Goal: Task Accomplishment & Management: Complete application form

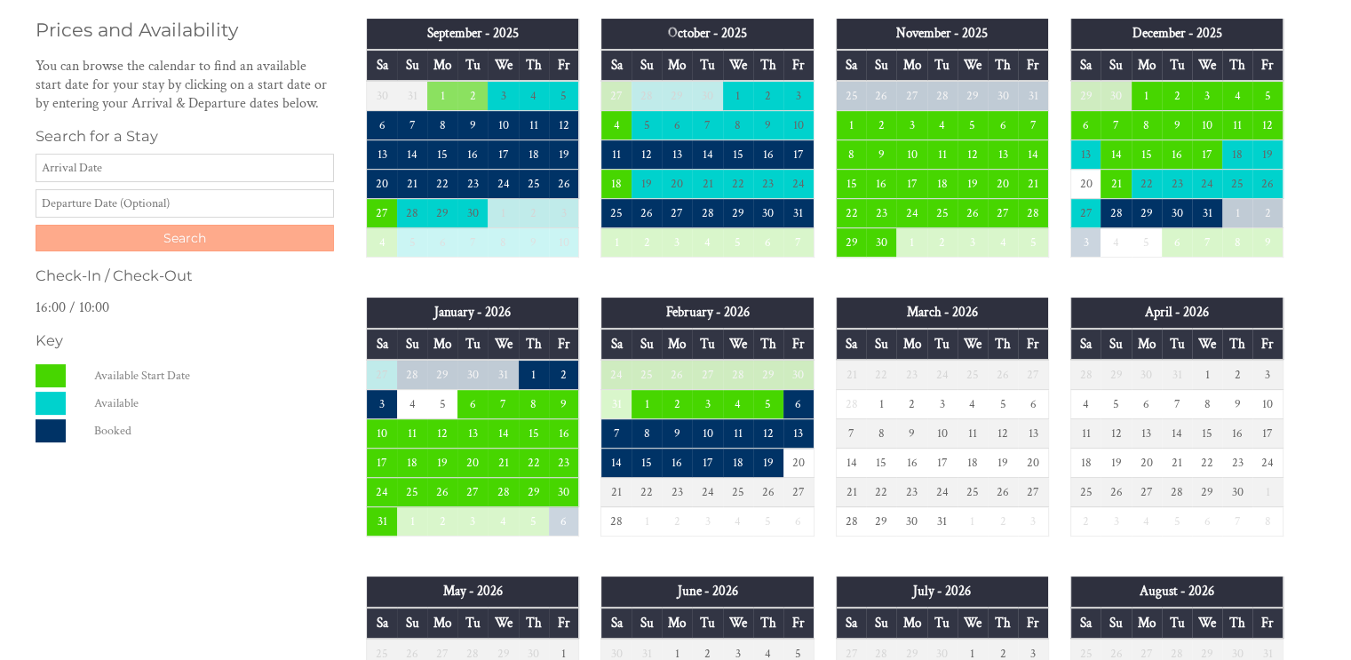
scroll to position [533, 0]
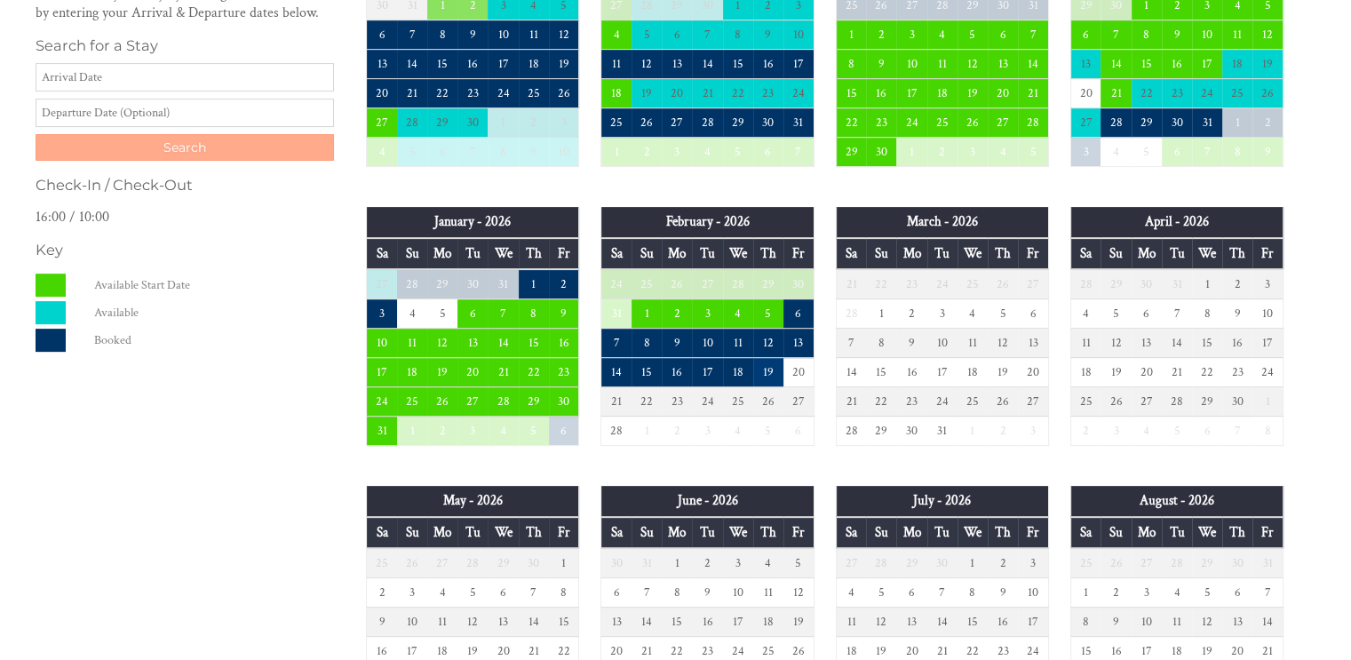
click at [768, 372] on td "19" at bounding box center [768, 372] width 30 height 29
click at [774, 341] on td "12" at bounding box center [768, 343] width 30 height 29
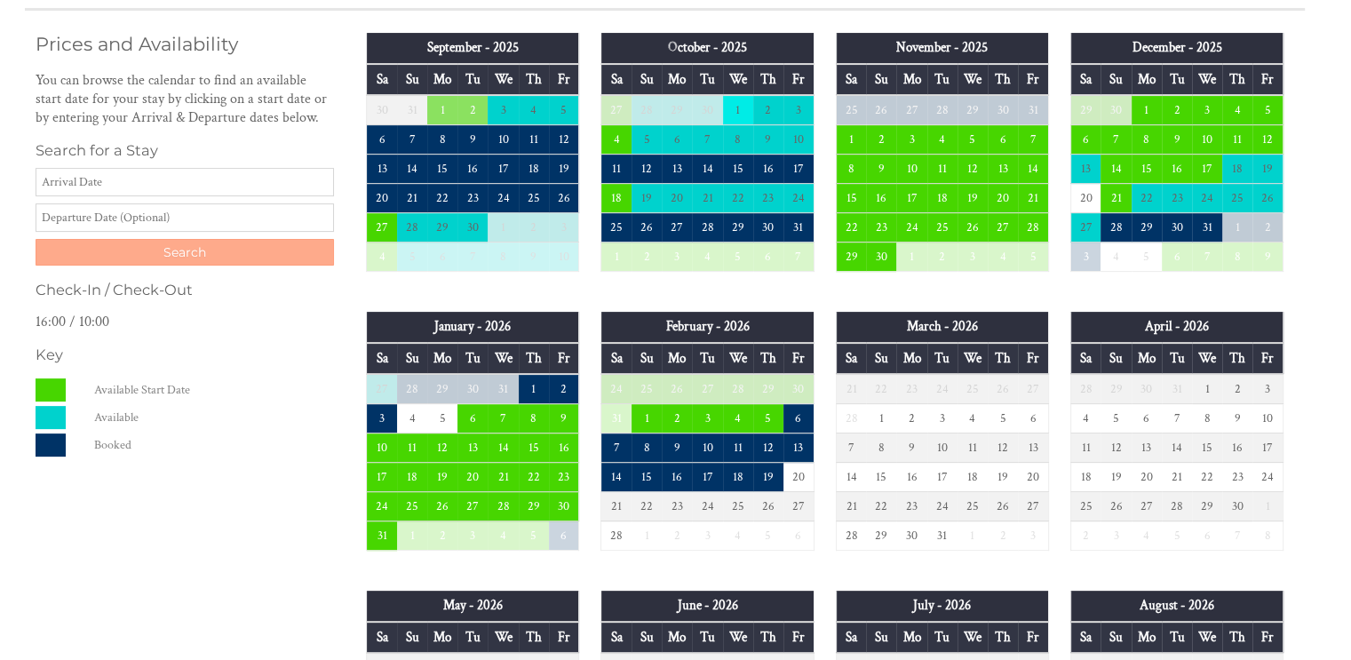
scroll to position [444, 0]
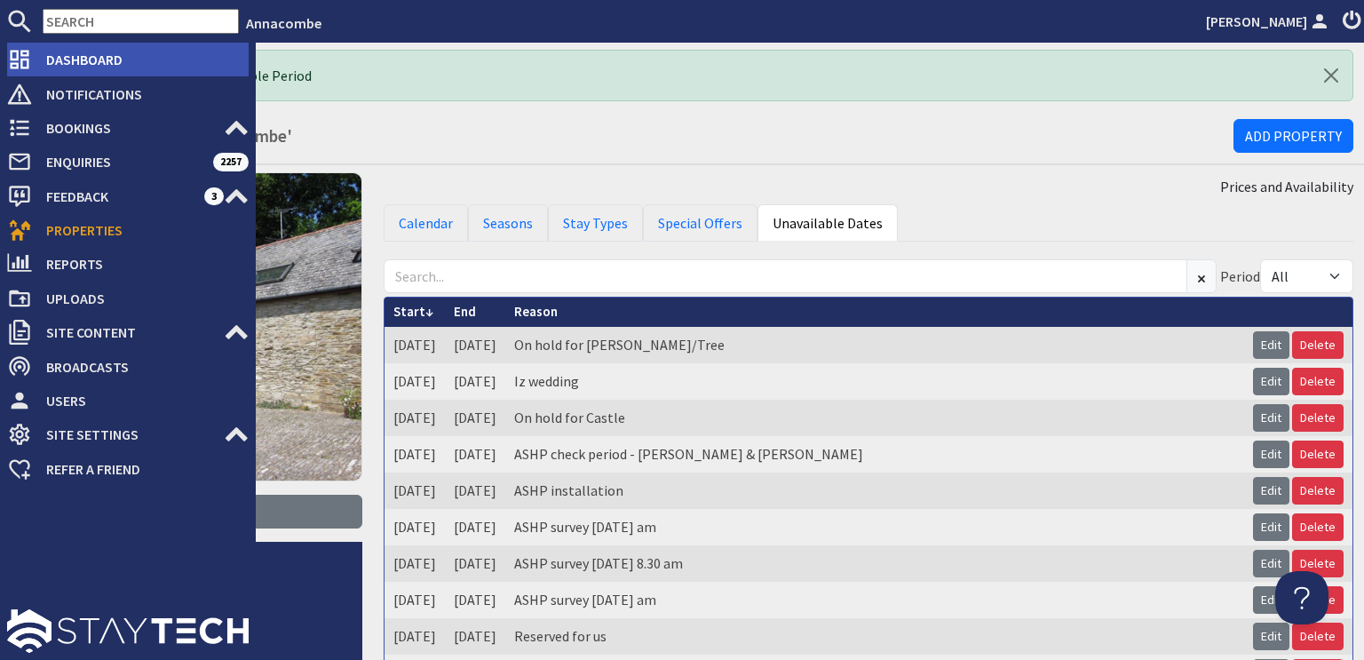
click at [32, 60] on span "Dashboard" at bounding box center [140, 59] width 217 height 28
click at [20, 54] on icon at bounding box center [19, 59] width 25 height 25
click at [104, 55] on span "Dashboard" at bounding box center [140, 59] width 217 height 28
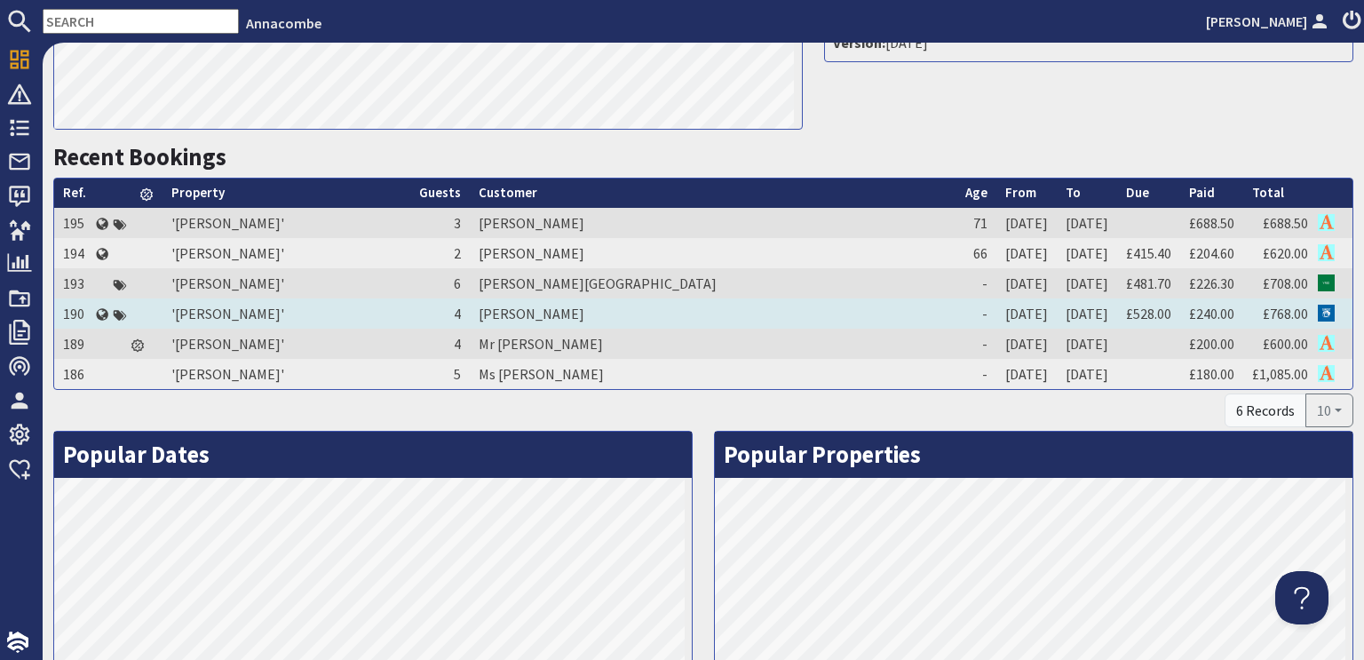
scroll to position [774, 0]
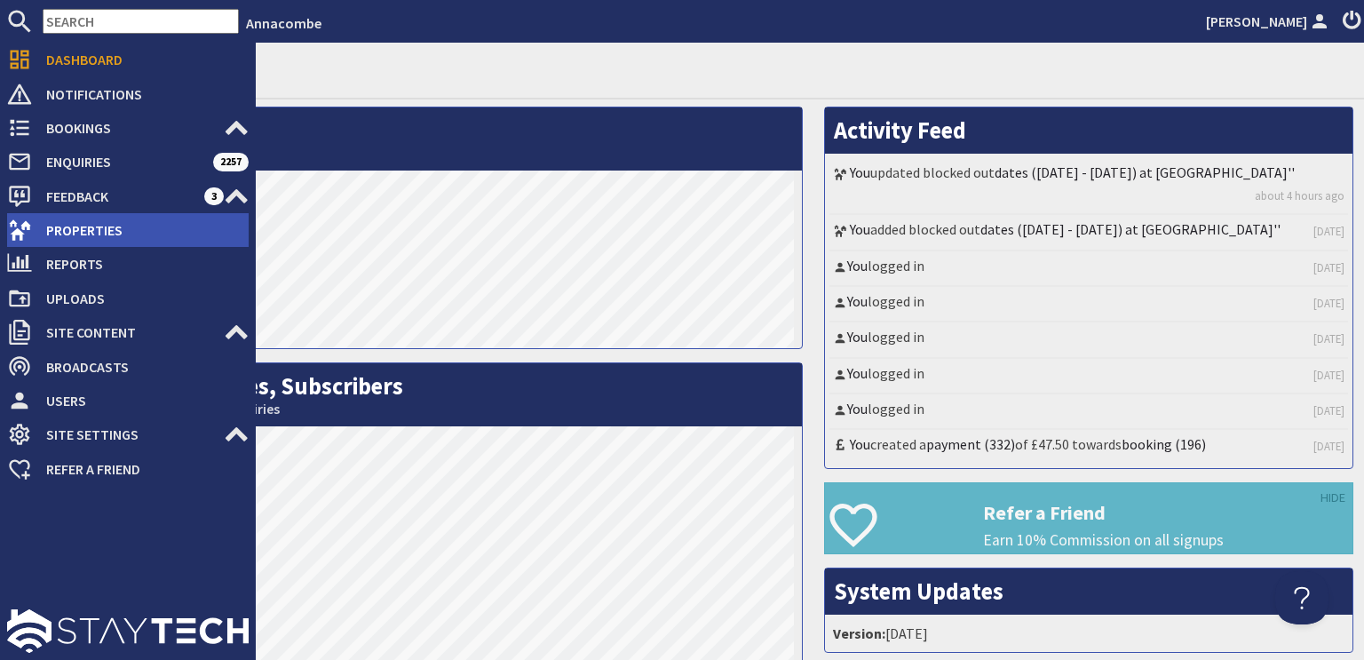
click at [18, 230] on use at bounding box center [20, 229] width 22 height 20
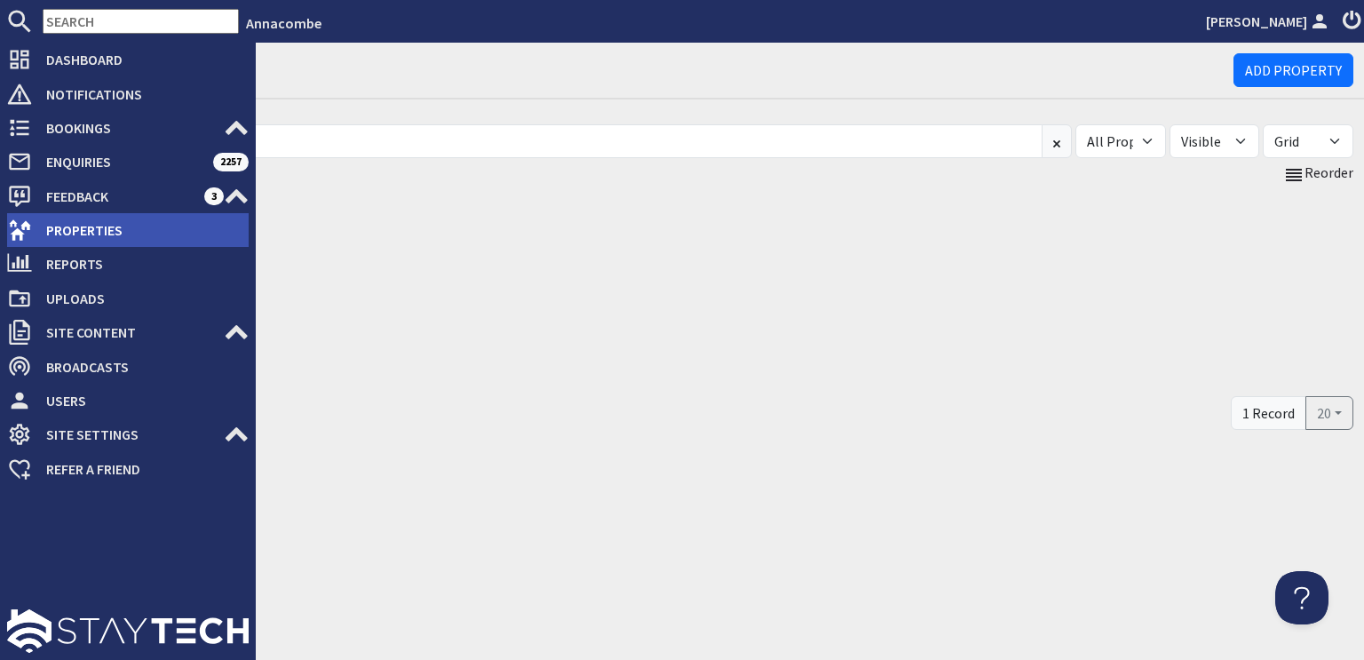
click at [69, 234] on span "Properties" at bounding box center [140, 230] width 217 height 28
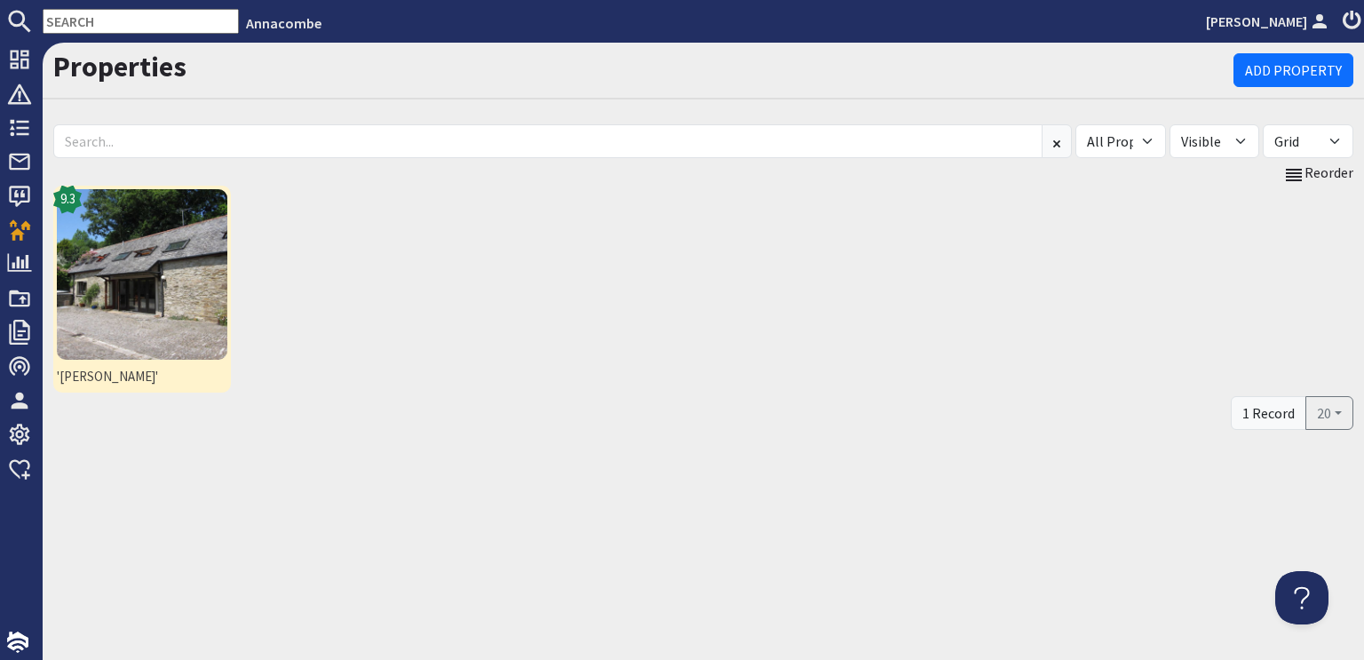
click at [168, 252] on img at bounding box center [142, 274] width 171 height 171
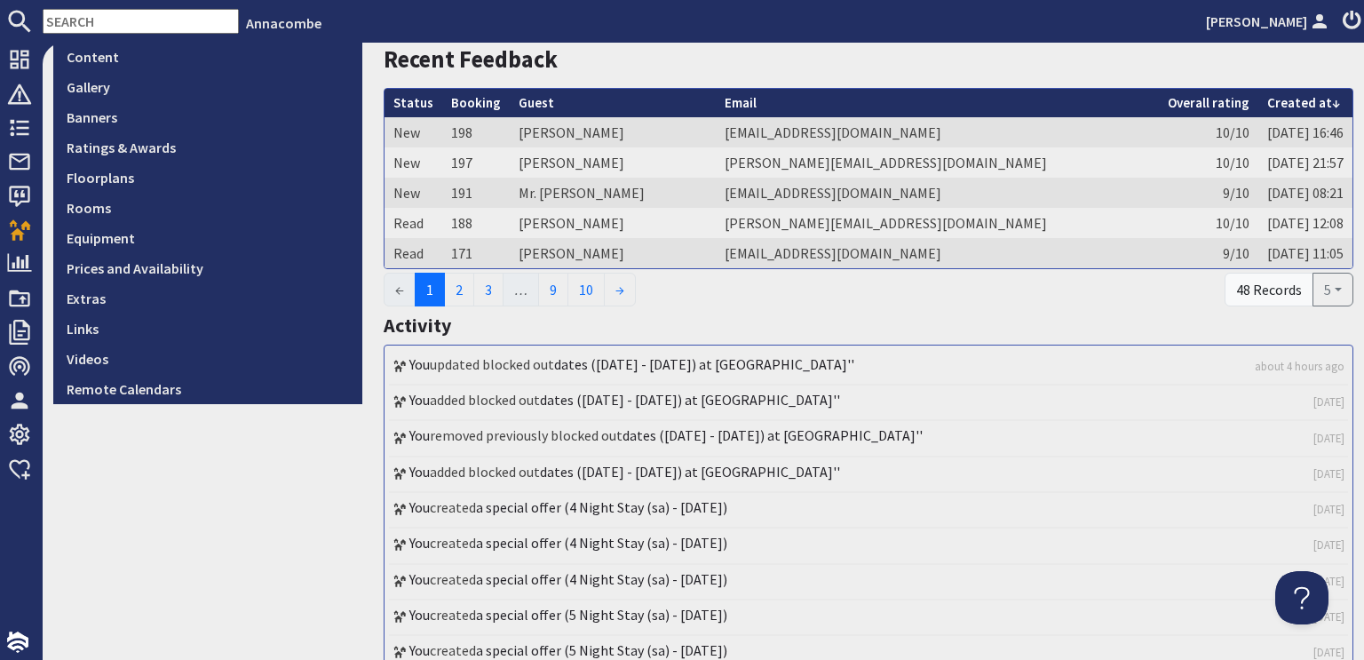
scroll to position [533, 0]
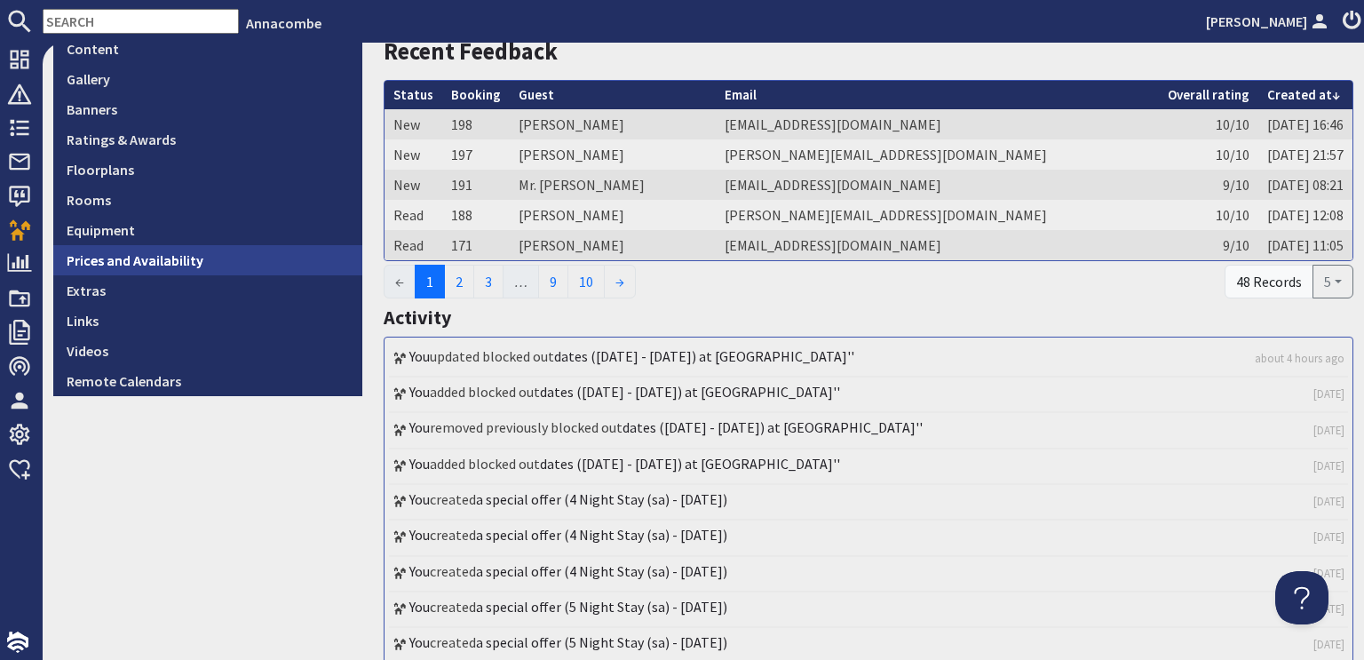
click at [117, 258] on link "Prices and Availability" at bounding box center [207, 260] width 309 height 30
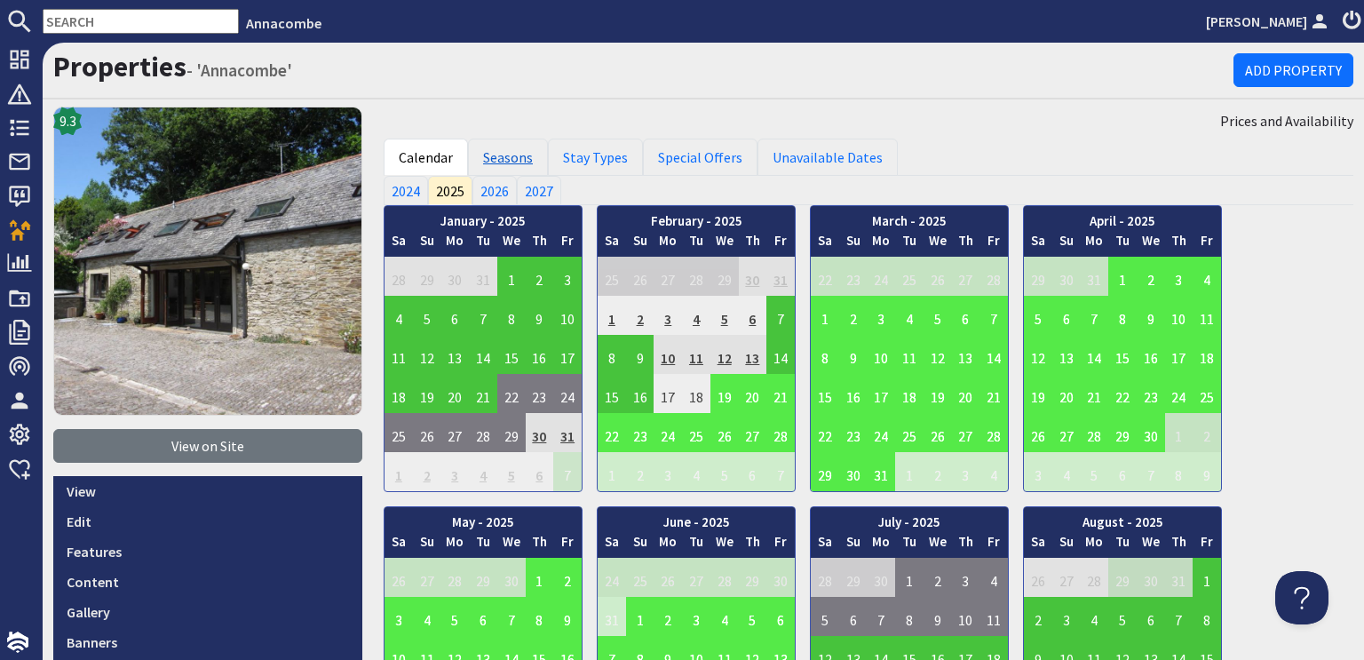
click at [514, 158] on link "Seasons" at bounding box center [508, 157] width 80 height 37
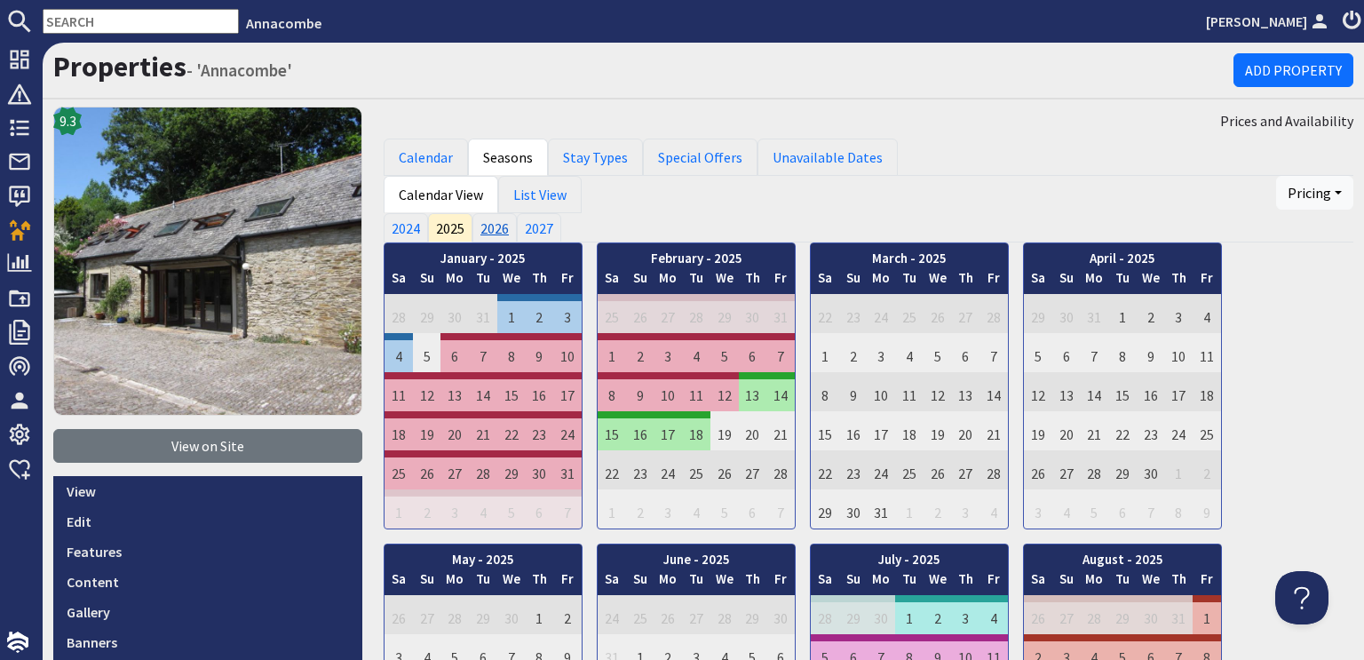
click at [495, 226] on link "2026" at bounding box center [495, 227] width 44 height 28
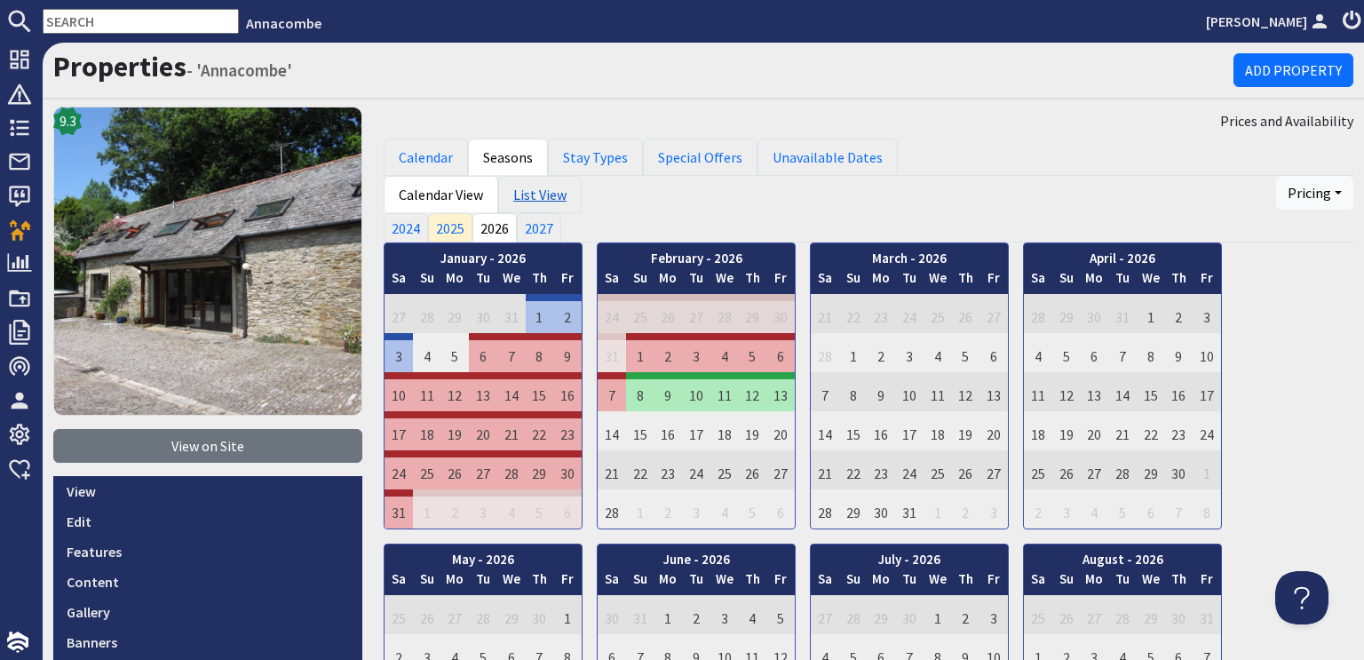
click at [533, 191] on link "List View" at bounding box center [539, 194] width 83 height 37
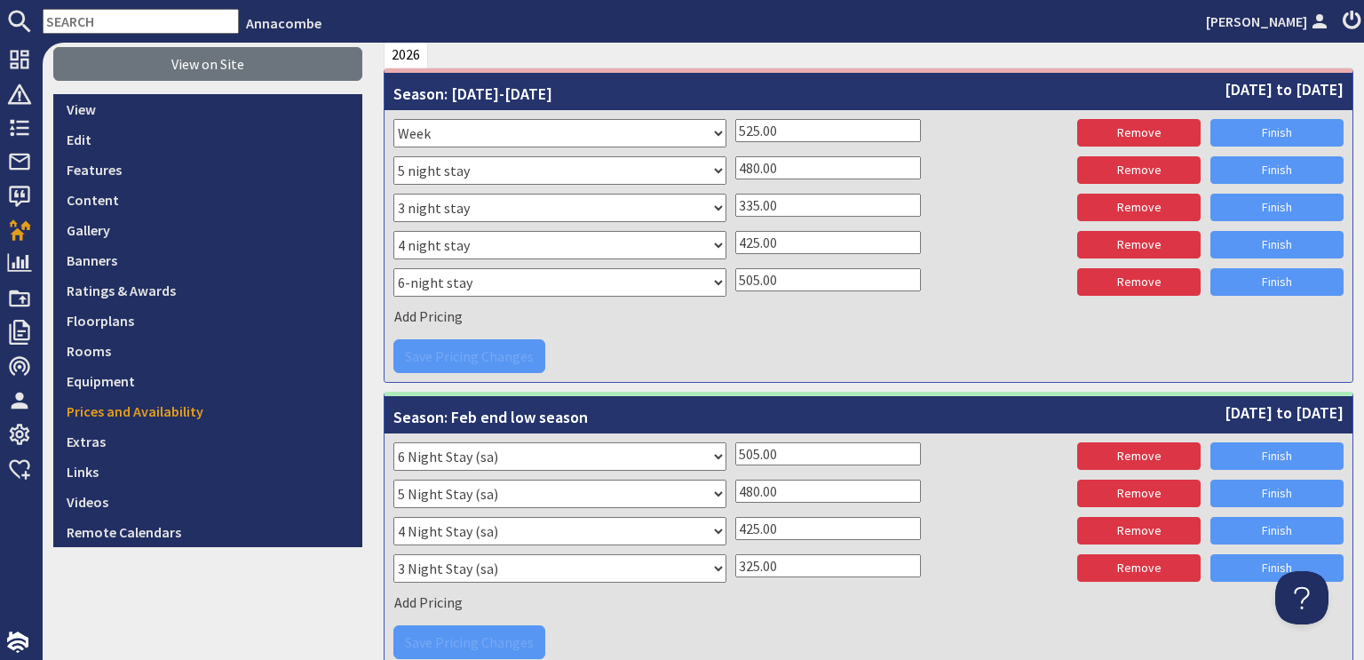
scroll to position [266, 0]
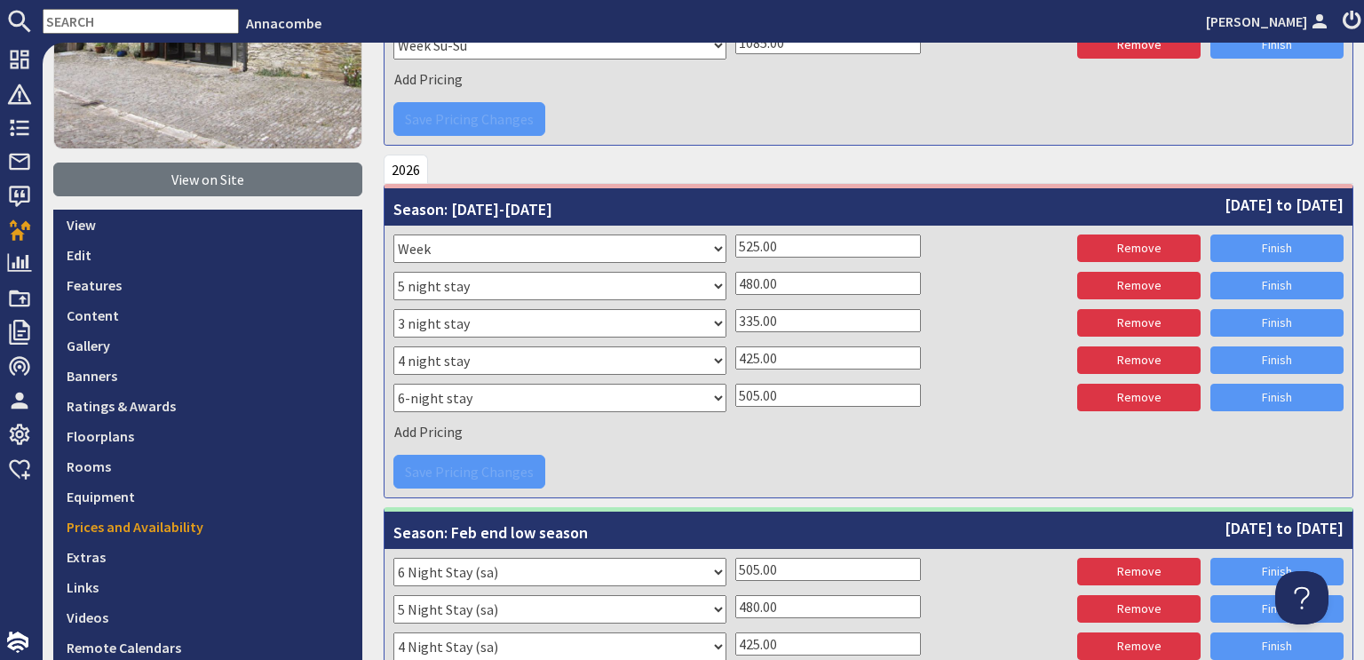
click at [547, 207] on th "Season: Jan-Feb 2026 6th January 2026 to 7th February 2026" at bounding box center [869, 206] width 968 height 37
click at [546, 203] on th "Season: Jan-Feb 2026 6th January 2026 to 7th February 2026" at bounding box center [869, 206] width 968 height 37
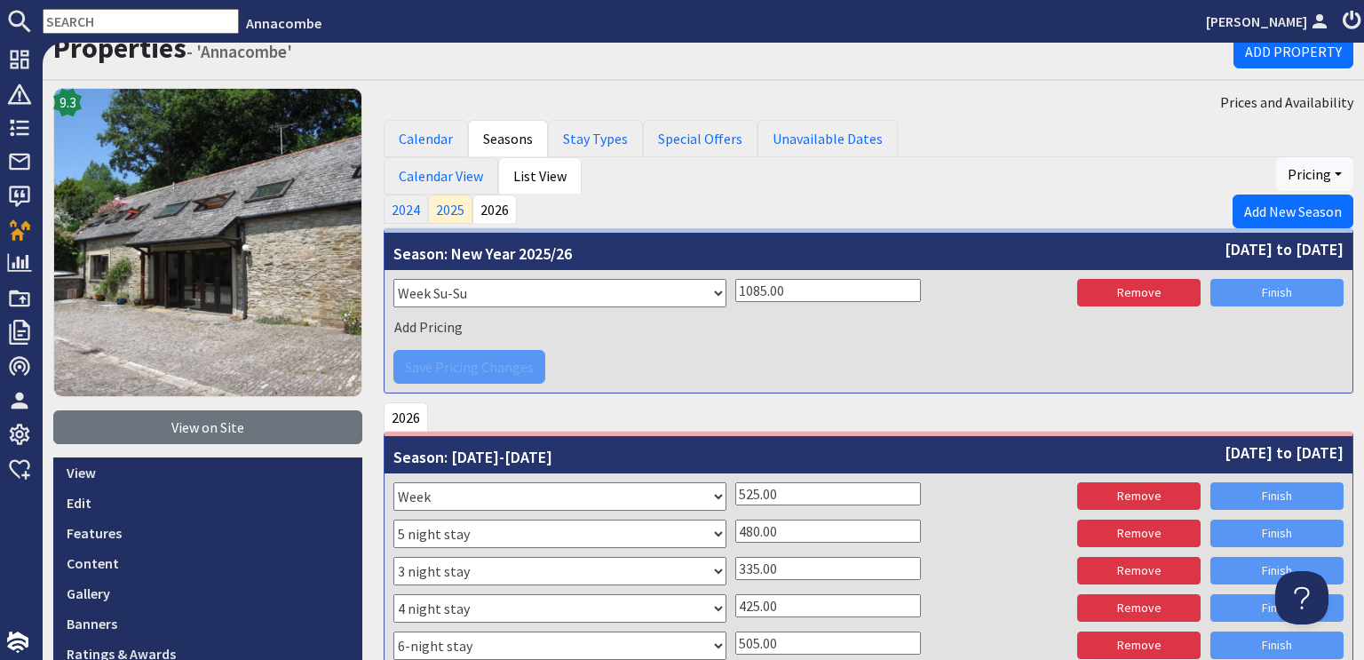
scroll to position [0, 0]
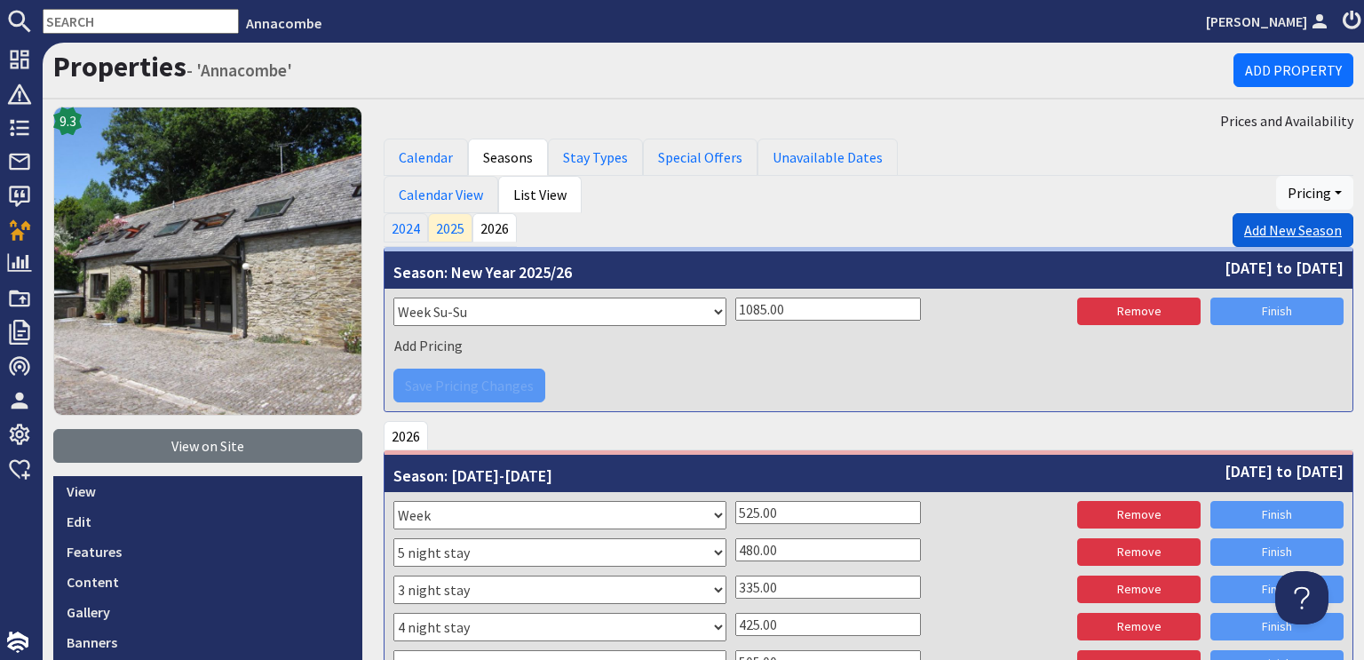
click at [1267, 234] on link "Add New Season" at bounding box center [1293, 230] width 121 height 34
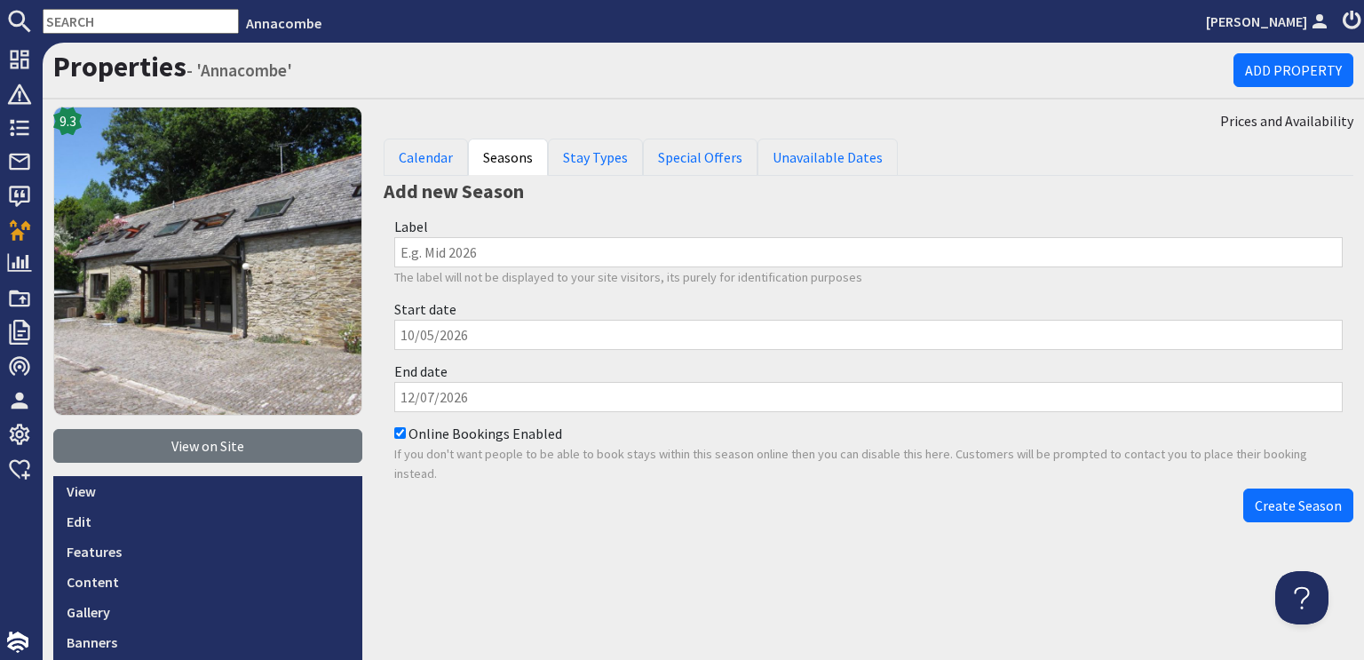
click at [396, 255] on input "Label" at bounding box center [868, 252] width 949 height 30
click at [465, 255] on input "Feb" at bounding box center [868, 252] width 949 height 30
click at [479, 251] on input "Feb Half term1" at bounding box center [868, 252] width 949 height 30
type input "Feb Half term 1"
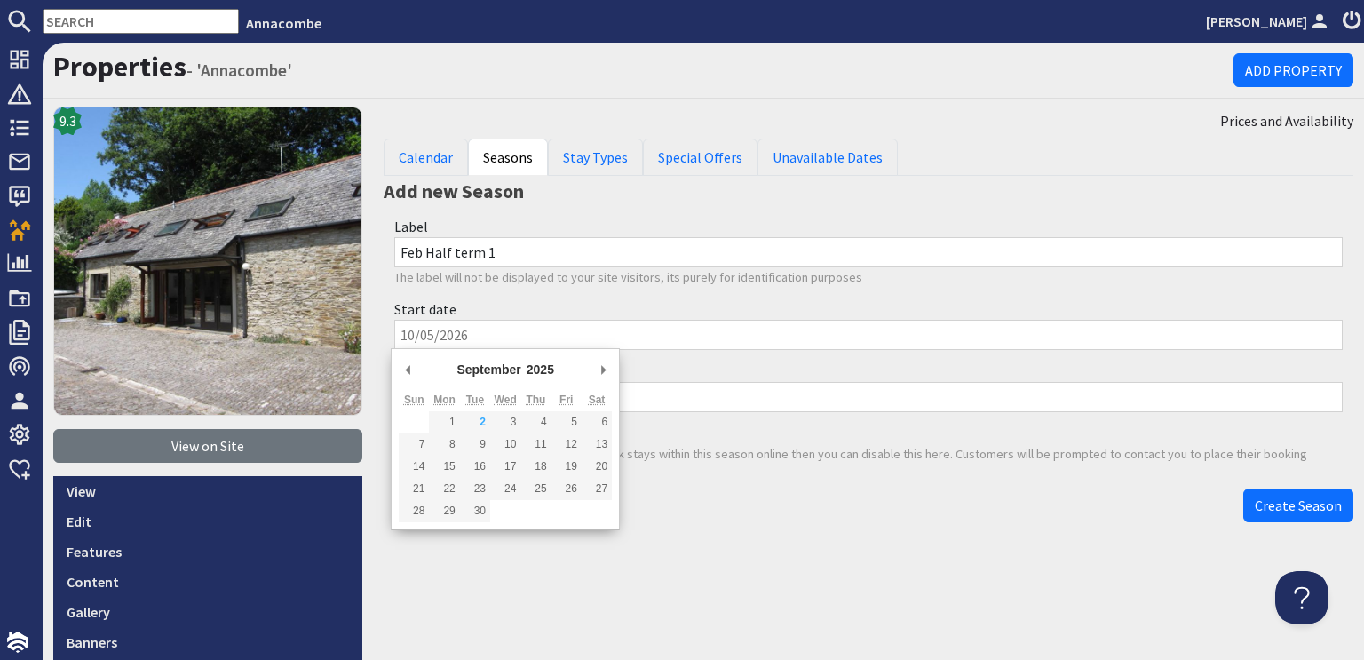
click at [394, 333] on input "Start date" at bounding box center [868, 335] width 949 height 30
drag, startPoint x: 402, startPoint y: 330, endPoint x: 423, endPoint y: 328, distance: 20.6
click at [423, 328] on input "Start date" at bounding box center [868, 335] width 949 height 30
click at [412, 333] on input "Start date" at bounding box center [868, 335] width 949 height 30
drag, startPoint x: 398, startPoint y: 334, endPoint x: 387, endPoint y: 362, distance: 30.4
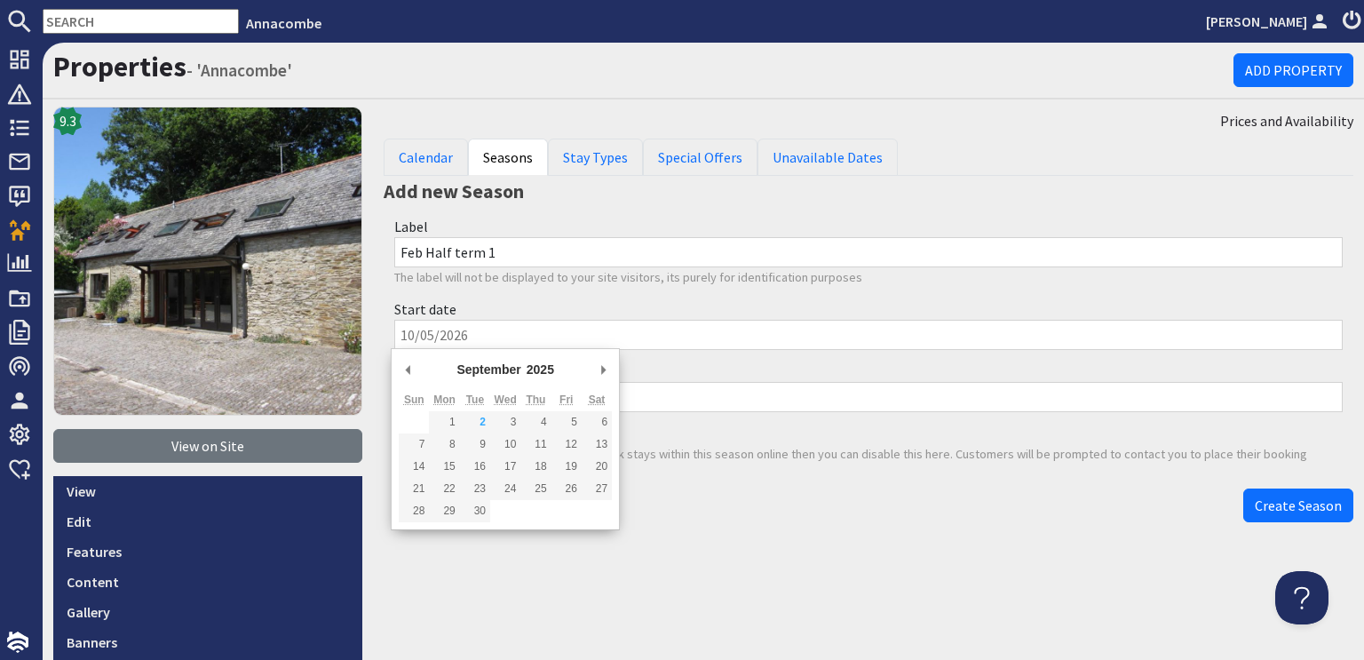
click at [398, 334] on input "Start date" at bounding box center [868, 335] width 949 height 30
type input "14/02/2026"
click at [1243, 488] on button "Create Season" at bounding box center [1298, 505] width 110 height 34
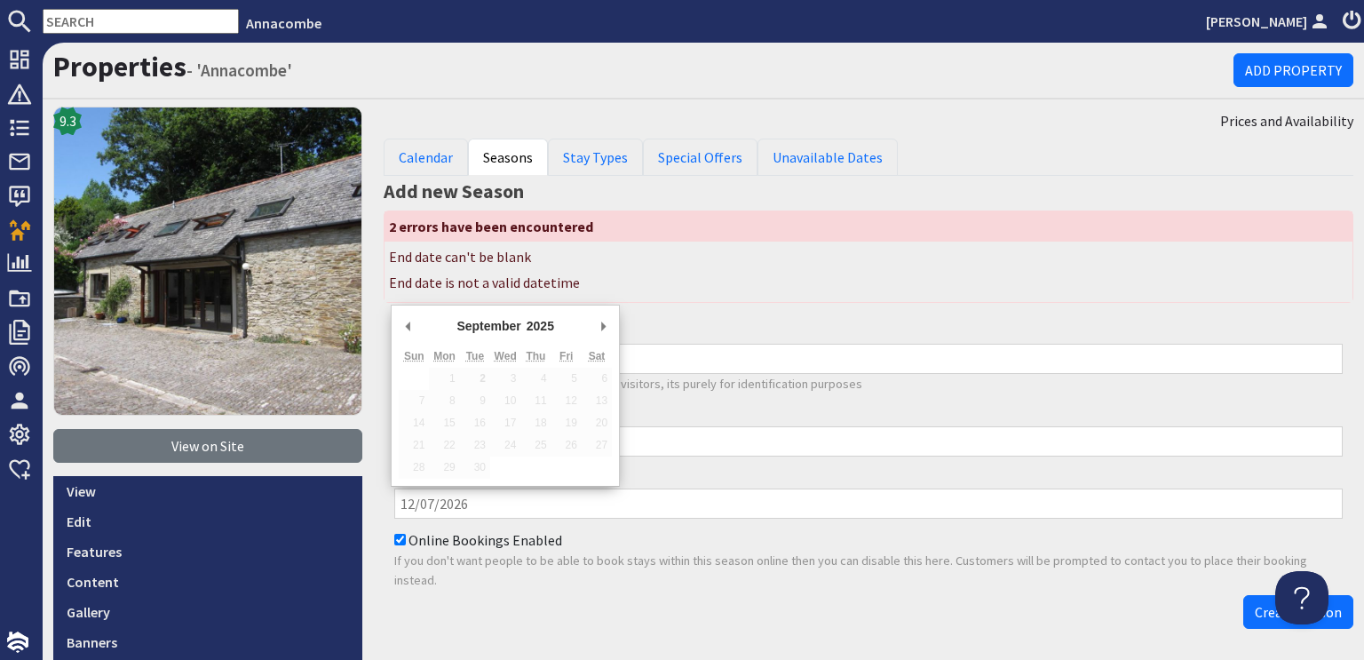
click at [462, 500] on input "End date" at bounding box center [868, 503] width 949 height 30
click at [462, 499] on input "End date" at bounding box center [868, 503] width 949 height 30
drag, startPoint x: 396, startPoint y: 502, endPoint x: 407, endPoint y: 497, distance: 11.5
click at [407, 497] on input "End date" at bounding box center [868, 503] width 949 height 30
click at [438, 498] on input "20/0202026" at bounding box center [868, 503] width 949 height 30
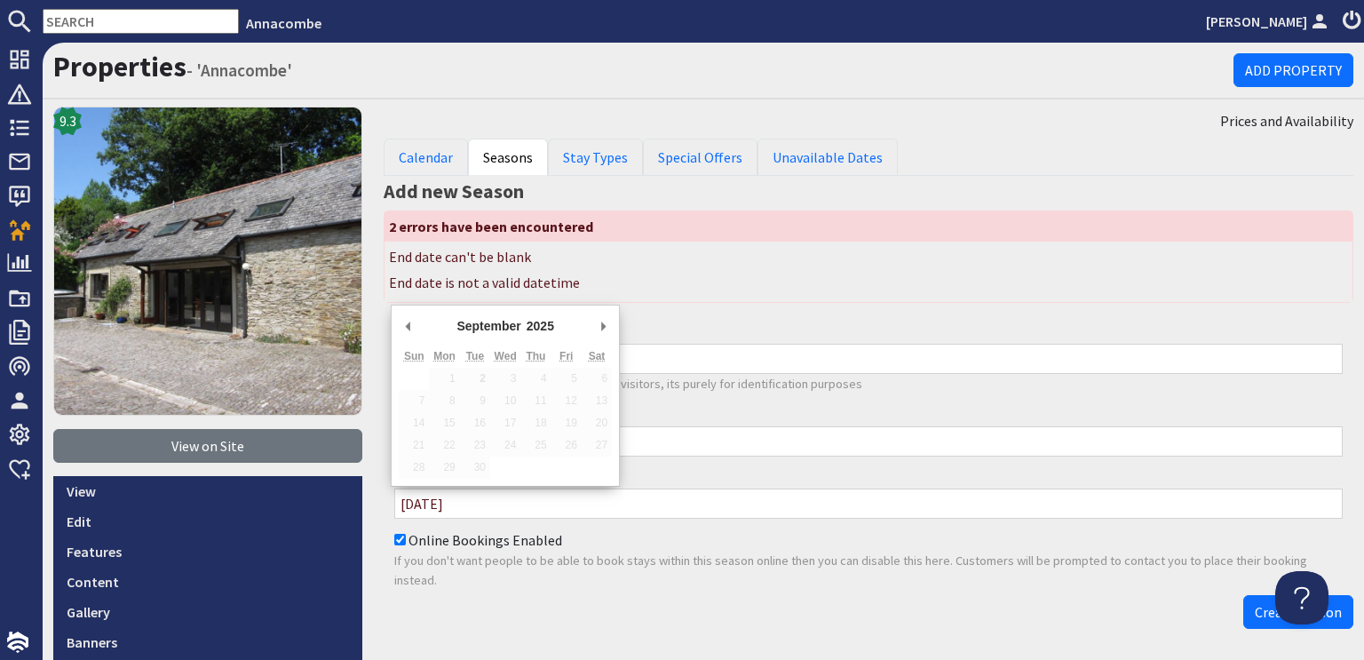
type input "20/02/2026"
click at [648, 544] on div "Online Bookings Enabled If you don't want people to be able to book stays withi…" at bounding box center [869, 560] width 970 height 72
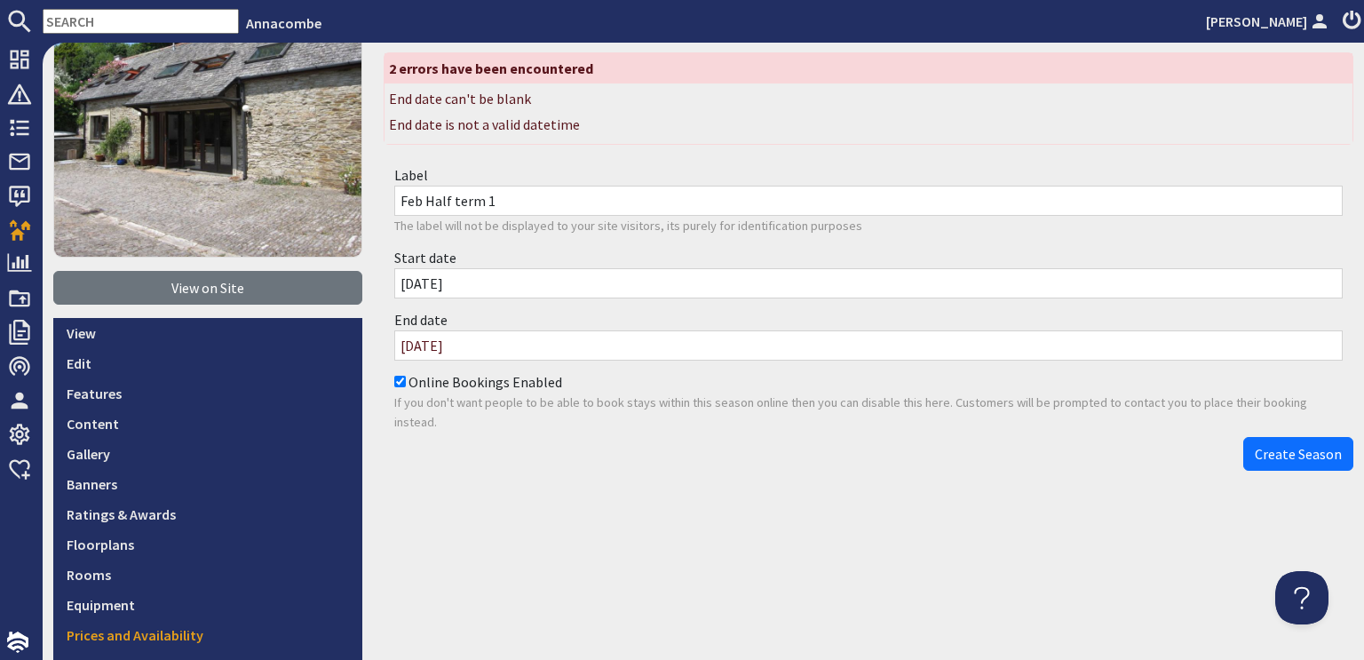
scroll to position [178, 0]
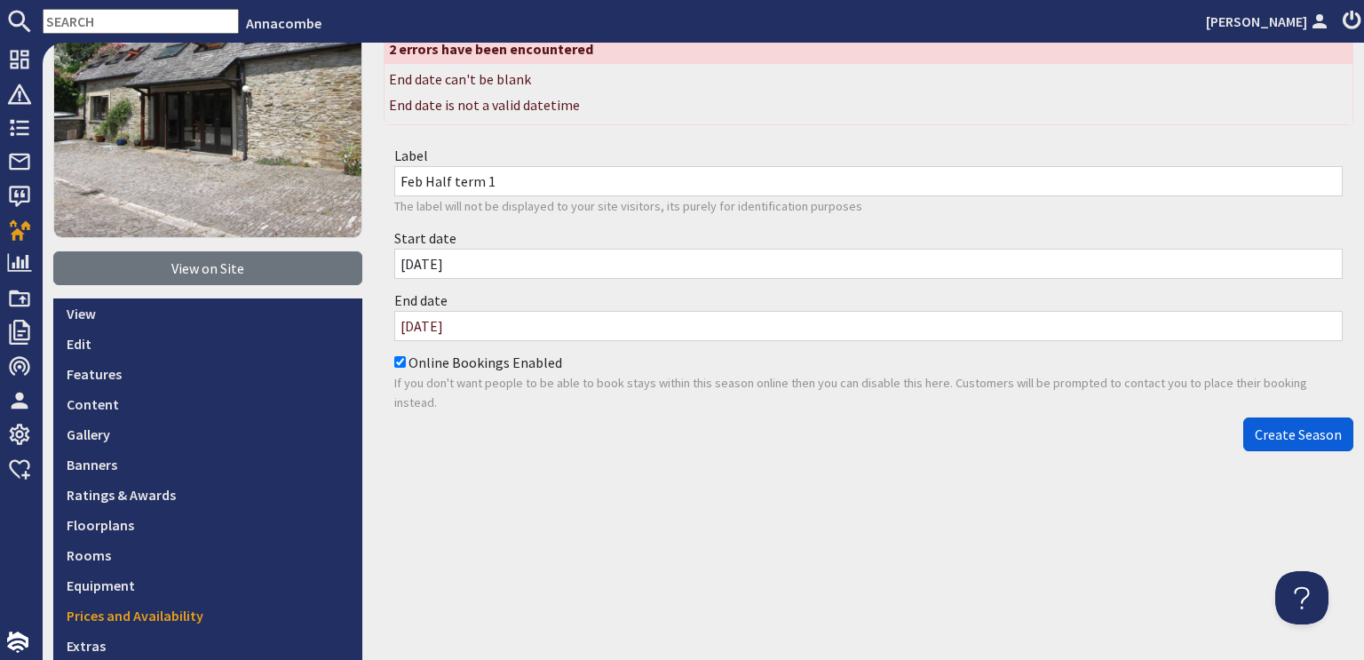
click at [1290, 433] on span "Create Season" at bounding box center [1298, 434] width 87 height 18
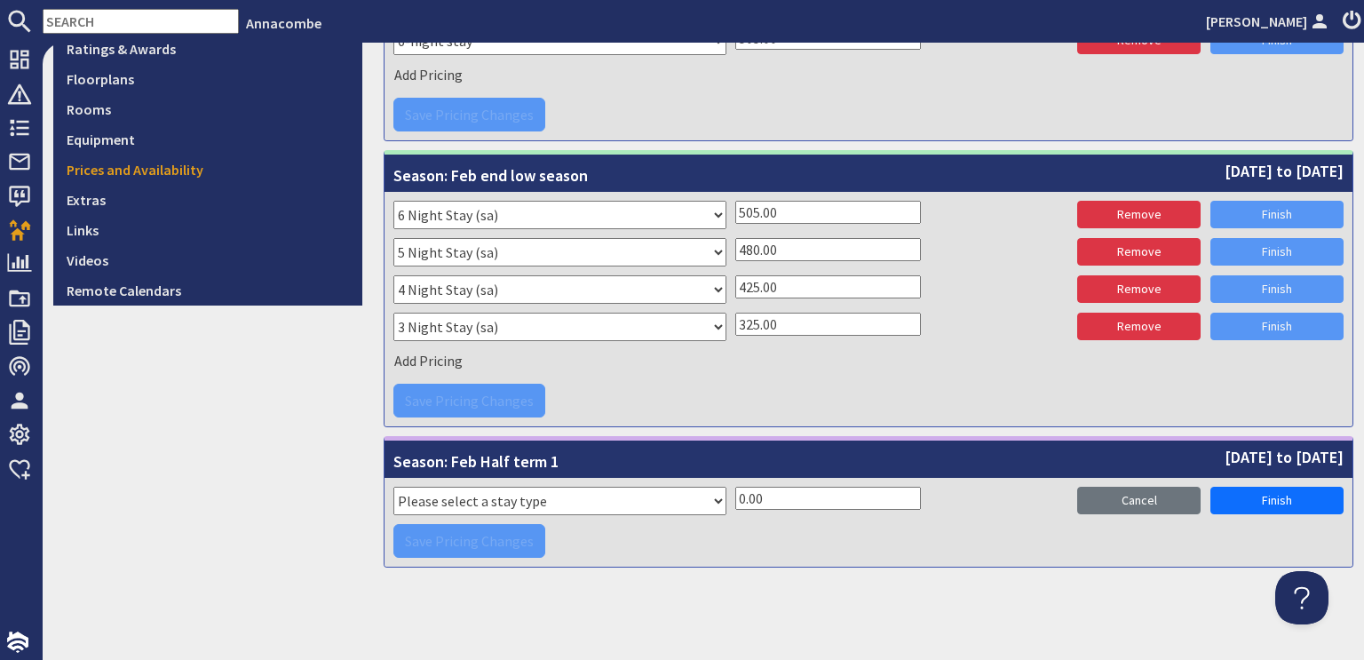
click at [711, 496] on select "Please select a stay type Week Sat - Sat 3 night stay Christmas New Year beg. W…" at bounding box center [559, 501] width 333 height 28
click at [793, 72] on div "Add Pricing" at bounding box center [868, 73] width 950 height 27
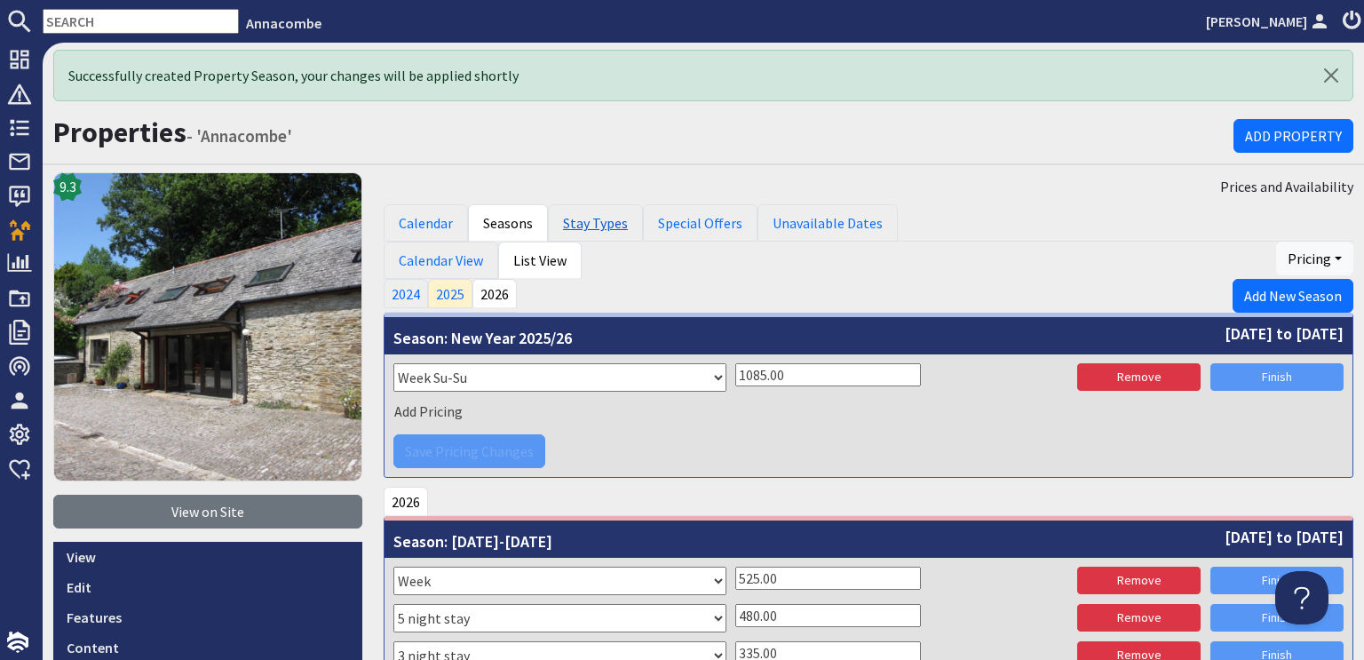
click at [594, 226] on link "Stay Types" at bounding box center [595, 222] width 95 height 37
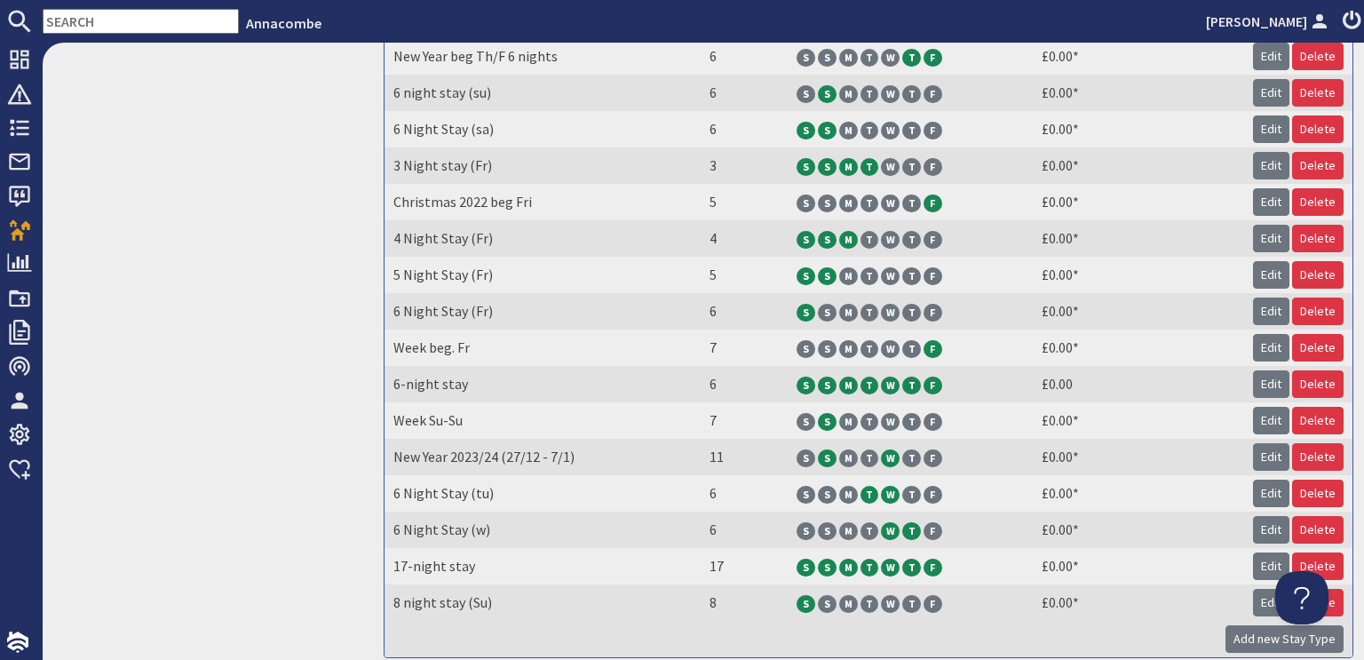
scroll to position [1294, 0]
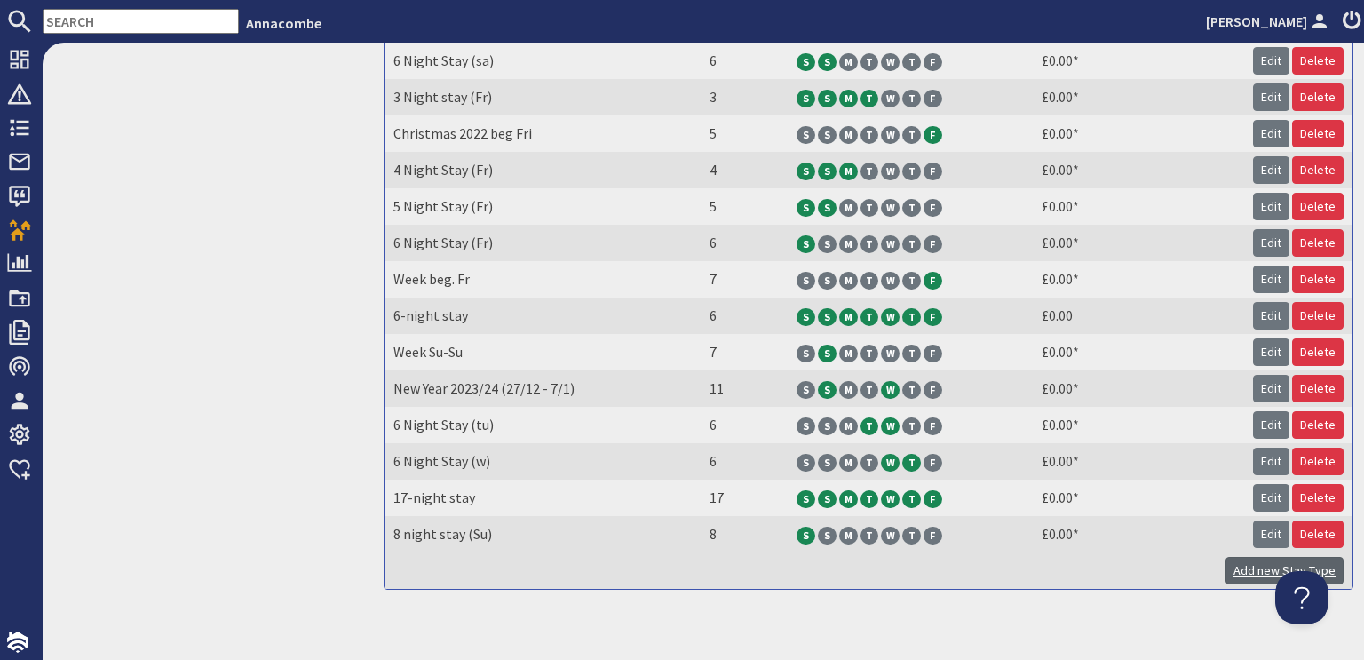
click at [1250, 557] on link "Add new Stay Type" at bounding box center [1285, 571] width 118 height 28
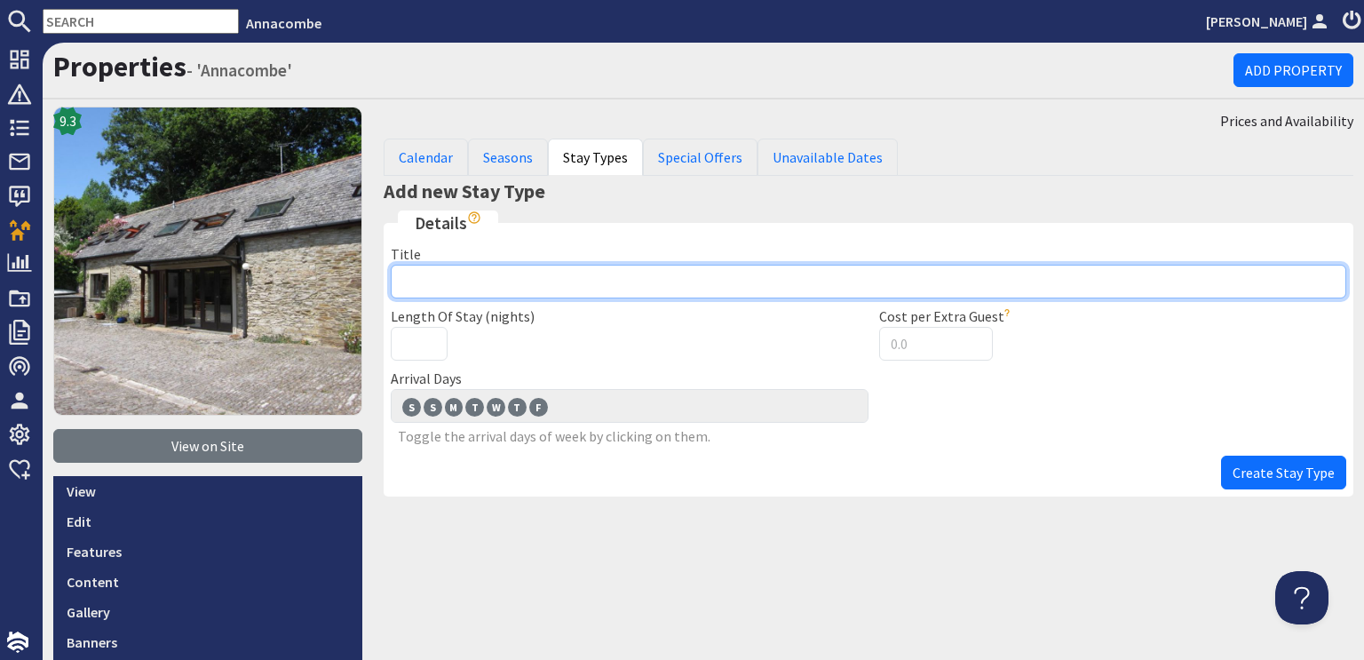
click at [422, 277] on input "Title" at bounding box center [869, 282] width 956 height 34
type input "Week Fr-Fr"
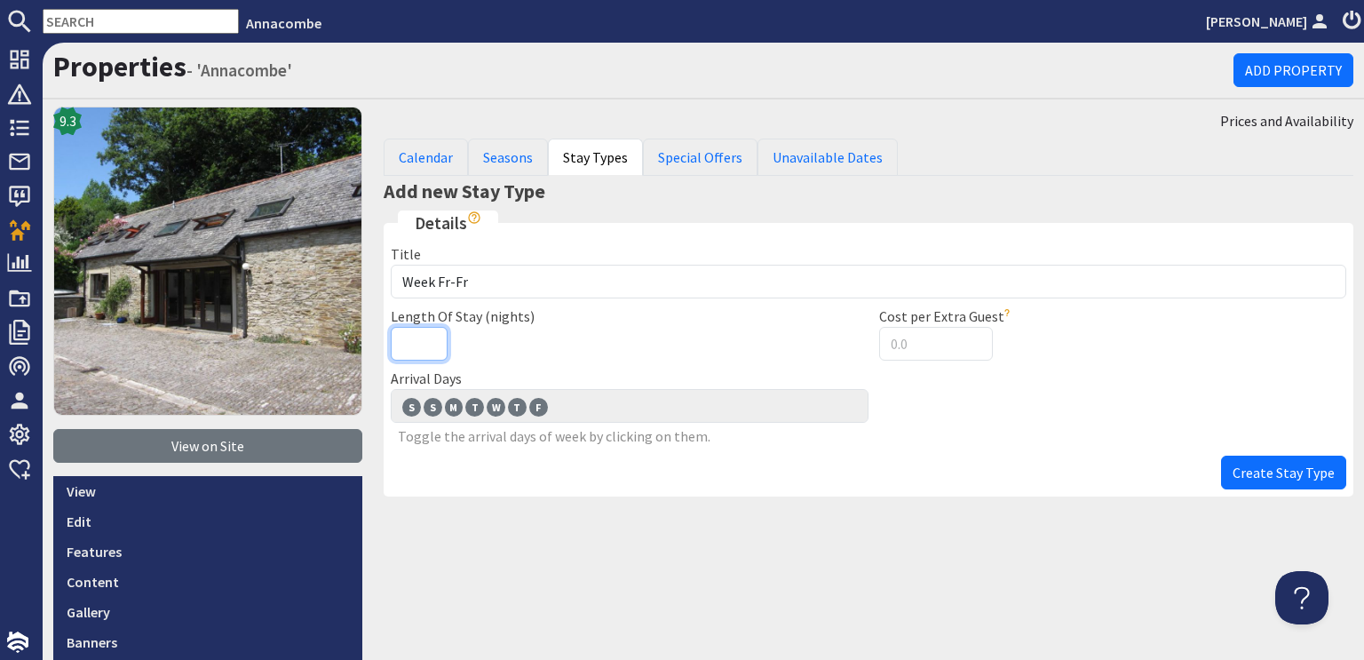
click at [400, 338] on input "Length Of Stay (nights)" at bounding box center [419, 344] width 57 height 34
type input "7"
click at [532, 409] on span "F" at bounding box center [538, 407] width 19 height 18
click at [0, 0] on input "F F" at bounding box center [0, 0] width 0 height 0
click at [1267, 470] on span "Create Stay Type" at bounding box center [1284, 473] width 102 height 18
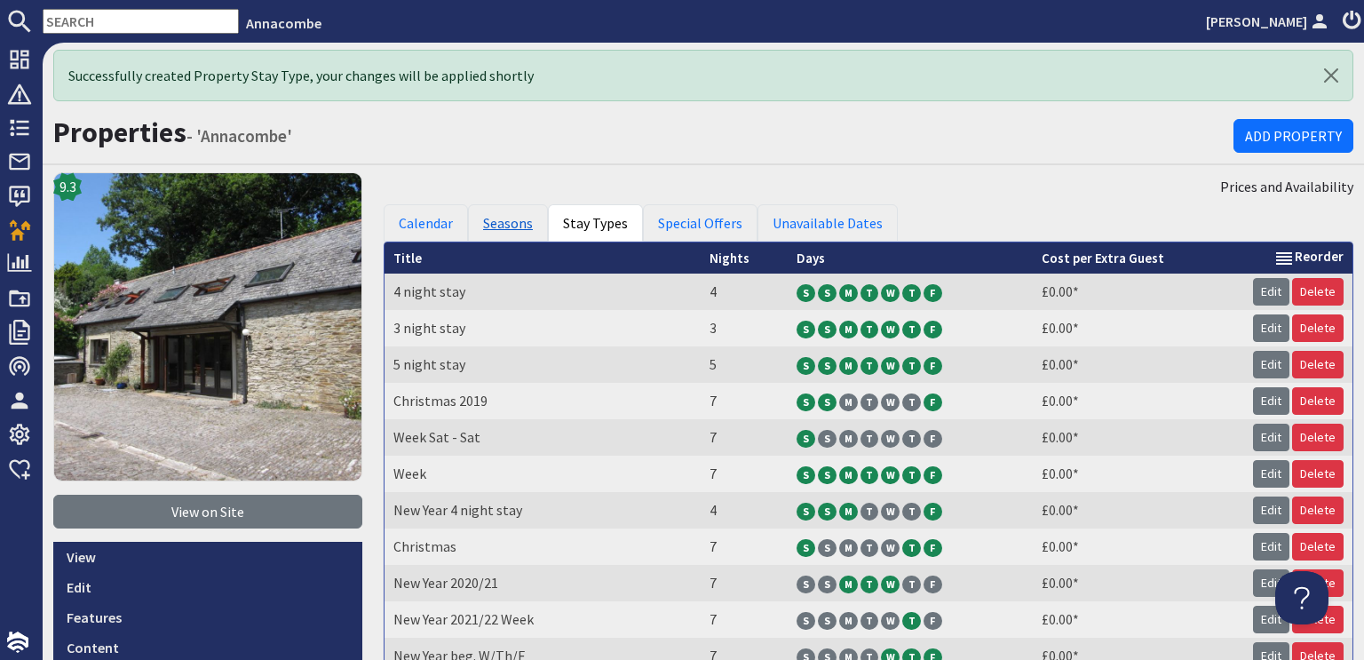
click at [504, 220] on link "Seasons" at bounding box center [508, 222] width 80 height 37
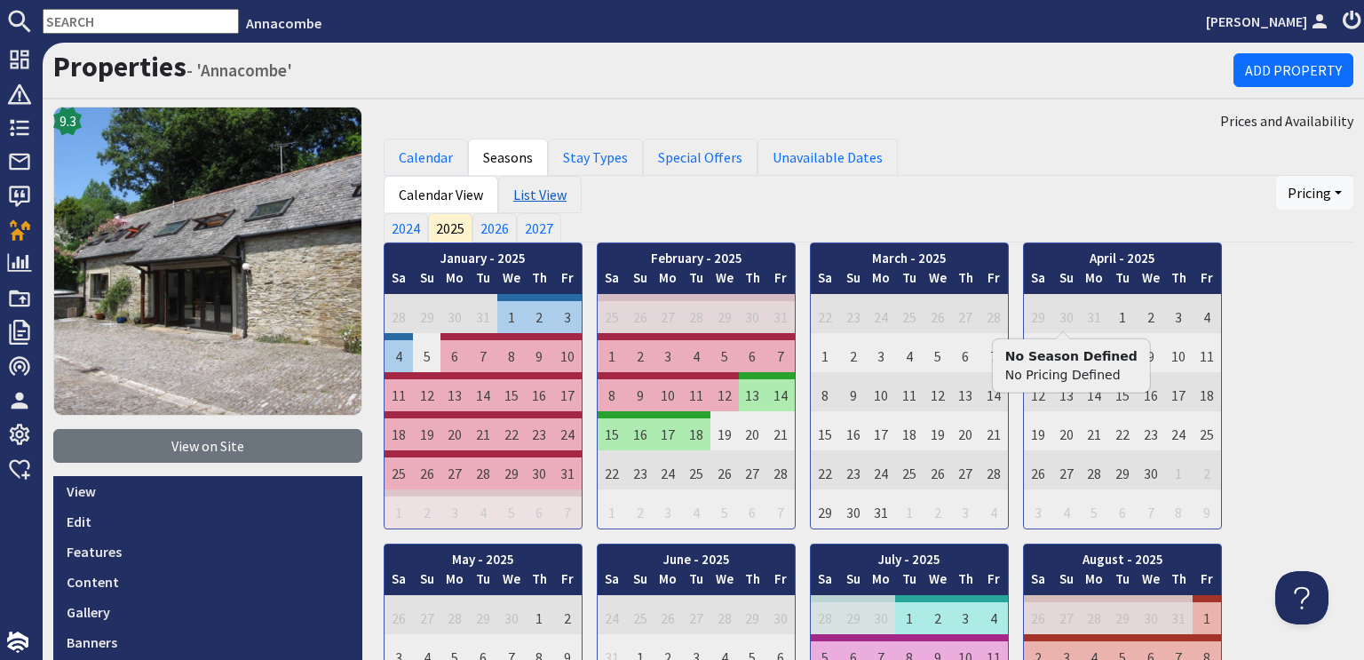
click at [534, 193] on link "List View" at bounding box center [539, 194] width 83 height 37
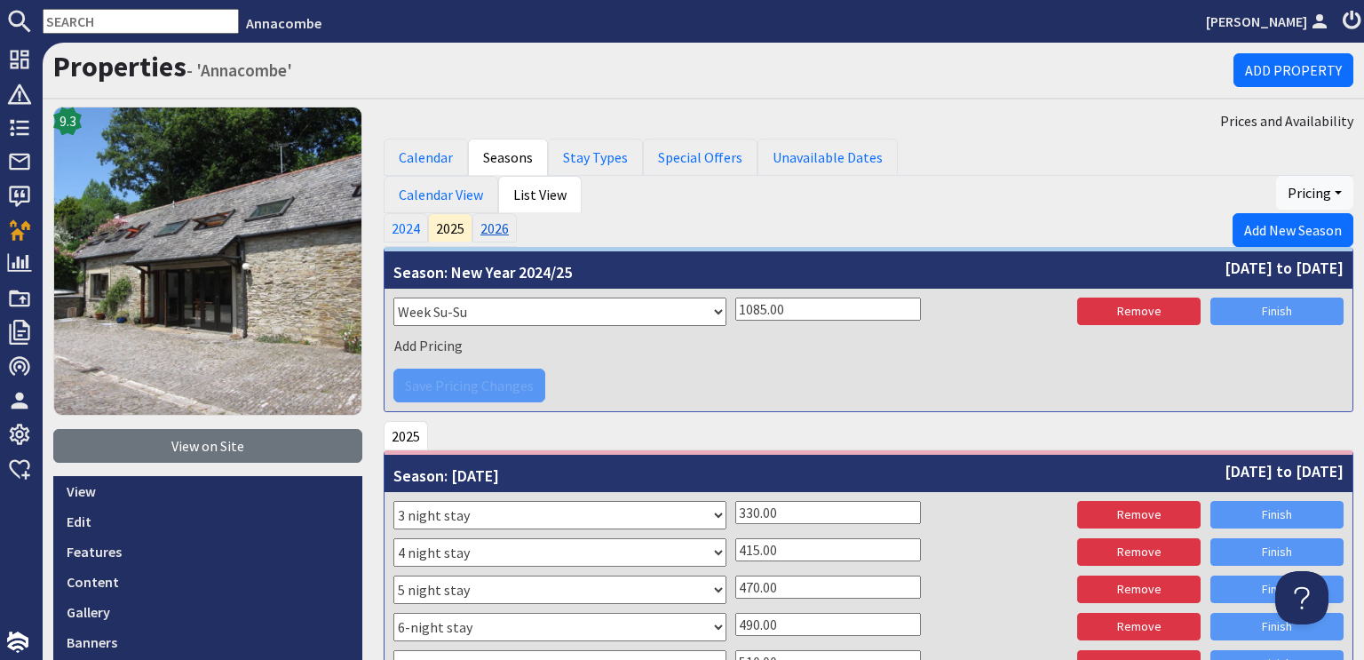
click at [490, 232] on link "2026" at bounding box center [495, 227] width 44 height 28
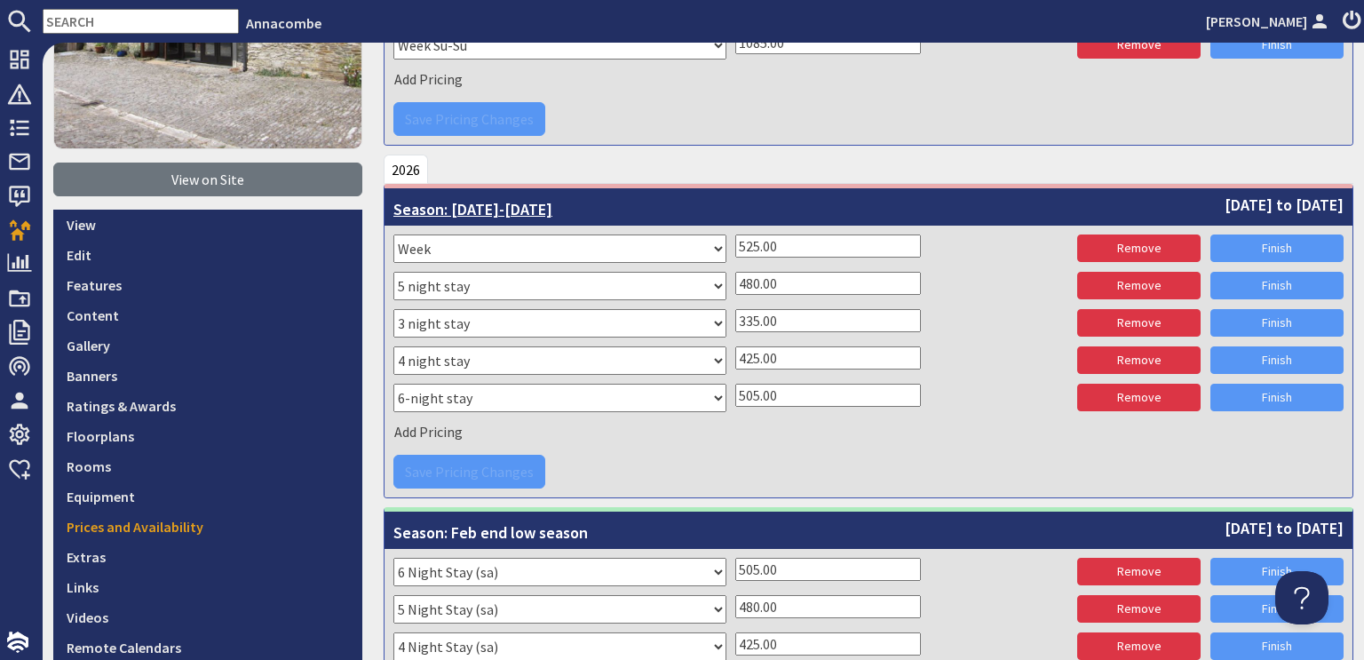
click at [1225, 205] on span "6th January 2026 to 7th February 2026" at bounding box center [1284, 205] width 119 height 24
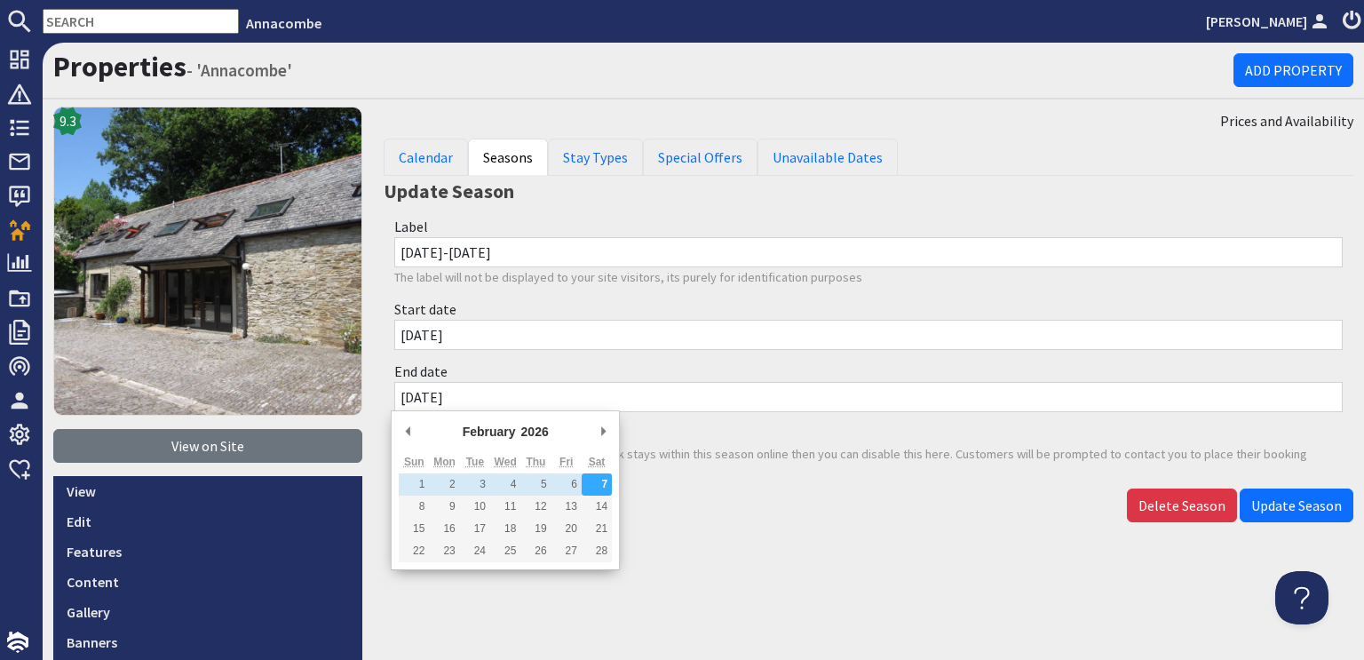
click at [412, 394] on input "07/02/2026" at bounding box center [868, 397] width 949 height 30
click at [408, 396] on input "07/02/2026" at bounding box center [868, 397] width 949 height 30
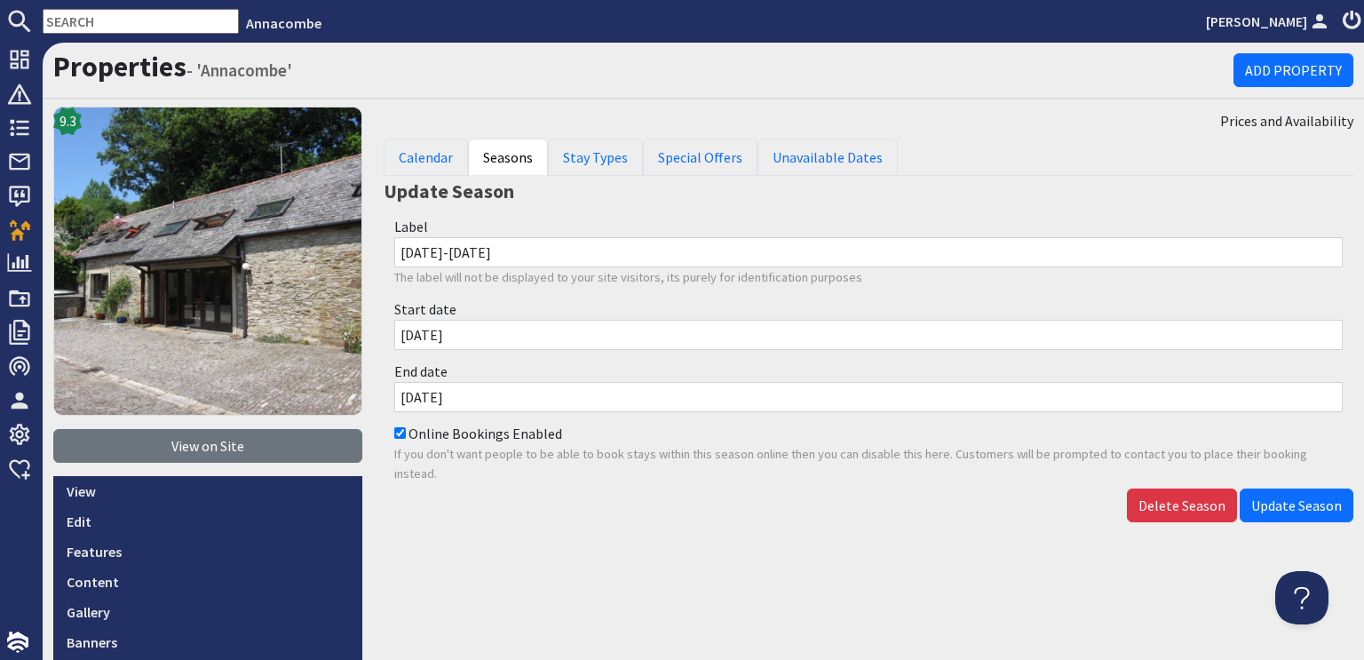
drag, startPoint x: 1270, startPoint y: 501, endPoint x: 1183, endPoint y: 588, distance: 123.1
click at [1200, 588] on div "Prices and Availability Calendar Seasons Stay Types Special Offers Unavailable …" at bounding box center [868, 518] width 991 height 822
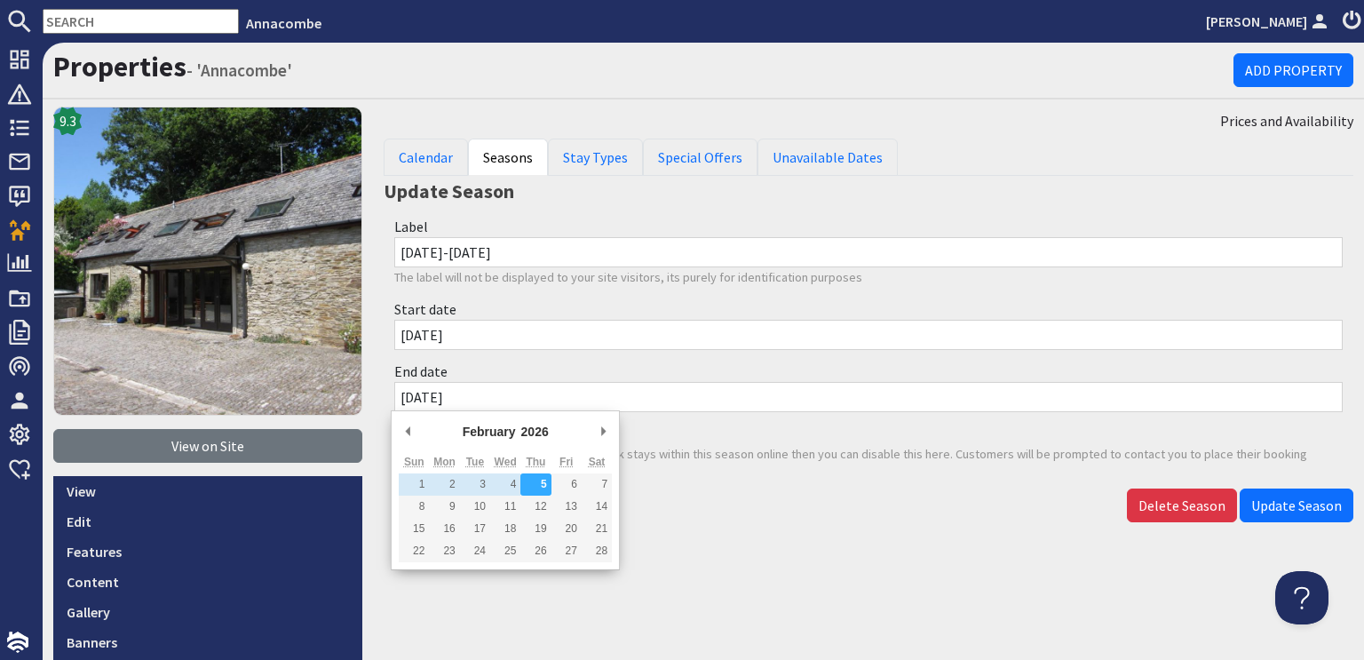
click at [405, 393] on input "05/02/2026" at bounding box center [868, 397] width 949 height 30
type input "[DATE]"
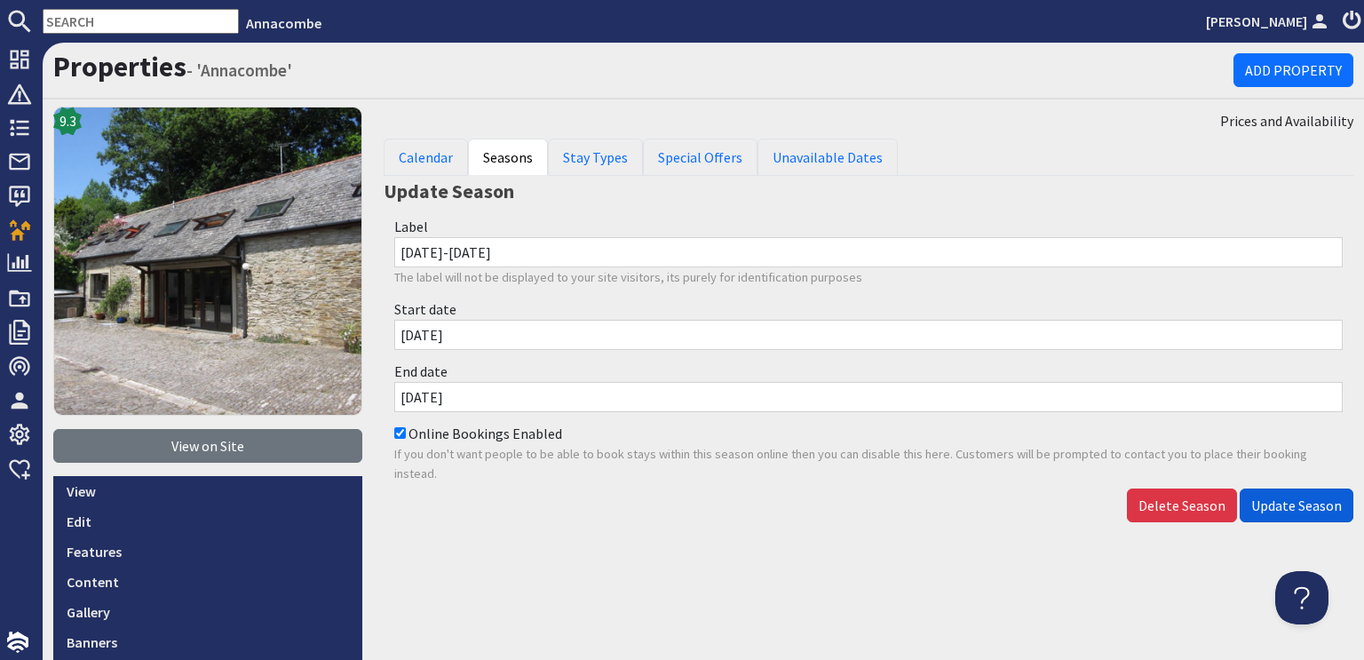
click at [1263, 507] on span "Update Season" at bounding box center [1296, 505] width 91 height 18
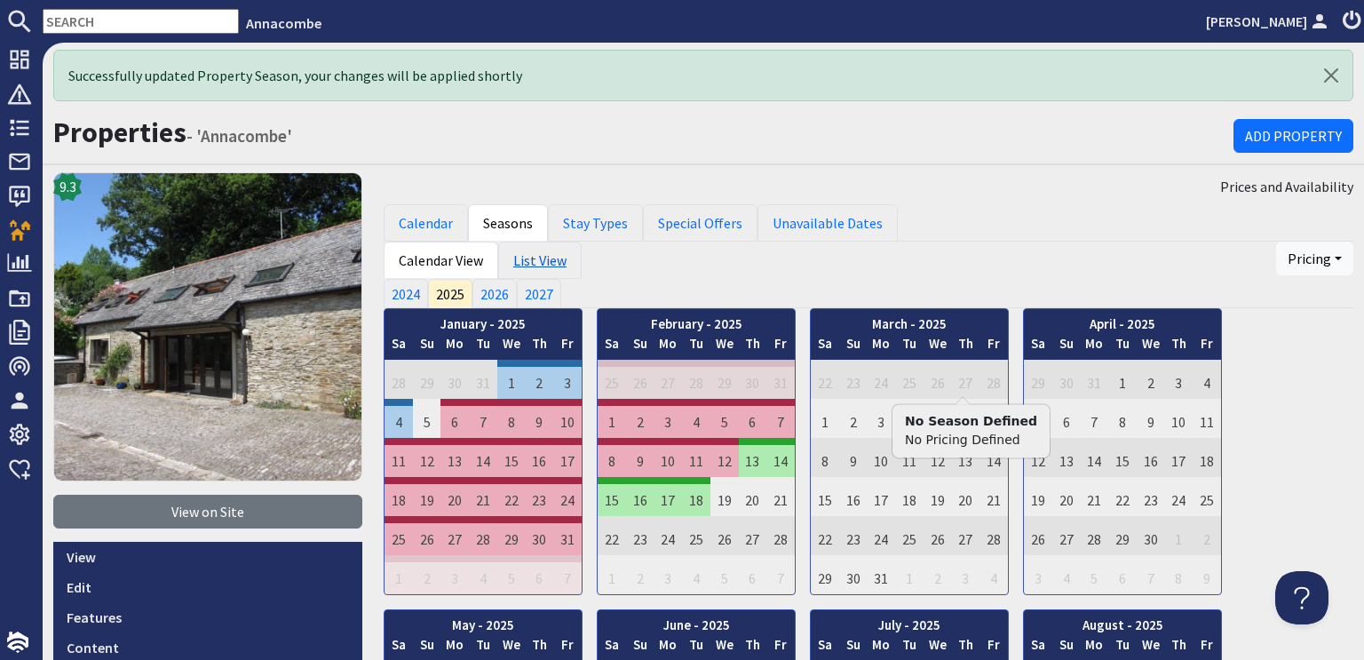
click at [526, 264] on link "List View" at bounding box center [539, 260] width 83 height 37
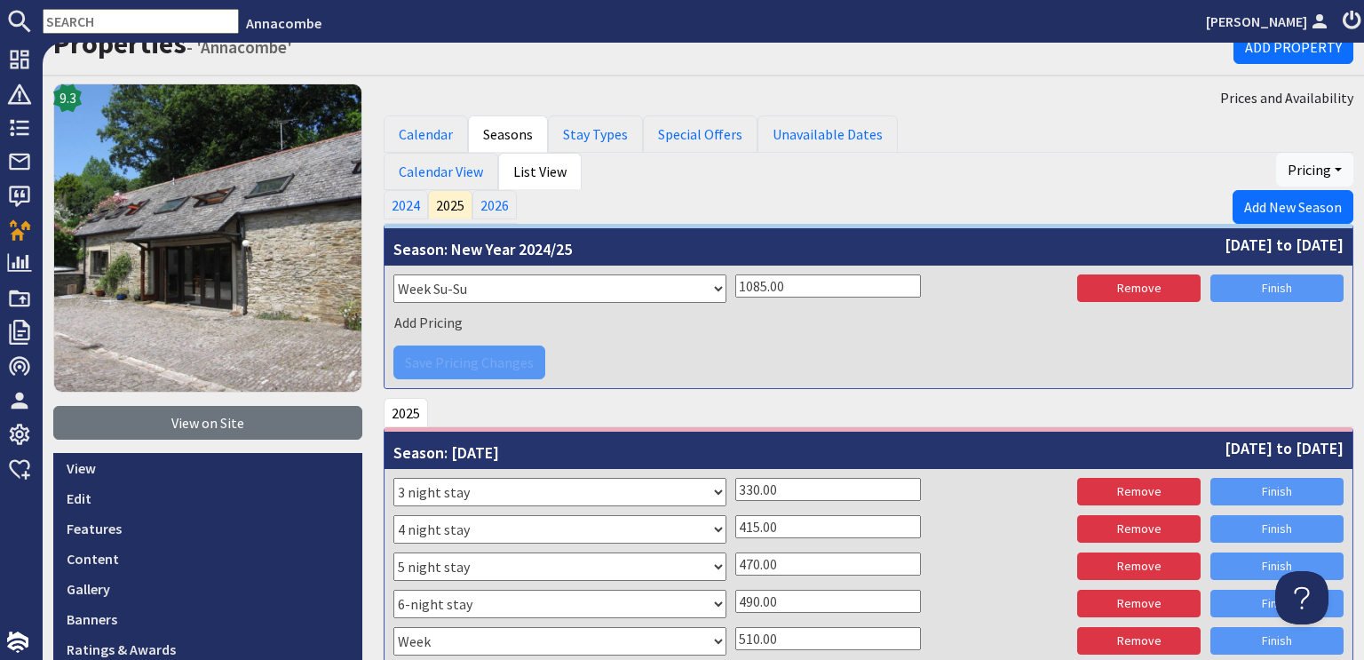
scroll to position [89, 0]
click at [496, 205] on link "2026" at bounding box center [495, 204] width 44 height 28
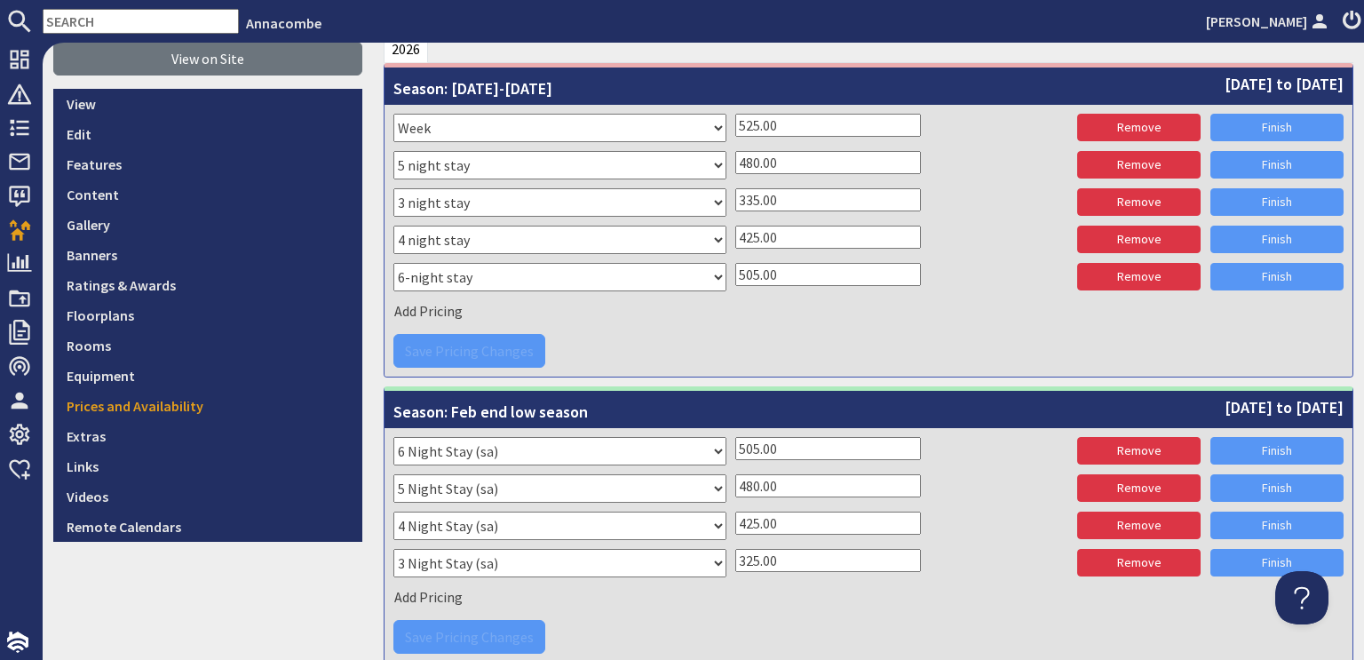
scroll to position [355, 0]
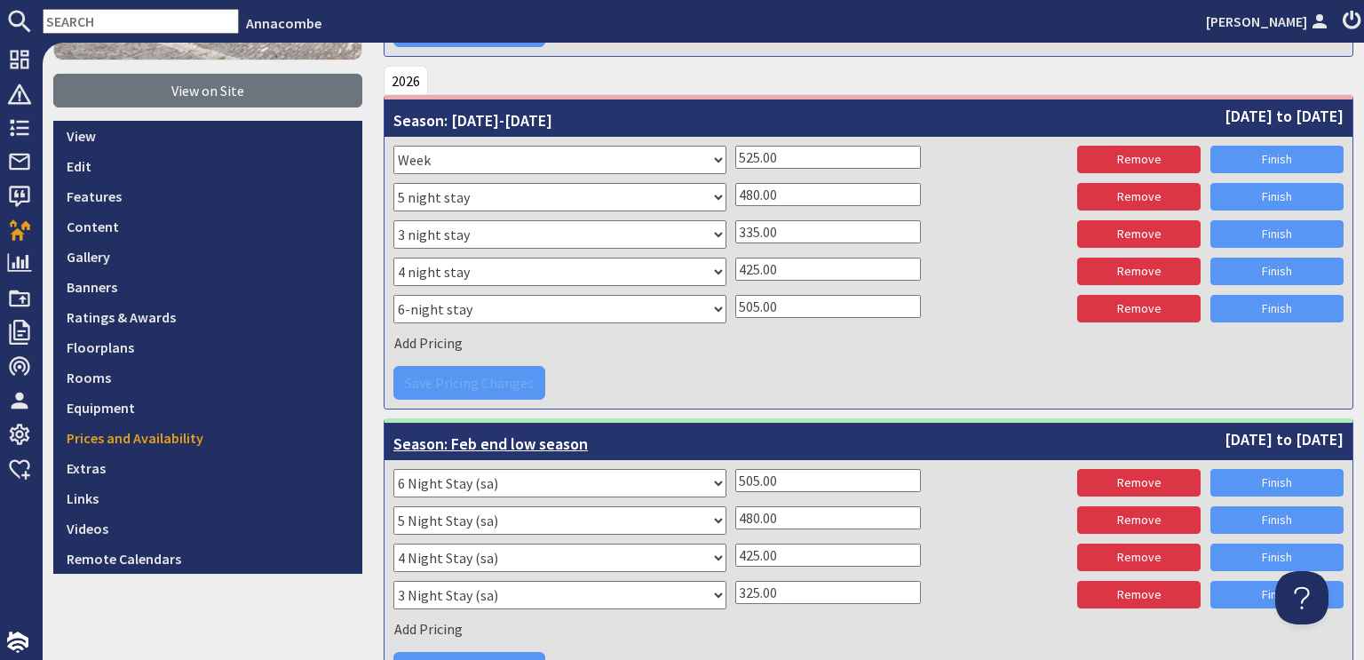
click at [495, 439] on span "Season: Feb end low season" at bounding box center [490, 441] width 195 height 28
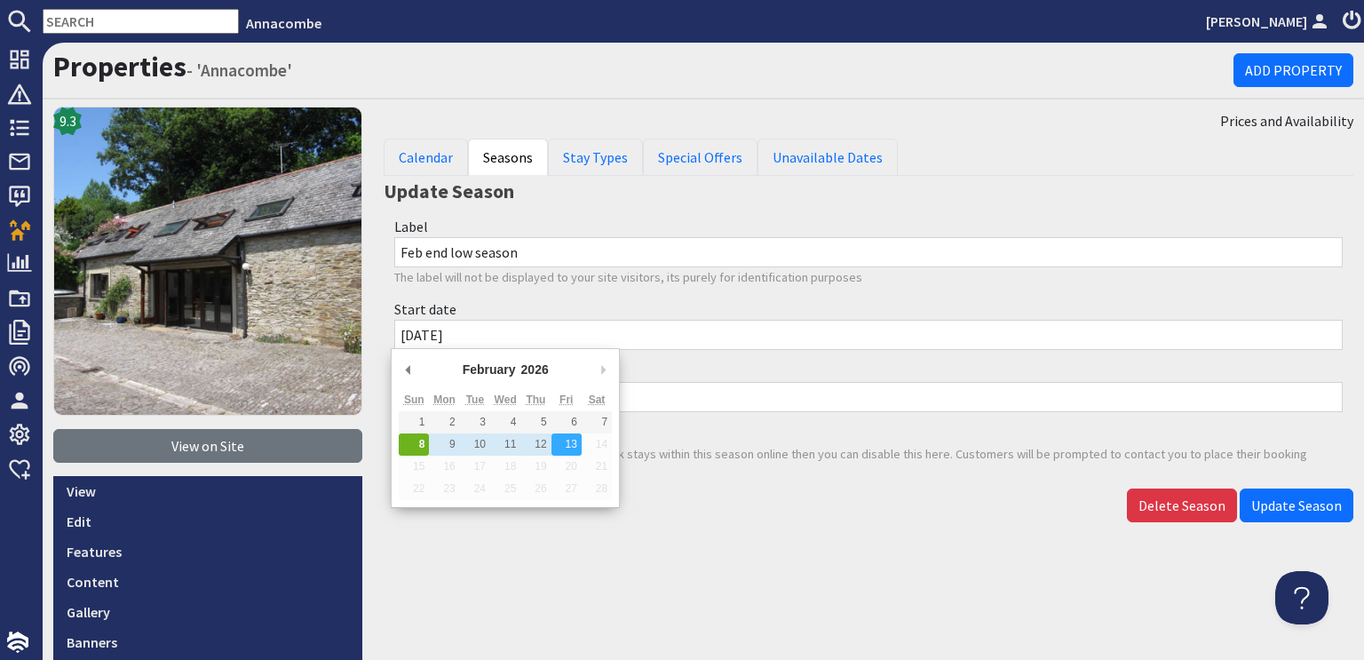
click at [409, 333] on input "08/02/2026" at bounding box center [868, 335] width 949 height 30
click at [412, 323] on input "07/02/2026" at bounding box center [868, 335] width 949 height 30
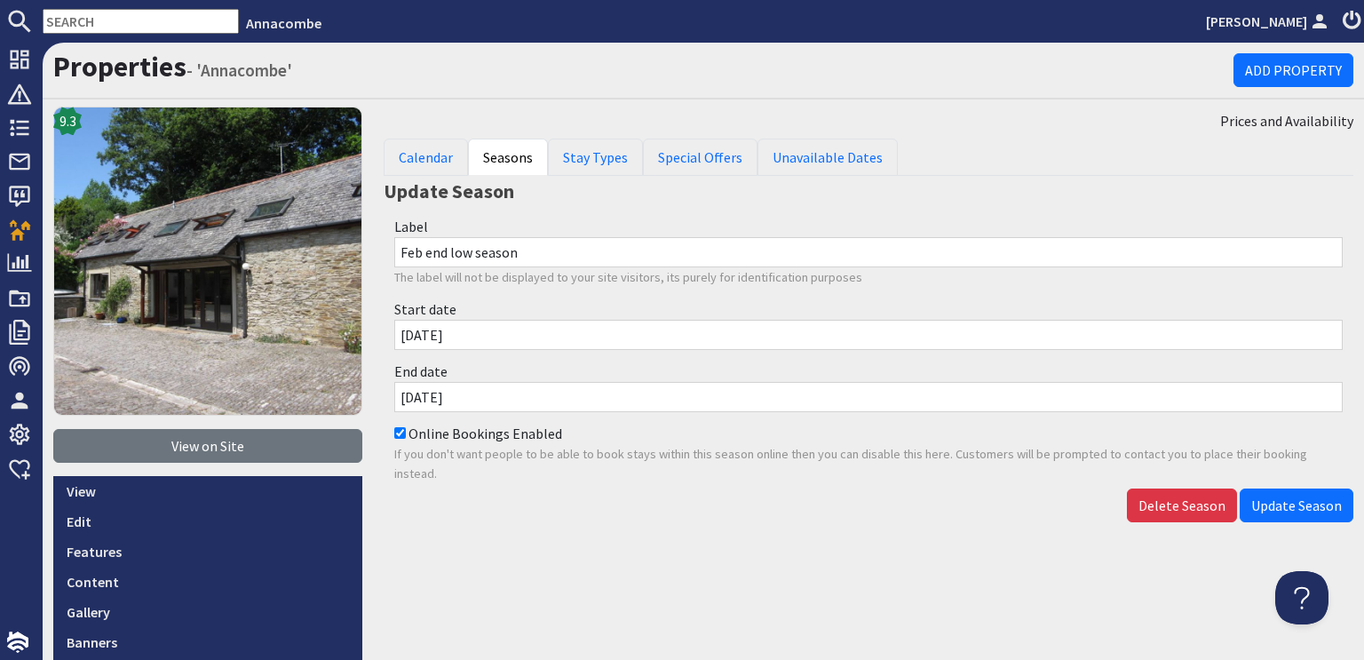
click at [409, 335] on input "12/02/2026" at bounding box center [868, 335] width 949 height 30
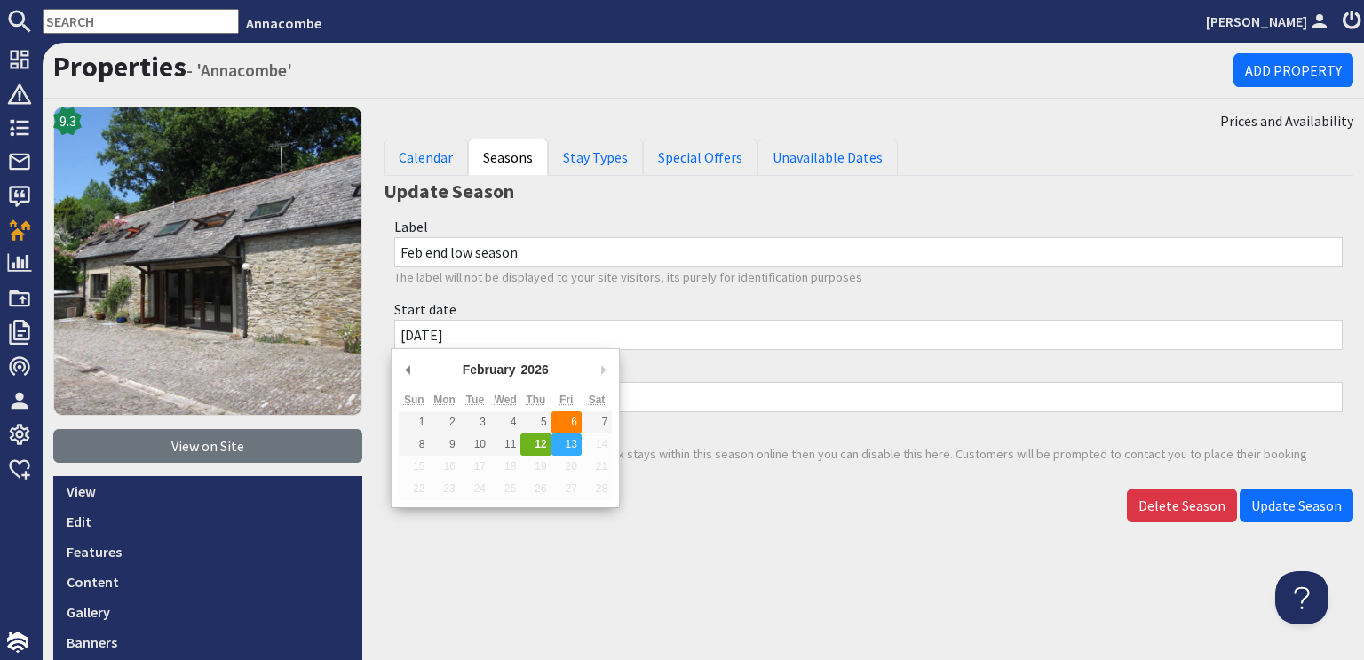
type input "[DATE]"
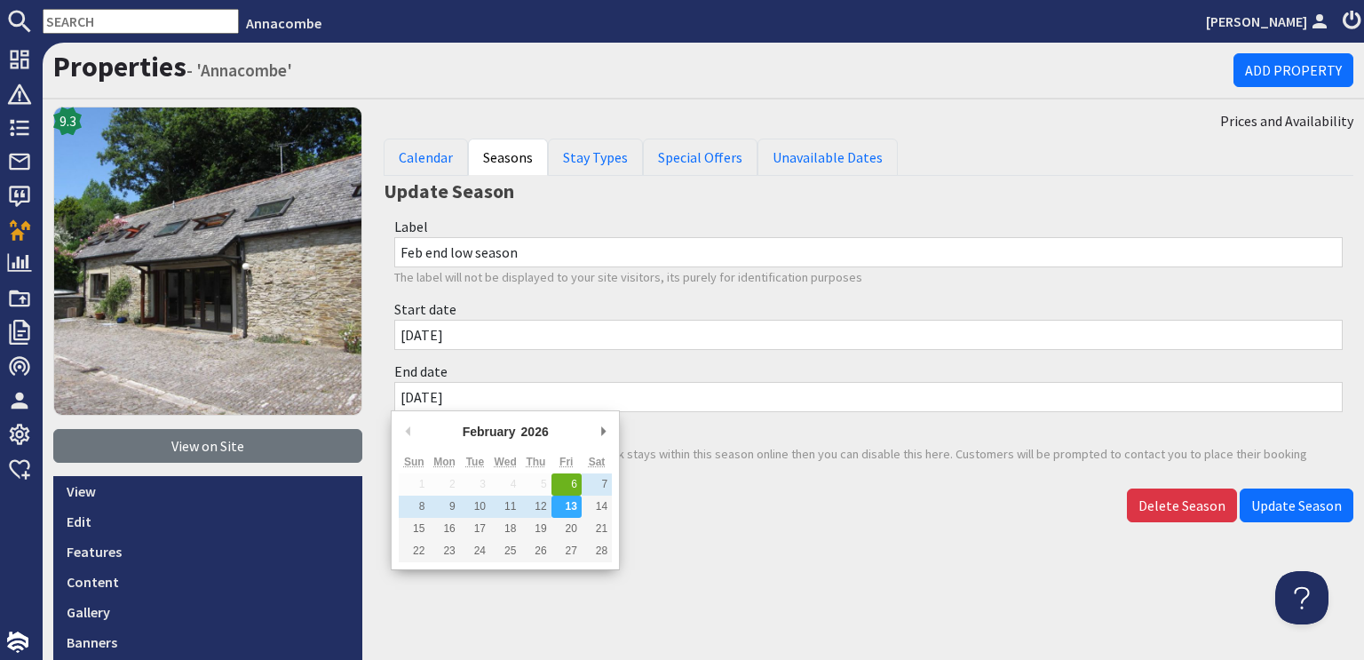
click at [403, 397] on input "13/02/2026" at bounding box center [868, 397] width 949 height 30
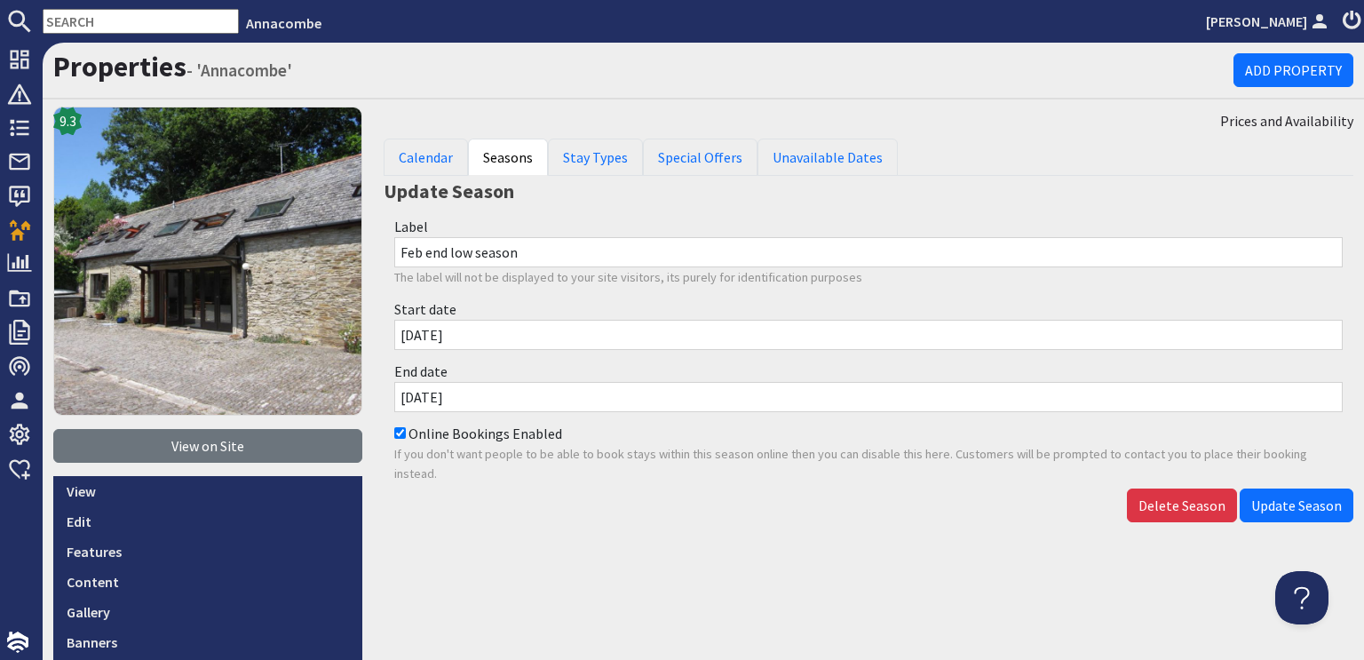
click at [695, 528] on div "Prices and Availability Calendar Seasons Stay Types Special Offers Unavailable …" at bounding box center [868, 518] width 991 height 822
click at [1267, 501] on span "Update Season" at bounding box center [1296, 505] width 91 height 18
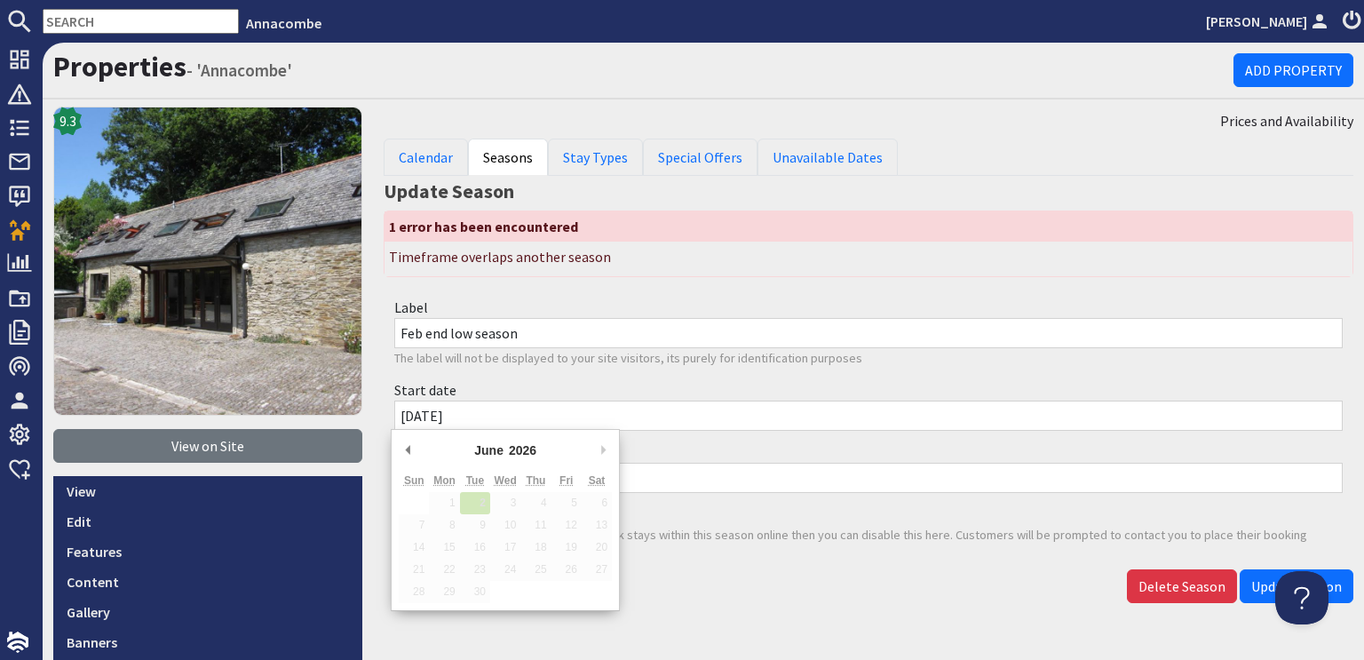
click at [423, 411] on input "02/06/2026" at bounding box center [868, 416] width 949 height 30
click at [412, 410] on input "02/06/2026" at bounding box center [868, 416] width 949 height 30
drag, startPoint x: 432, startPoint y: 415, endPoint x: 422, endPoint y: 405, distance: 13.8
click at [422, 405] on input "06/06/2026" at bounding box center [868, 416] width 949 height 30
type input "[DATE]"
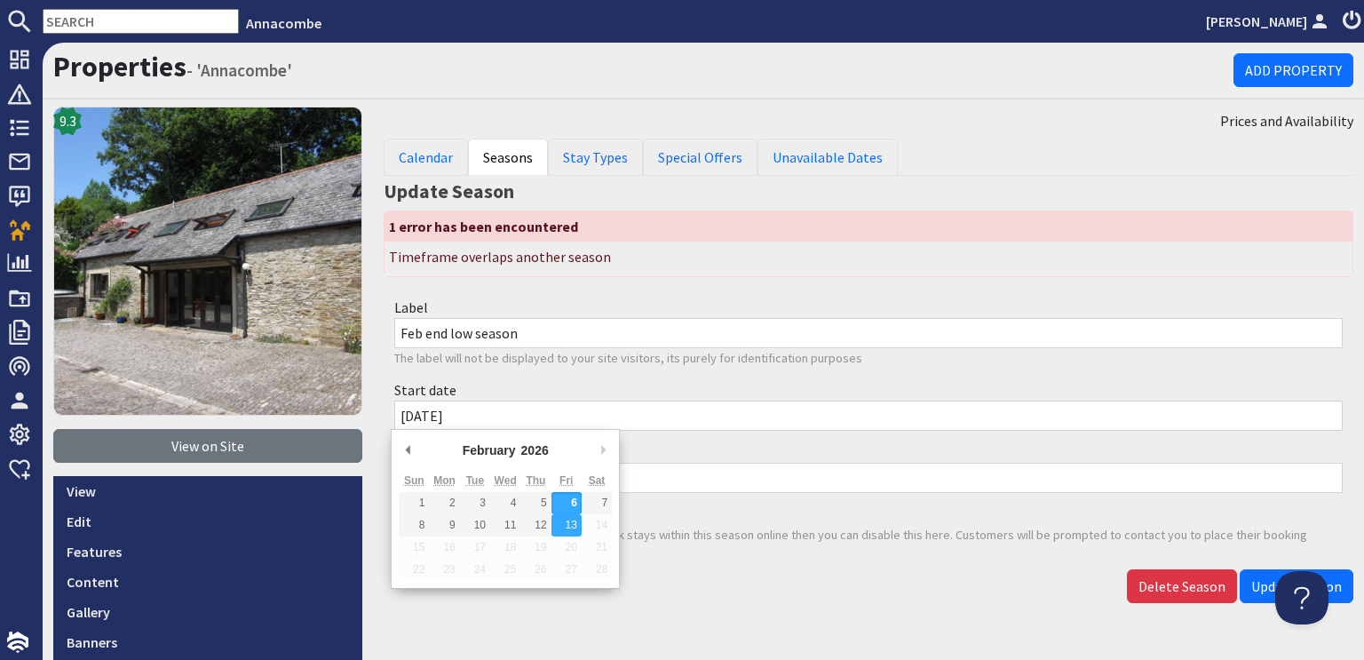
click at [643, 443] on div "End date 13/02/2026" at bounding box center [869, 467] width 970 height 62
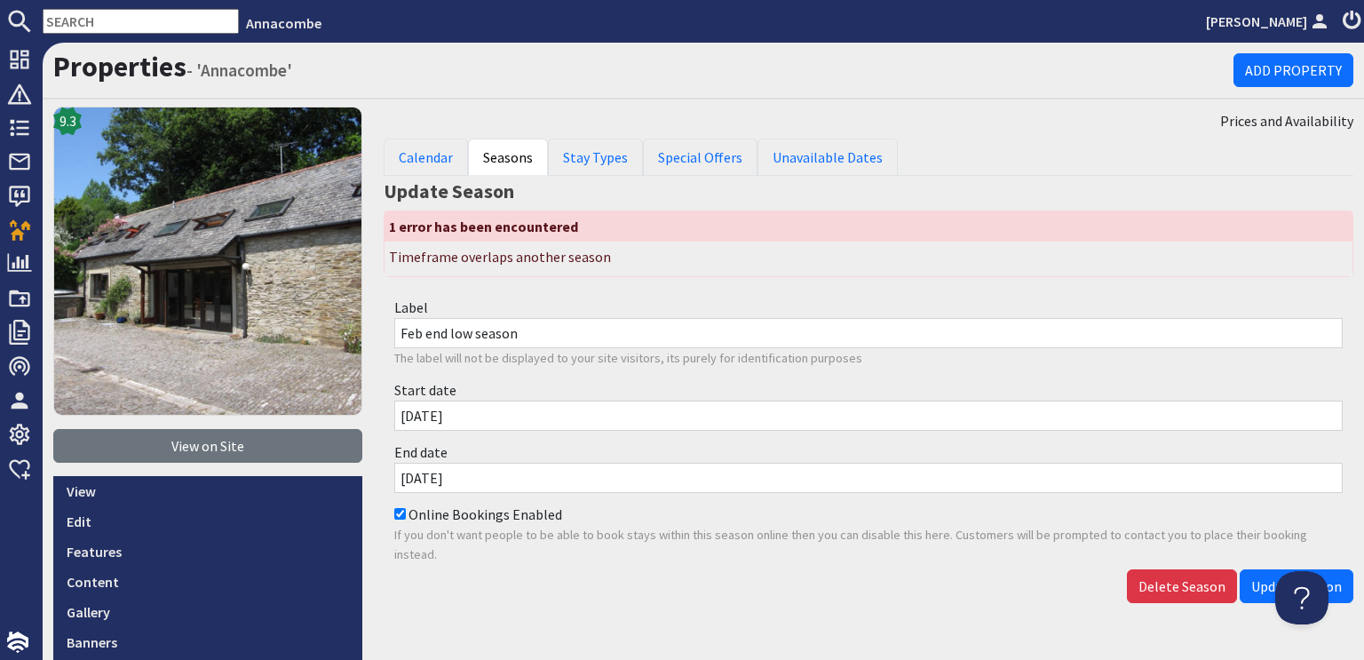
click at [473, 420] on input "[DATE]" at bounding box center [868, 416] width 949 height 30
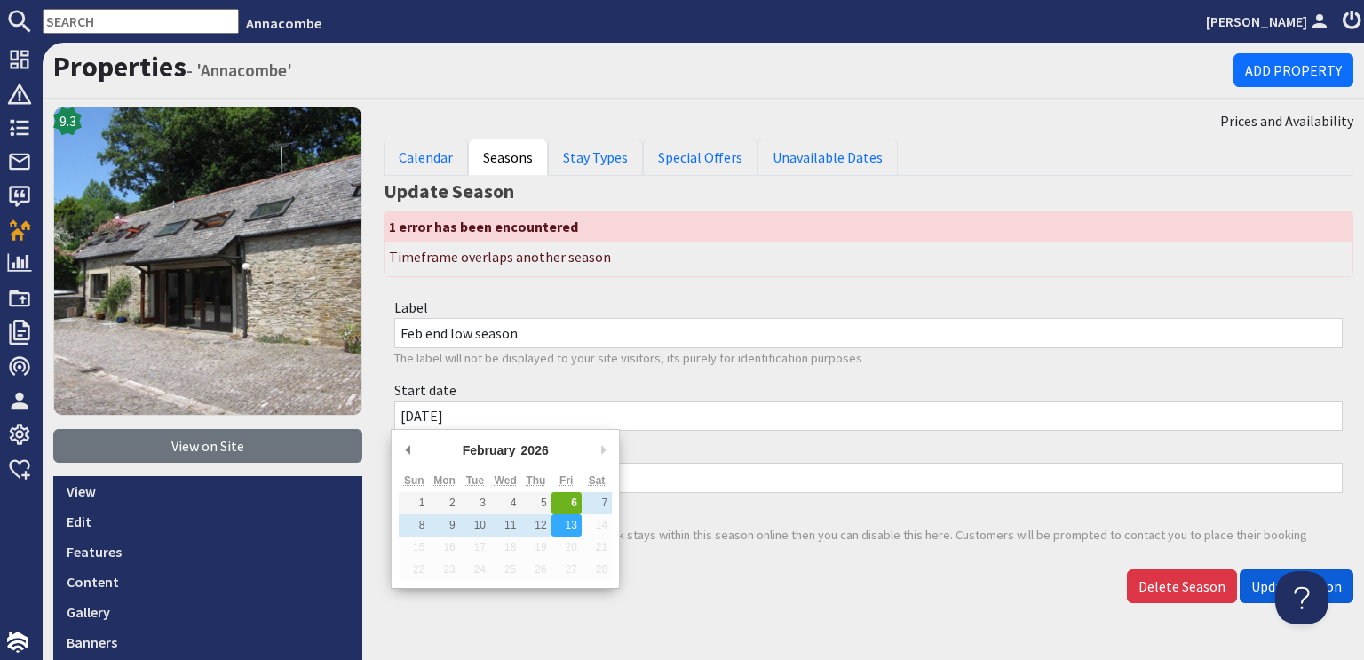
click at [1254, 584] on span "Update Season" at bounding box center [1296, 586] width 91 height 18
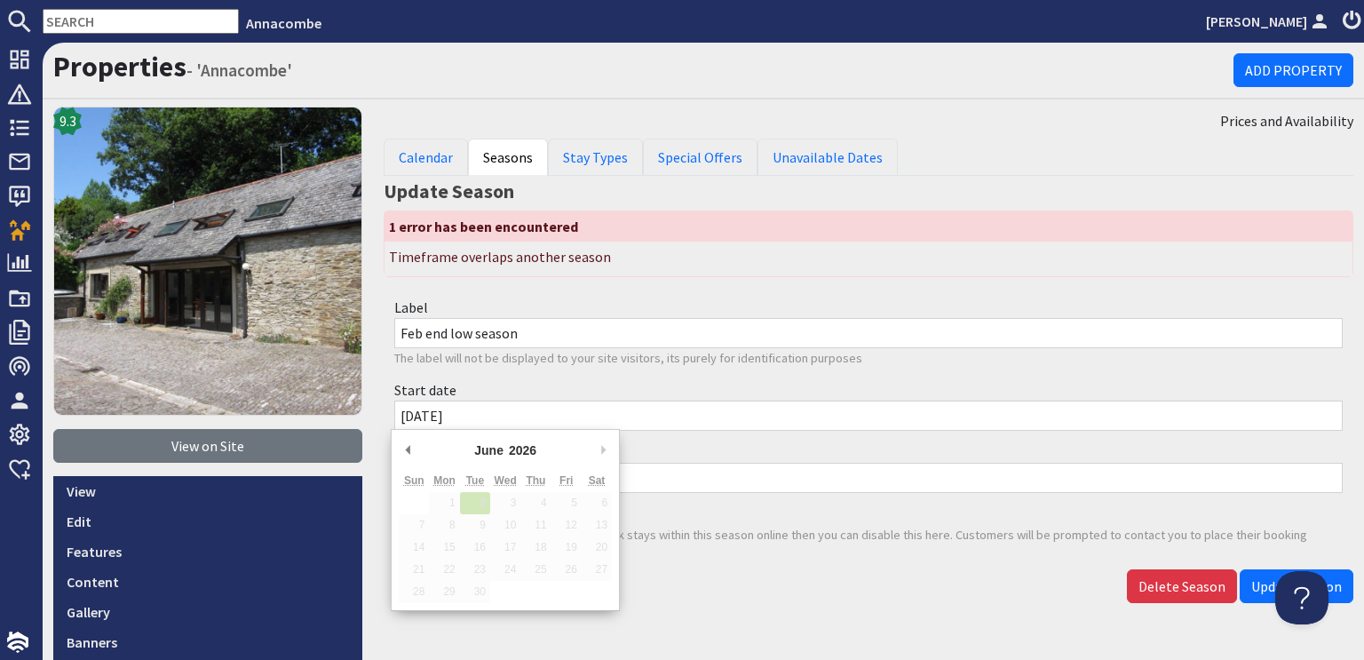
click at [480, 415] on input "02/06/2026" at bounding box center [868, 416] width 949 height 30
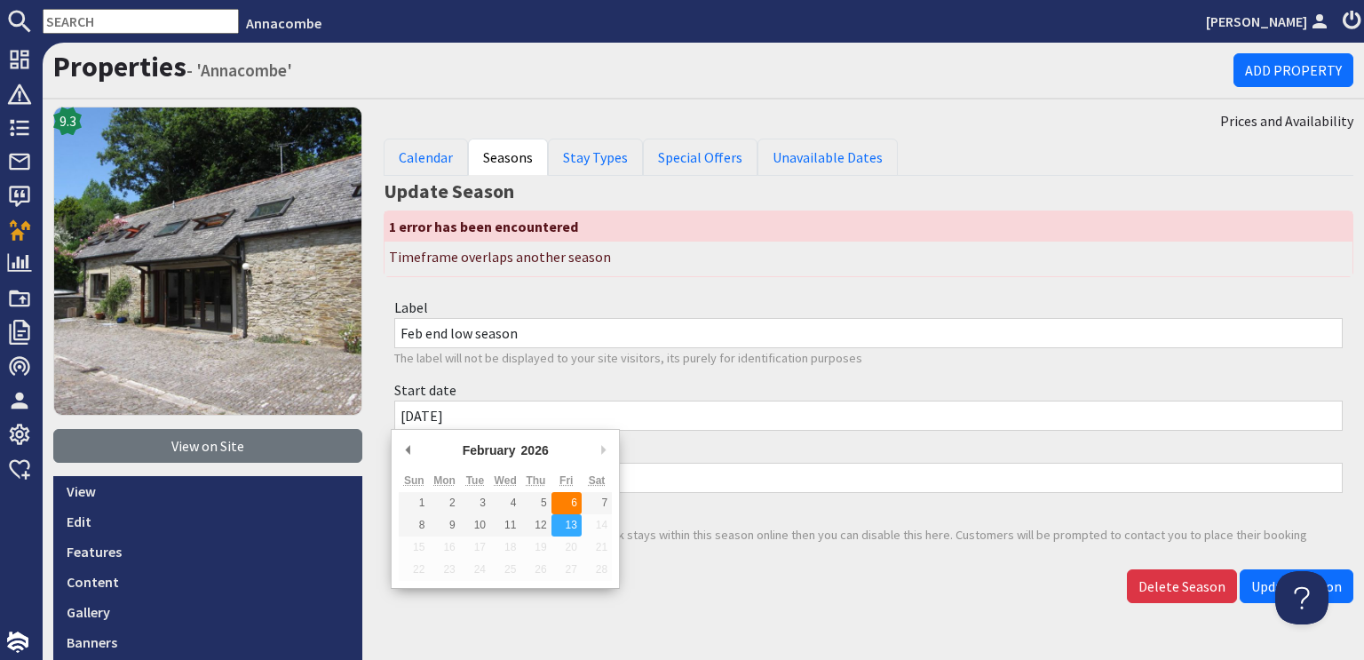
type input "[DATE]"
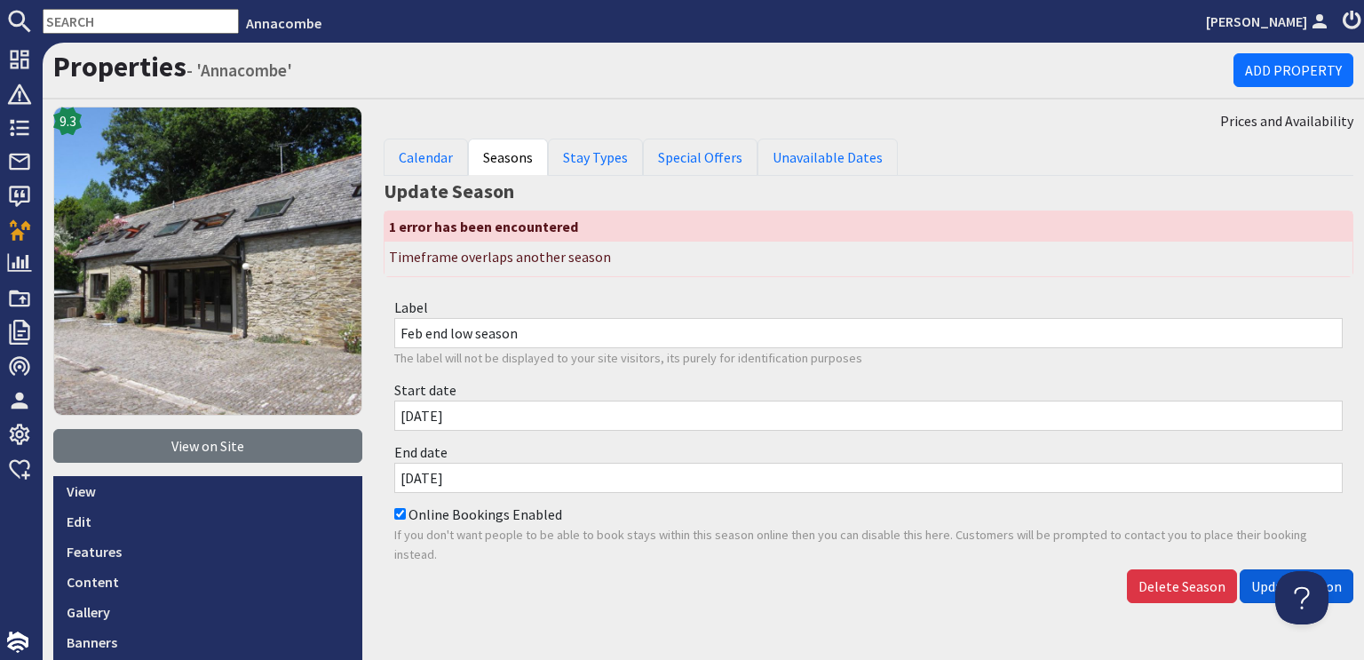
click at [1260, 584] on span "Update Season" at bounding box center [1296, 586] width 91 height 18
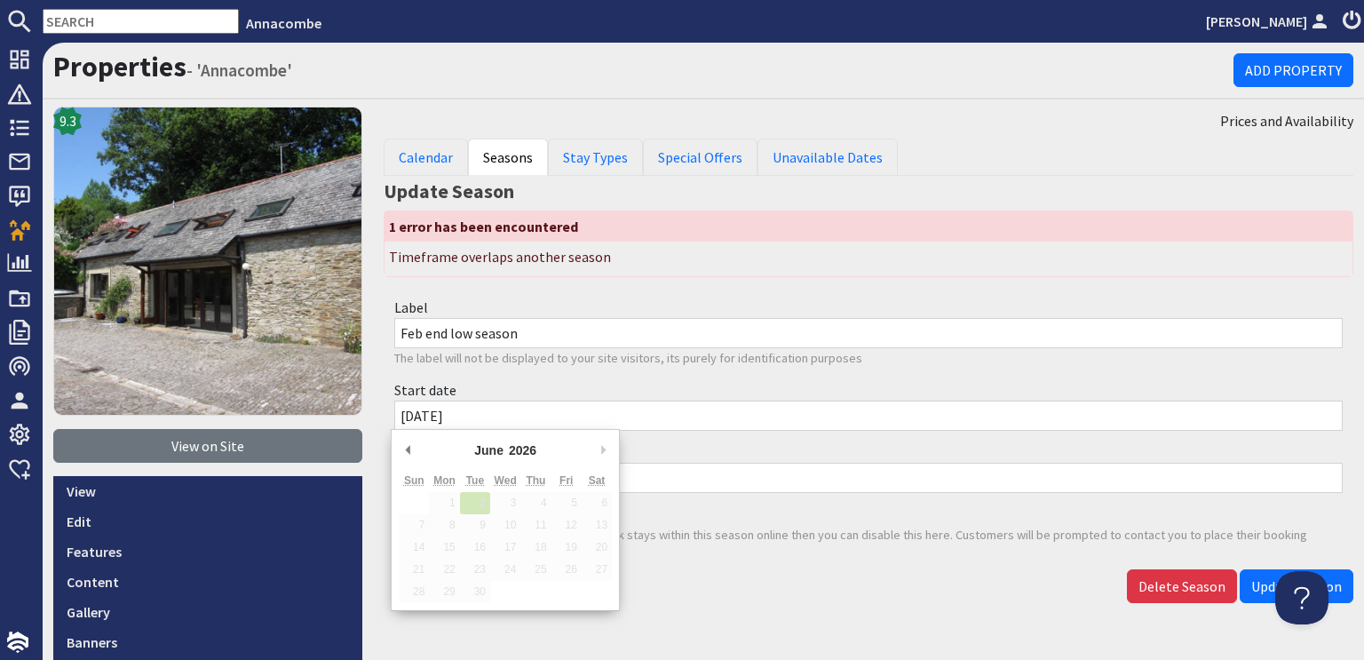
click at [469, 421] on input "02/06/2026" at bounding box center [868, 416] width 949 height 30
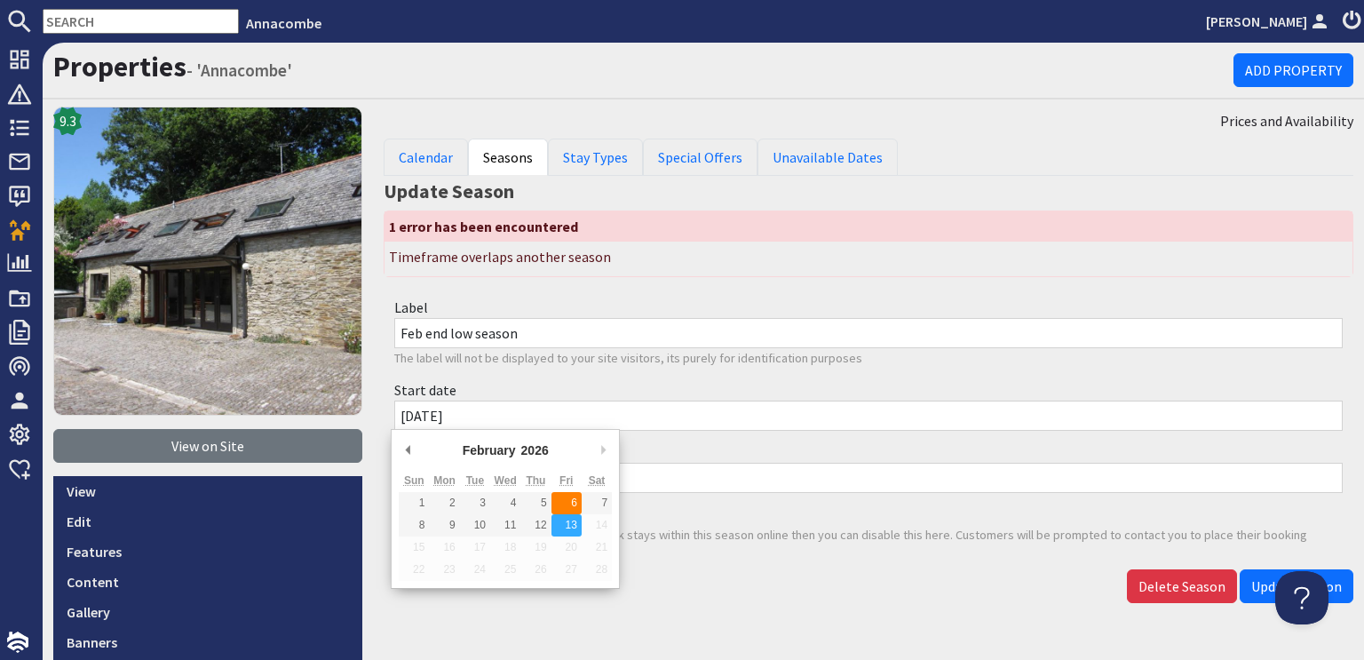
type input "[DATE]"
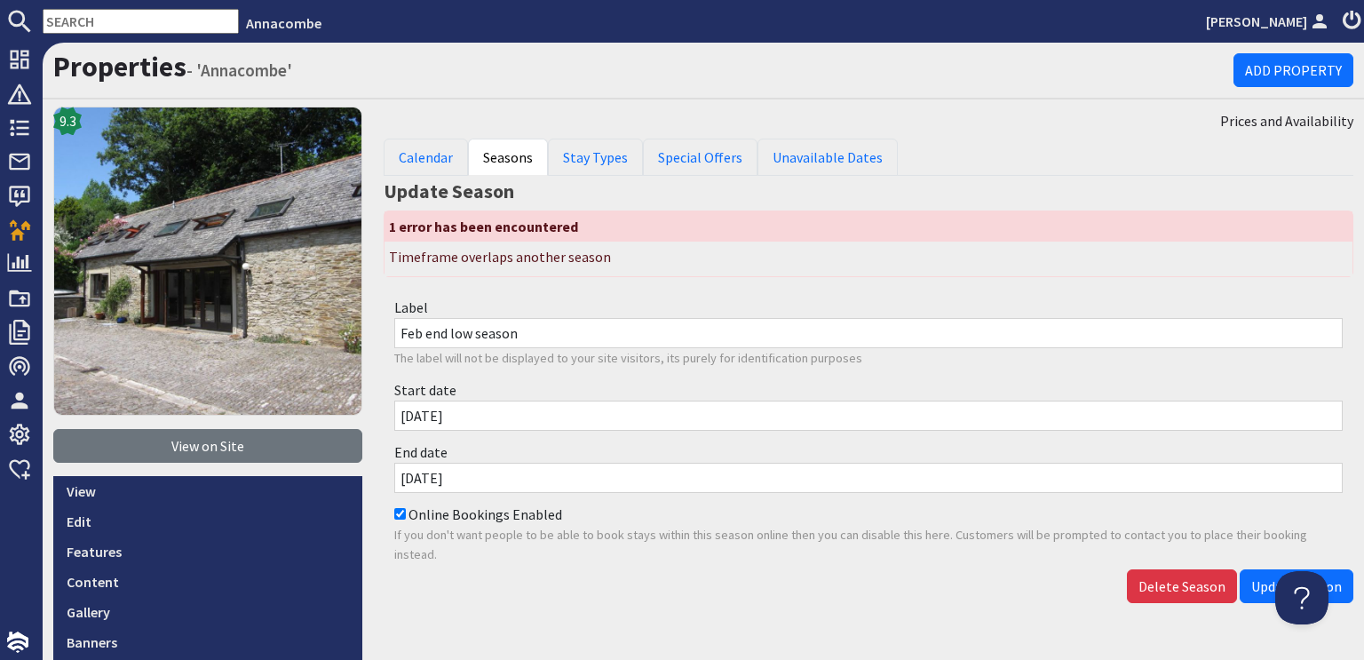
click at [454, 468] on input "13/02/2026" at bounding box center [868, 478] width 949 height 30
click at [1251, 583] on span "Update Season" at bounding box center [1296, 586] width 91 height 18
click at [560, 387] on div "Start date 02/06/2026" at bounding box center [869, 405] width 970 height 62
click at [571, 420] on input "02/06/2026" at bounding box center [868, 416] width 949 height 30
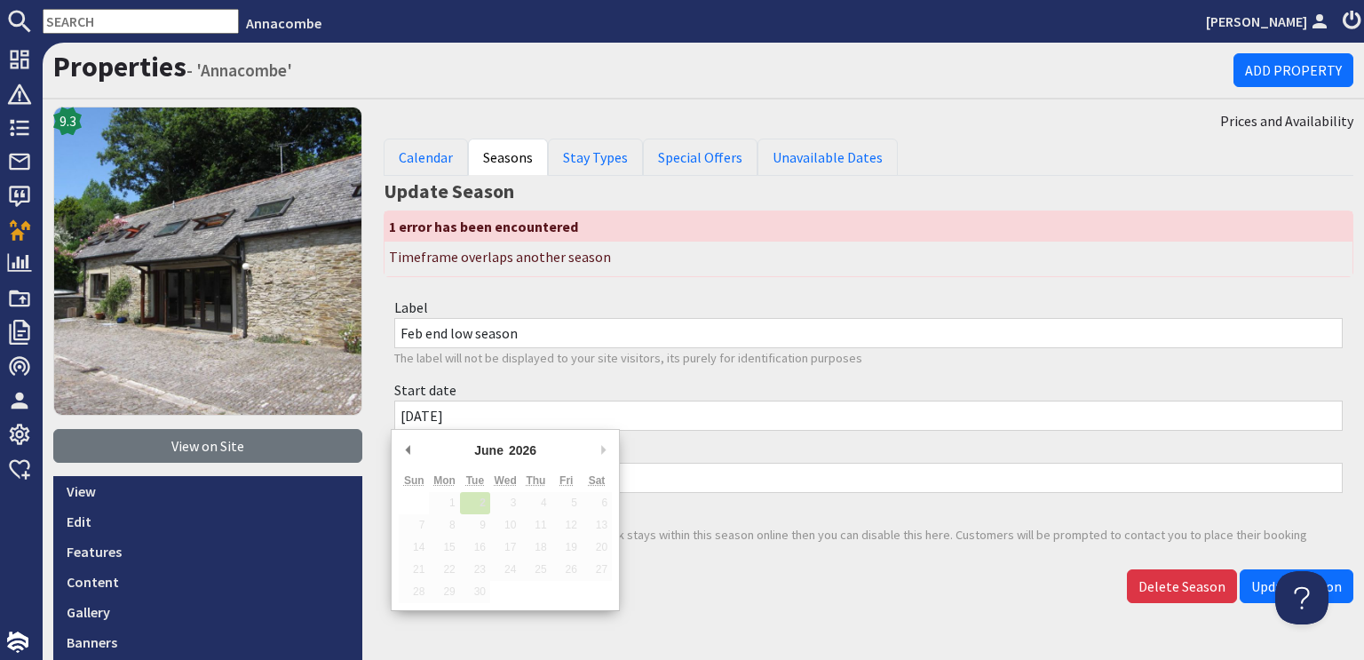
drag, startPoint x: 409, startPoint y: 414, endPoint x: 402, endPoint y: 405, distance: 11.4
click at [402, 405] on input "02/06/2026" at bounding box center [868, 416] width 949 height 30
click at [426, 411] on input "06/06/2026" at bounding box center [868, 416] width 949 height 30
type input "[DATE]"
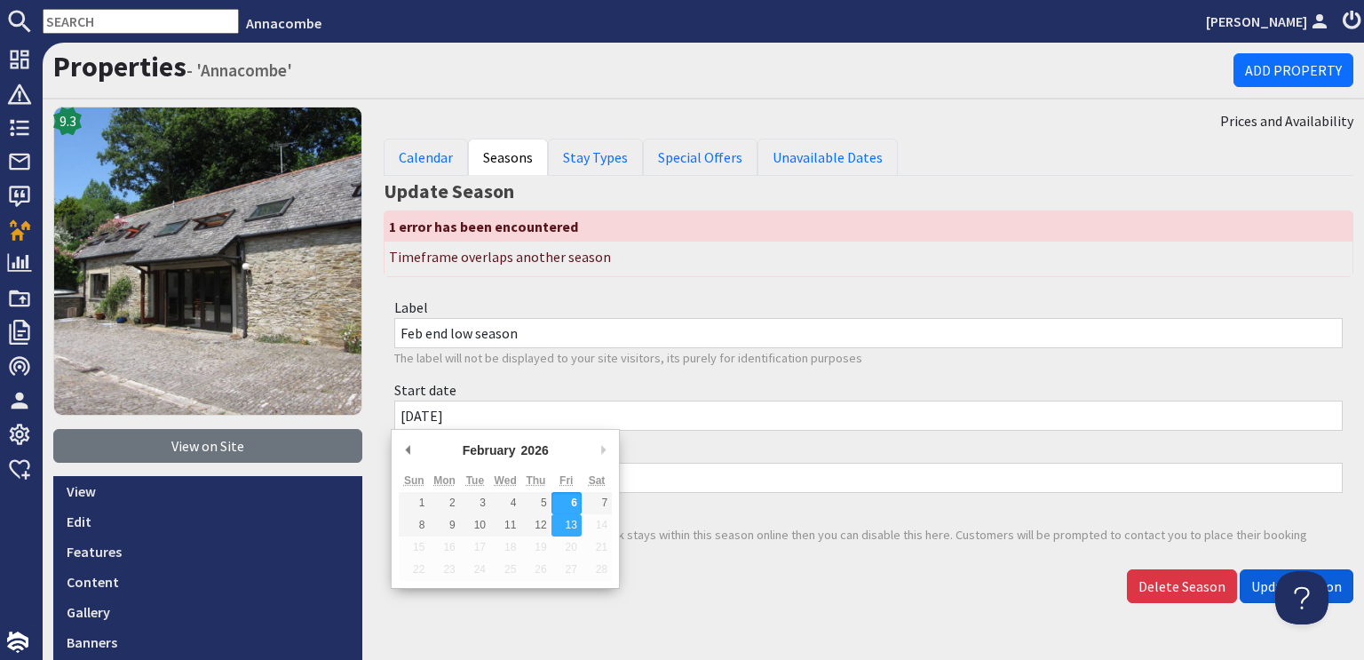
click at [1251, 582] on span "Update Season" at bounding box center [1296, 586] width 91 height 18
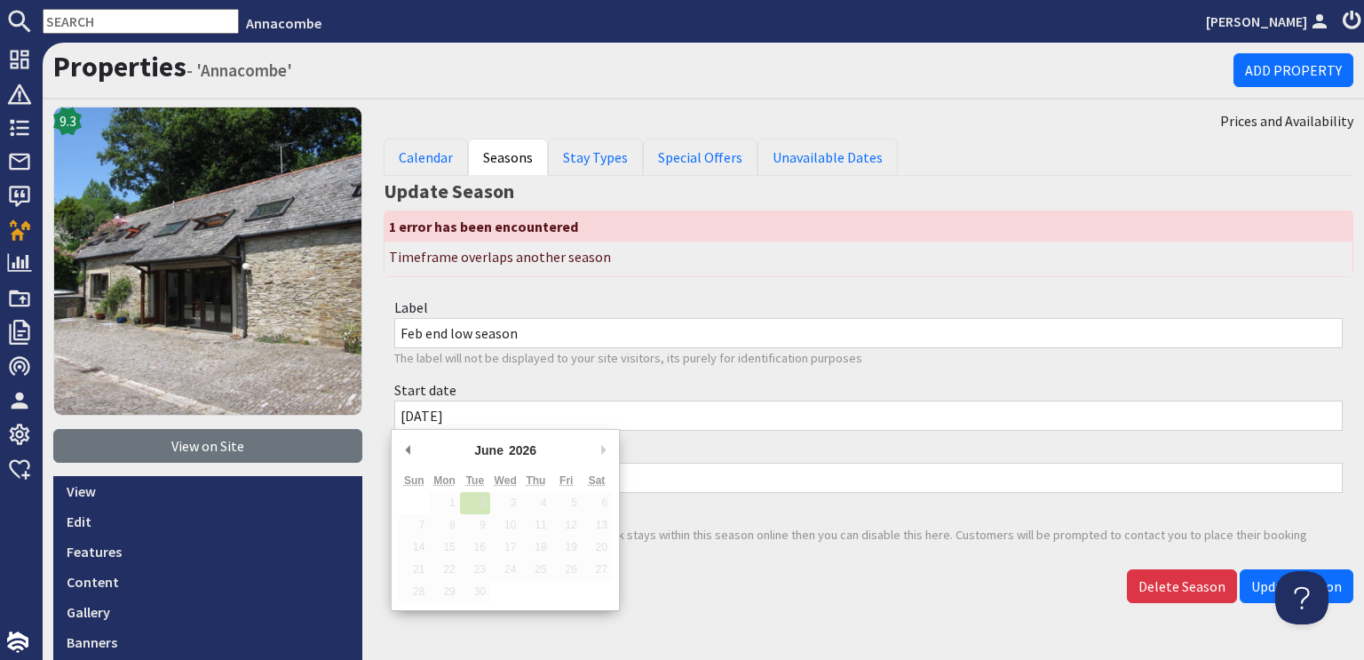
click at [408, 409] on input "02/06/2026" at bounding box center [868, 416] width 949 height 30
drag, startPoint x: 495, startPoint y: 419, endPoint x: 353, endPoint y: 418, distance: 141.2
click at [353, 418] on div "Properties - 'Annacombe' Add Property 9.3 View on Site View Edit Features Conte…" at bounding box center [704, 486] width 1322 height 886
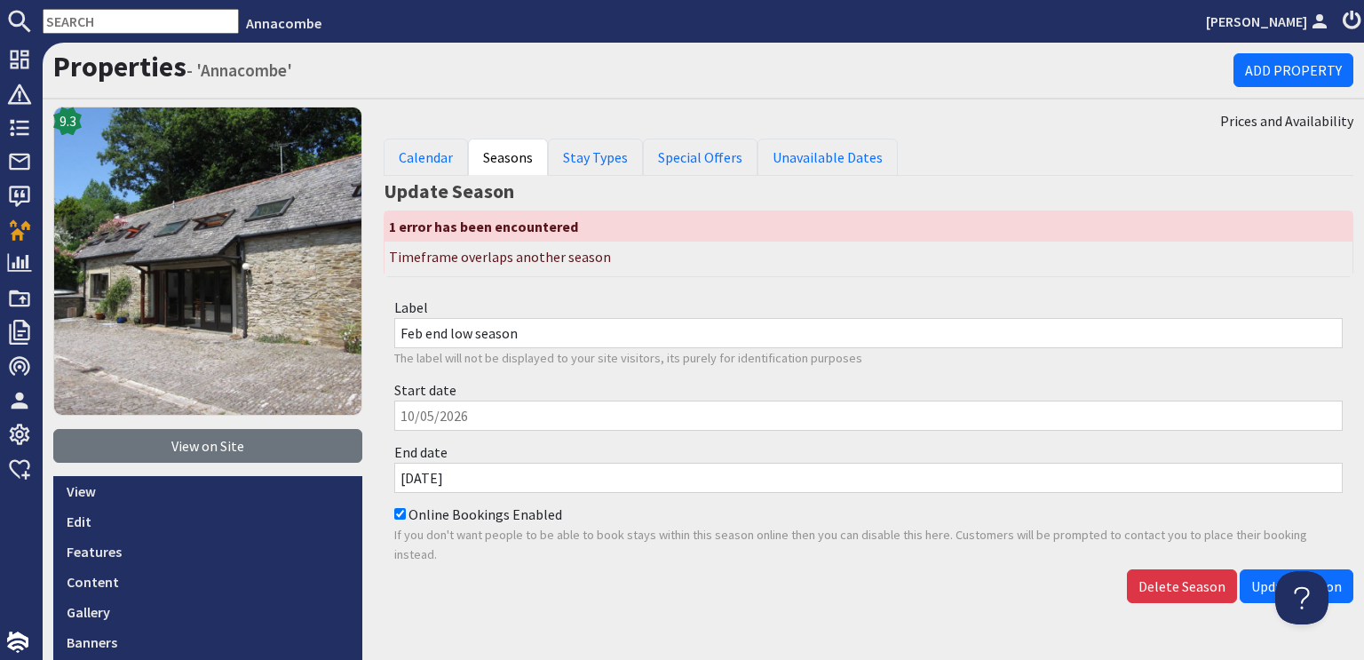
drag, startPoint x: 495, startPoint y: 412, endPoint x: 309, endPoint y: 412, distance: 185.6
click at [309, 412] on div "Properties - 'Annacombe' Add Property 9.3 View on Site View Edit Features Conte…" at bounding box center [704, 486] width 1322 height 886
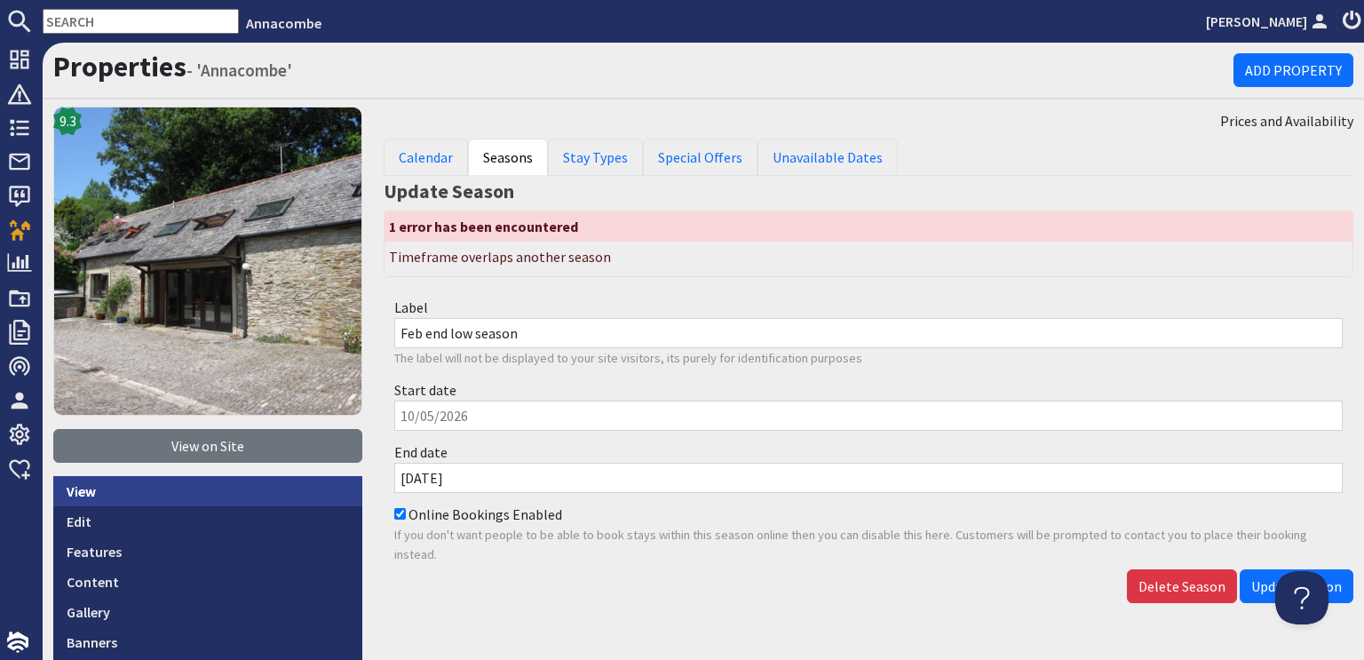
drag, startPoint x: 496, startPoint y: 481, endPoint x: 349, endPoint y: 481, distance: 146.5
click at [349, 481] on div "Properties - 'Annacombe' Add Property 9.3 View on Site View Edit Features Conte…" at bounding box center [704, 486] width 1322 height 886
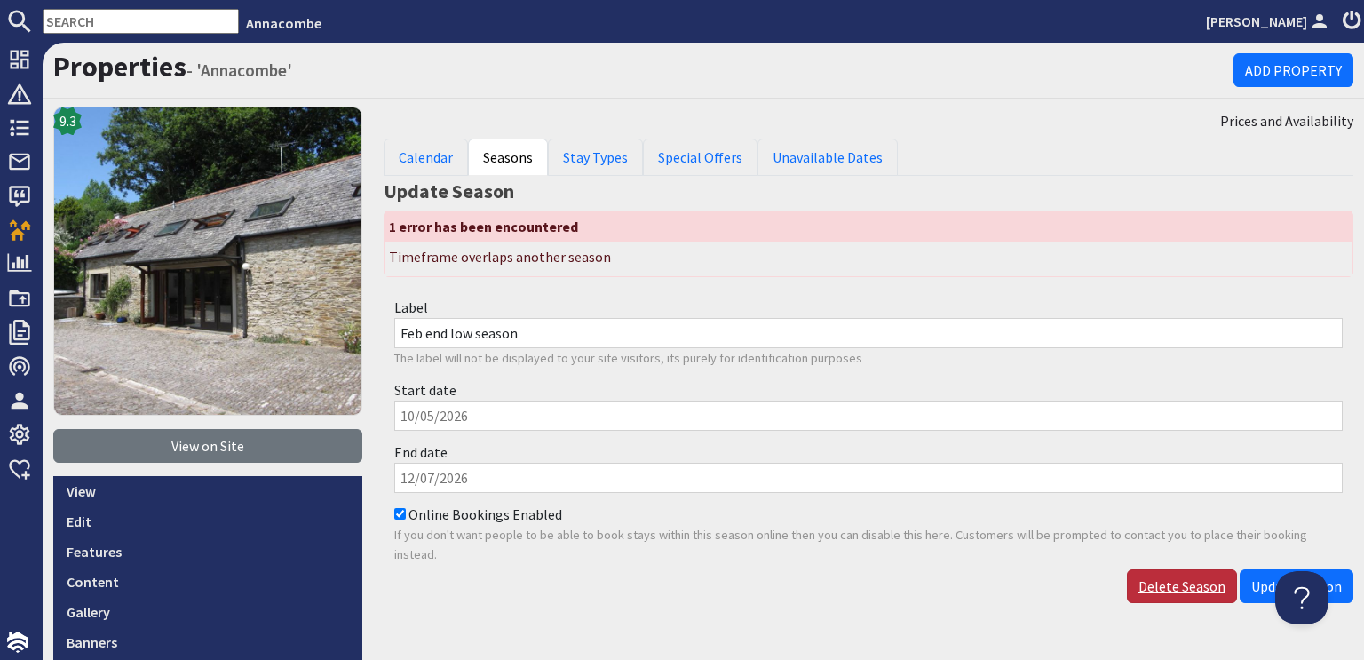
click at [1183, 584] on link "Delete Season" at bounding box center [1182, 586] width 110 height 34
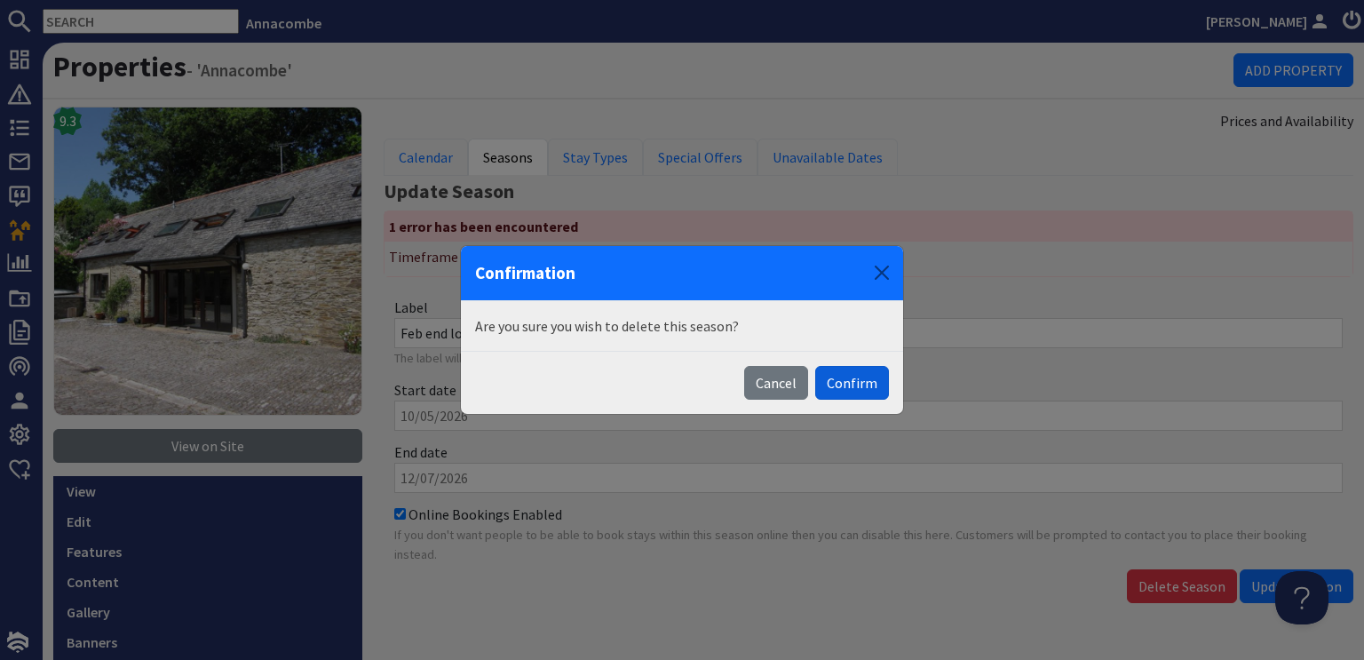
click at [838, 386] on button "Confirm" at bounding box center [852, 383] width 74 height 34
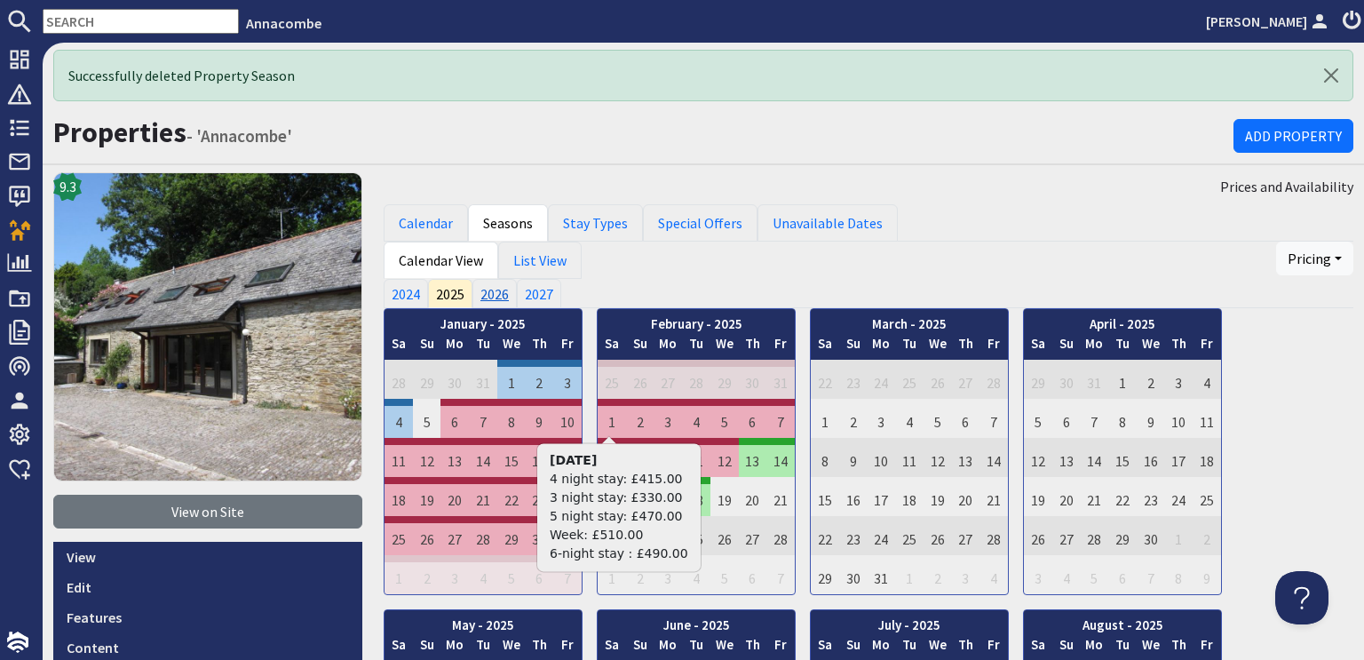
click at [486, 296] on link "2026" at bounding box center [495, 293] width 44 height 28
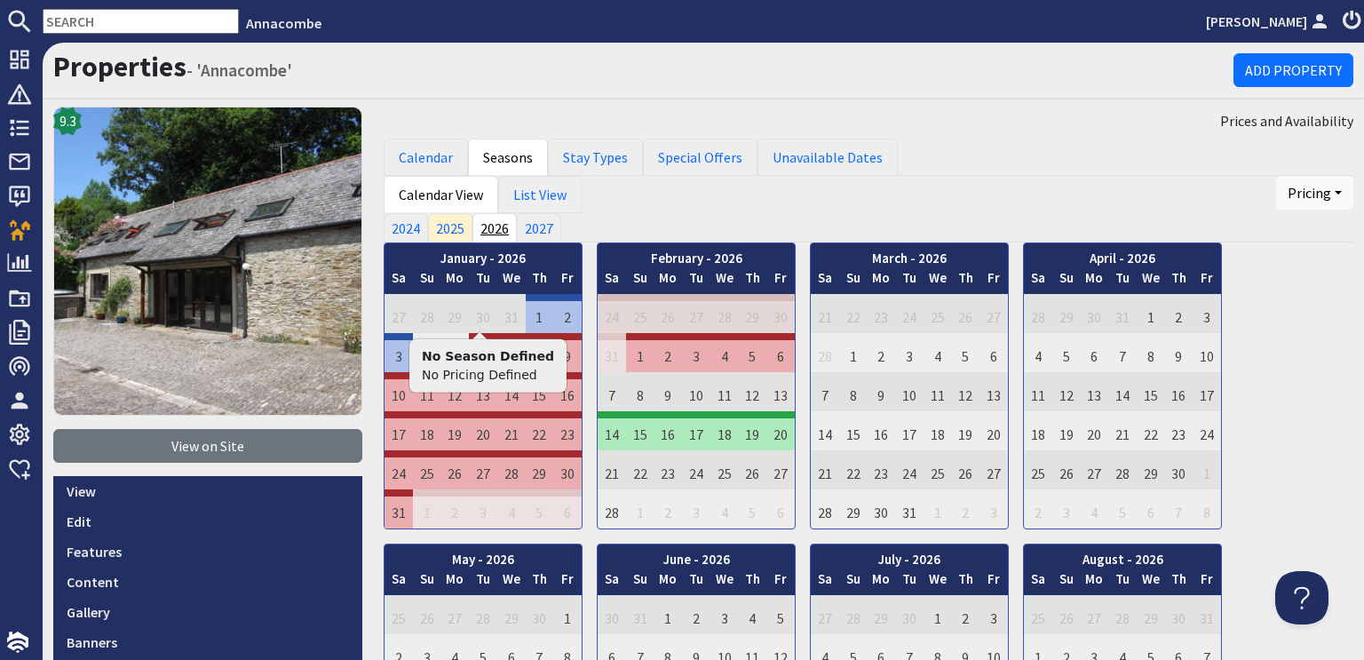
click at [483, 229] on link "2026" at bounding box center [495, 227] width 44 height 28
click at [545, 195] on link "List View" at bounding box center [539, 194] width 83 height 37
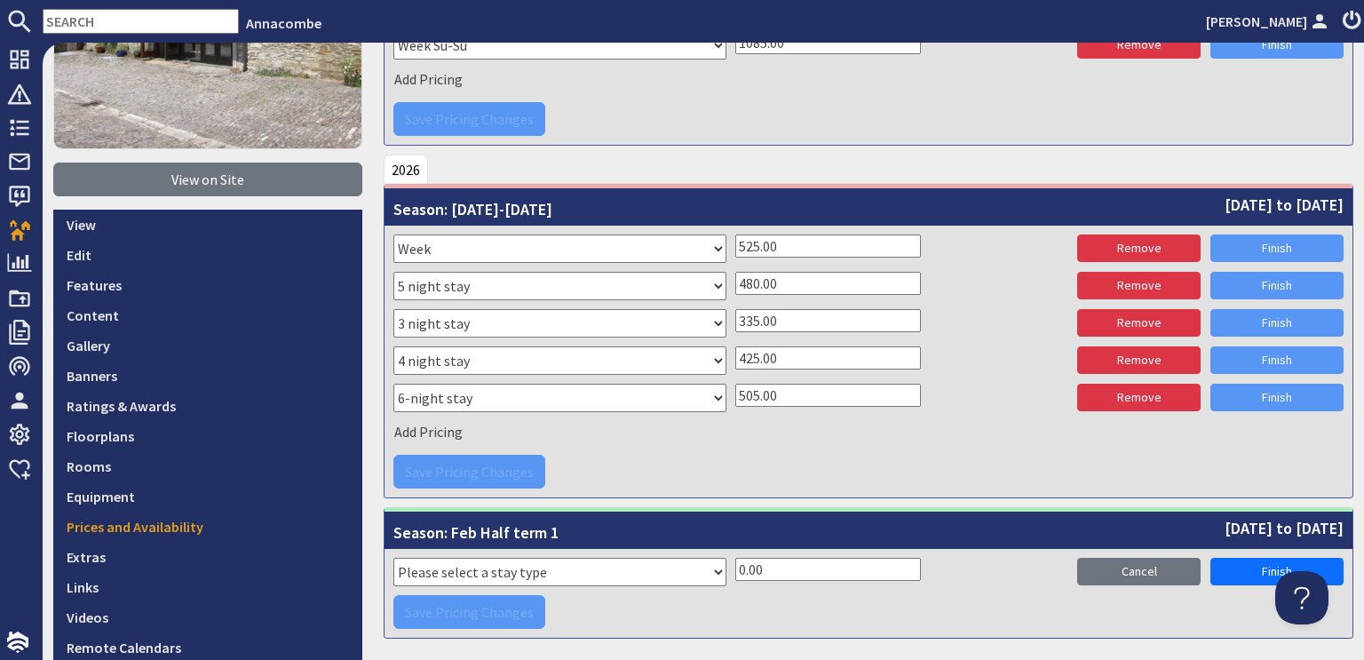
scroll to position [353, 0]
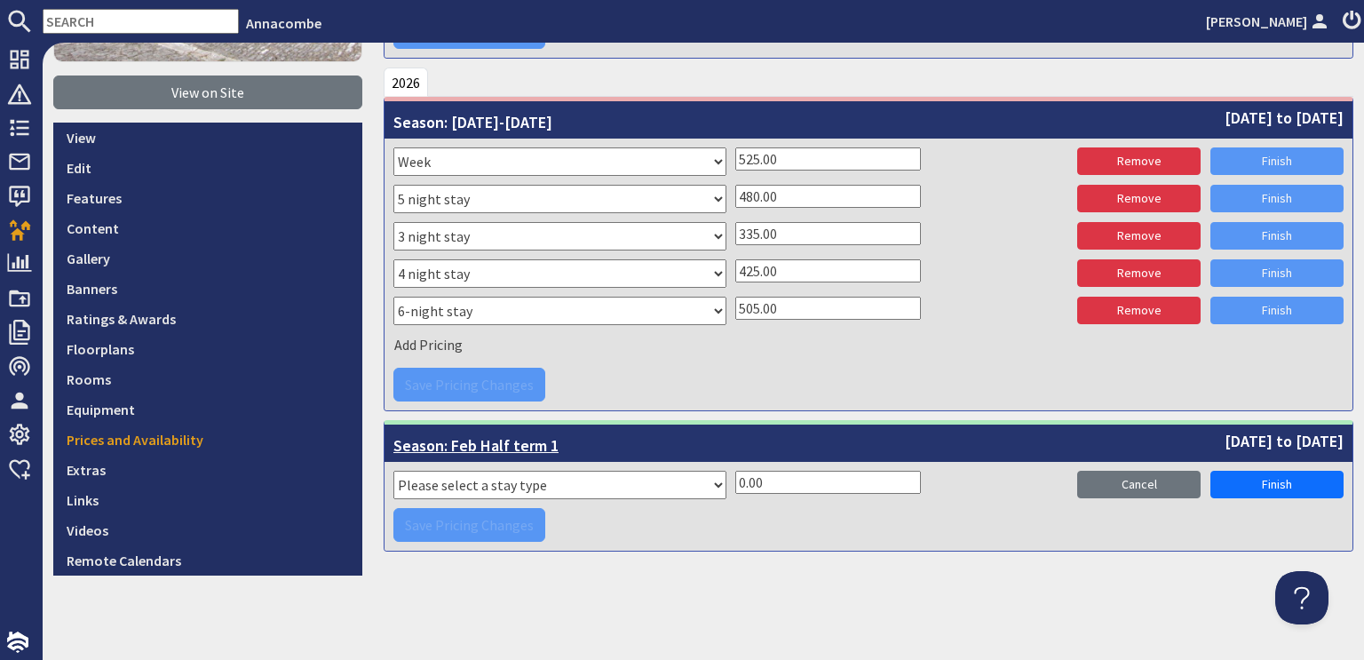
click at [493, 443] on span "Season: Feb Half term 1" at bounding box center [475, 443] width 165 height 28
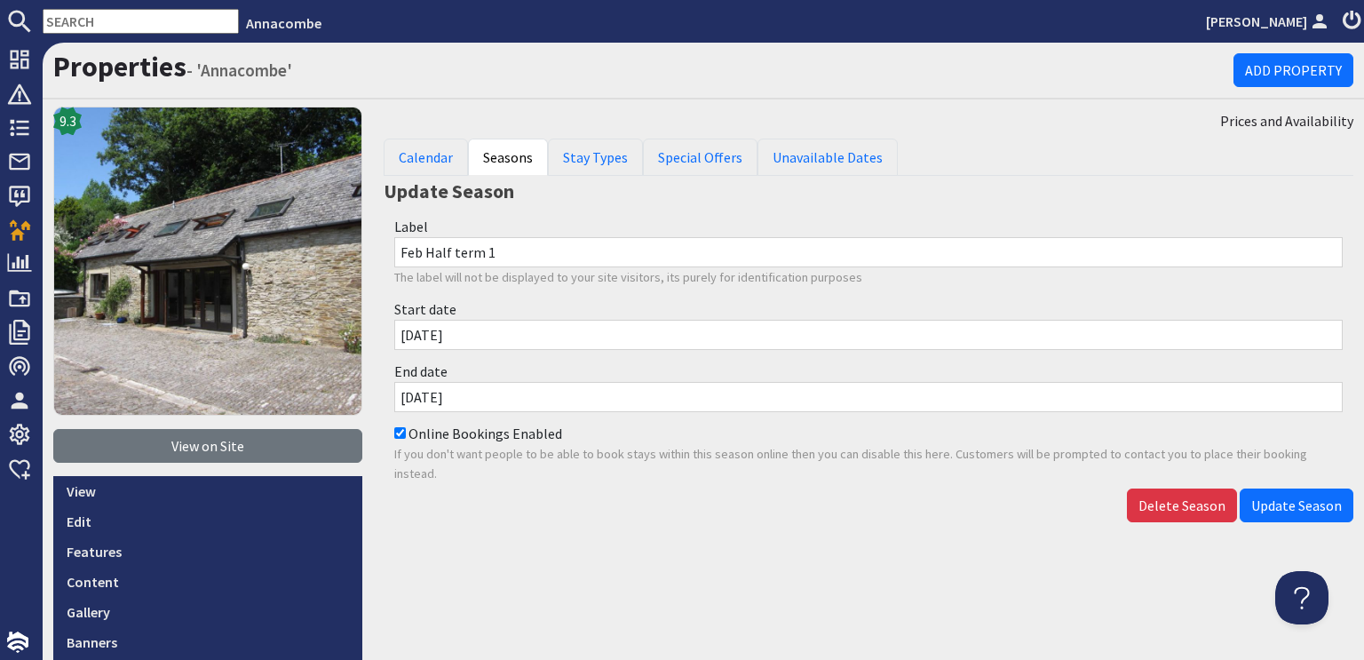
click at [399, 334] on input "14/02/2026" at bounding box center [868, 335] width 949 height 30
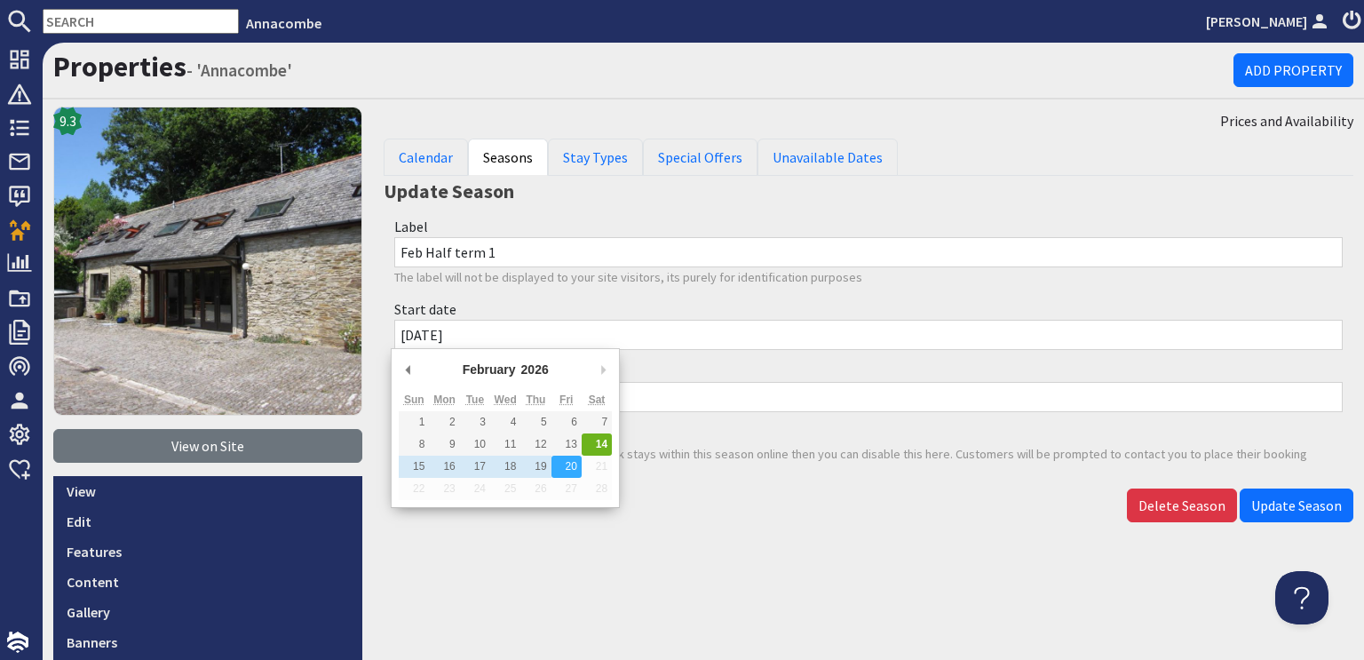
click at [408, 333] on input "14/02/2026" at bounding box center [868, 335] width 949 height 30
type input "13/02/2026"
click at [675, 525] on div "Prices and Availability Calendar Seasons Stay Types Special Offers Unavailable …" at bounding box center [868, 518] width 991 height 822
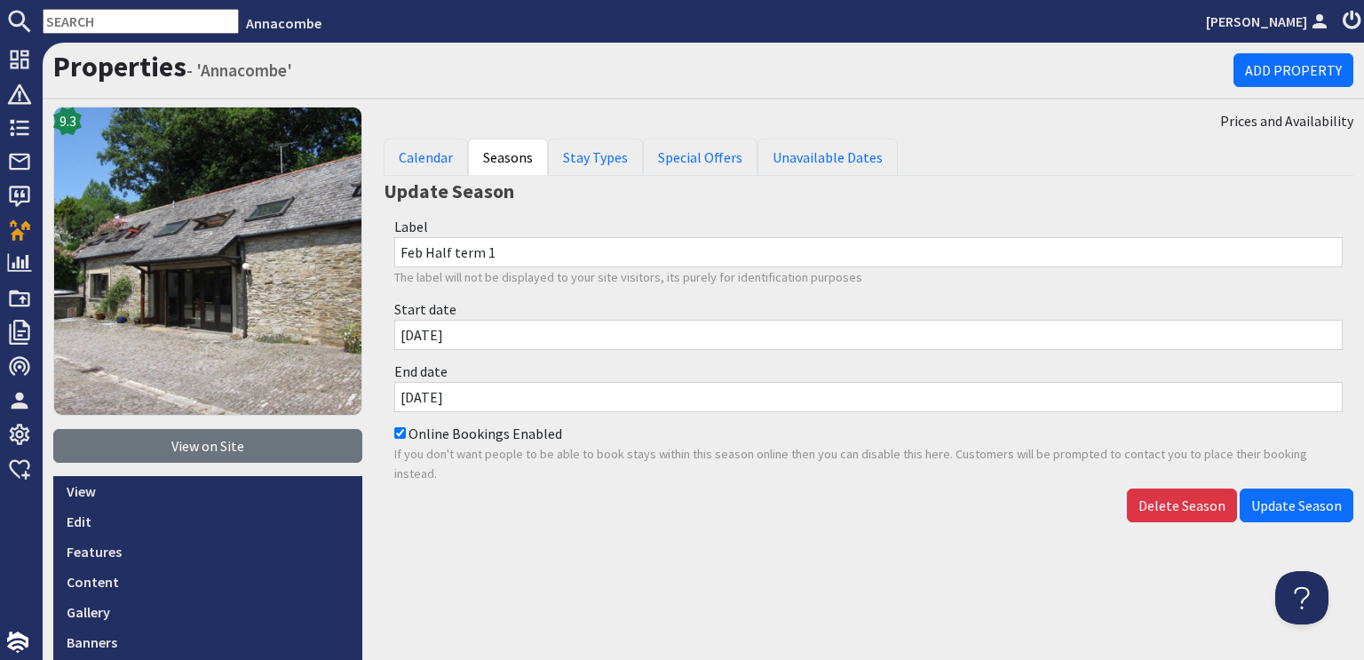
click at [416, 398] on input "20/02/2026" at bounding box center [868, 397] width 949 height 30
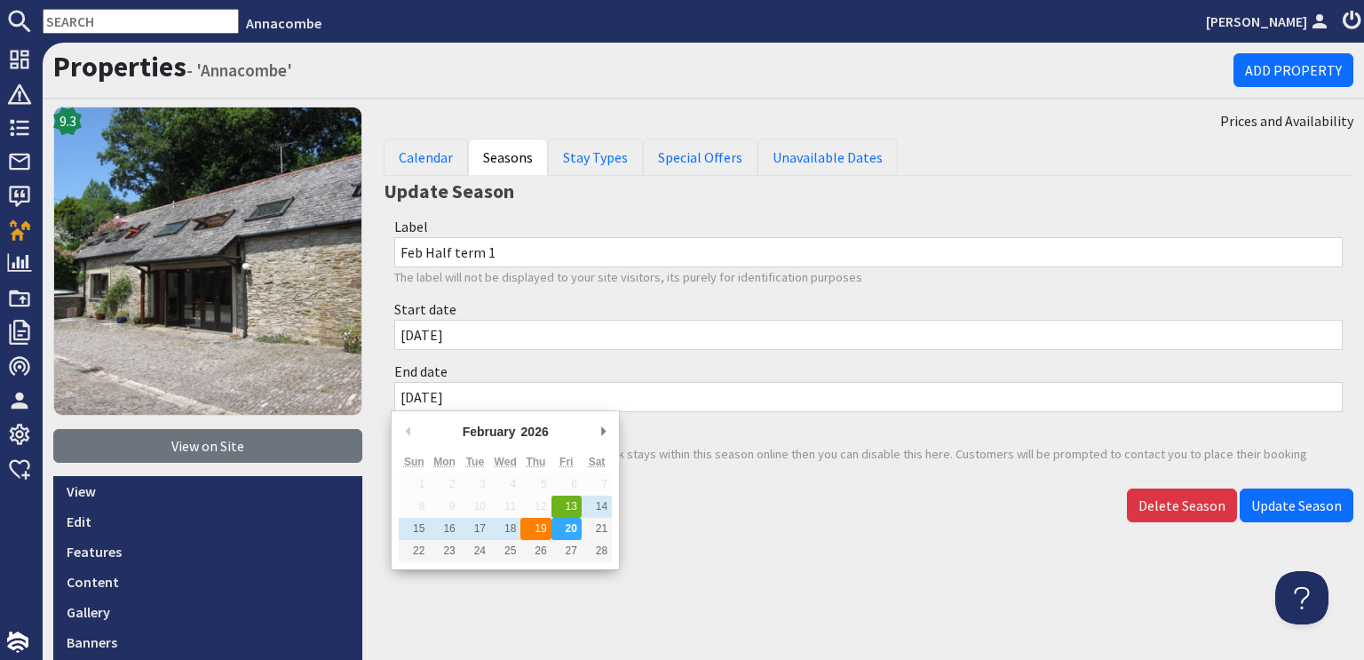
type input "[DATE]"
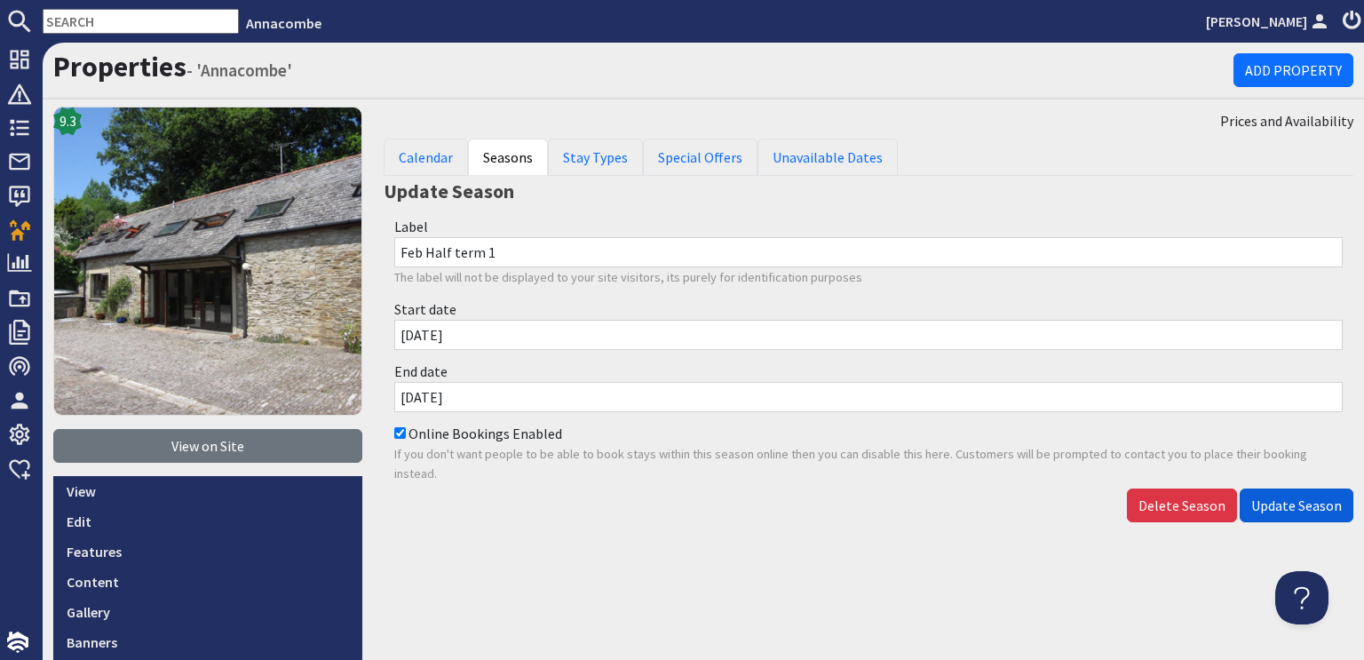
click at [1262, 498] on span "Update Season" at bounding box center [1296, 505] width 91 height 18
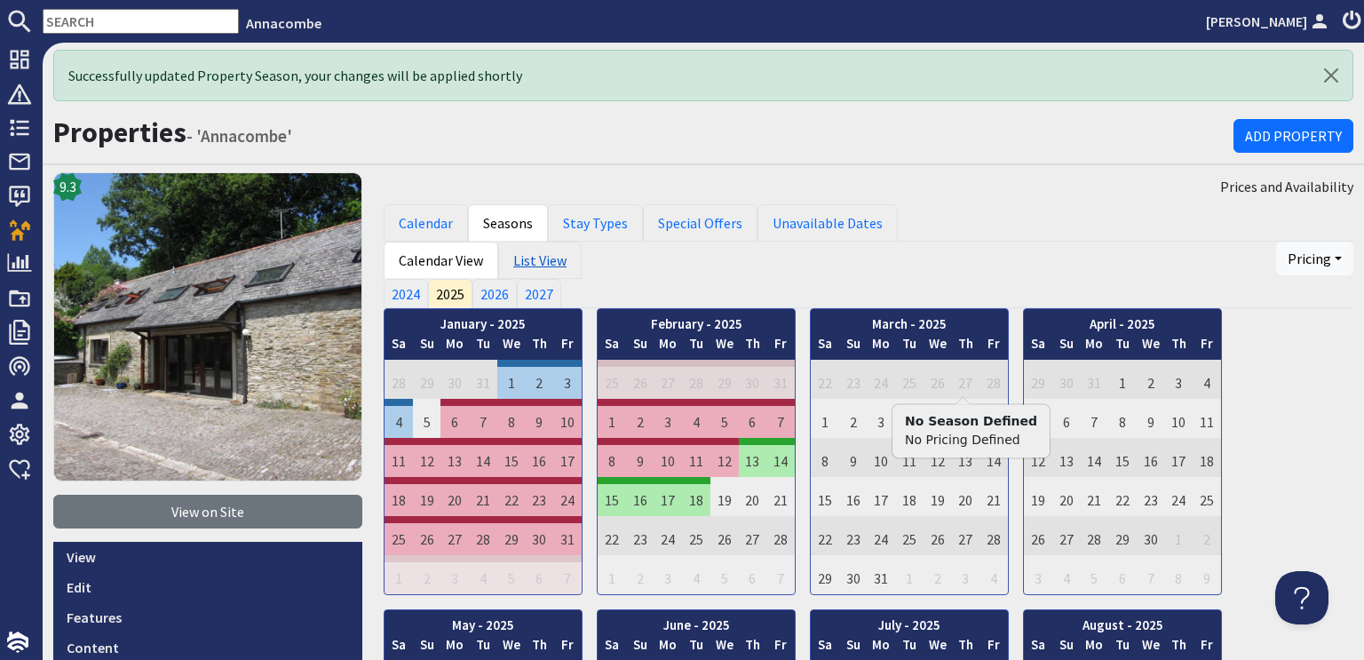
click at [536, 258] on link "List View" at bounding box center [539, 260] width 83 height 37
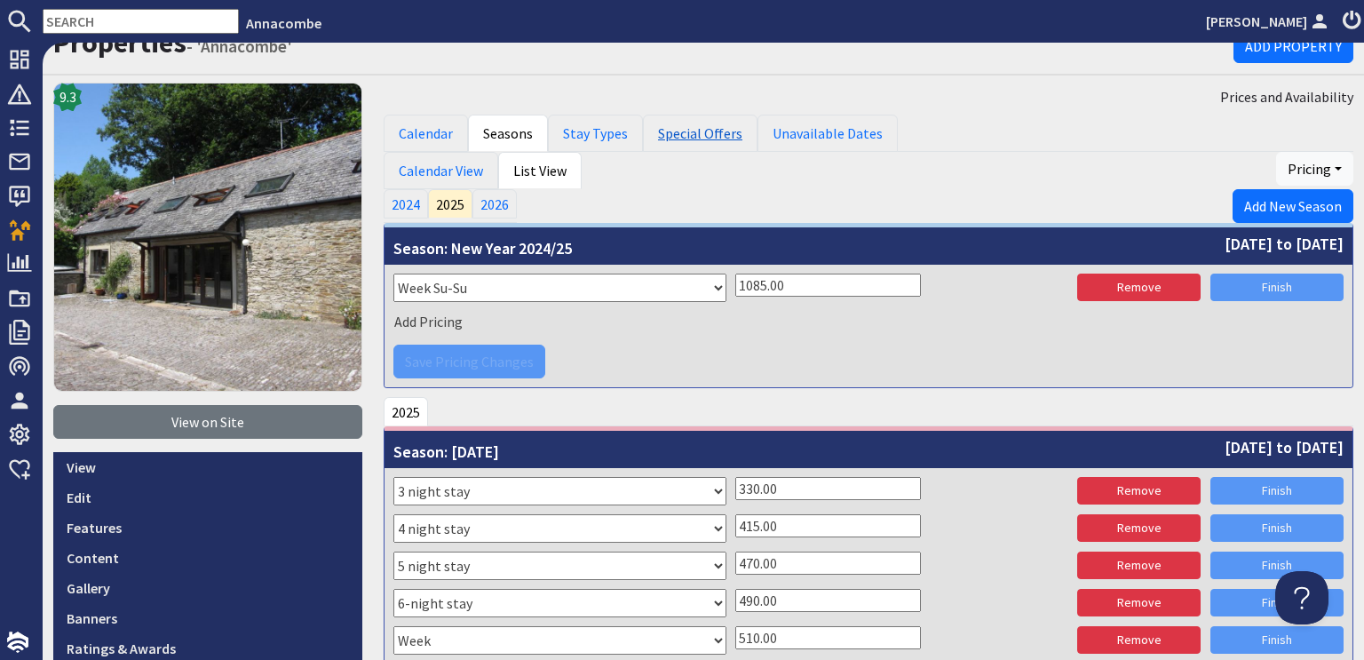
scroll to position [89, 0]
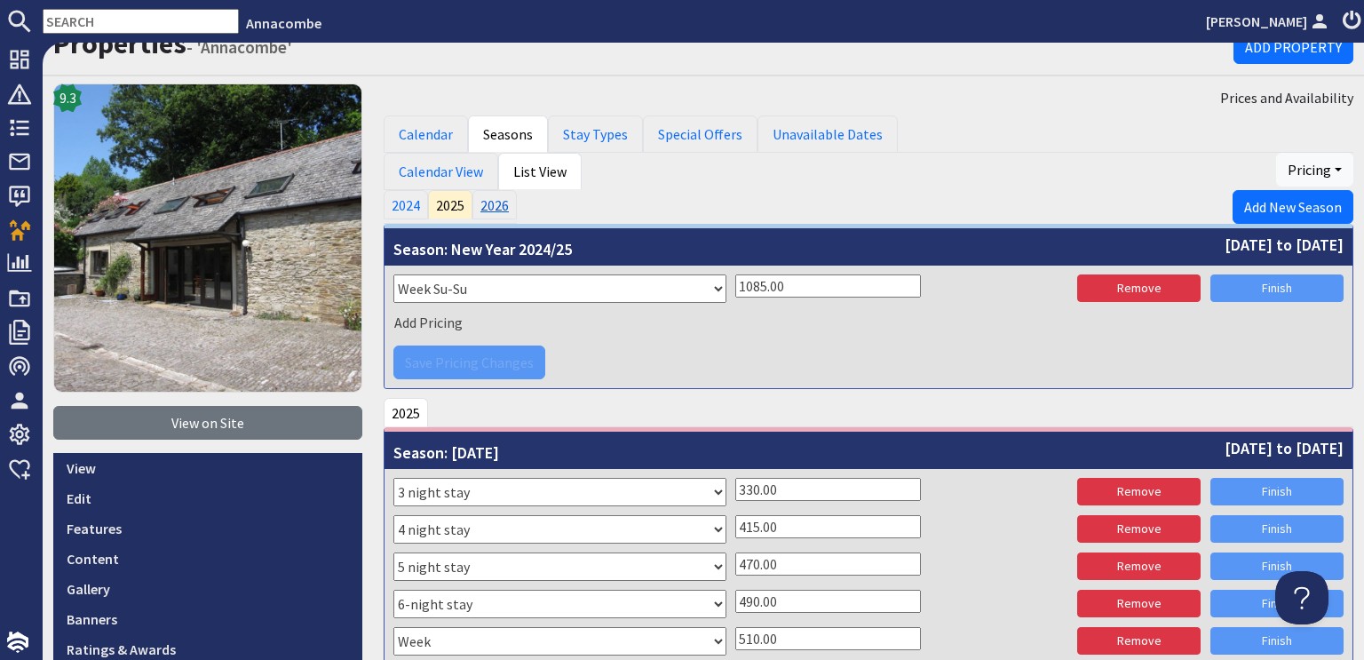
click at [473, 200] on link "2026" at bounding box center [495, 204] width 44 height 28
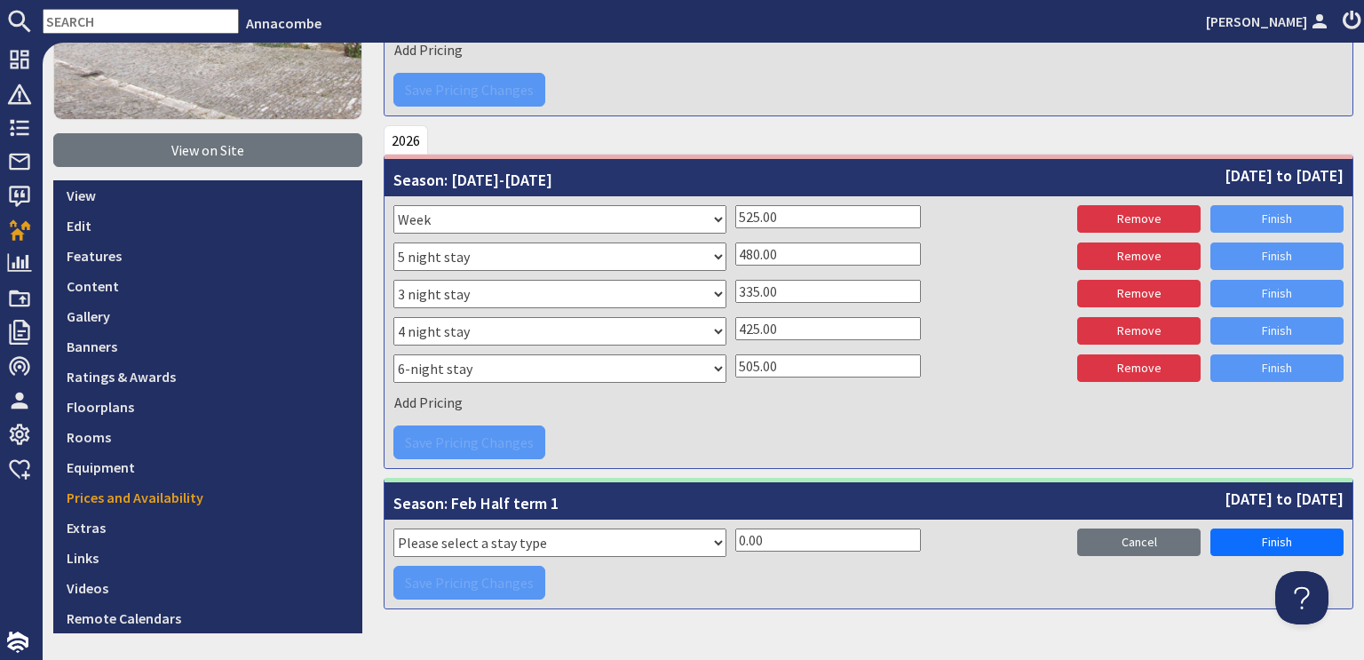
scroll to position [353, 0]
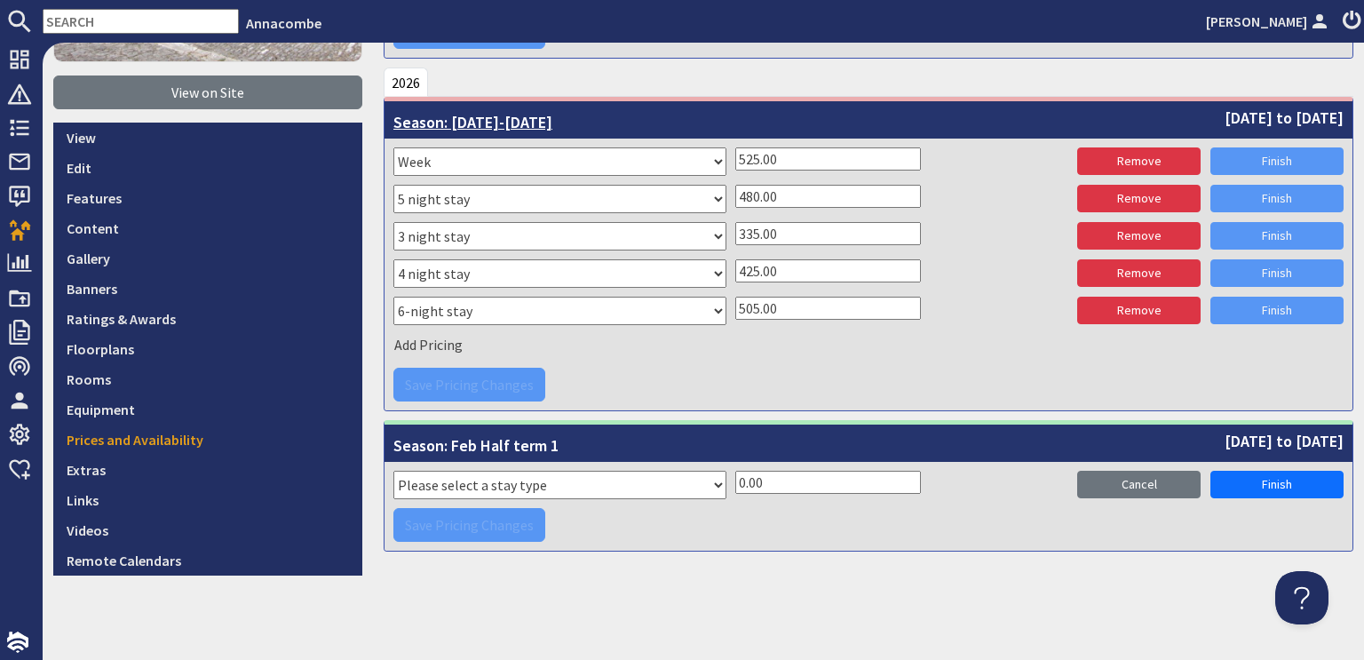
click at [491, 123] on span "Season: Jan-Feb 2026" at bounding box center [472, 120] width 159 height 28
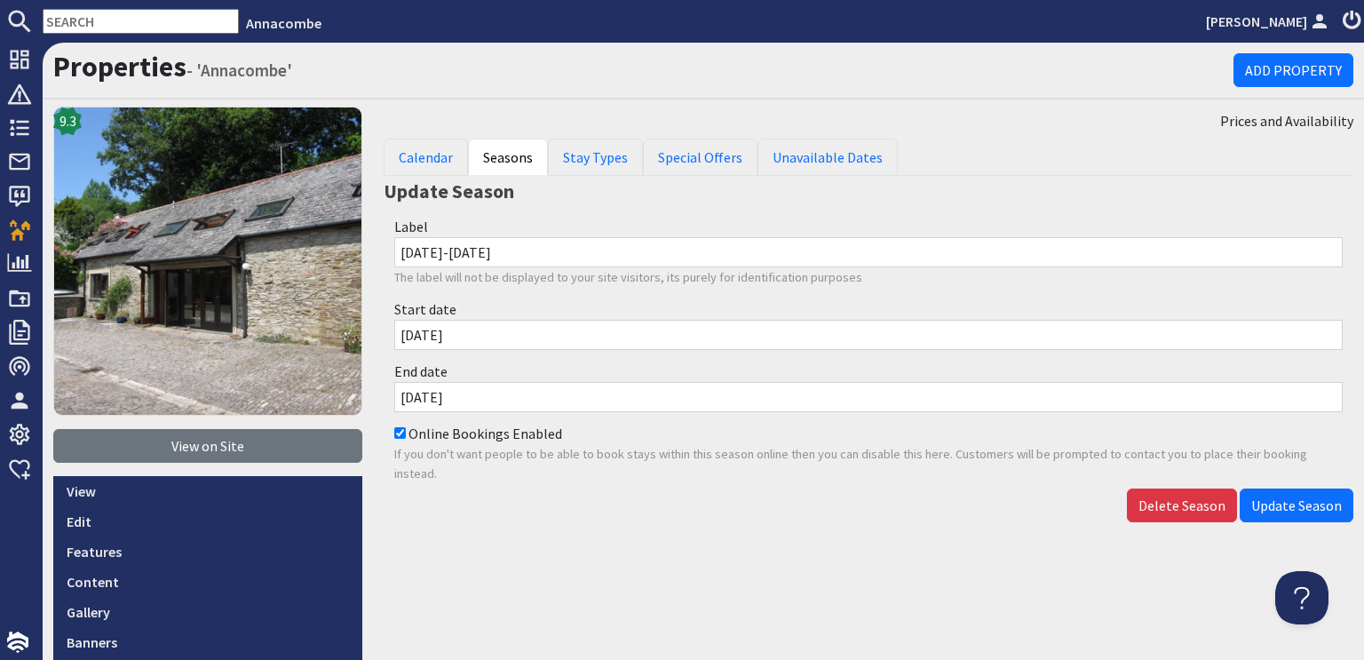
click at [407, 395] on input "[DATE]" at bounding box center [868, 397] width 949 height 30
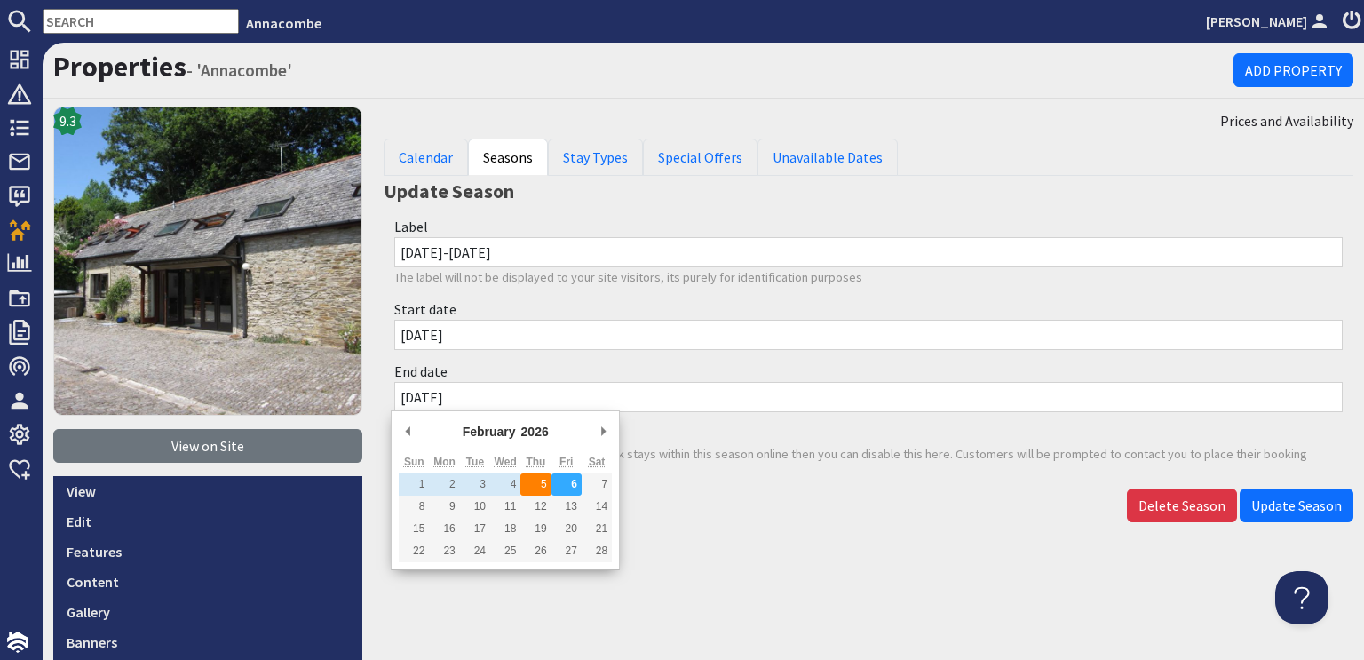
type input "05/02/2026"
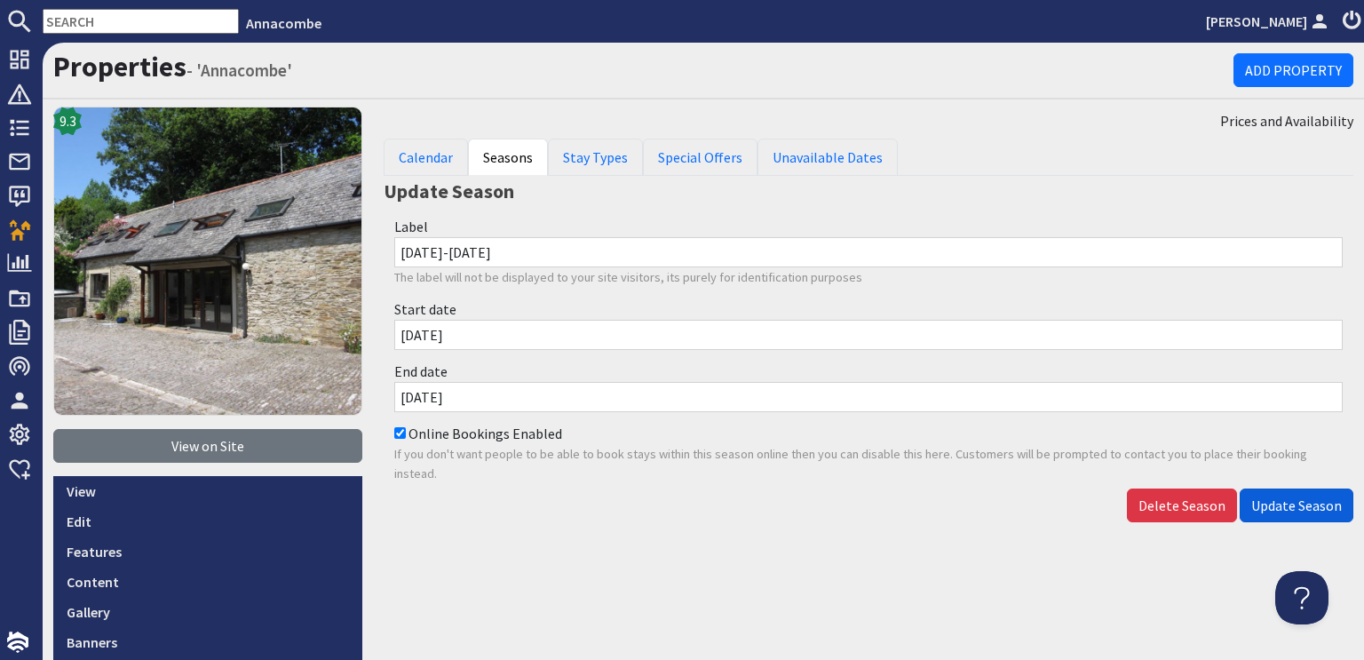
click at [1286, 499] on span "Update Season" at bounding box center [1296, 505] width 91 height 18
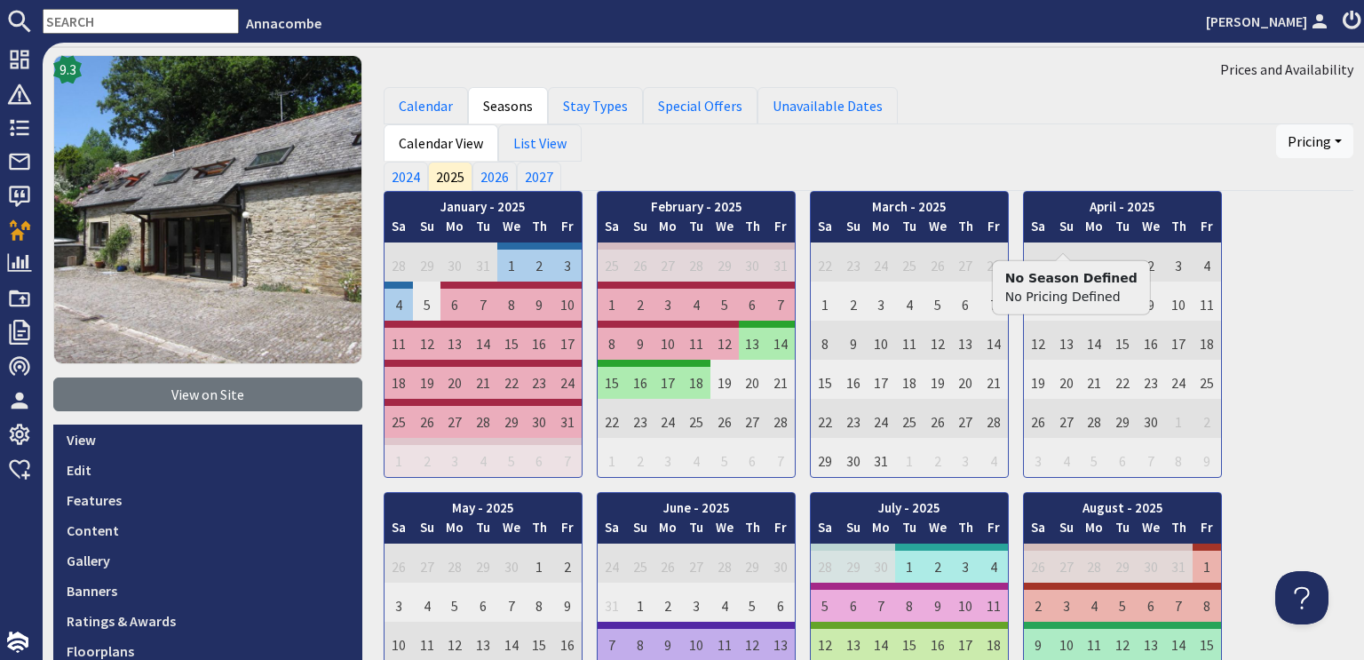
scroll to position [89, 0]
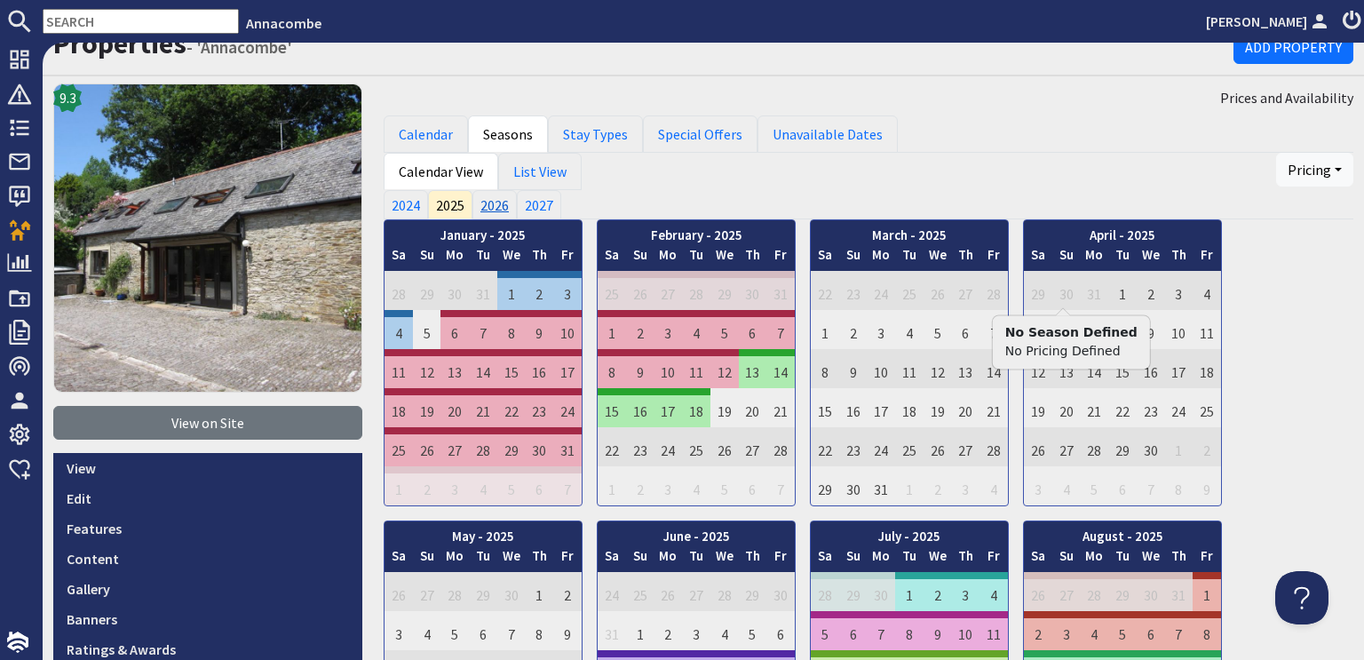
click at [491, 203] on link "2026" at bounding box center [495, 204] width 44 height 28
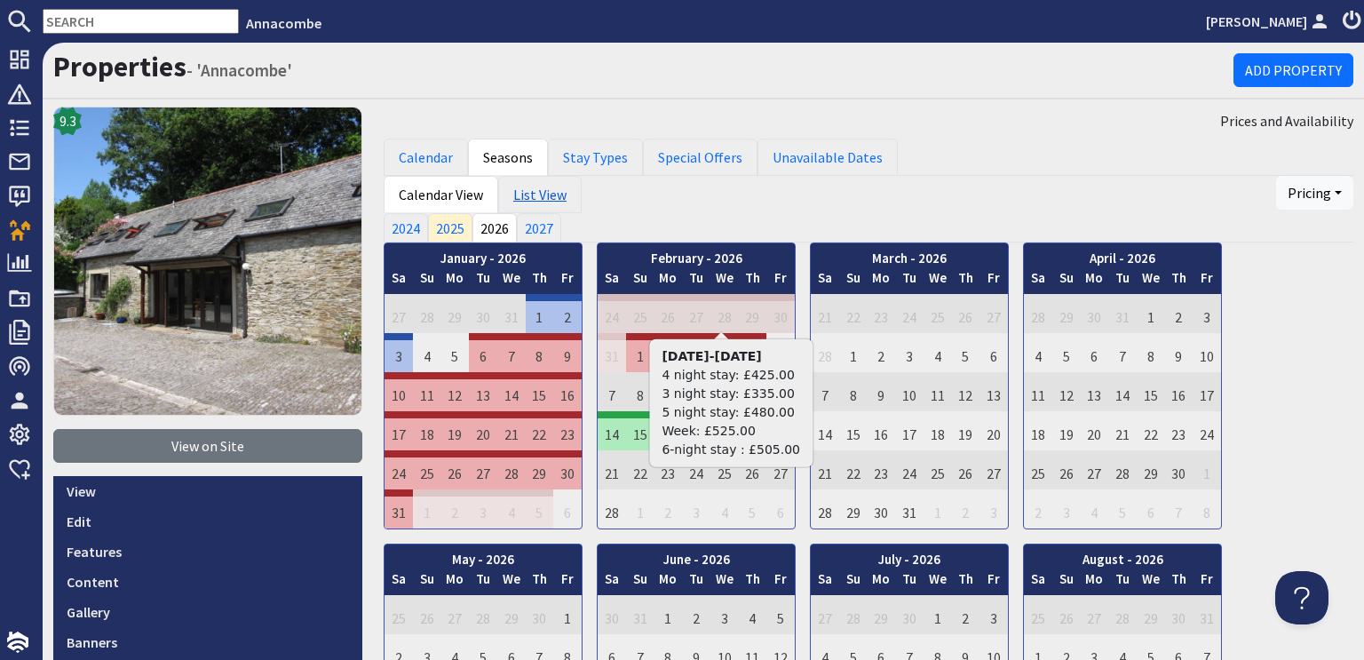
click at [531, 192] on link "List View" at bounding box center [539, 194] width 83 height 37
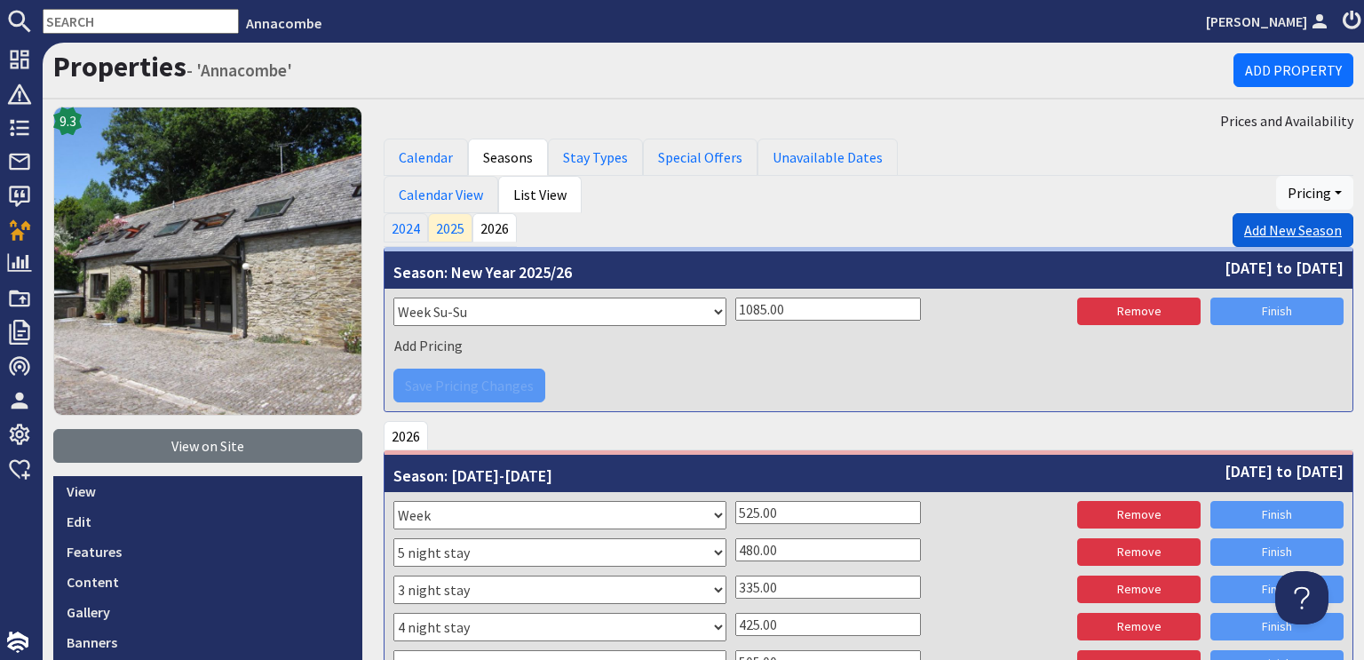
click at [1252, 226] on link "Add New Season" at bounding box center [1293, 230] width 121 height 34
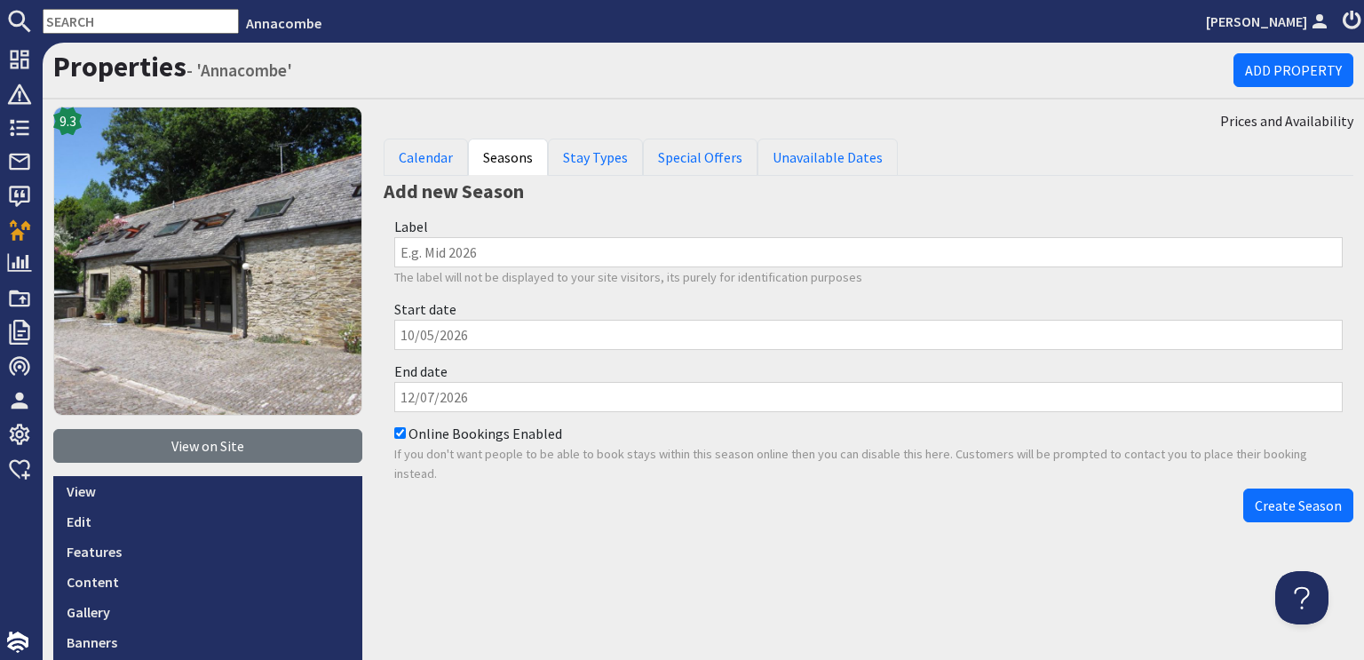
drag, startPoint x: 409, startPoint y: 250, endPoint x: 409, endPoint y: 290, distance: 40.0
click at [409, 250] on input "Label" at bounding box center [868, 252] width 949 height 30
type input "Feb end low season"
click at [411, 333] on input "Start date" at bounding box center [868, 335] width 949 height 30
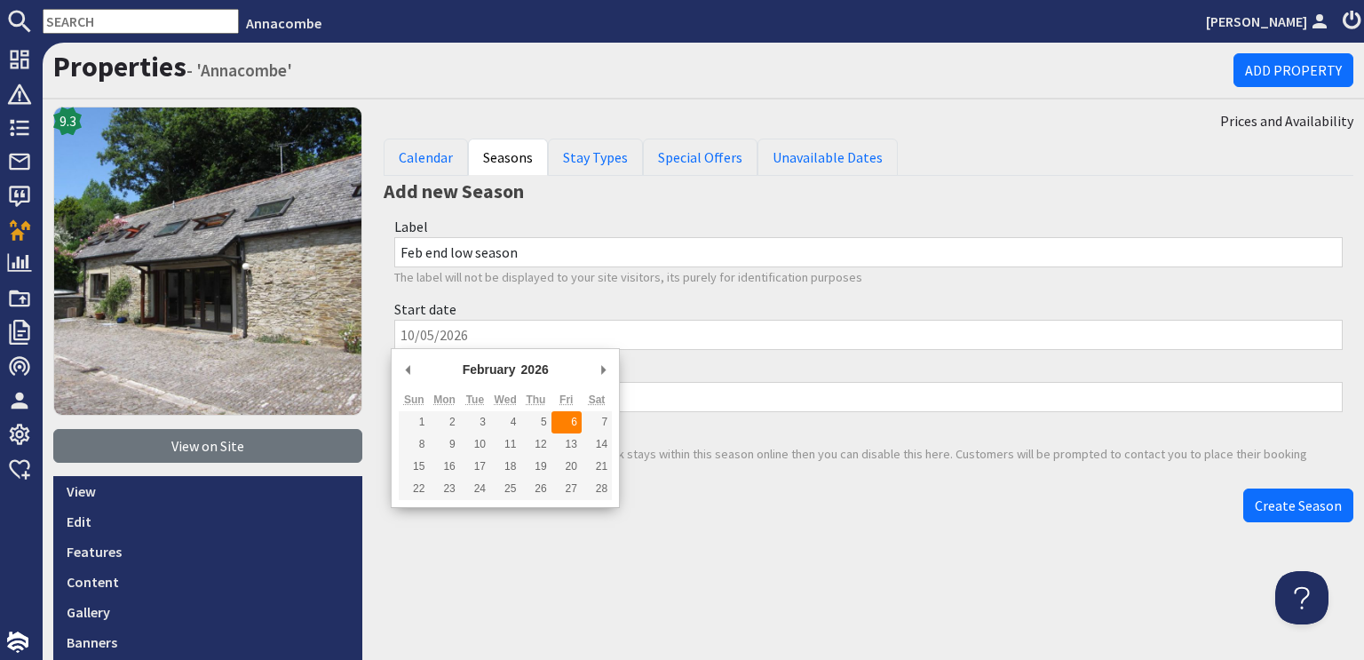
type input "[DATE]"
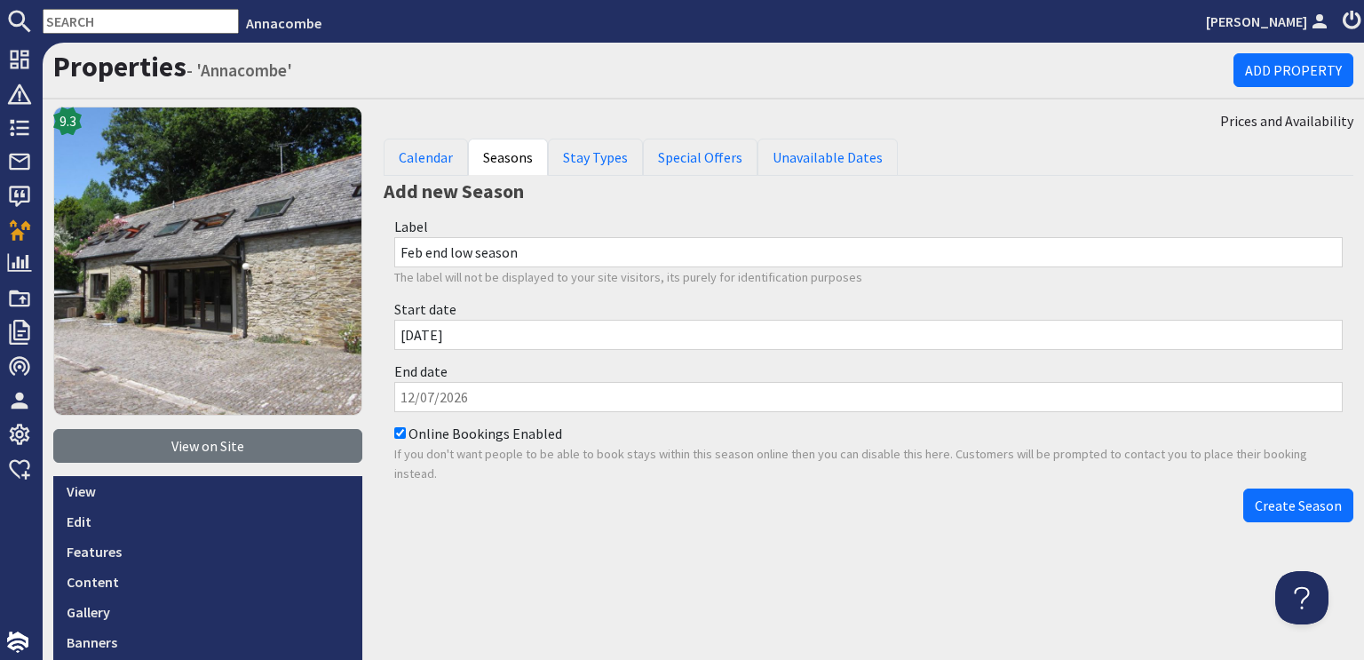
click at [401, 400] on input "End date" at bounding box center [868, 397] width 949 height 30
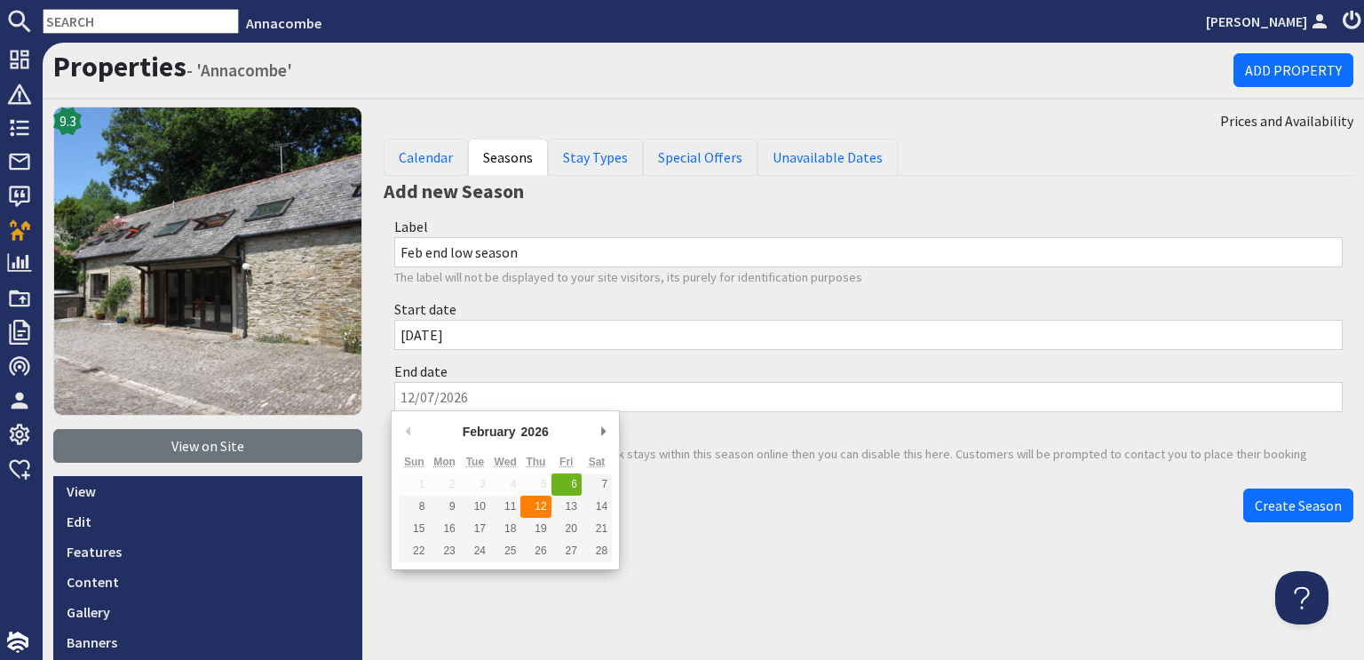
type input "12/02/2026"
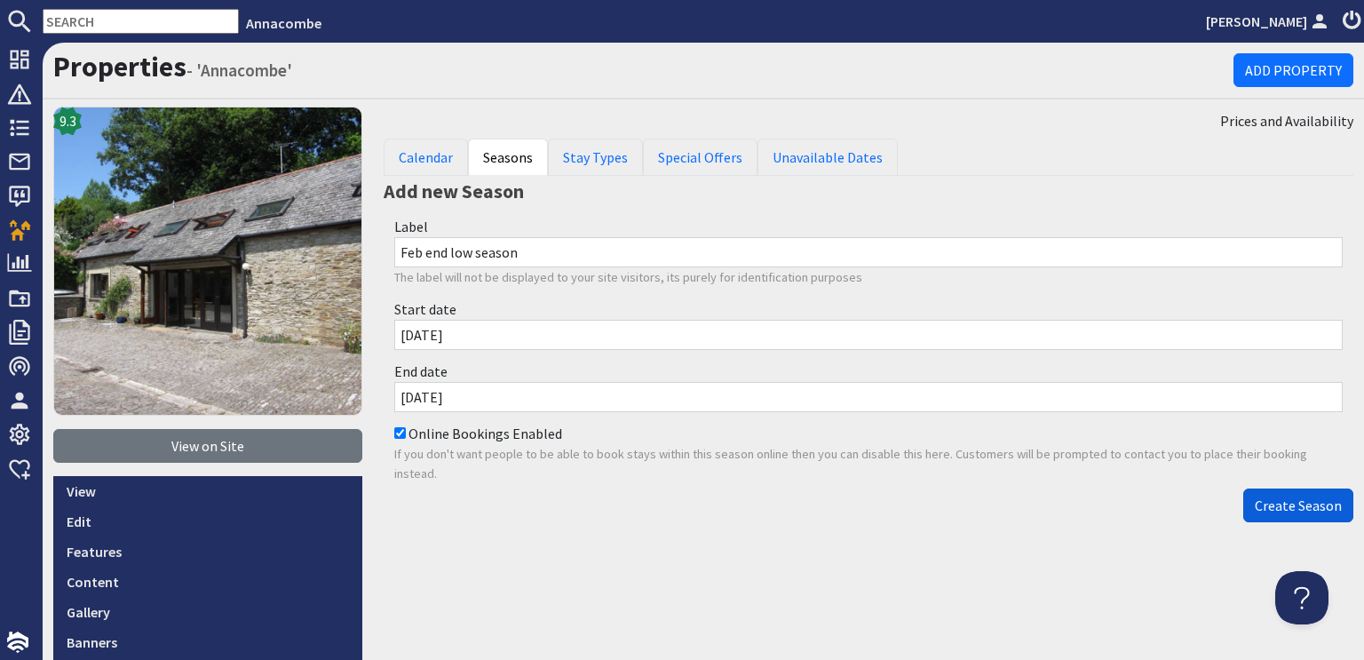
click at [1298, 507] on span "Create Season" at bounding box center [1298, 505] width 87 height 18
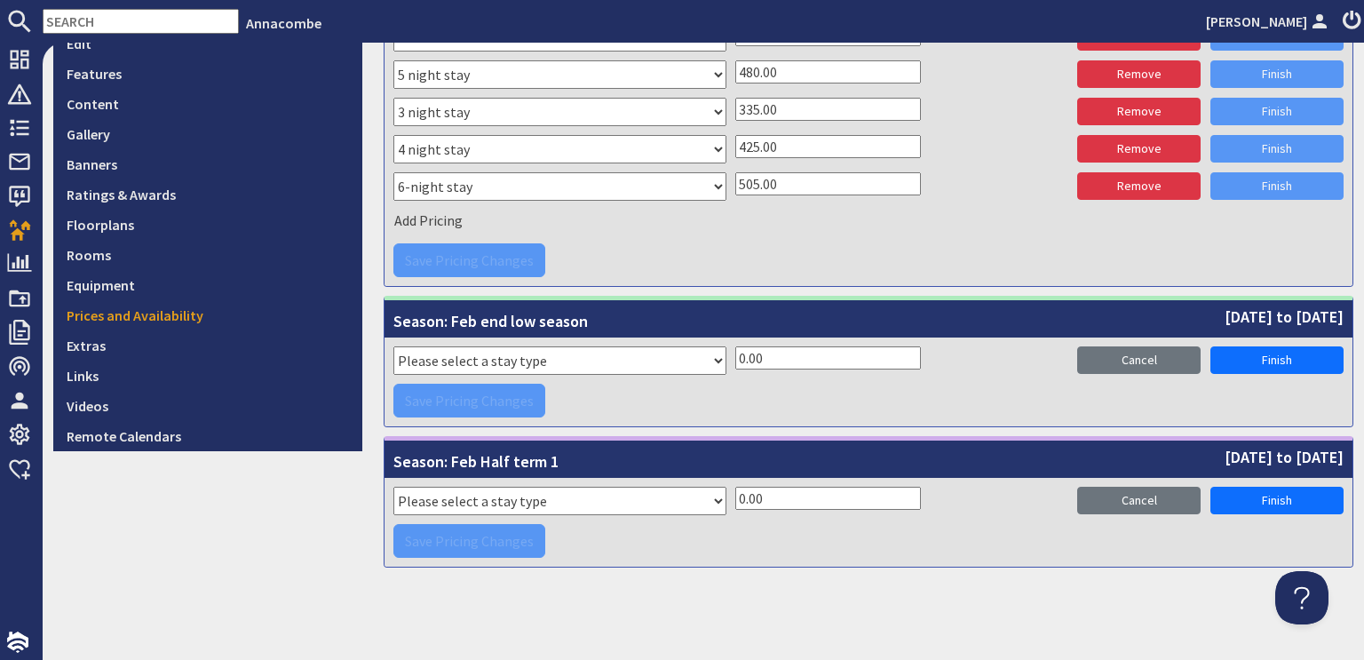
click at [538, 498] on select "Please select a stay type Week Sat - Sat 3 night stay Christmas New Year beg. W…" at bounding box center [559, 501] width 333 height 28
select select "8335"
click at [393, 487] on select "Please select a stay type Week Sat - Sat 3 night stay Christmas New Year beg. W…" at bounding box center [559, 501] width 333 height 28
click at [735, 496] on input "0.00" at bounding box center [828, 498] width 186 height 23
type input "630.00"
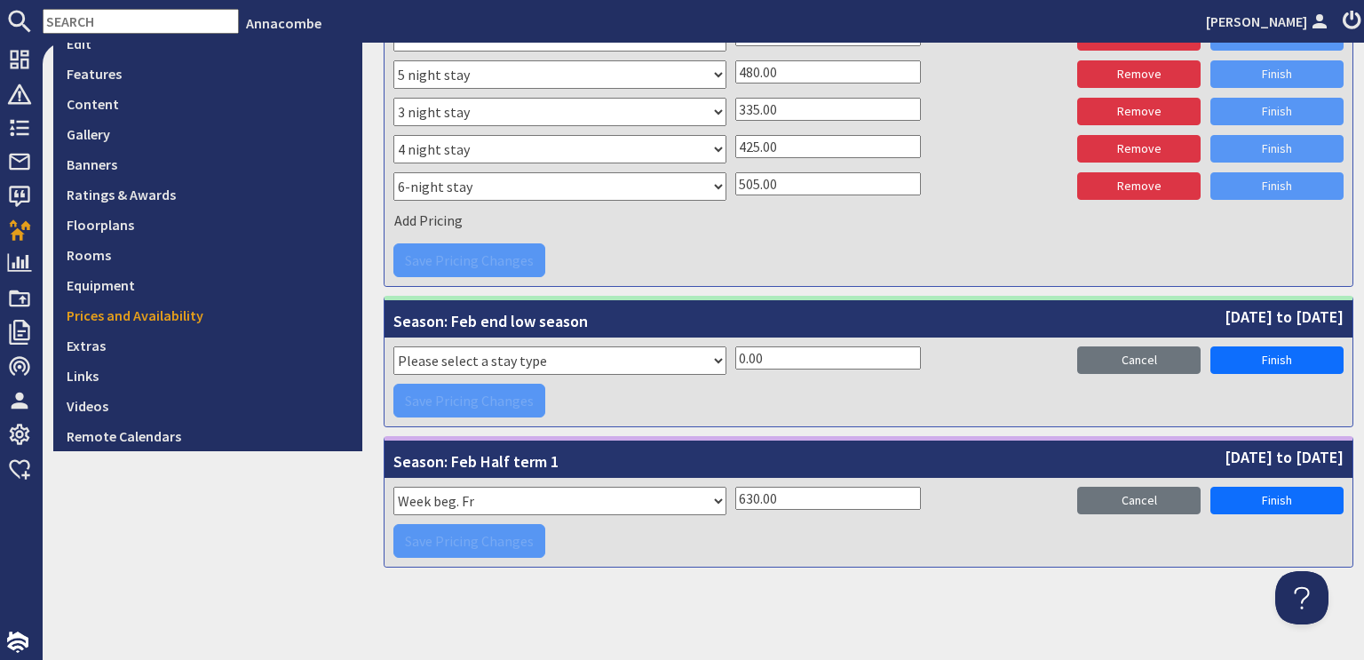
click at [799, 524] on div "Save Pricing Changes" at bounding box center [868, 541] width 950 height 34
click at [1259, 488] on link "Finish" at bounding box center [1277, 501] width 133 height 28
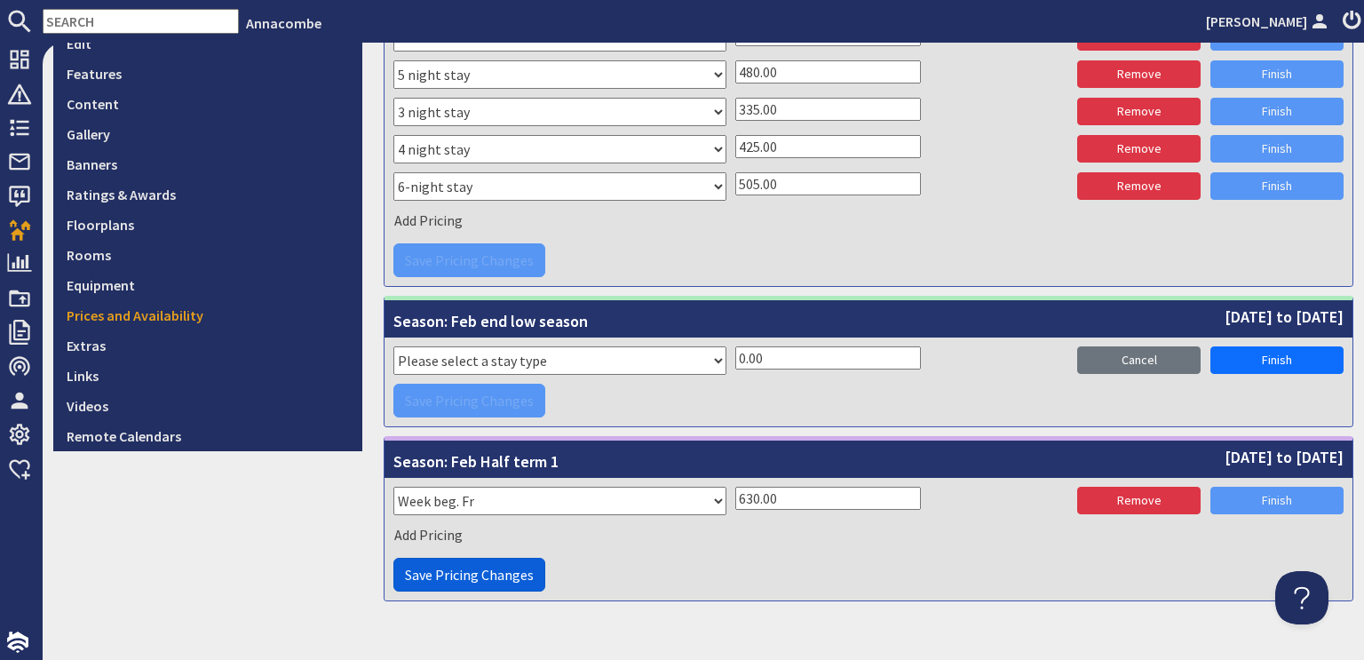
click at [469, 572] on span "Save Pricing Changes" at bounding box center [469, 575] width 129 height 18
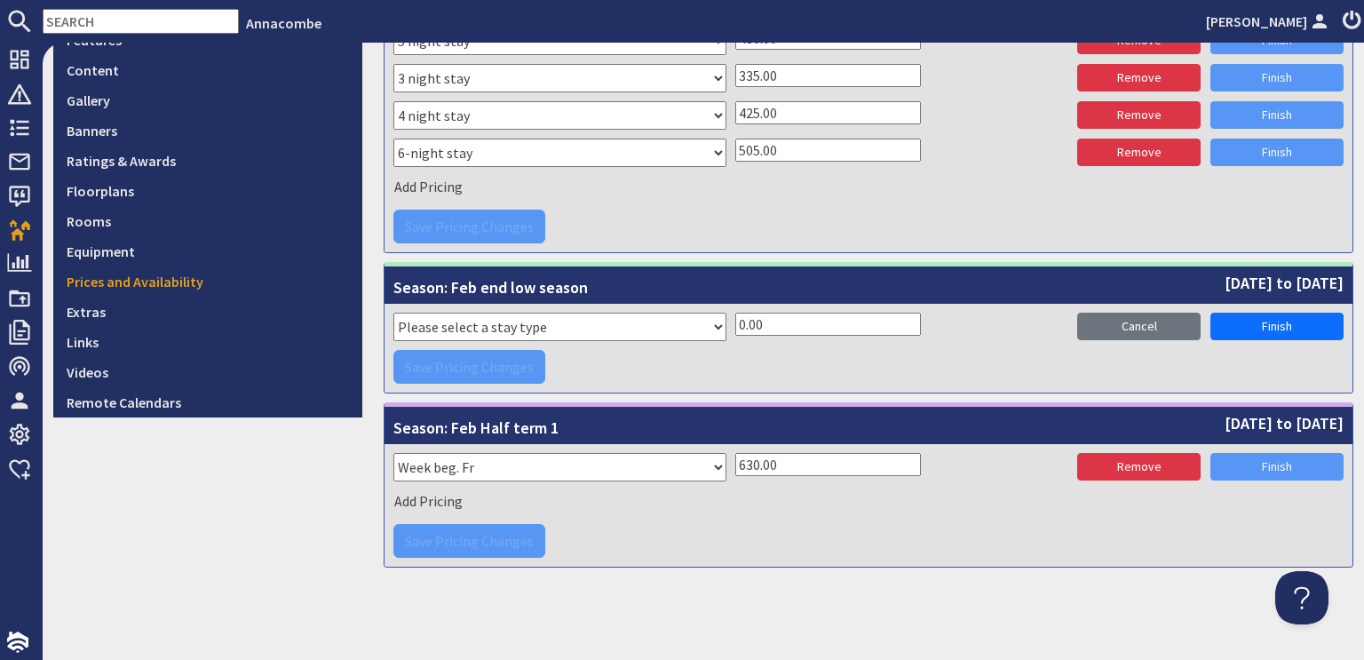
click at [553, 324] on select "Please select a stay type Week Sat - Sat 3 night stay Christmas New Year beg. W…" at bounding box center [559, 327] width 333 height 28
select select "11152"
click at [393, 313] on select "Please select a stay type Week Sat - Sat 3 night stay Christmas New Year beg. W…" at bounding box center [559, 327] width 333 height 28
click at [465, 321] on select "Please select a stay type Week Sat - Sat 3 night stay Christmas New Year beg. W…" at bounding box center [559, 327] width 333 height 28
click at [1122, 323] on link "Cancel" at bounding box center [1138, 327] width 123 height 28
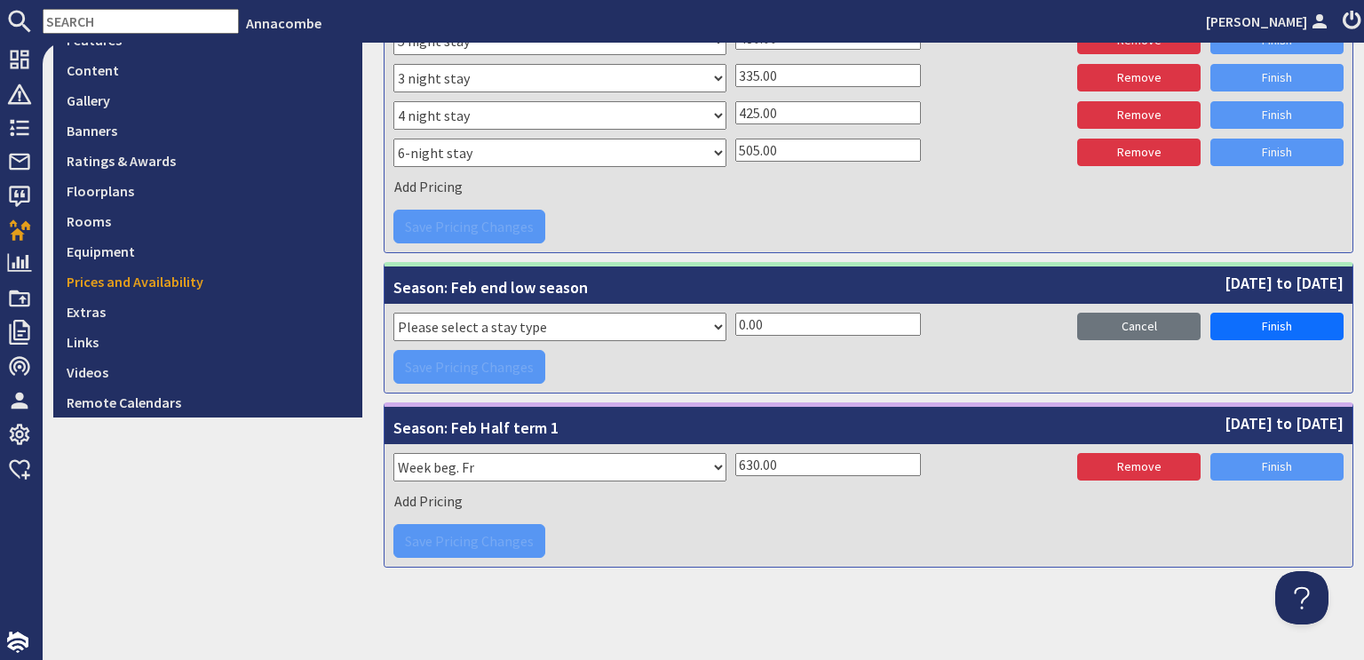
click at [494, 459] on select "Please select a stay type Week Sat - Sat 3 night stay Christmas New Year beg. W…" at bounding box center [559, 467] width 333 height 28
select select "11152"
click at [393, 453] on select "Please select a stay type Week Sat - Sat 3 night stay Christmas New Year beg. W…" at bounding box center [559, 467] width 333 height 28
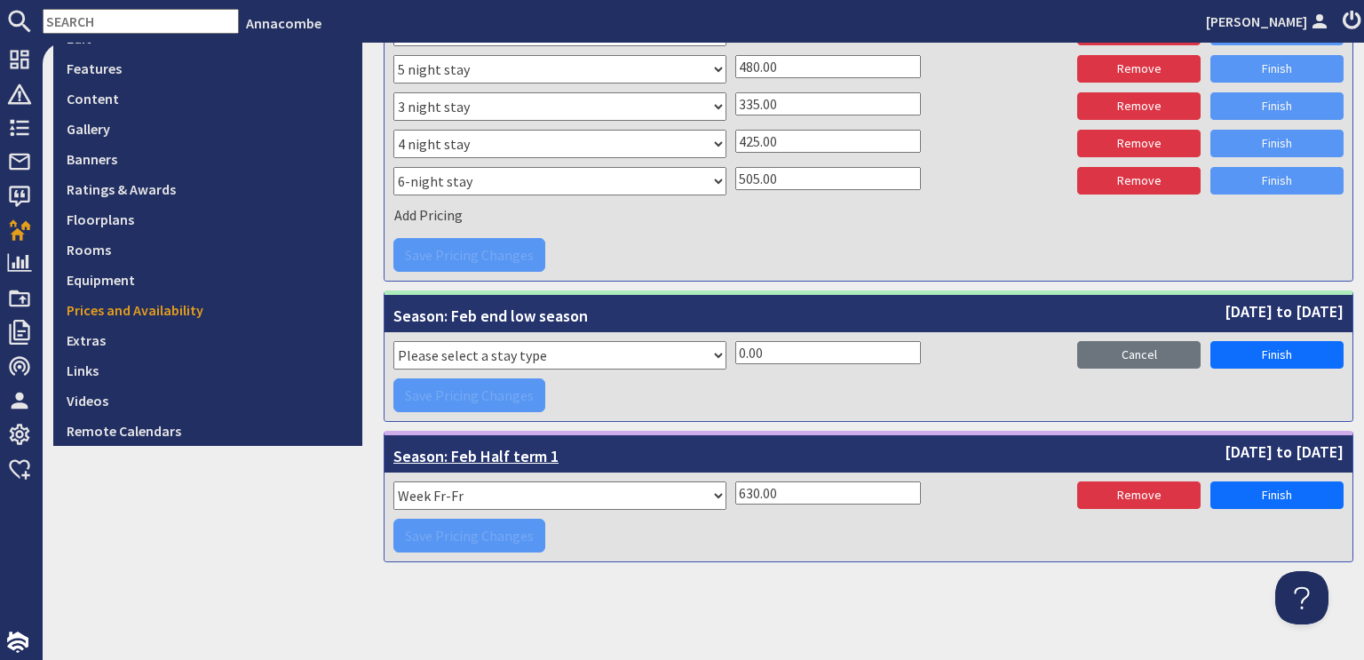
scroll to position [478, 0]
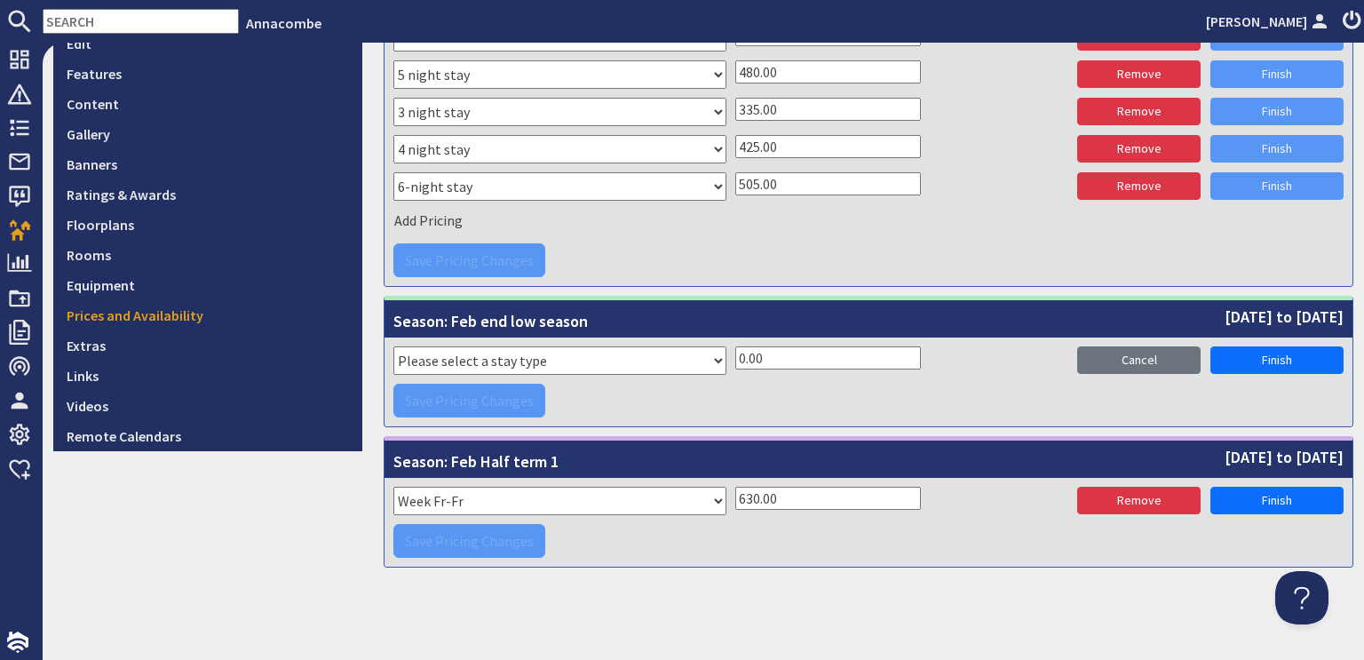
click at [558, 358] on select "Please select a stay type Week Sat - Sat 3 night stay Christmas New Year beg. W…" at bounding box center [559, 360] width 333 height 28
click at [760, 550] on div "Save Pricing Changes" at bounding box center [868, 541] width 950 height 34
click at [434, 353] on select "Please select a stay type Week Sat - Sat 3 night stay Christmas New Year beg. W…" at bounding box center [559, 360] width 333 height 28
select select "8334"
click at [393, 346] on select "Please select a stay type Week Sat - Sat 3 night stay Christmas New Year beg. W…" at bounding box center [559, 360] width 333 height 28
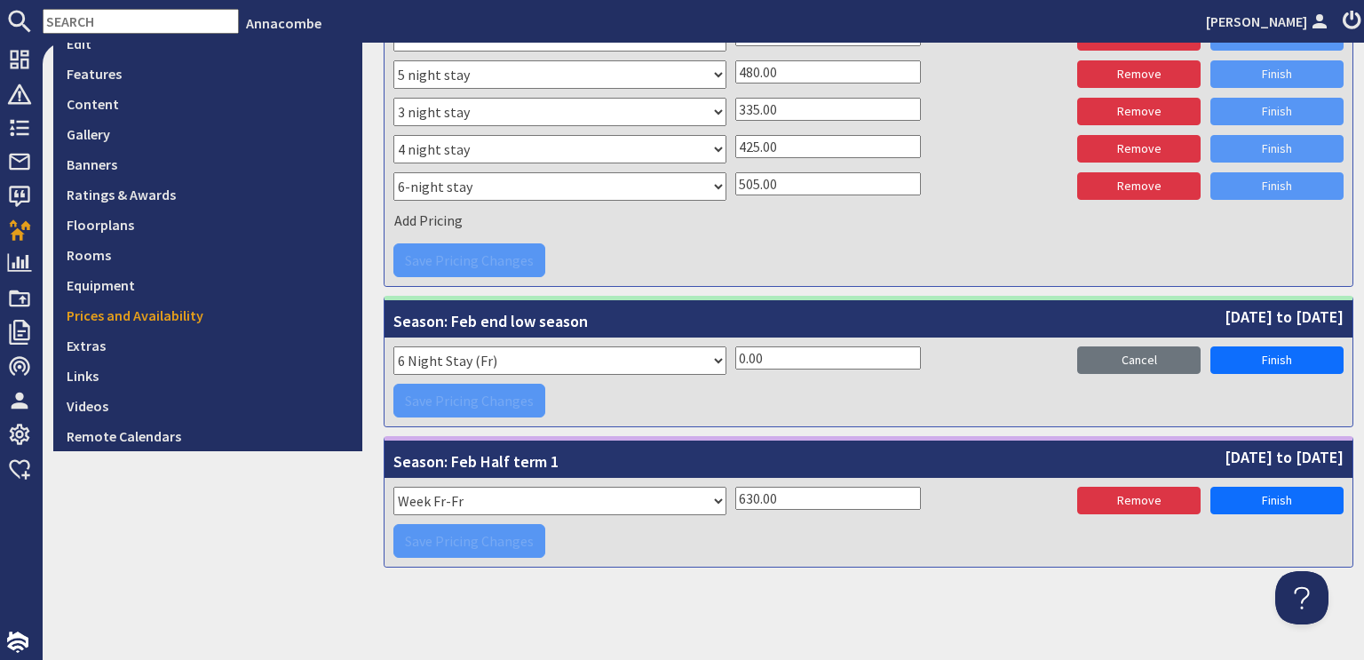
click at [735, 351] on input "0.00" at bounding box center [828, 357] width 186 height 23
type input "505.00"
click at [1264, 356] on link "Finish" at bounding box center [1277, 360] width 133 height 28
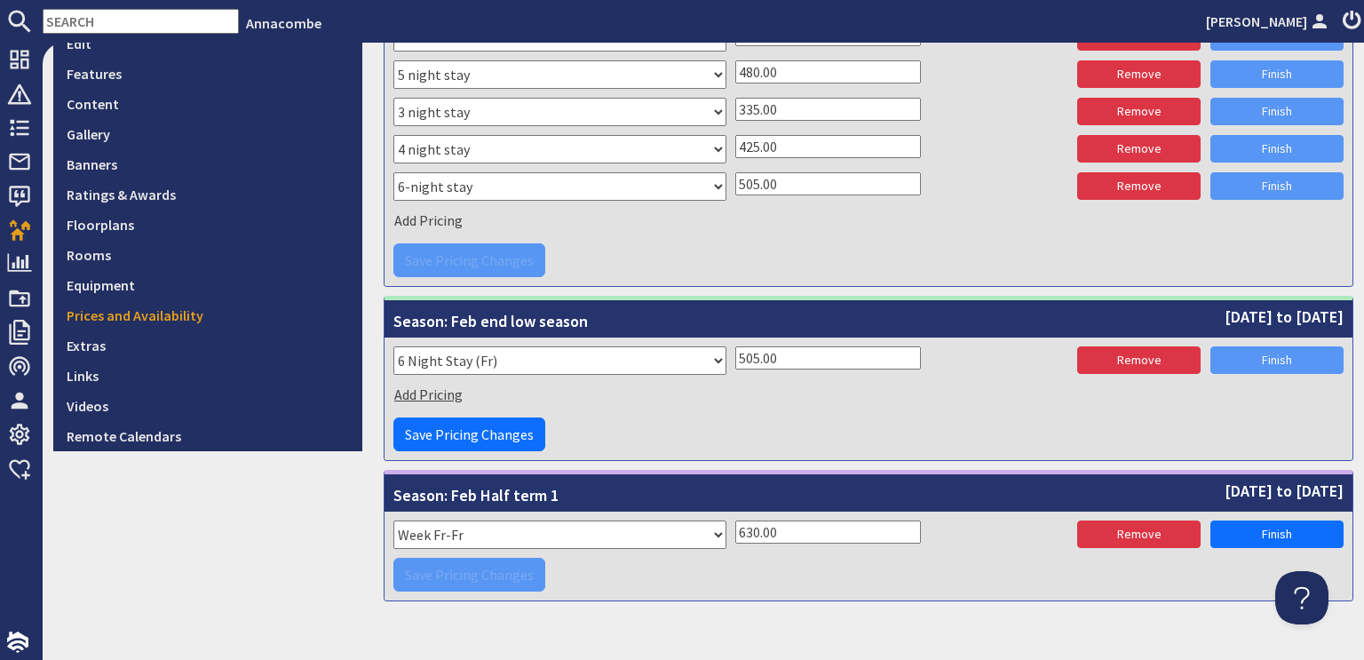
click at [426, 387] on span "Add Pricing" at bounding box center [428, 394] width 68 height 18
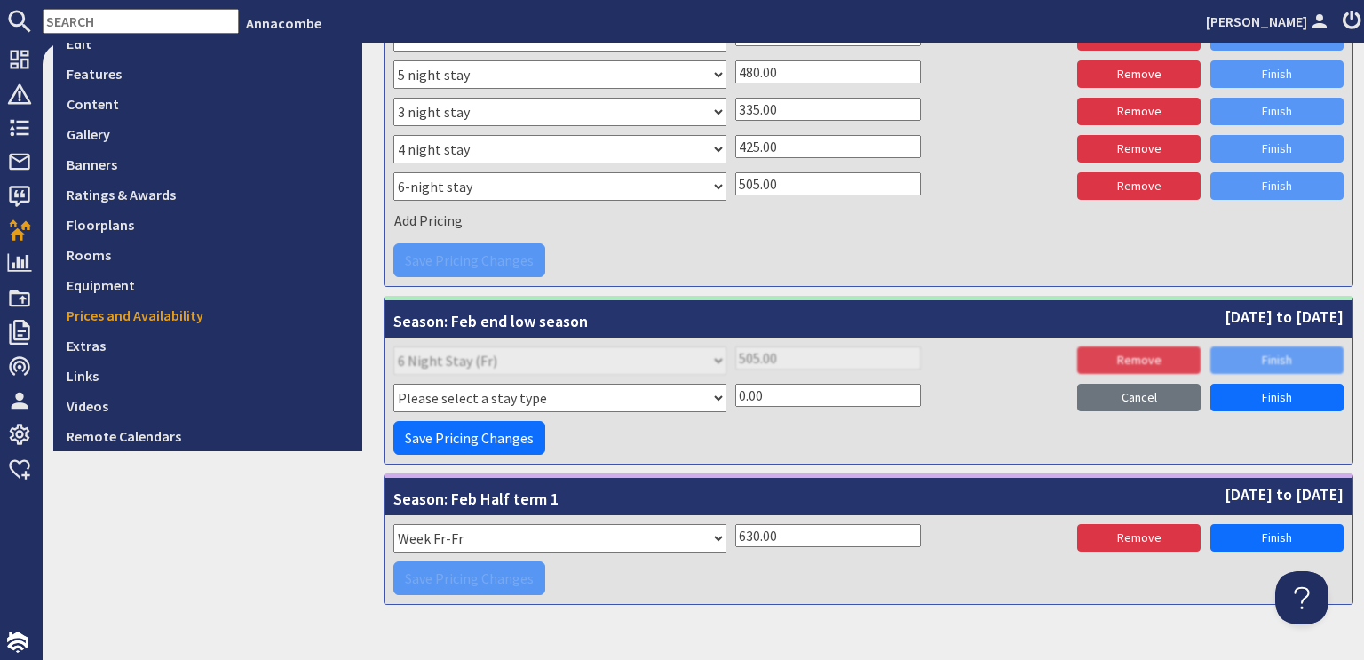
click at [441, 395] on select "Please select a stay type Week Sat - Sat 3 night stay Christmas New Year beg. W…" at bounding box center [559, 398] width 333 height 28
select select "8333"
click at [393, 384] on select "Please select a stay type Week Sat - Sat 3 night stay Christmas New Year beg. W…" at bounding box center [559, 398] width 333 height 28
click at [735, 384] on input "0.00" at bounding box center [828, 395] width 186 height 23
type input "480.00"
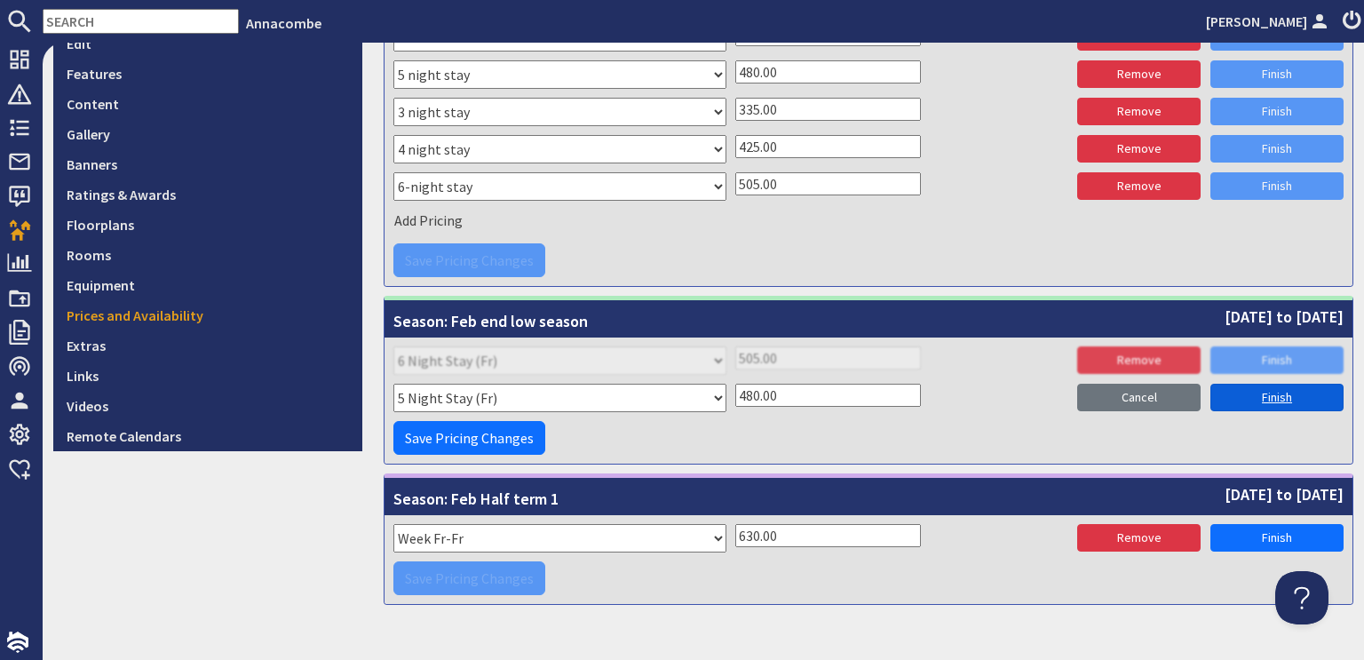
click at [1255, 395] on link "Finish" at bounding box center [1277, 398] width 133 height 28
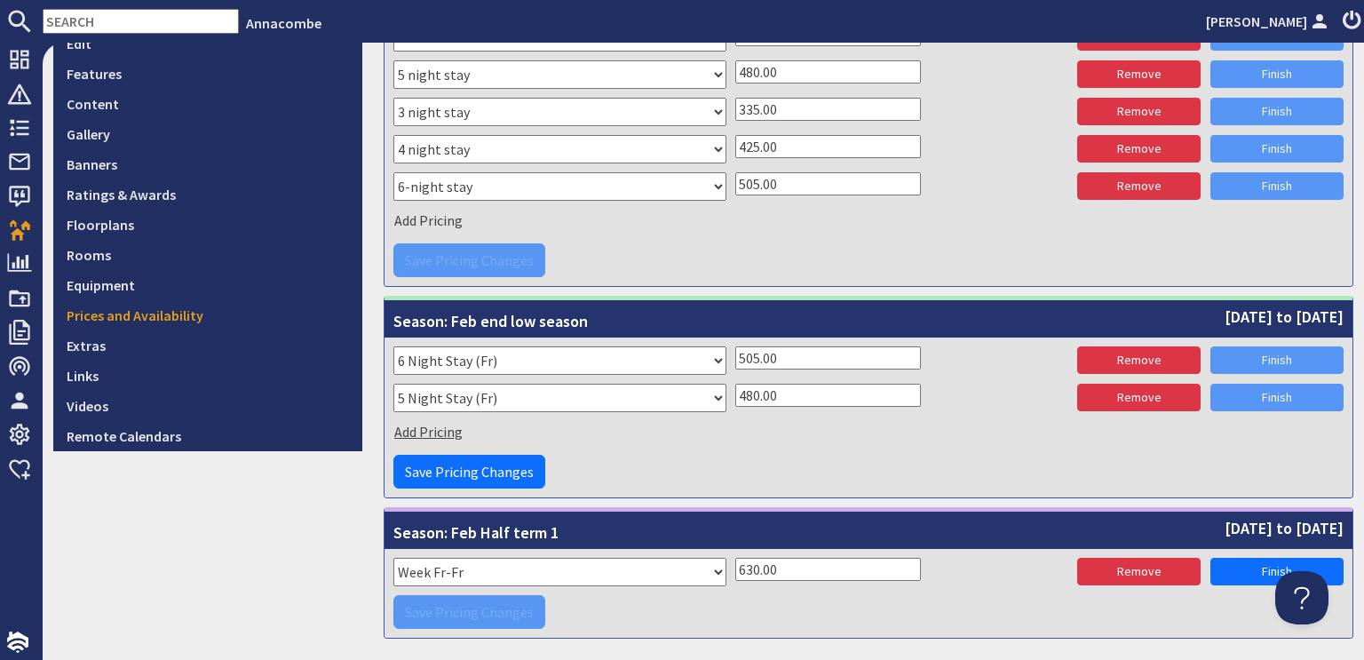
click at [440, 425] on span "Add Pricing" at bounding box center [428, 432] width 68 height 18
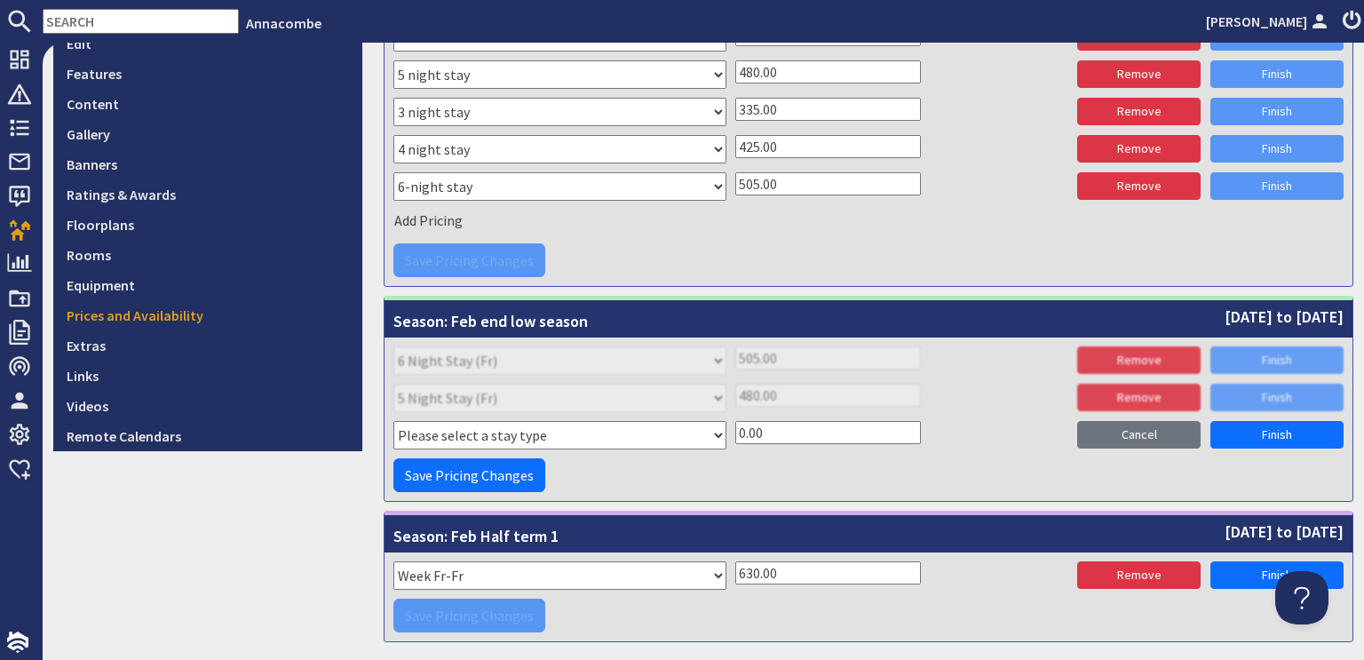
click at [700, 430] on select "Please select a stay type Week Sat - Sat 3 night stay Christmas New Year beg. W…" at bounding box center [559, 435] width 333 height 28
select select "8332"
click at [393, 421] on select "Please select a stay type Week Sat - Sat 3 night stay Christmas New Year beg. W…" at bounding box center [559, 435] width 333 height 28
click at [741, 436] on input "0.00" at bounding box center [828, 432] width 186 height 23
click at [739, 429] on input "0.00" at bounding box center [828, 432] width 186 height 23
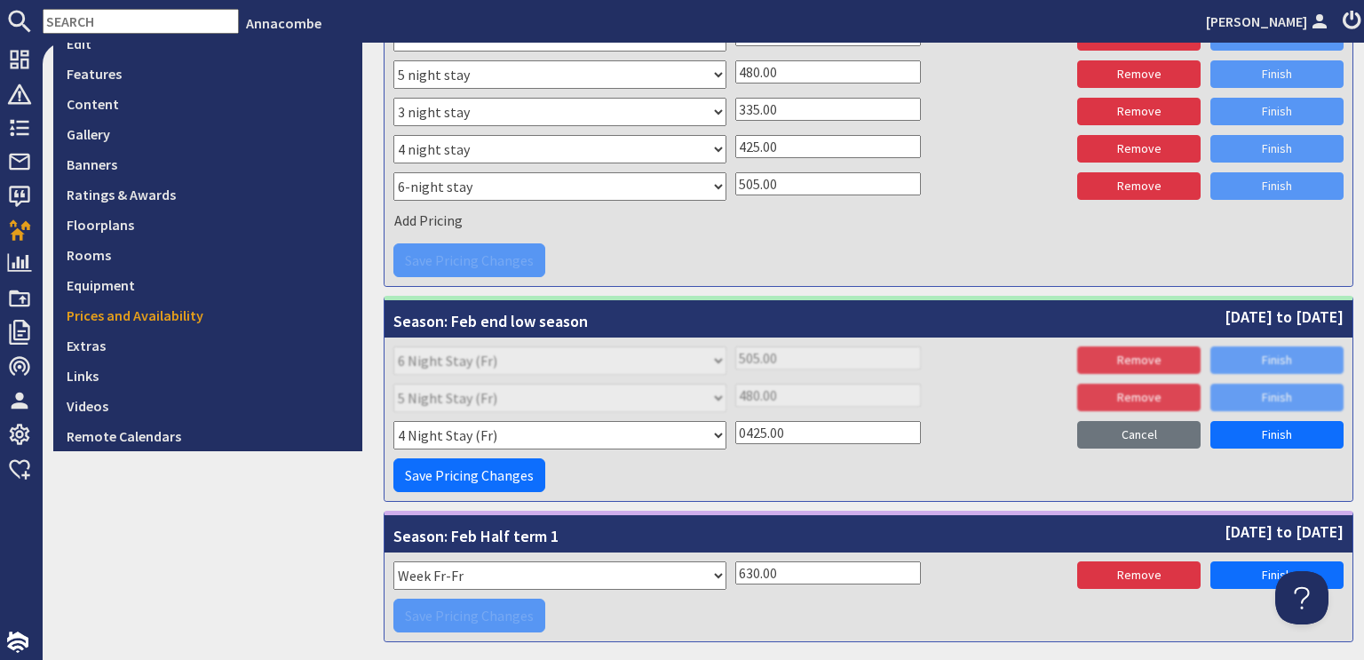
click at [739, 432] on input "0425.00" at bounding box center [828, 432] width 186 height 23
type input "425.00"
click at [1254, 435] on link "Finish" at bounding box center [1277, 435] width 133 height 28
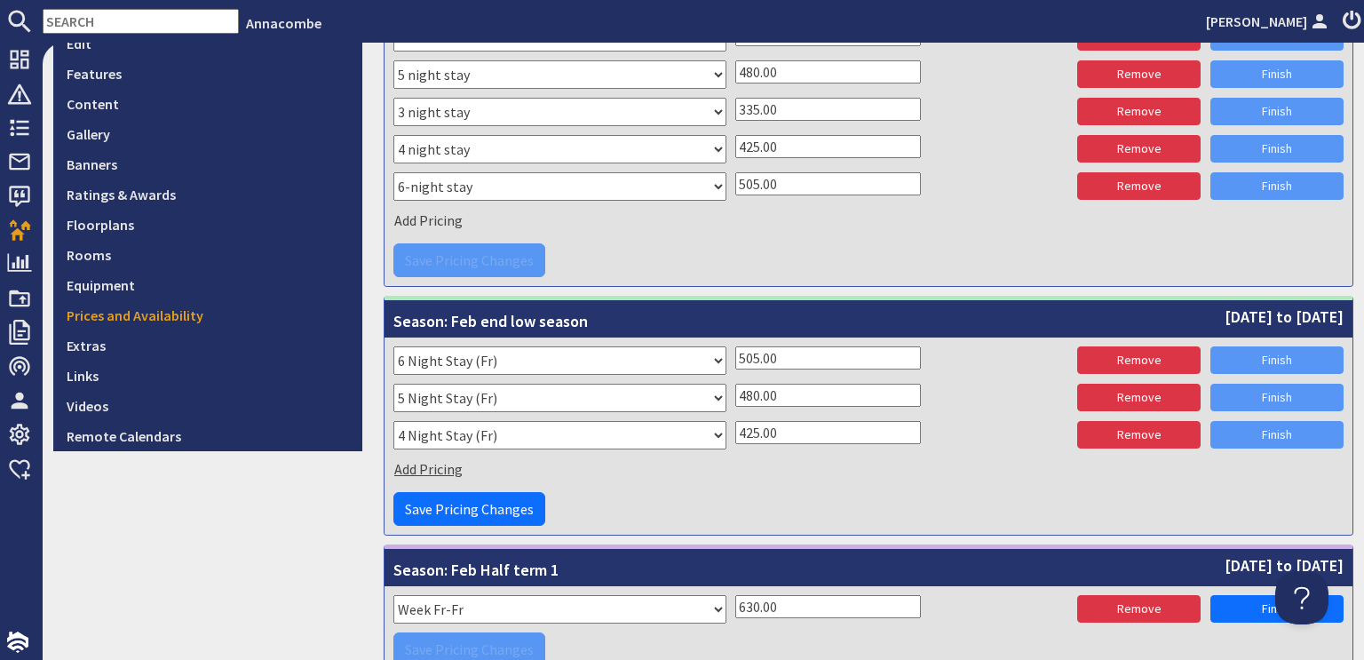
click at [432, 468] on span "Add Pricing" at bounding box center [428, 469] width 68 height 18
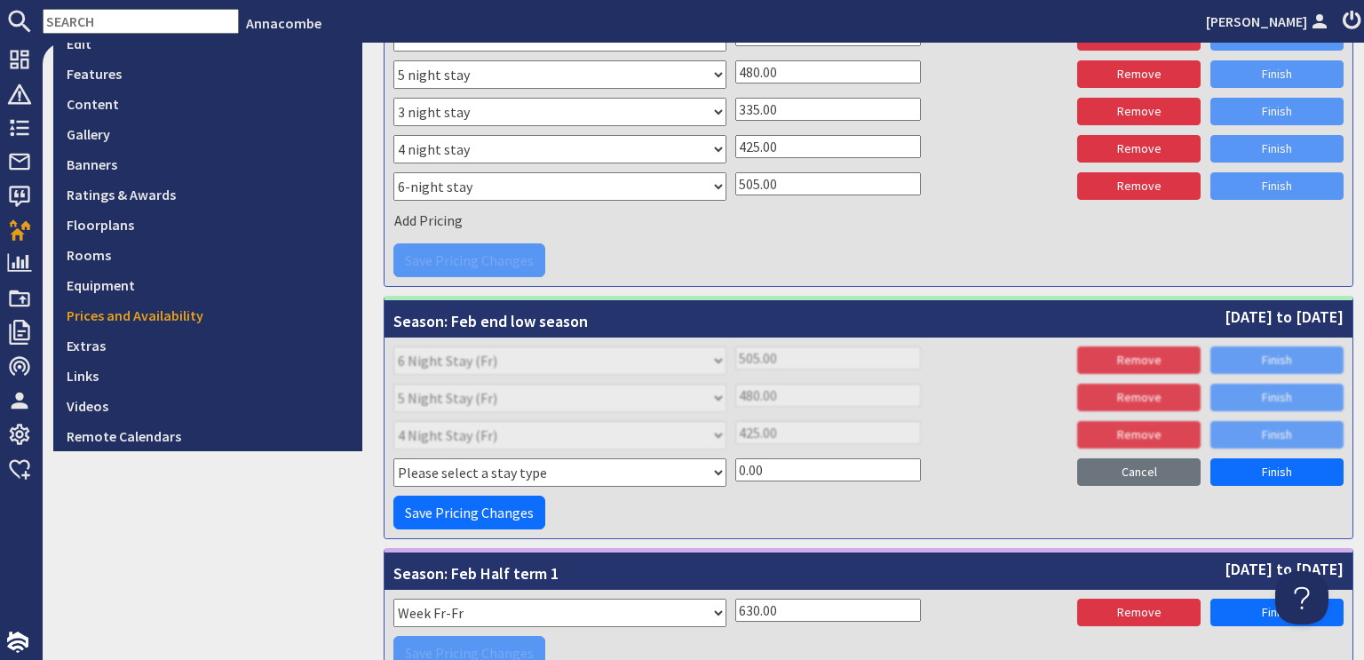
click at [536, 471] on select "Please select a stay type Week Sat - Sat 3 night stay Christmas New Year beg. W…" at bounding box center [559, 472] width 333 height 28
select select "8227"
click at [393, 458] on select "Please select a stay type Week Sat - Sat 3 night stay Christmas New Year beg. W…" at bounding box center [559, 472] width 333 height 28
click at [735, 468] on input "0.00" at bounding box center [828, 469] width 186 height 23
type input "335.00"
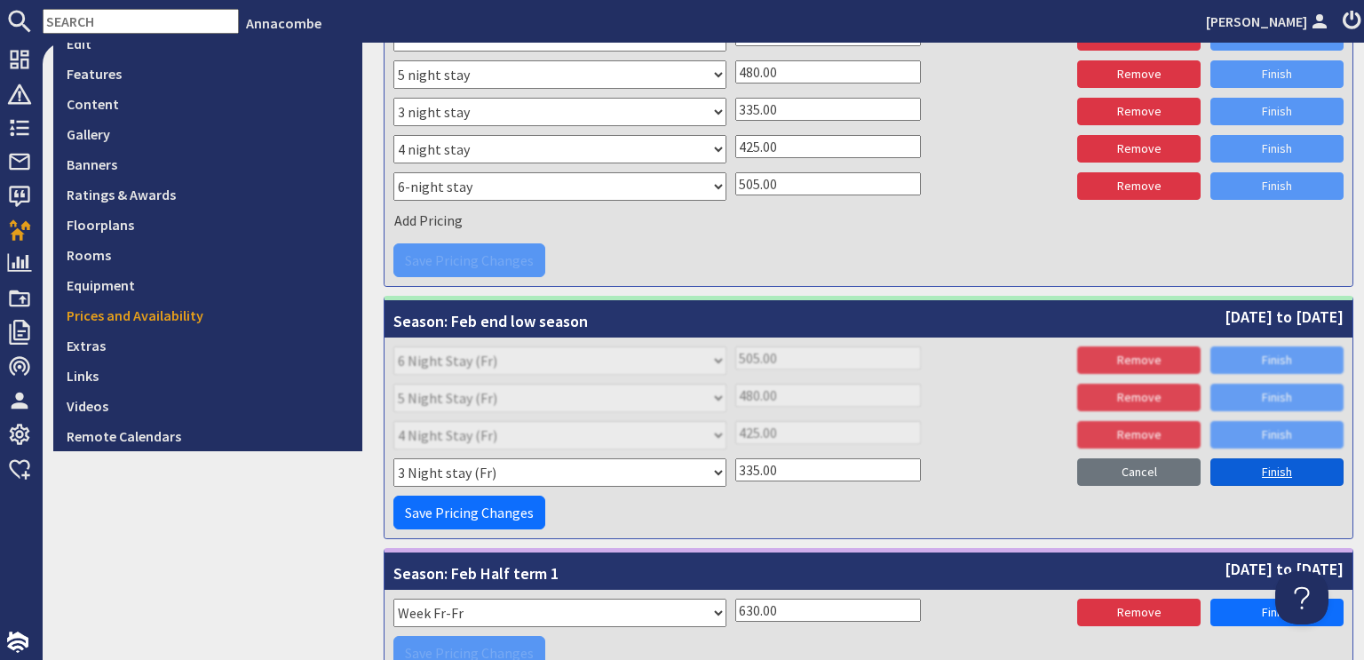
click at [1253, 467] on link "Finish" at bounding box center [1277, 472] width 133 height 28
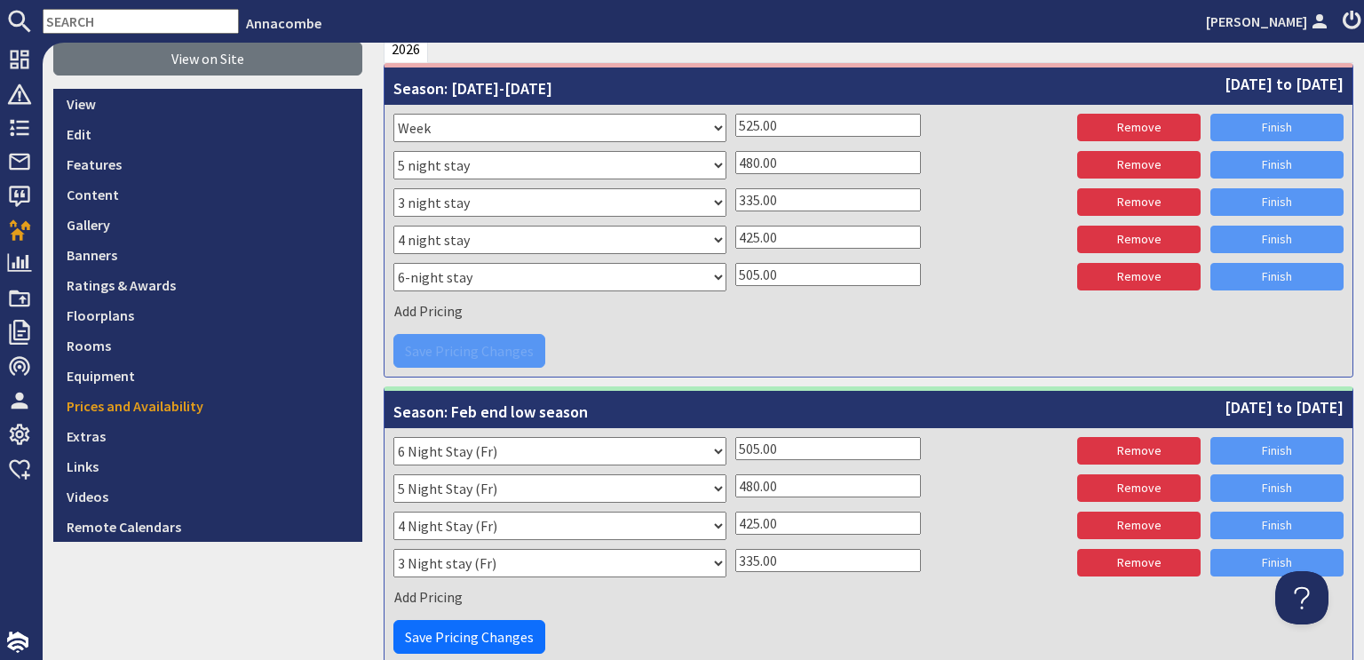
scroll to position [357, 0]
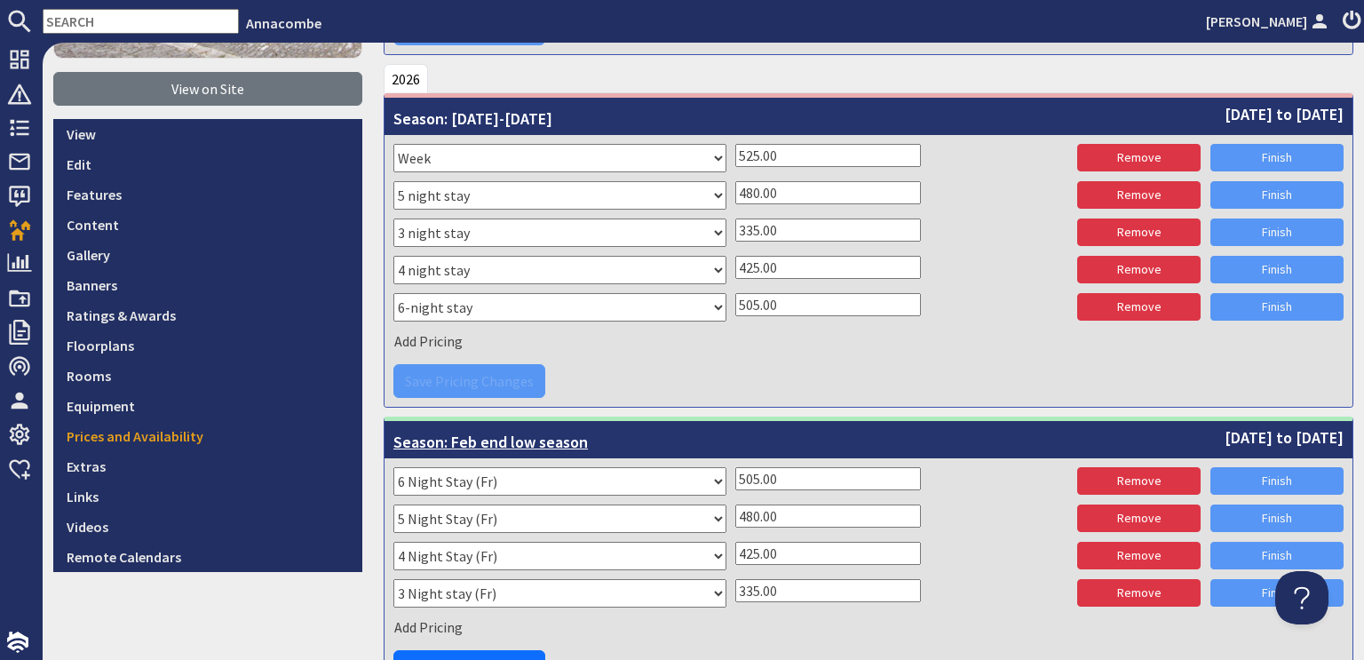
click at [537, 438] on span "Season: Feb end low season" at bounding box center [490, 439] width 195 height 28
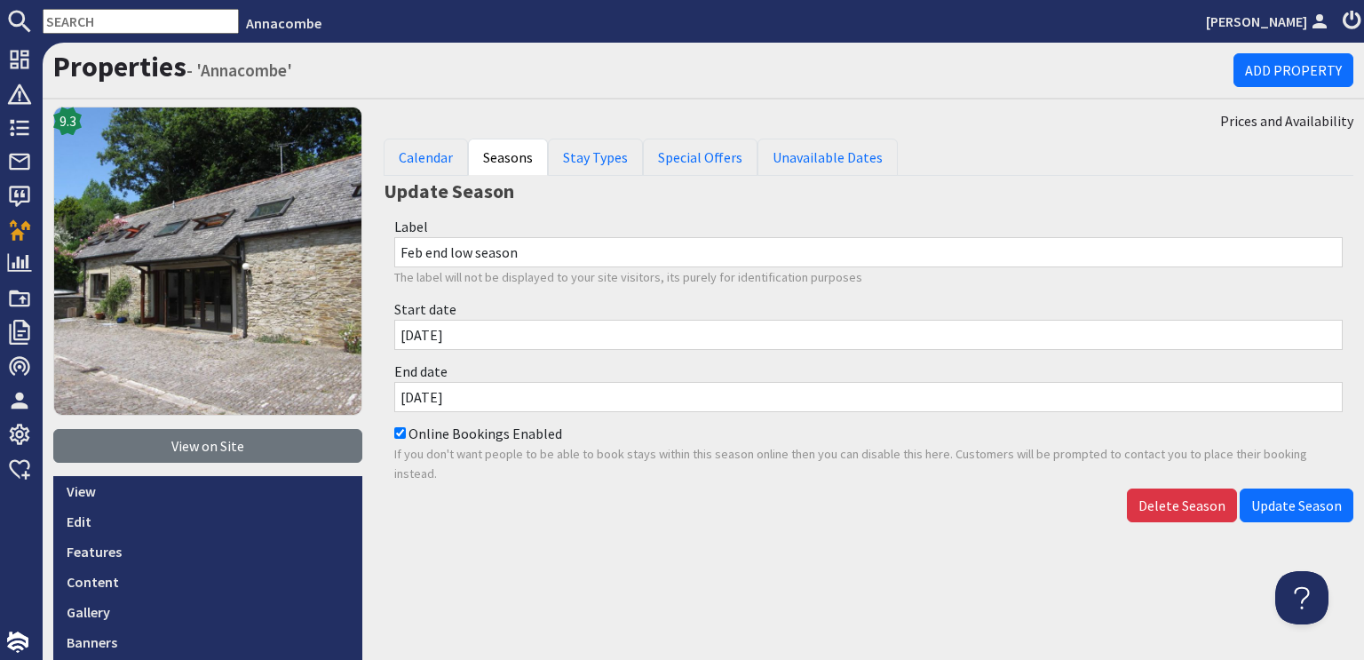
click at [400, 337] on input "[DATE]" at bounding box center [868, 335] width 949 height 30
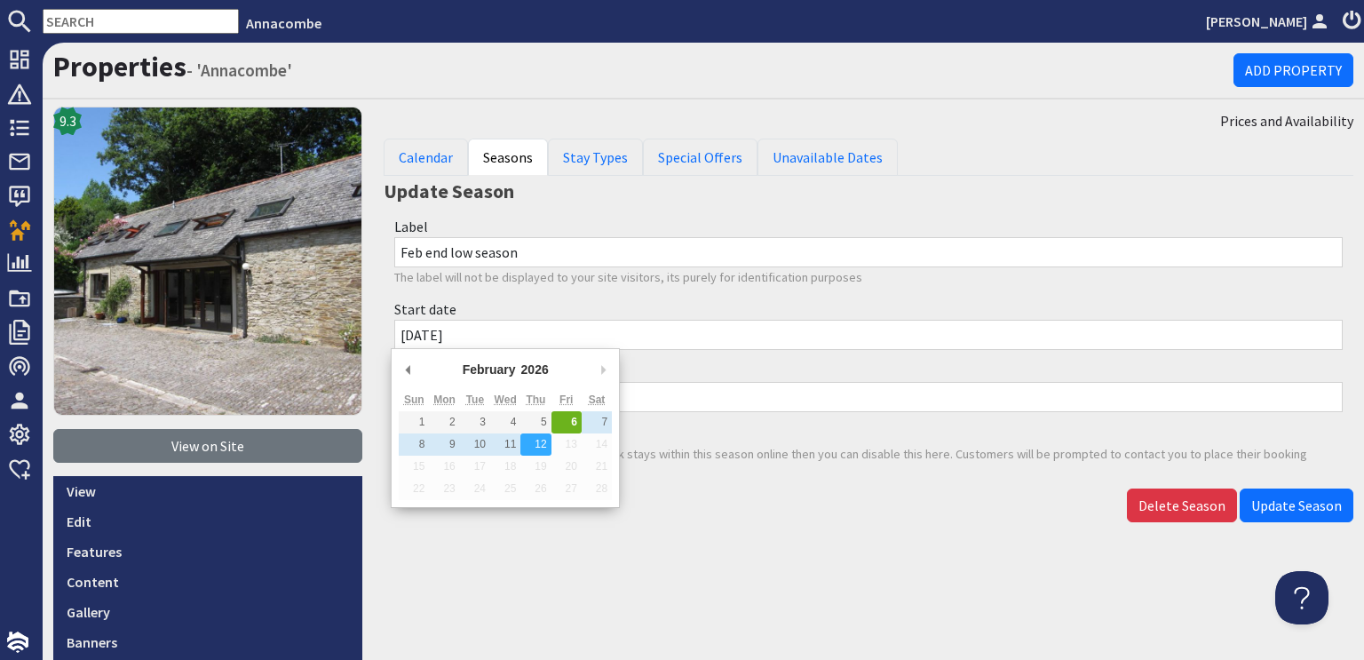
click at [400, 337] on input "[DATE]" at bounding box center [868, 335] width 949 height 30
type input "07/02/2026"
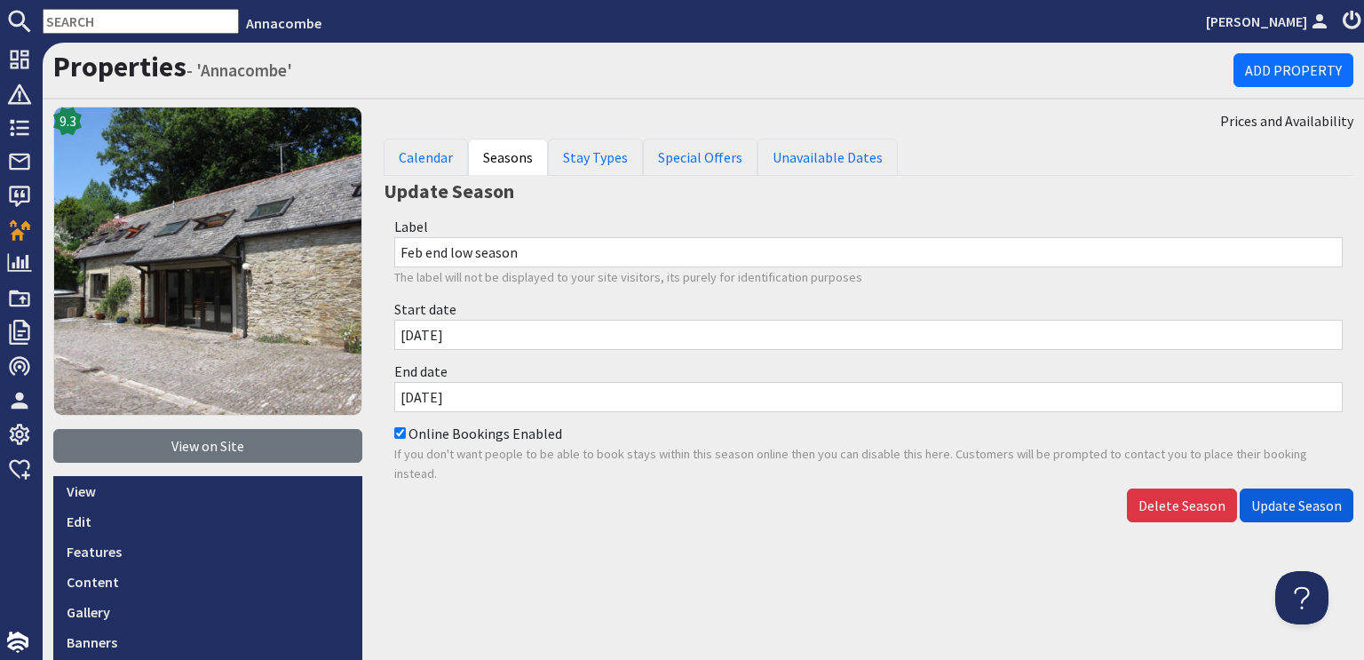
click at [1269, 505] on span "Update Season" at bounding box center [1296, 505] width 91 height 18
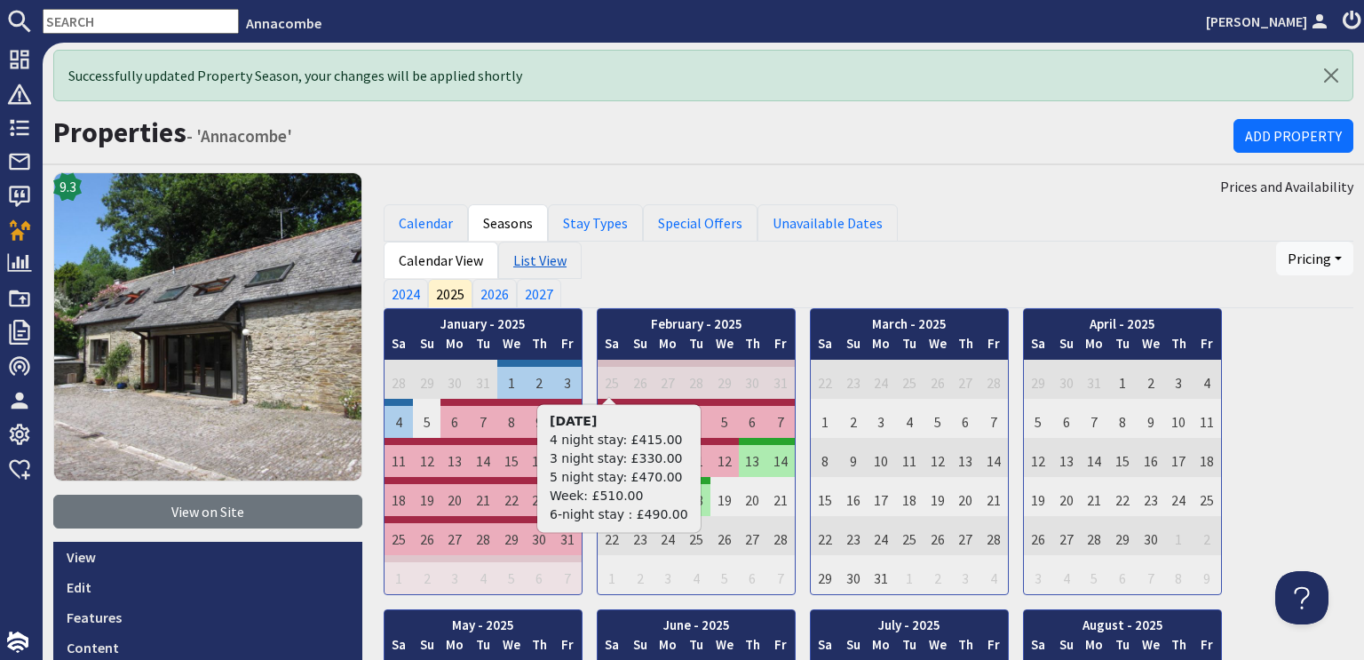
click at [528, 265] on link "List View" at bounding box center [539, 260] width 83 height 37
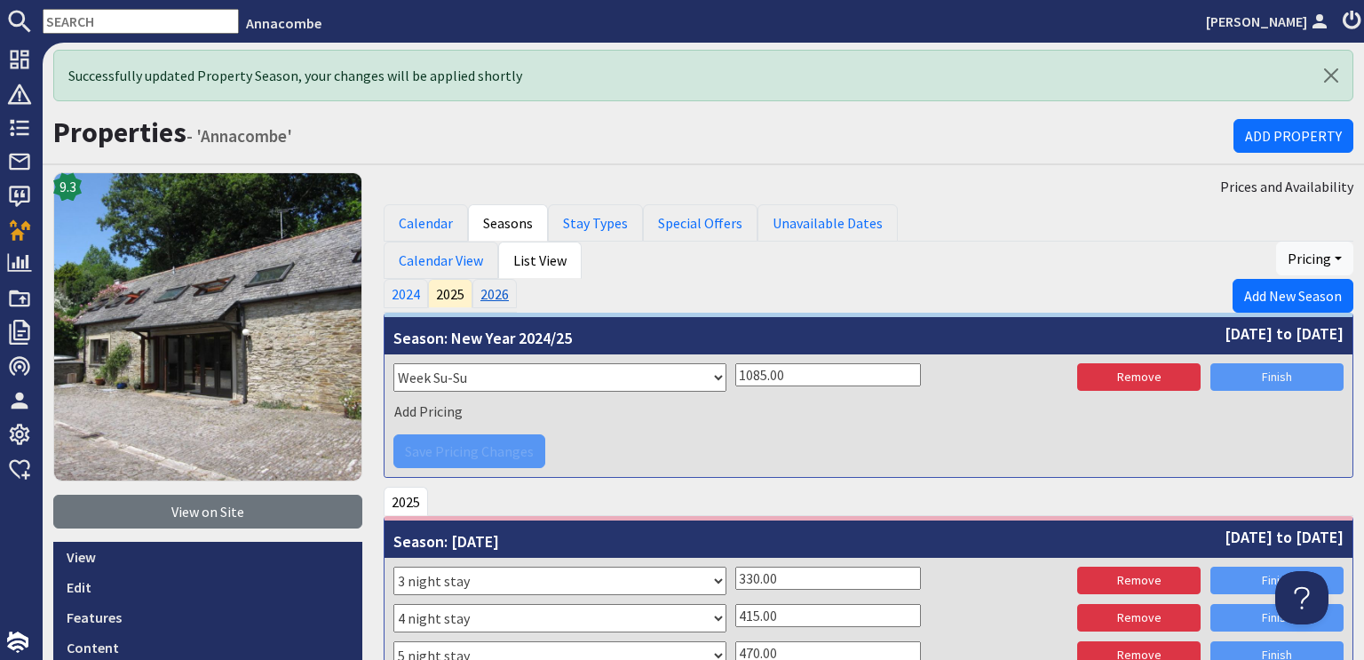
click at [497, 295] on link "2026" at bounding box center [495, 293] width 44 height 28
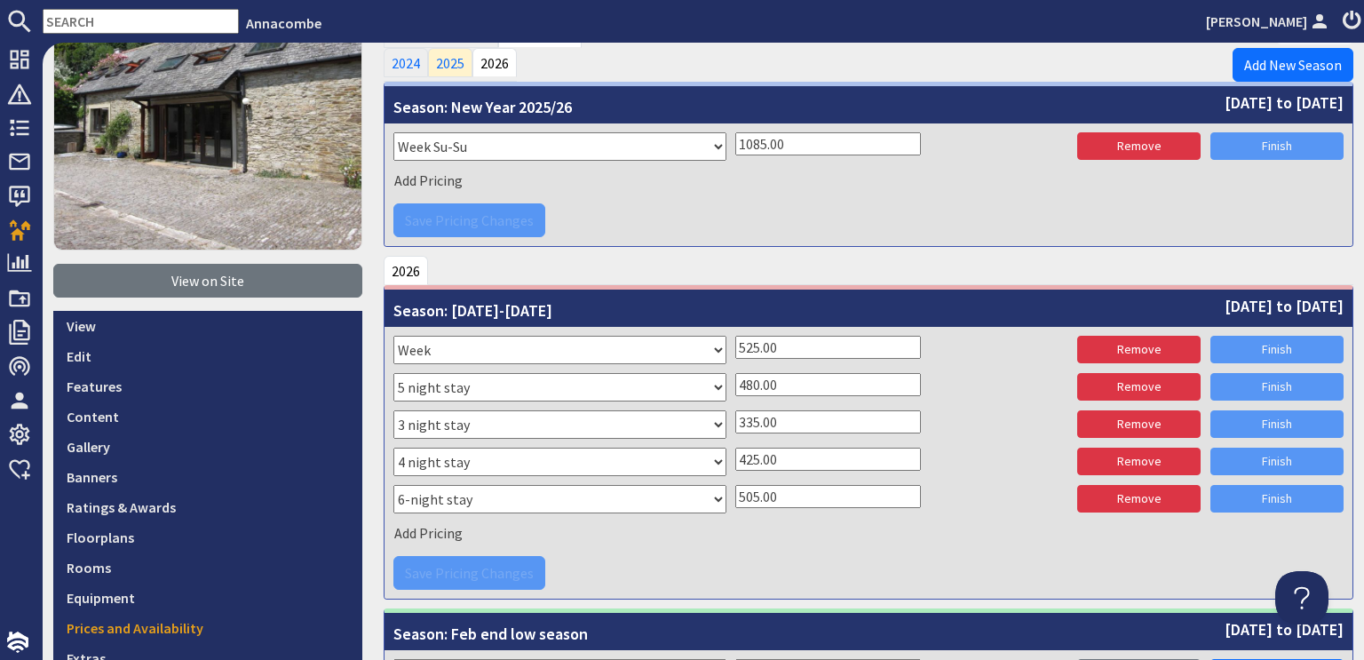
scroll to position [156, 0]
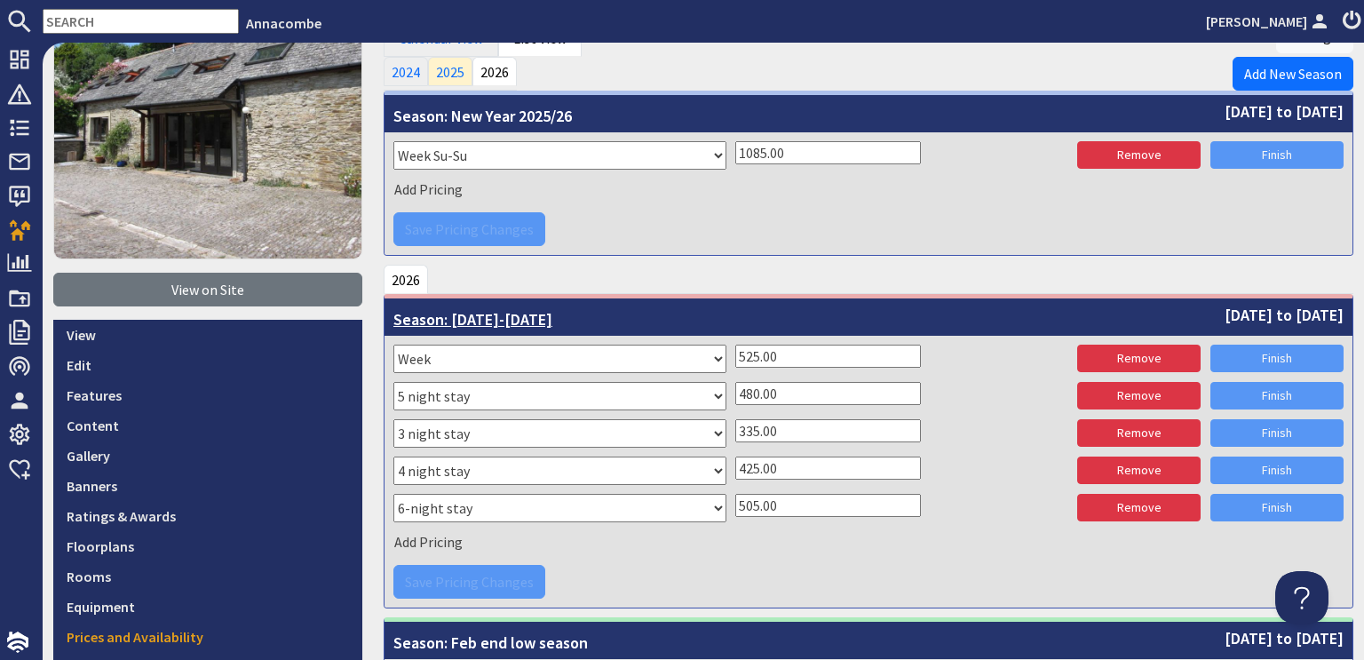
click at [1225, 315] on span "6th January 2026 to 5th February 2026" at bounding box center [1284, 315] width 119 height 24
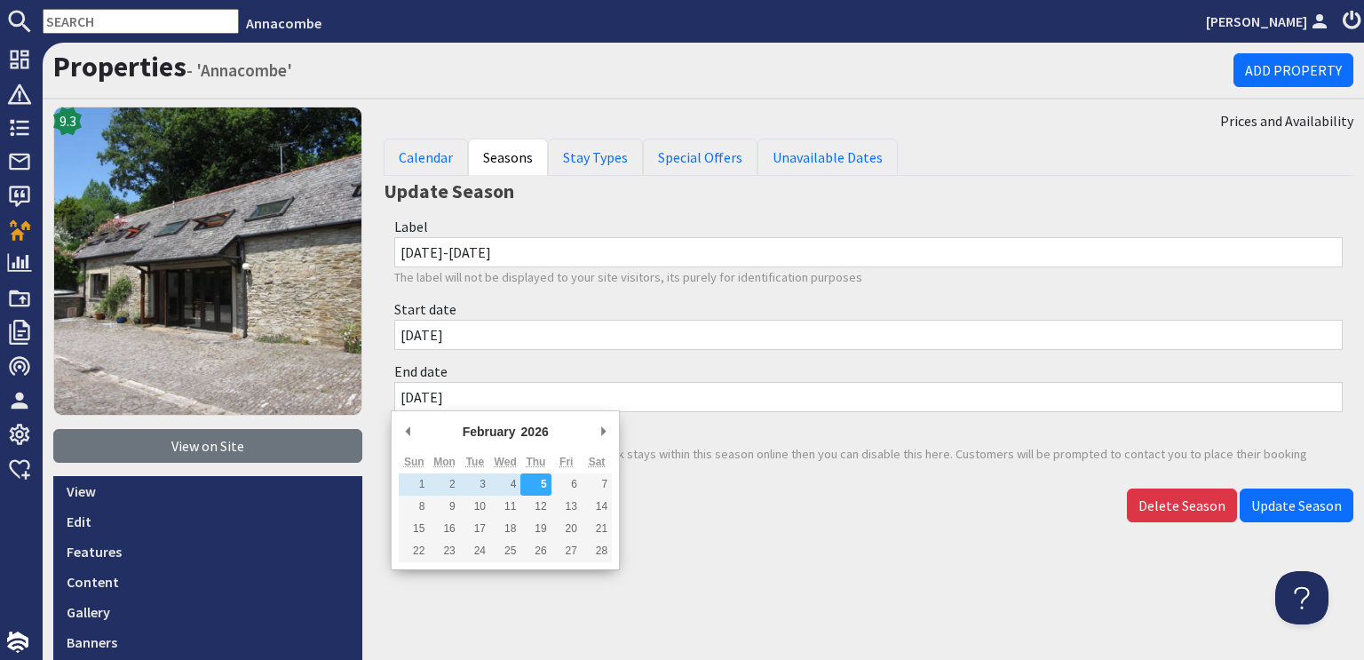
click at [404, 390] on input "05/02/2026" at bounding box center [868, 397] width 949 height 30
type input "06/02/2026"
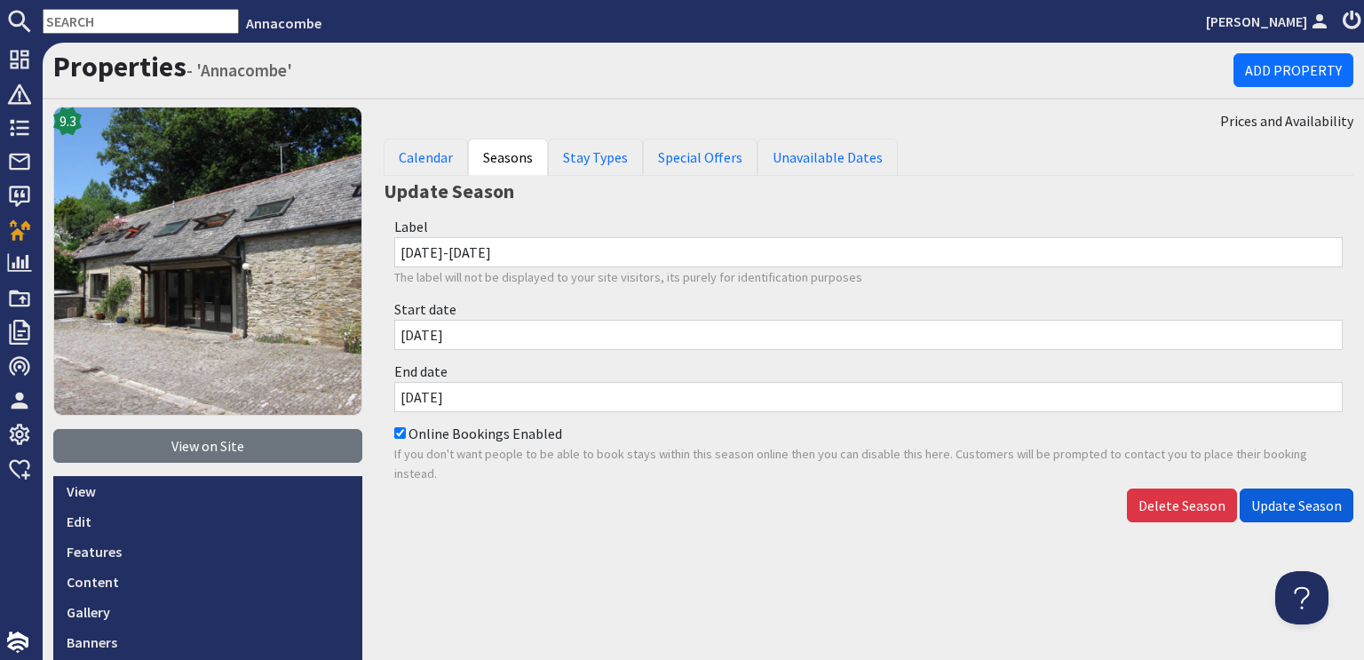
click at [1293, 496] on span "Update Season" at bounding box center [1296, 505] width 91 height 18
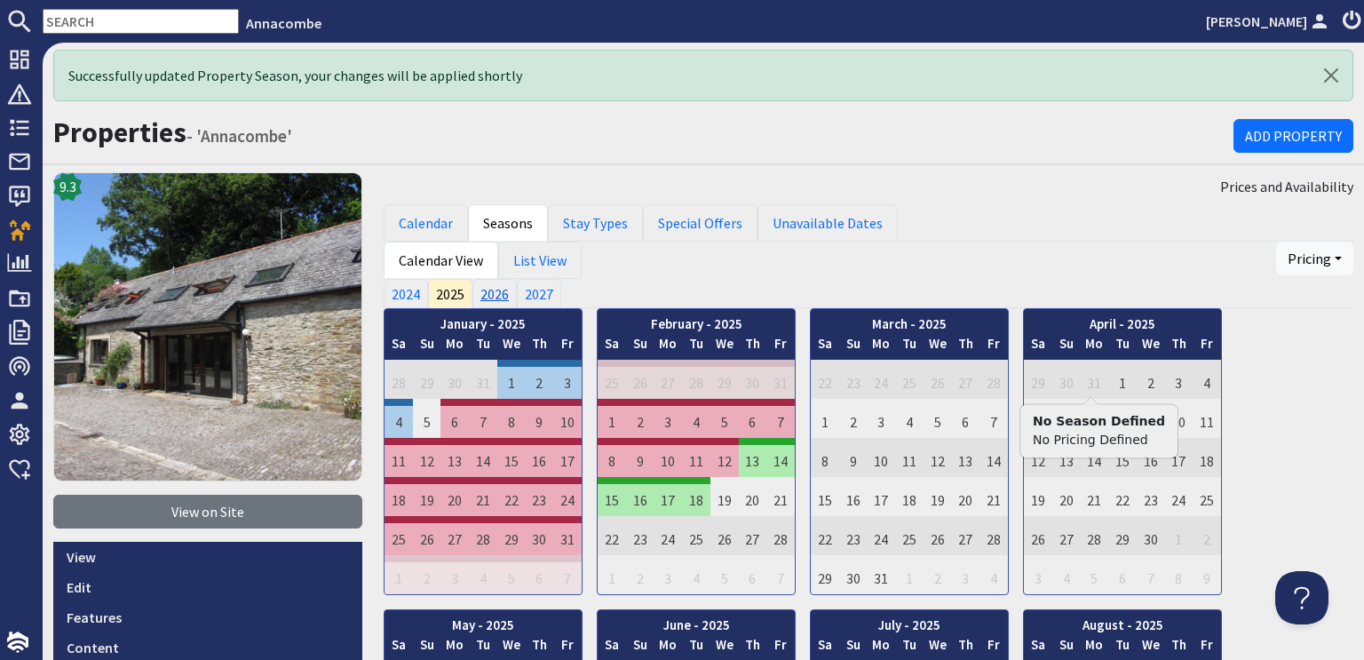
click at [480, 290] on link "2026" at bounding box center [495, 293] width 44 height 28
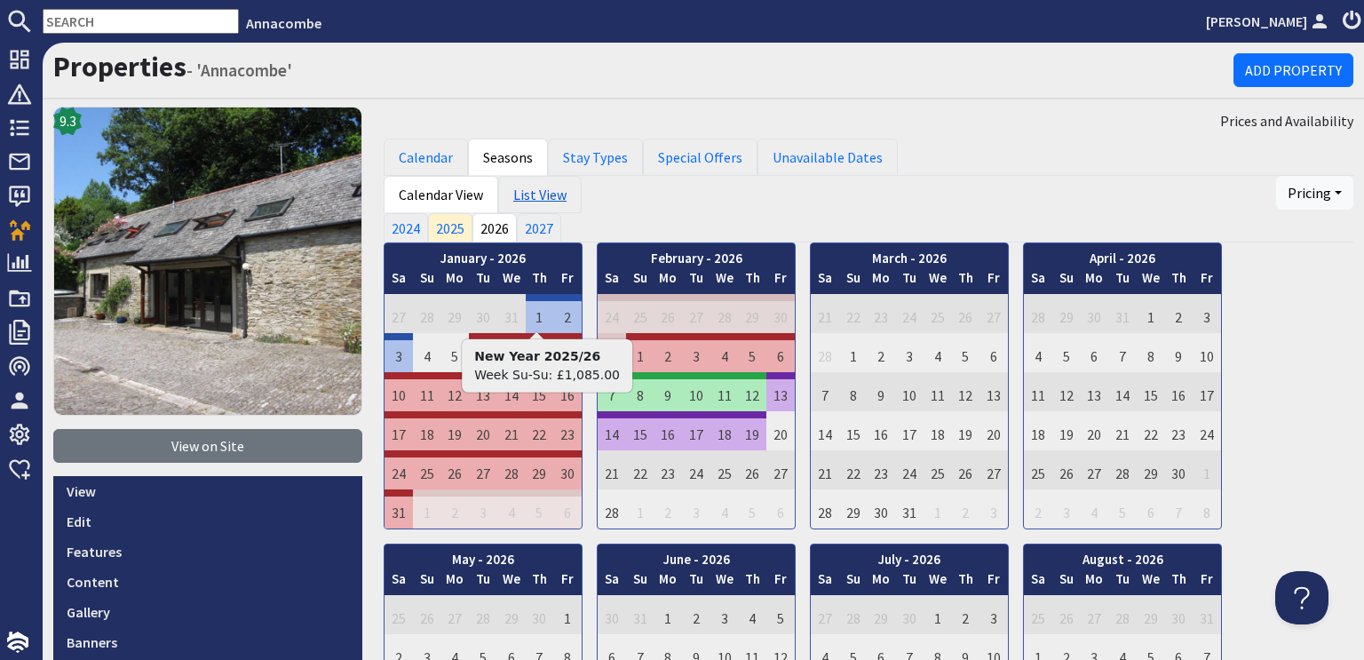
click at [533, 198] on link "List View" at bounding box center [539, 194] width 83 height 37
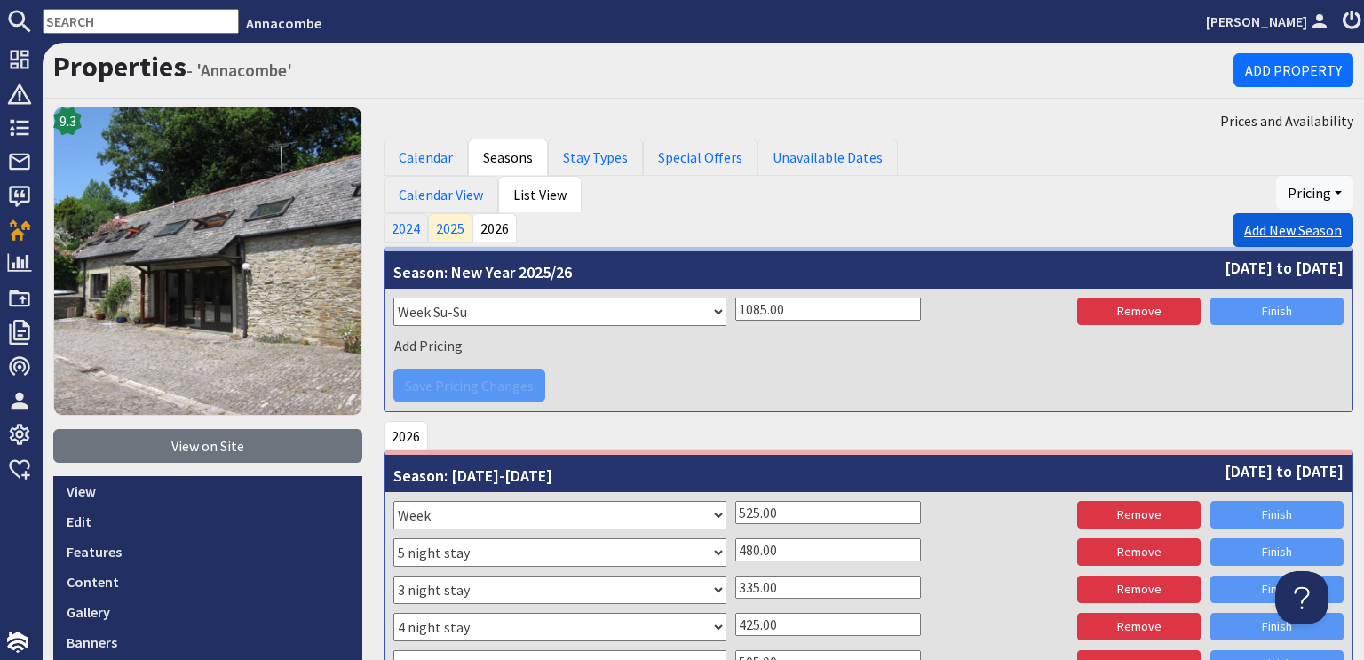
click at [1286, 232] on link "Add New Season" at bounding box center [1293, 230] width 121 height 34
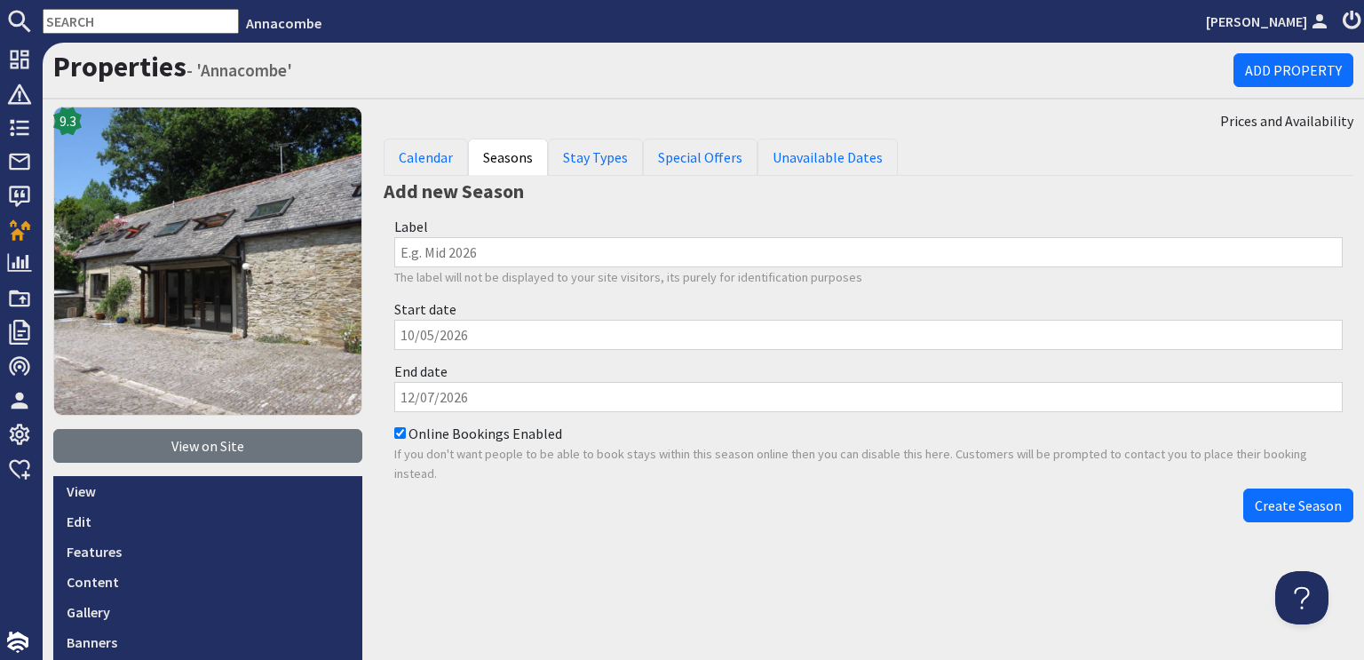
click at [406, 258] on input "Label" at bounding box center [868, 252] width 949 height 30
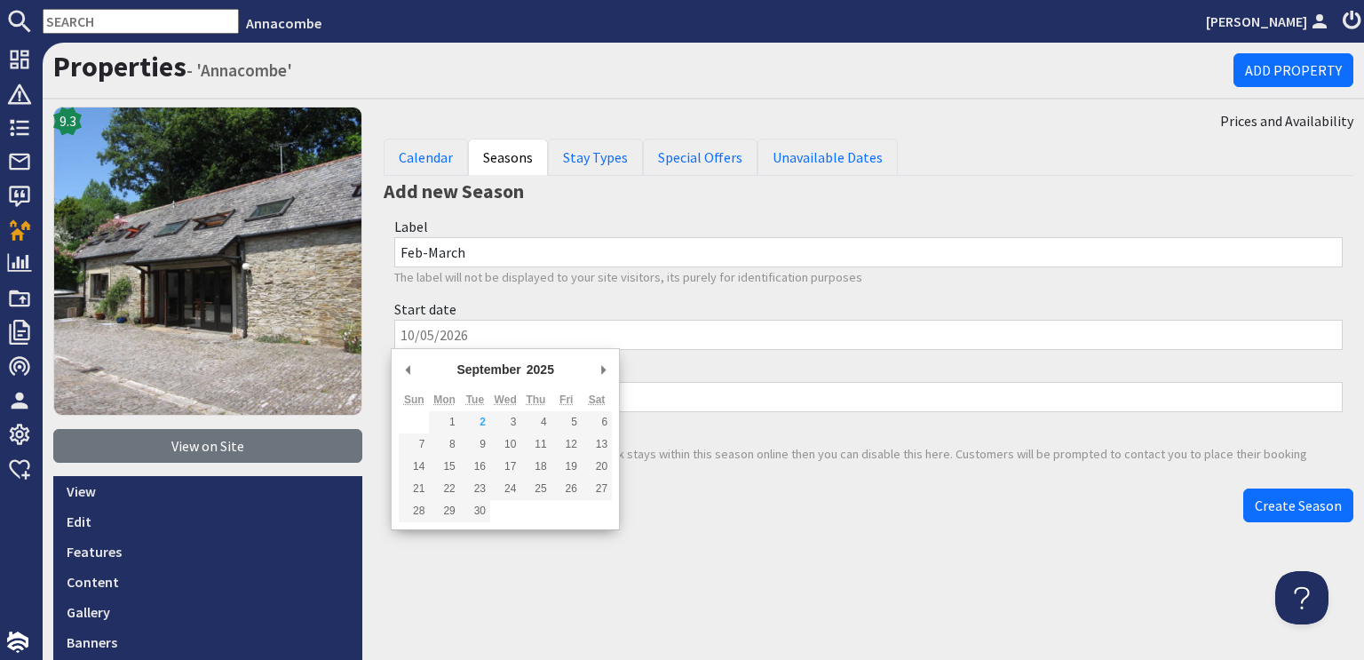
click at [419, 330] on input "Start date" at bounding box center [868, 335] width 949 height 30
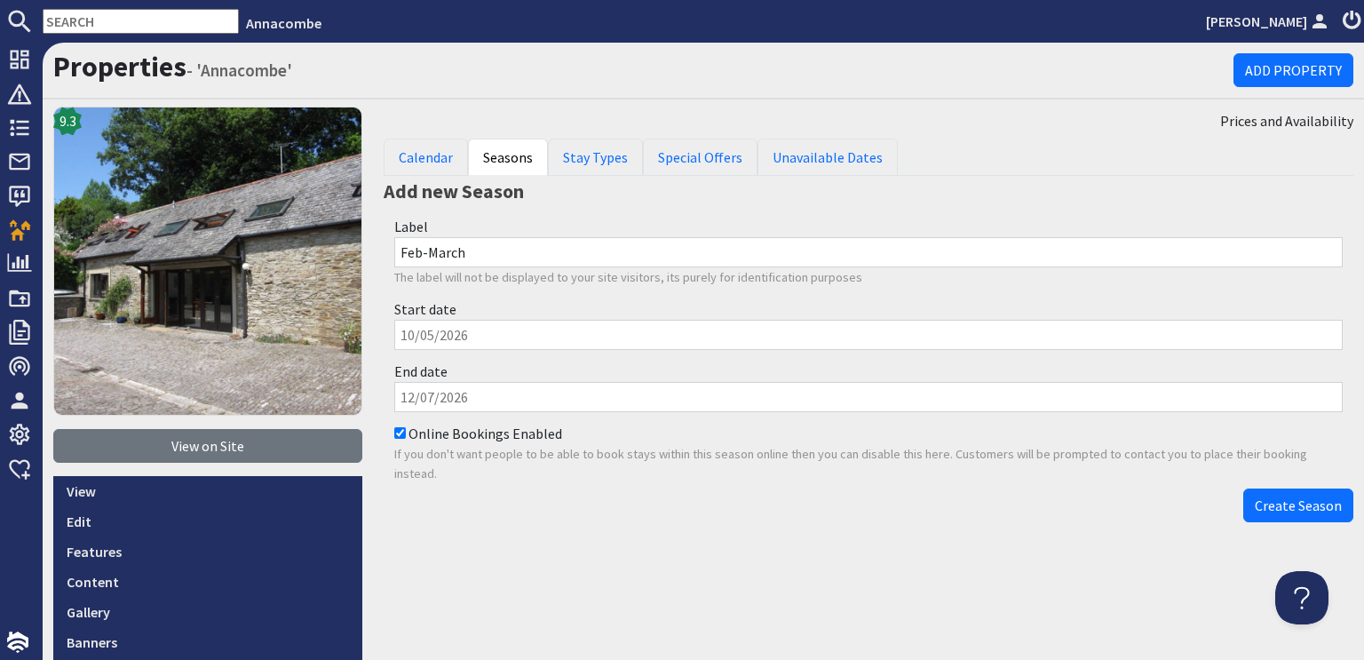
drag, startPoint x: 462, startPoint y: 248, endPoint x: 455, endPoint y: 259, distance: 13.6
click at [455, 259] on input "Feb-March" at bounding box center [868, 252] width 949 height 30
click at [517, 254] on input "Feb-March" at bounding box center [868, 252] width 949 height 30
drag, startPoint x: 487, startPoint y: 251, endPoint x: 419, endPoint y: 246, distance: 67.7
click at [419, 246] on input "Feb-March" at bounding box center [868, 252] width 949 height 30
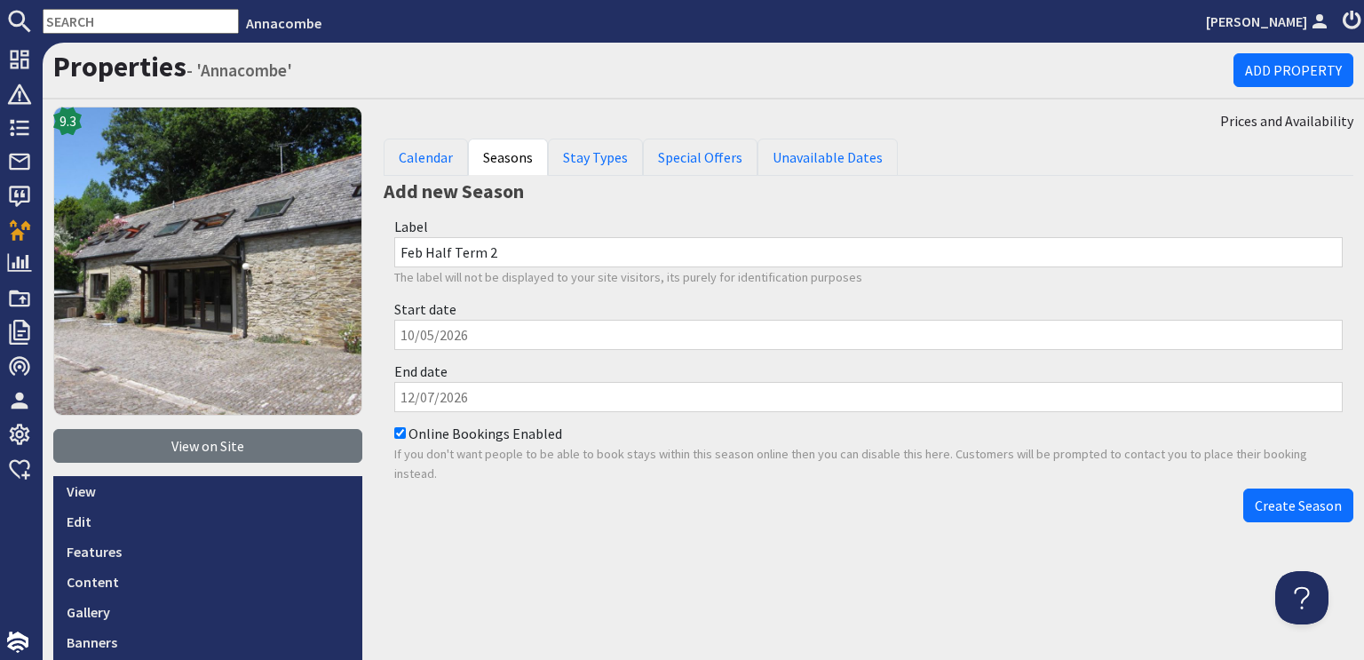
type input "Feb Half Term 2"
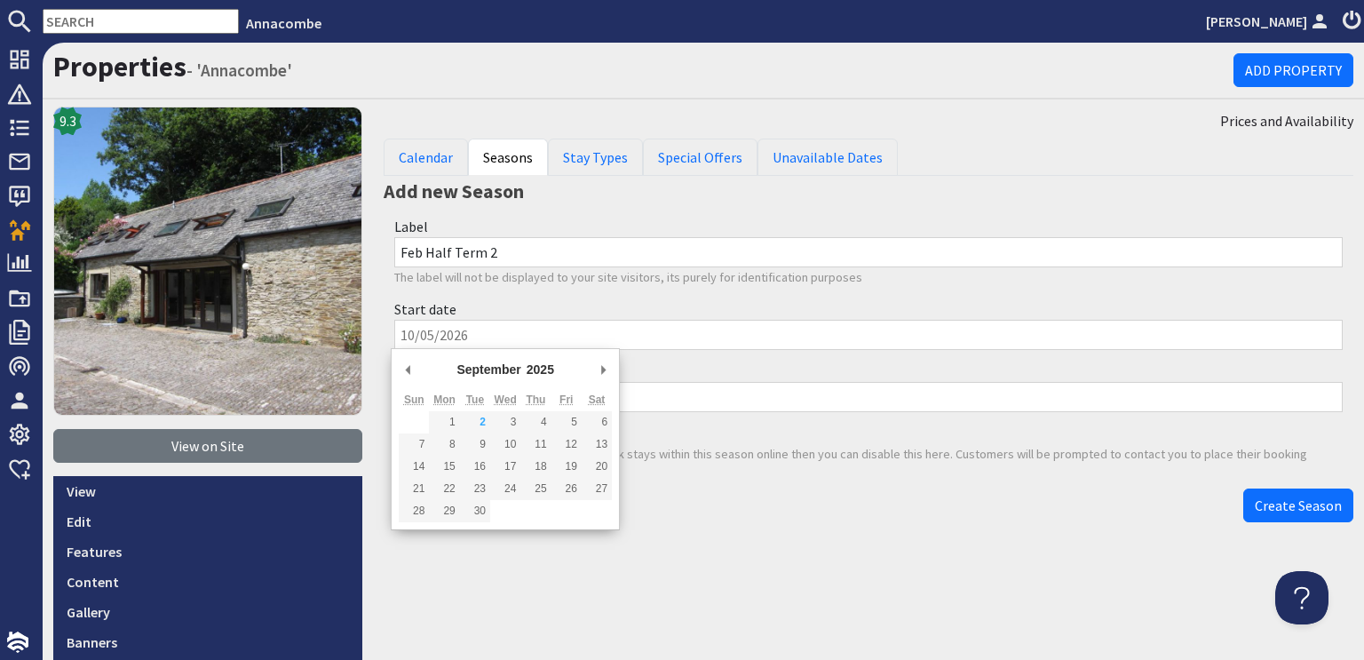
click at [442, 335] on input "Start date" at bounding box center [868, 335] width 949 height 30
type input "20/02/2026"
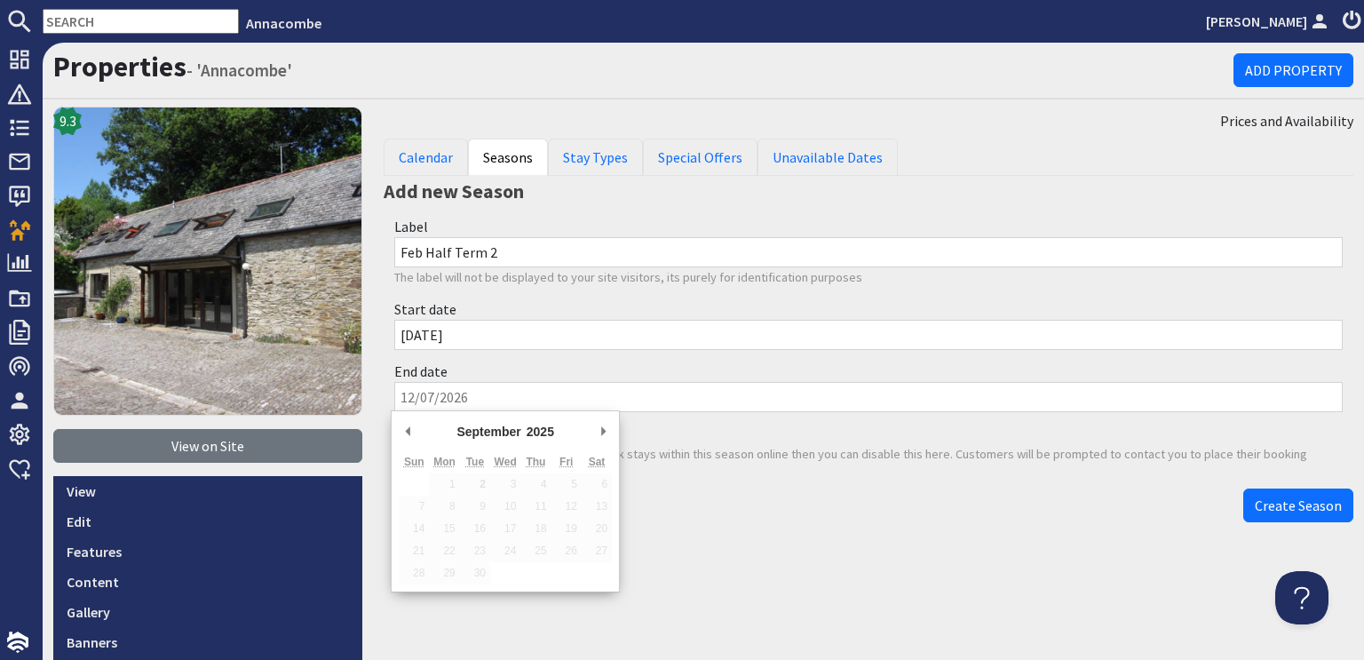
click at [400, 392] on input "End date" at bounding box center [868, 397] width 949 height 30
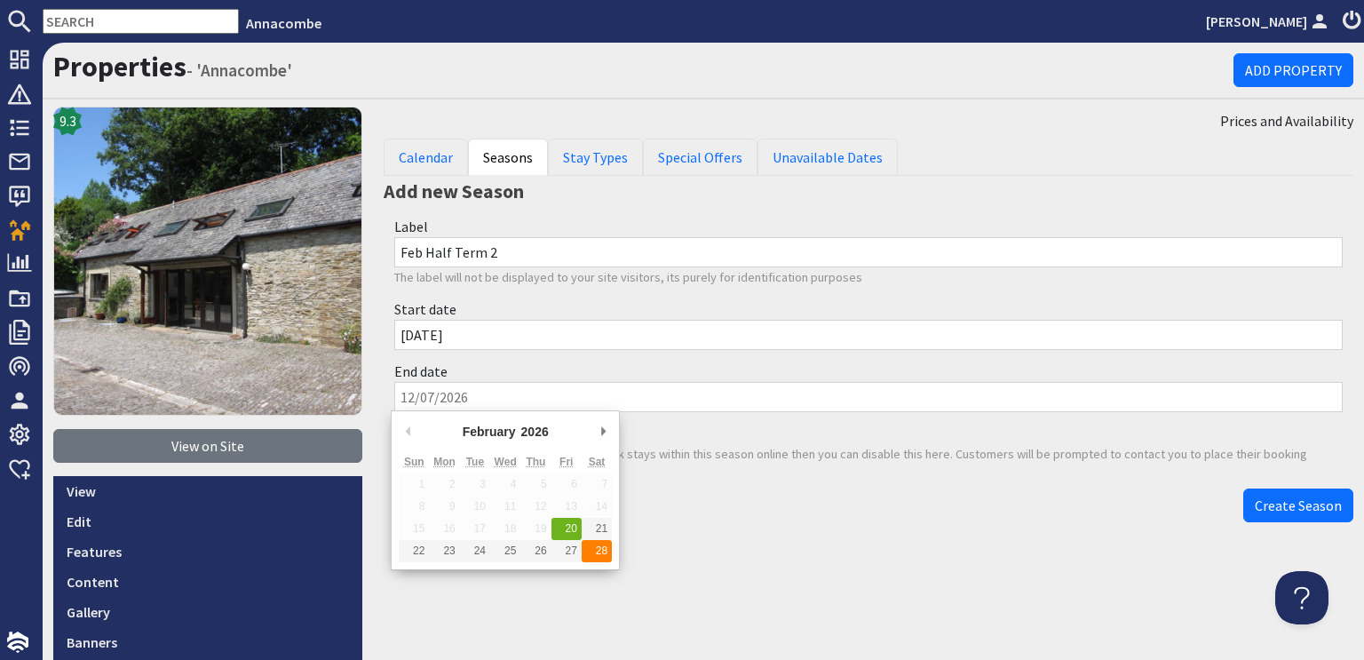
type input "28/02/2026"
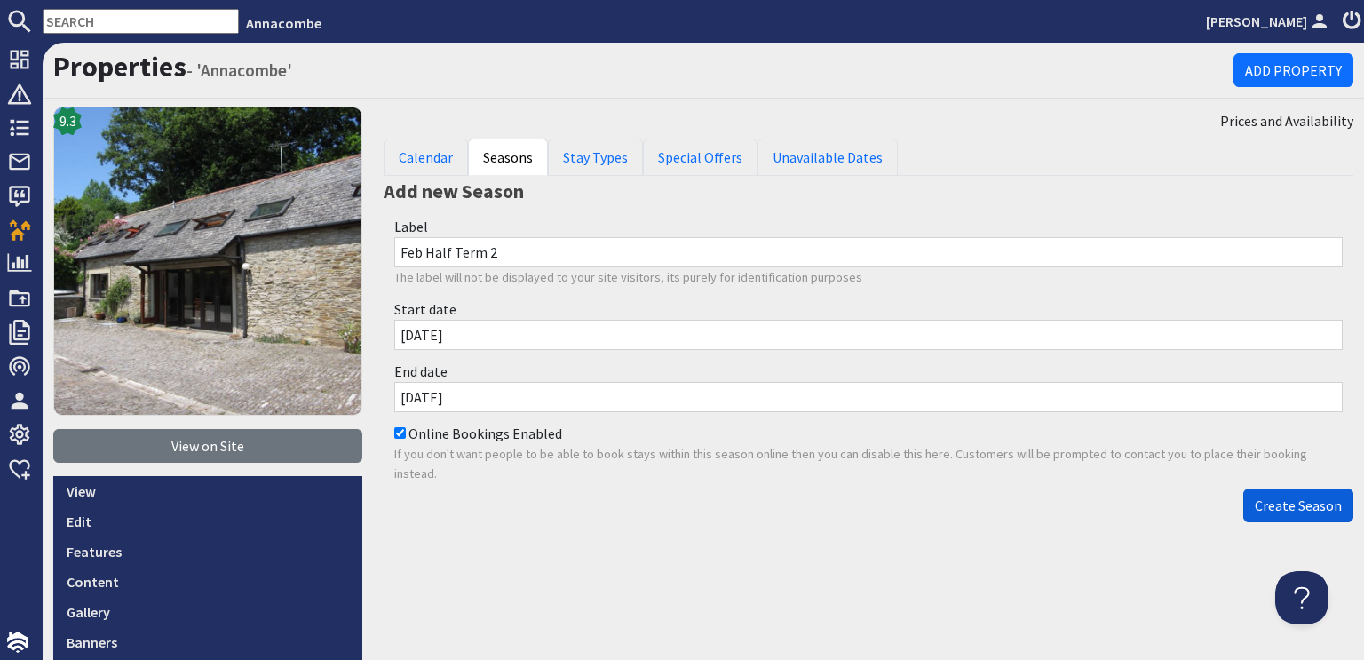
click at [1285, 507] on span "Create Season" at bounding box center [1298, 505] width 87 height 18
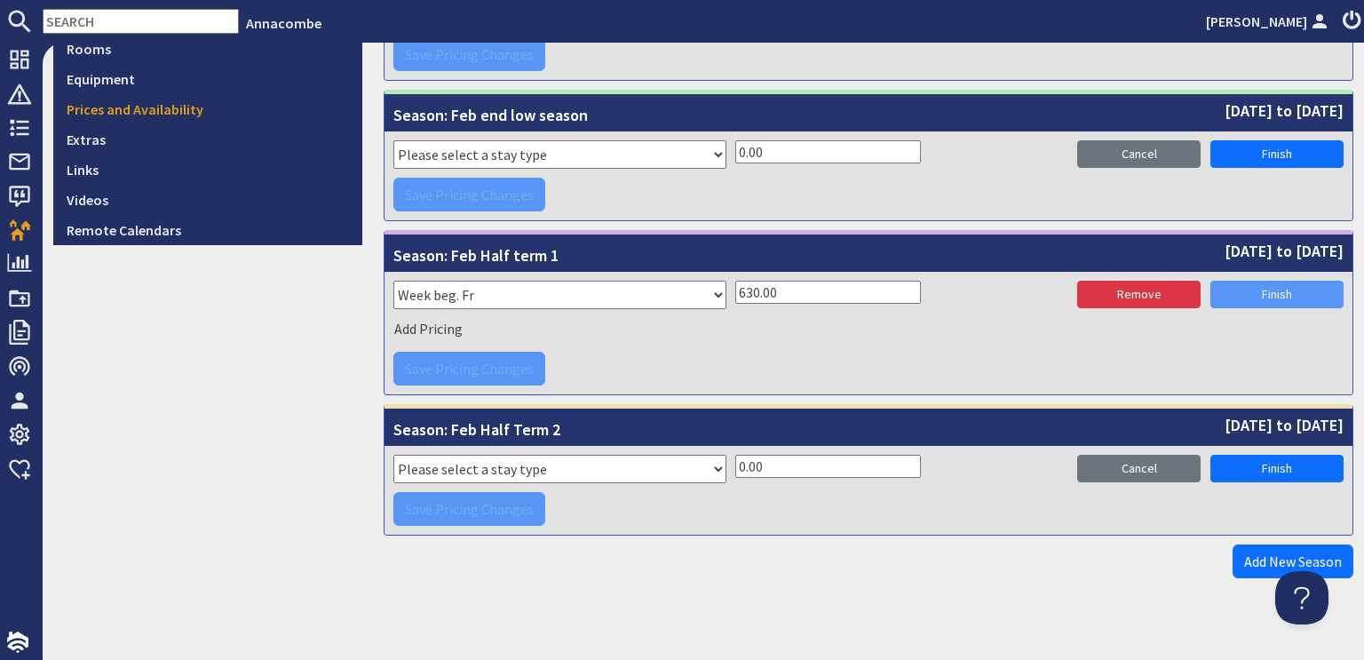
click at [708, 461] on select "Please select a stay type Week Sat - Sat 3 night stay Christmas New Year beg. W…" at bounding box center [559, 469] width 333 height 28
select select "11152"
click at [393, 455] on select "Please select a stay type Week Sat - Sat 3 night stay Christmas New Year beg. W…" at bounding box center [559, 469] width 333 height 28
click at [737, 455] on input "0.00" at bounding box center [828, 466] width 186 height 23
click at [737, 459] on input "0.00" at bounding box center [828, 466] width 186 height 23
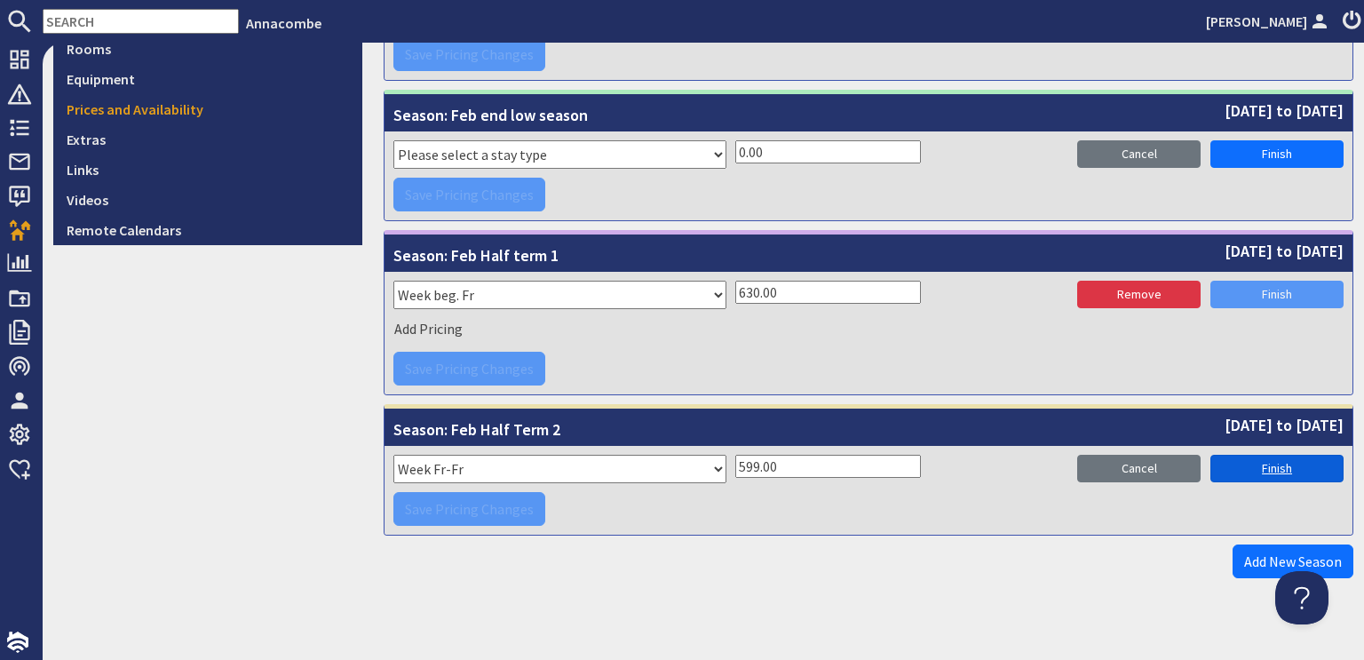
type input "599.00"
click at [1275, 465] on link "Finish" at bounding box center [1277, 469] width 133 height 28
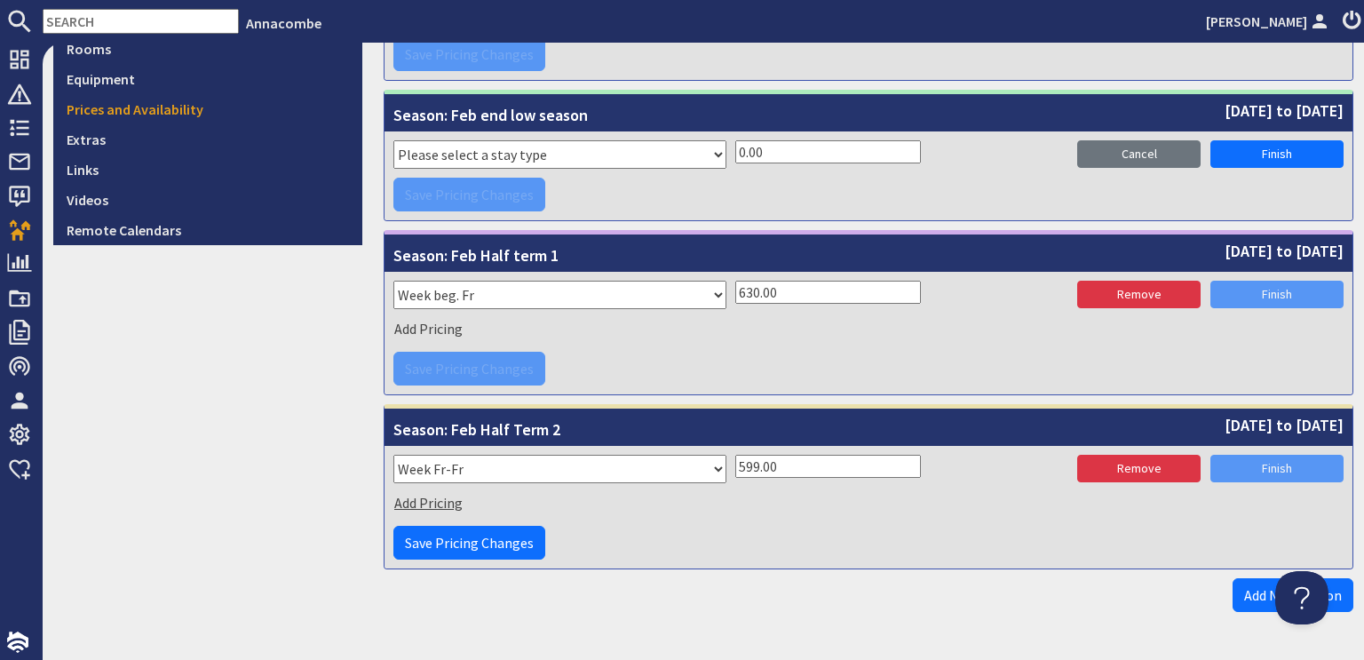
click at [409, 504] on span "Add Pricing" at bounding box center [428, 503] width 68 height 18
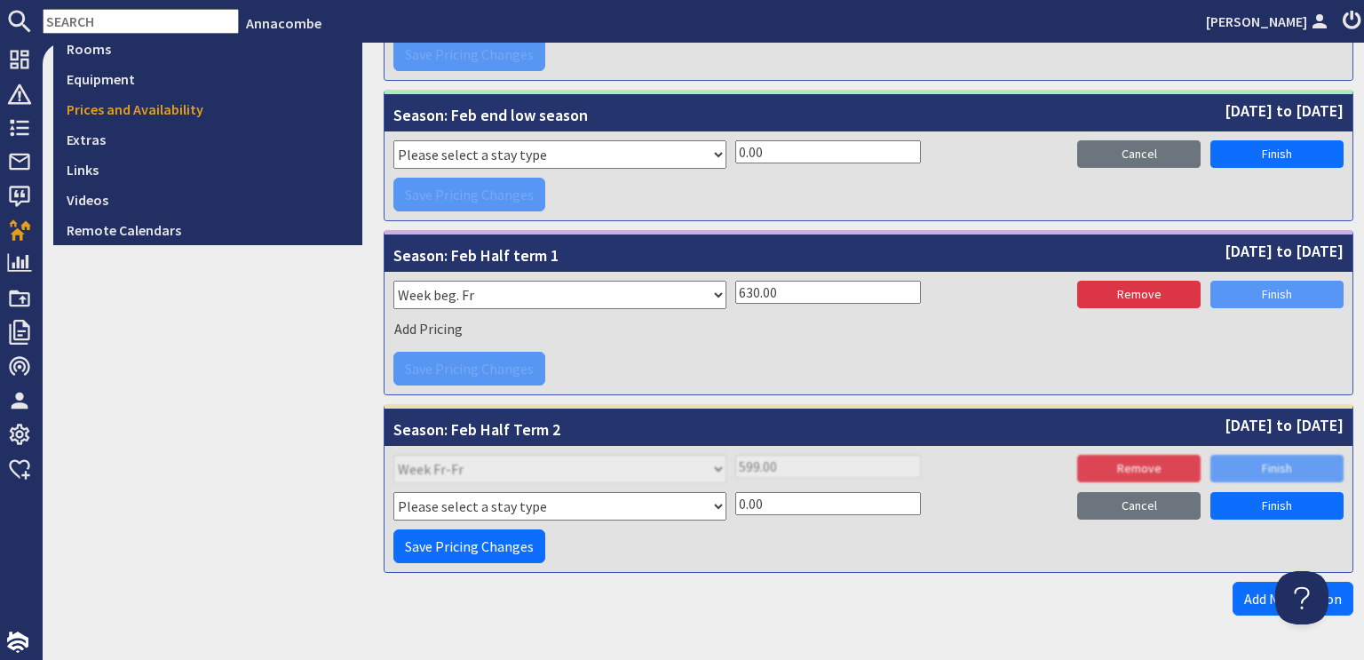
click at [408, 500] on select "Please select a stay type Week Sat - Sat 3 night stay Christmas New Year beg. W…" at bounding box center [559, 506] width 333 height 28
select select "2406"
click at [393, 492] on select "Please select a stay type Week Sat - Sat 3 night stay Christmas New Year beg. W…" at bounding box center [559, 506] width 333 height 28
click at [735, 495] on input "0.00" at bounding box center [828, 503] width 186 height 23
type input "599.00"
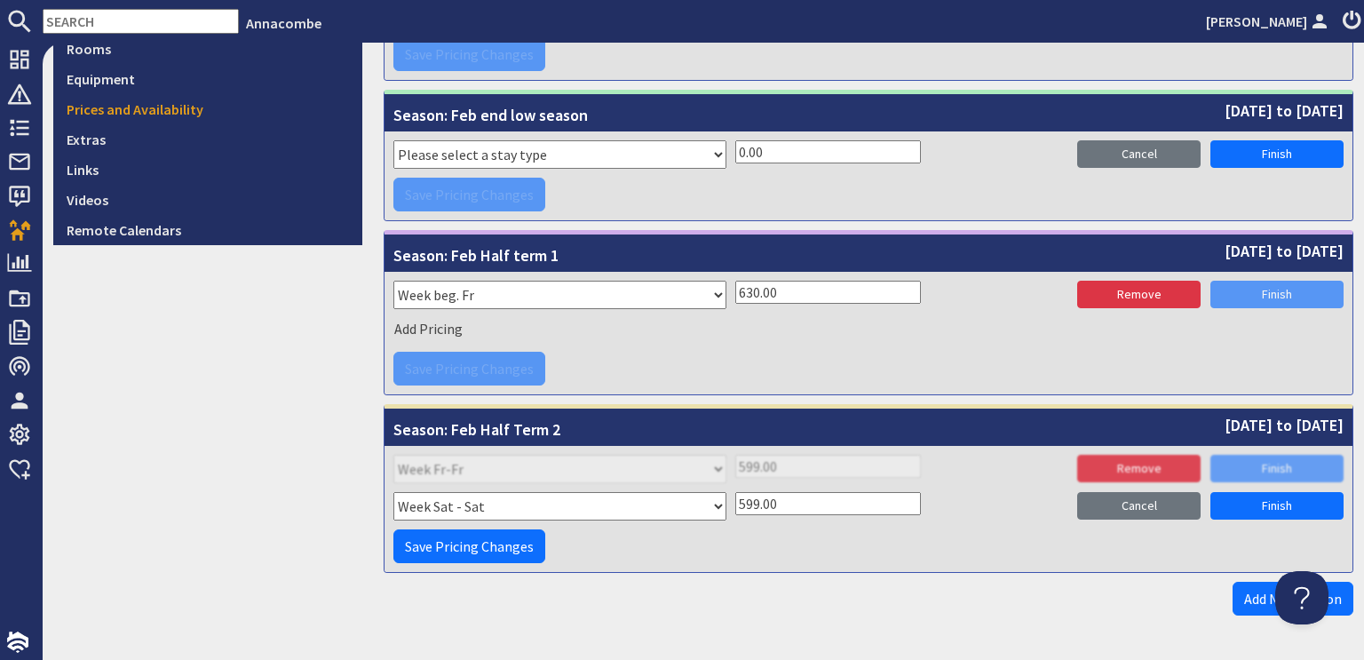
click at [838, 560] on td "Loading Pricing... Saving Changes... Please select a stay type Week Sat - Sat 3…" at bounding box center [869, 509] width 968 height 126
click at [421, 543] on span "Save Pricing Changes" at bounding box center [469, 546] width 129 height 18
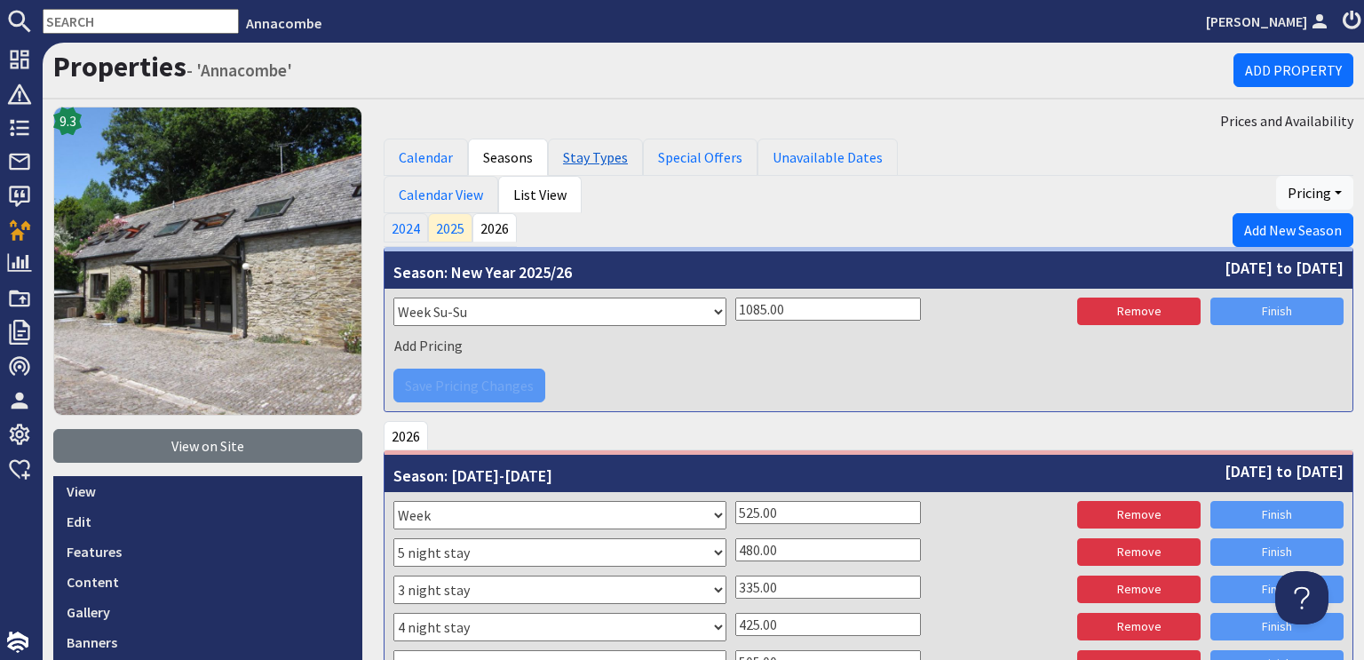
click at [593, 154] on link "Stay Types" at bounding box center [595, 157] width 95 height 37
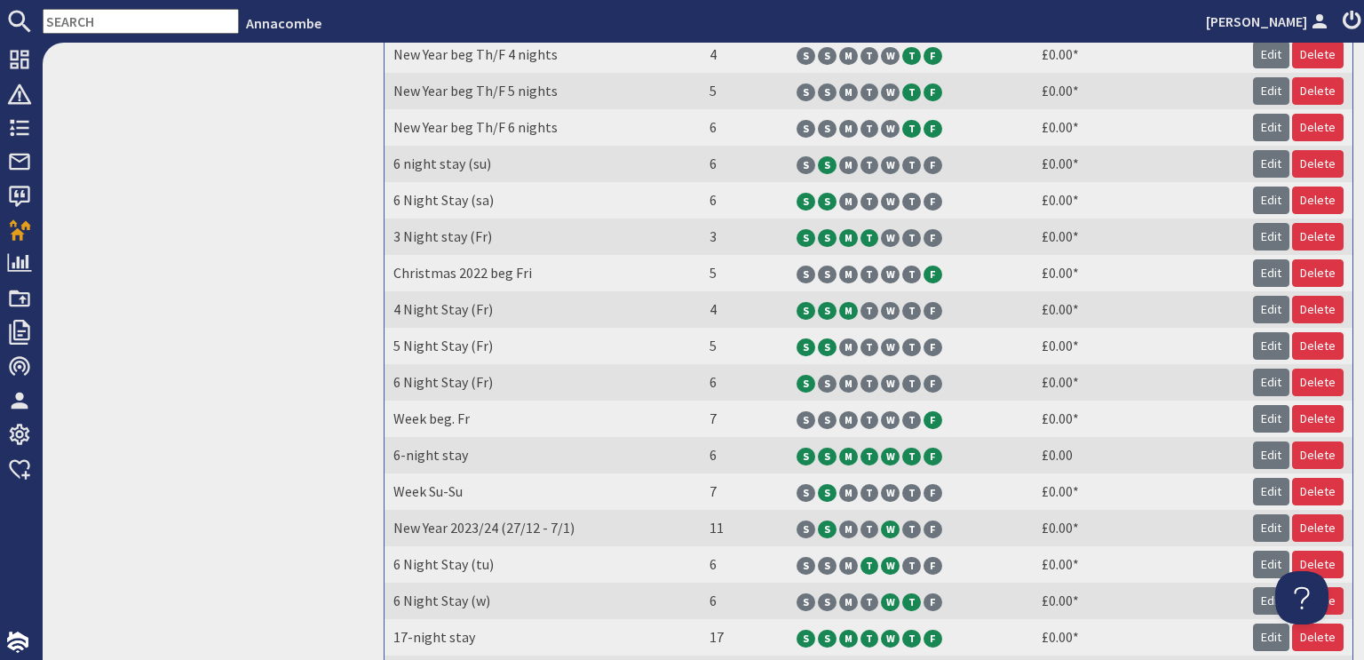
scroll to position [1330, 0]
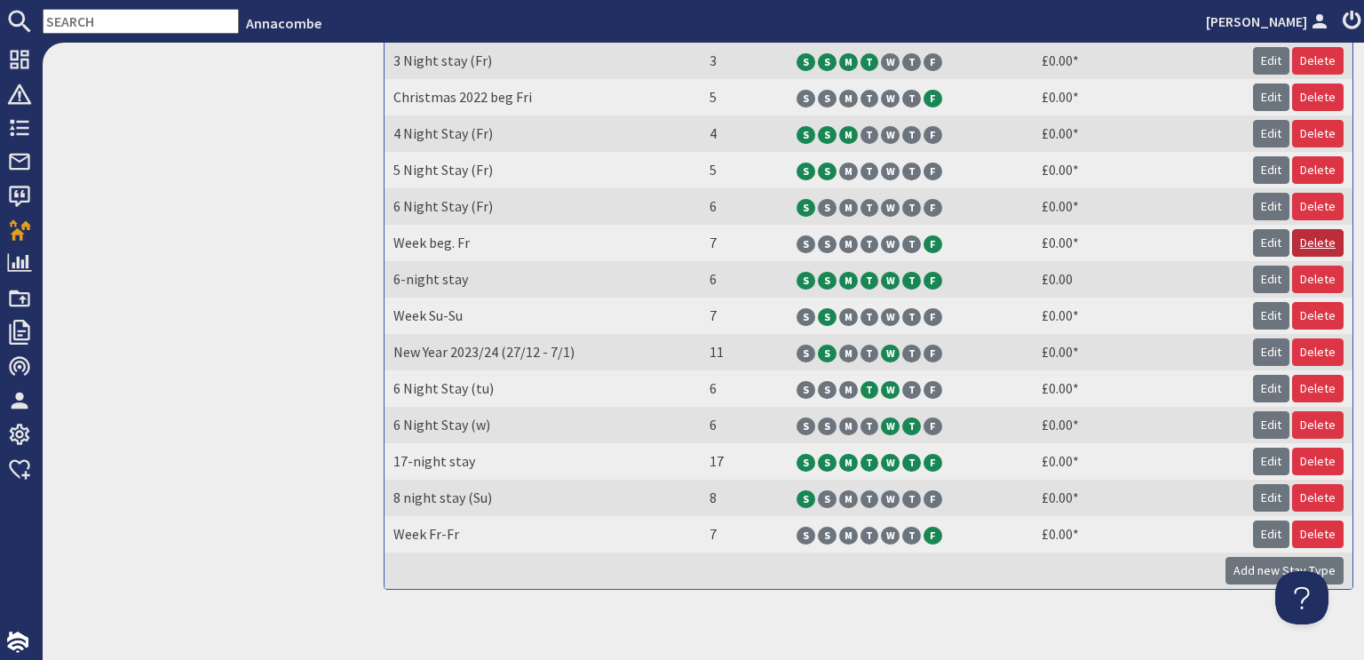
click at [1297, 231] on link "Delete" at bounding box center [1318, 243] width 52 height 28
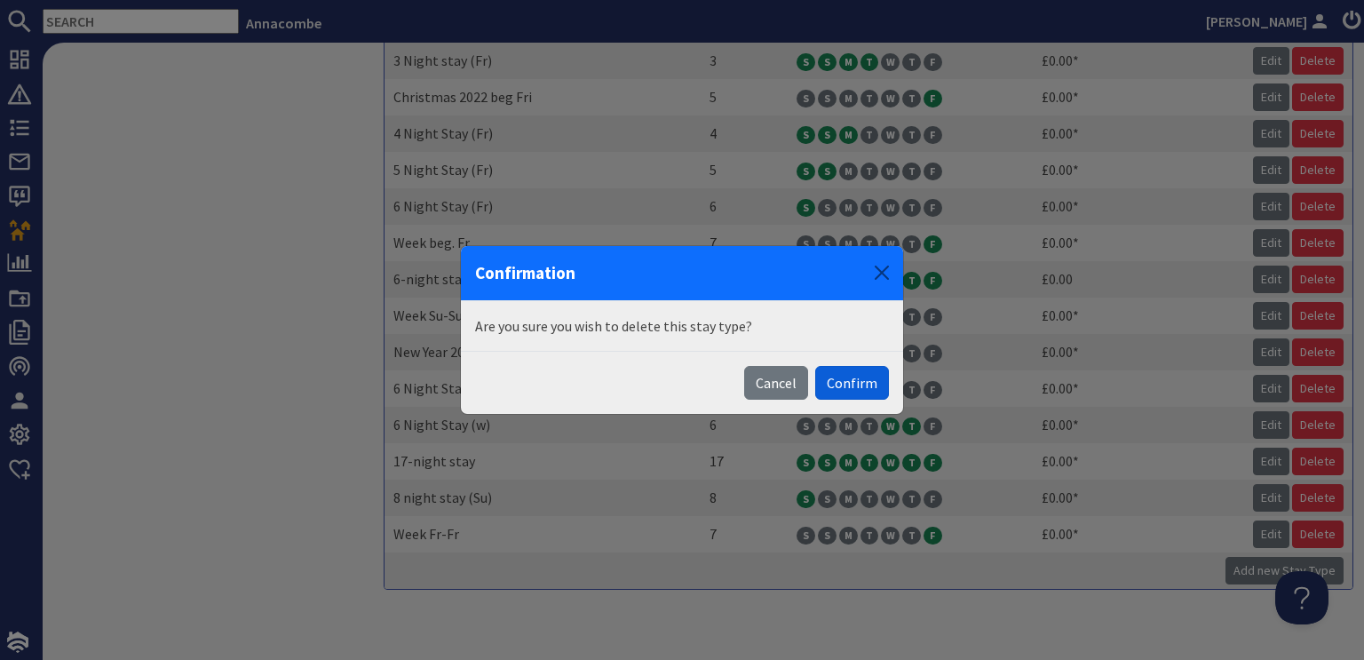
click at [846, 379] on button "Confirm" at bounding box center [852, 383] width 74 height 34
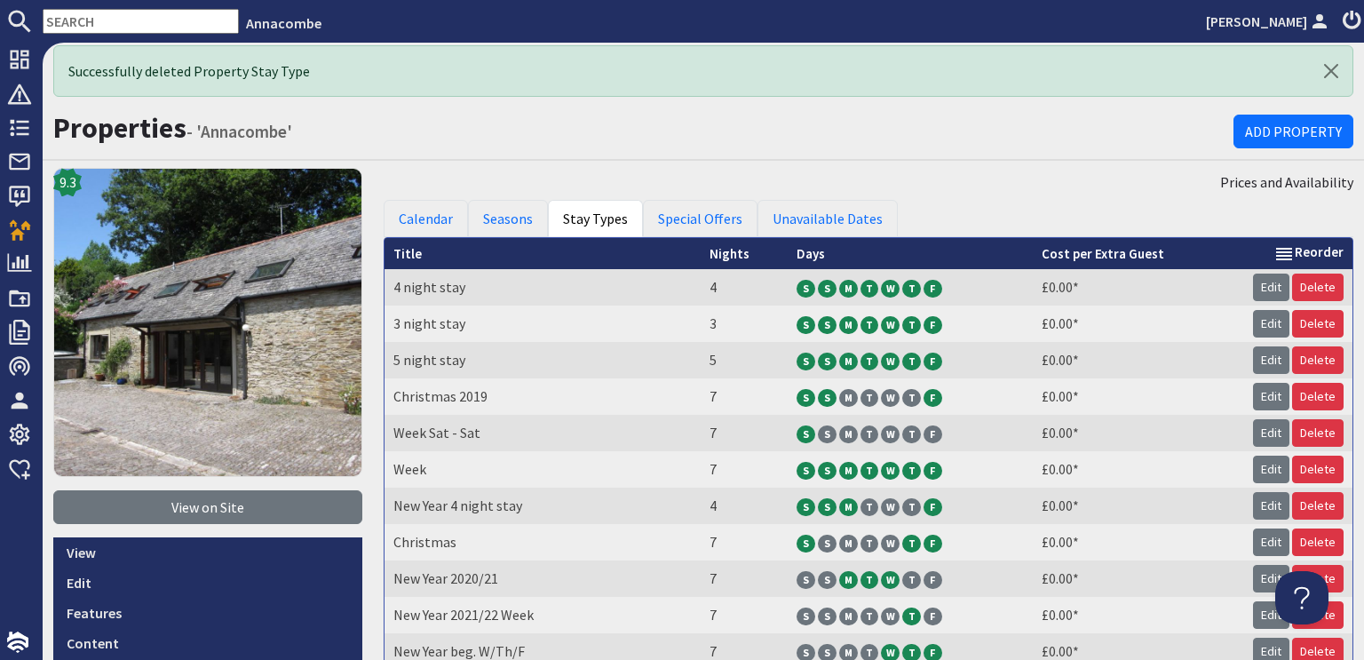
scroll to position [0, 0]
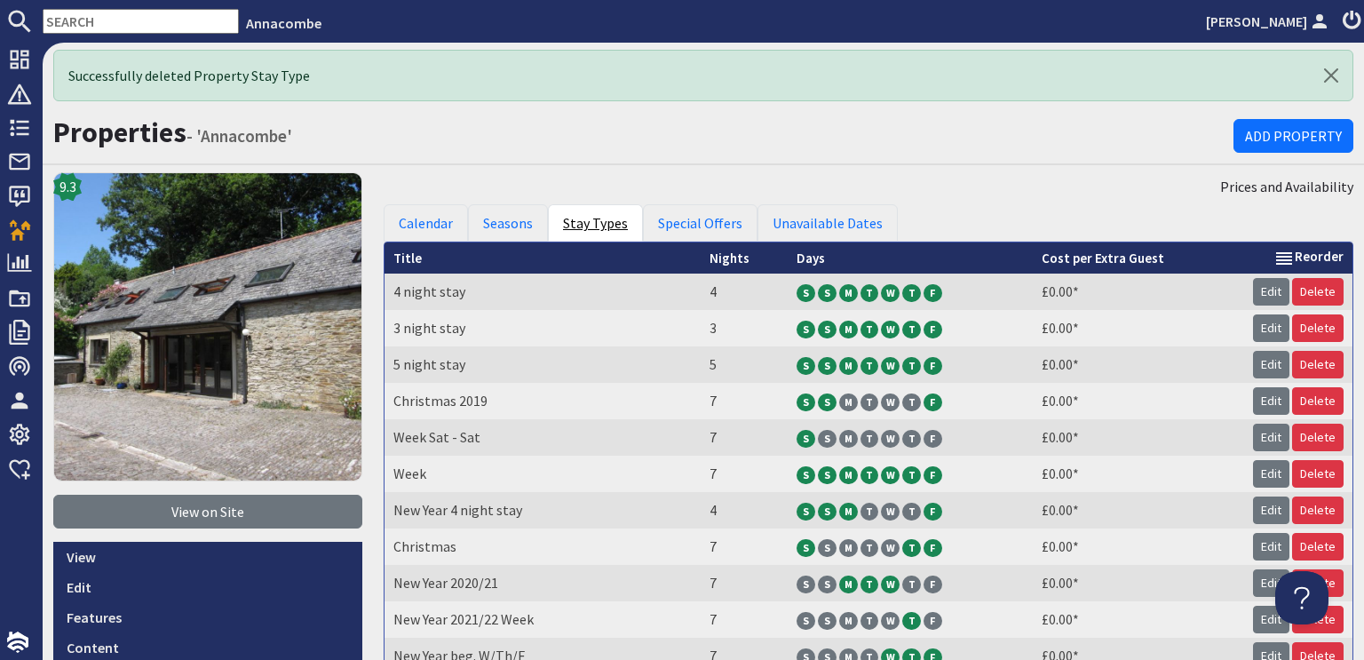
click at [584, 221] on link "Stay Types" at bounding box center [595, 222] width 95 height 37
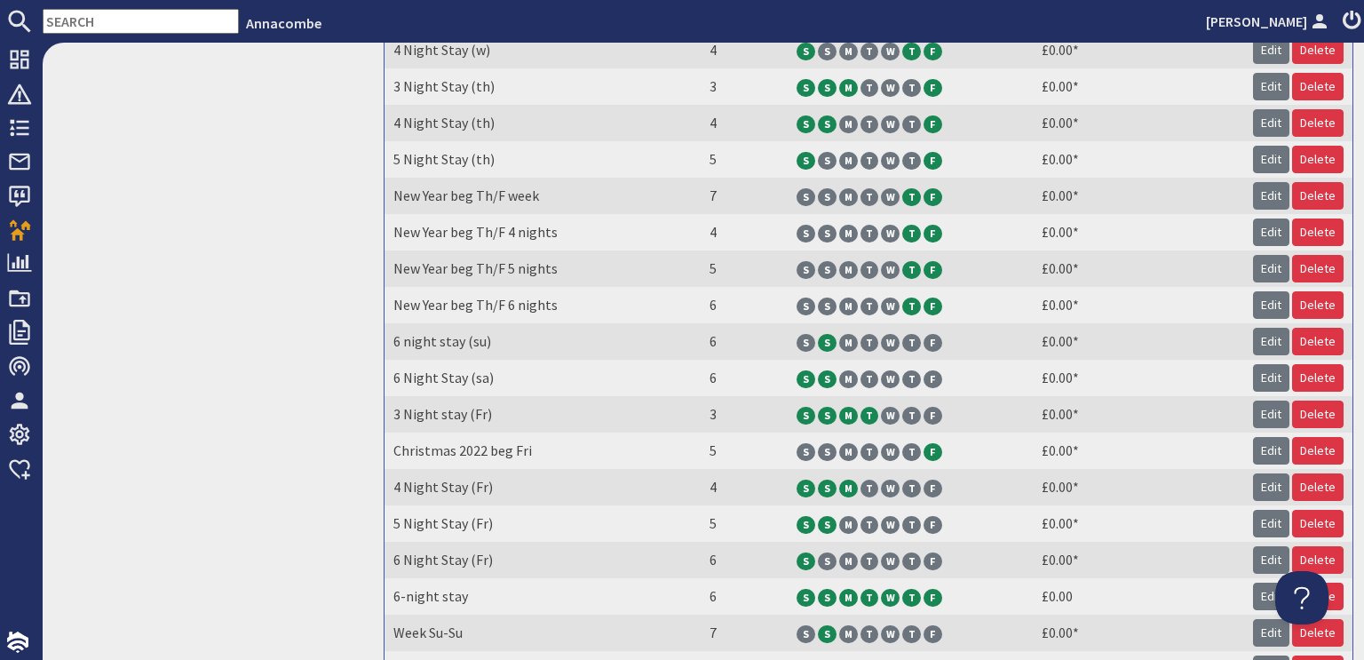
scroll to position [1294, 0]
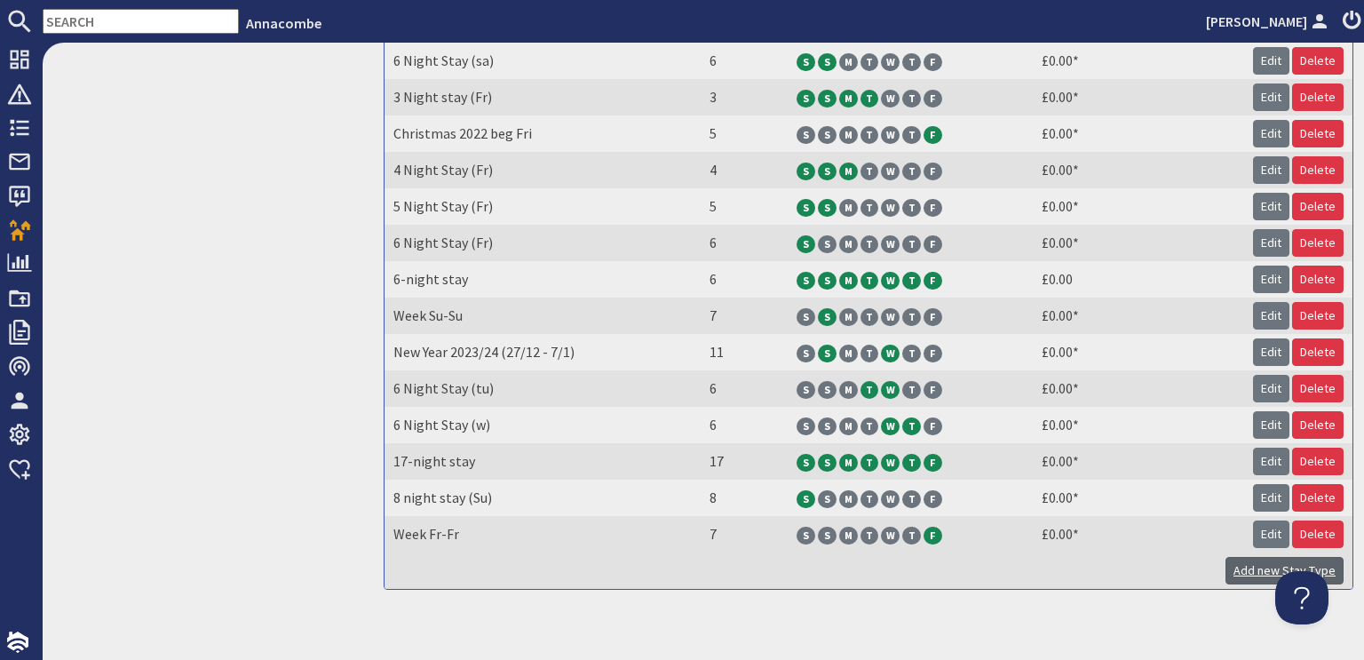
click at [1285, 557] on link "Add new Stay Type" at bounding box center [1285, 571] width 118 height 28
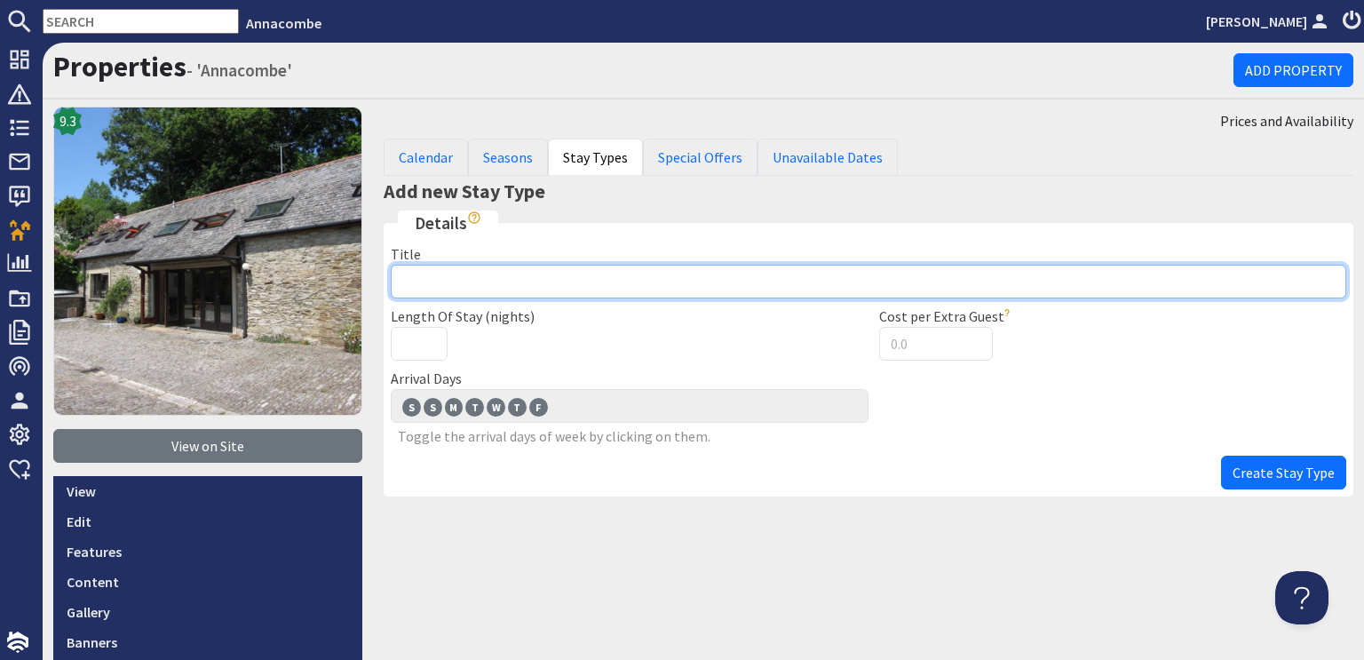
click at [401, 280] on input "Title" at bounding box center [869, 282] width 956 height 34
click at [486, 274] on input "8 night stay (Su)" at bounding box center [869, 282] width 956 height 34
type input "8 night stay (Sa)"
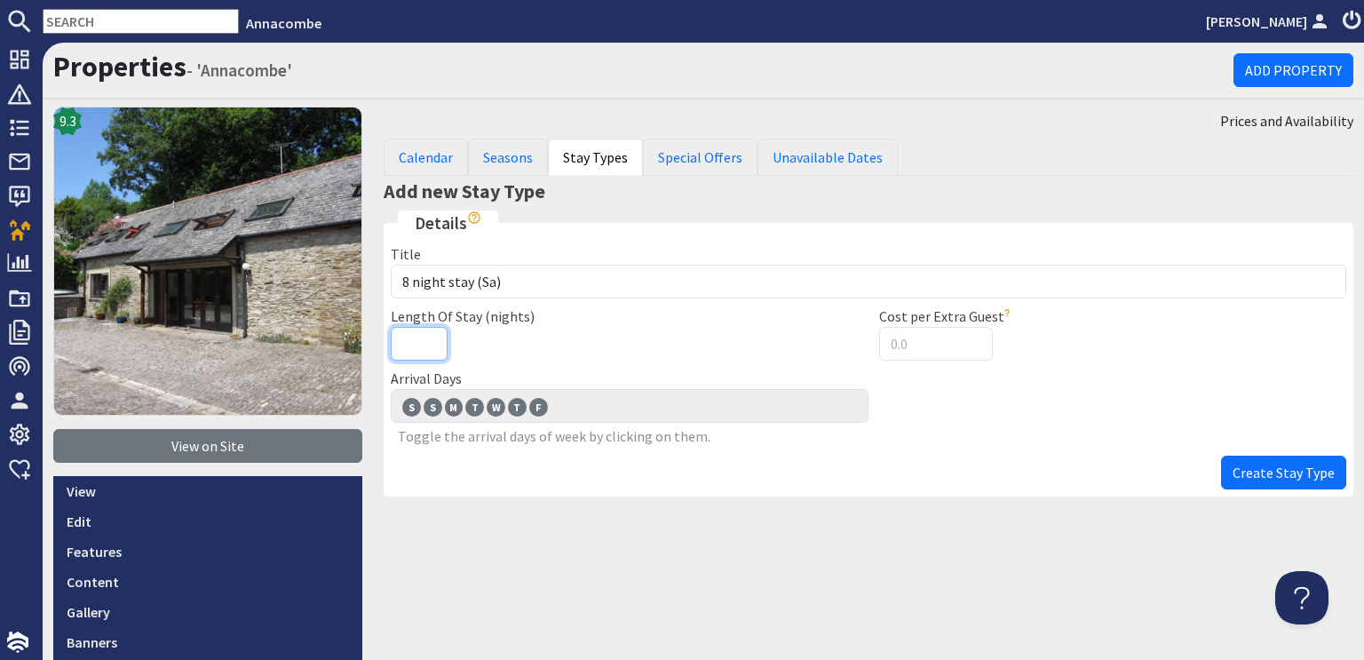
click at [403, 343] on input "Length Of Stay (nights)" at bounding box center [419, 344] width 57 height 34
type input "8"
drag, startPoint x: 1258, startPoint y: 472, endPoint x: 909, endPoint y: 584, distance: 366.0
click at [1084, 625] on div "Prices and Availability Calendar Seasons Stay Types Special Offers Unavailable …" at bounding box center [868, 518] width 991 height 822
click at [536, 404] on span "F" at bounding box center [538, 407] width 19 height 18
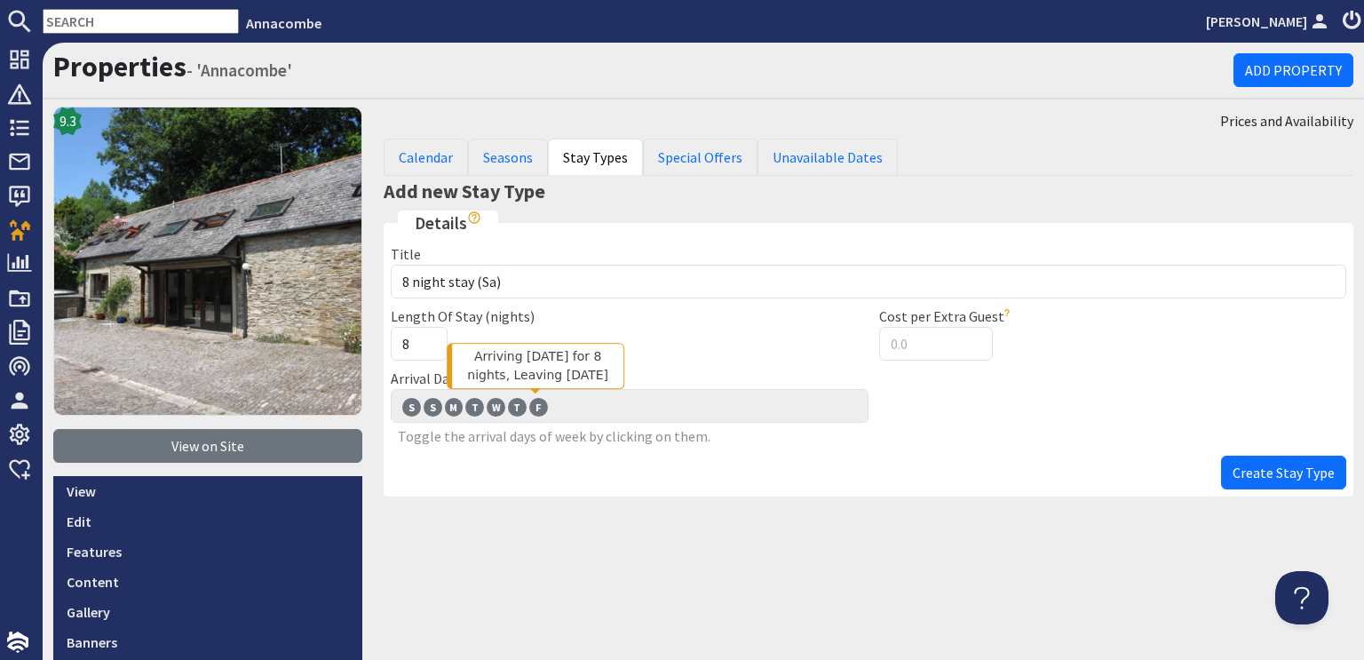
click at [0, 0] on input "F F" at bounding box center [0, 0] width 0 height 0
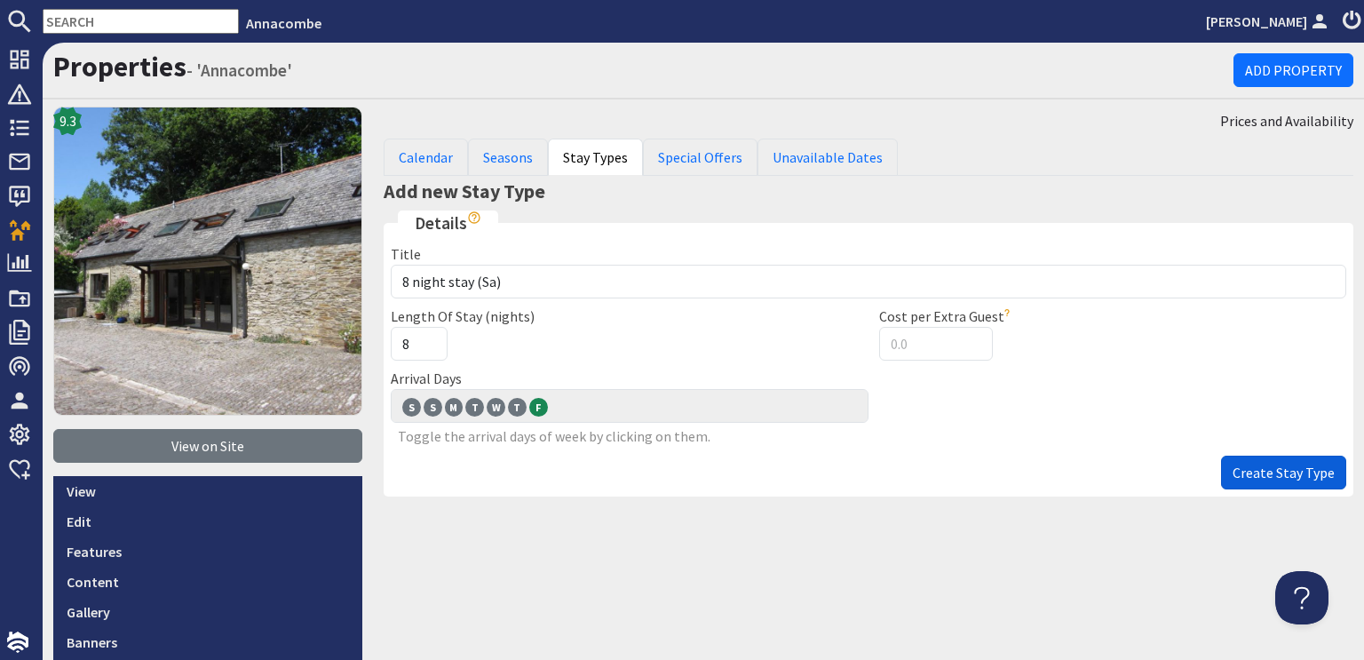
click at [1258, 476] on span "Create Stay Type" at bounding box center [1284, 473] width 102 height 18
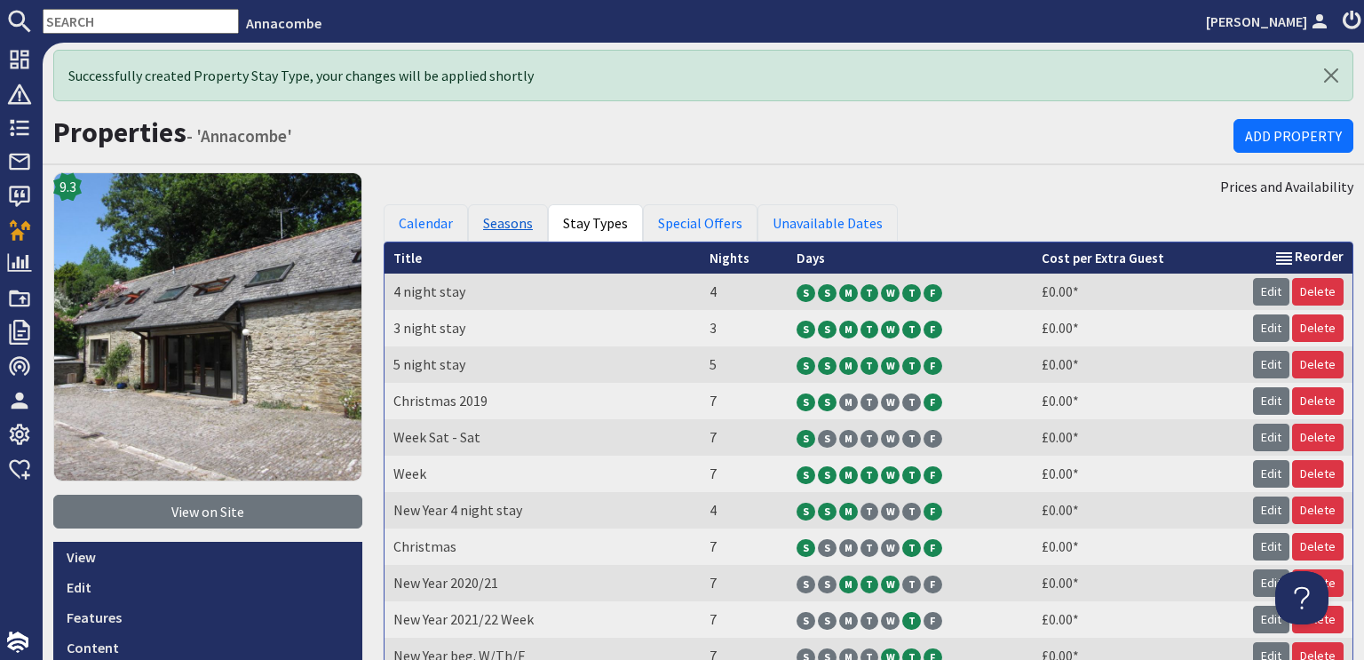
click at [491, 224] on link "Seasons" at bounding box center [508, 222] width 80 height 37
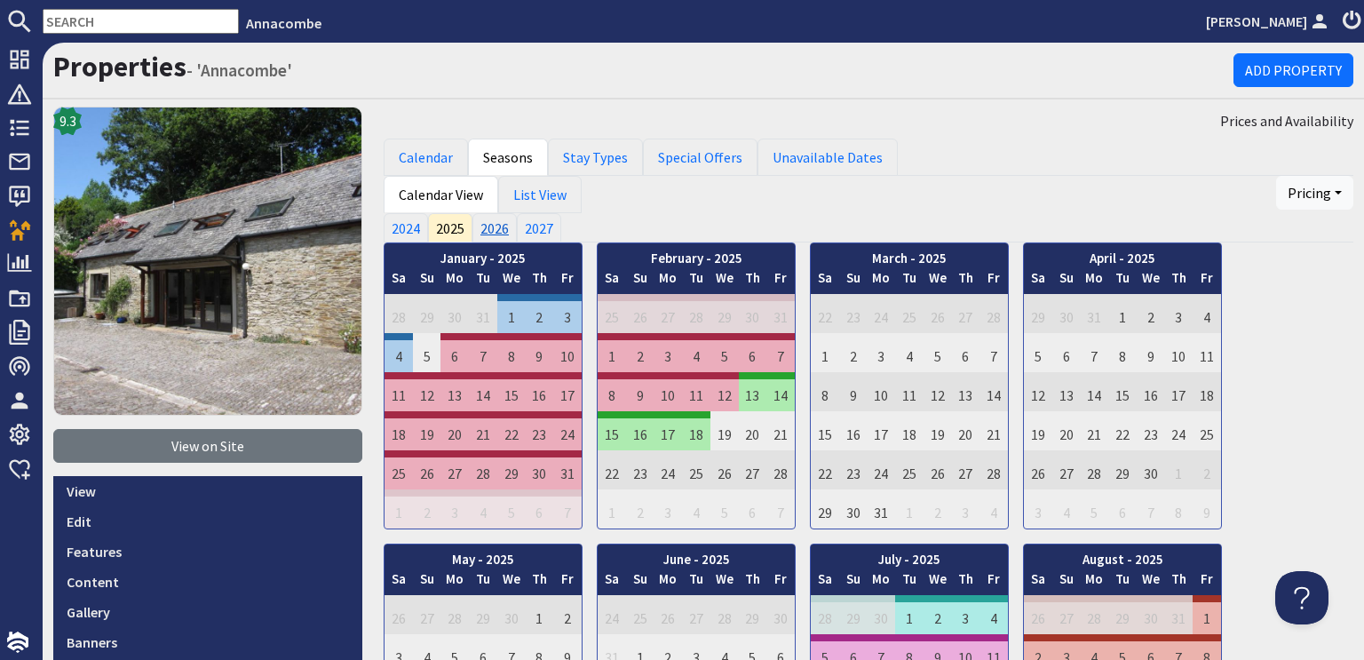
click at [499, 225] on link "2026" at bounding box center [495, 227] width 44 height 28
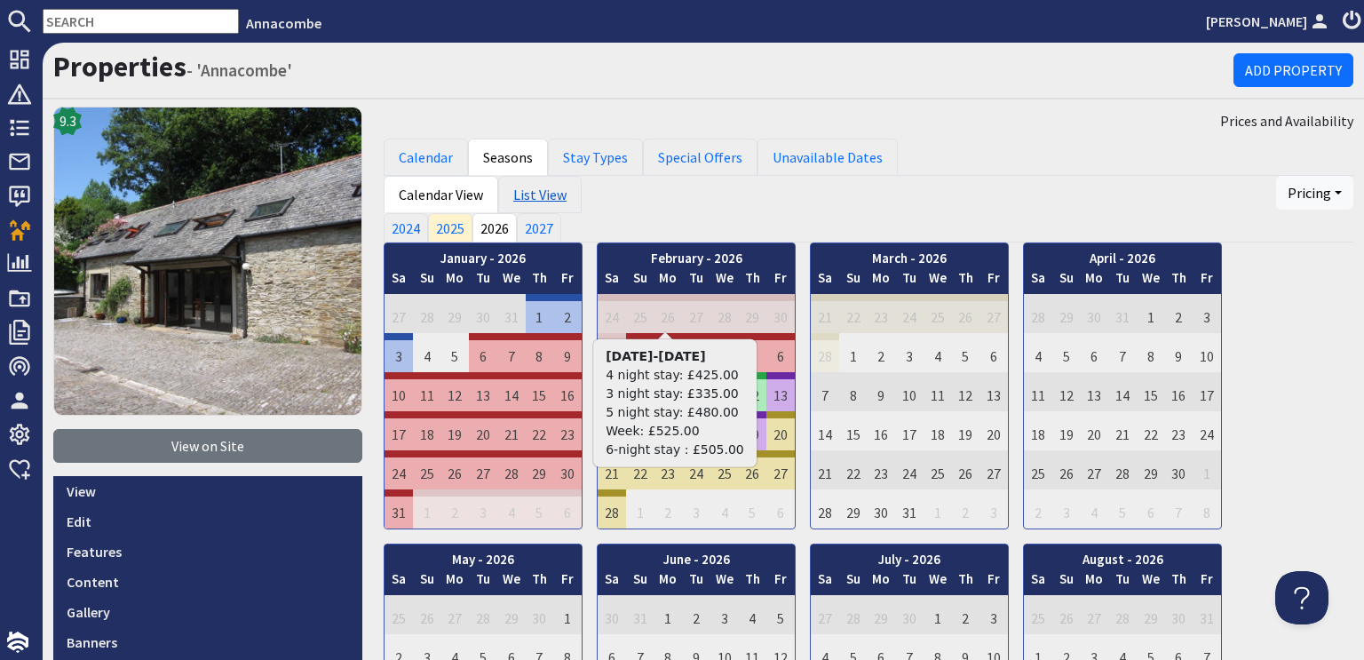
click at [528, 193] on link "List View" at bounding box center [539, 194] width 83 height 37
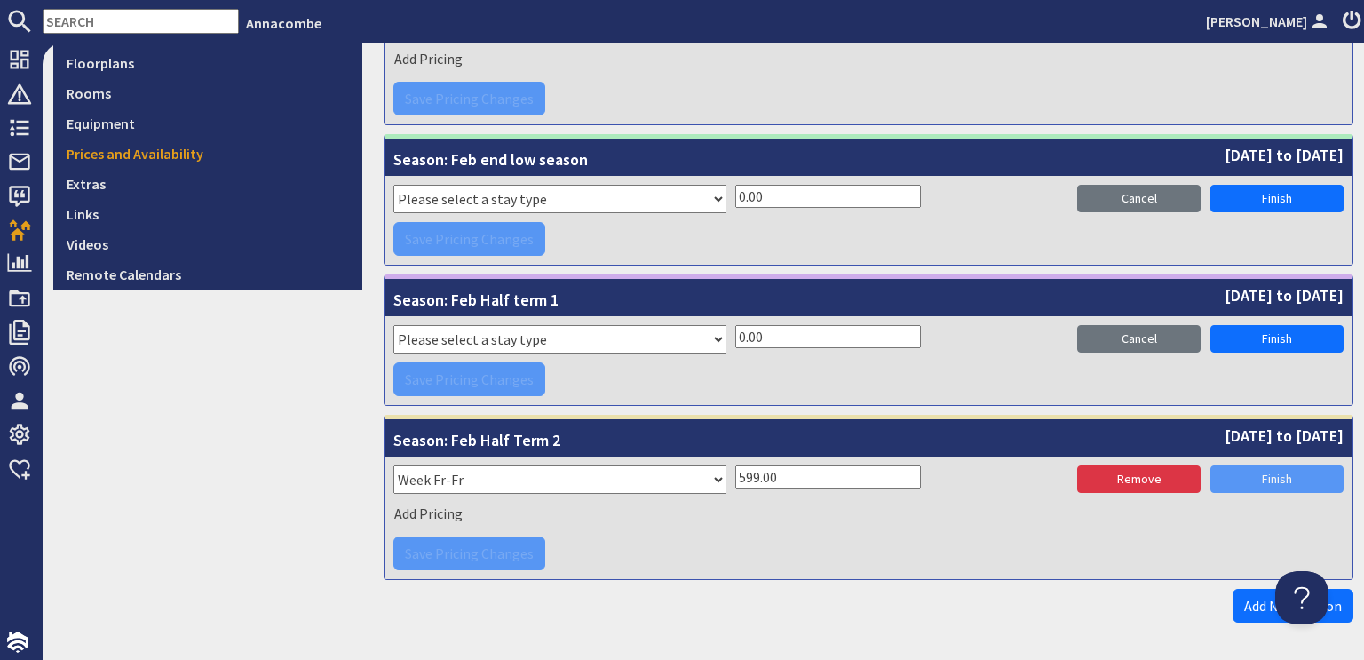
scroll to position [685, 0]
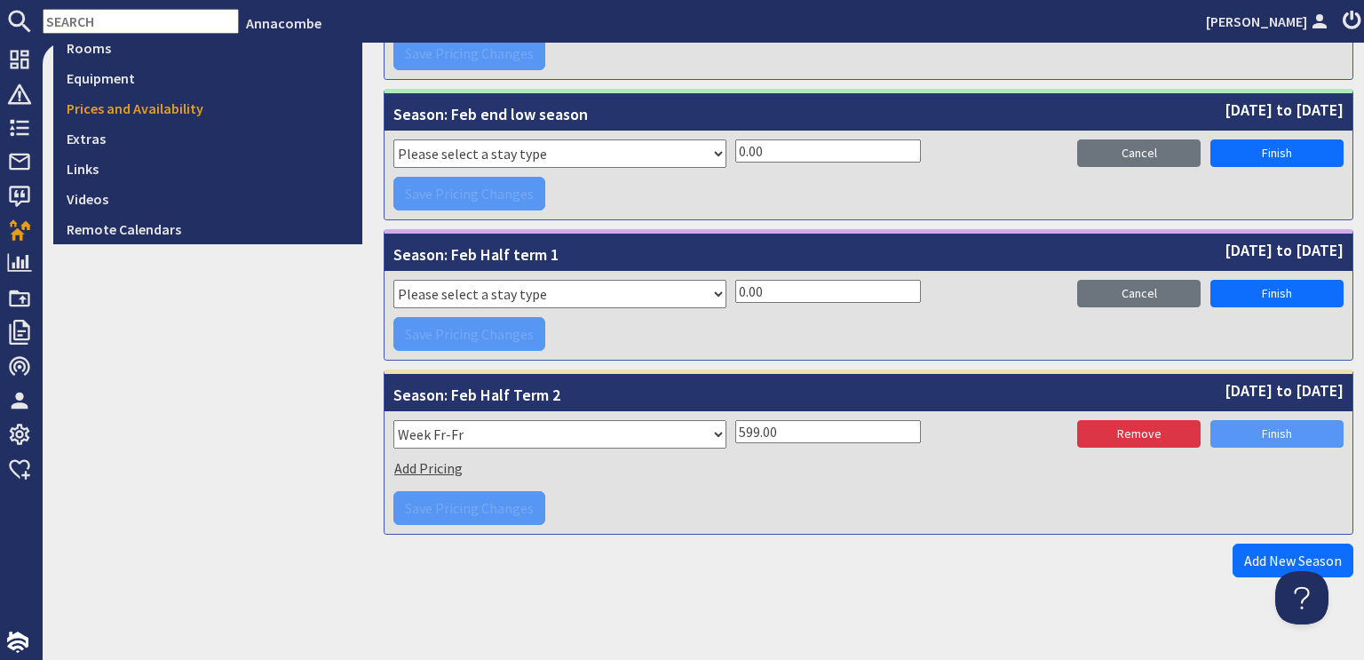
click at [422, 459] on span "Add Pricing" at bounding box center [428, 468] width 68 height 18
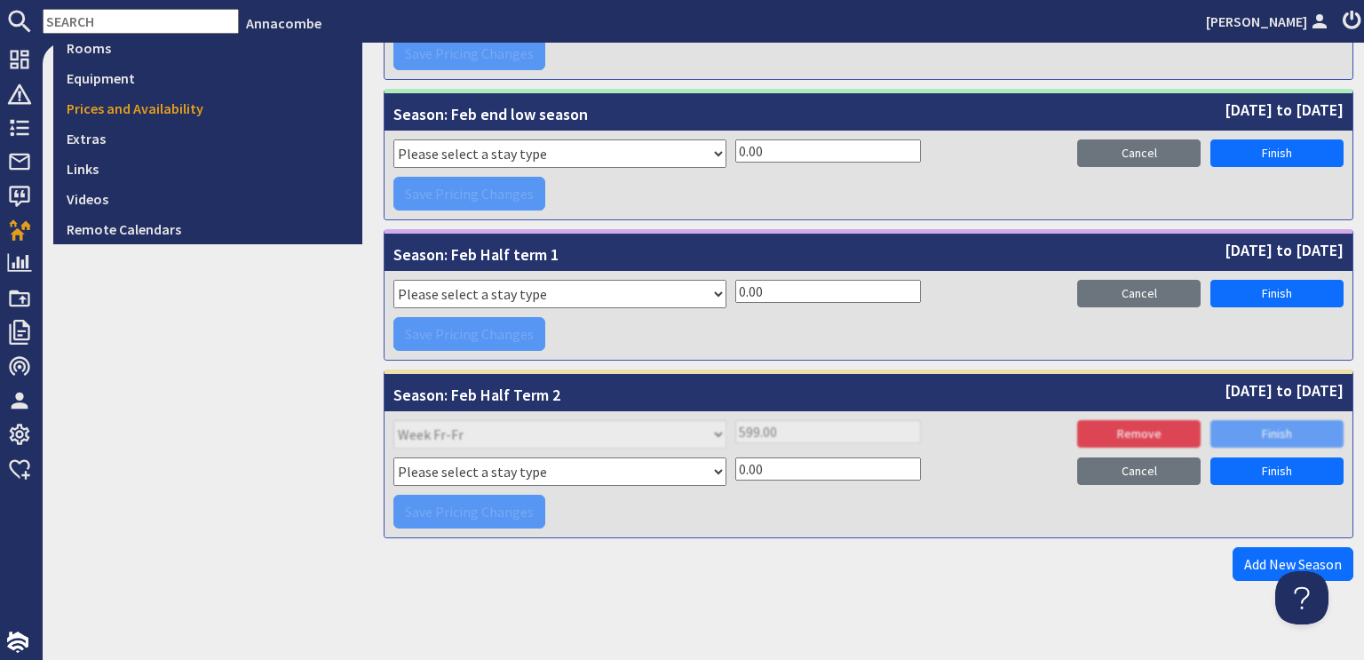
click at [711, 466] on select "Please select a stay type Week Sat - Sat 3 night stay Christmas New Year beg. W…" at bounding box center [559, 471] width 333 height 28
select select "11153"
click at [393, 457] on select "Please select a stay type Week Sat - Sat 3 night stay Christmas New Year beg. W…" at bounding box center [559, 471] width 333 height 28
click at [1249, 465] on link "Finish" at bounding box center [1277, 471] width 133 height 28
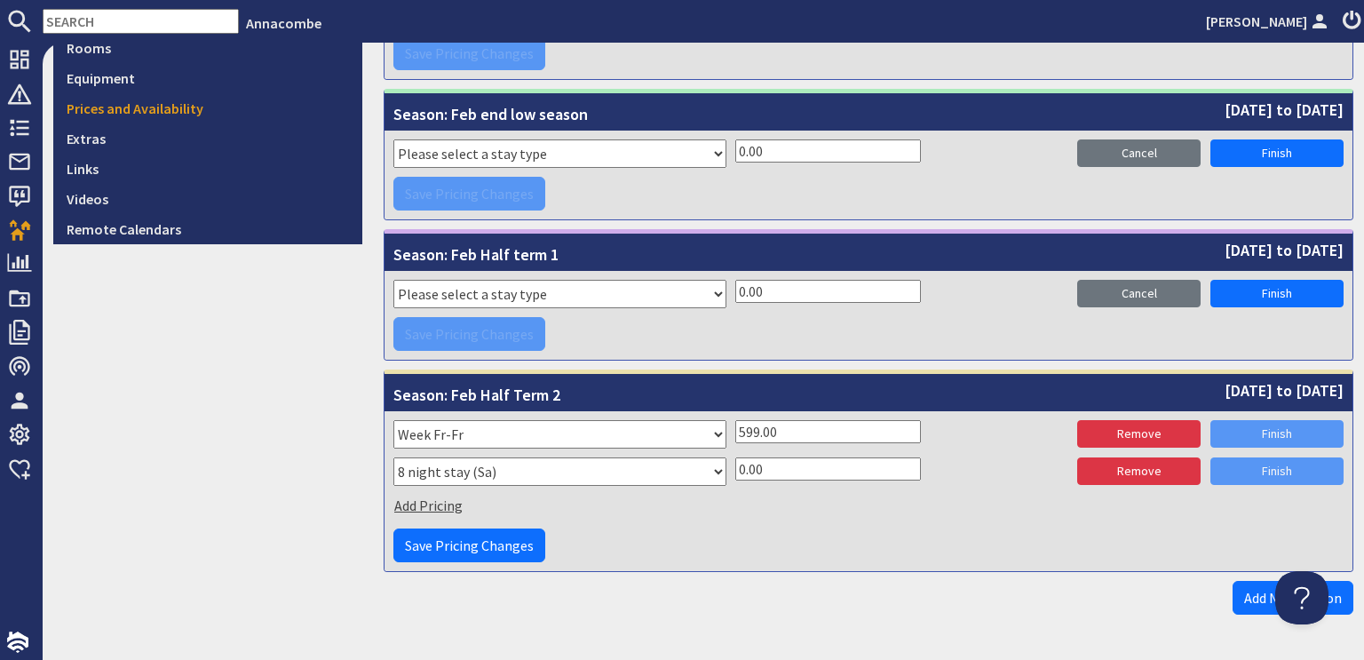
click at [417, 496] on span "Add Pricing" at bounding box center [428, 505] width 68 height 18
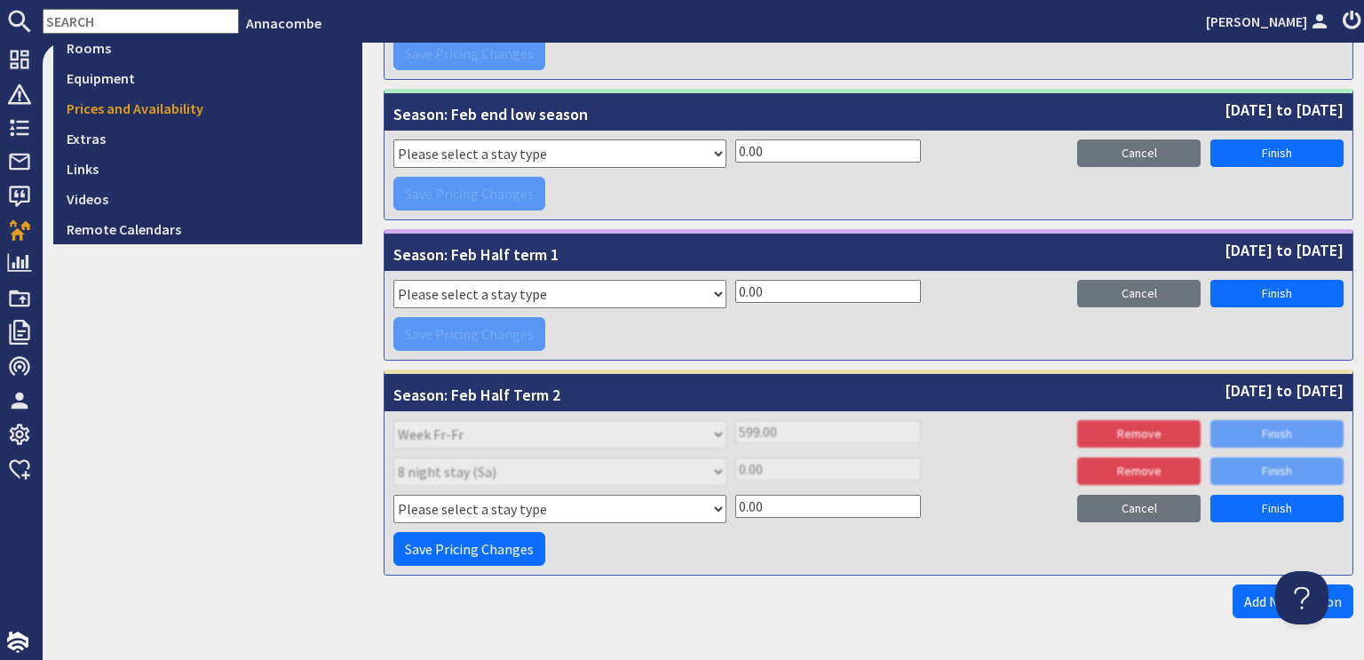
click at [711, 504] on select "Please select a stay type Week Sat - Sat 3 night stay Christmas New Year beg. W…" at bounding box center [559, 509] width 333 height 28
select select "2406"
click at [393, 495] on select "Please select a stay type Week Sat - Sat 3 night stay Christmas New Year beg. W…" at bounding box center [559, 509] width 333 height 28
click at [736, 507] on input "0.00" at bounding box center [828, 506] width 186 height 23
click at [738, 504] on input "0.00" at bounding box center [828, 506] width 186 height 23
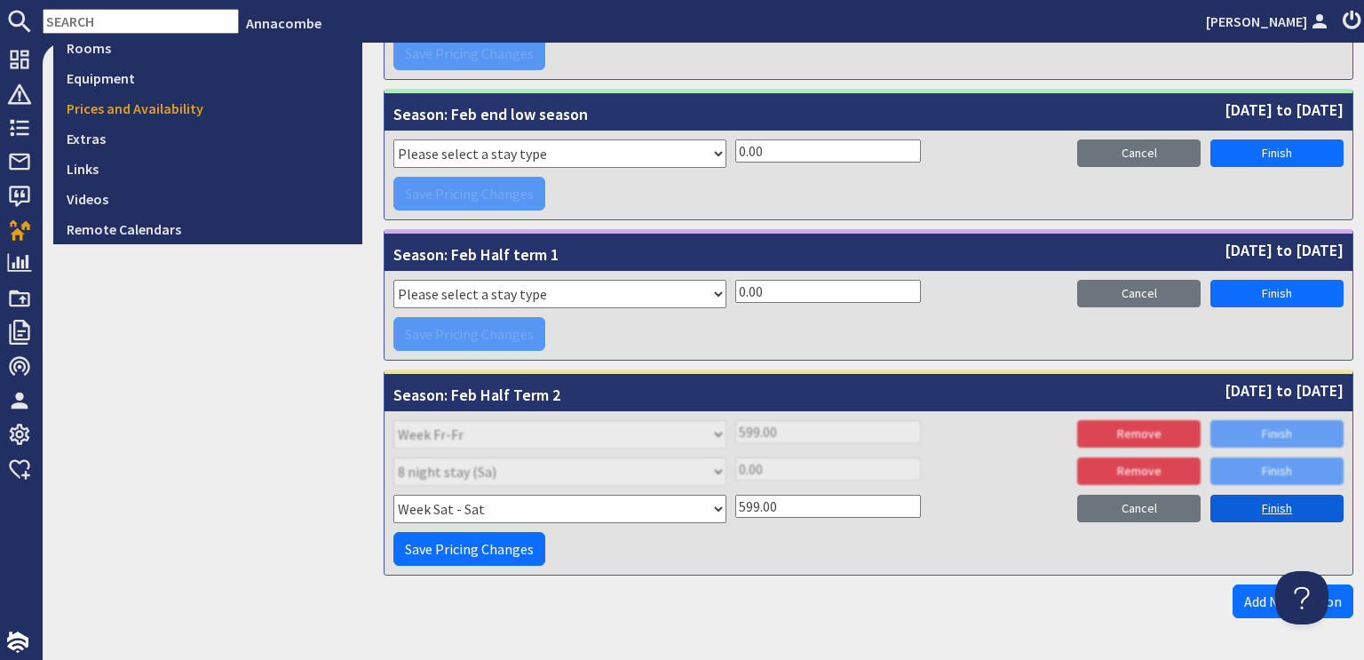
type input "599.00"
click at [1257, 502] on link "Finish" at bounding box center [1277, 509] width 133 height 28
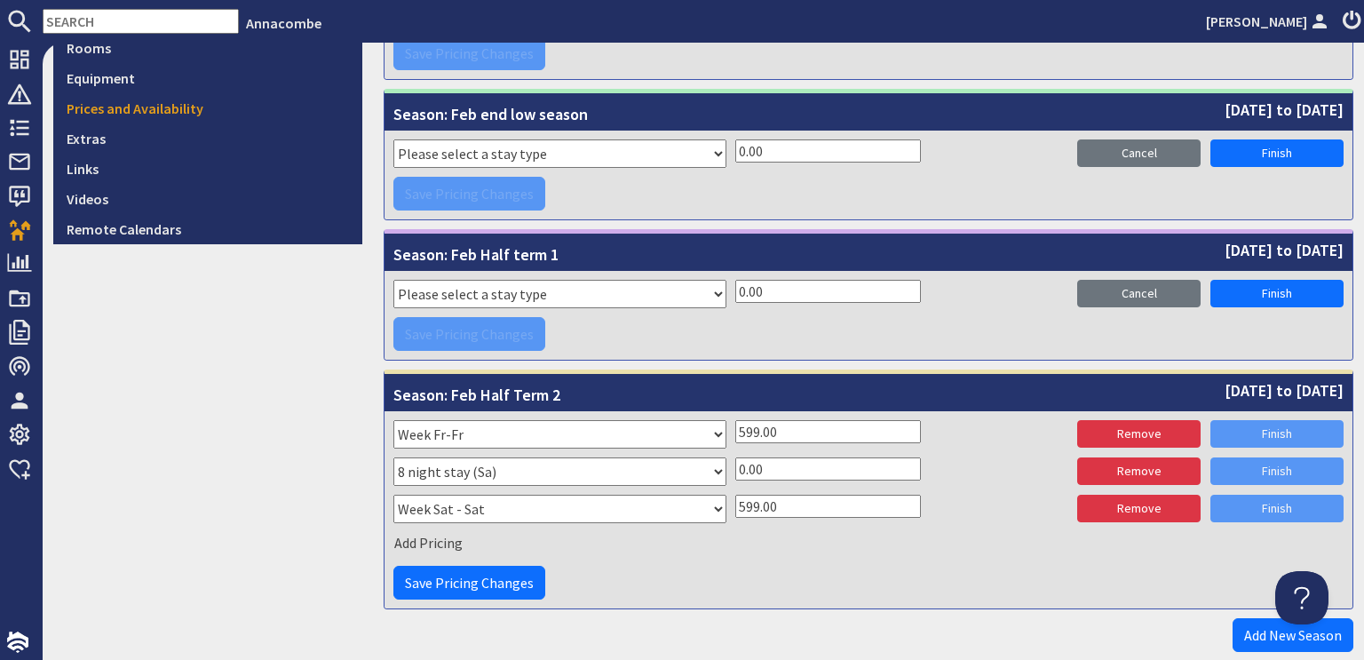
click at [765, 465] on input "0.00" at bounding box center [828, 468] width 186 height 23
drag, startPoint x: 728, startPoint y: 454, endPoint x: 735, endPoint y: 461, distance: 10.0
click at [735, 461] on input "0.00" at bounding box center [828, 468] width 186 height 23
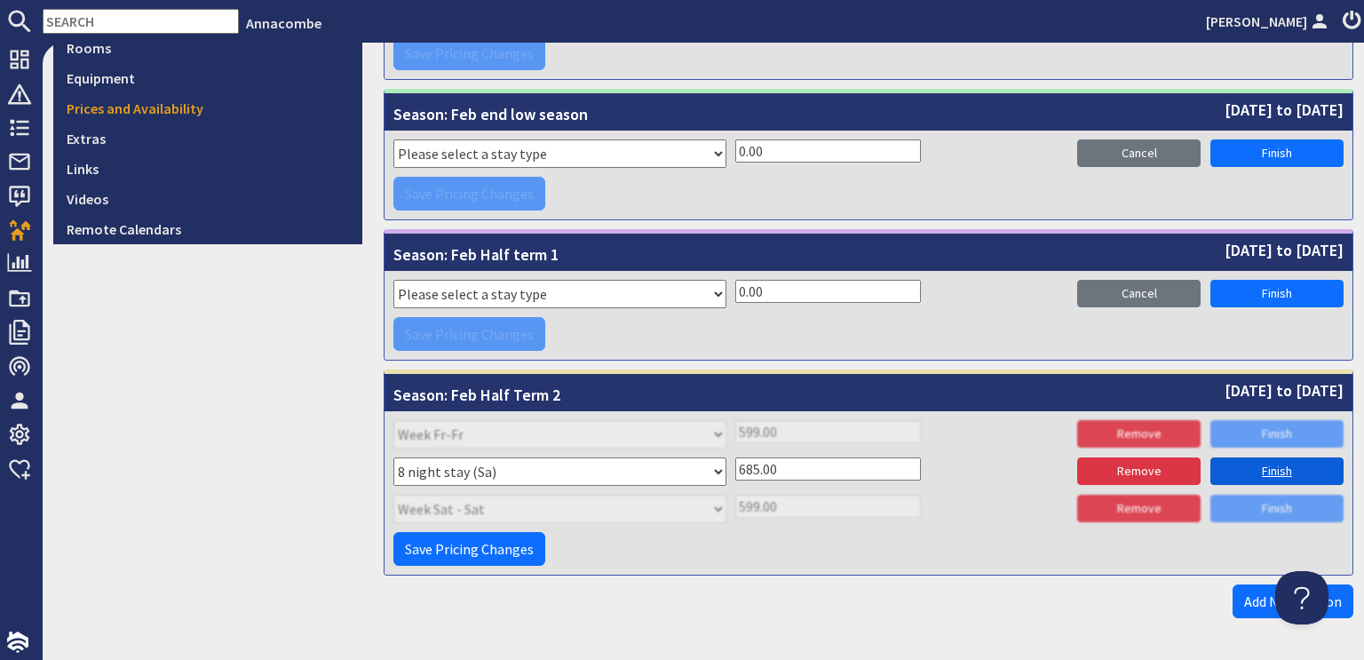
type input "685.00"
click at [1261, 466] on link "Finish" at bounding box center [1277, 471] width 133 height 28
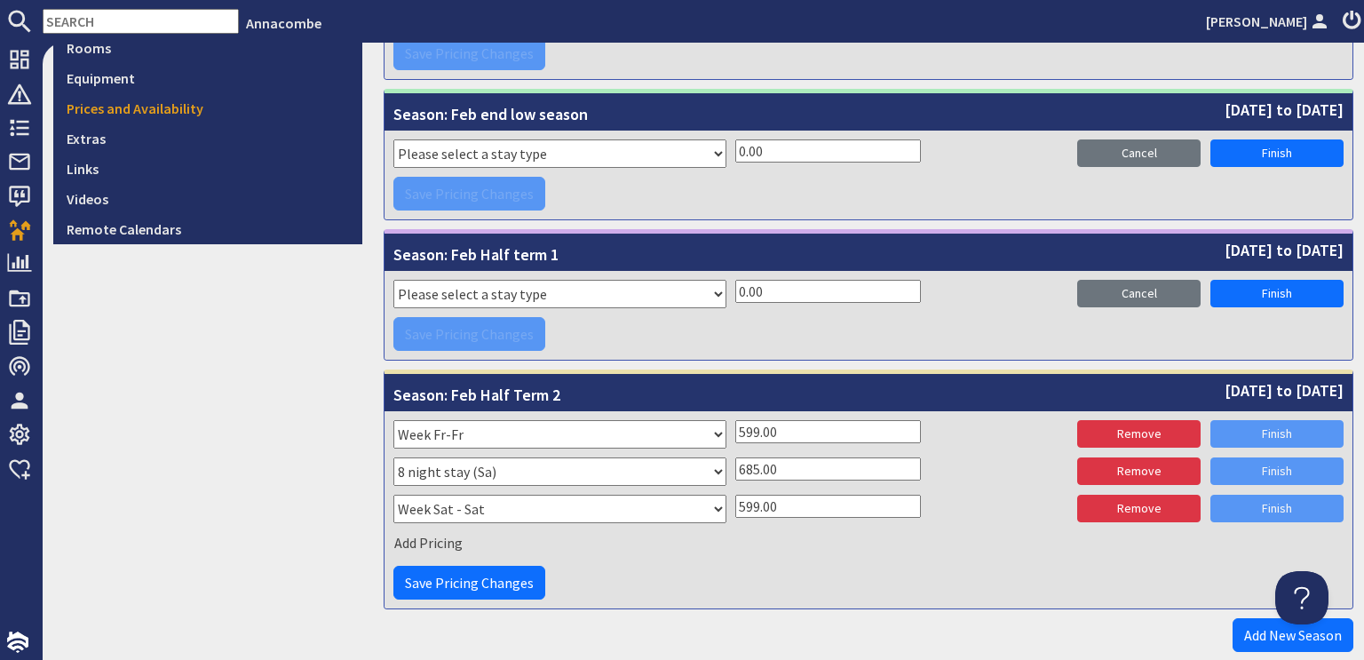
click at [725, 548] on div "Add Pricing" at bounding box center [868, 541] width 950 height 27
click at [447, 577] on span "Save Pricing Changes" at bounding box center [469, 583] width 129 height 18
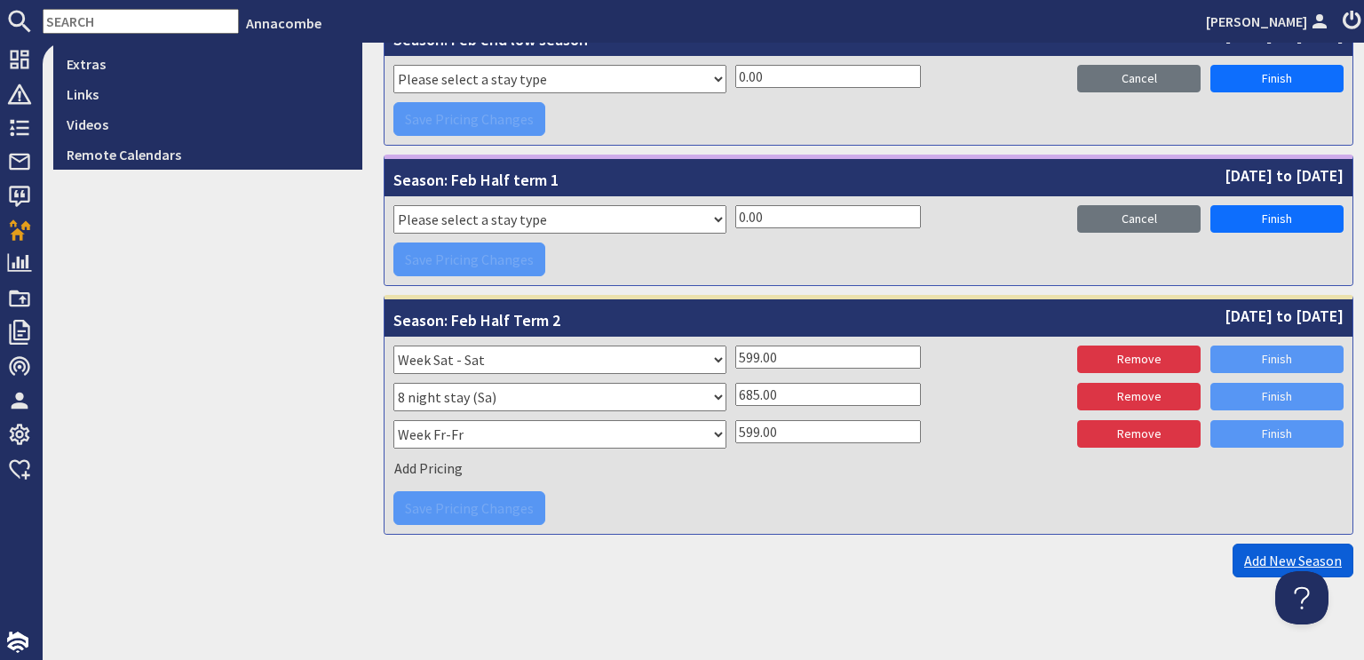
click at [1259, 556] on link "Add New Season" at bounding box center [1293, 561] width 121 height 34
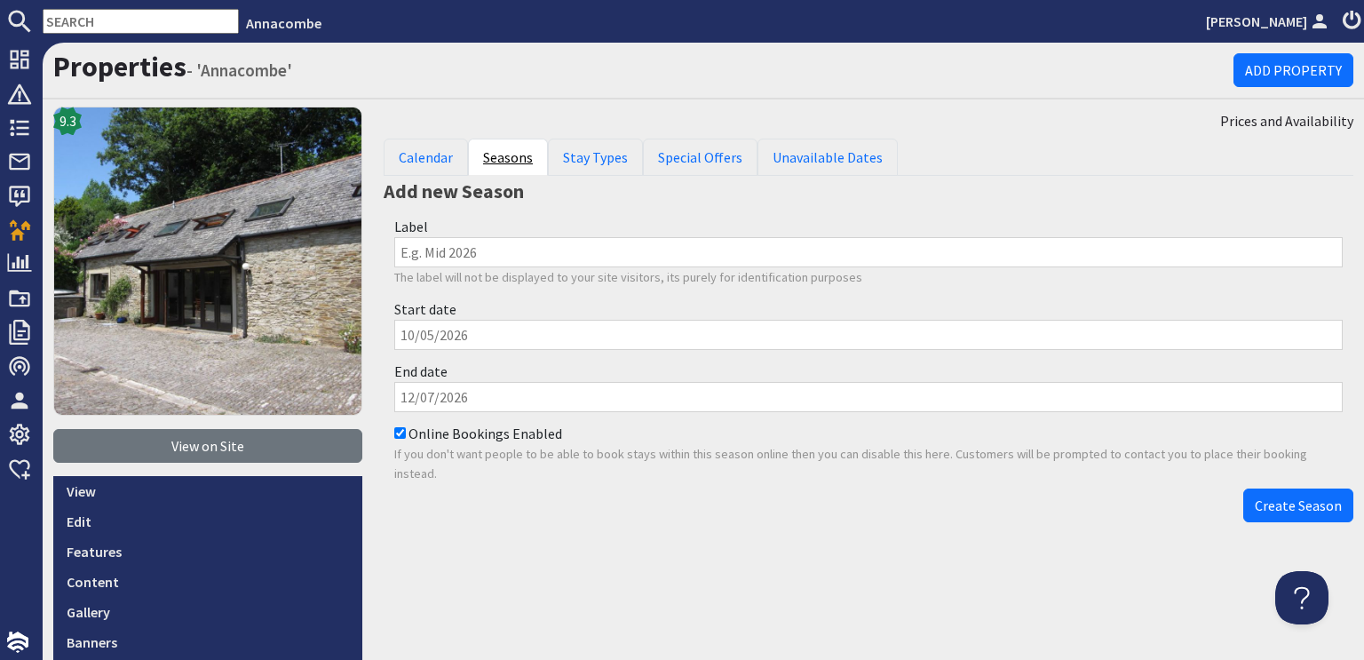
click at [494, 155] on link "Seasons" at bounding box center [508, 157] width 80 height 37
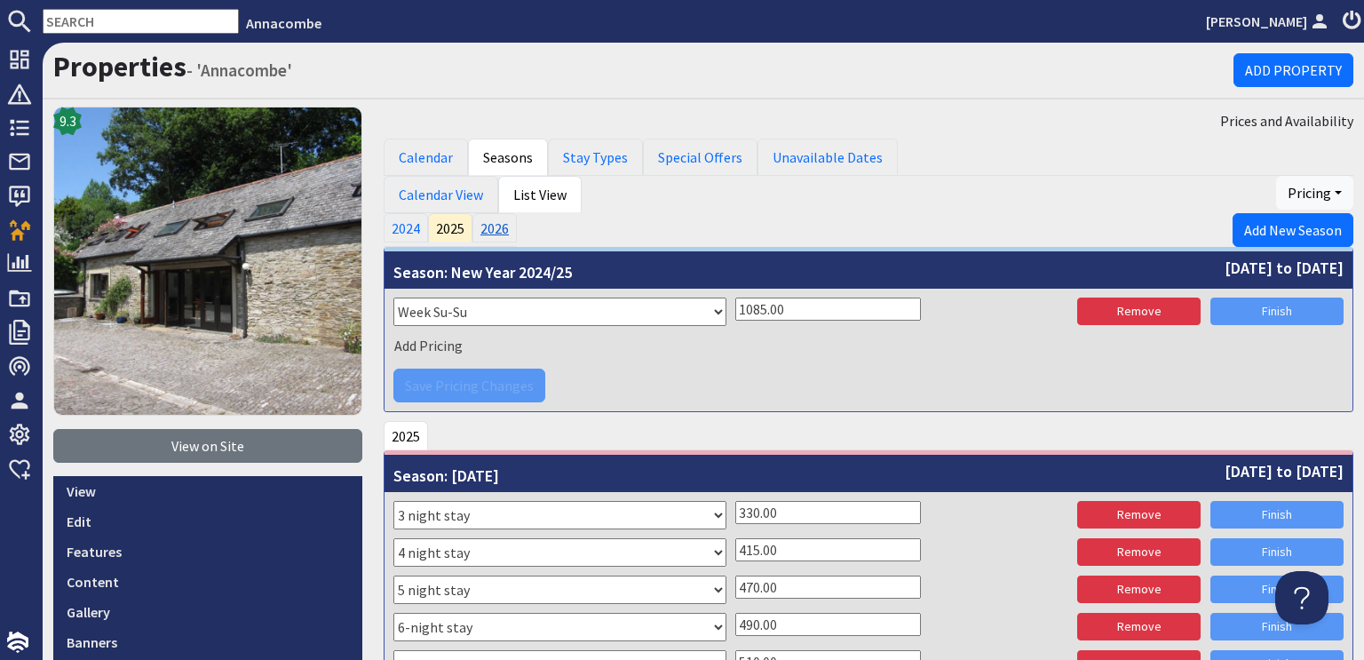
click at [480, 226] on link "2026" at bounding box center [495, 227] width 44 height 28
click at [487, 230] on link "2026" at bounding box center [495, 227] width 44 height 28
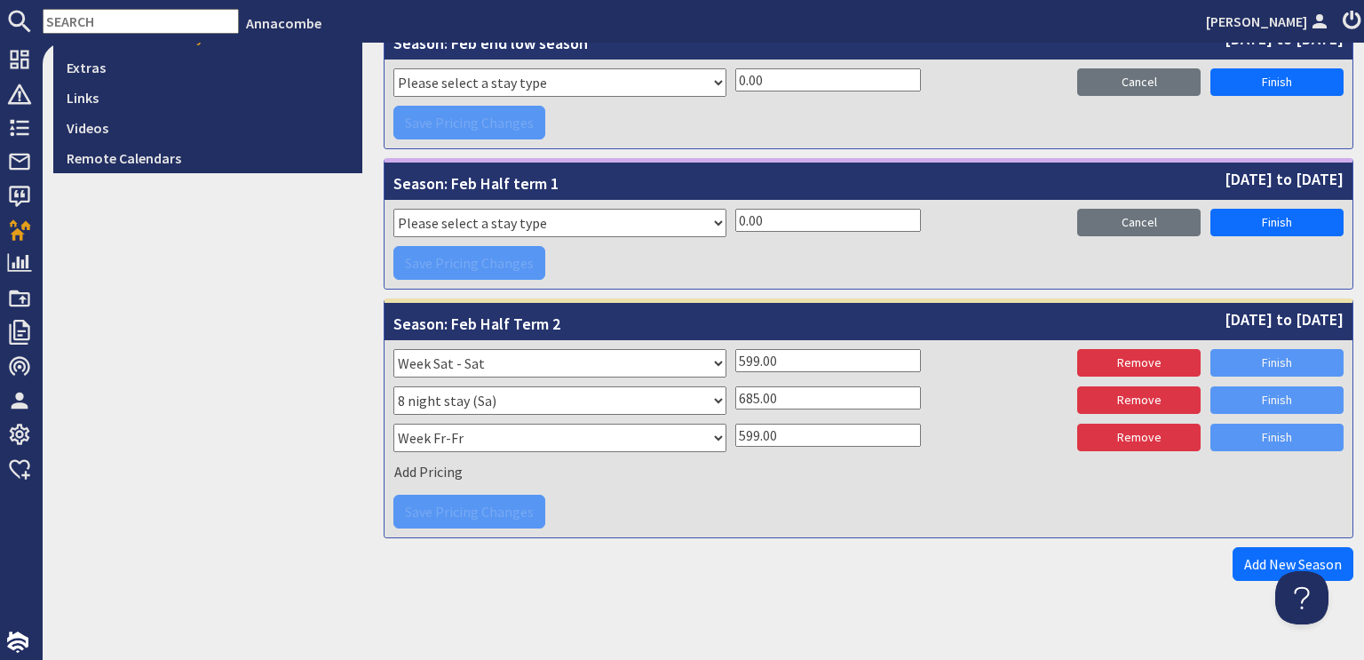
scroll to position [759, 0]
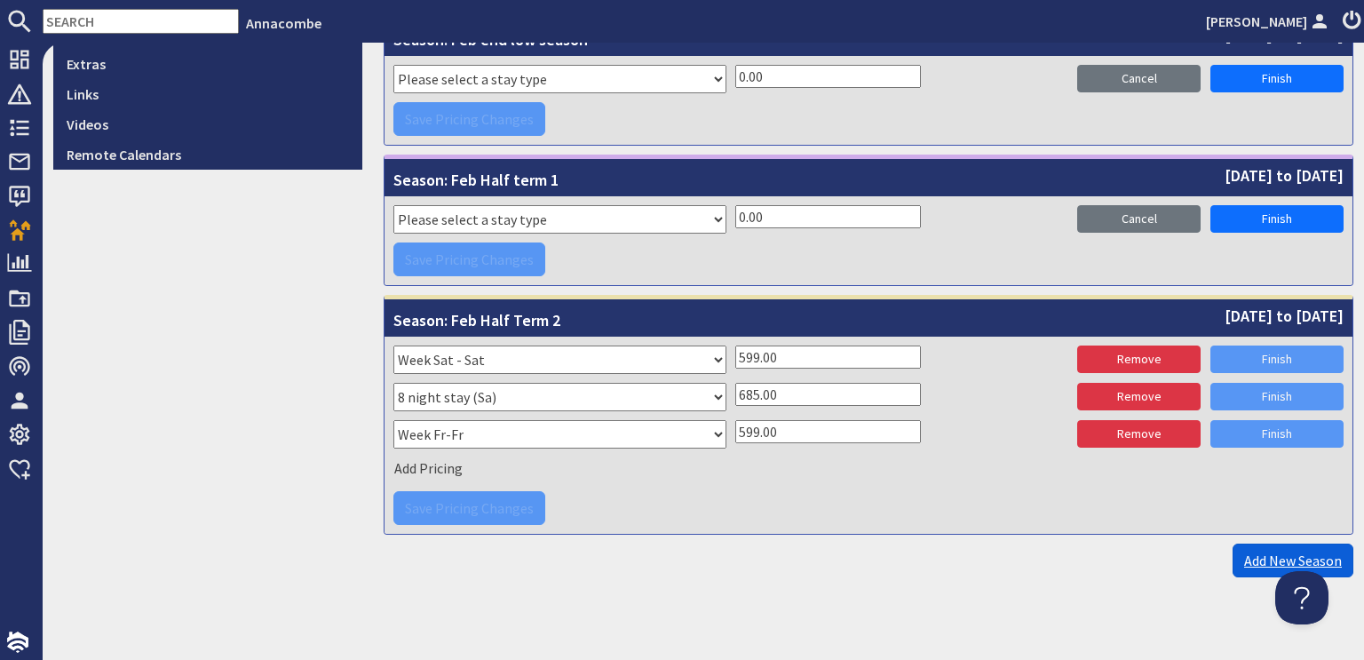
click at [1256, 555] on link "Add New Season" at bounding box center [1293, 561] width 121 height 34
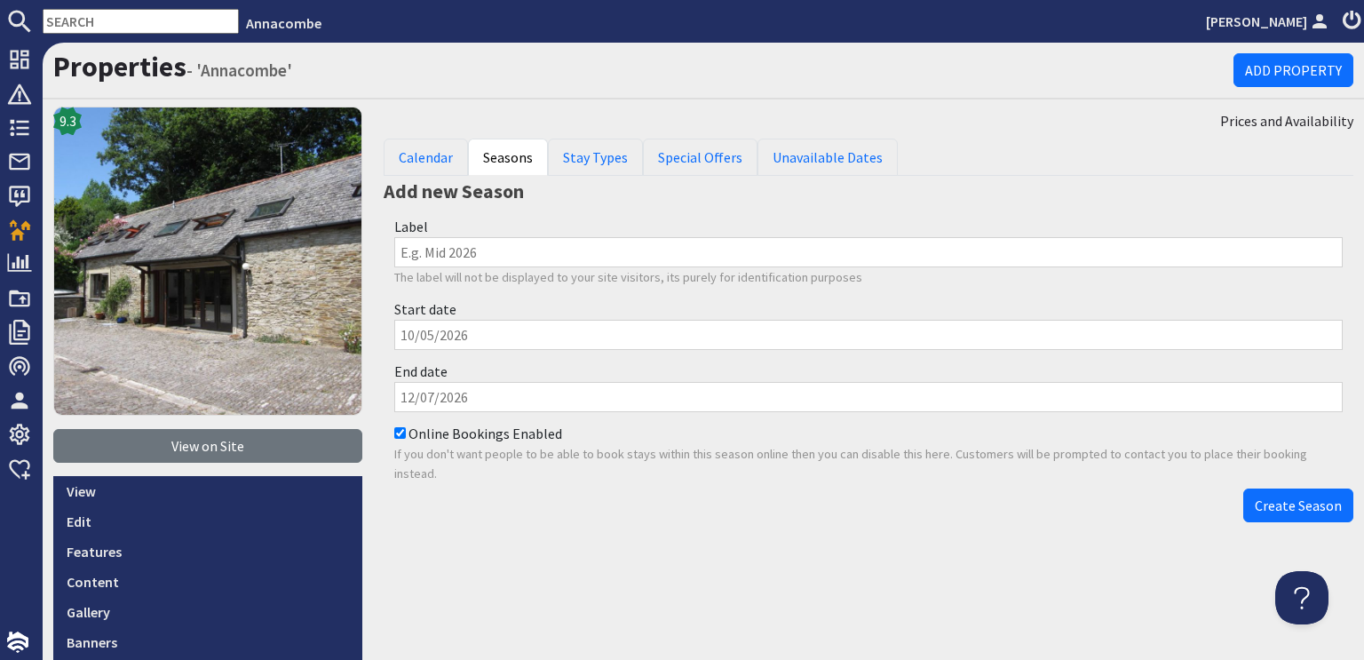
click at [425, 248] on input "Label" at bounding box center [868, 252] width 949 height 30
drag, startPoint x: 488, startPoint y: 249, endPoint x: 423, endPoint y: 251, distance: 65.8
click at [423, 251] on input "Feb Half term 1" at bounding box center [868, 252] width 949 height 30
click at [423, 250] on input "Feb March" at bounding box center [868, 252] width 949 height 30
type input "Feb-March"
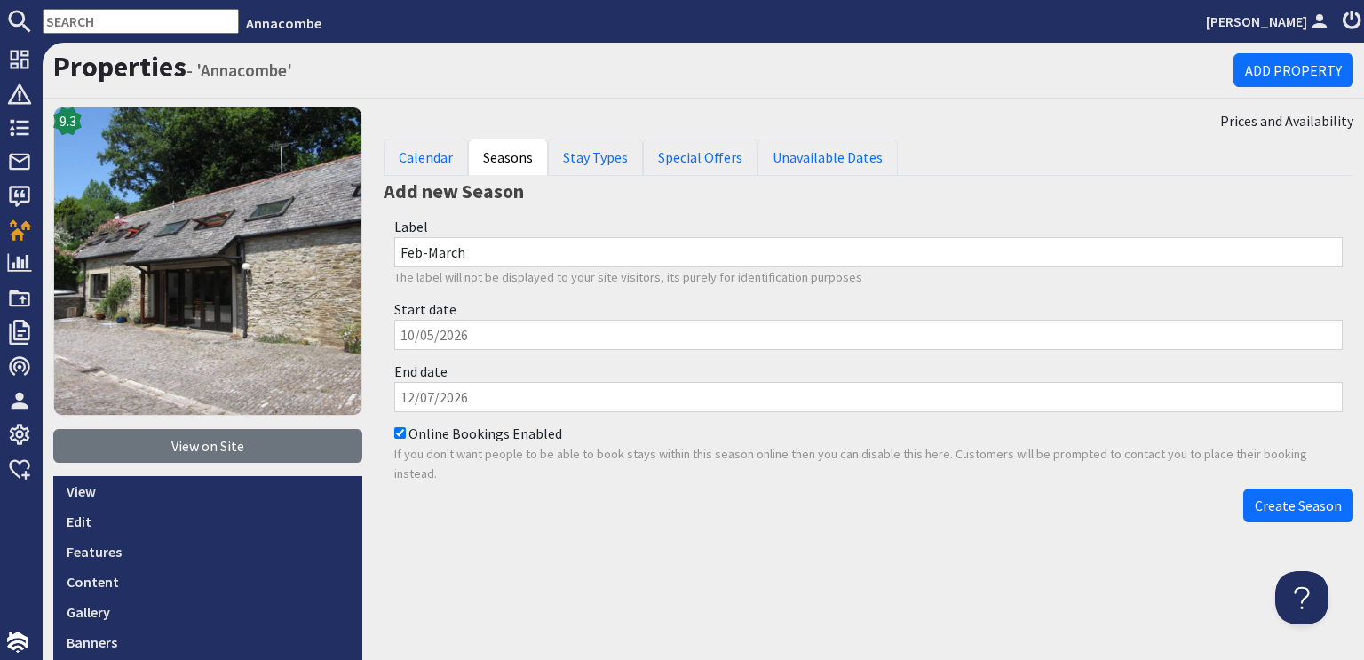
click at [419, 344] on input "Start date" at bounding box center [868, 335] width 949 height 30
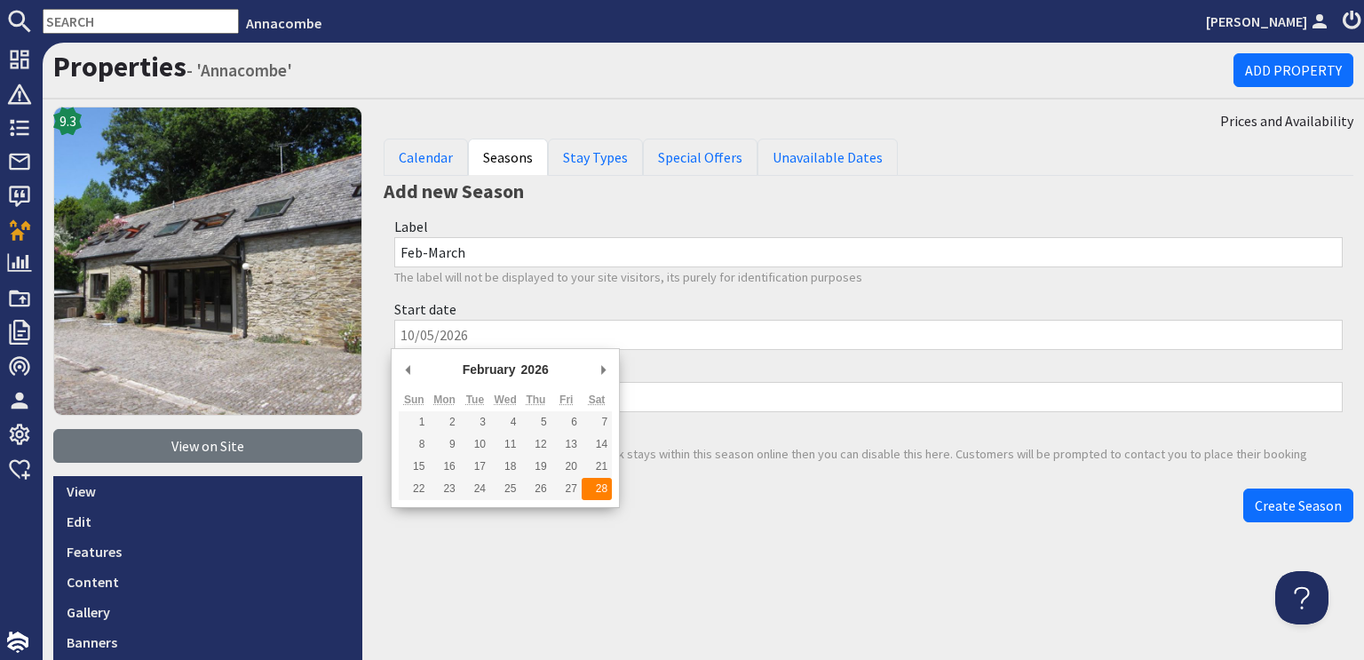
type input "28/02/2026"
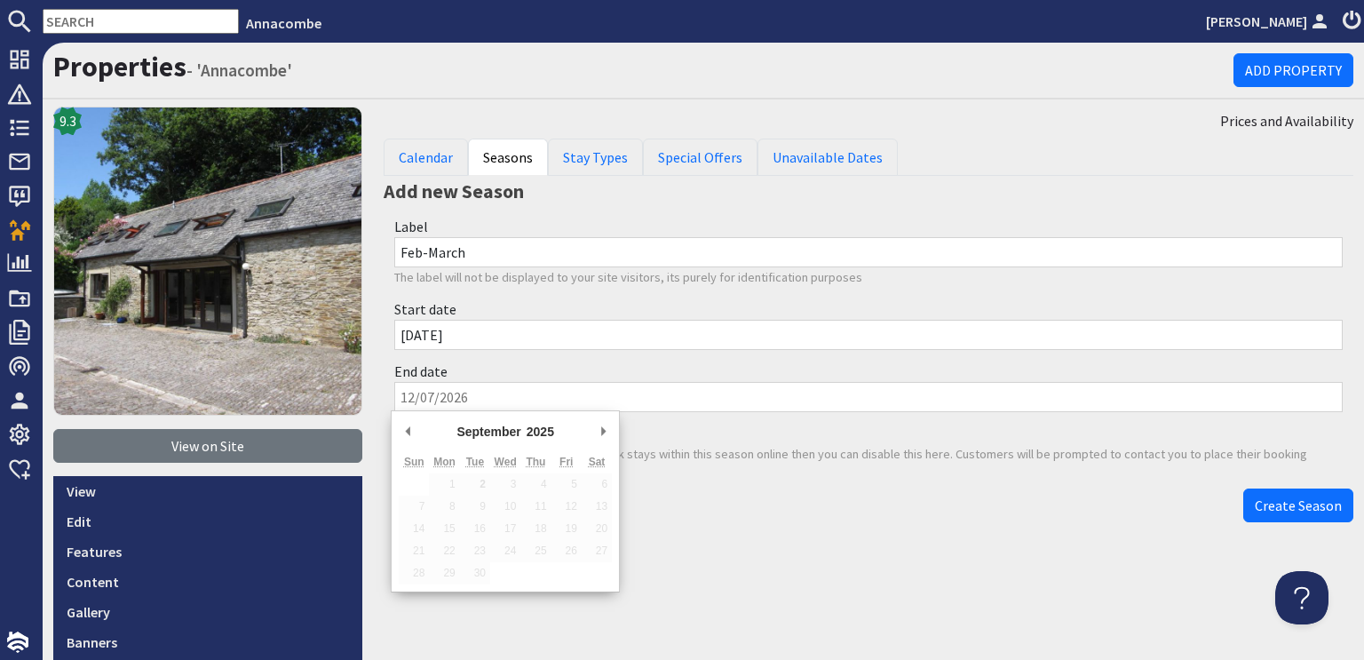
click at [442, 398] on input "End date" at bounding box center [868, 397] width 949 height 30
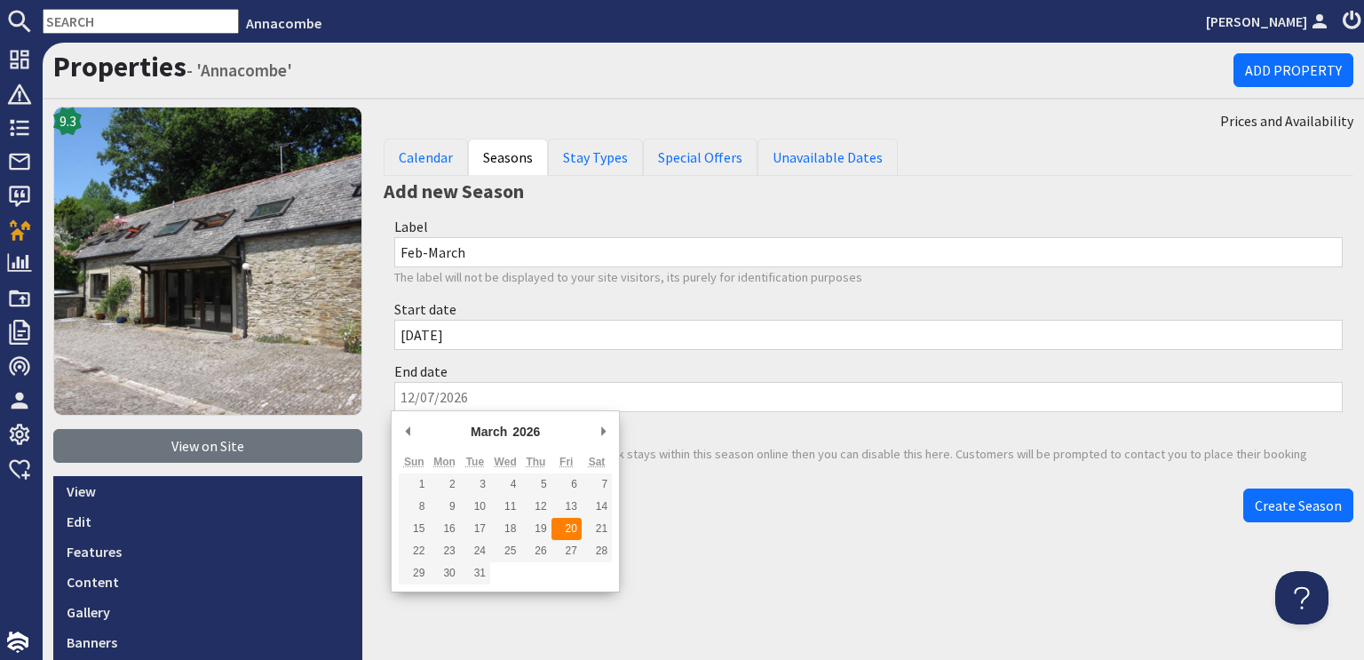
type input "20/03/2026"
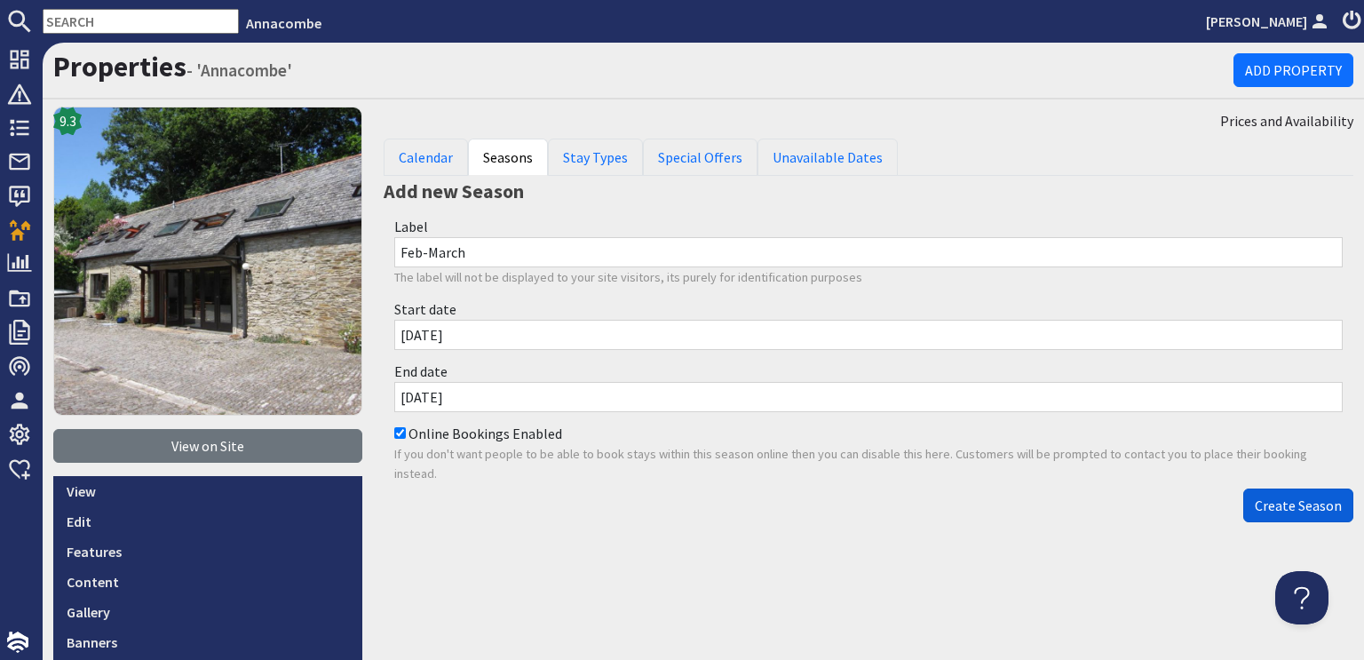
click at [1265, 504] on span "Create Season" at bounding box center [1298, 505] width 87 height 18
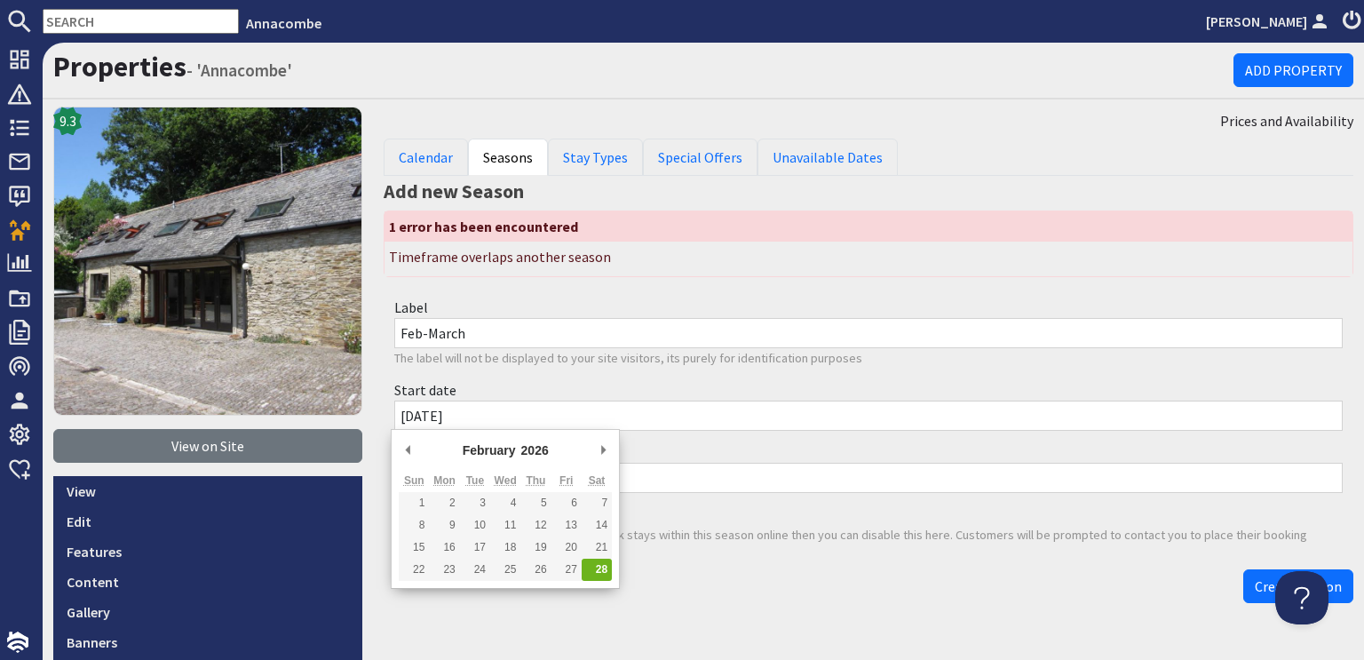
click at [409, 409] on input "28/02/2026" at bounding box center [868, 416] width 949 height 30
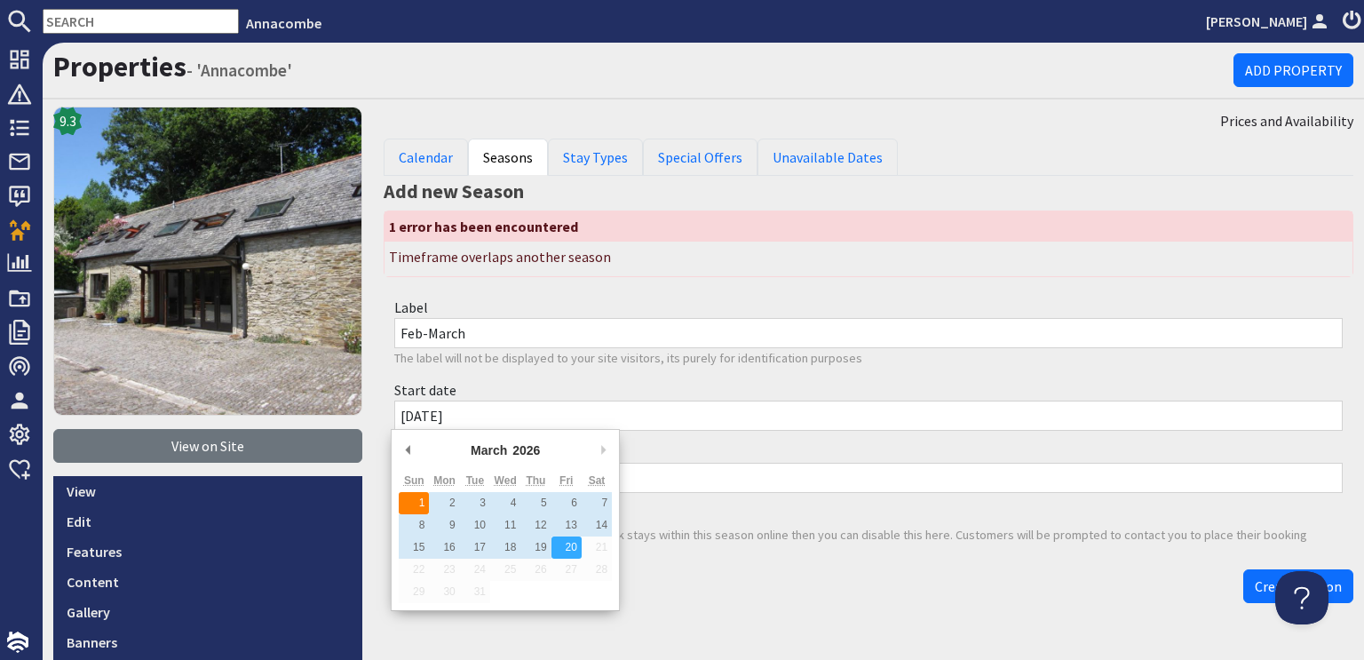
type input "01/03/2026"
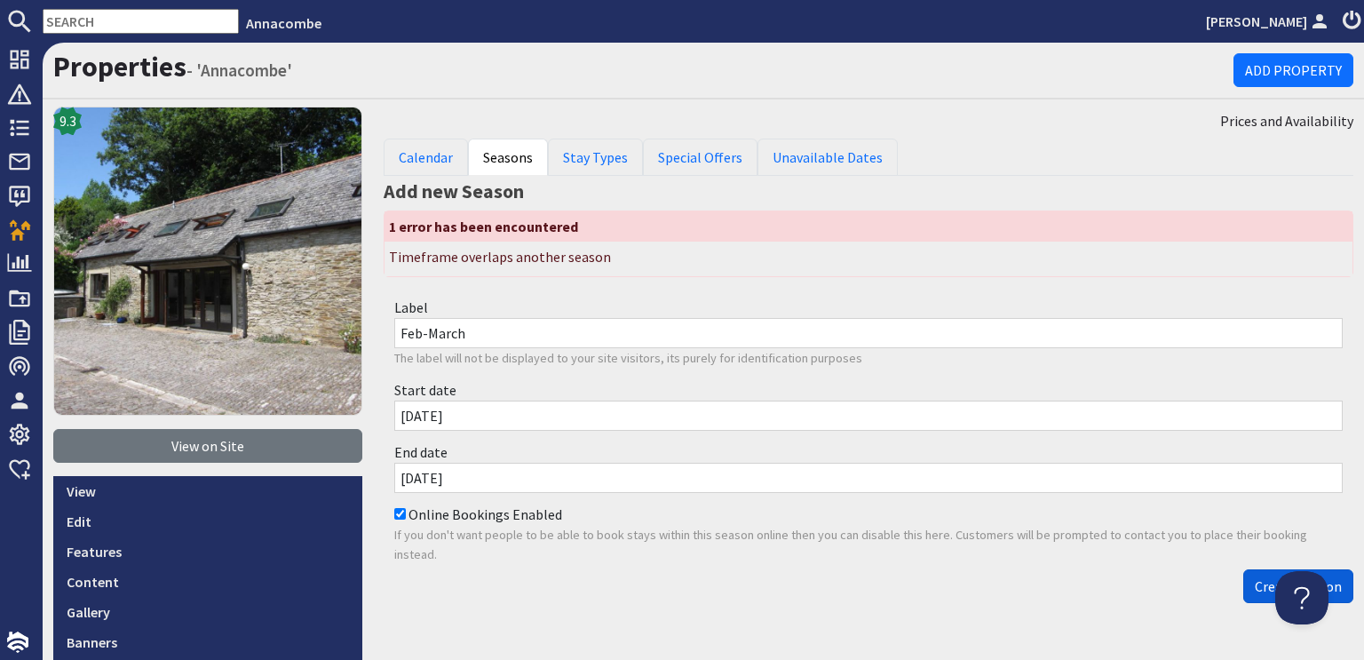
click at [1243, 585] on button "Create Season" at bounding box center [1298, 586] width 110 height 34
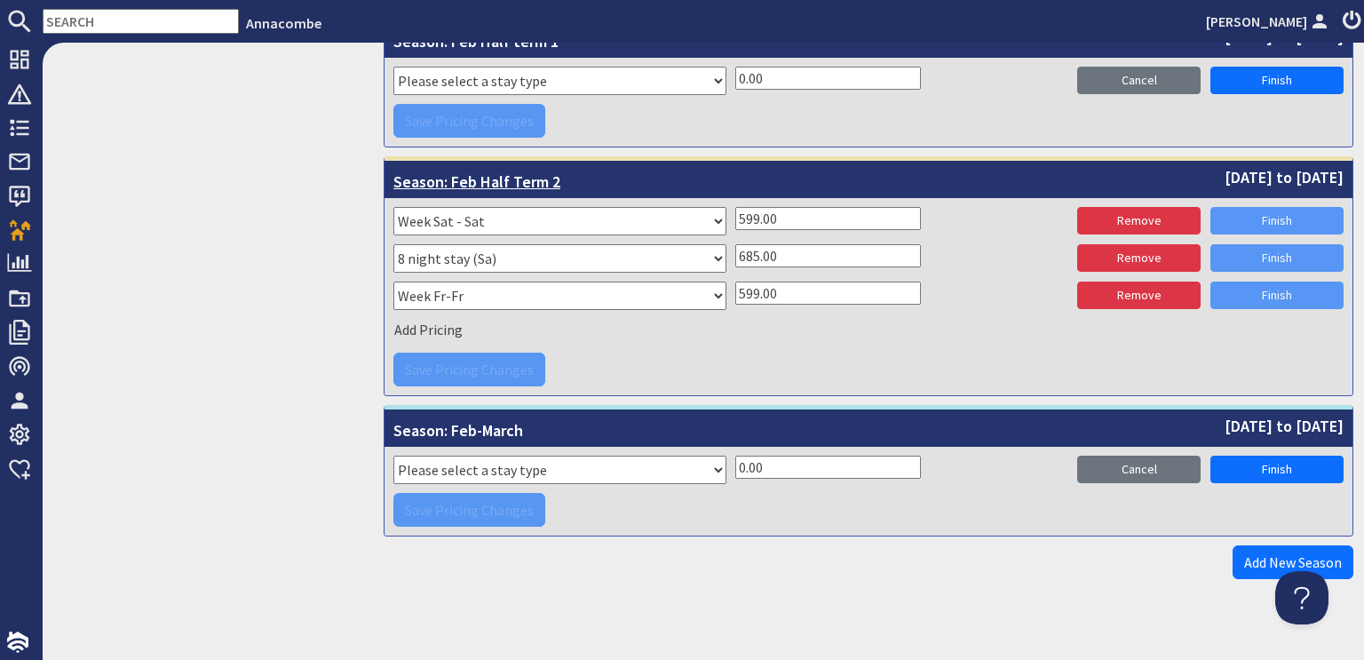
click at [505, 177] on span "Season: Feb Half Term 2" at bounding box center [476, 179] width 167 height 28
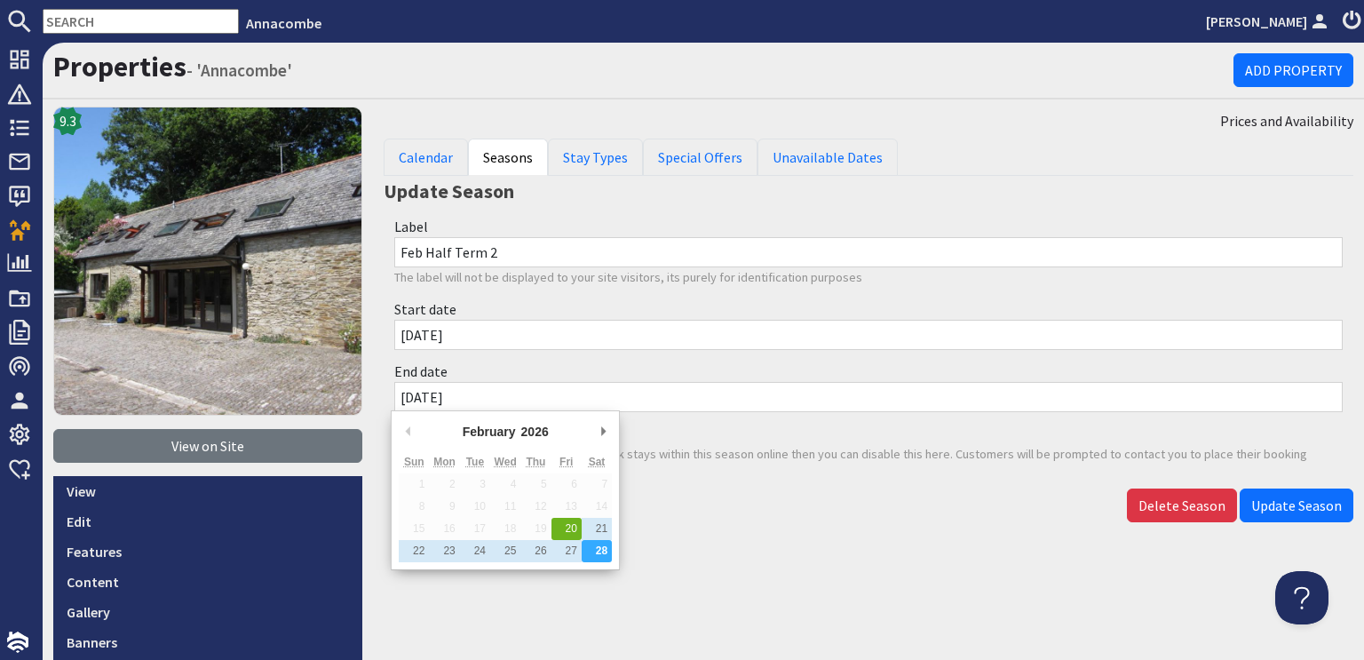
click at [418, 397] on input "28/02/2026" at bounding box center [868, 397] width 949 height 30
type input "27/02/2026"
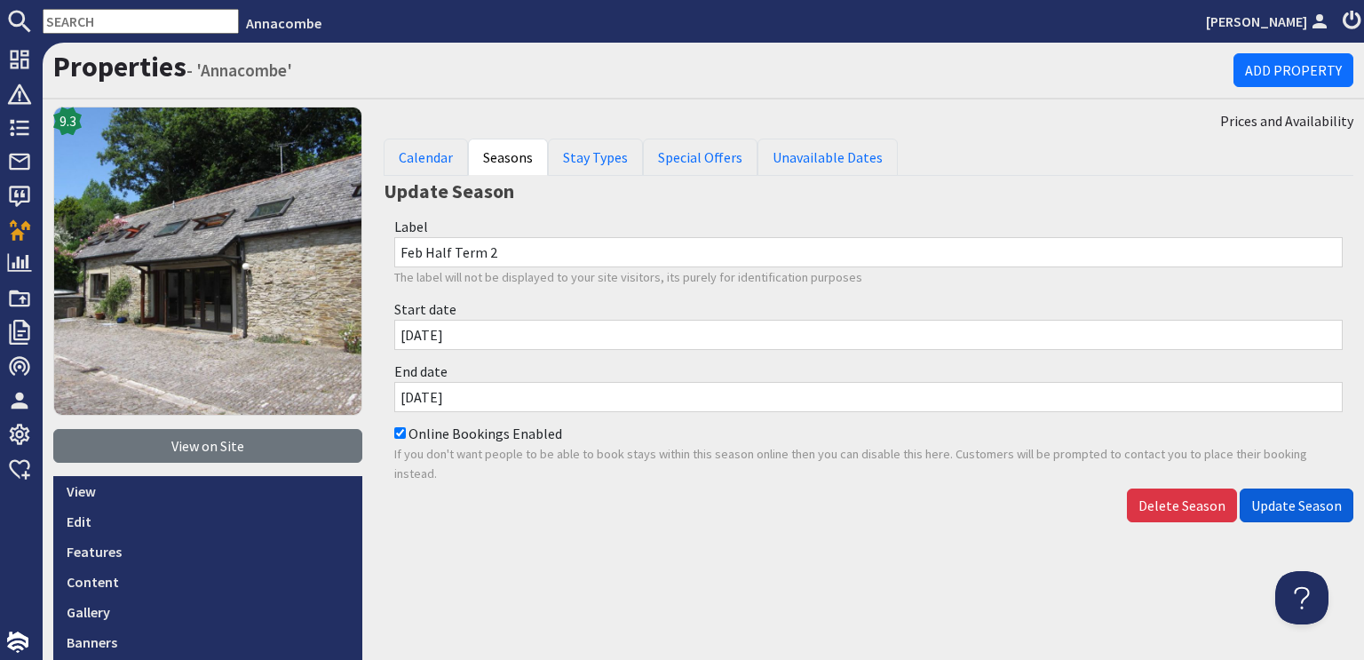
click at [1288, 507] on span "Update Season" at bounding box center [1296, 505] width 91 height 18
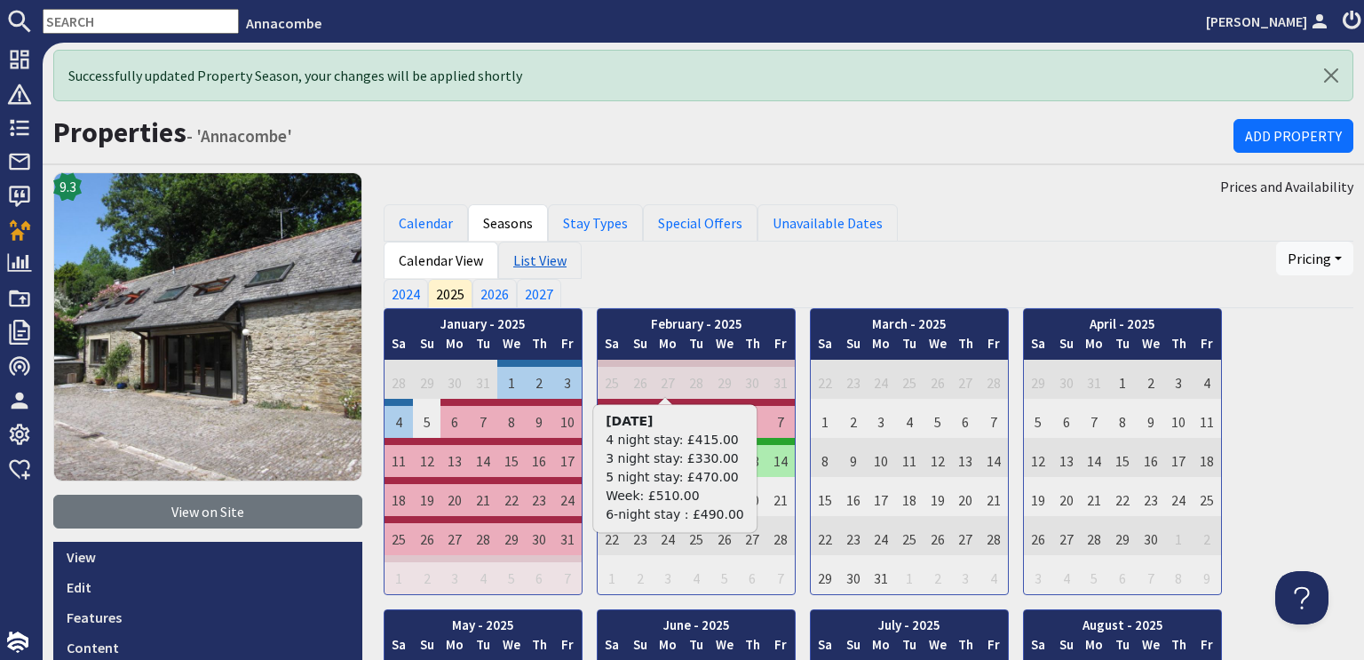
click at [525, 256] on link "List View" at bounding box center [539, 260] width 83 height 37
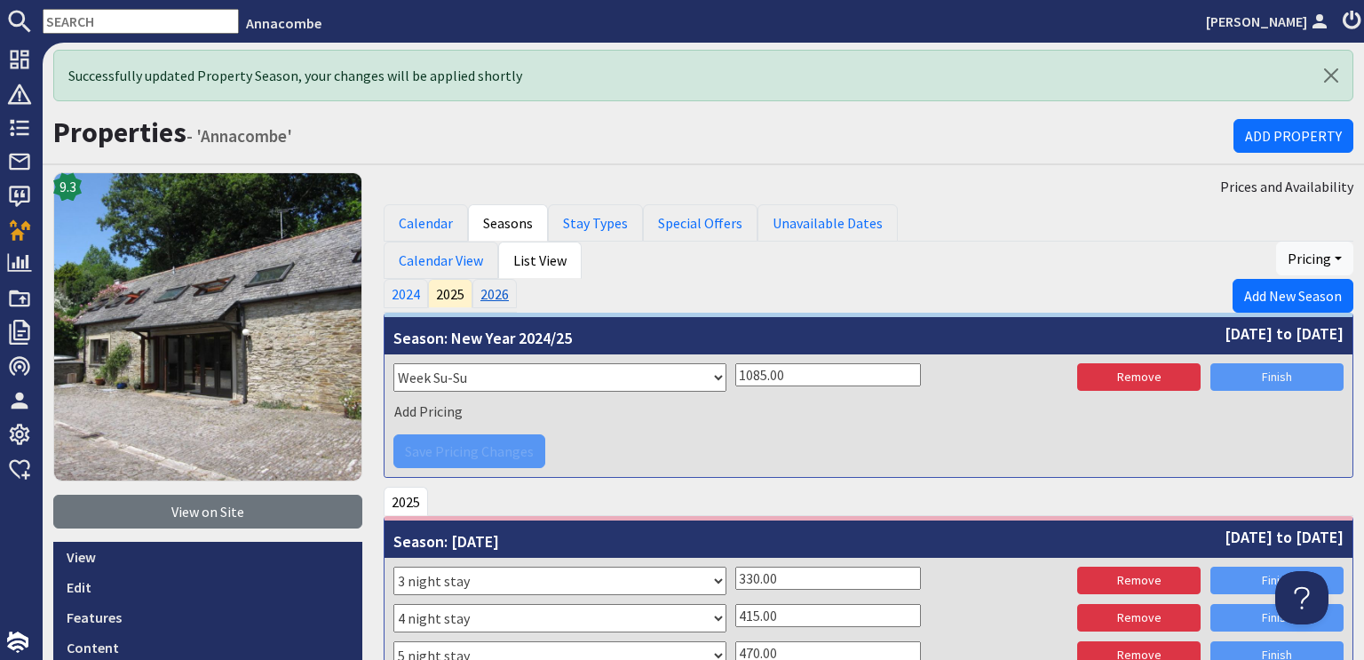
click at [477, 292] on link "2026" at bounding box center [495, 293] width 44 height 28
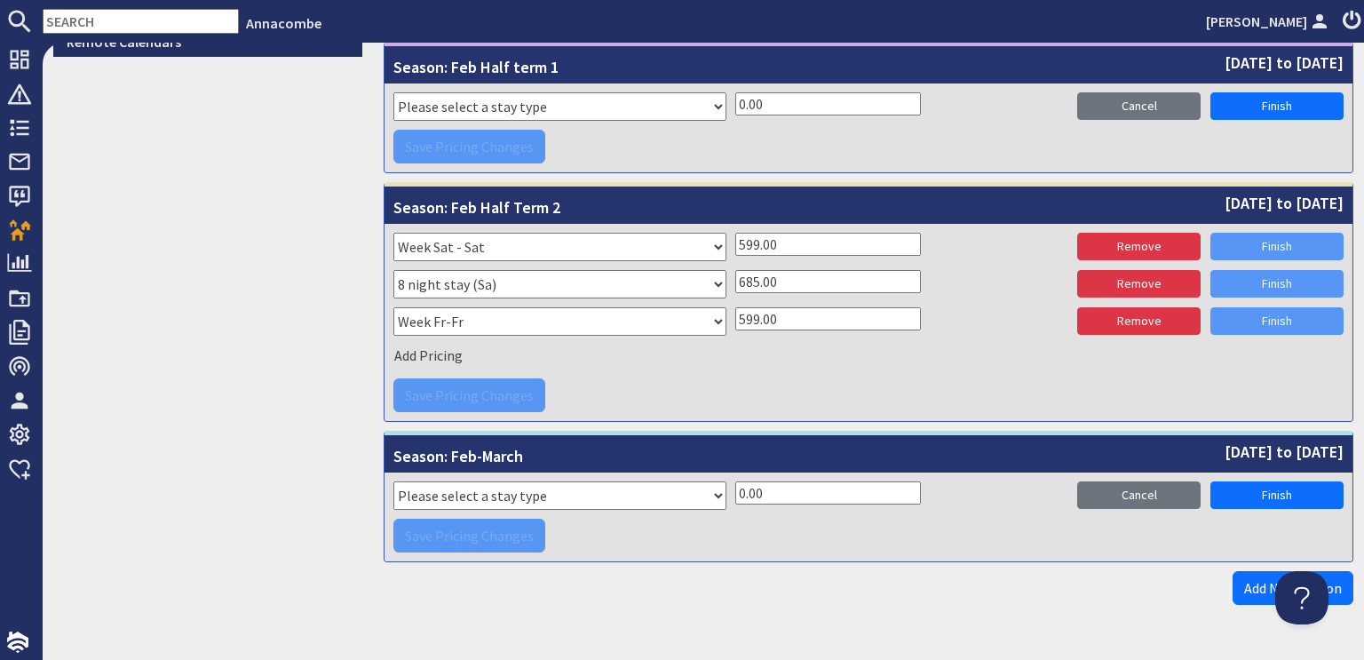
scroll to position [899, 0]
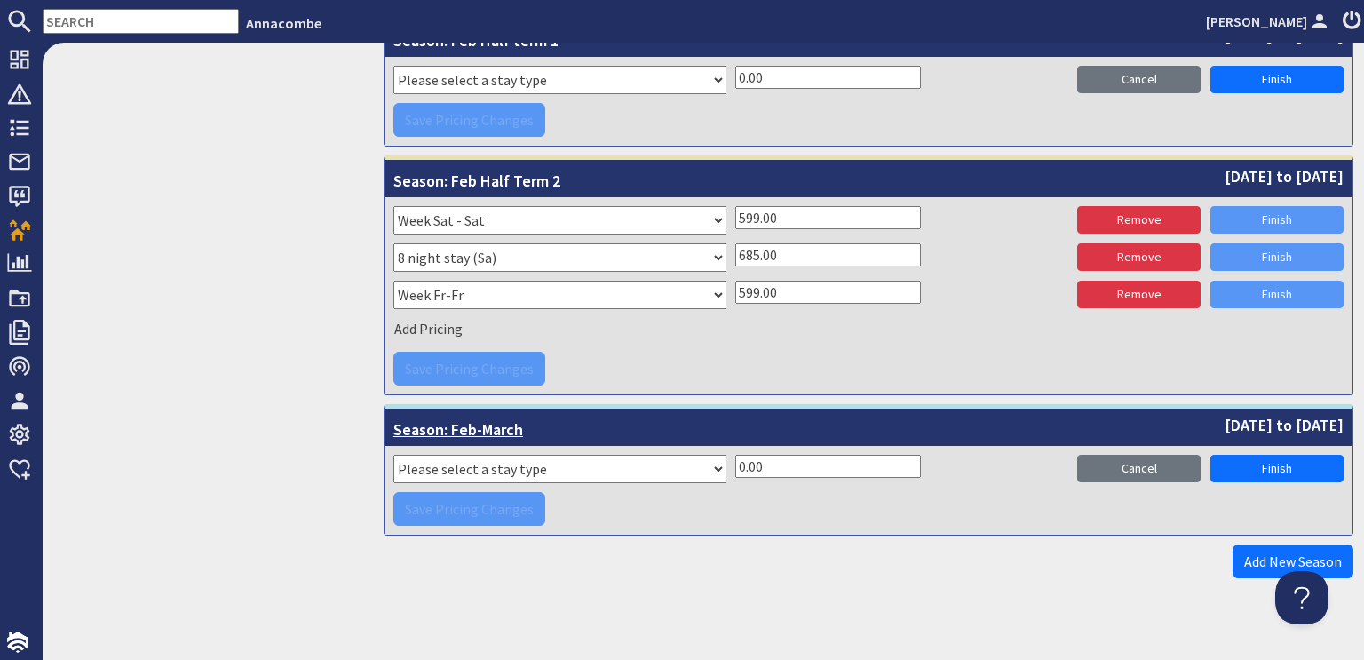
click at [1225, 422] on span "1st March 2026 to 20th March 2026" at bounding box center [1284, 425] width 119 height 24
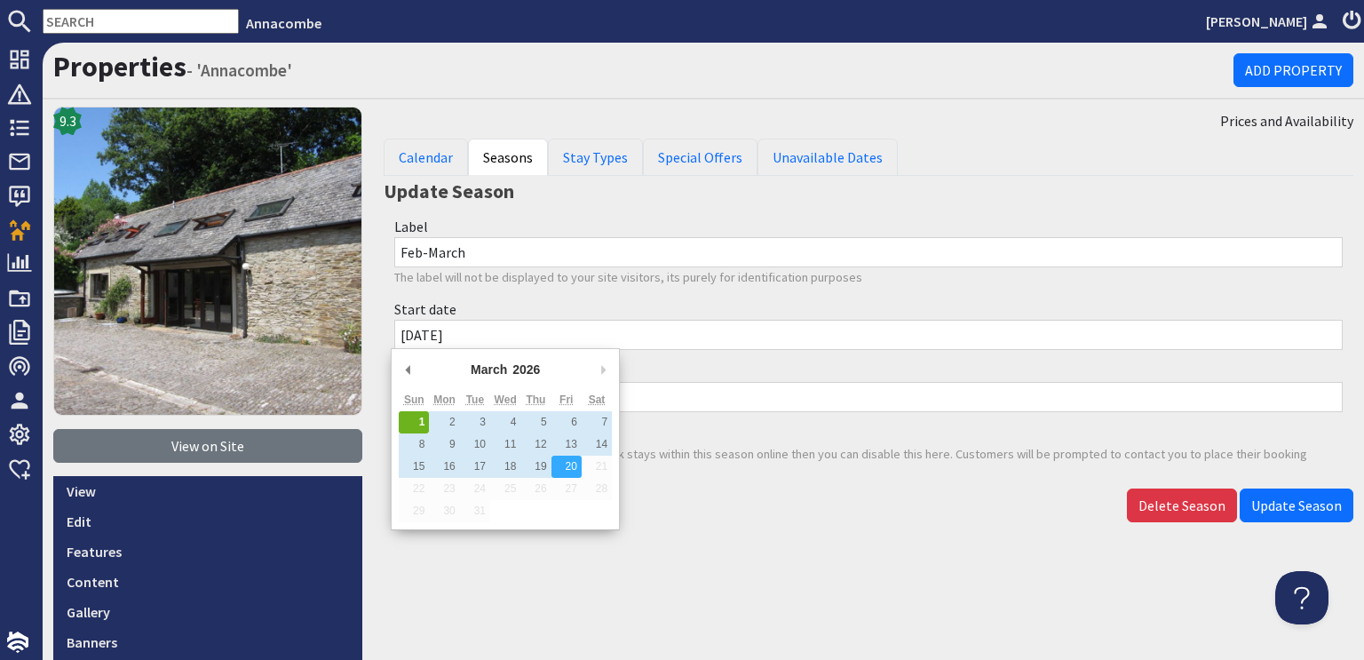
click at [410, 337] on input "01/03/2026" at bounding box center [868, 335] width 949 height 30
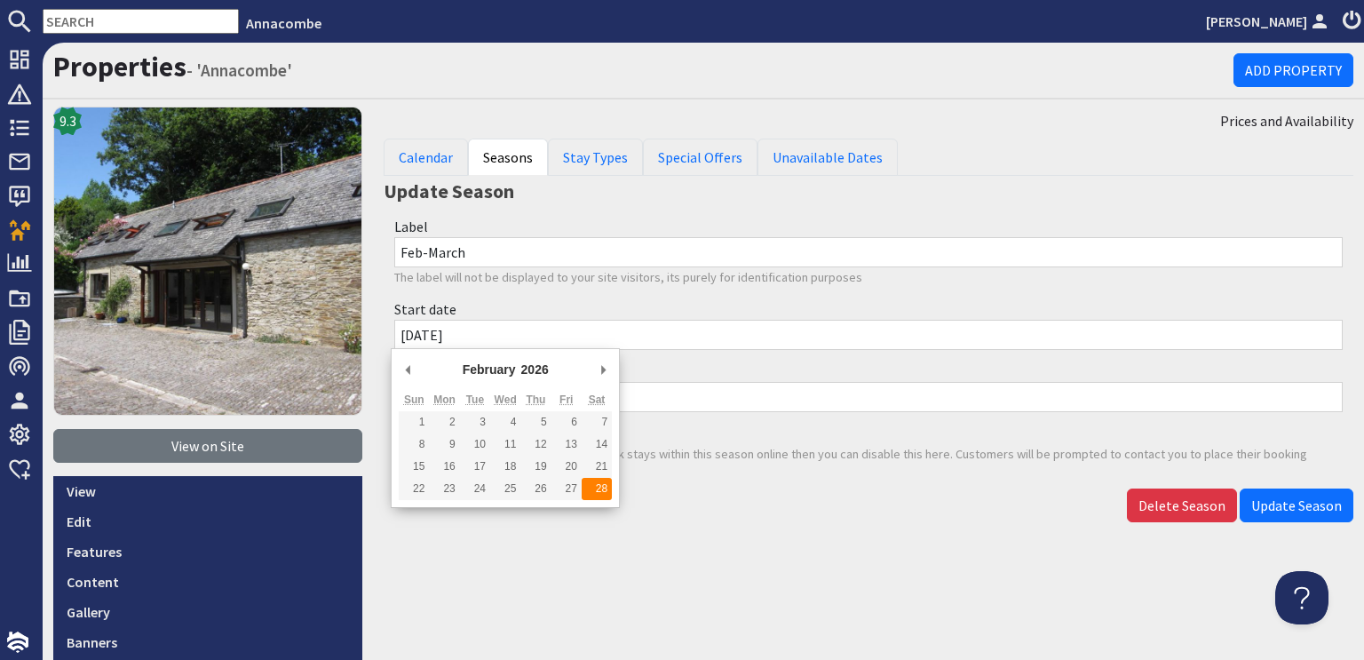
type input "28/02/2026"
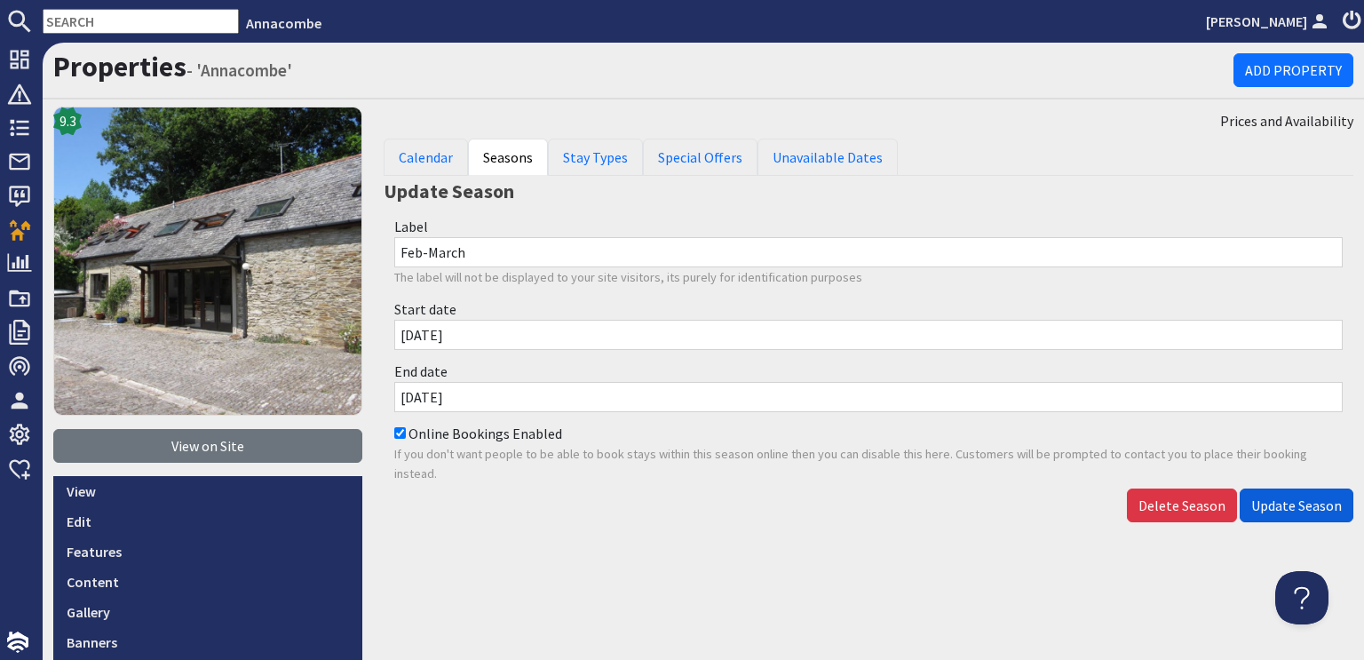
click at [1296, 509] on span "Update Season" at bounding box center [1296, 505] width 91 height 18
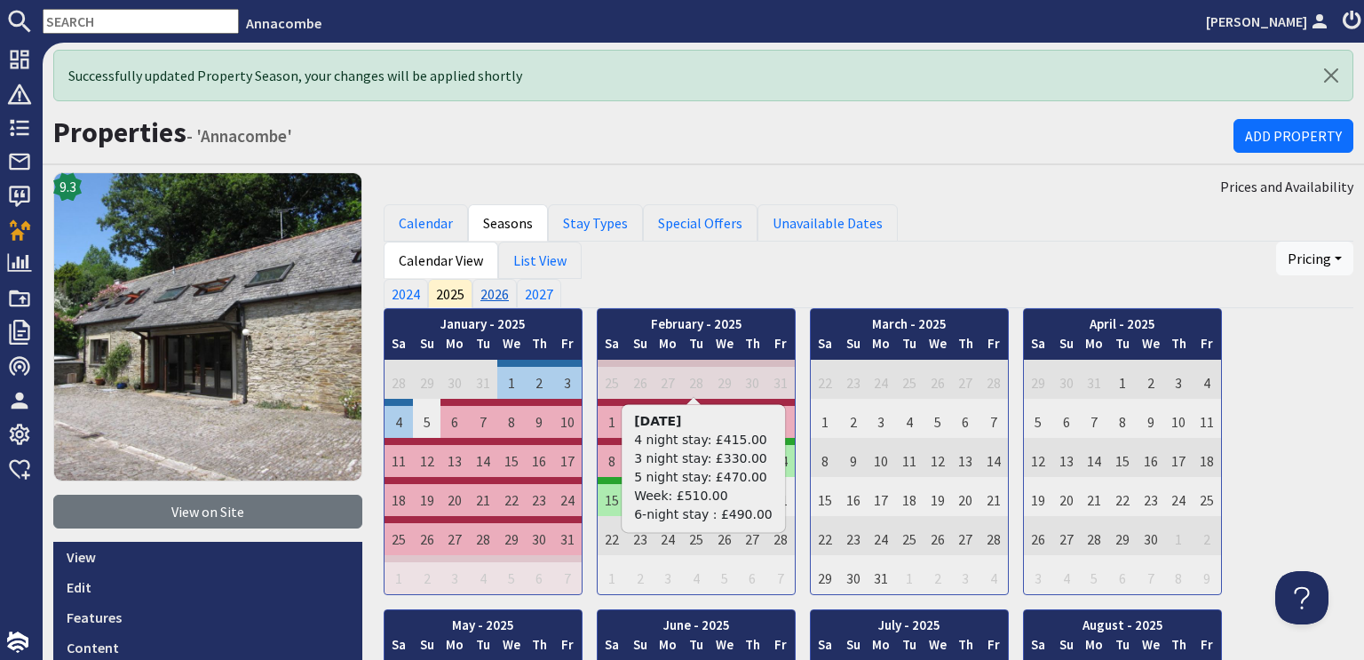
click at [476, 290] on link "2026" at bounding box center [495, 293] width 44 height 28
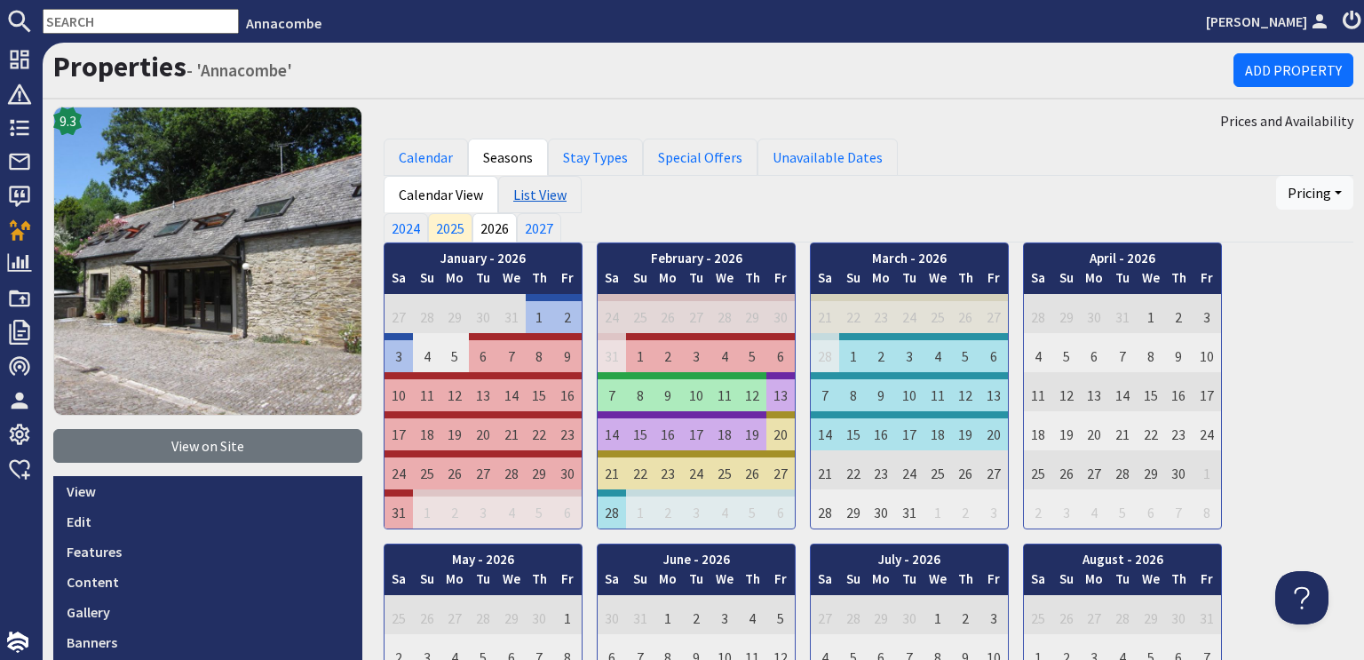
click at [528, 194] on link "List View" at bounding box center [539, 194] width 83 height 37
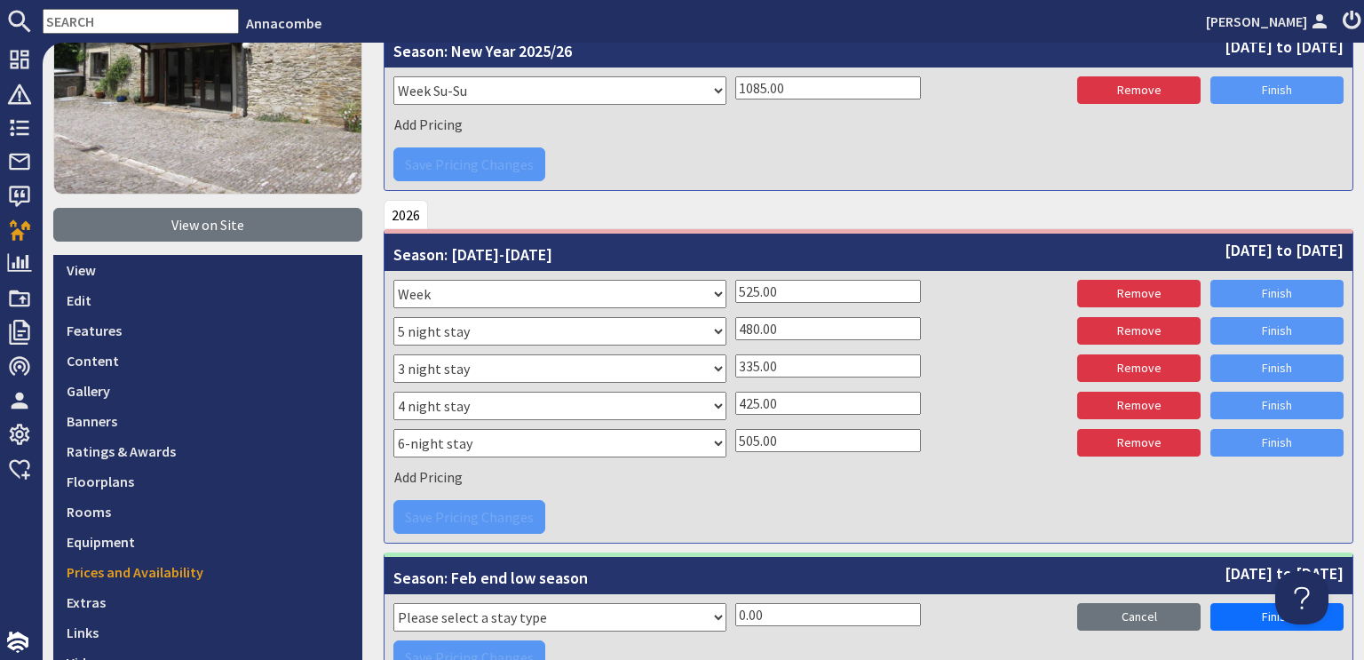
scroll to position [266, 0]
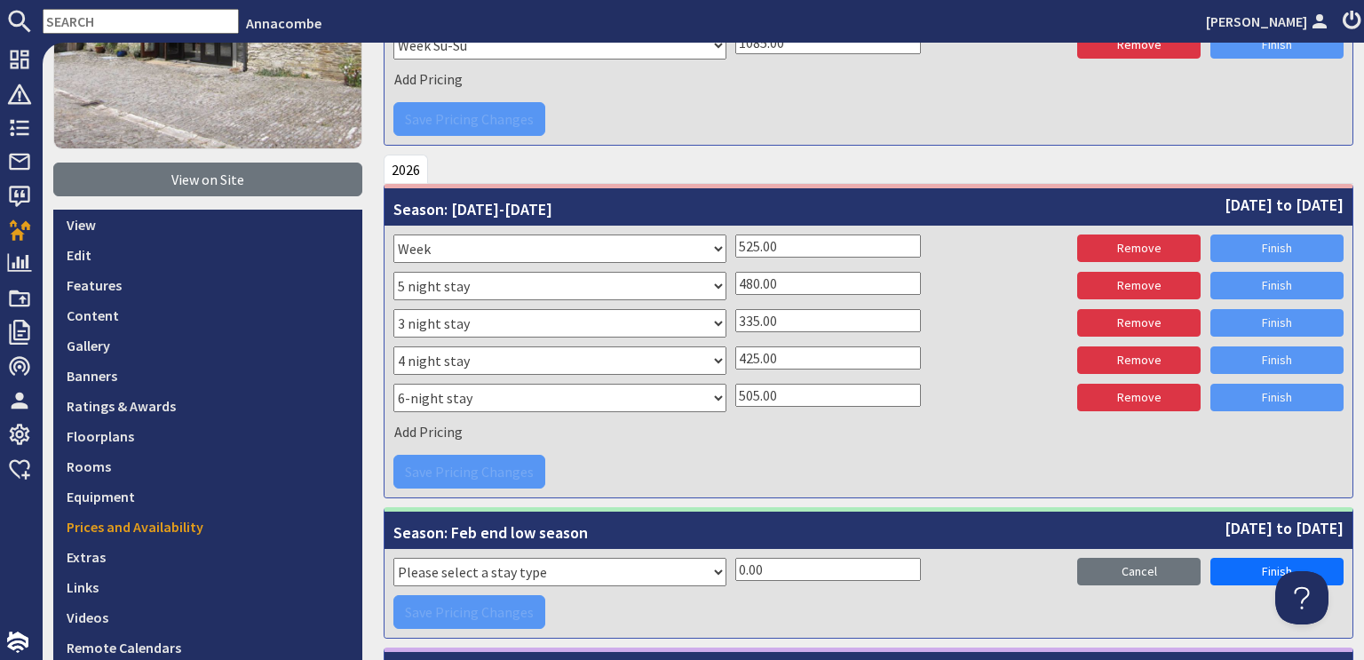
click at [707, 568] on select "Please select a stay type Week Sat - Sat 3 night stay Christmas New Year beg. W…" at bounding box center [559, 572] width 333 height 28
click at [817, 605] on div "Save Pricing Changes" at bounding box center [868, 612] width 950 height 34
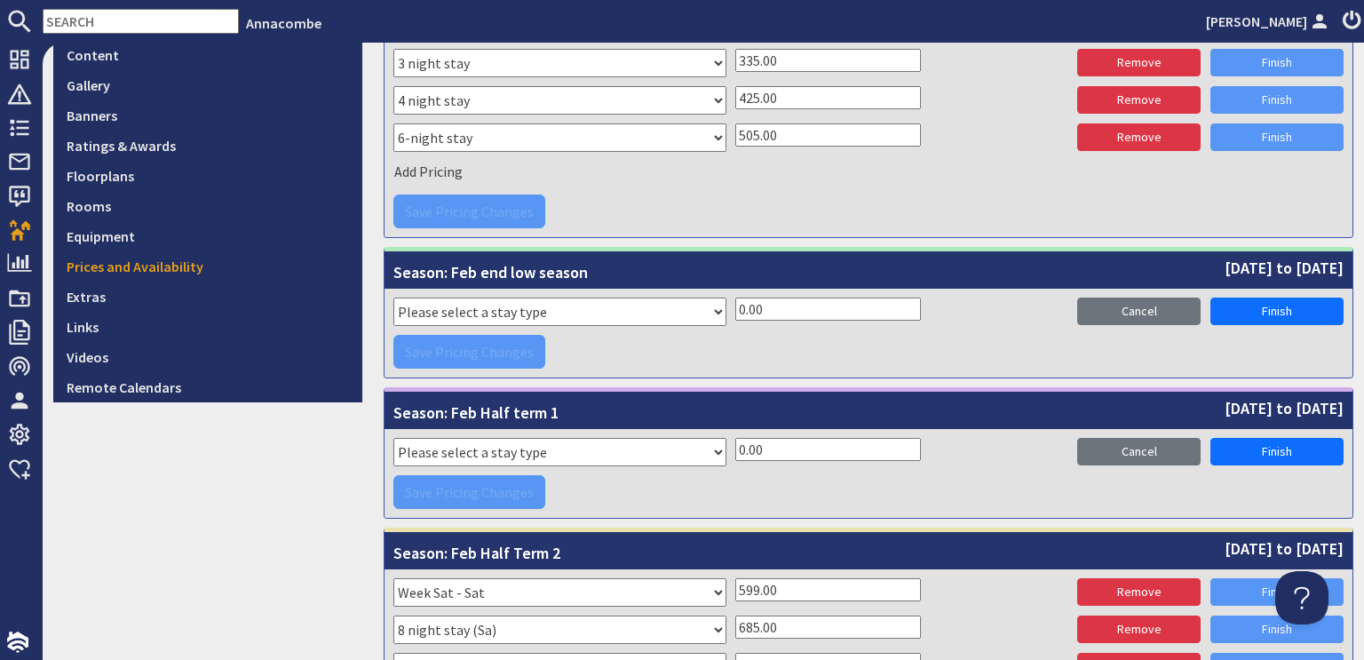
scroll to position [622, 0]
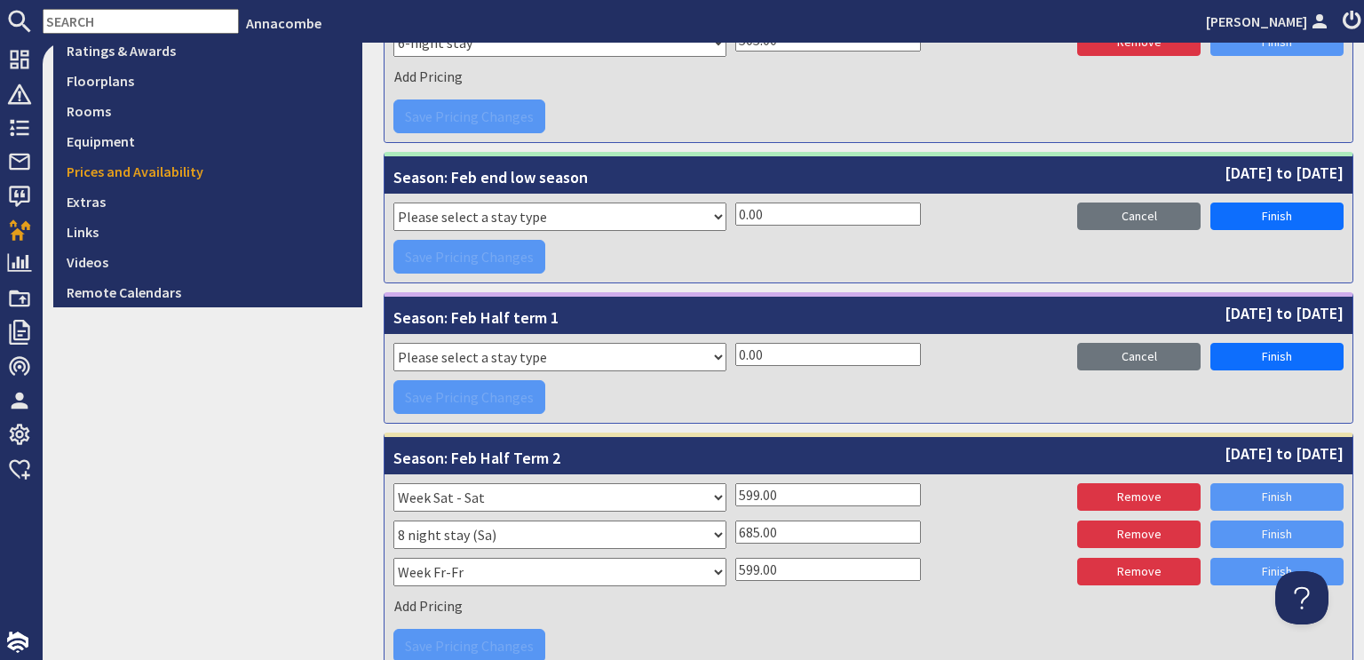
click at [712, 356] on select "Please select a stay type Week Sat - Sat 3 night stay Christmas New Year beg. W…" at bounding box center [559, 357] width 333 height 28
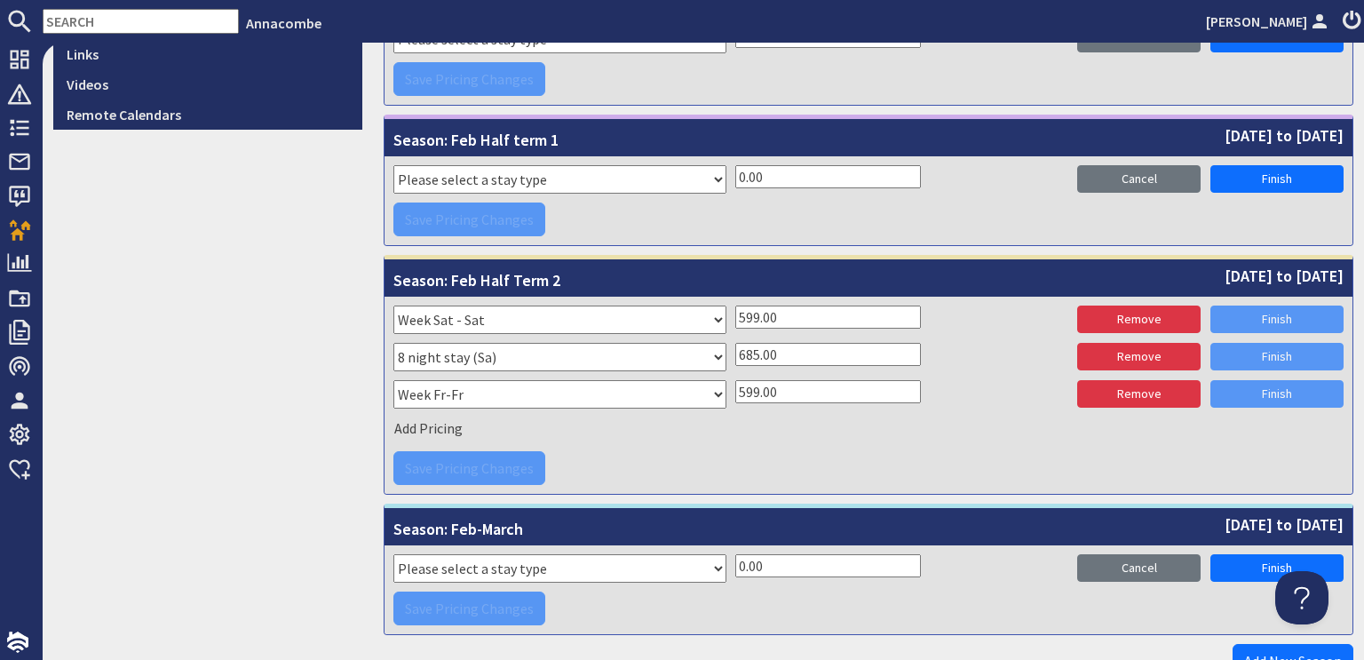
click at [708, 172] on select "Please select a stay type Week Sat - Sat 3 night stay Christmas New Year beg. W…" at bounding box center [559, 179] width 333 height 28
select select "11152"
click at [393, 165] on select "Please select a stay type Week Sat - Sat 3 night stay Christmas New Year beg. W…" at bounding box center [559, 179] width 333 height 28
click at [735, 170] on input "0.00" at bounding box center [828, 176] width 186 height 23
type input "630.00"
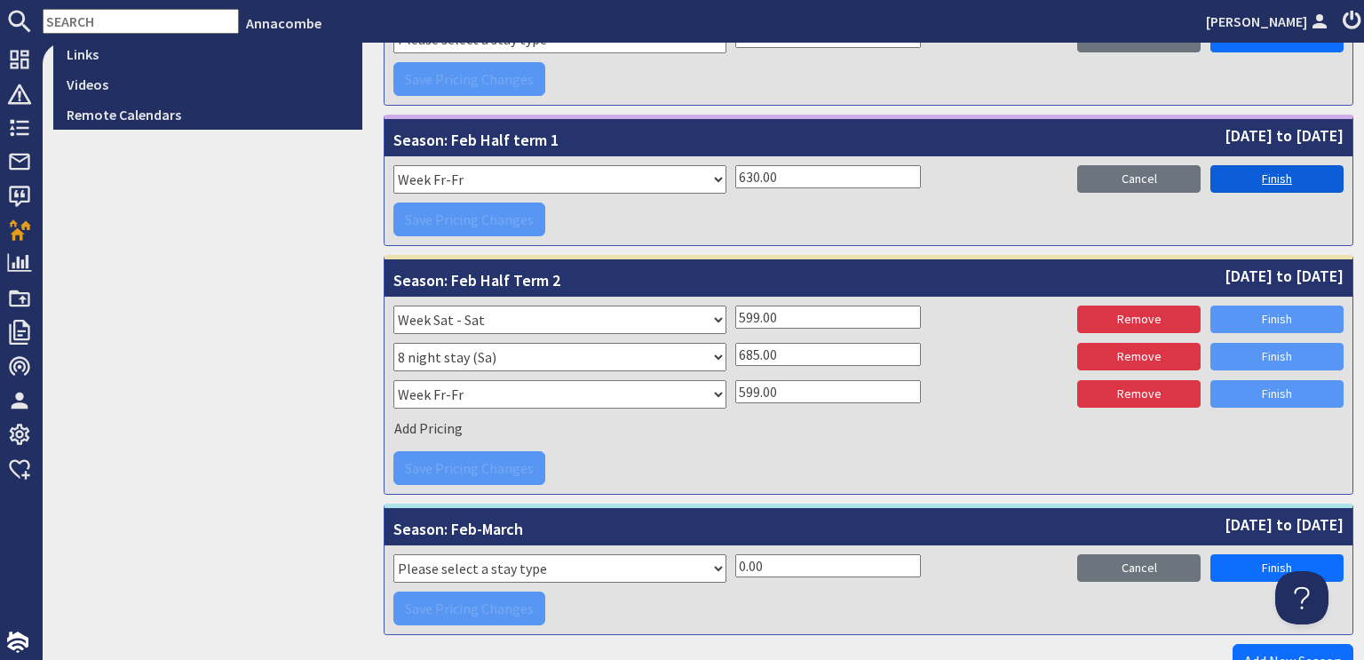
click at [1259, 170] on link "Finish" at bounding box center [1277, 179] width 133 height 28
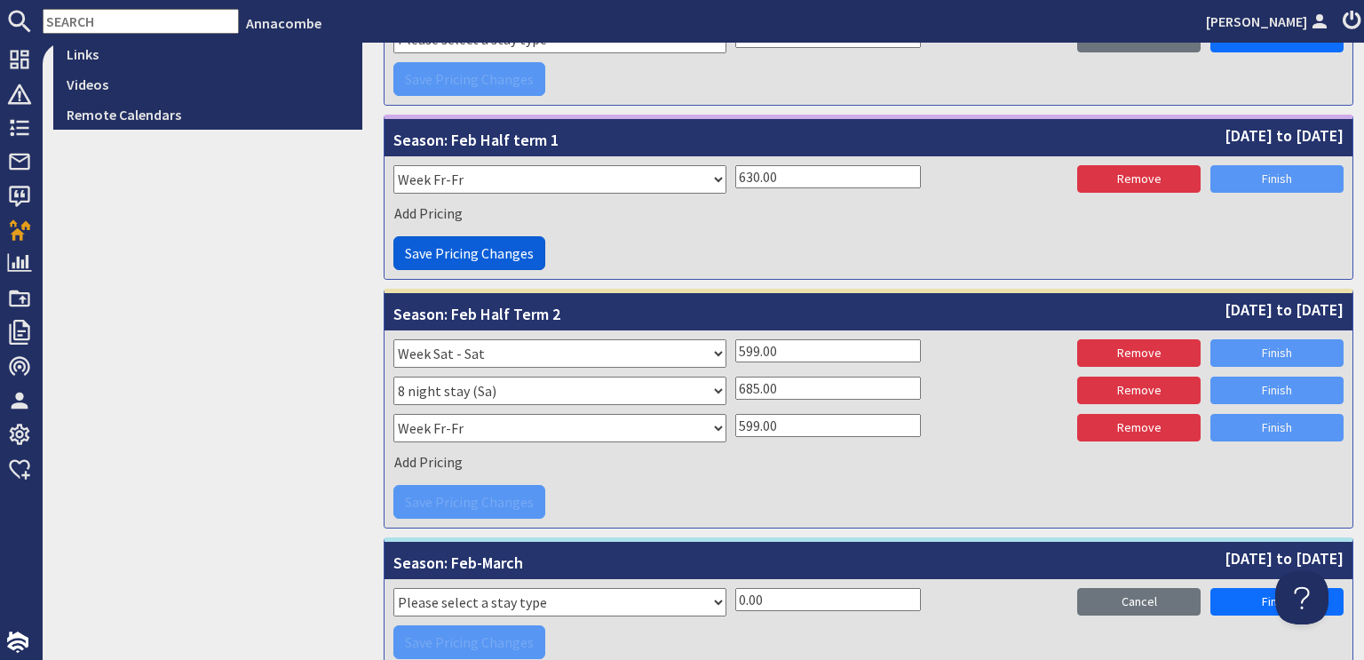
click at [437, 256] on span "Save Pricing Changes" at bounding box center [469, 253] width 129 height 18
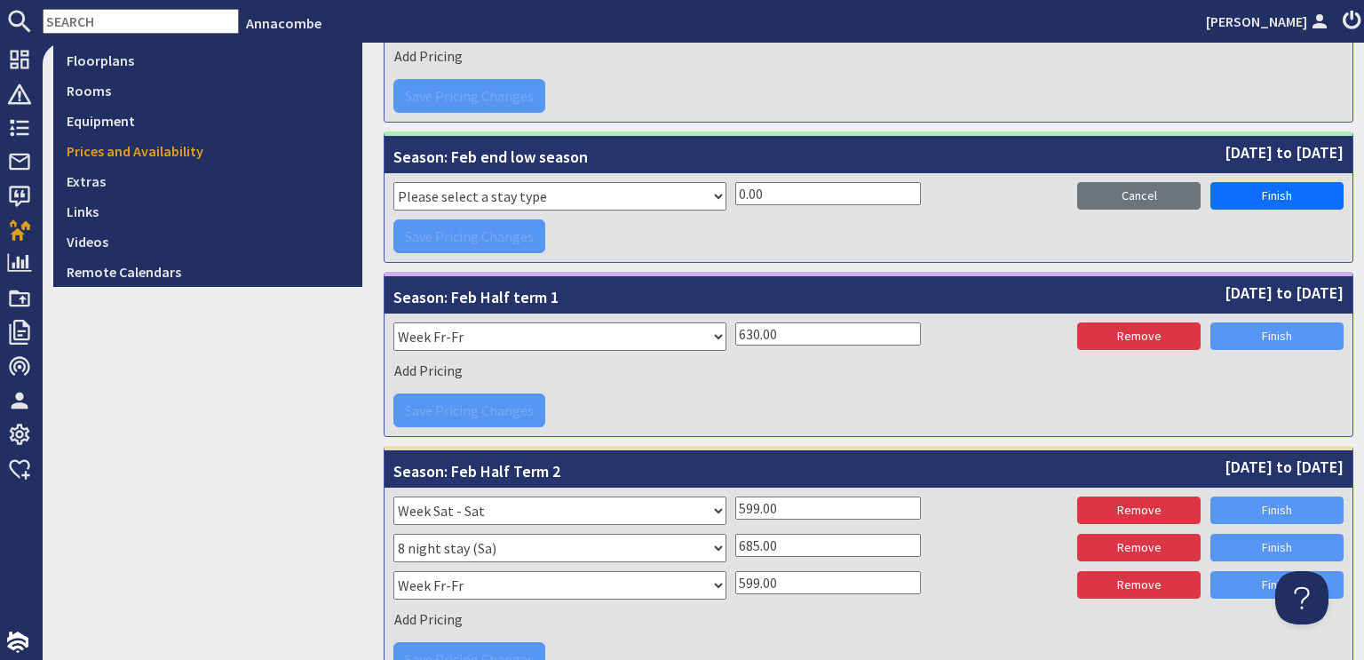
scroll to position [519, 0]
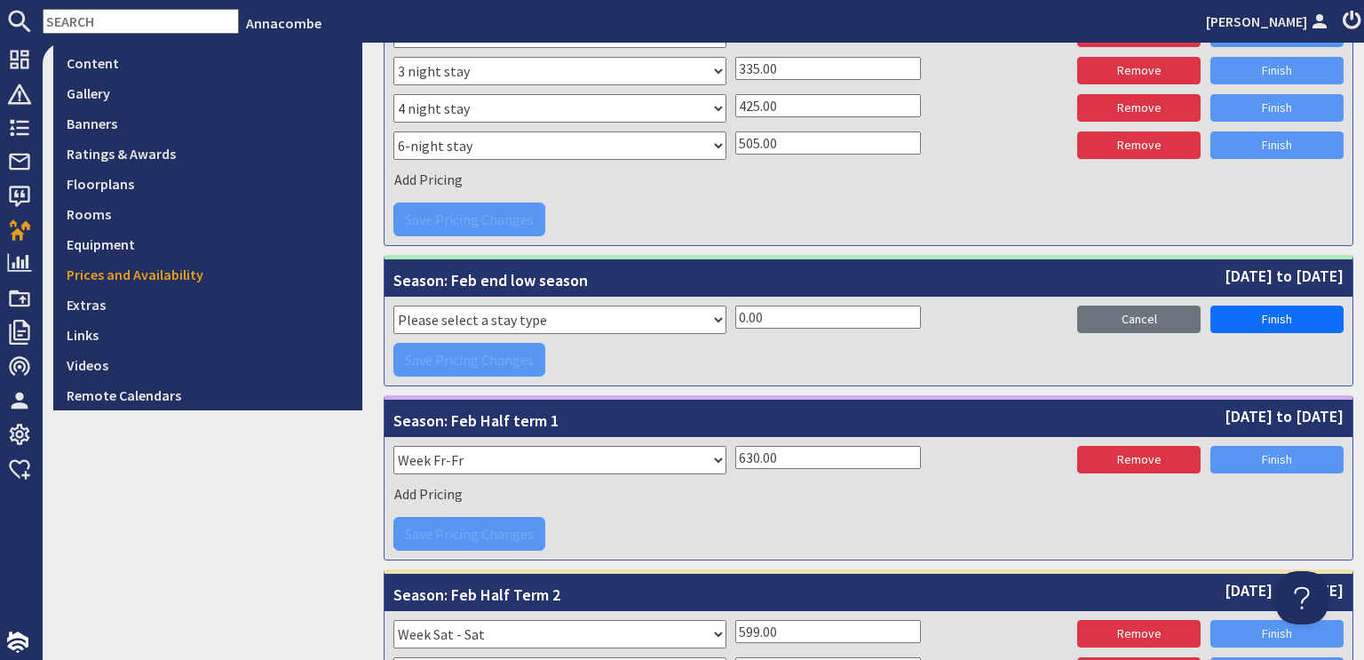
click at [709, 314] on select "Please select a stay type Week Sat - Sat 3 night stay Christmas New Year beg. W…" at bounding box center [559, 320] width 333 height 28
select select "8334"
click at [393, 306] on select "Please select a stay type Week Sat - Sat 3 night stay Christmas New Year beg. W…" at bounding box center [559, 320] width 333 height 28
click at [737, 306] on input "0.00" at bounding box center [828, 317] width 186 height 23
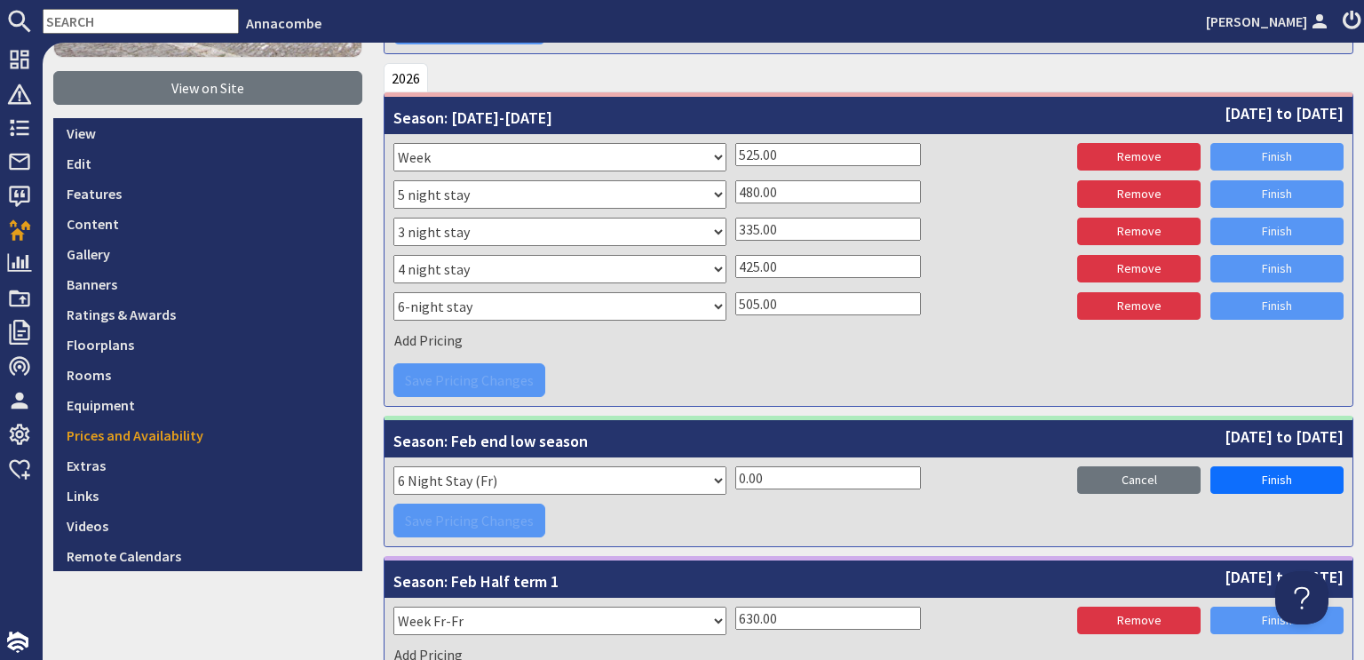
scroll to position [341, 0]
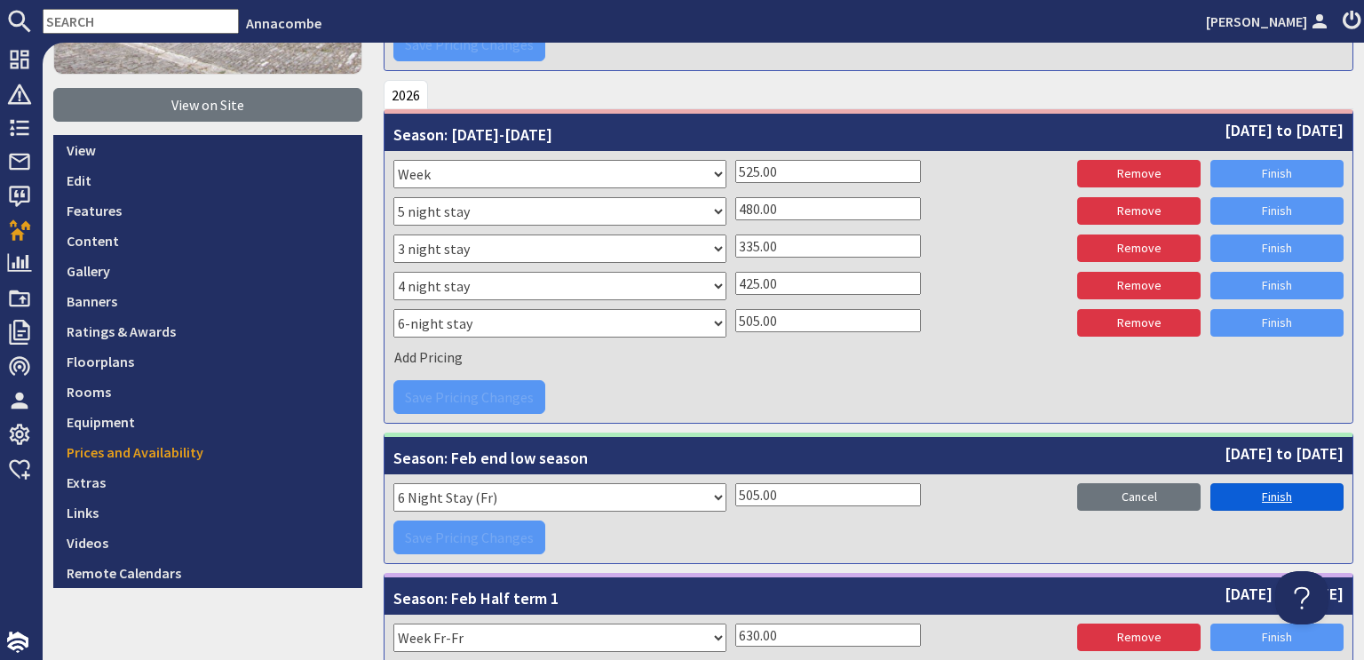
type input "505.00"
click at [1298, 489] on link "Finish" at bounding box center [1277, 497] width 133 height 28
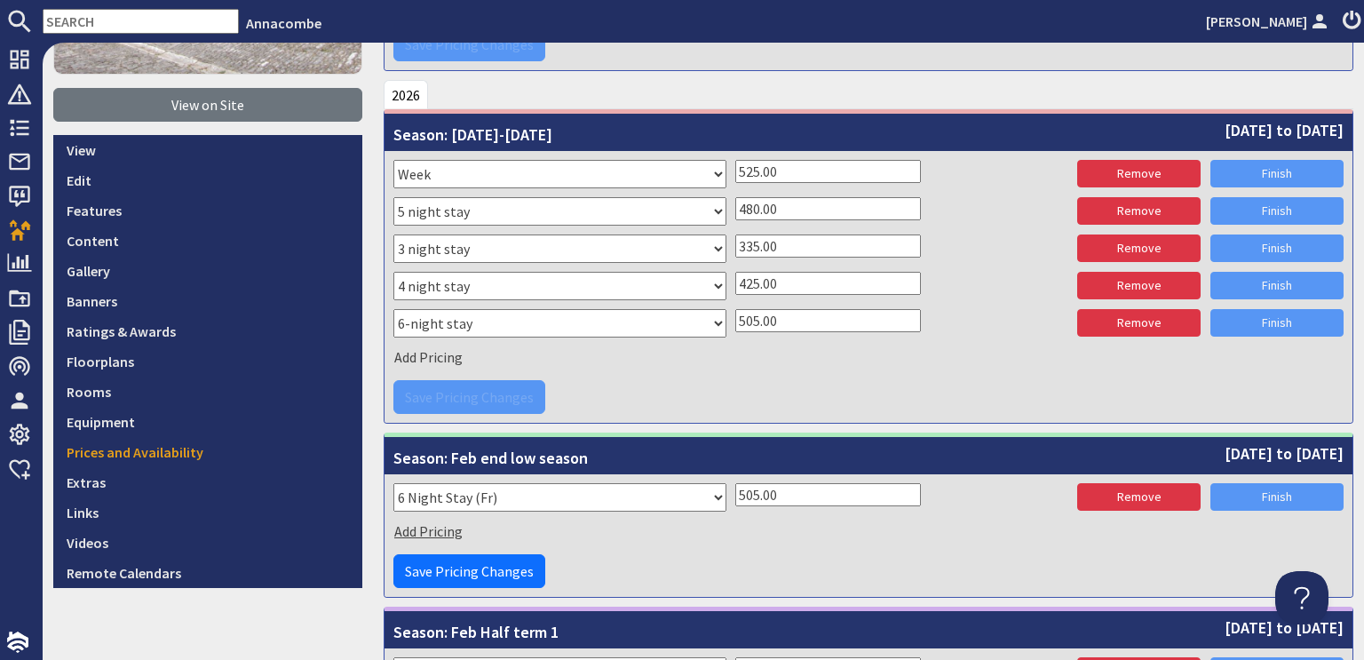
click at [403, 522] on span "Add Pricing" at bounding box center [428, 531] width 68 height 18
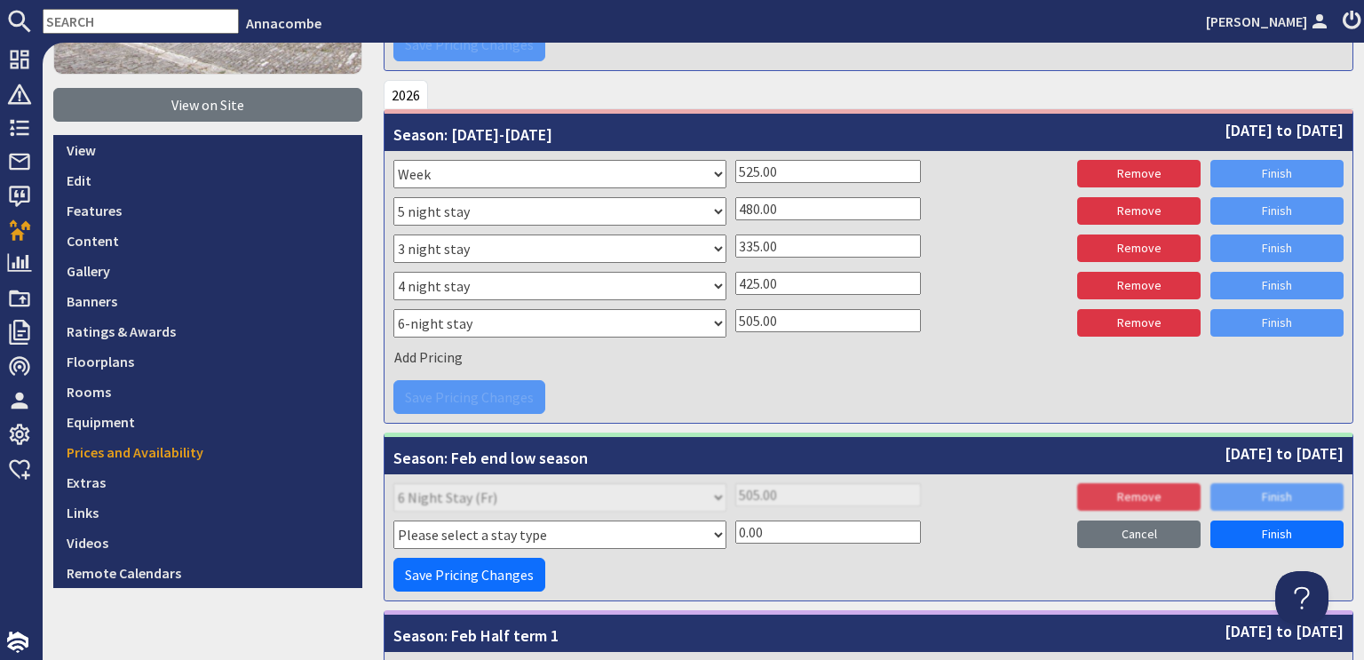
click at [708, 529] on select "Please select a stay type Week Sat - Sat 3 night stay Christmas New Year beg. W…" at bounding box center [559, 534] width 333 height 28
select select "8333"
click at [393, 520] on select "Please select a stay type Week Sat - Sat 3 night stay Christmas New Year beg. W…" at bounding box center [559, 534] width 333 height 28
click at [735, 521] on input "0.00" at bounding box center [828, 531] width 186 height 23
type input "480.00"
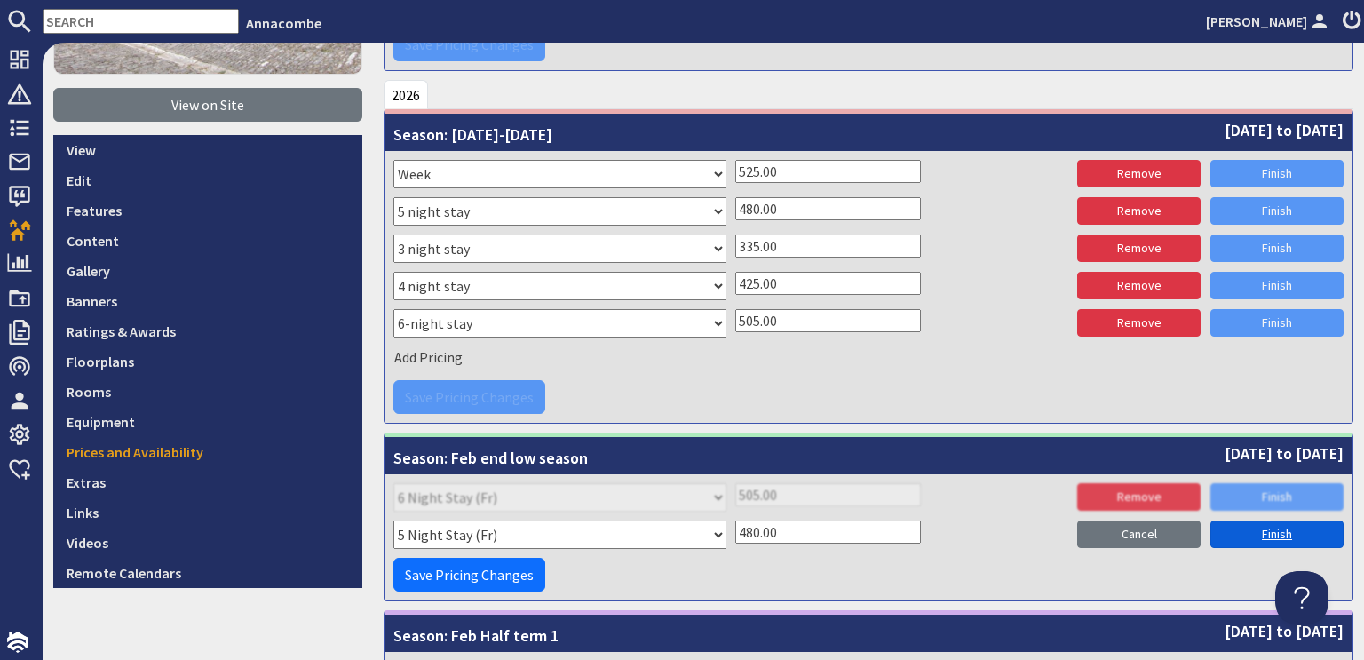
click at [1220, 525] on link "Finish" at bounding box center [1277, 534] width 133 height 28
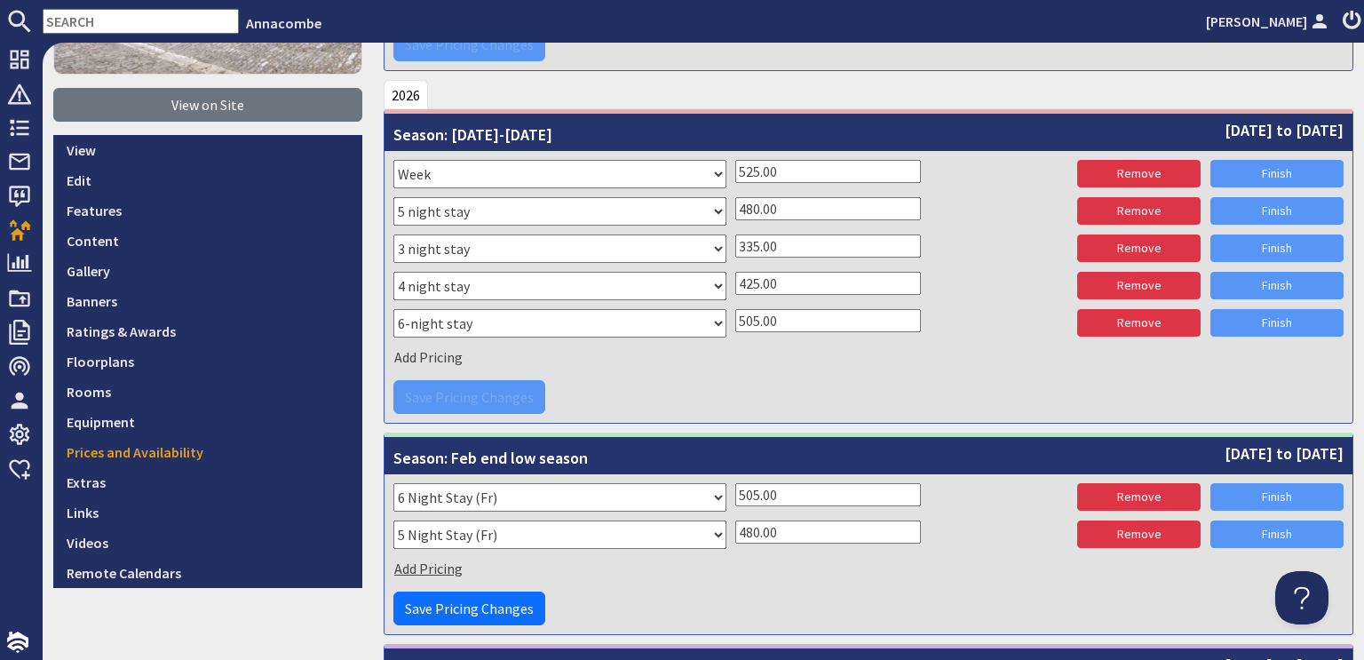
click at [445, 565] on span "Add Pricing" at bounding box center [428, 569] width 68 height 18
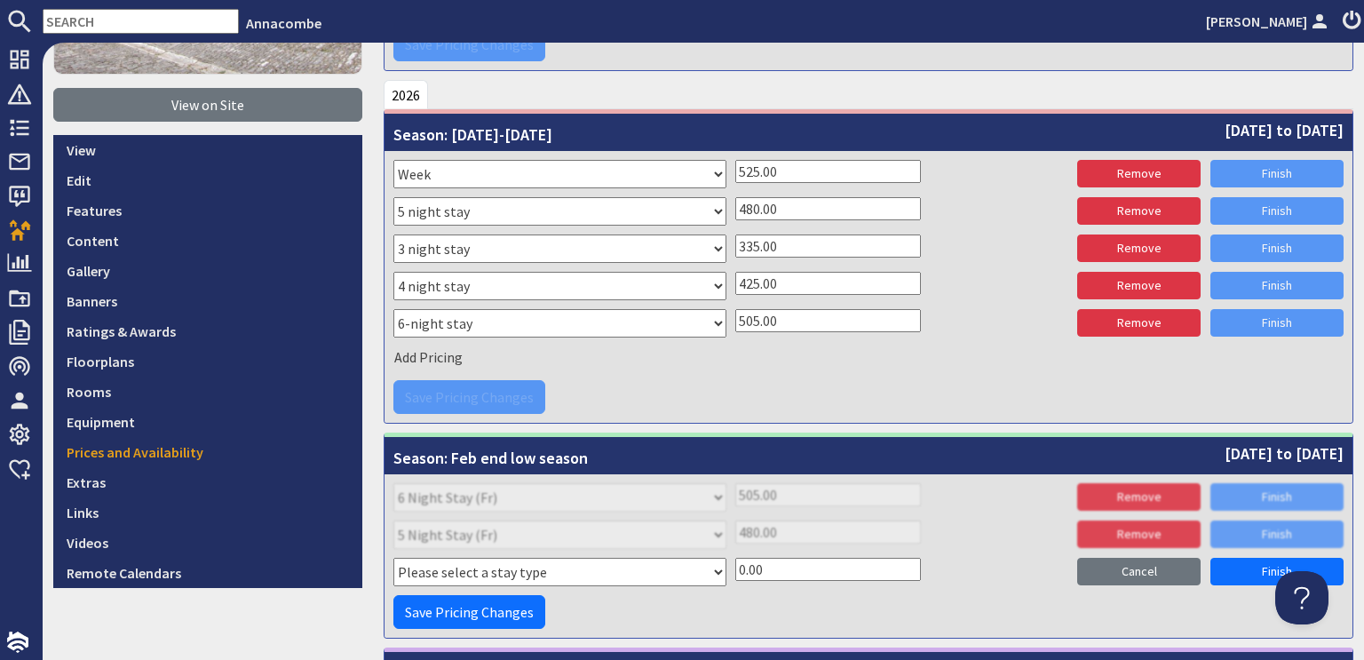
click at [713, 570] on select "Please select a stay type Week Sat - Sat 3 night stay Christmas New Year beg. W…" at bounding box center [559, 572] width 333 height 28
click at [393, 558] on select "Please select a stay type Week Sat - Sat 3 night stay Christmas New Year beg. W…" at bounding box center [559, 572] width 333 height 28
click at [707, 568] on select "Please select a stay type Week Sat - Sat 3 night stay Christmas New Year beg. W…" at bounding box center [559, 572] width 333 height 28
click at [737, 562] on input "0.00" at bounding box center [828, 569] width 186 height 23
click at [444, 571] on select "Please select a stay type Week Sat - Sat 3 night stay Christmas New Year beg. W…" at bounding box center [559, 572] width 333 height 28
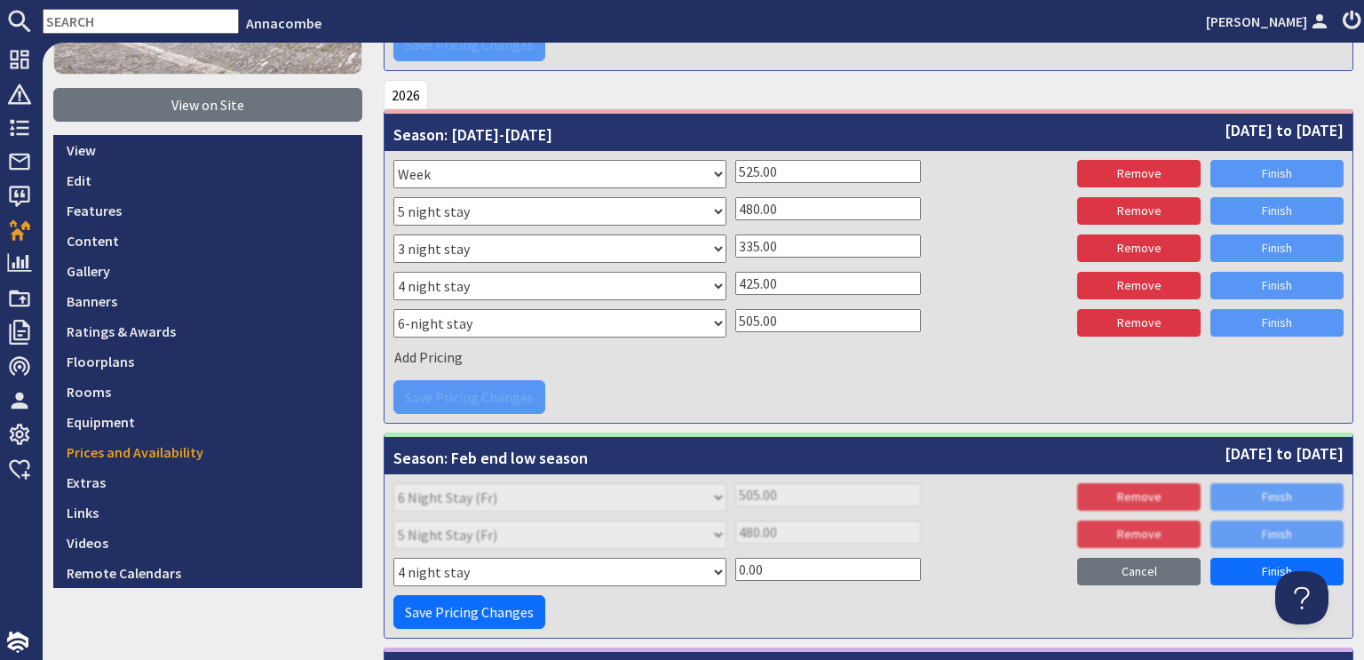
select select "8332"
click at [393, 558] on select "Please select a stay type Week Sat - Sat 3 night stay Christmas New Year beg. W…" at bounding box center [559, 572] width 333 height 28
click at [735, 566] on input "0.00" at bounding box center [828, 569] width 186 height 23
type input "425.00"
click at [1243, 571] on link "Finish" at bounding box center [1277, 572] width 133 height 28
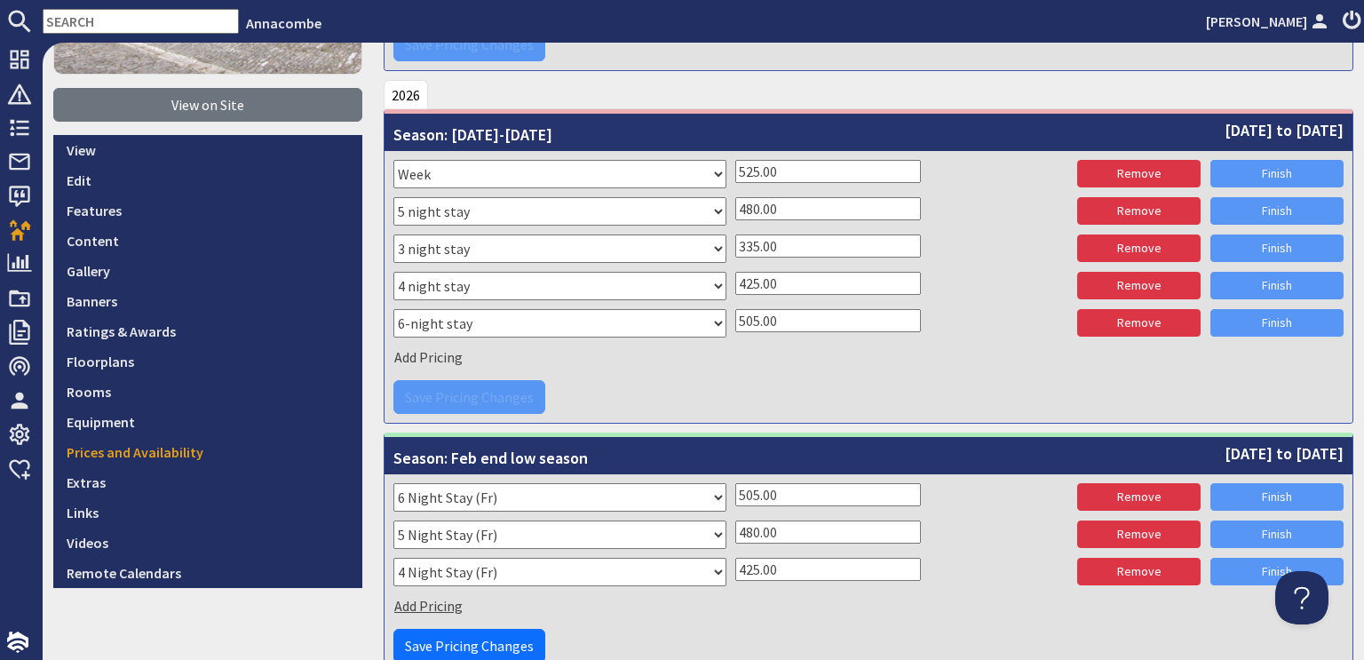
click at [438, 597] on span "Add Pricing" at bounding box center [428, 606] width 68 height 18
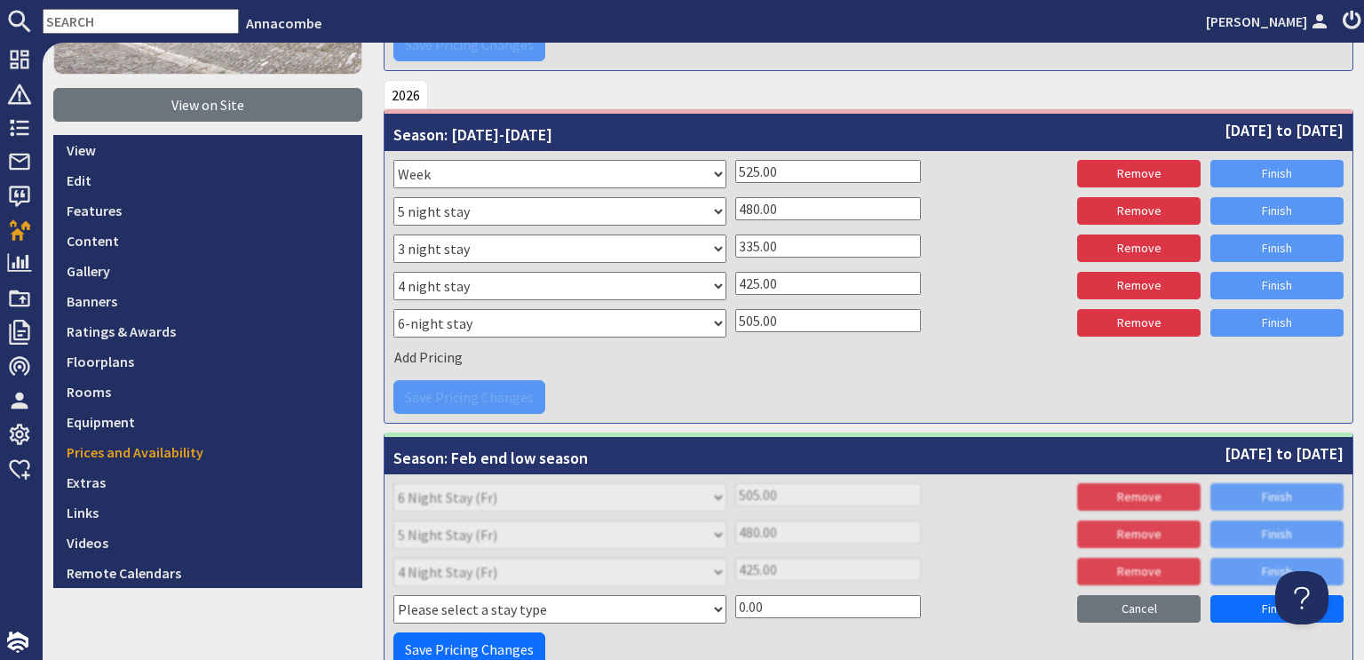
drag, startPoint x: 458, startPoint y: 603, endPoint x: 488, endPoint y: 603, distance: 30.2
click at [458, 603] on select "Please select a stay type Week Sat - Sat 3 night stay Christmas New Year beg. W…" at bounding box center [559, 609] width 333 height 28
select select "8227"
click at [393, 595] on select "Please select a stay type Week Sat - Sat 3 night stay Christmas New Year beg. W…" at bounding box center [559, 609] width 333 height 28
click at [735, 602] on input "0.00" at bounding box center [828, 606] width 186 height 23
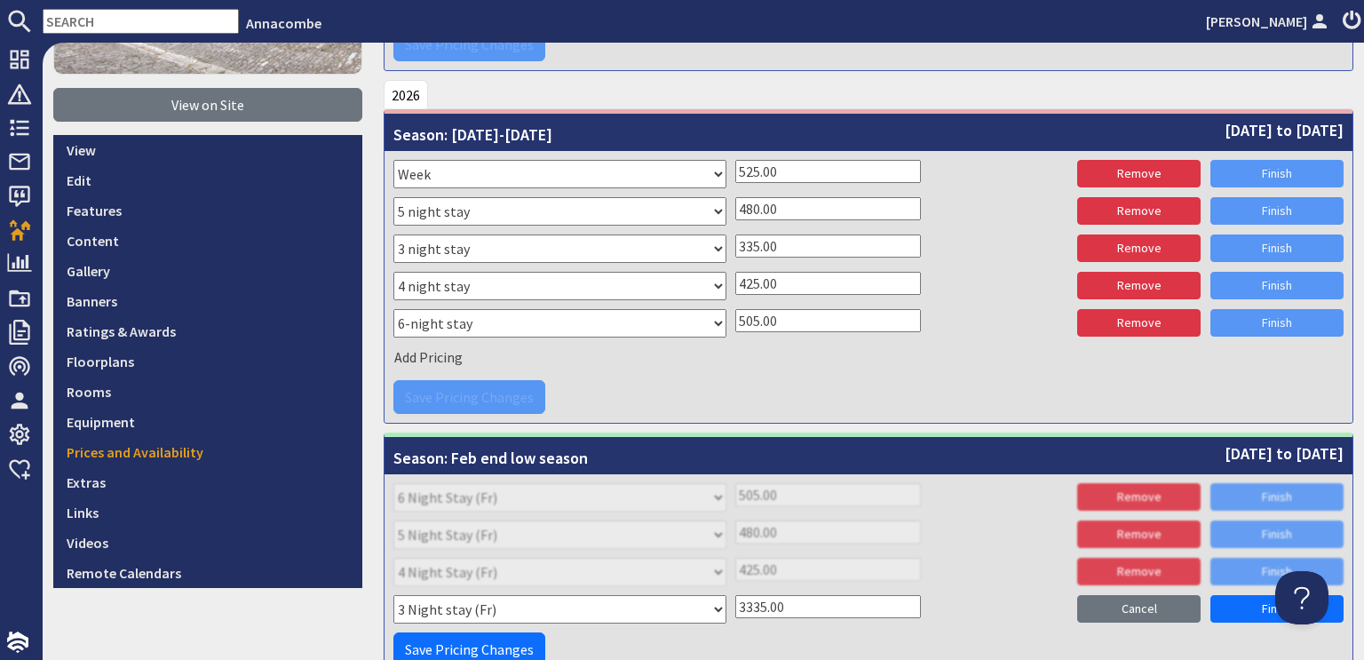
click at [739, 605] on input "3335.00" at bounding box center [828, 606] width 186 height 23
type input "335.00"
click at [1268, 603] on link "Finish" at bounding box center [1277, 609] width 133 height 28
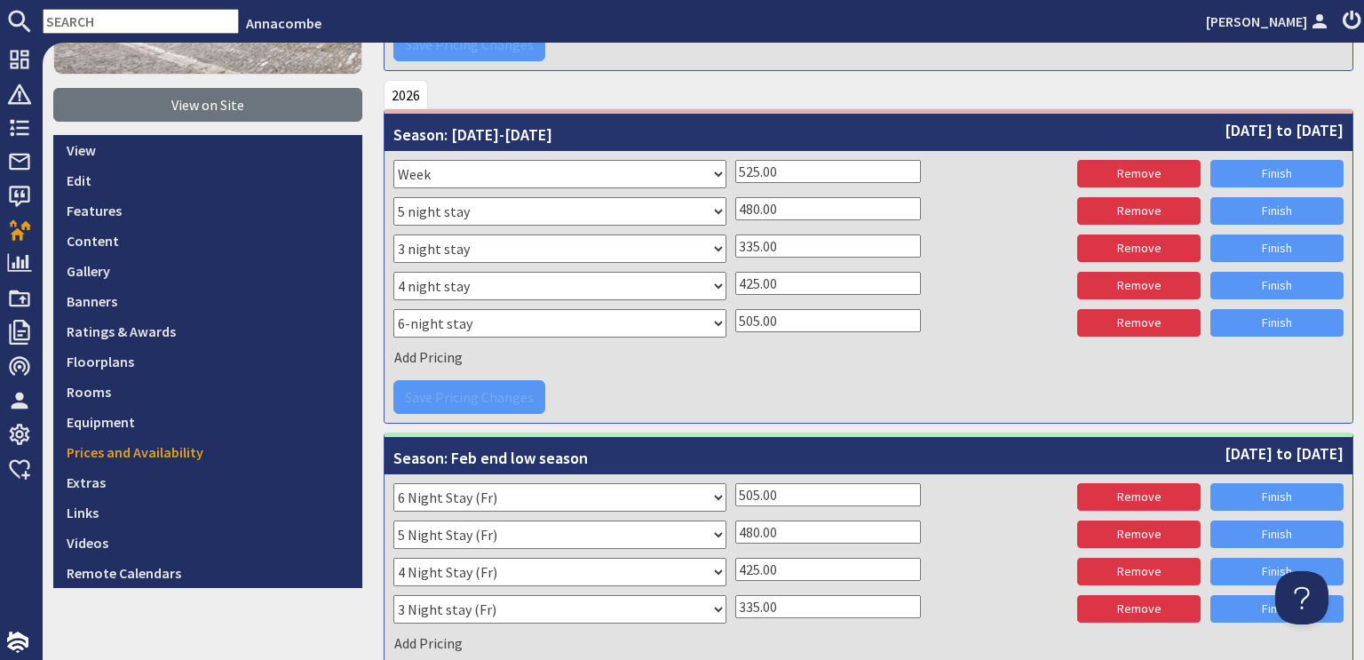
scroll to position [519, 0]
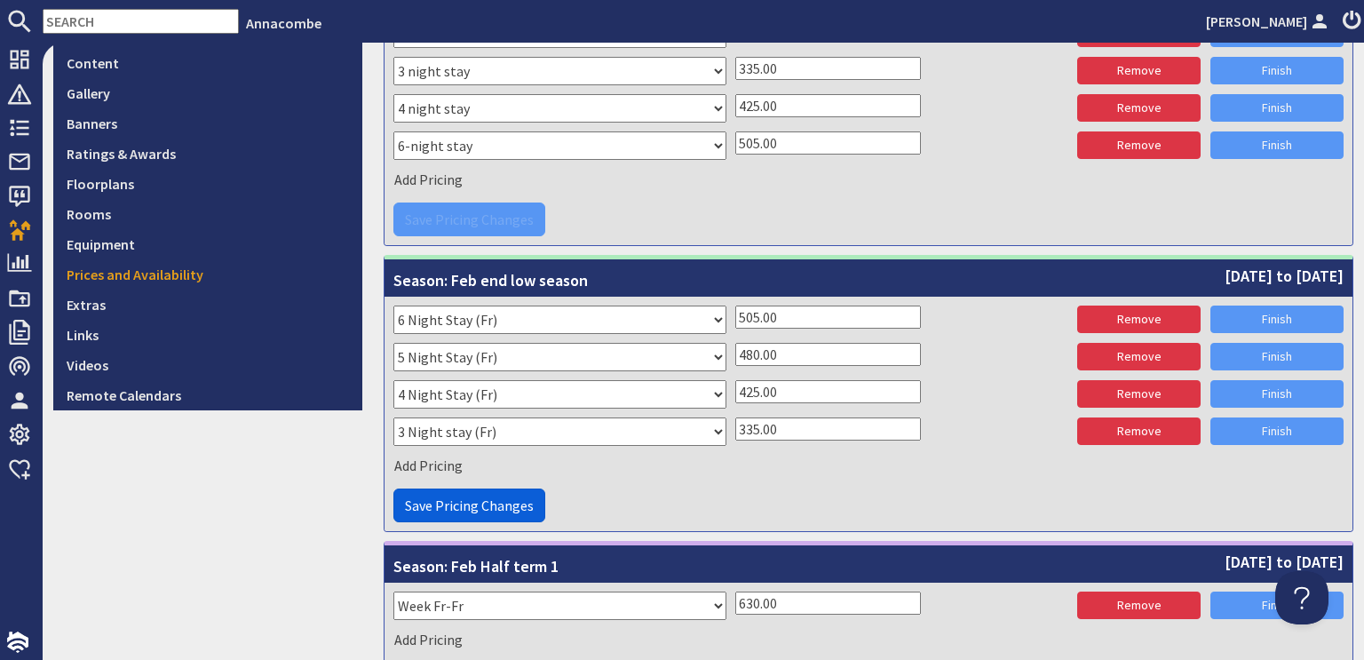
click at [462, 504] on span "Save Pricing Changes" at bounding box center [469, 505] width 129 height 18
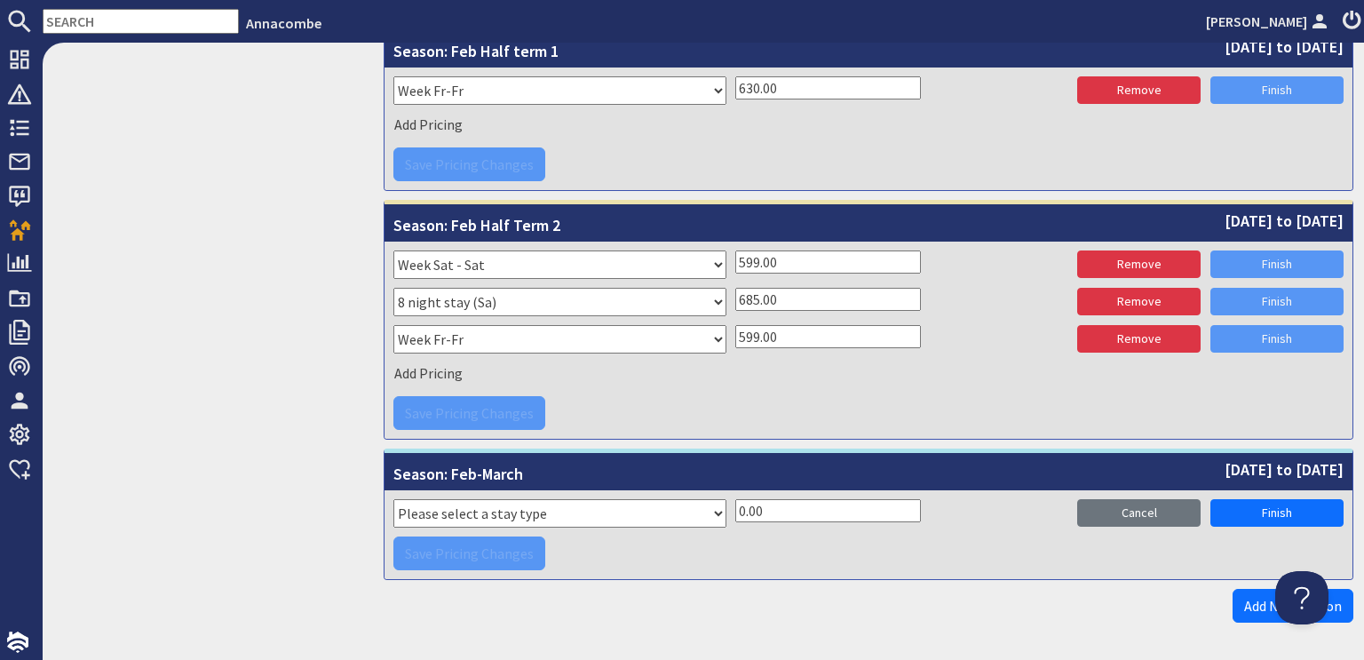
scroll to position [1078, 0]
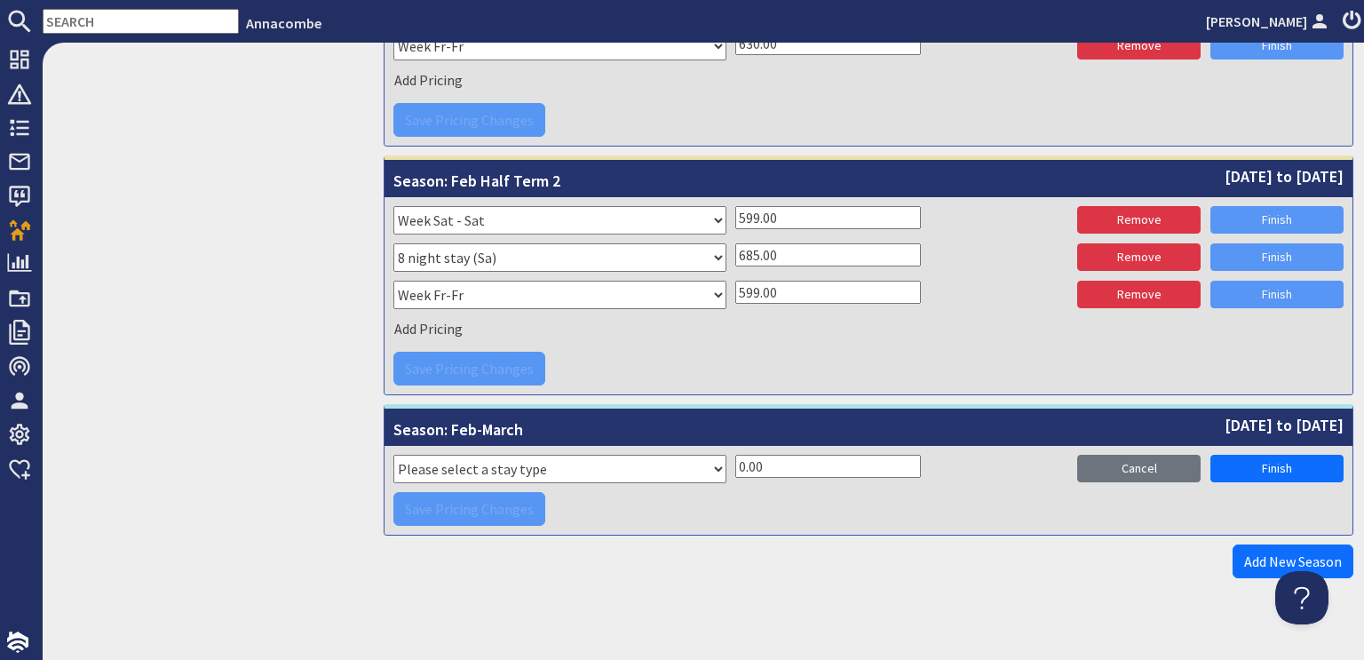
click at [709, 464] on select "Please select a stay type Week Sat - Sat 3 night stay Christmas New Year beg. W…" at bounding box center [559, 469] width 333 height 28
select select "2406"
click at [393, 455] on select "Please select a stay type Week Sat - Sat 3 night stay Christmas New Year beg. W…" at bounding box center [559, 469] width 333 height 28
click at [738, 455] on input "0.00" at bounding box center [828, 466] width 186 height 23
type input "560.00"
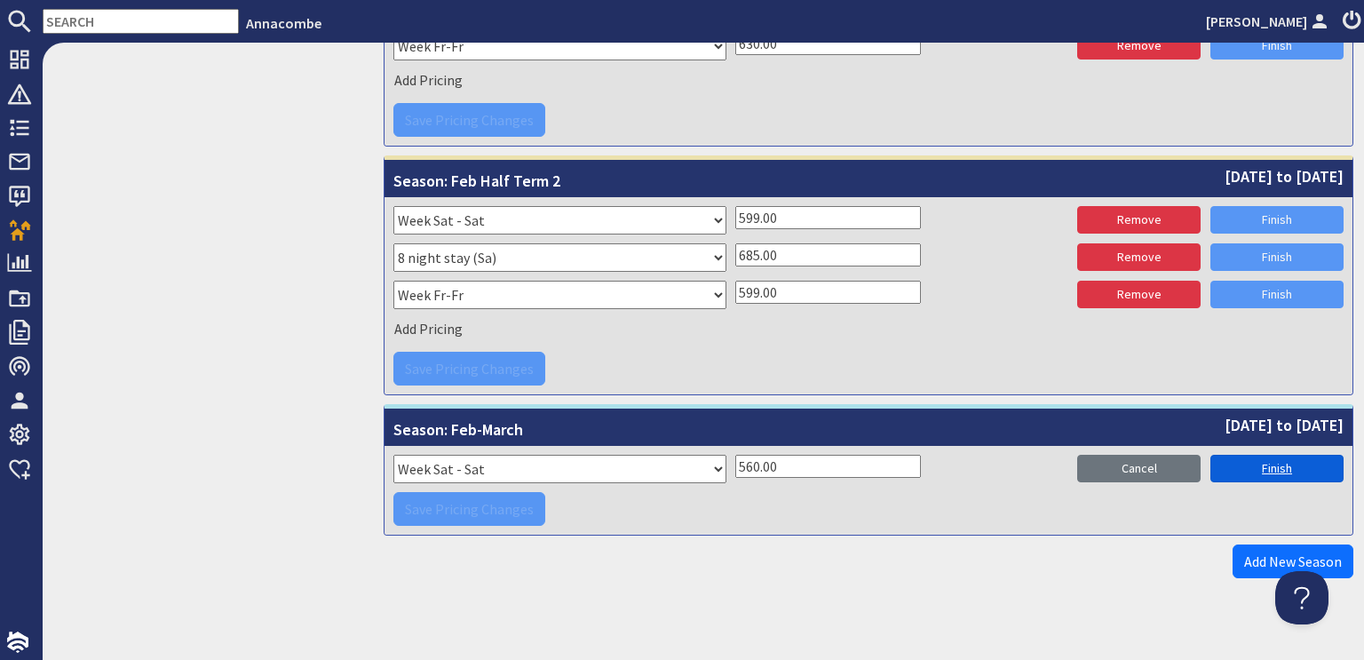
click at [1264, 461] on link "Finish" at bounding box center [1277, 469] width 133 height 28
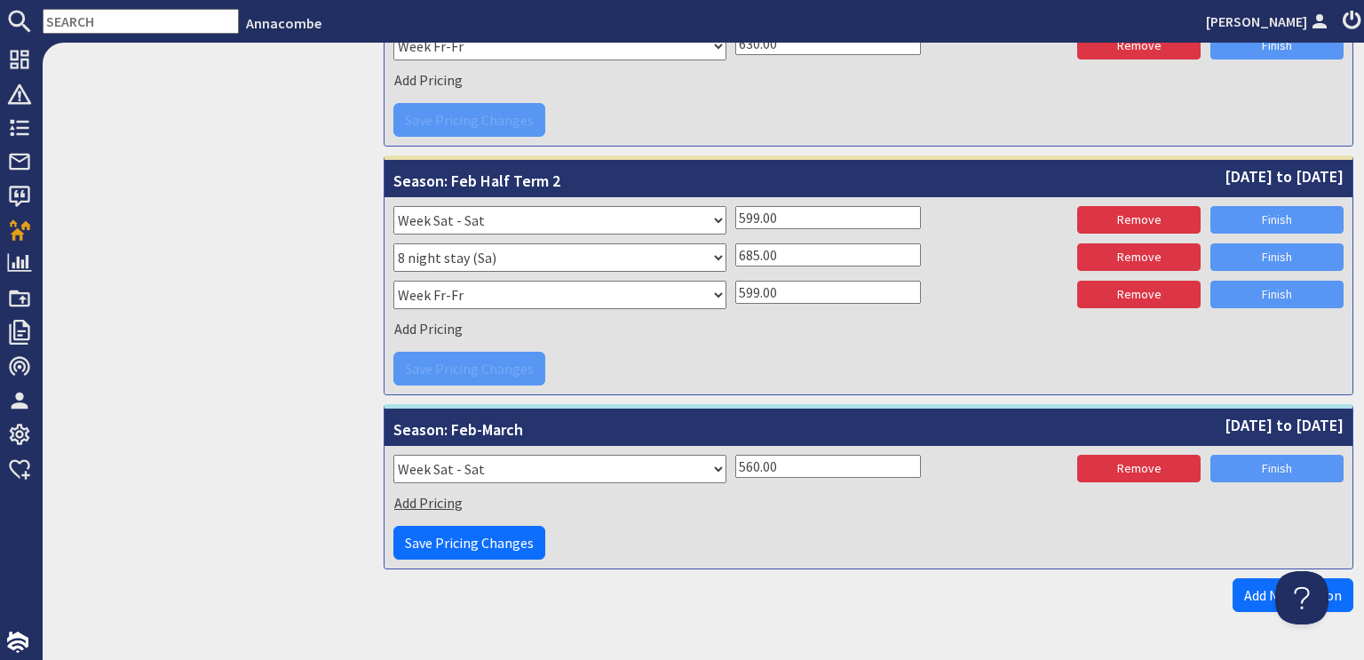
click at [401, 497] on span "Add Pricing" at bounding box center [428, 503] width 68 height 18
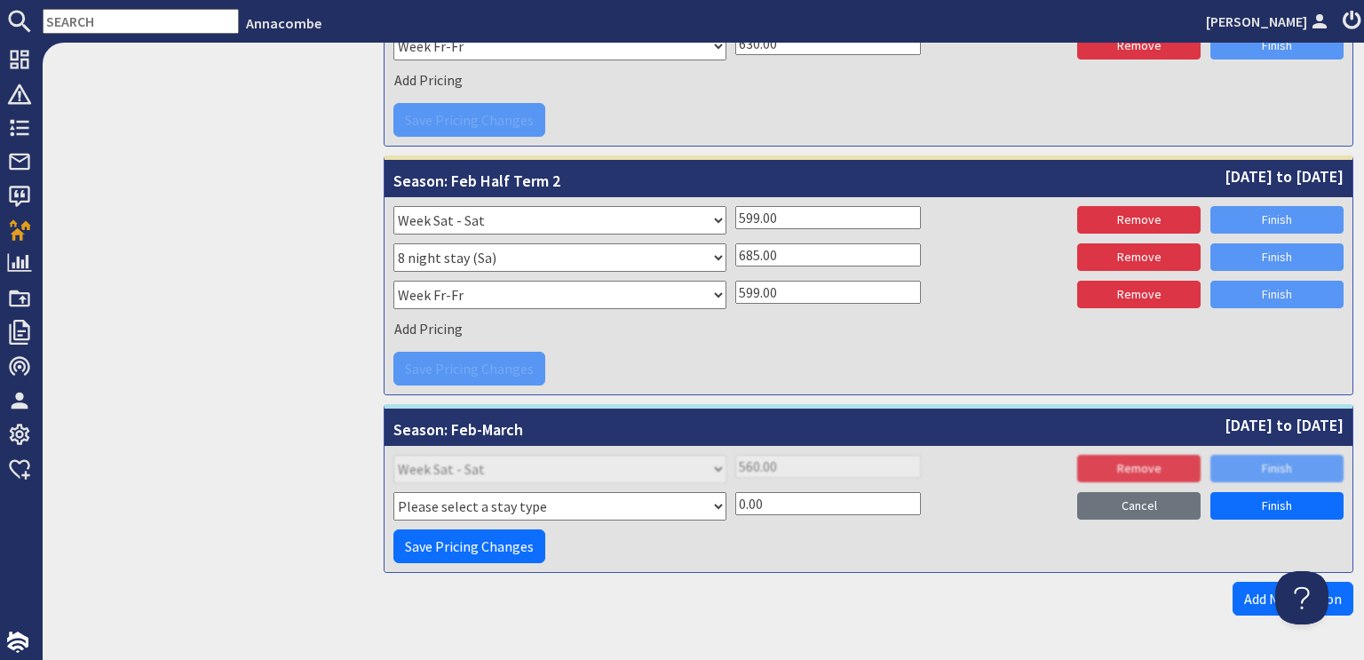
click at [711, 505] on select "Please select a stay type Week Sat - Sat 3 night stay Christmas New Year beg. W…" at bounding box center [559, 506] width 333 height 28
click at [636, 544] on div "Save Pricing Changes" at bounding box center [868, 546] width 950 height 34
click at [709, 500] on select "Please select a stay type Week Sat - Sat 3 night stay Christmas New Year beg. W…" at bounding box center [559, 506] width 333 height 28
select select "8736"
click at [393, 492] on select "Please select a stay type Week Sat - Sat 3 night stay Christmas New Year beg. W…" at bounding box center [559, 506] width 333 height 28
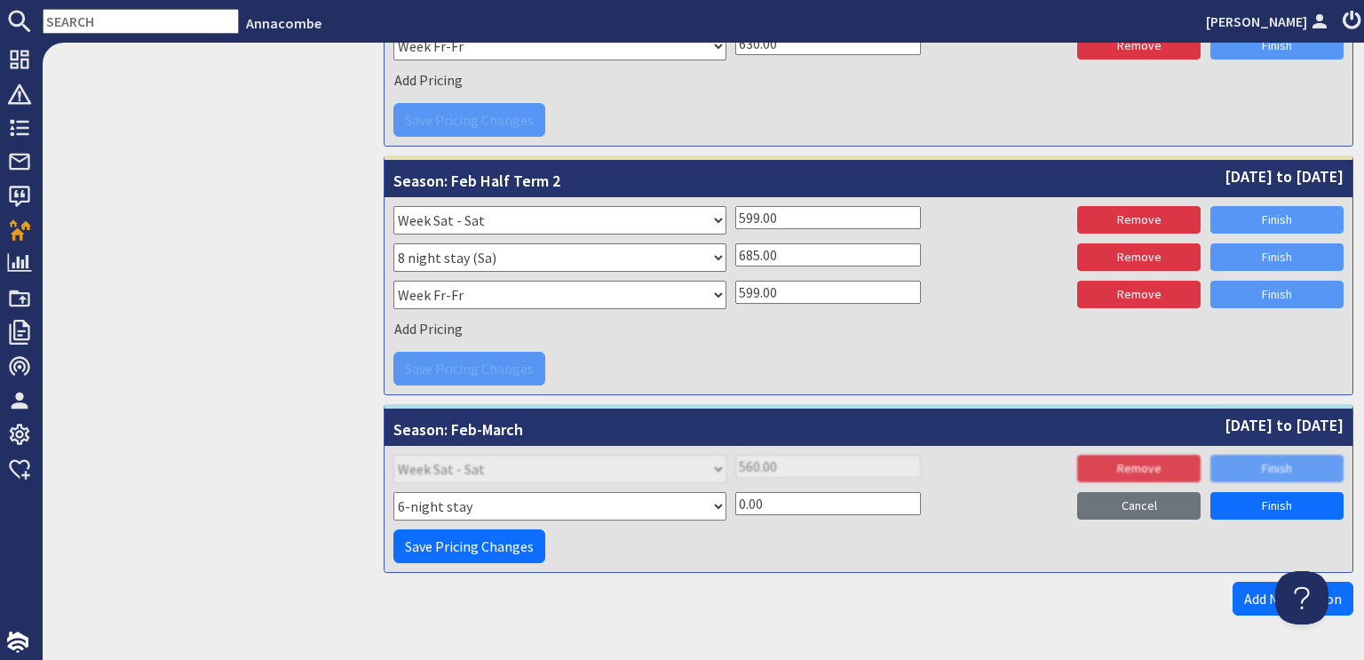
click at [726, 497] on div "Please select a stay type Week Sat - Sat 3 night stay Christmas New Year beg. W…" at bounding box center [868, 508] width 950 height 33
click at [736, 493] on input "0.00" at bounding box center [828, 503] width 186 height 23
type input "540.00"
click at [879, 558] on td "Loading Pricing... Saving Changes... Please select a stay type Week Sat - Sat 3…" at bounding box center [869, 509] width 968 height 126
click at [1265, 495] on link "Finish" at bounding box center [1277, 506] width 133 height 28
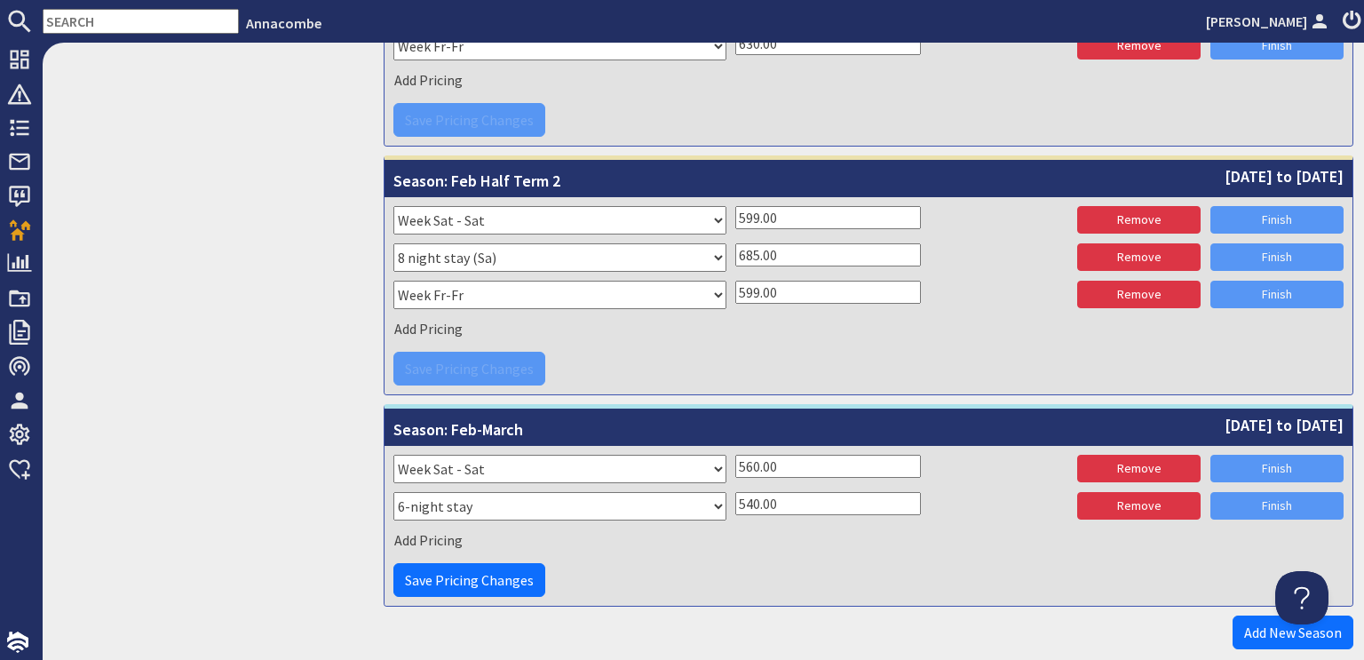
click at [433, 463] on select "Please select a stay type Week Sat - Sat 3 night stay Christmas New Year beg. W…" at bounding box center [559, 469] width 333 height 28
select select "2690"
click at [393, 455] on select "Please select a stay type Week Sat - Sat 3 night stay Christmas New Year beg. W…" at bounding box center [559, 469] width 333 height 28
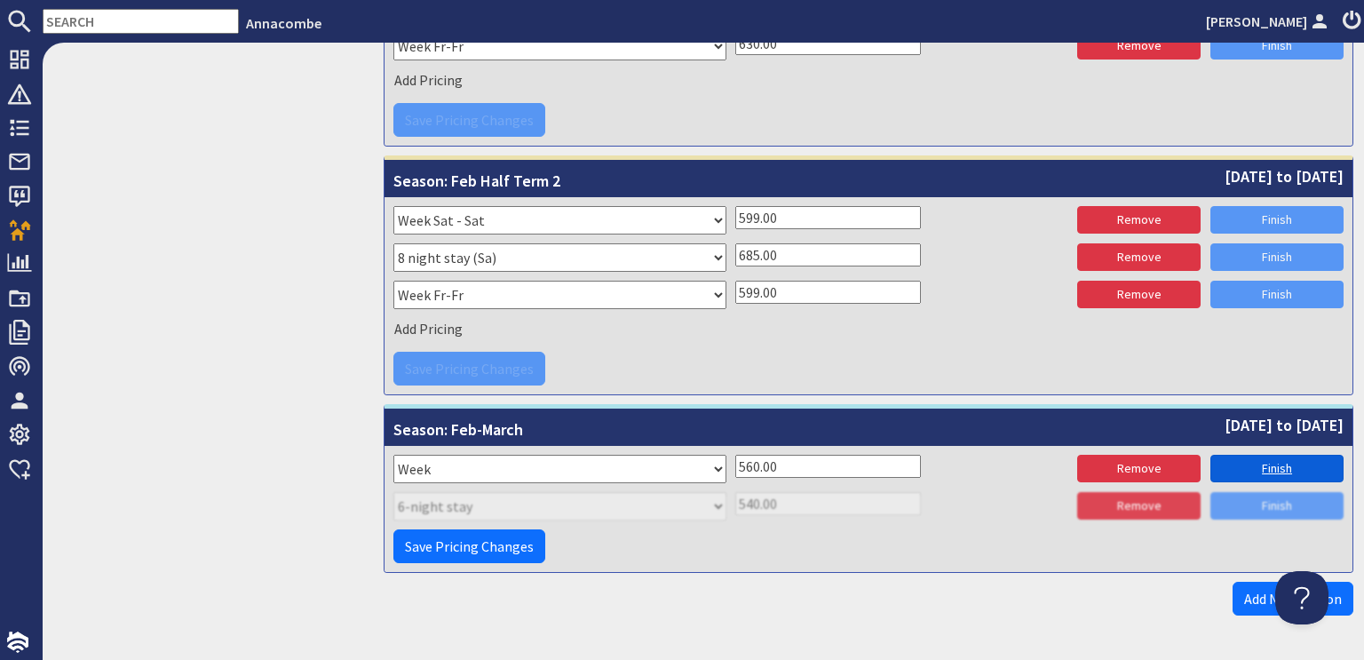
click at [1260, 455] on link "Finish" at bounding box center [1277, 469] width 133 height 28
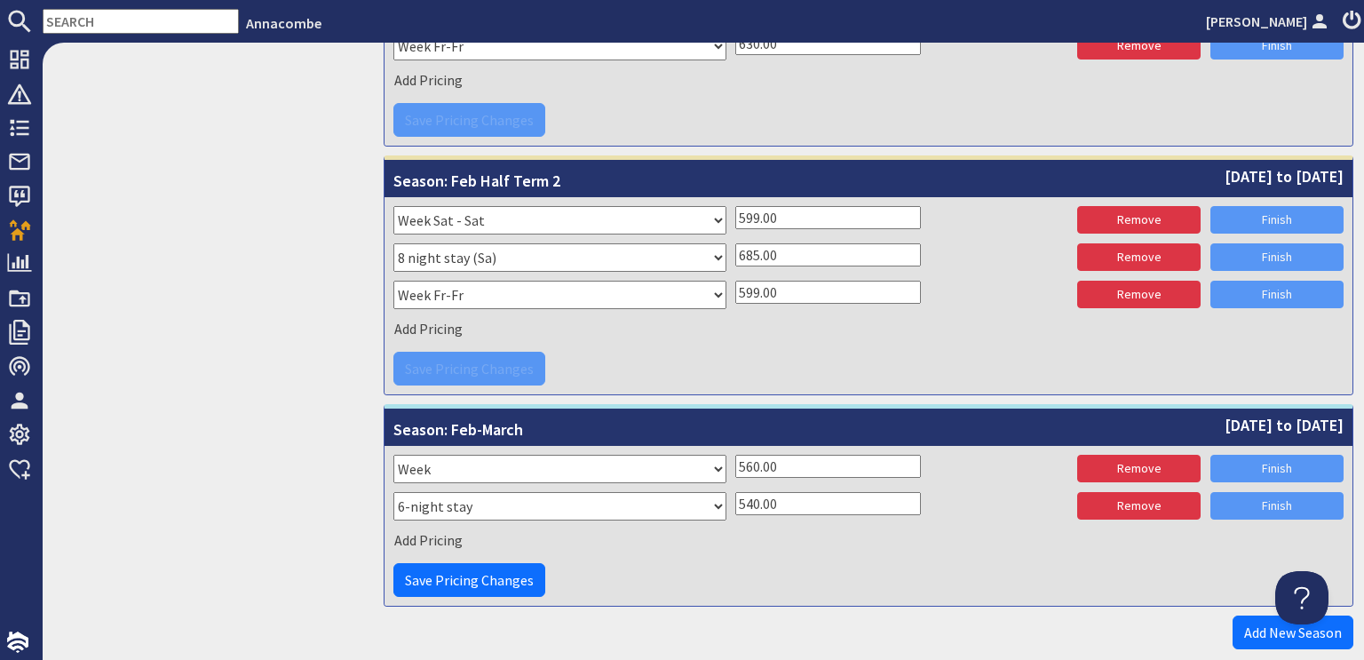
click at [1261, 461] on div "Finish" at bounding box center [1277, 469] width 133 height 28
click at [1264, 511] on div "Finish" at bounding box center [1277, 506] width 133 height 28
click at [423, 539] on span "Add Pricing" at bounding box center [428, 540] width 68 height 18
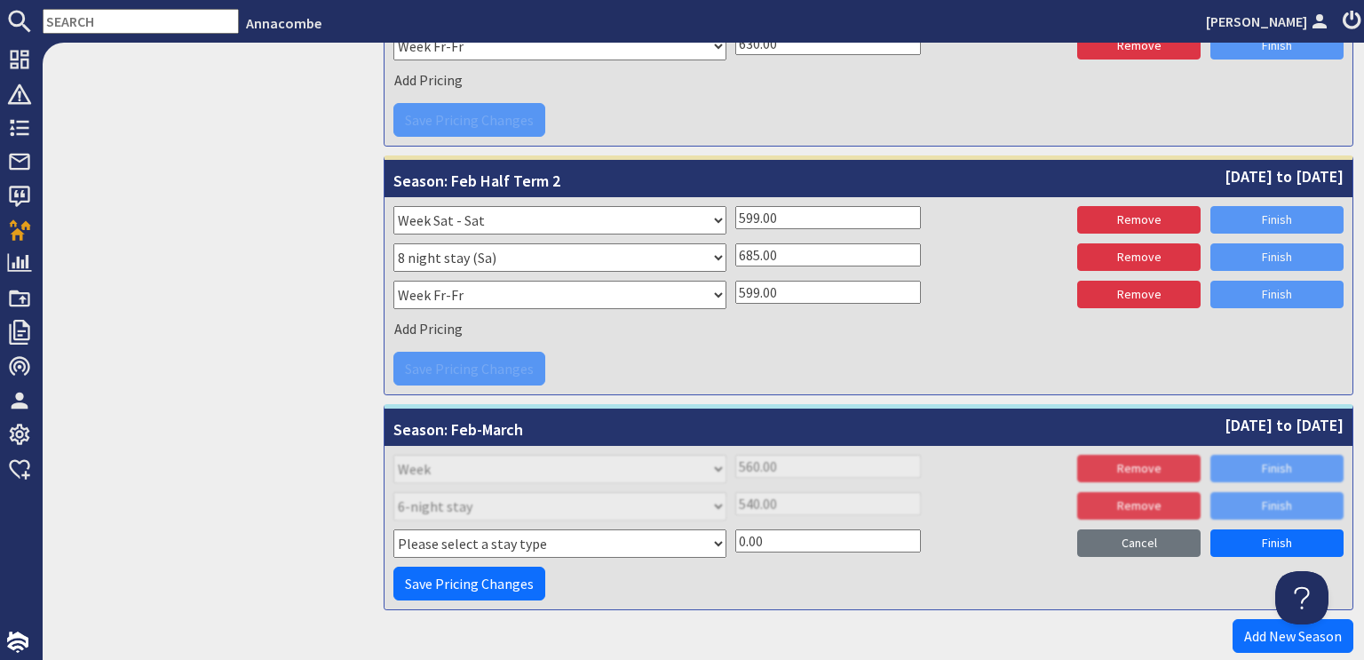
click at [714, 534] on select "Please select a stay type Week Sat - Sat 3 night stay Christmas New Year beg. W…" at bounding box center [559, 543] width 333 height 28
select select "2673"
click at [393, 529] on select "Please select a stay type Week Sat - Sat 3 night stay Christmas New Year beg. W…" at bounding box center [559, 543] width 333 height 28
drag, startPoint x: 739, startPoint y: 536, endPoint x: 732, endPoint y: 525, distance: 12.8
click at [735, 529] on input "0.00" at bounding box center [828, 540] width 186 height 23
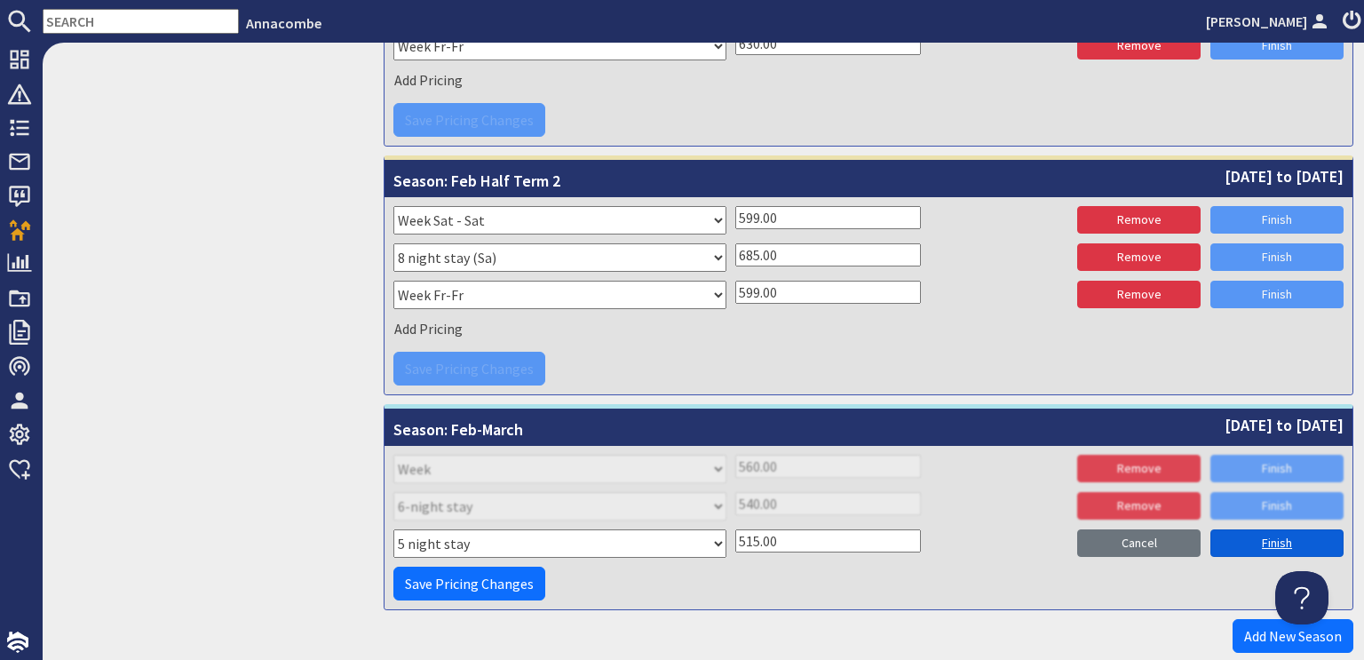
type input "515.00"
click at [1275, 537] on link "Finish" at bounding box center [1277, 543] width 133 height 28
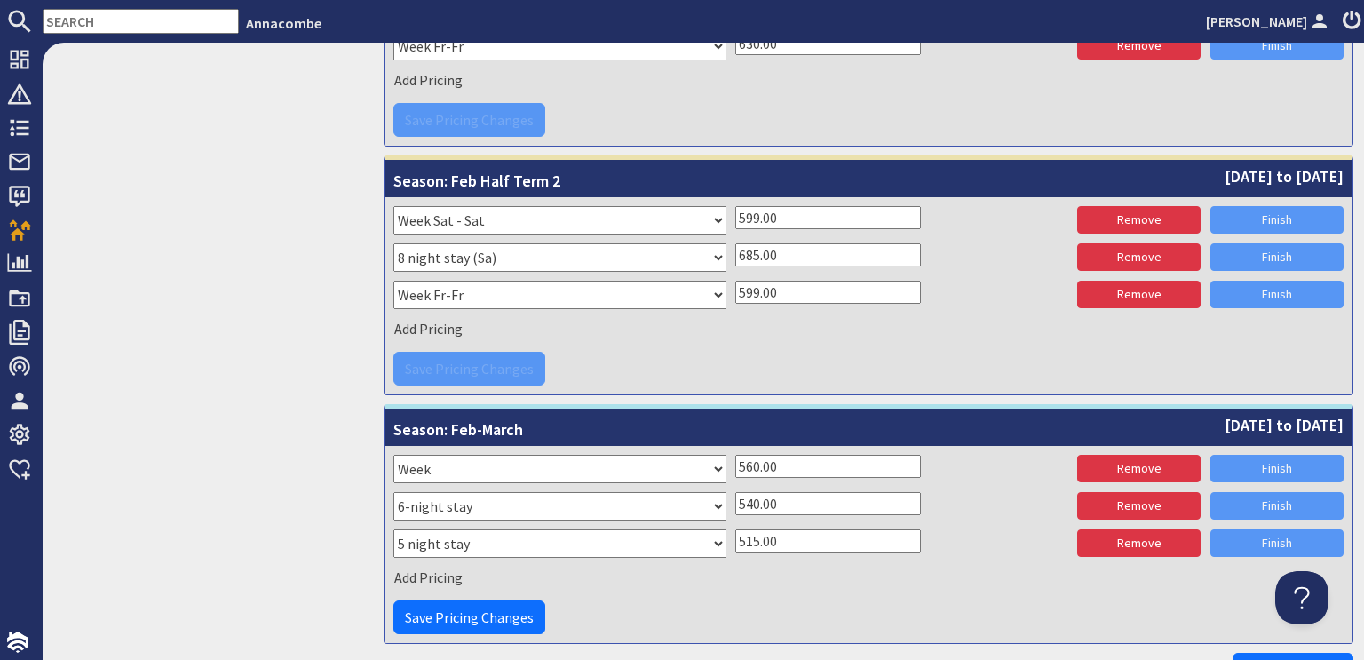
click at [419, 571] on span "Add Pricing" at bounding box center [428, 577] width 68 height 18
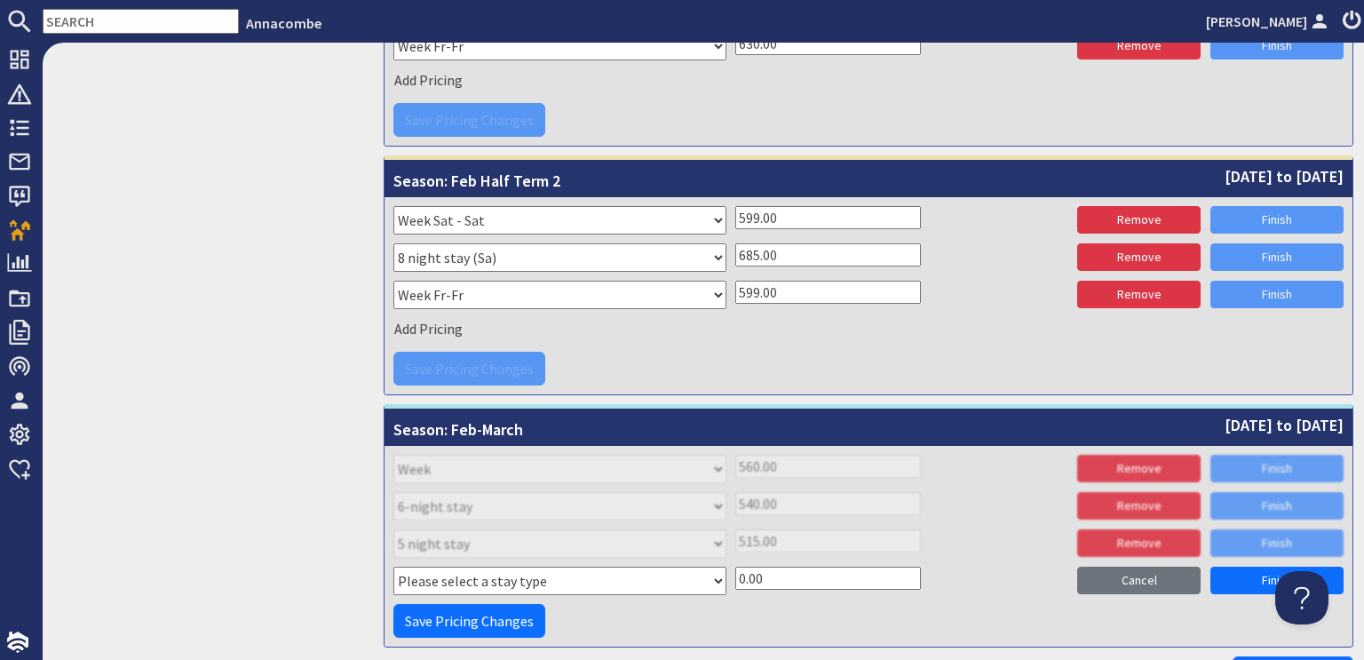
click at [711, 577] on select "Please select a stay type Week Sat - Sat 3 night stay Christmas New Year beg. W…" at bounding box center [559, 581] width 333 height 28
select select "2672"
click at [393, 567] on select "Please select a stay type Week Sat - Sat 3 night stay Christmas New Year beg. W…" at bounding box center [559, 581] width 333 height 28
click at [727, 573] on div "Please select a stay type Week Sat - Sat 3 night stay Christmas New Year beg. W…" at bounding box center [868, 583] width 950 height 33
click at [735, 571] on input "0.00" at bounding box center [828, 578] width 186 height 23
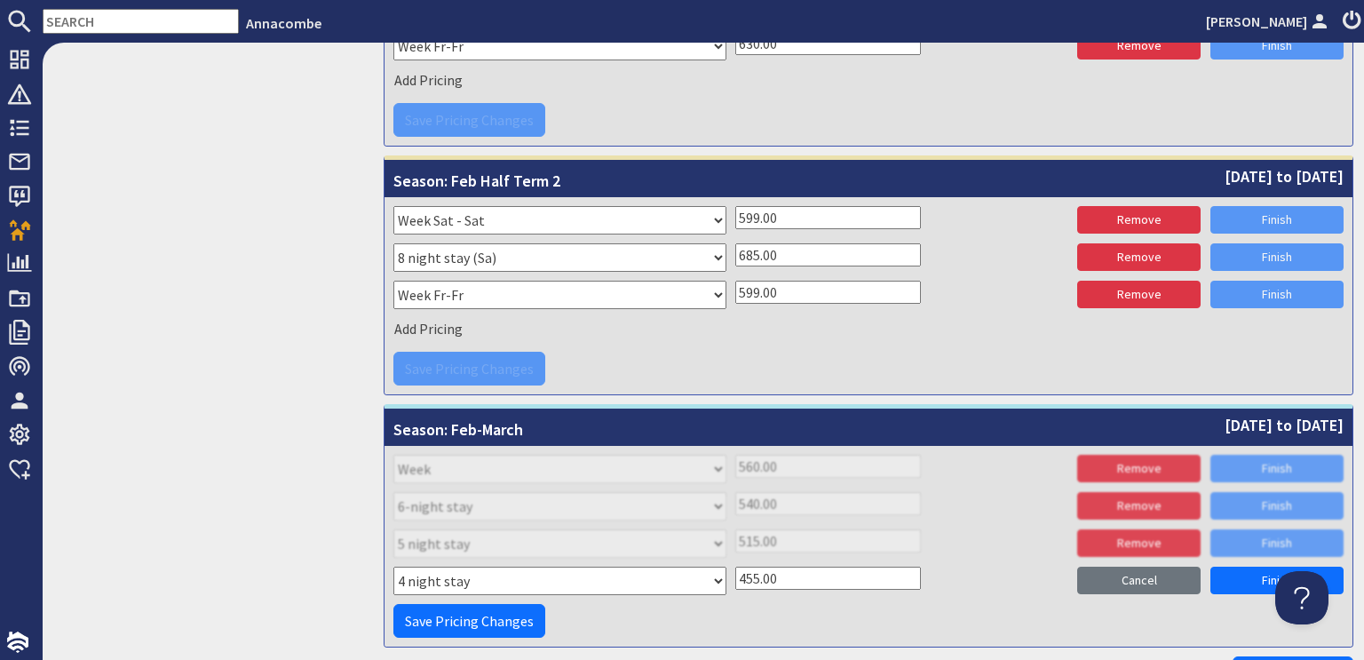
click at [810, 581] on input "455.00" at bounding box center [828, 578] width 186 height 23
type input "455.00"
click at [1261, 567] on link "Finish" at bounding box center [1277, 581] width 133 height 28
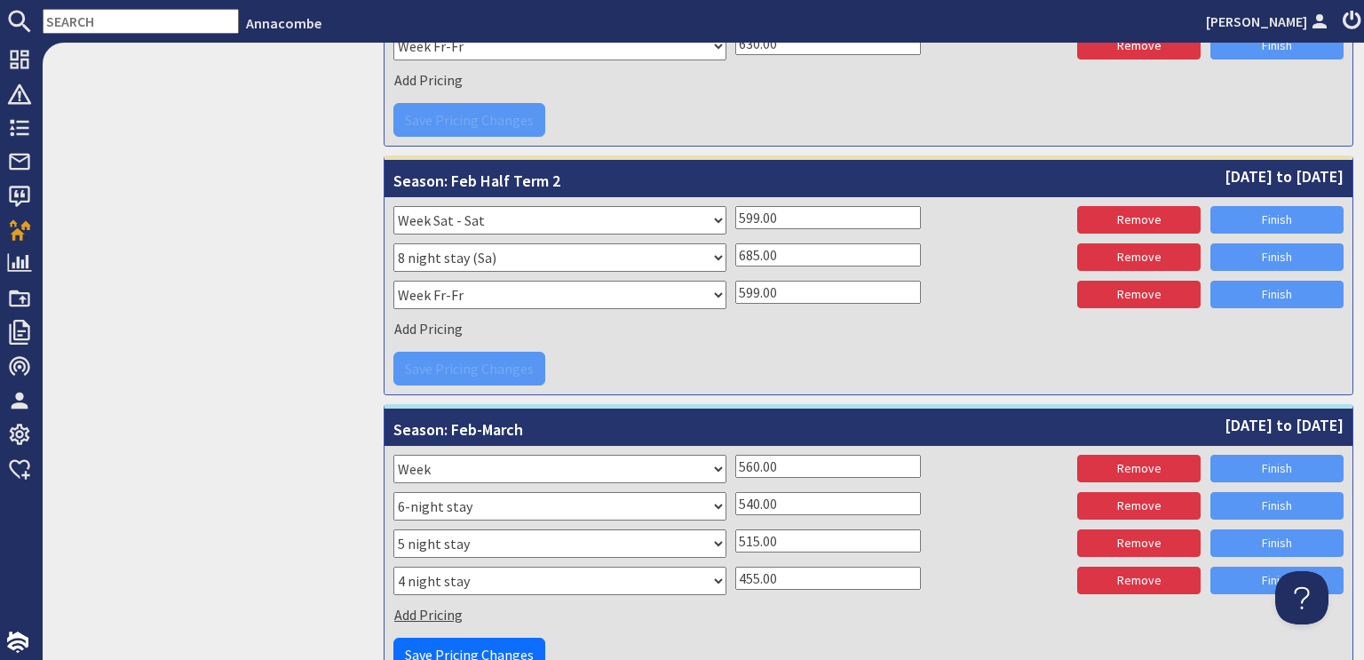
click at [410, 608] on span "Add Pricing" at bounding box center [428, 615] width 68 height 18
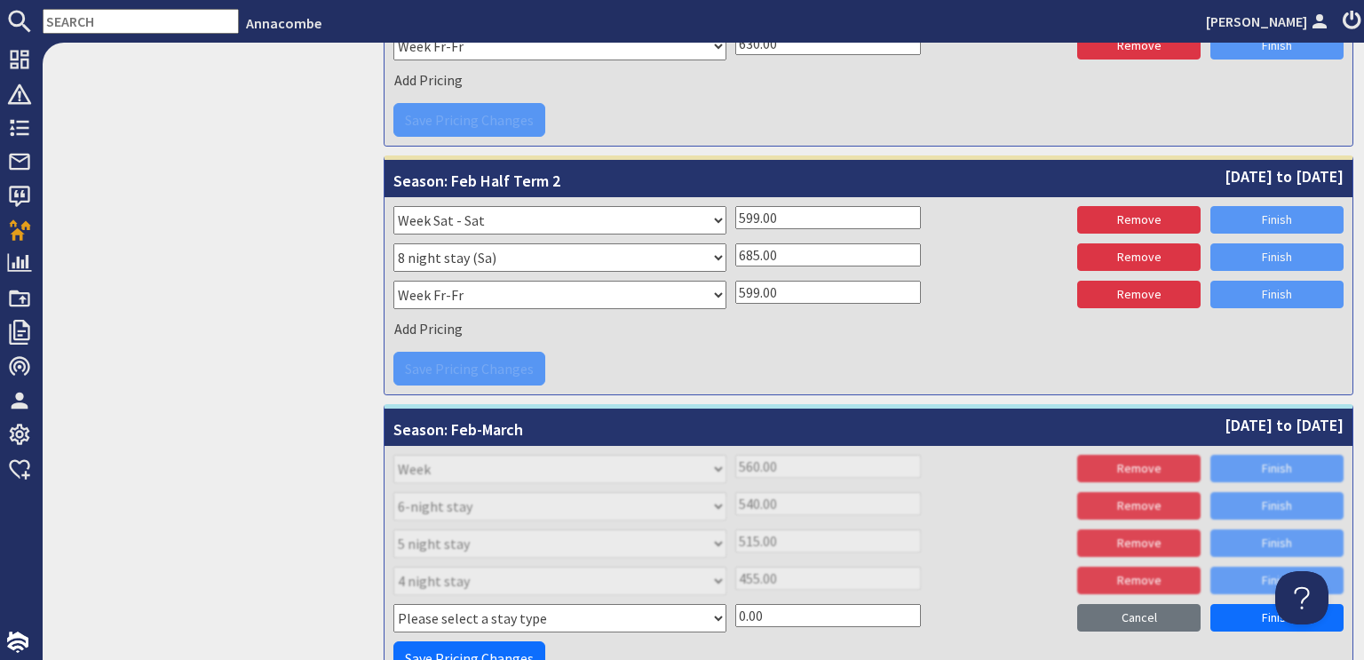
click at [709, 611] on select "Please select a stay type Week Sat - Sat 3 night stay Christmas New Year beg. W…" at bounding box center [559, 618] width 333 height 28
select select "2407"
click at [393, 604] on select "Please select a stay type Week Sat - Sat 3 night stay Christmas New Year beg. W…" at bounding box center [559, 618] width 333 height 28
click at [740, 606] on input "0.00" at bounding box center [828, 615] width 186 height 23
type input "360.00"
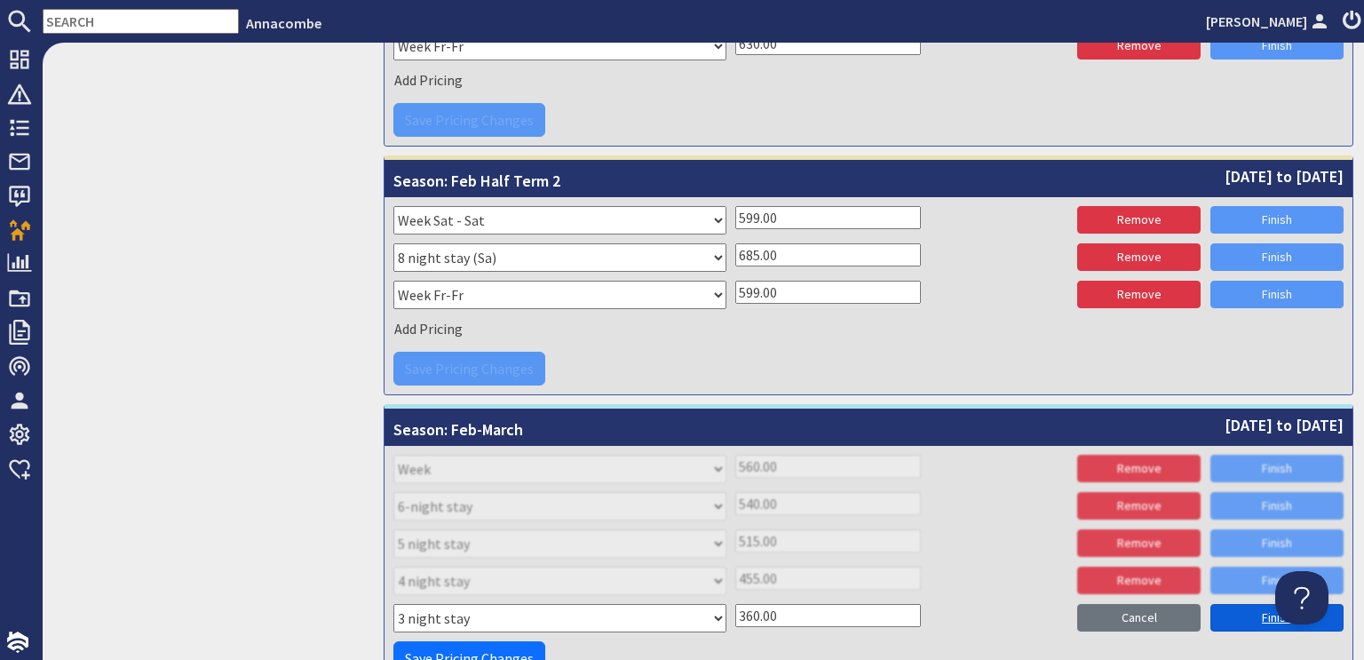
click at [1226, 604] on link "Finish" at bounding box center [1277, 618] width 133 height 28
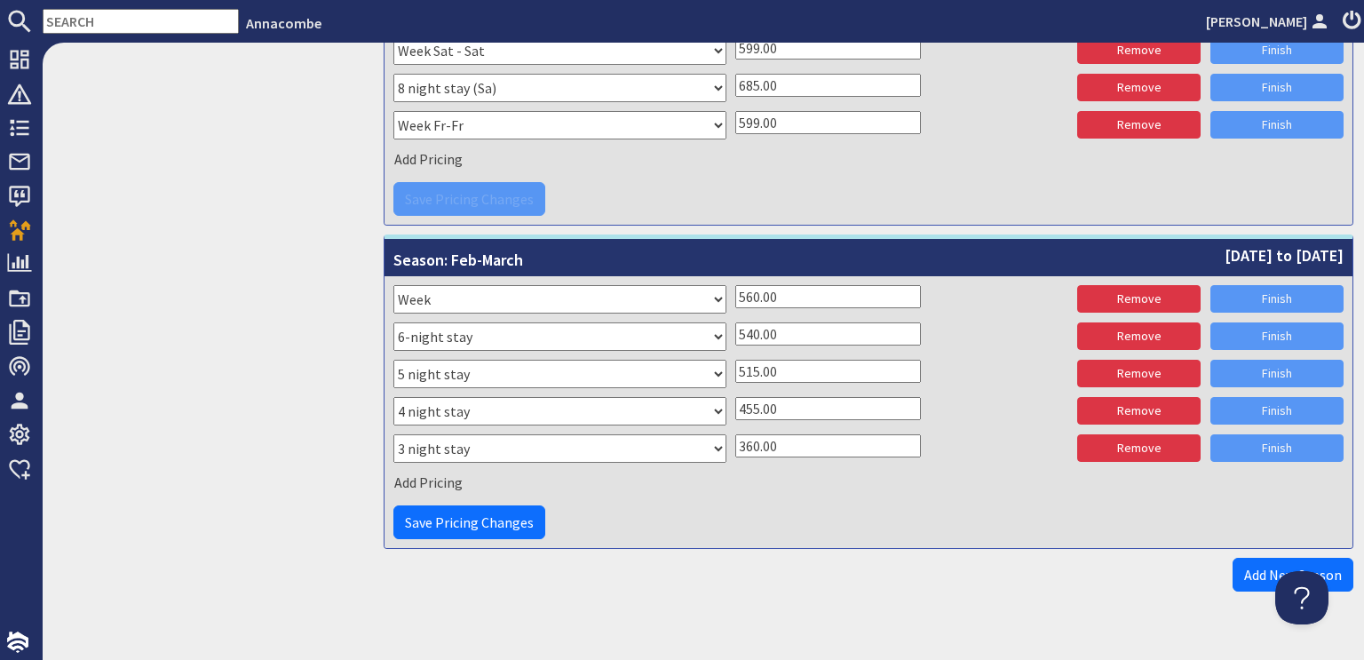
scroll to position [1256, 0]
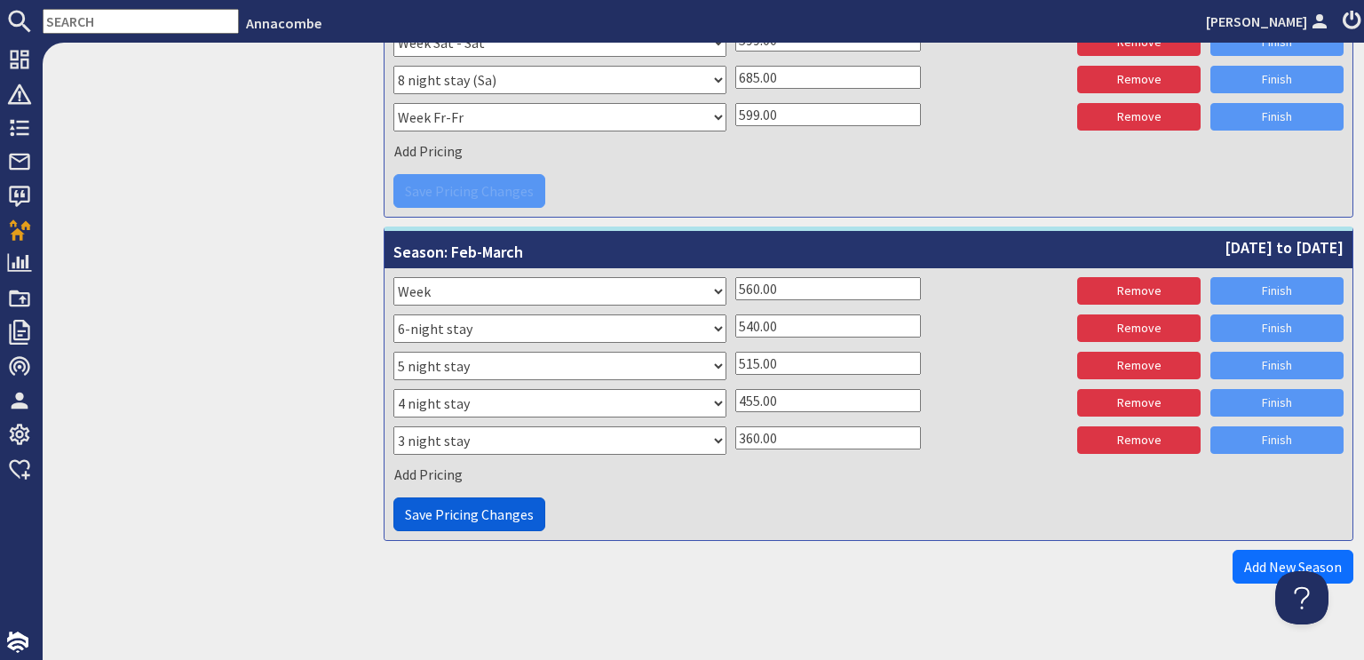
click at [458, 507] on span "Save Pricing Changes" at bounding box center [469, 514] width 129 height 18
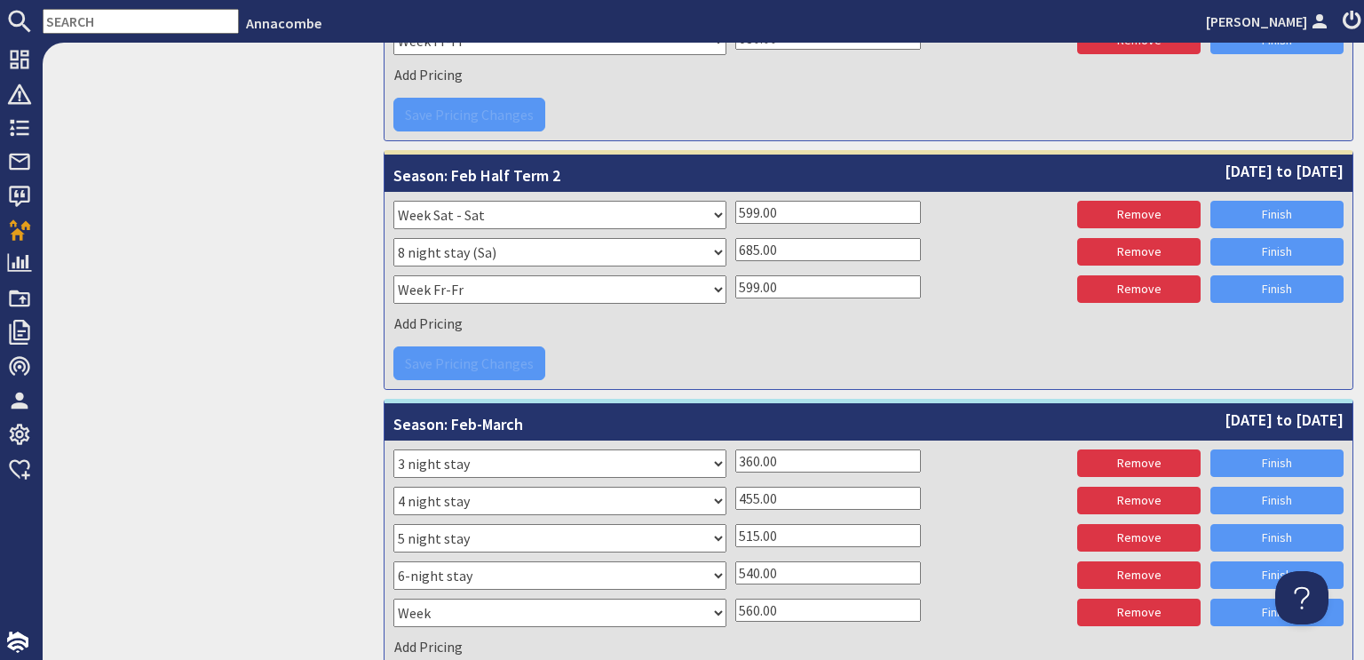
scroll to position [1261, 0]
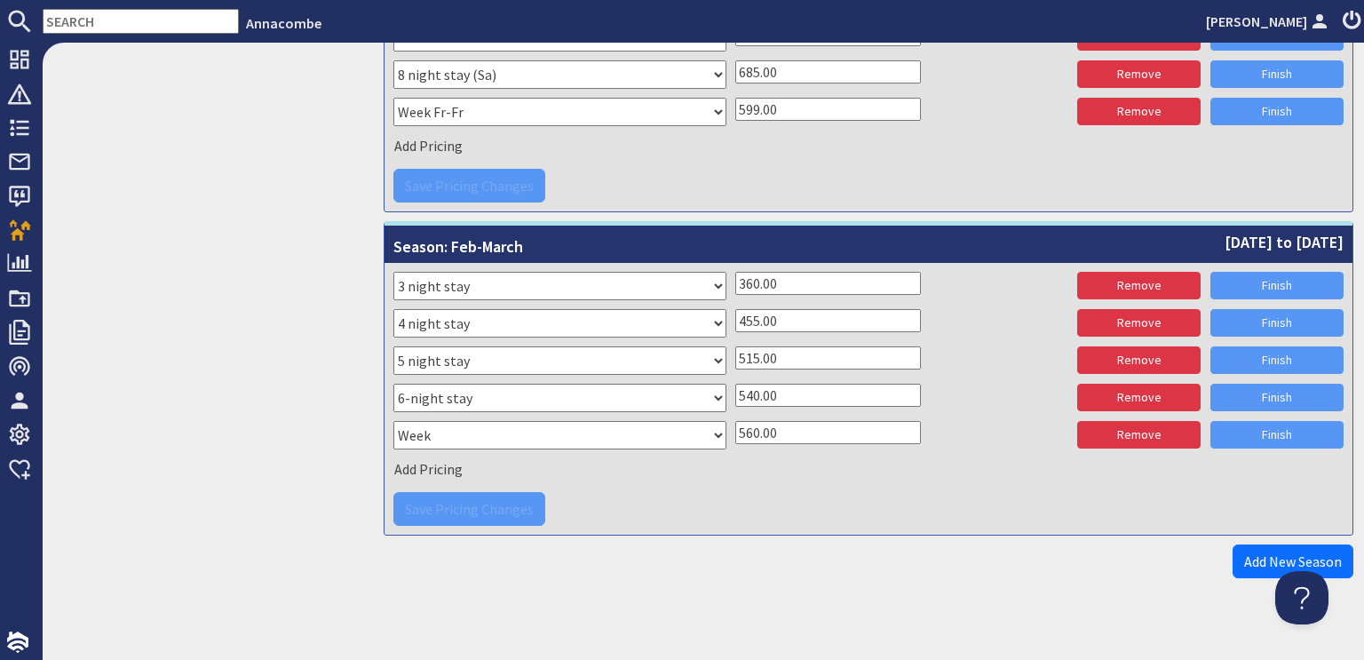
click at [754, 309] on input "455.00" at bounding box center [828, 320] width 186 height 23
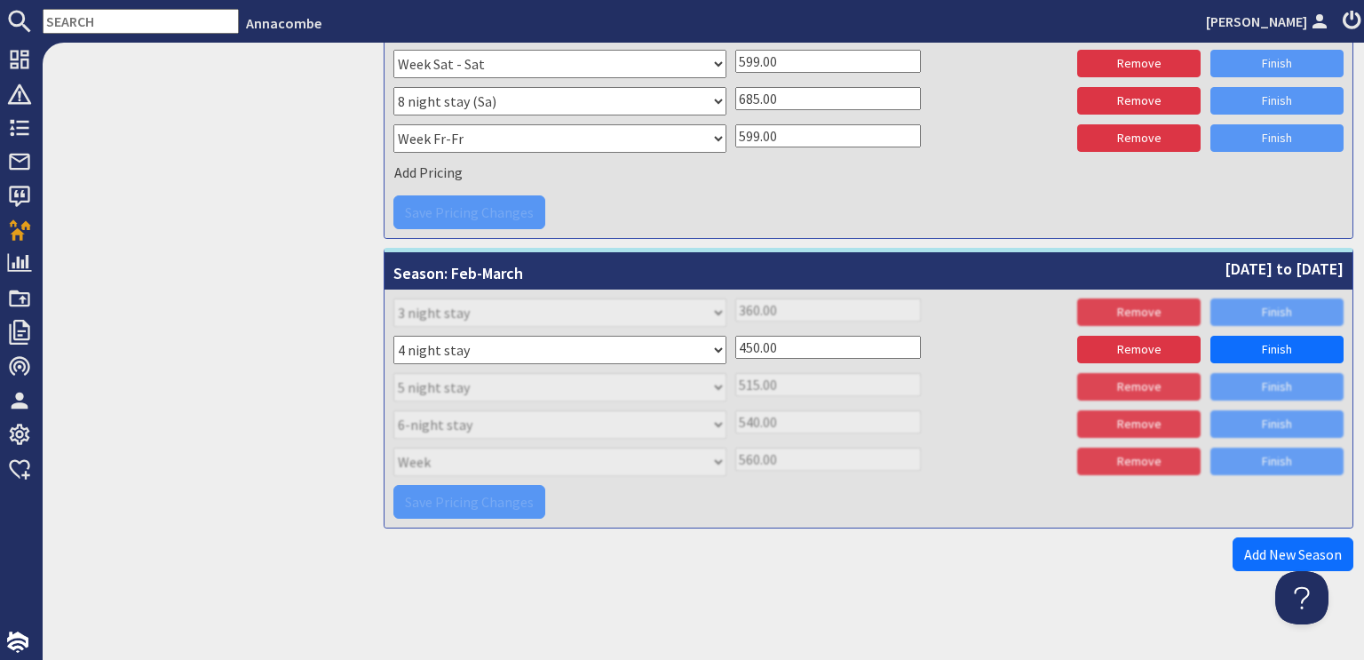
scroll to position [1227, 0]
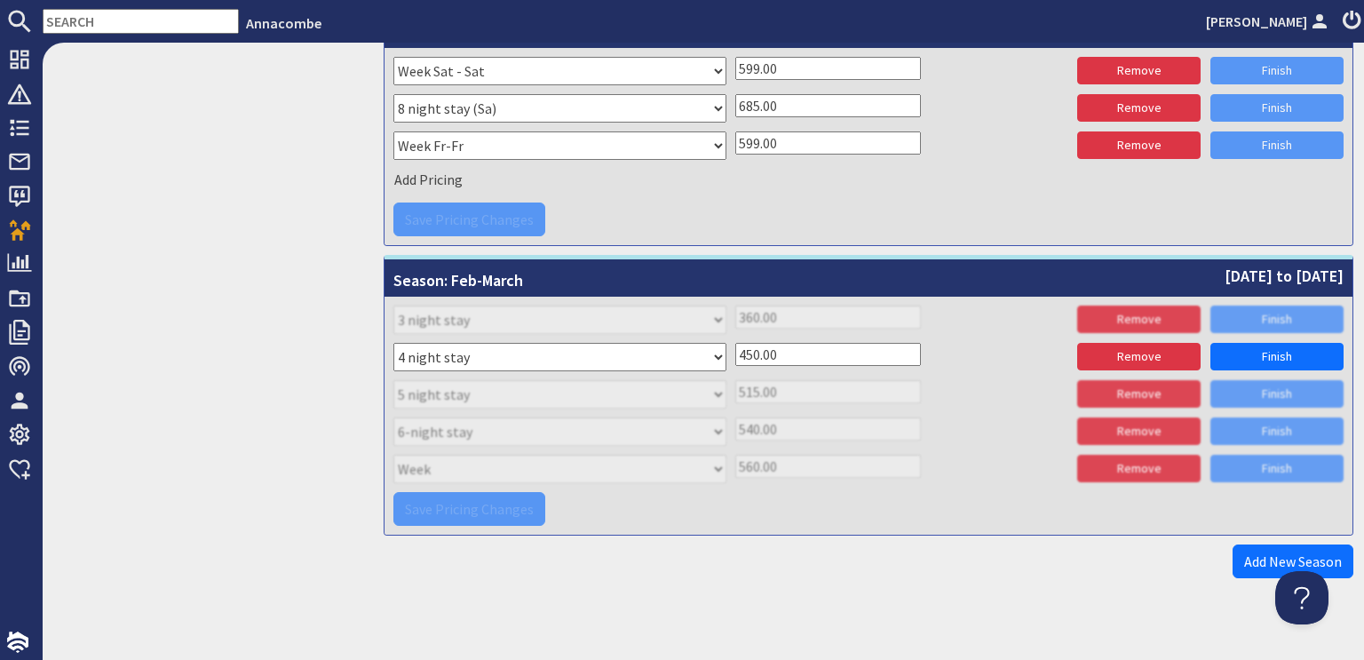
type input "450.00"
click at [937, 408] on div "Please select a stay type Week Sat - Sat 3 night stay Christmas New Year beg. W…" at bounding box center [868, 397] width 950 height 182
click at [934, 401] on div "Please select a stay type Week Sat - Sat Christmas New Year beg. W/Th/F 5 night…" at bounding box center [868, 396] width 950 height 33
click at [1254, 346] on link "Finish" at bounding box center [1277, 357] width 133 height 28
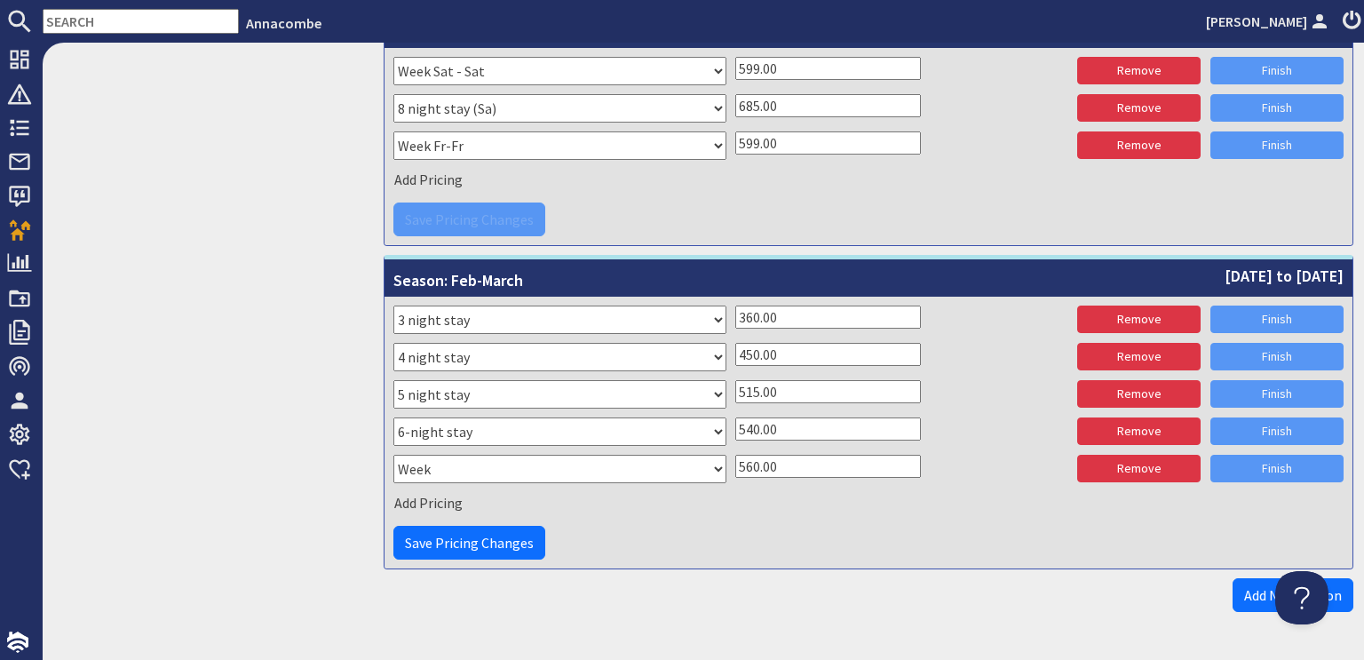
click at [750, 381] on input "515.00" at bounding box center [828, 391] width 186 height 23
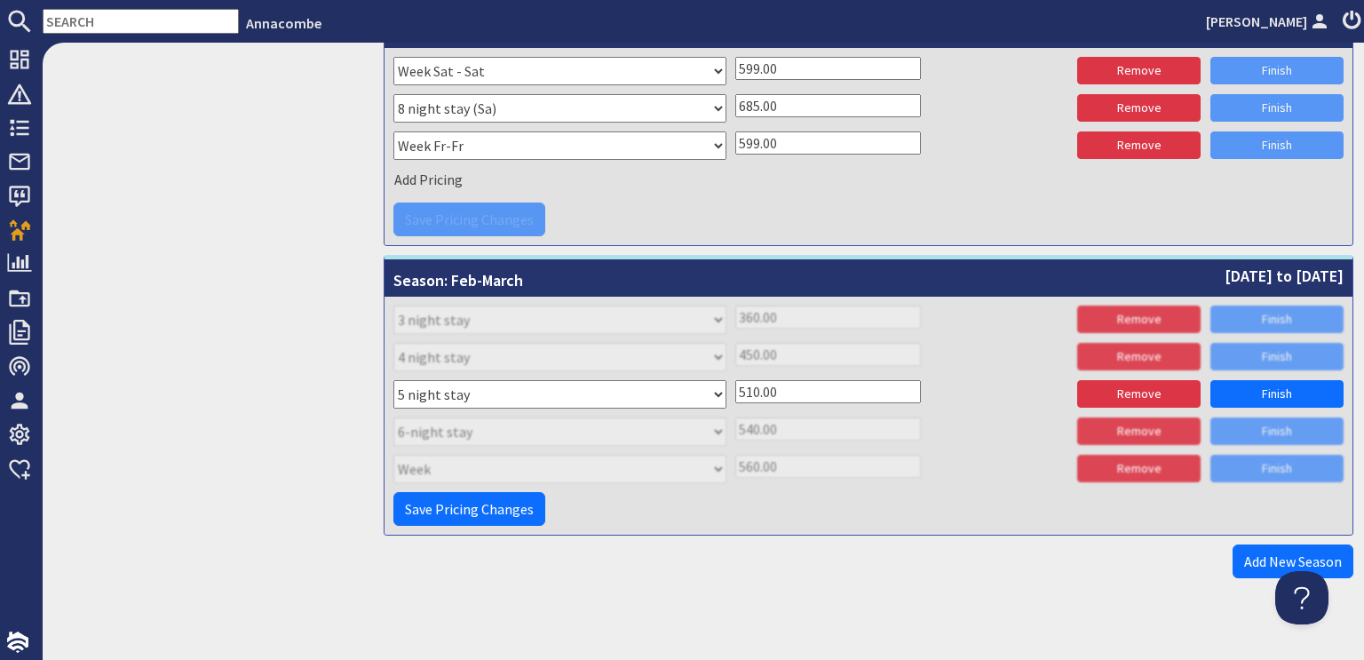
type input "510.00"
click at [918, 498] on div "Save Pricing Changes" at bounding box center [868, 509] width 950 height 34
click at [922, 429] on div "540.00" at bounding box center [901, 428] width 333 height 23
click at [1243, 387] on link "Finish" at bounding box center [1277, 394] width 133 height 28
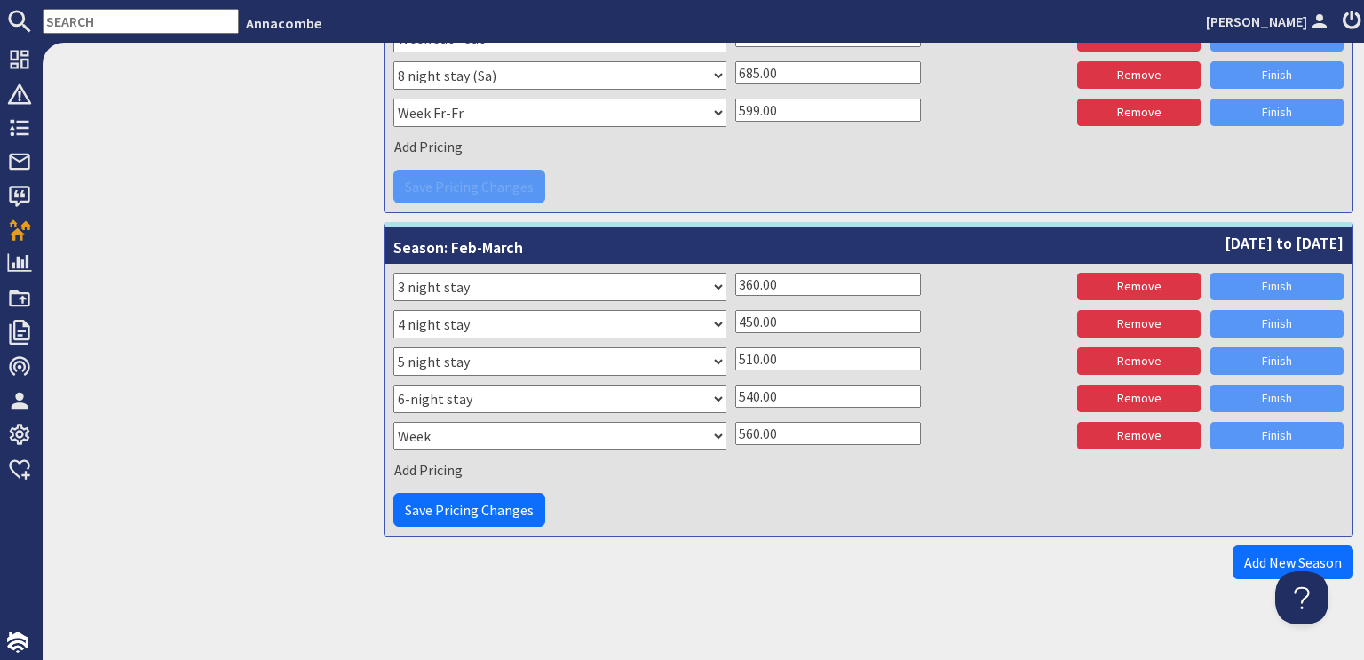
scroll to position [1261, 0]
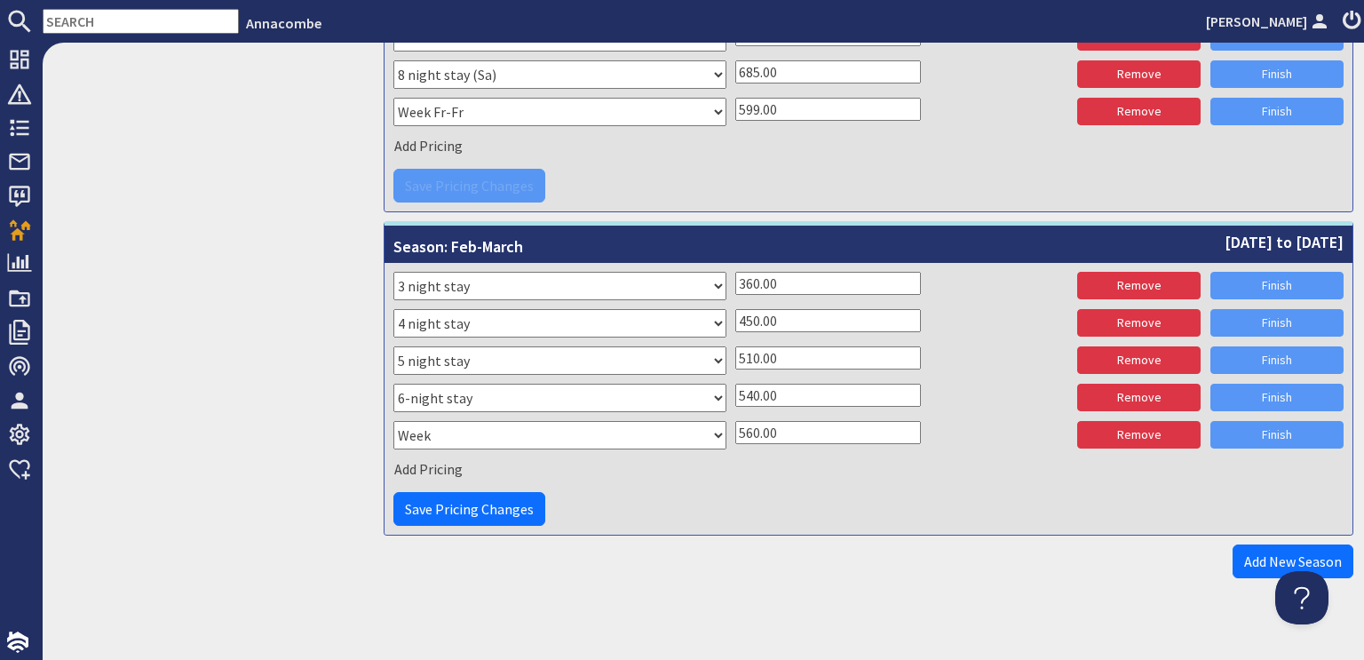
click at [935, 457] on div "Add Pricing" at bounding box center [868, 468] width 950 height 27
click at [461, 500] on span "Save Pricing Changes" at bounding box center [469, 509] width 129 height 18
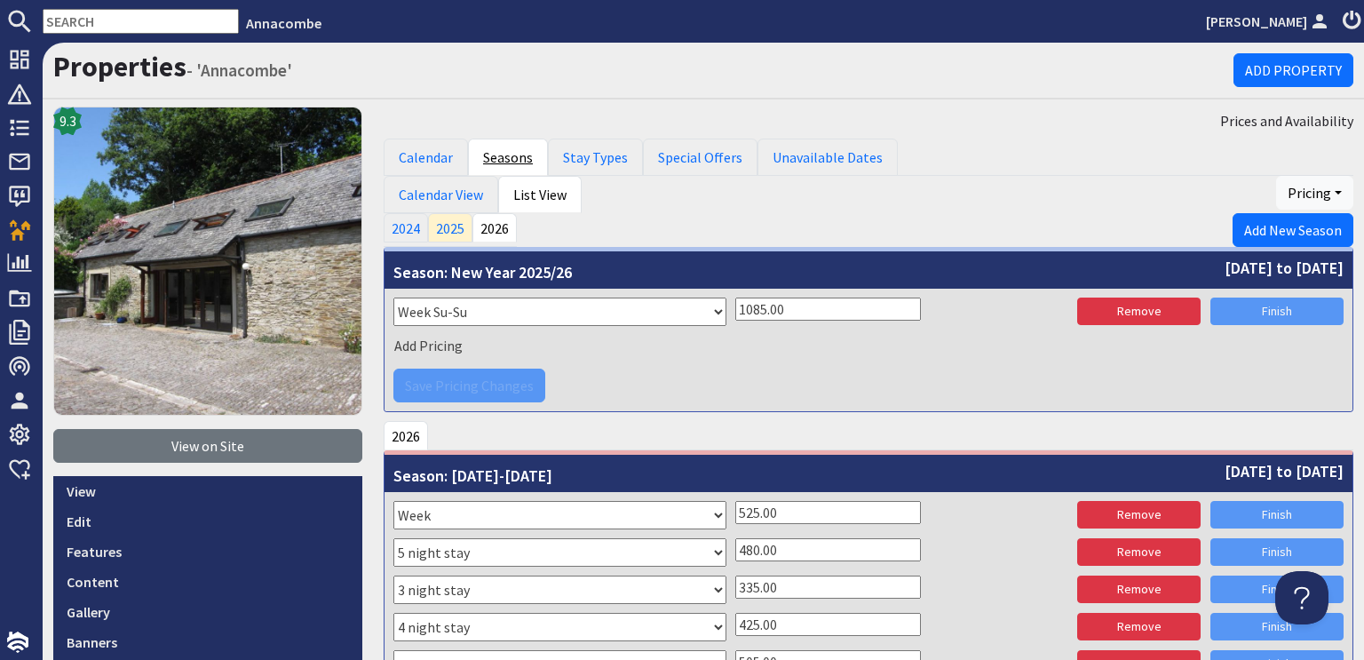
click at [501, 155] on link "Seasons" at bounding box center [508, 157] width 80 height 37
click at [400, 226] on link "2024" at bounding box center [406, 227] width 44 height 28
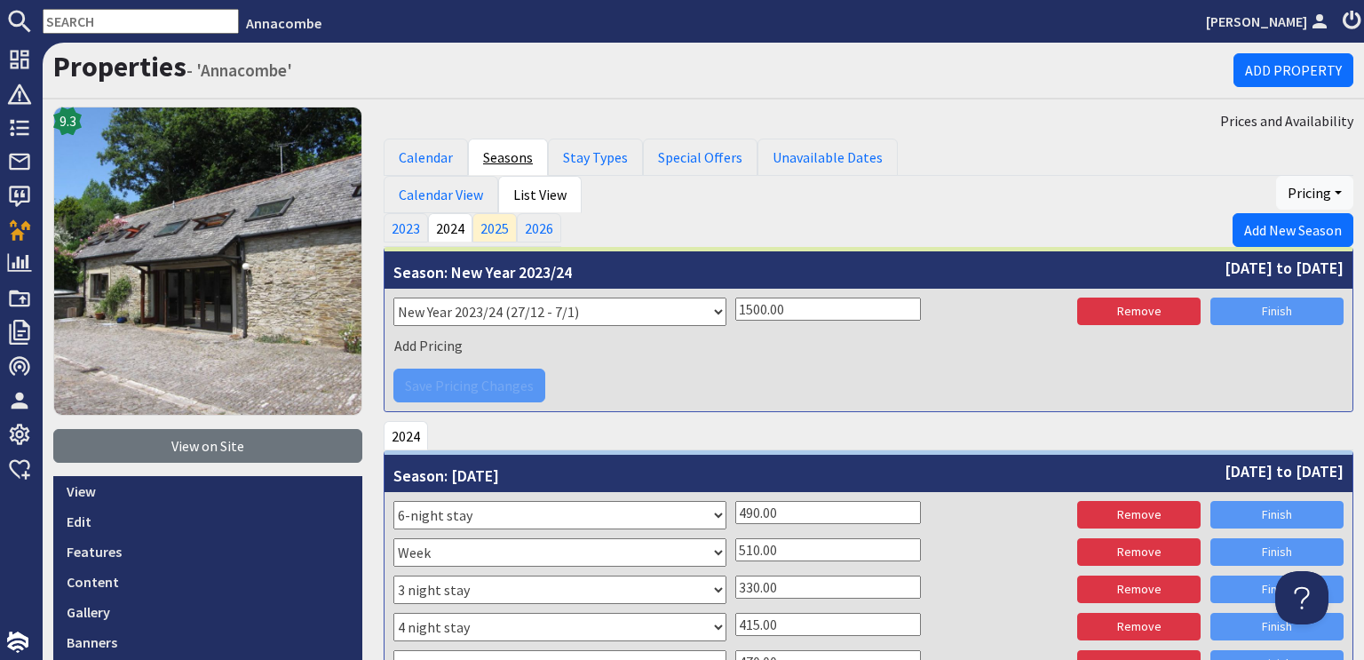
click at [512, 162] on link "Seasons" at bounding box center [508, 157] width 80 height 37
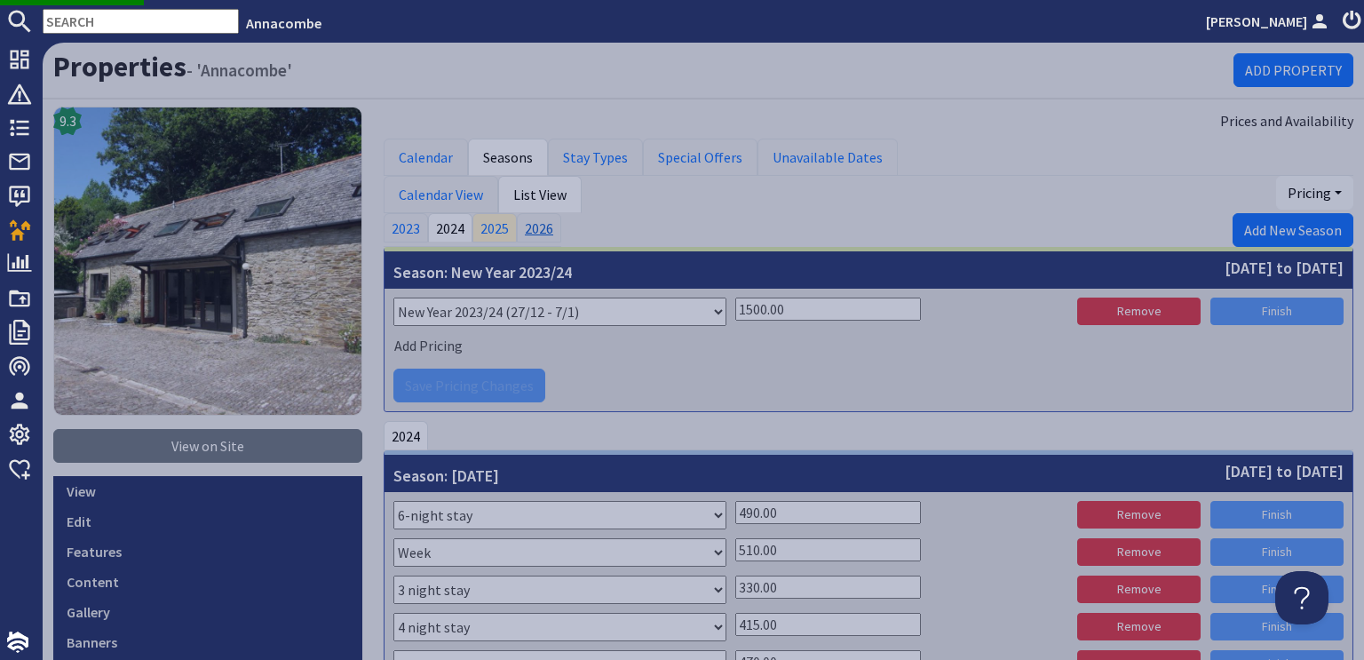
click at [532, 223] on link "2026" at bounding box center [539, 227] width 44 height 28
click at [542, 195] on link "List View" at bounding box center [539, 194] width 83 height 37
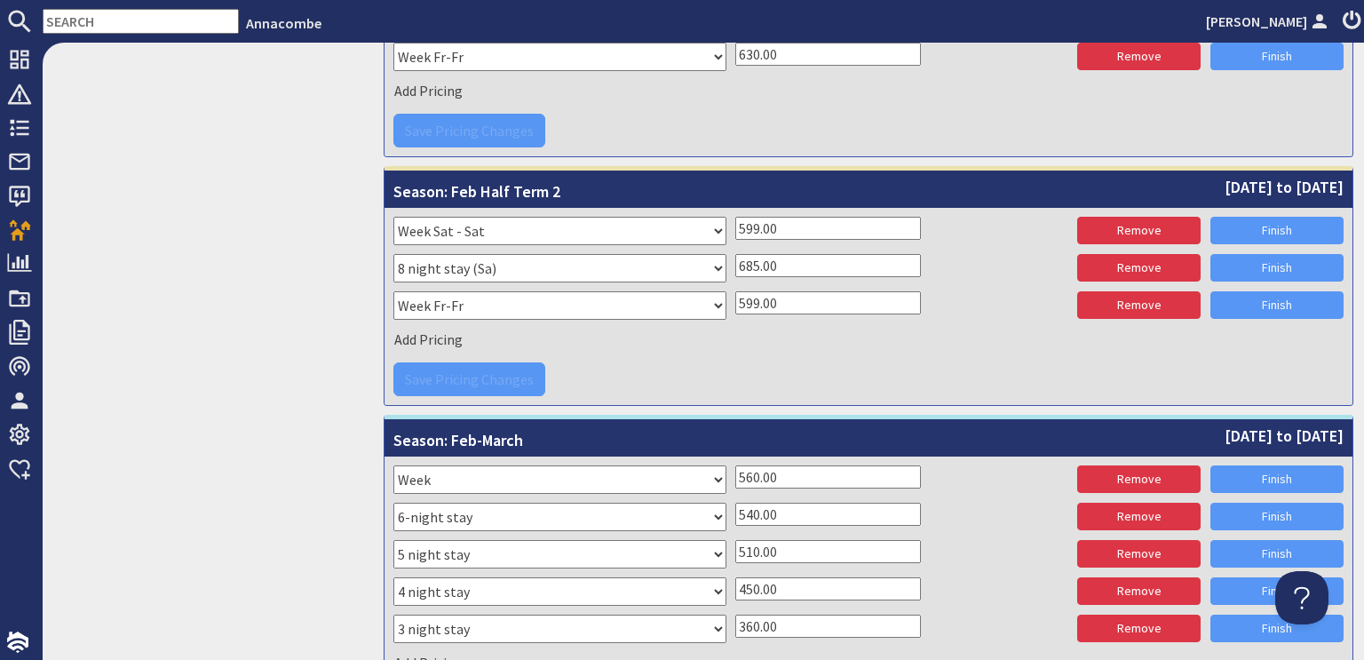
scroll to position [1261, 0]
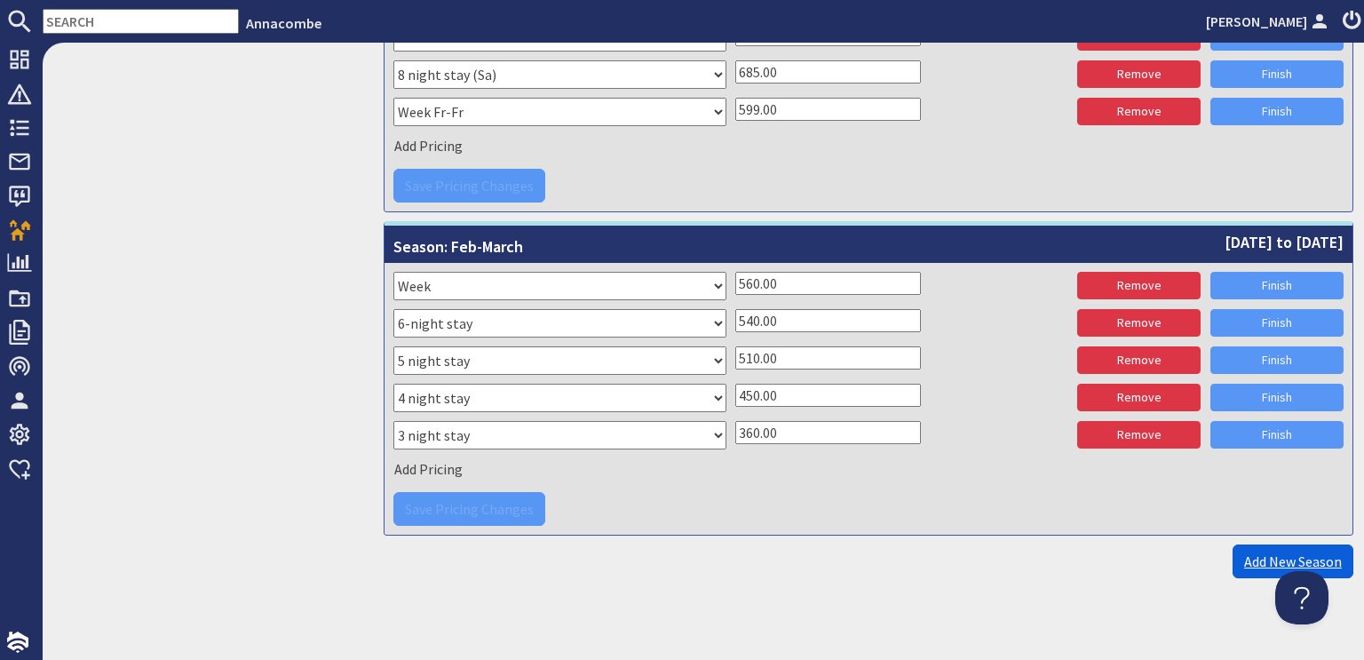
click at [1266, 552] on link "Add New Season" at bounding box center [1293, 561] width 121 height 34
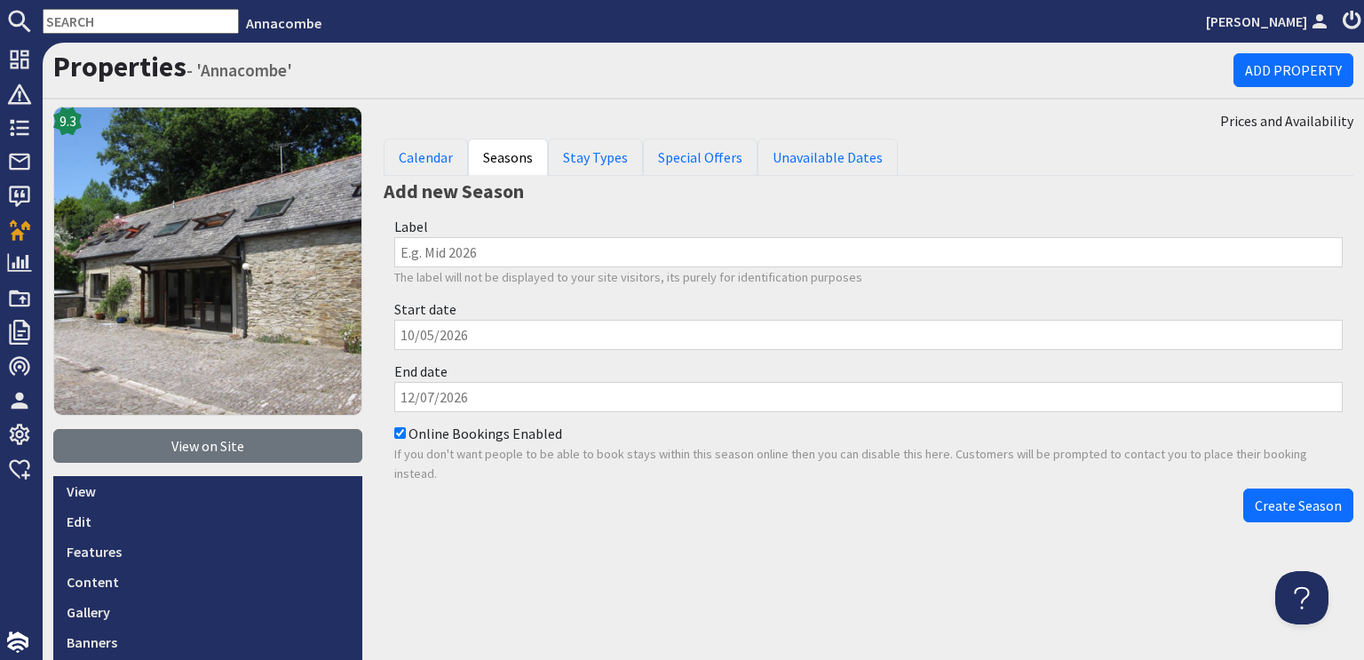
click at [419, 245] on input "Label" at bounding box center [868, 252] width 949 height 30
click at [417, 250] on input "Feb end low season" at bounding box center [868, 252] width 949 height 30
type input "Feb-Mar end low season"
click at [407, 334] on input "Start date" at bounding box center [868, 335] width 949 height 30
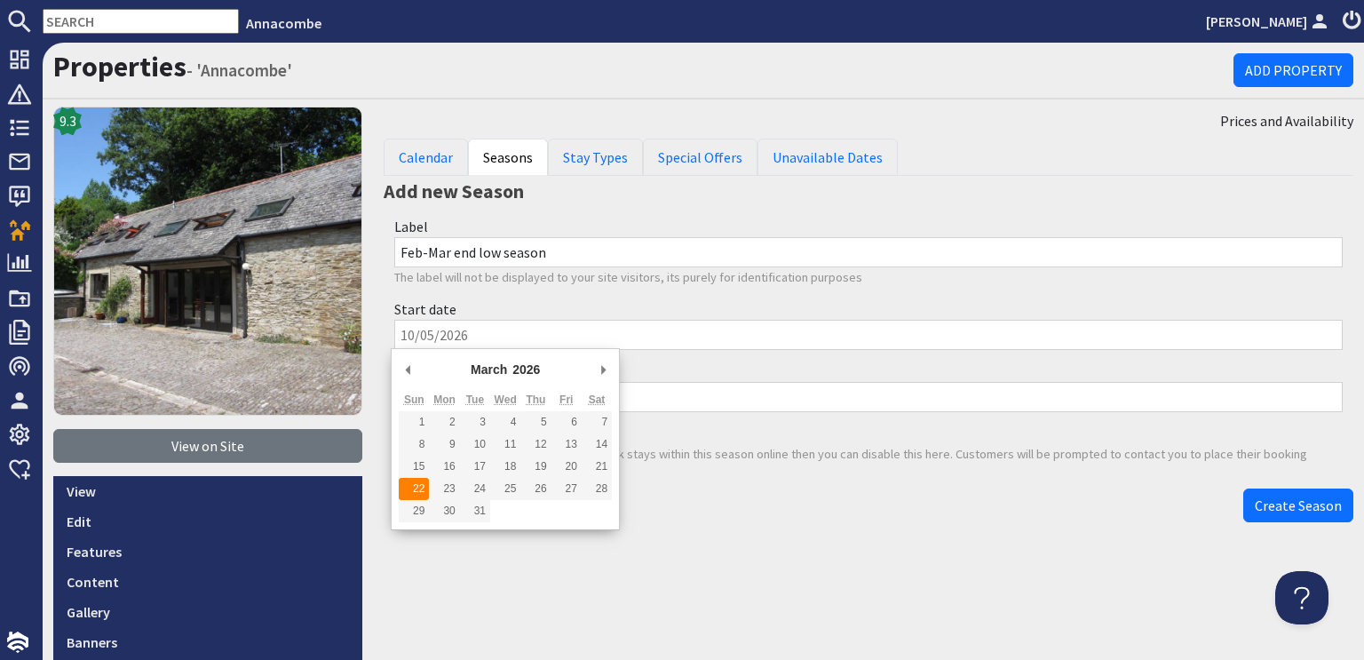
type input "22/03/2026"
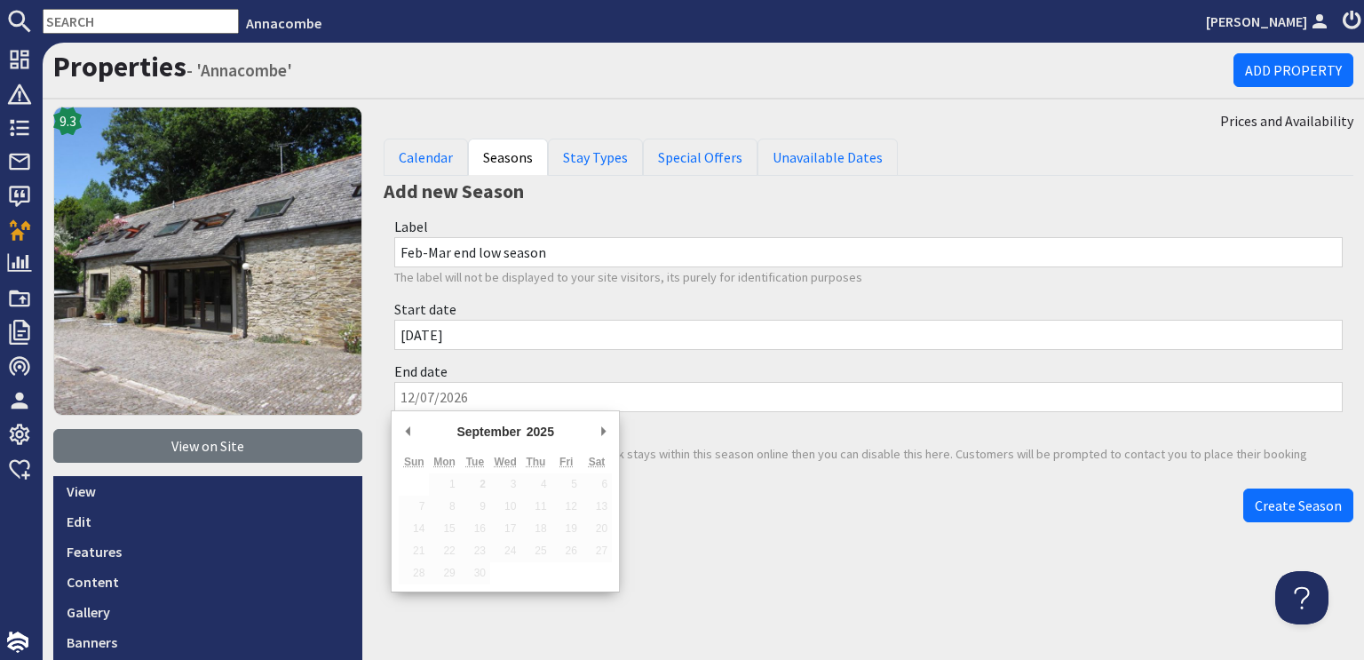
click at [426, 398] on input "End date" at bounding box center [868, 397] width 949 height 30
type input "27/03/2026"
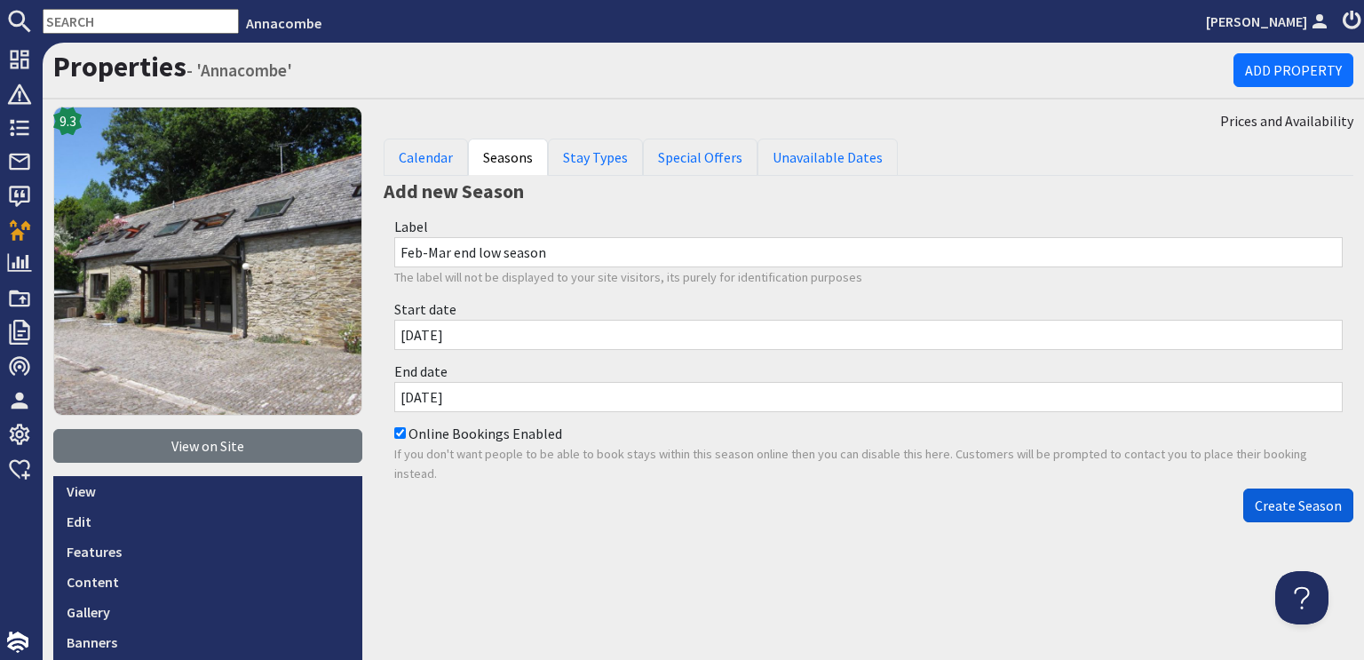
click at [1279, 500] on span "Create Season" at bounding box center [1298, 505] width 87 height 18
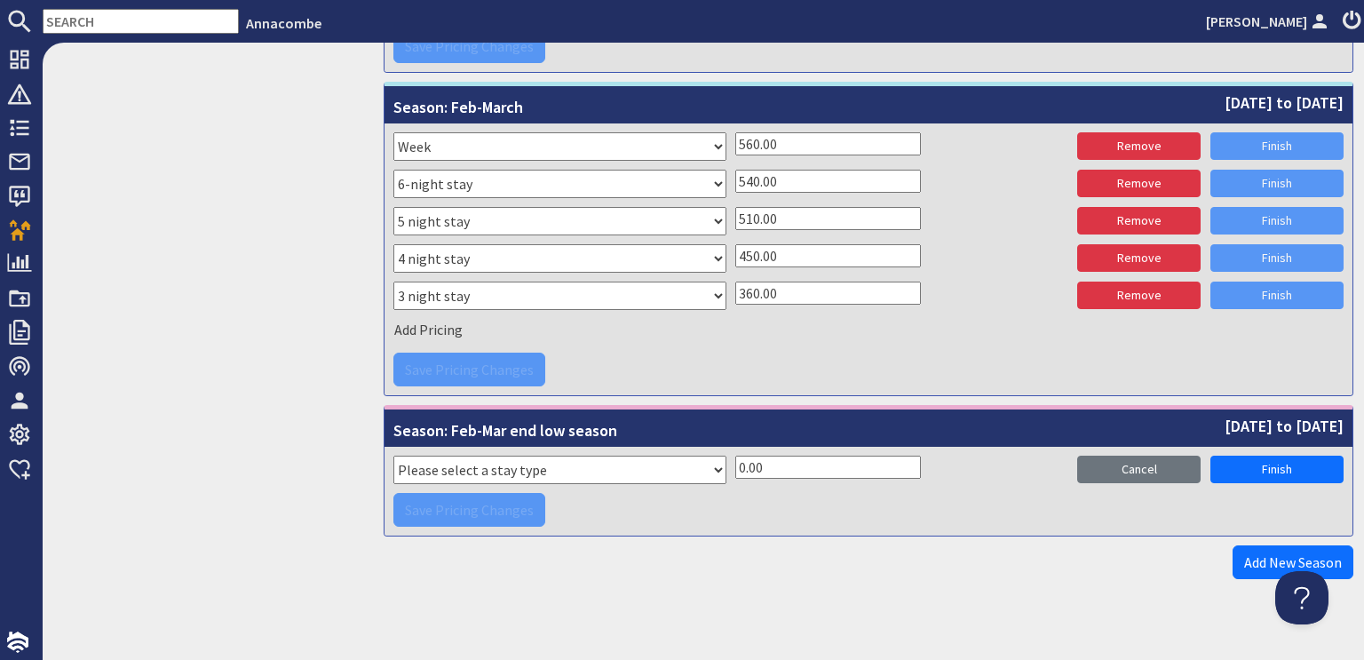
click at [883, 99] on th "Season: Feb-March 28th February 2026 to 20th March 2026" at bounding box center [869, 104] width 968 height 37
click at [483, 107] on span "Season: Feb-March" at bounding box center [458, 105] width 130 height 28
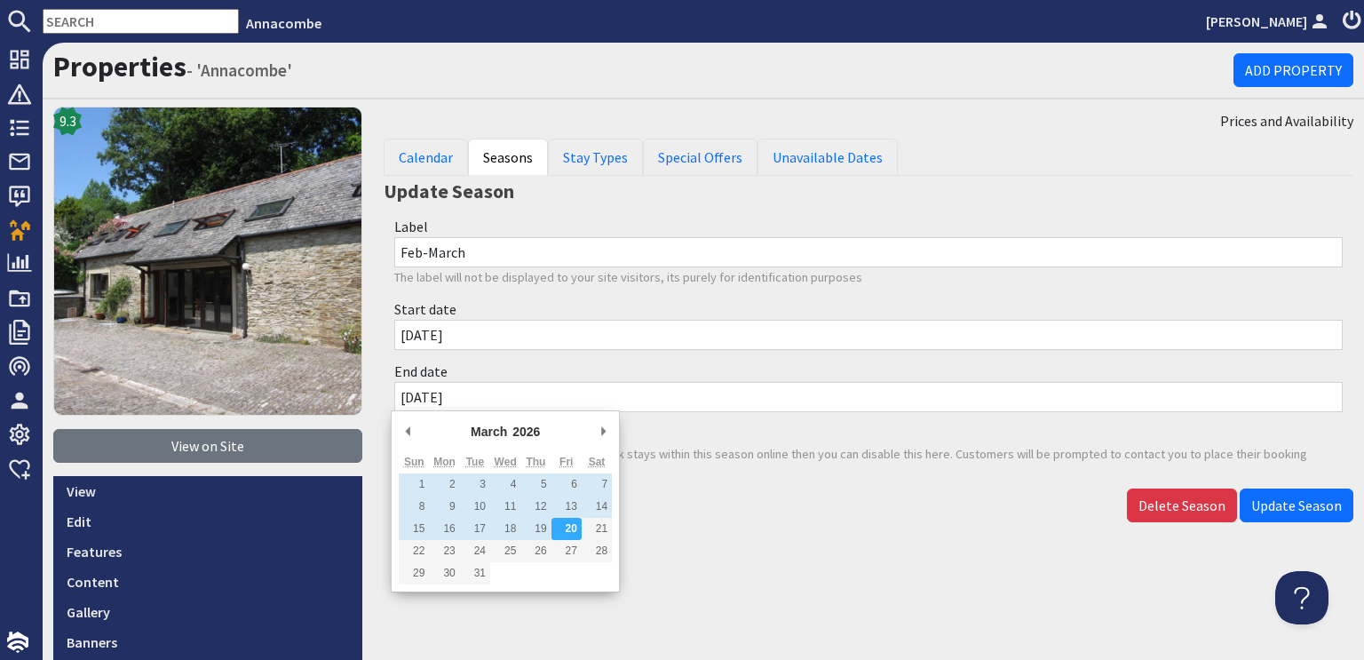
click at [402, 399] on input "20/03/2026" at bounding box center [868, 397] width 949 height 30
type input "21/03/2026"
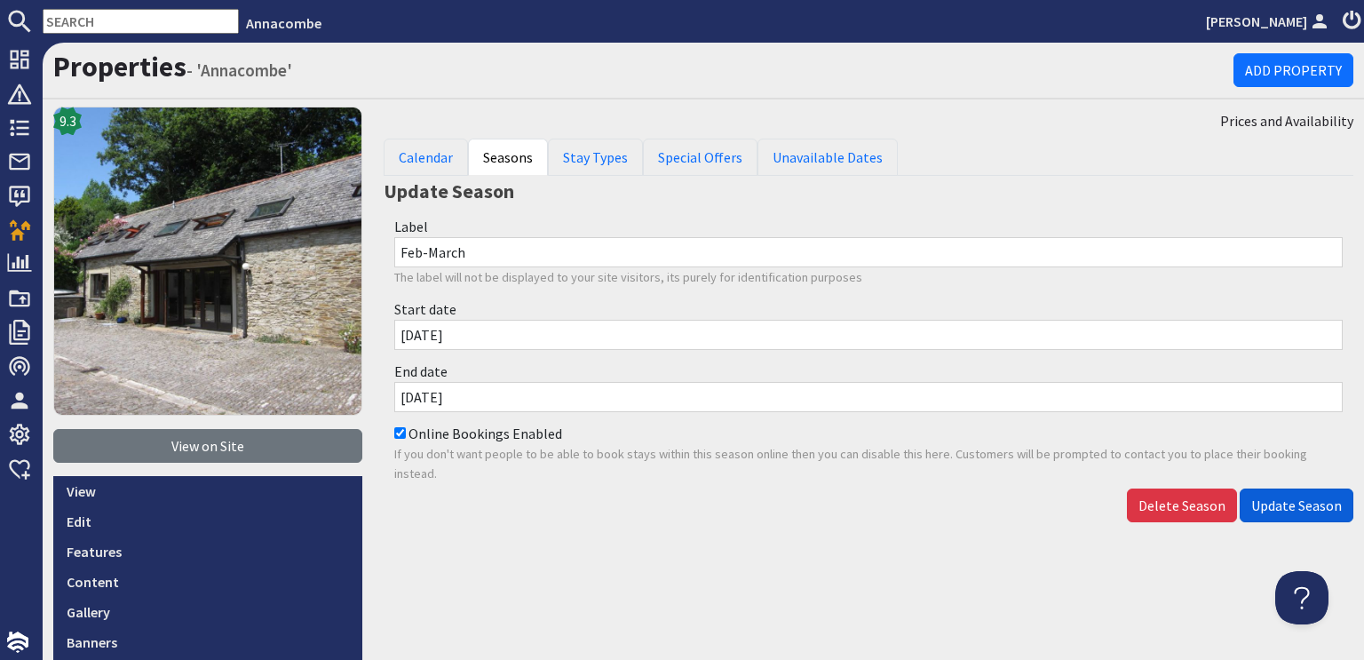
click at [1263, 500] on span "Update Season" at bounding box center [1296, 505] width 91 height 18
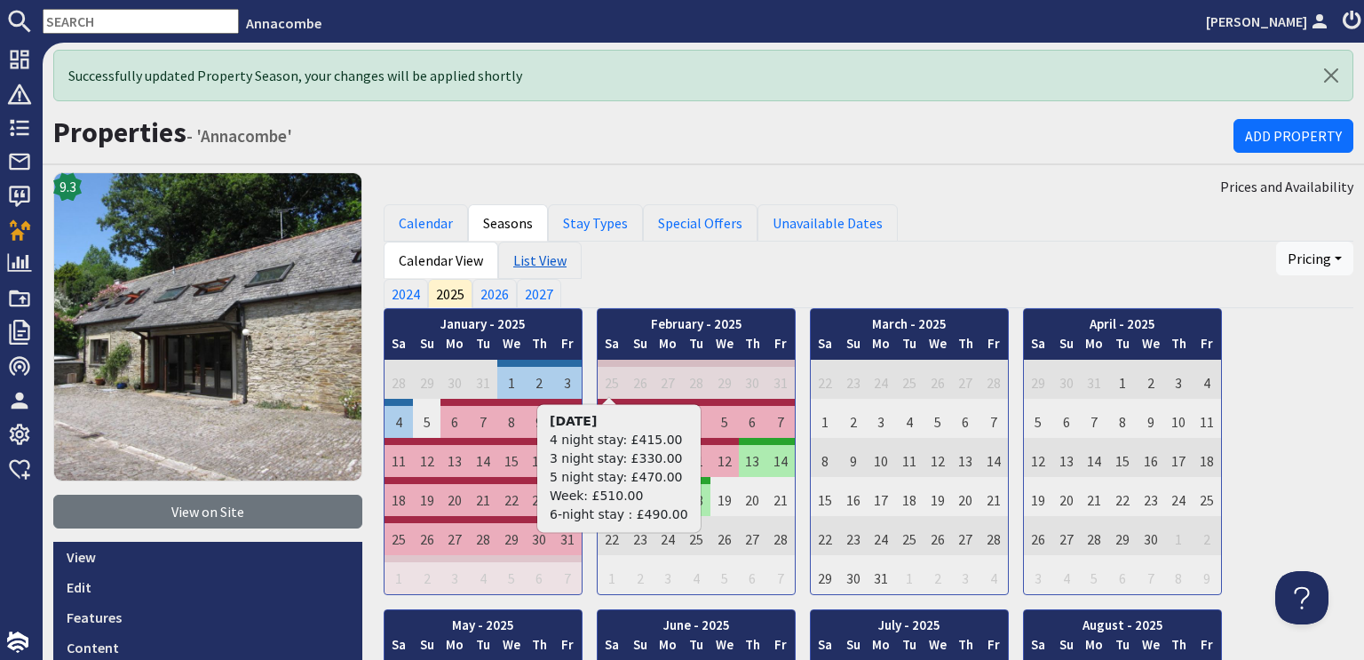
click at [517, 258] on link "List View" at bounding box center [539, 260] width 83 height 37
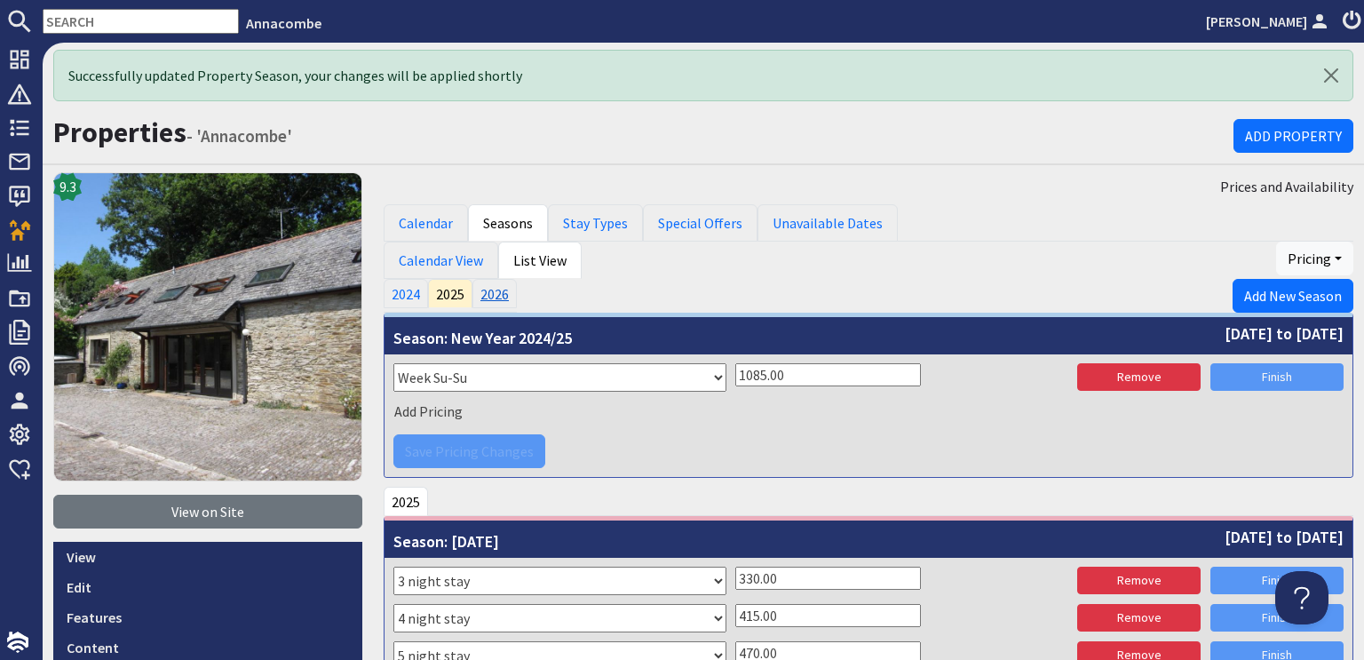
click at [485, 290] on link "2026" at bounding box center [495, 293] width 44 height 28
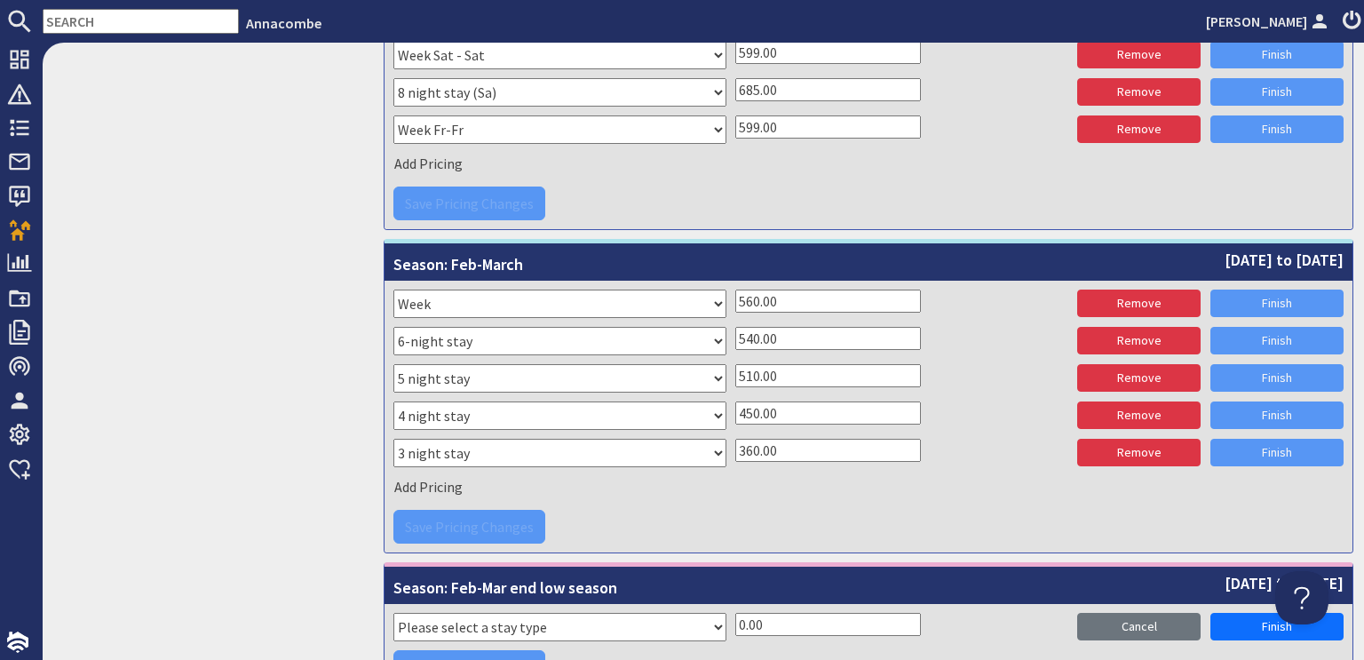
scroll to position [1401, 0]
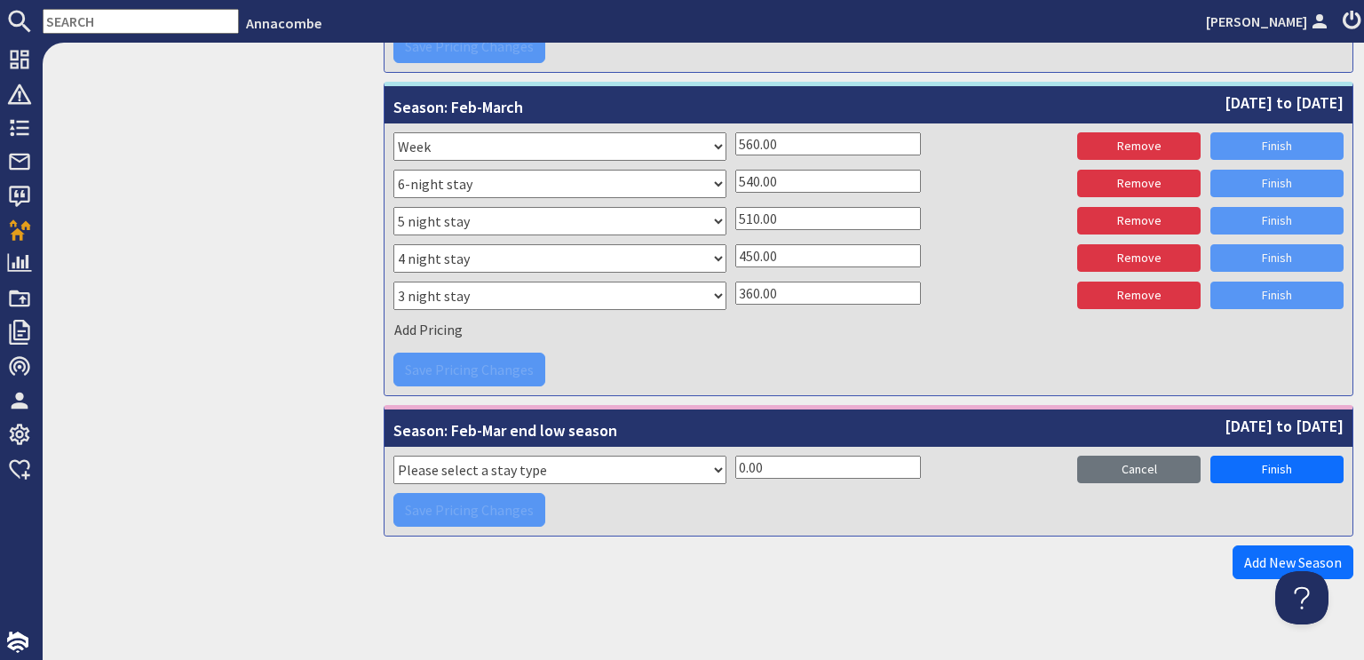
click at [711, 462] on select "Please select a stay type Week Sat - Sat 3 night stay Christmas New Year beg. W…" at bounding box center [559, 470] width 333 height 28
select select "8128"
click at [393, 456] on select "Please select a stay type Week Sat - Sat 3 night stay Christmas New Year beg. W…" at bounding box center [559, 470] width 333 height 28
click at [735, 460] on input "0.00" at bounding box center [828, 467] width 186 height 23
type input "540.00"
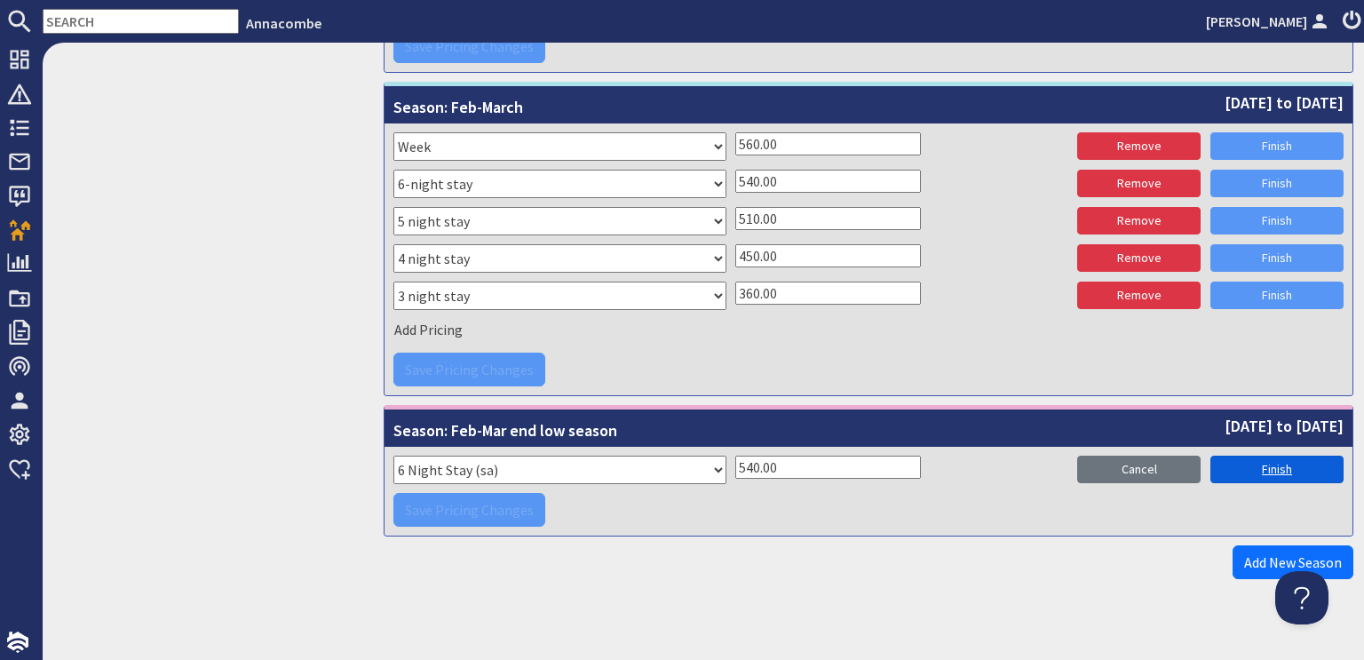
click at [1267, 456] on link "Finish" at bounding box center [1277, 470] width 133 height 28
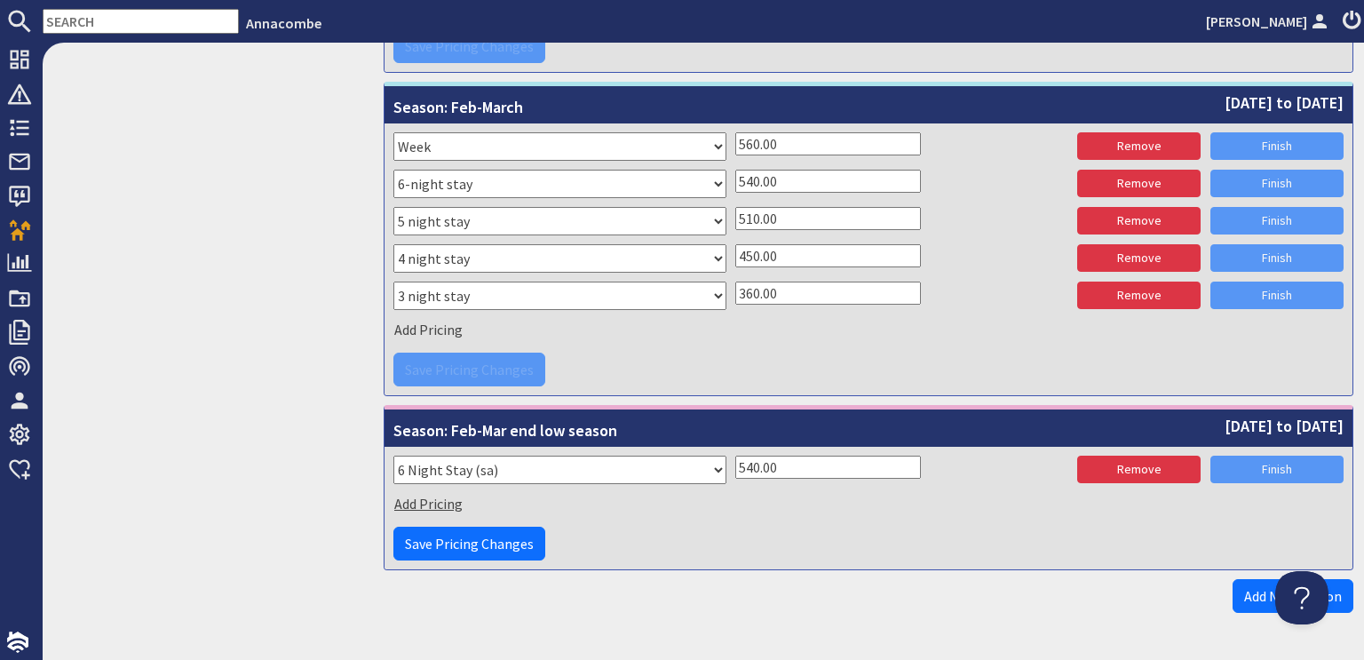
click at [427, 495] on span "Add Pricing" at bounding box center [428, 504] width 68 height 18
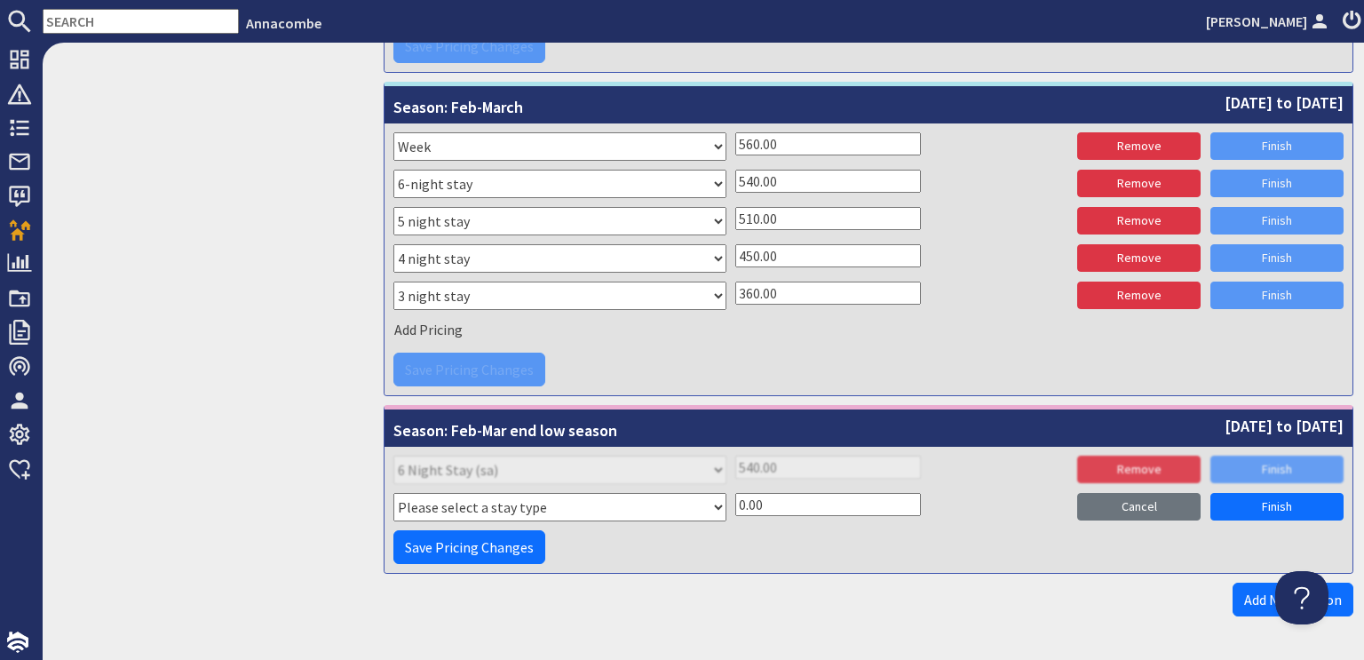
click at [603, 500] on select "Please select a stay type Week Sat - Sat 3 night stay Christmas New Year beg. W…" at bounding box center [559, 507] width 333 height 28
select select "2676"
click at [393, 493] on select "Please select a stay type Week Sat - Sat 3 night stay Christmas New Year beg. W…" at bounding box center [559, 507] width 333 height 28
click at [735, 496] on input "0.00" at bounding box center [828, 504] width 186 height 23
type input "510.00"
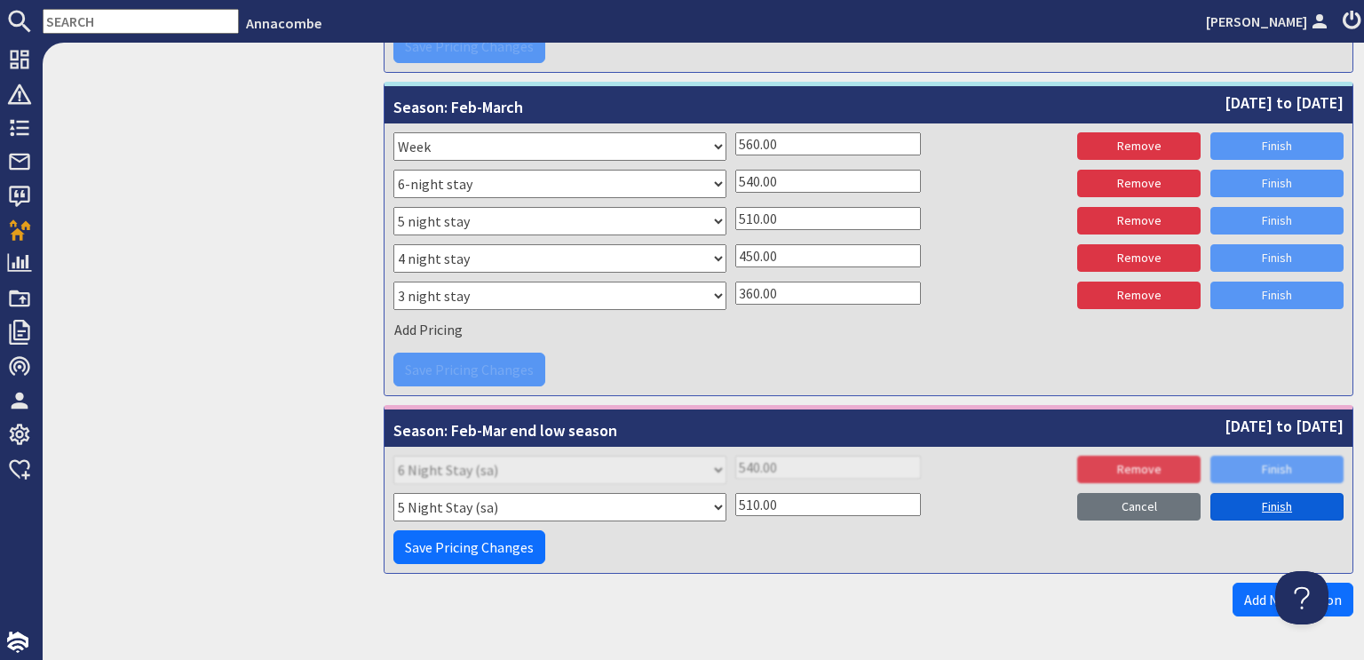
click at [1265, 497] on link "Finish" at bounding box center [1277, 507] width 133 height 28
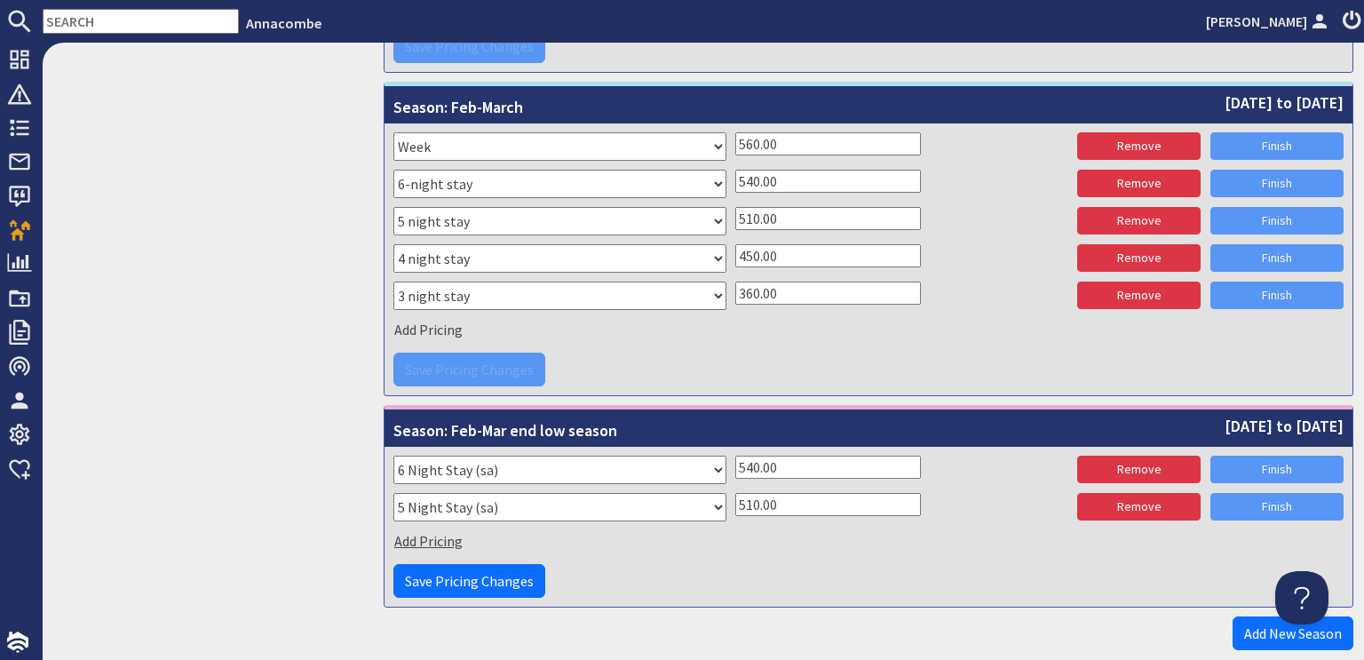
click at [424, 532] on span "Add Pricing" at bounding box center [428, 541] width 68 height 18
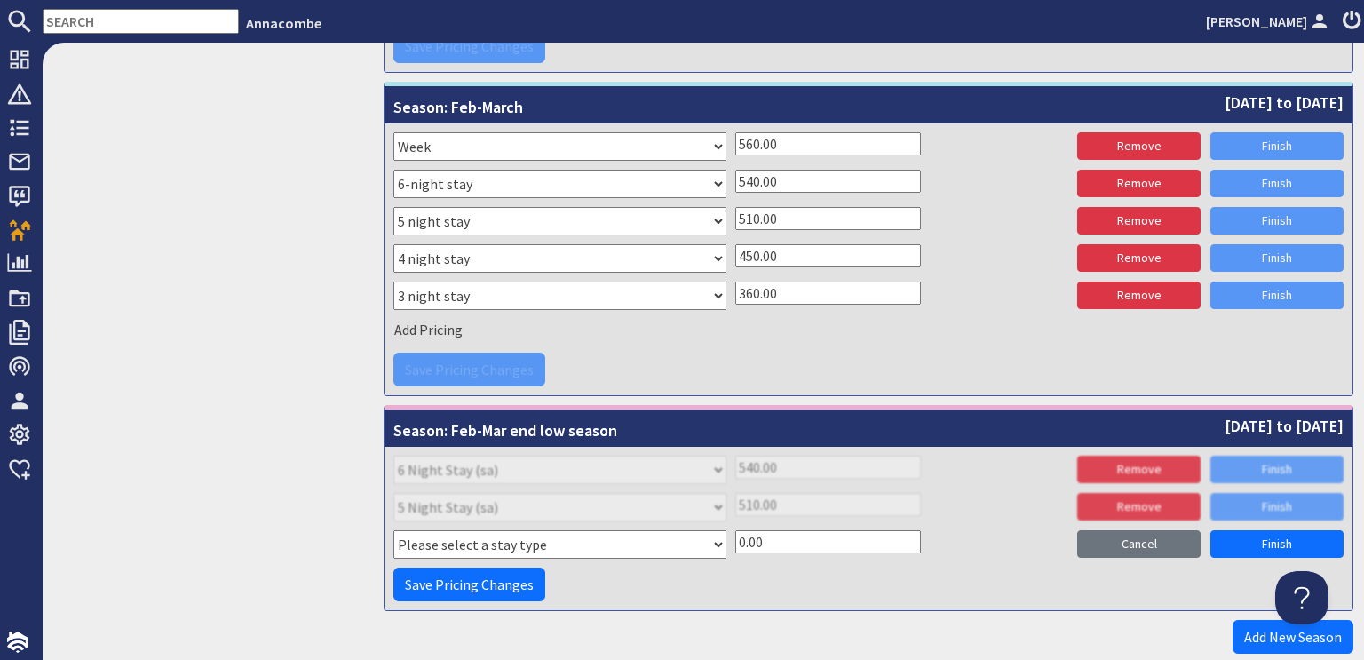
click at [707, 536] on select "Please select a stay type Week Sat - Sat 3 night stay Christmas New Year beg. W…" at bounding box center [559, 544] width 333 height 28
select select "2675"
click at [393, 530] on select "Please select a stay type Week Sat - Sat 3 night stay Christmas New Year beg. W…" at bounding box center [559, 544] width 333 height 28
click at [737, 530] on input "0.00" at bounding box center [828, 541] width 186 height 23
type input "450.00"
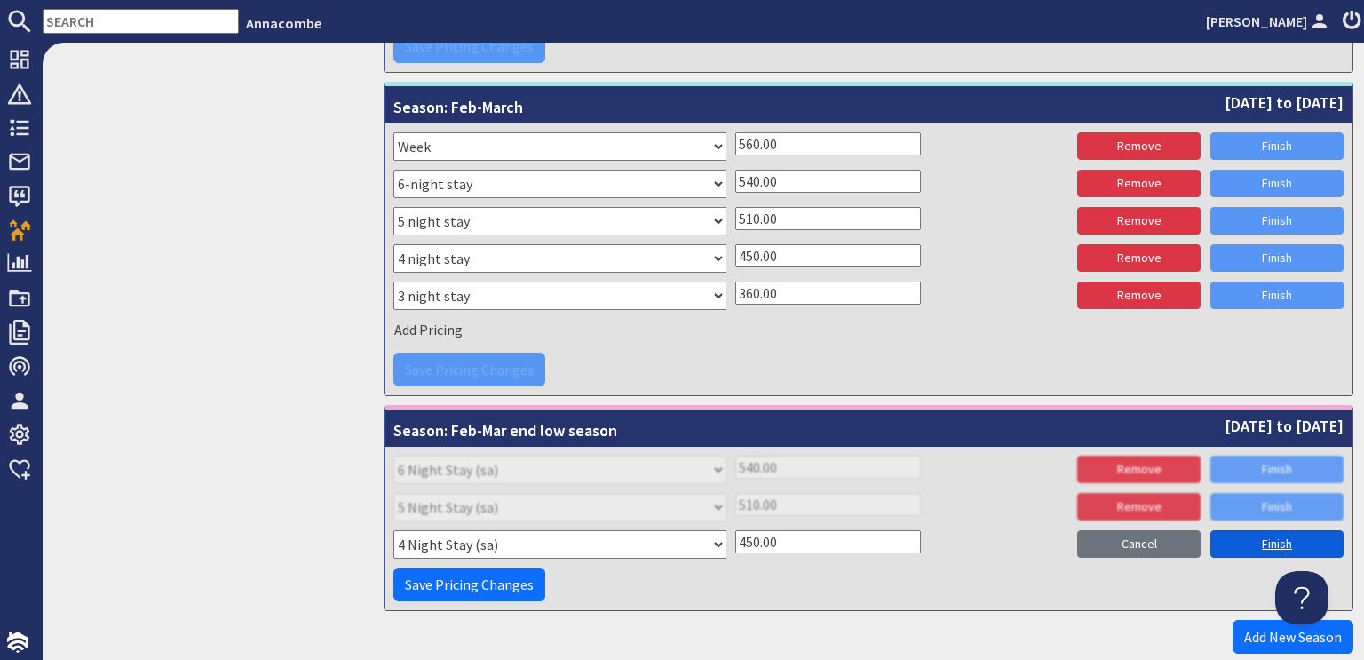
click at [1253, 533] on link "Finish" at bounding box center [1277, 544] width 133 height 28
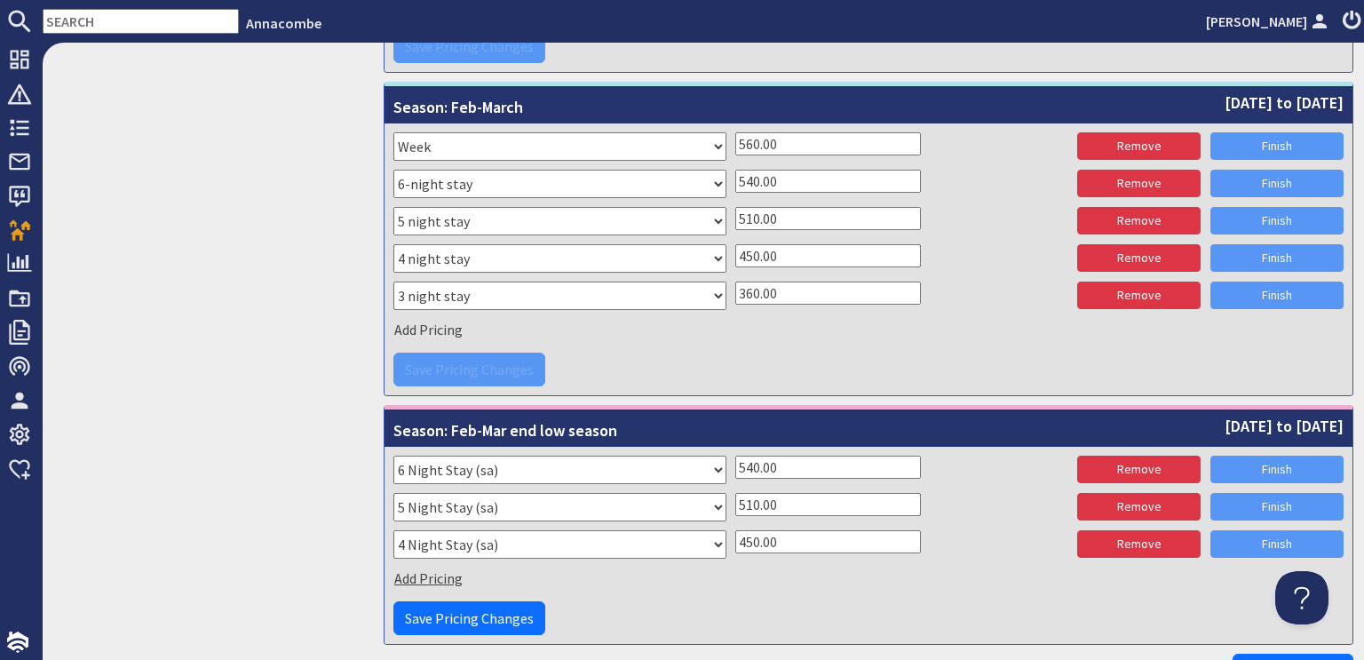
click at [441, 569] on span "Add Pricing" at bounding box center [428, 578] width 68 height 18
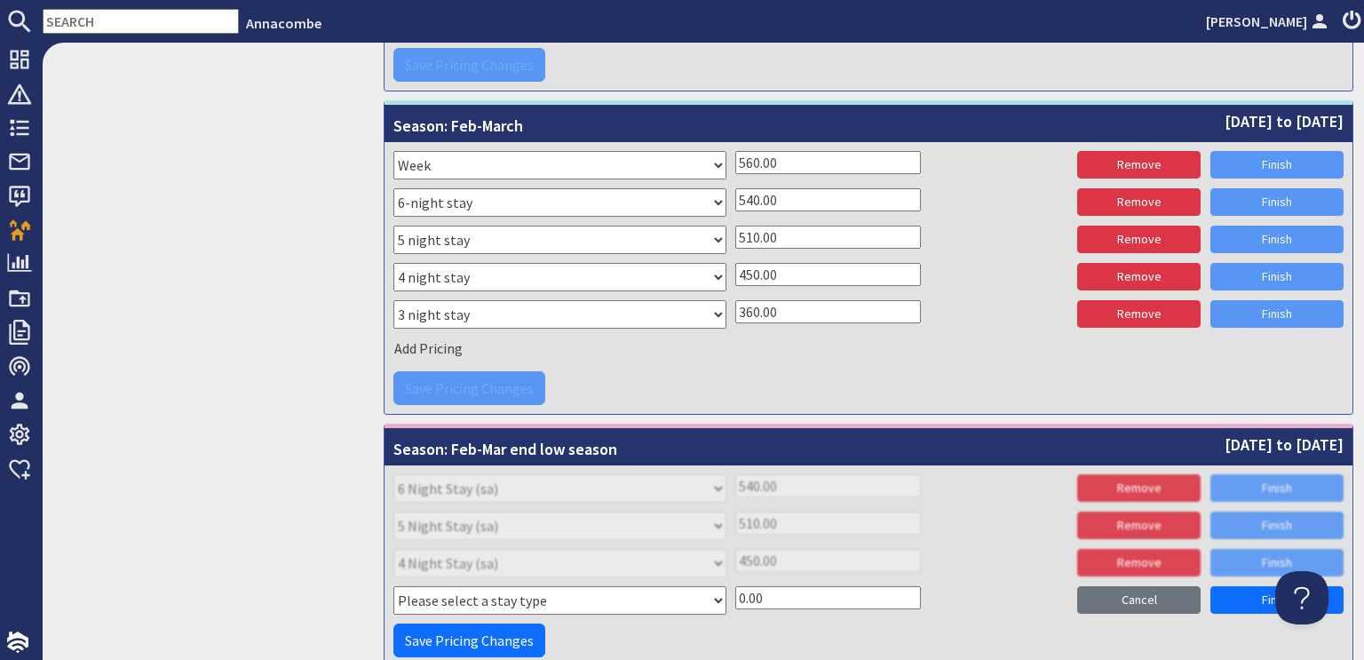
scroll to position [1513, 0]
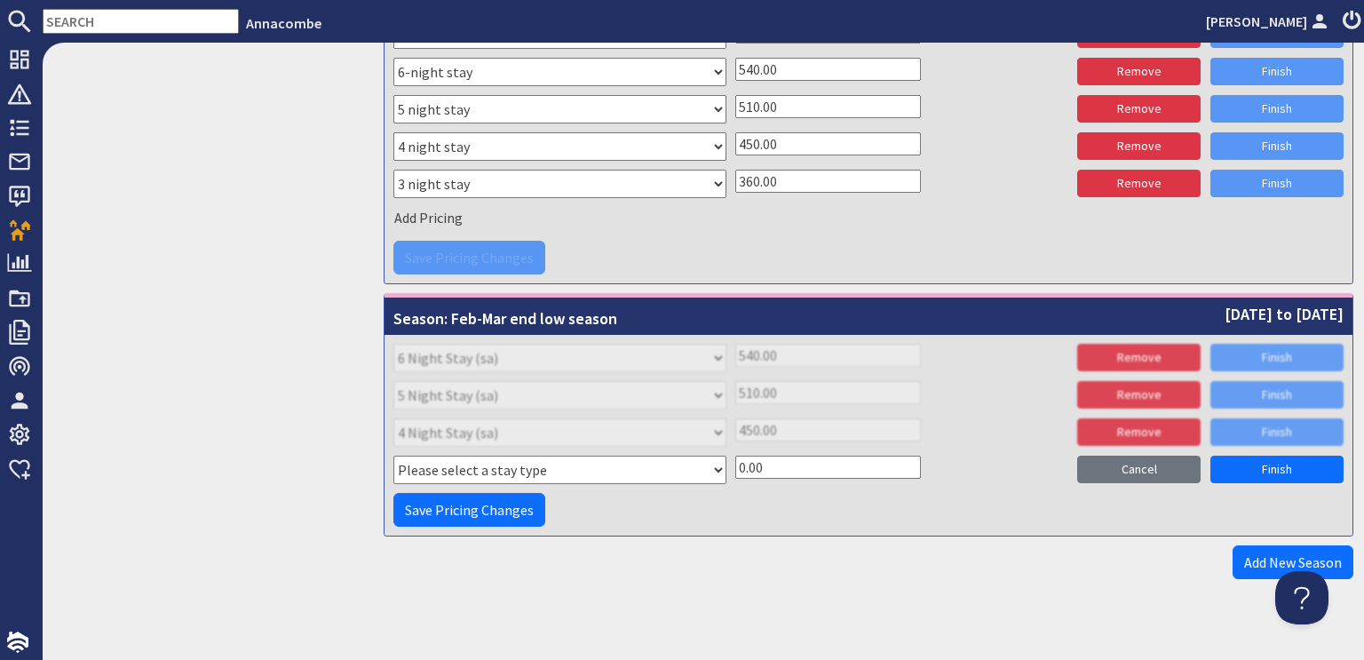
click at [707, 458] on select "Please select a stay type Week Sat - Sat 3 night stay Christmas New Year beg. W…" at bounding box center [559, 470] width 333 height 28
select select "2674"
click at [393, 456] on select "Please select a stay type Week Sat - Sat 3 night stay Christmas New Year beg. W…" at bounding box center [559, 470] width 333 height 28
click at [735, 456] on input "0.00" at bounding box center [828, 467] width 186 height 23
type input "360.00"
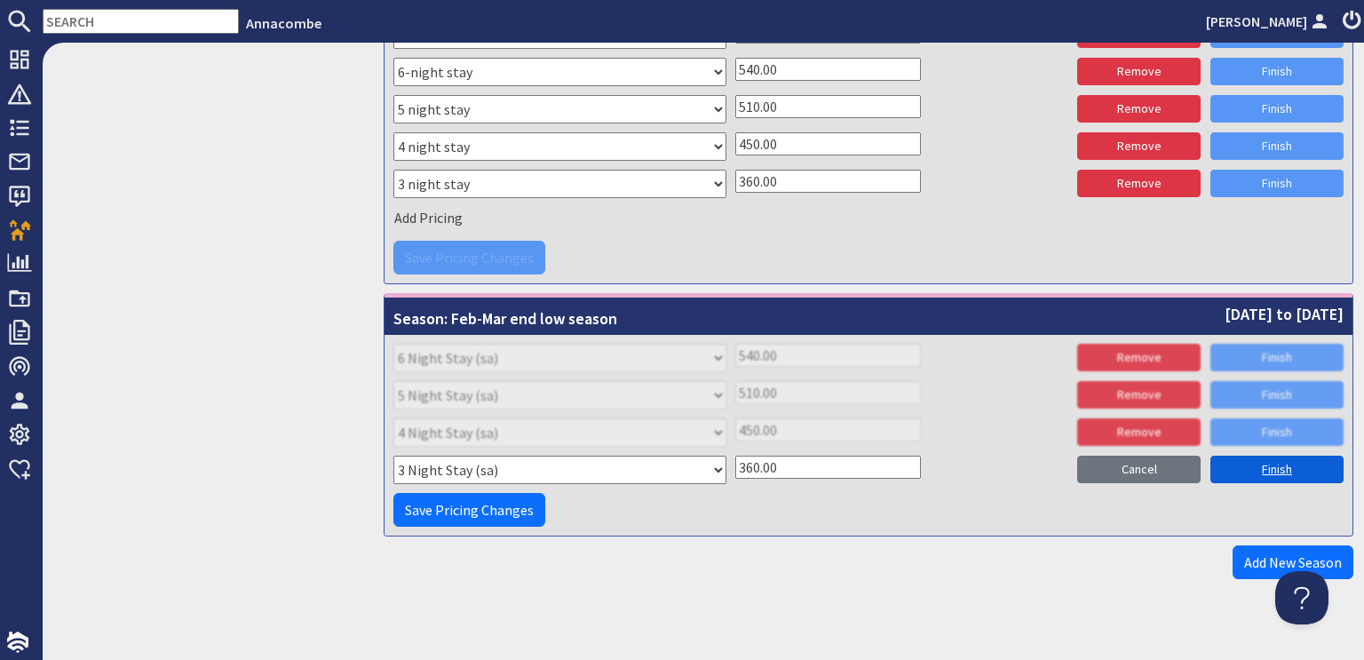
click at [1249, 460] on link "Finish" at bounding box center [1277, 470] width 133 height 28
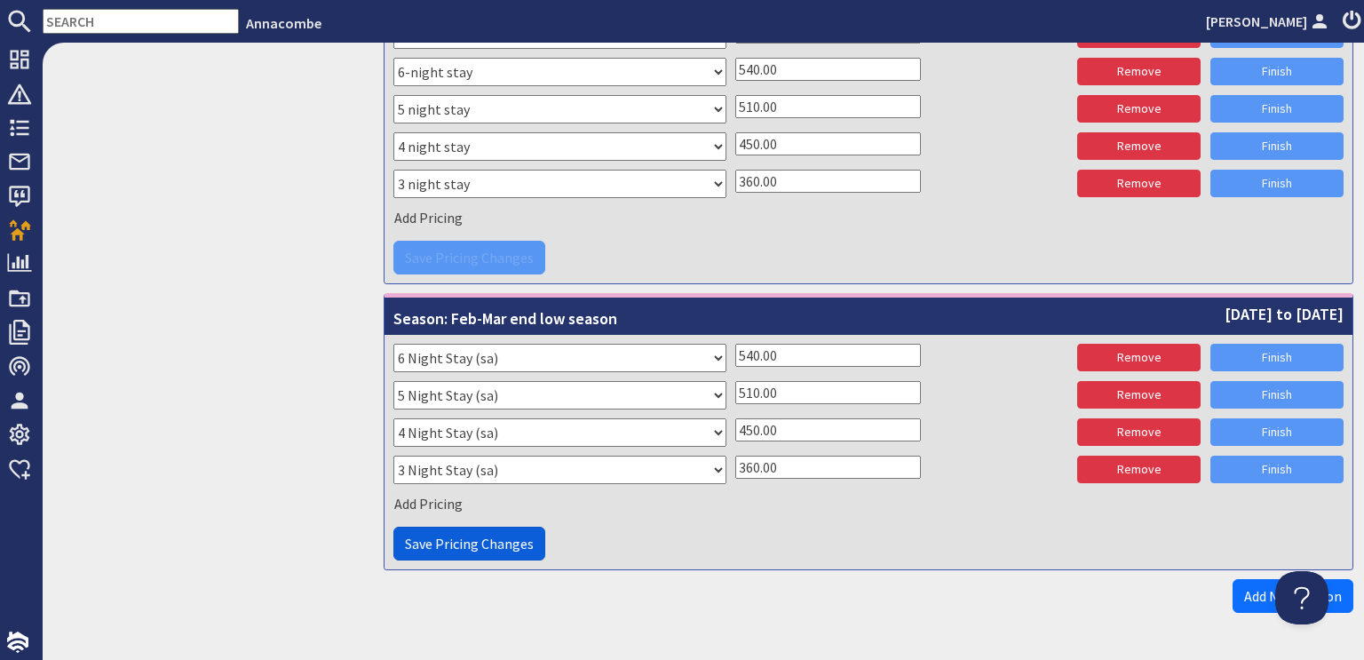
click at [469, 536] on span "Save Pricing Changes" at bounding box center [469, 544] width 129 height 18
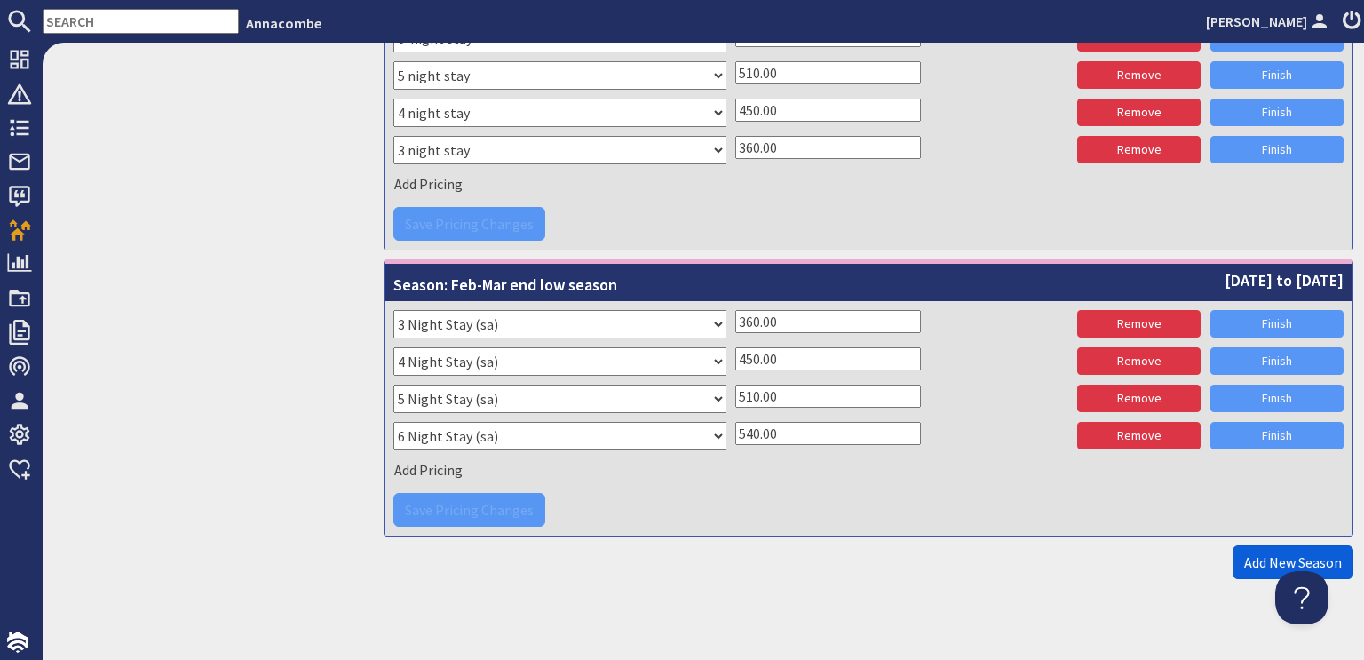
click at [1251, 553] on link "Add New Season" at bounding box center [1293, 562] width 121 height 34
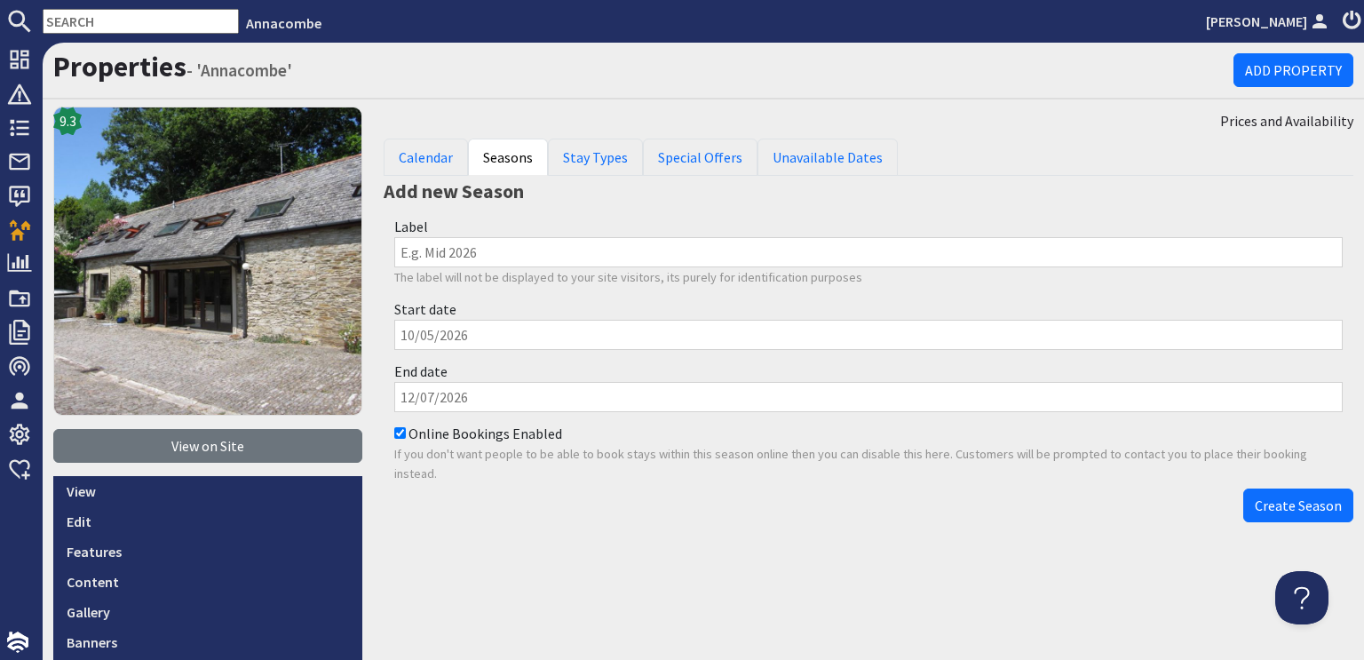
click at [409, 250] on input "Label" at bounding box center [868, 252] width 949 height 30
click at [483, 255] on input "Easter Hol 1 (Gd Fri)" at bounding box center [868, 252] width 949 height 30
type input "Easter Hol 1 (Good Fri)"
click at [432, 333] on input "Start date" at bounding box center [868, 335] width 949 height 30
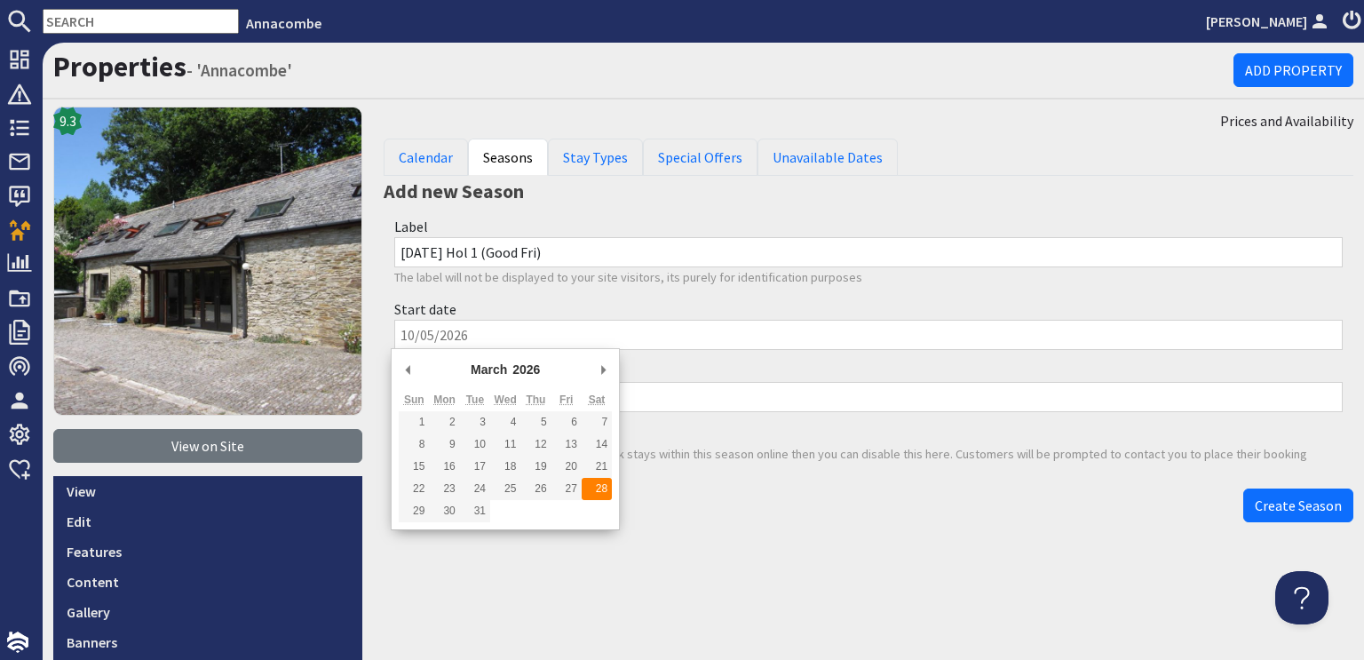
type input "28/03/2026"
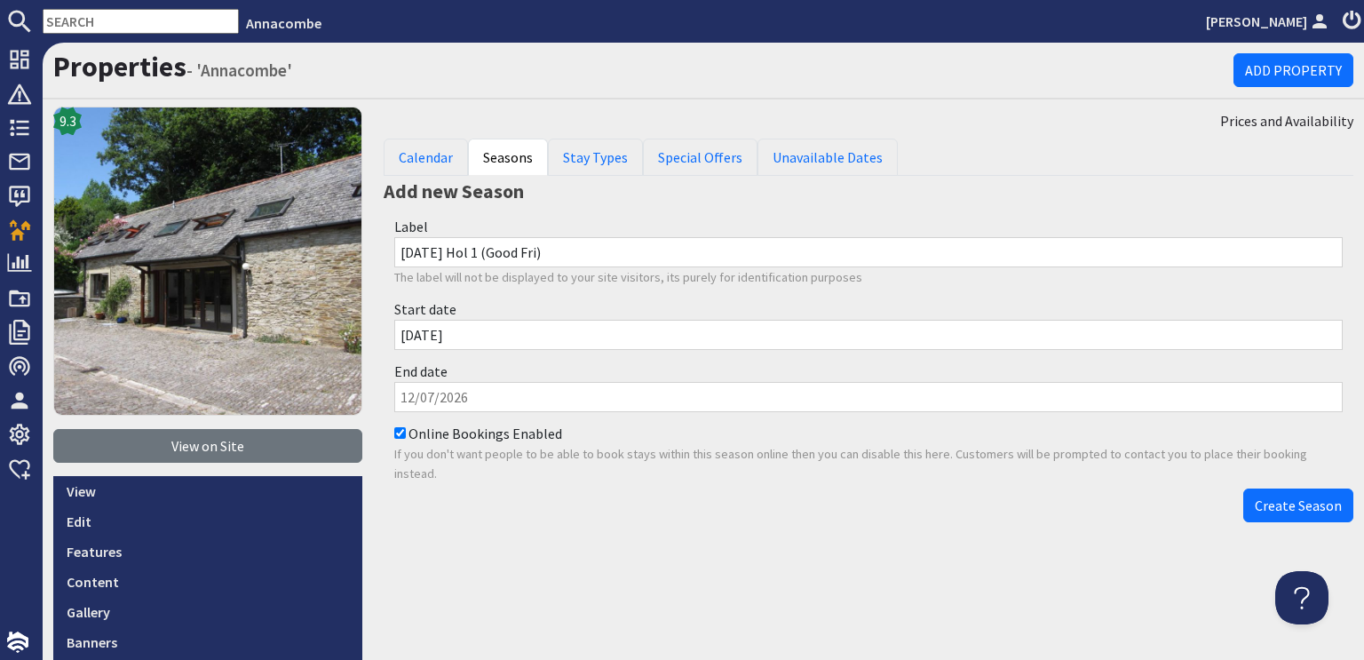
click at [437, 395] on input "End date" at bounding box center [868, 397] width 949 height 30
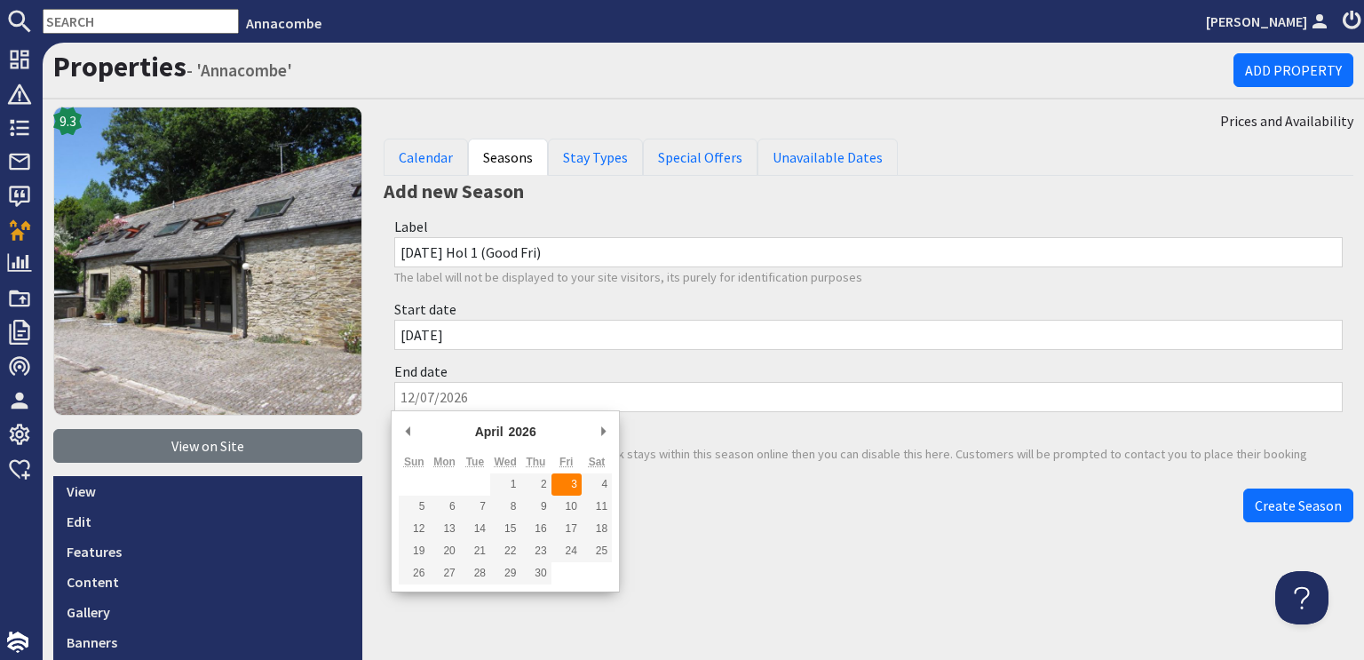
type input "03/04/2026"
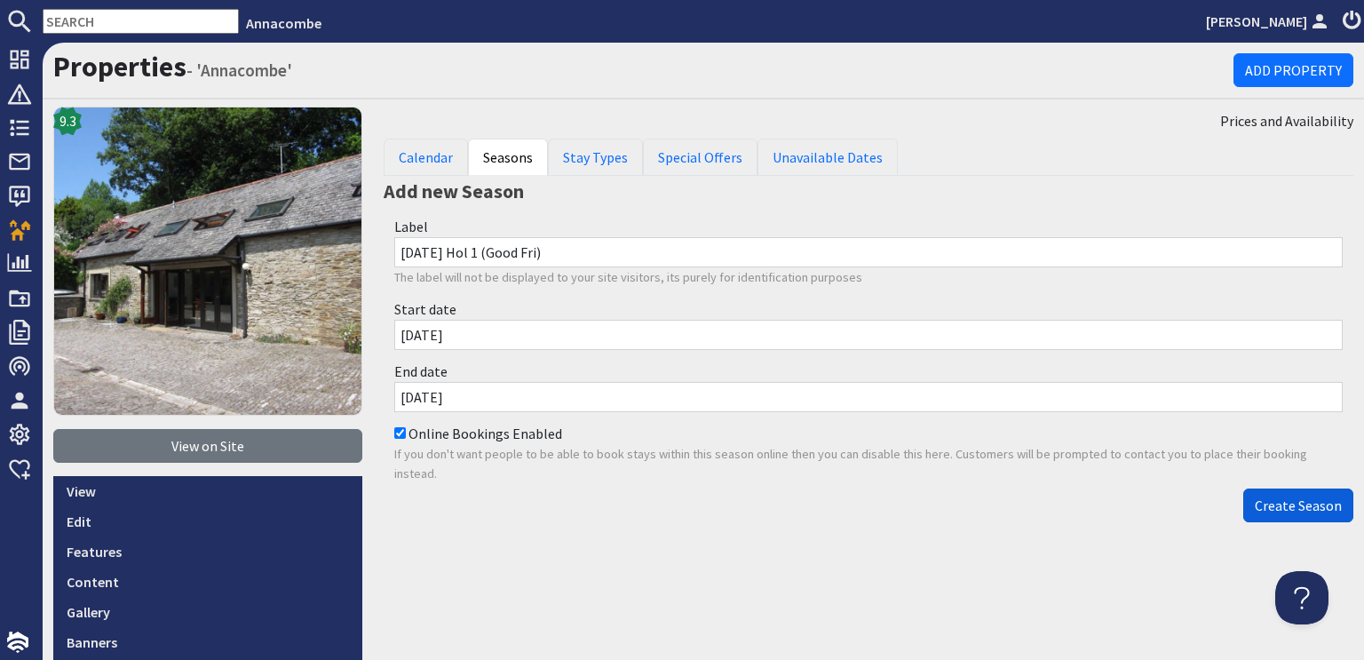
click at [1293, 508] on span "Create Season" at bounding box center [1298, 505] width 87 height 18
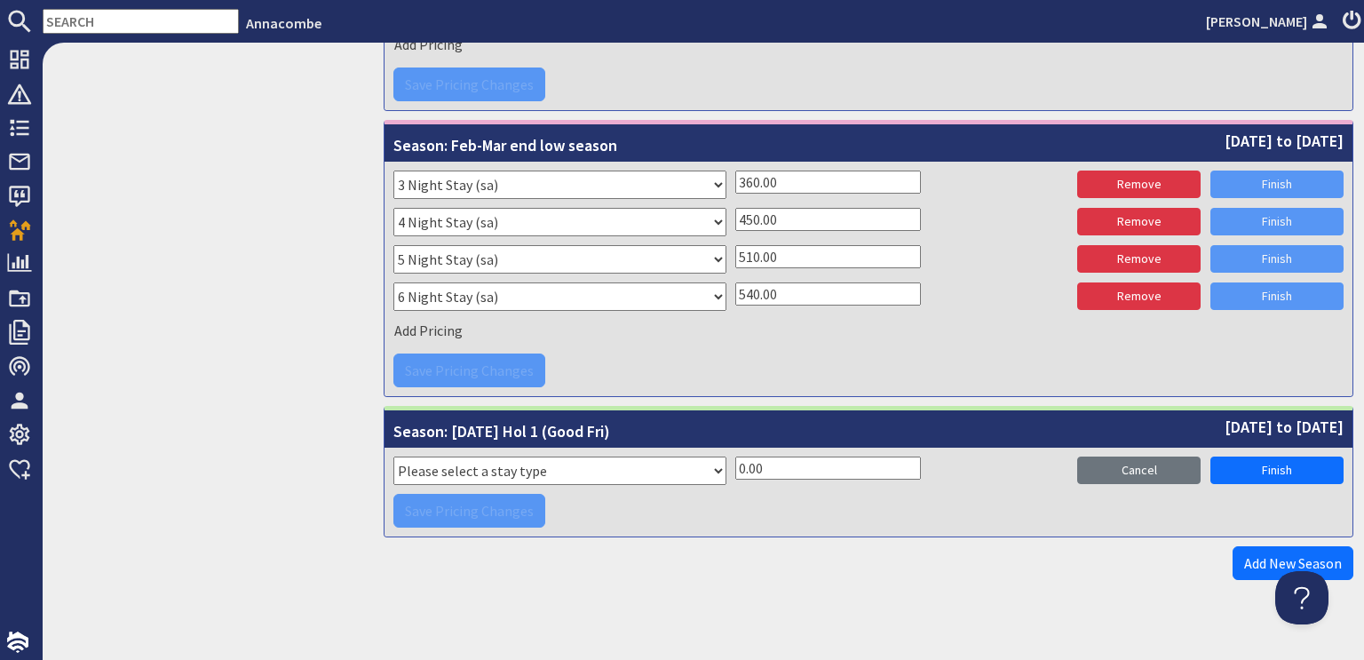
click at [714, 466] on select "Please select a stay type Week Sat - Sat 3 night stay Christmas New Year beg. W…" at bounding box center [559, 471] width 333 height 28
select select "2406"
click at [393, 457] on select "Please select a stay type Week Sat - Sat 3 night stay Christmas New Year beg. W…" at bounding box center [559, 471] width 333 height 28
click at [727, 458] on div "Please select a stay type Week Sat - Sat 3 night stay Christmas New Year beg. W…" at bounding box center [868, 473] width 950 height 33
click at [737, 457] on input "0.00" at bounding box center [828, 468] width 186 height 23
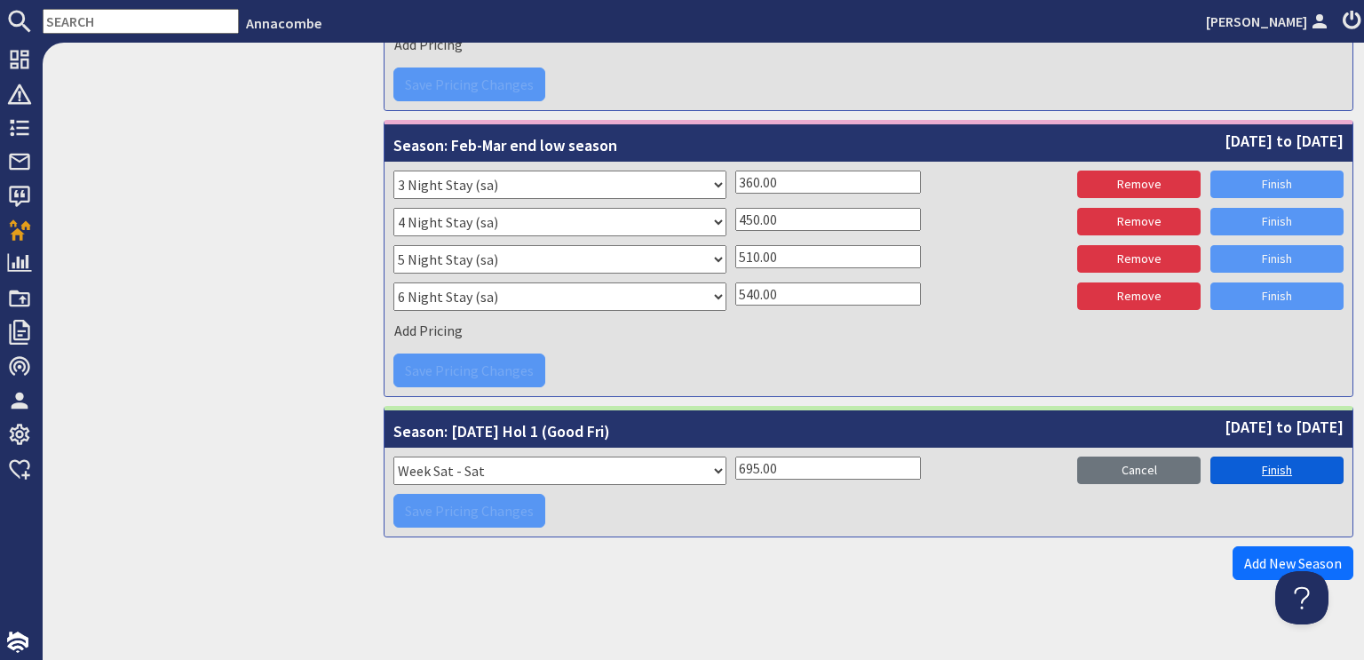
type input "695.00"
click at [1261, 467] on link "Finish" at bounding box center [1277, 471] width 133 height 28
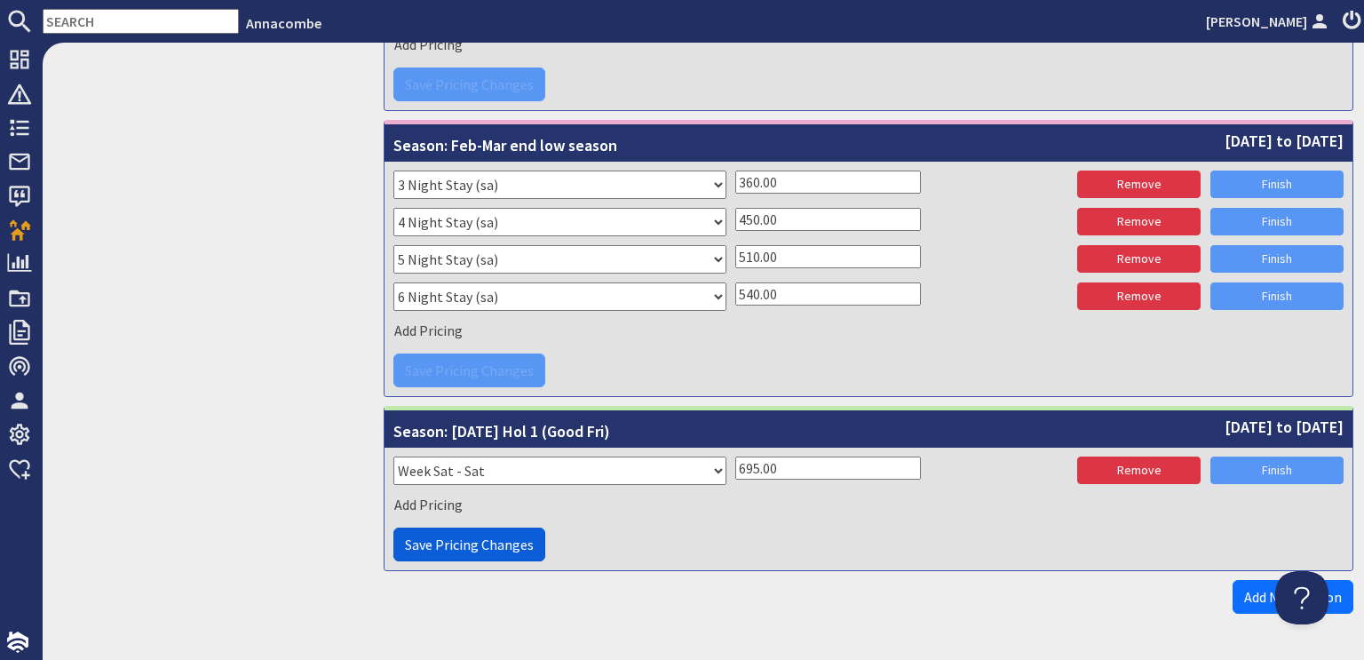
click at [412, 542] on span "Save Pricing Changes" at bounding box center [469, 545] width 129 height 18
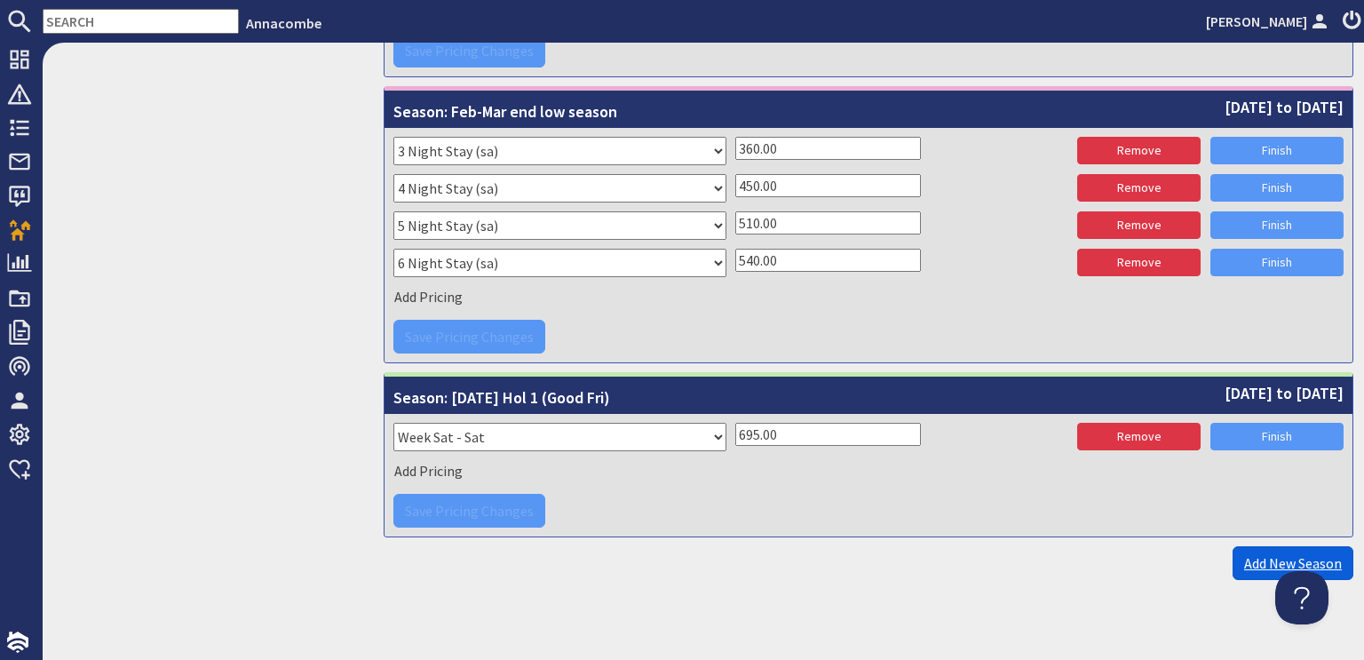
click at [1285, 557] on link "Add New Season" at bounding box center [1293, 563] width 121 height 34
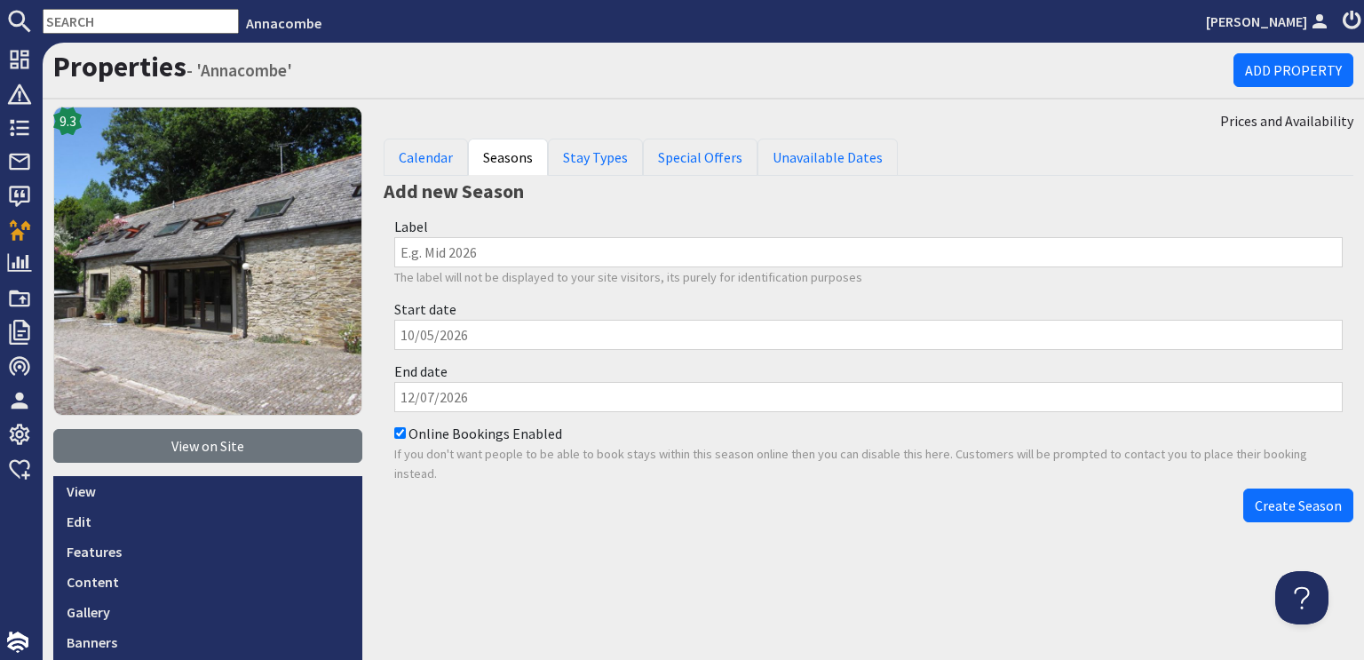
drag, startPoint x: 397, startPoint y: 250, endPoint x: 477, endPoint y: 260, distance: 80.5
click at [477, 260] on input "Label" at bounding box center [868, 252] width 949 height 30
click at [465, 251] on input "Easter Hol 1 (Good Fri)" at bounding box center [868, 252] width 949 height 30
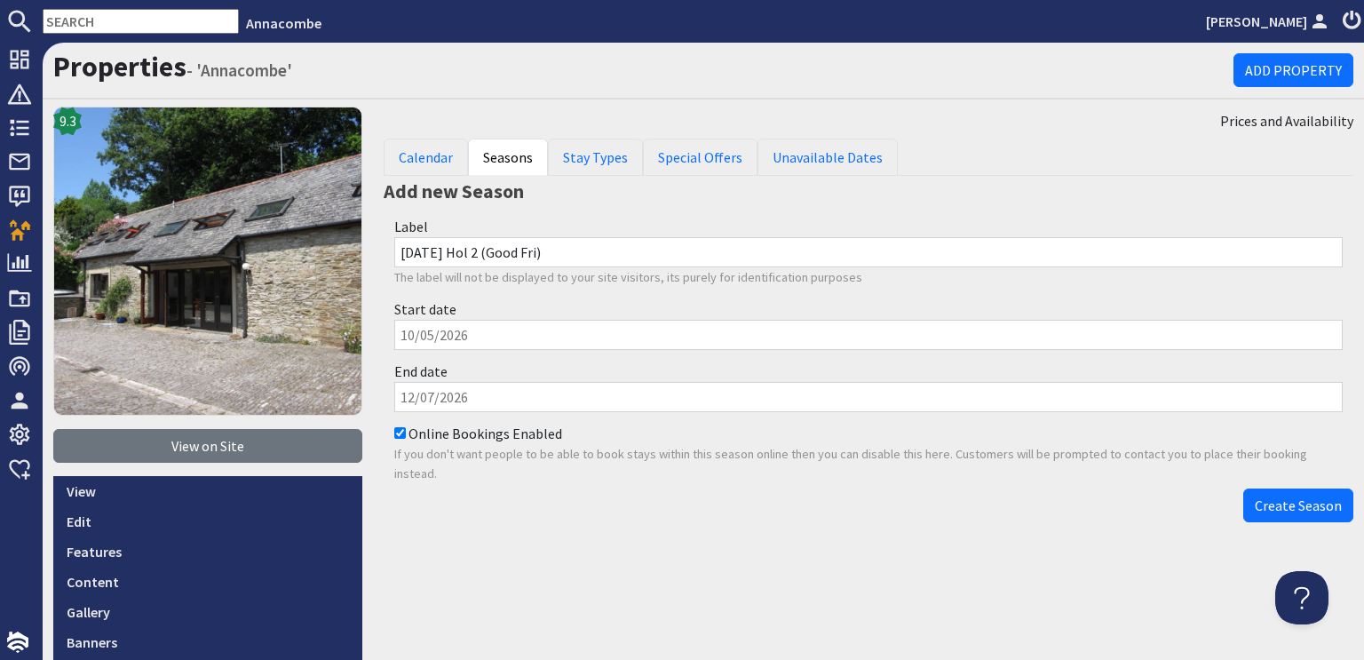
drag, startPoint x: 477, startPoint y: 250, endPoint x: 524, endPoint y: 251, distance: 47.1
click at [524, 251] on input "Easter Hol 2 (Good Fri)" at bounding box center [868, 252] width 949 height 30
type input "Easter Hol 2 (Easter)"
click at [401, 333] on input "Start date" at bounding box center [868, 335] width 949 height 30
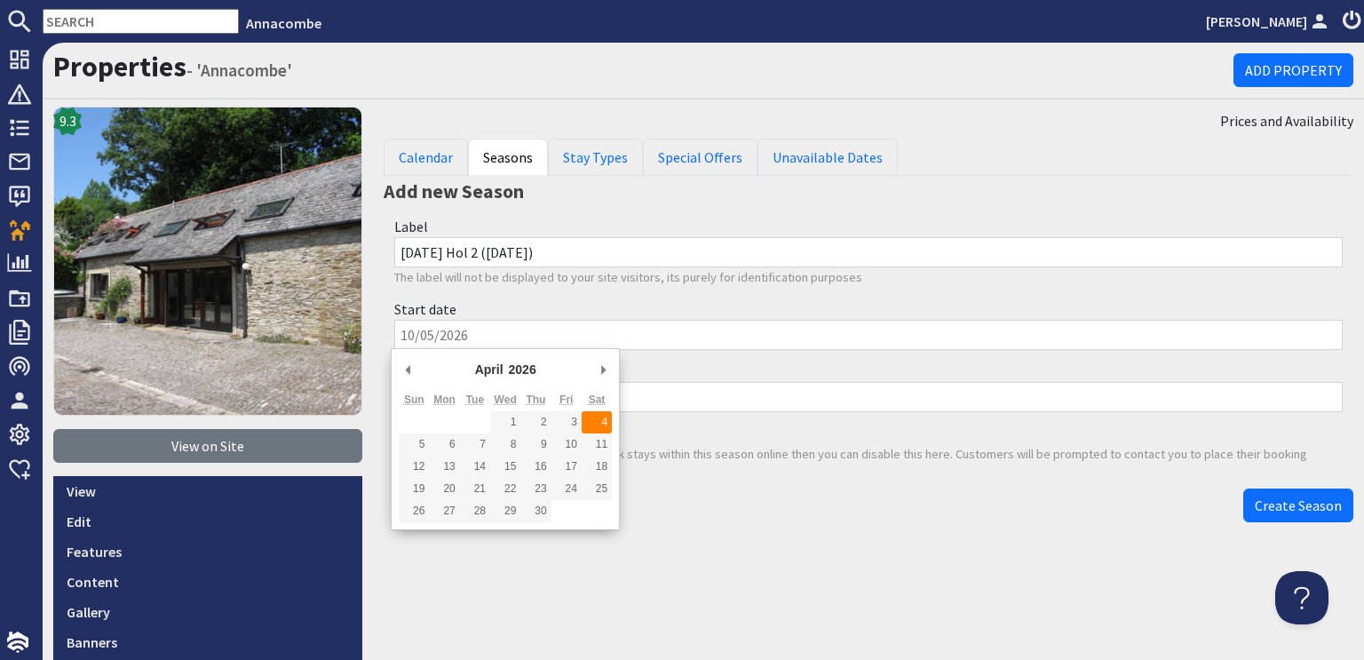
type input "04/04/2026"
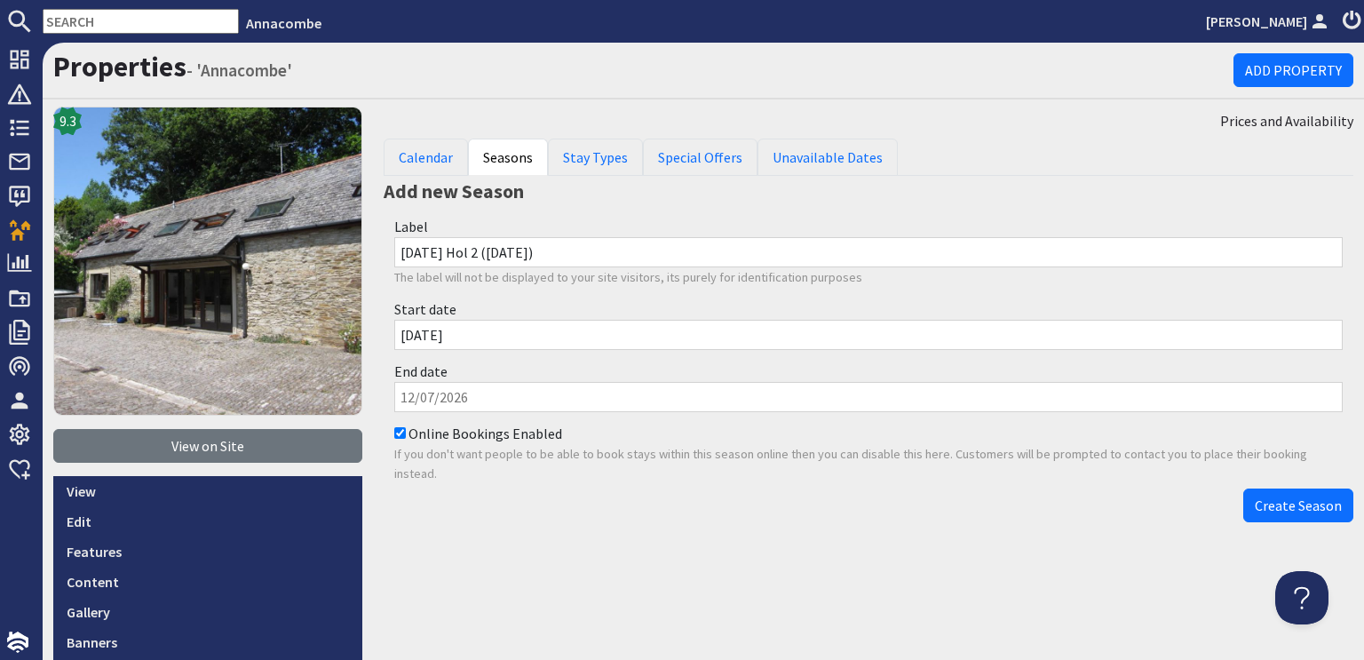
click at [418, 400] on input "End date" at bounding box center [868, 397] width 949 height 30
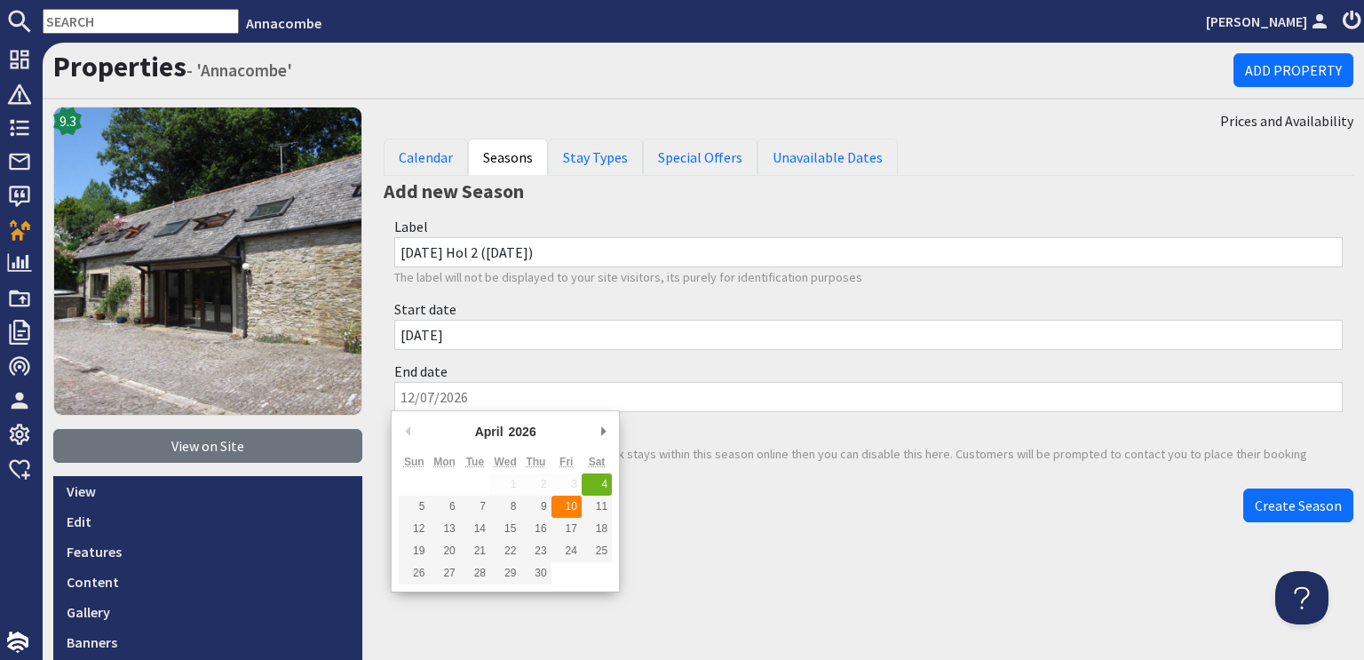
type input "10/04/2026"
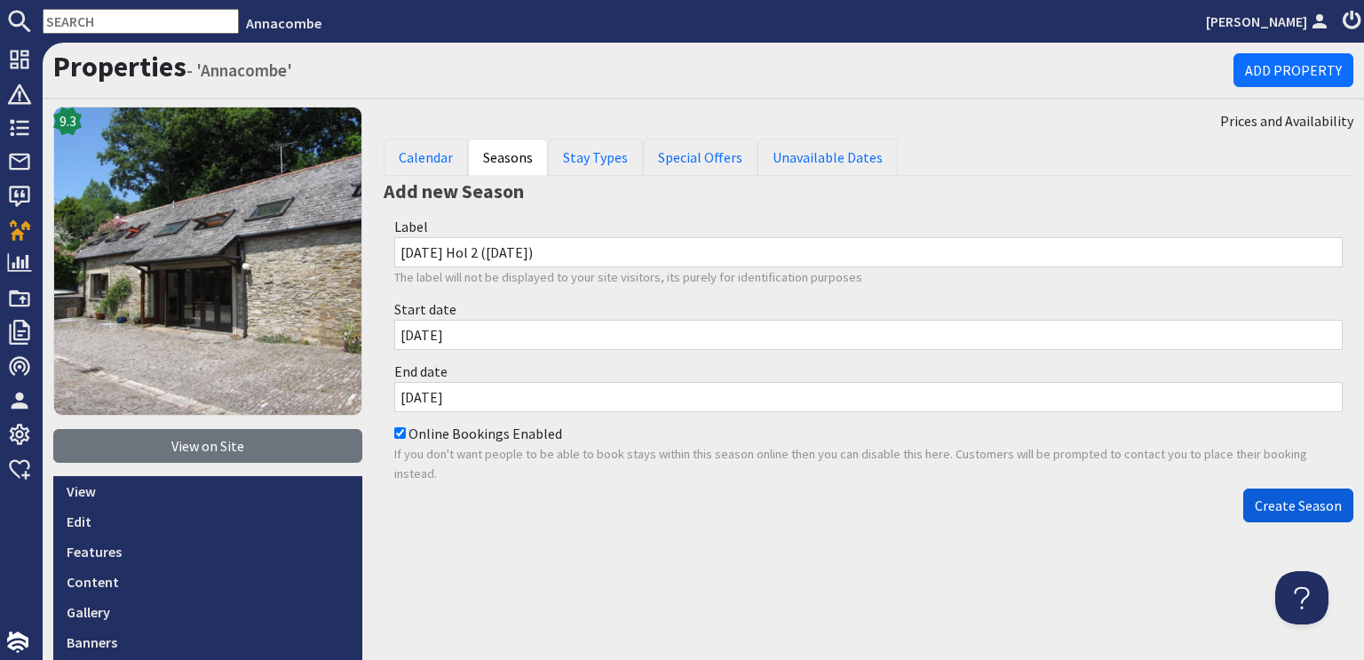
click at [1275, 507] on span "Create Season" at bounding box center [1298, 505] width 87 height 18
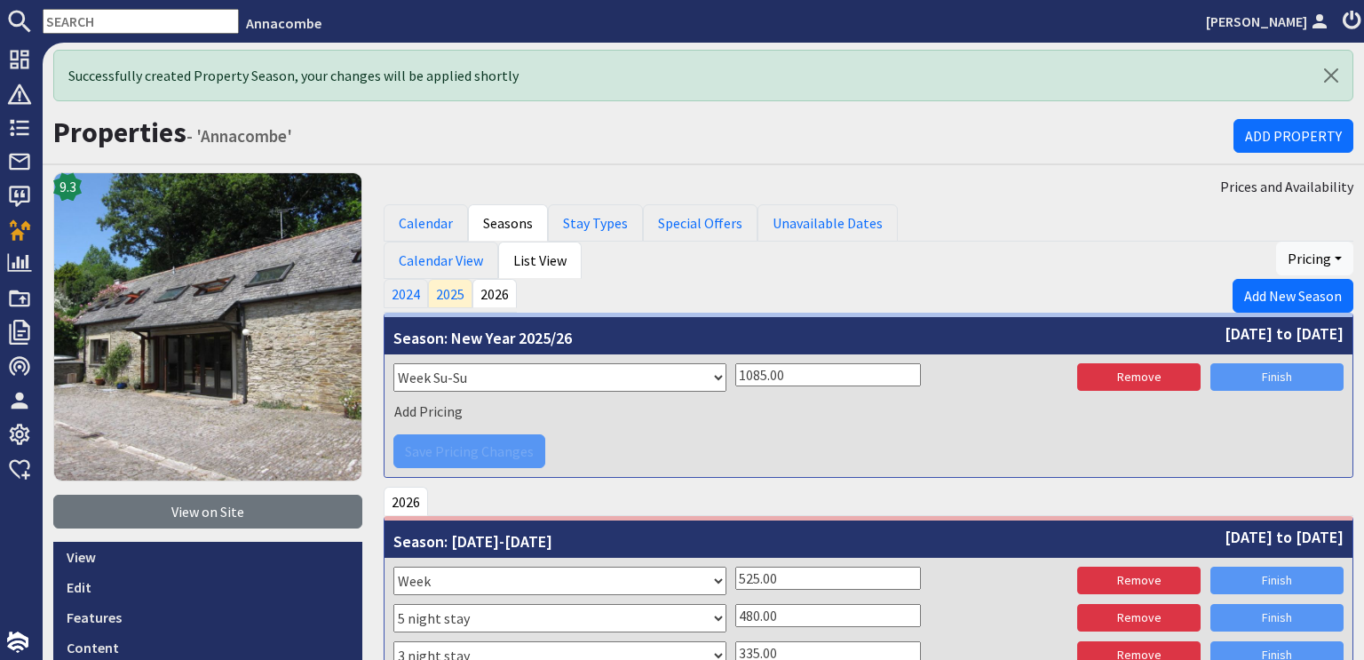
scroll to position [1925, 0]
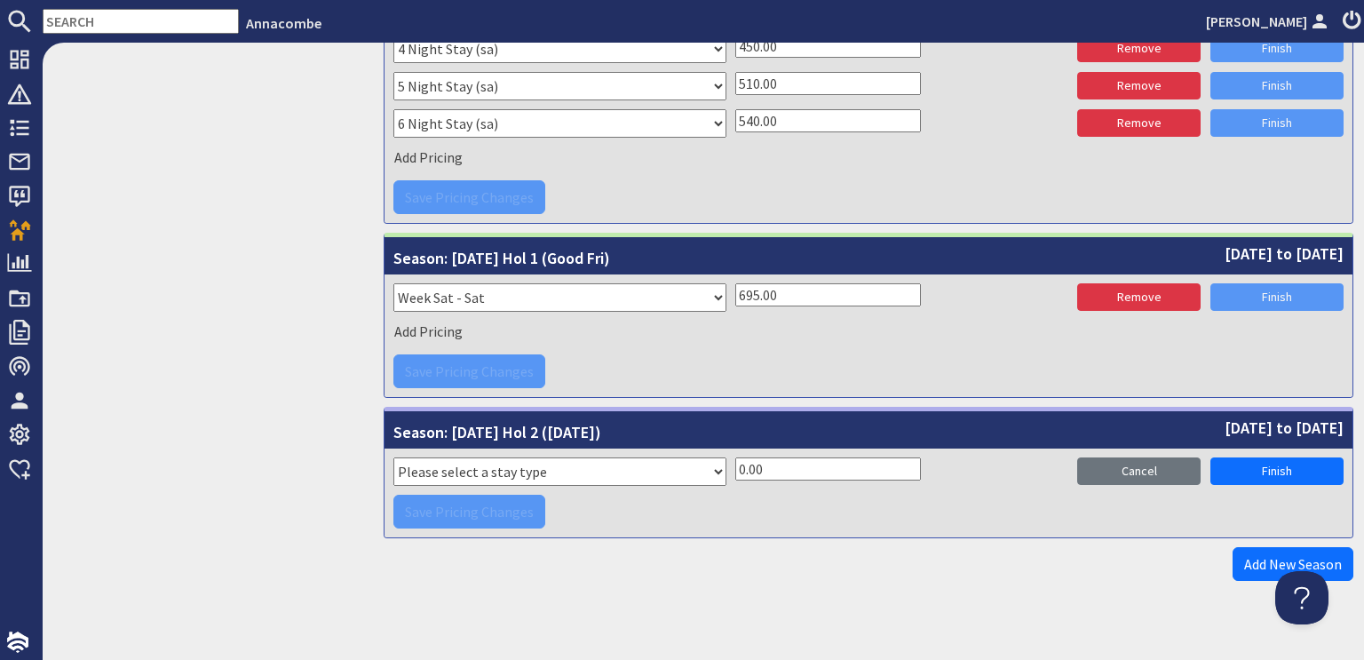
click at [409, 461] on select "Please select a stay type Week Sat - Sat 3 night stay Christmas New Year beg. W…" at bounding box center [559, 471] width 333 height 28
select select "2406"
click at [393, 457] on select "Please select a stay type Week Sat - Sat 3 night stay Christmas New Year beg. W…" at bounding box center [559, 471] width 333 height 28
click at [739, 459] on input "0.00" at bounding box center [828, 468] width 186 height 23
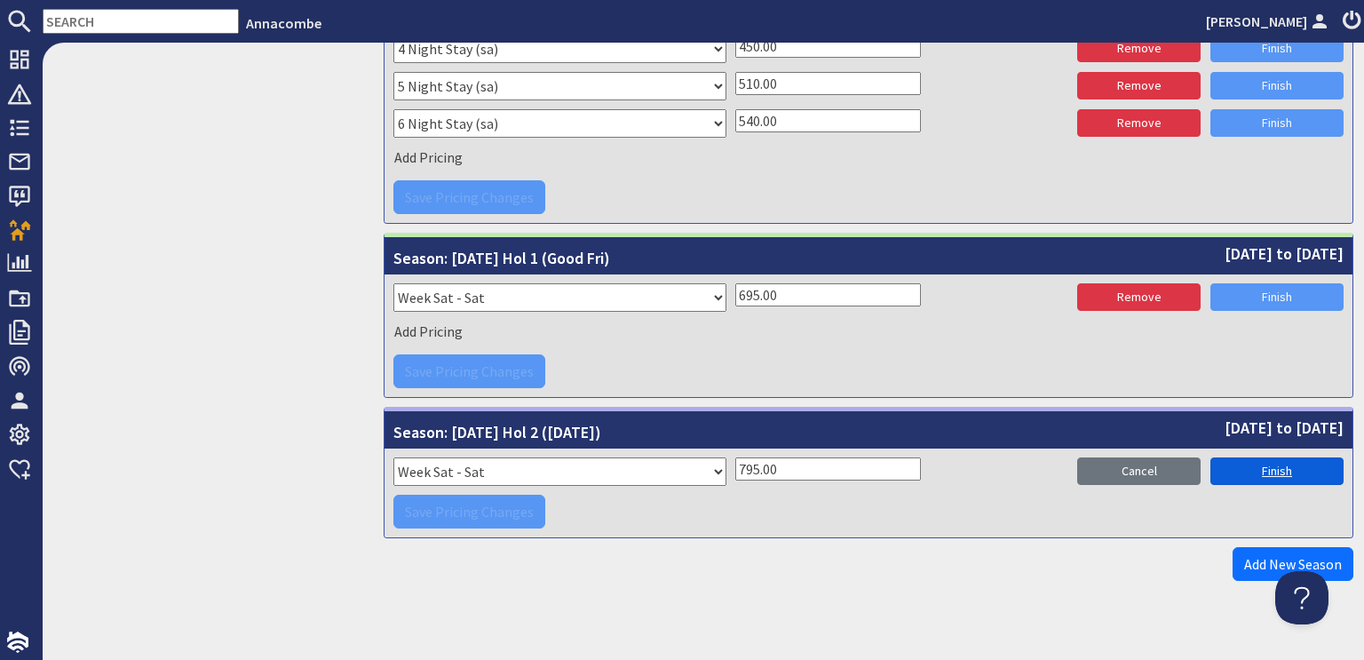
type input "795.00"
click at [1255, 463] on link "Finish" at bounding box center [1277, 471] width 133 height 28
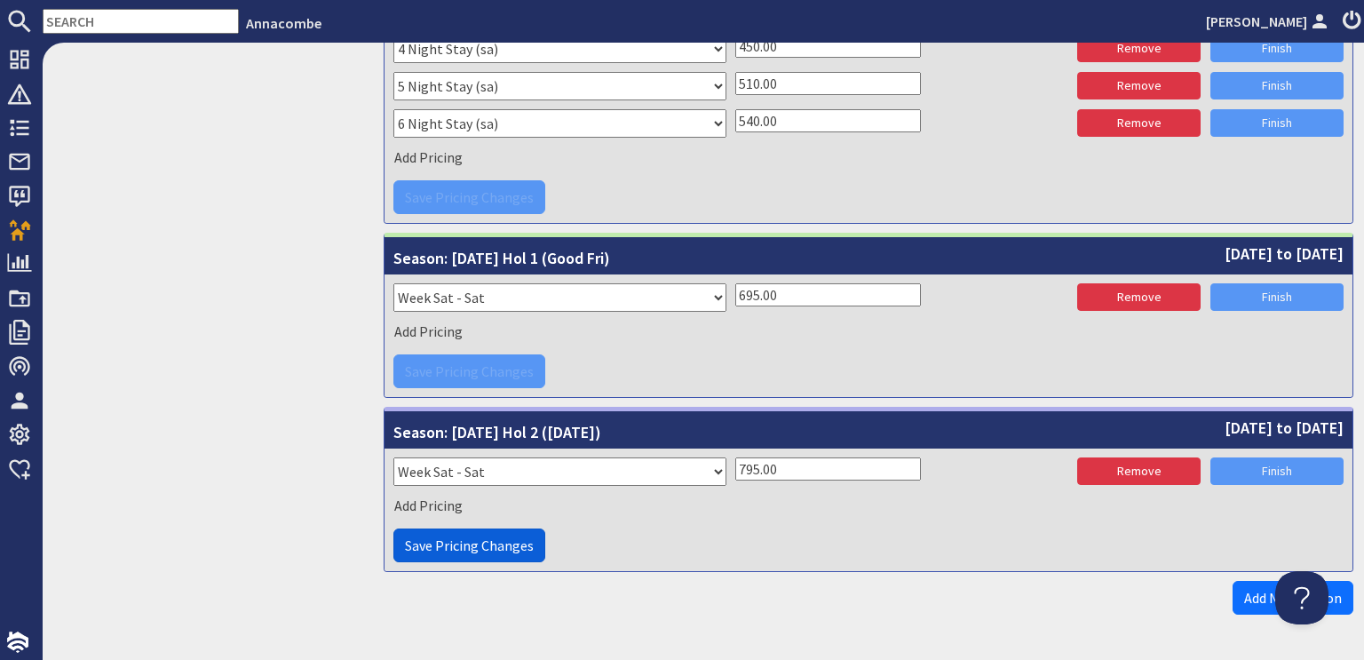
click at [437, 539] on span "Save Pricing Changes" at bounding box center [469, 545] width 129 height 18
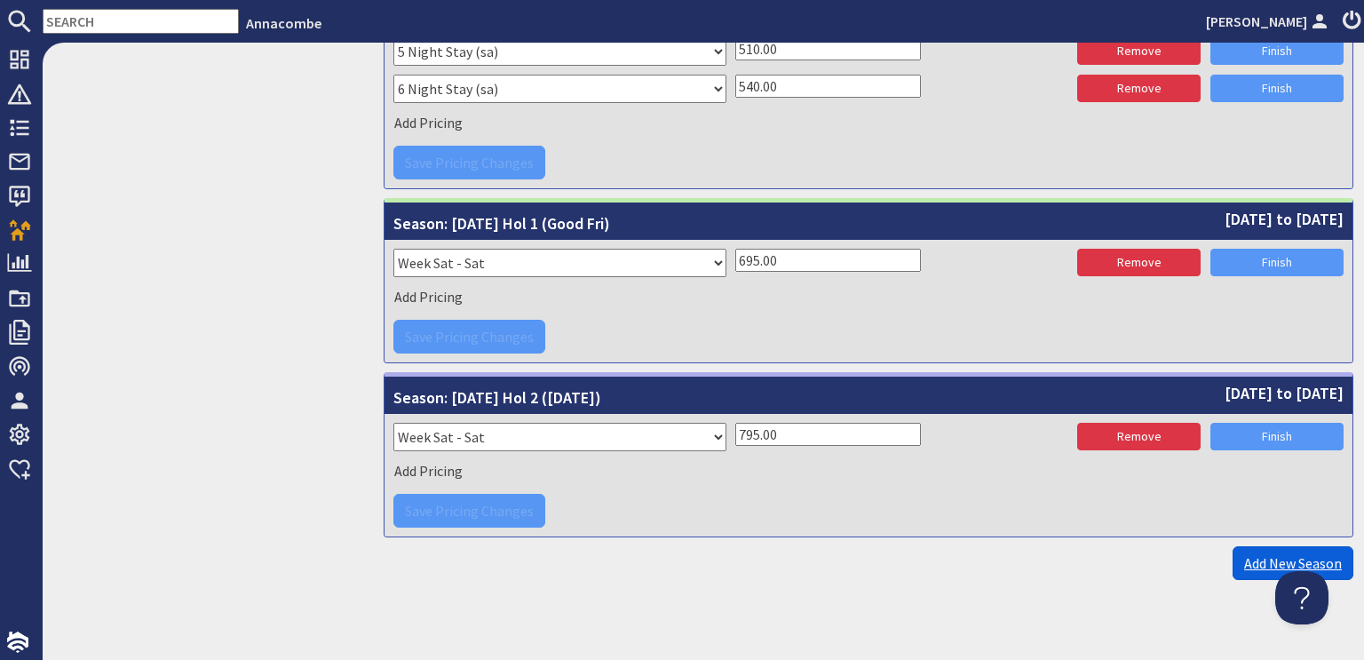
click at [1275, 553] on link "Add New Season" at bounding box center [1293, 563] width 121 height 34
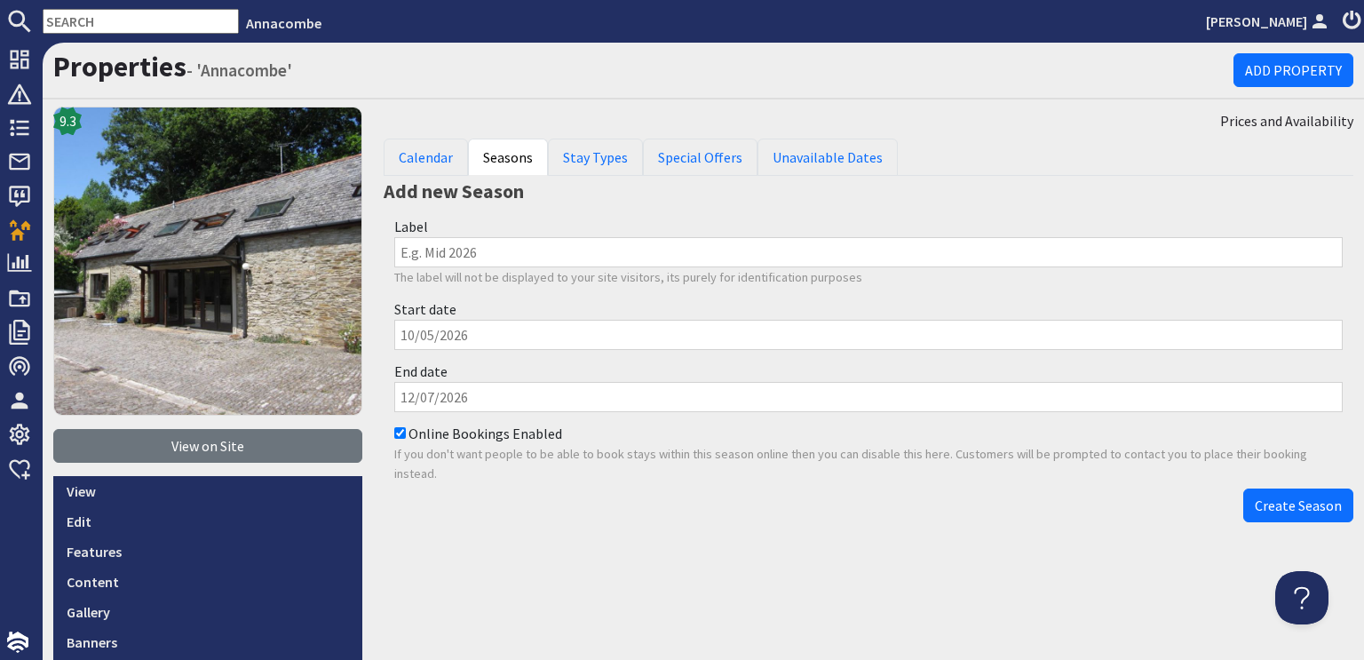
click at [432, 255] on input "Label" at bounding box center [868, 252] width 949 height 30
click at [464, 248] on input "Easter Hol 2 (Easter)" at bounding box center [868, 252] width 949 height 30
drag, startPoint x: 477, startPoint y: 252, endPoint x: 512, endPoint y: 252, distance: 34.6
click at [512, 252] on input "Easter Hol 3 (Easter)" at bounding box center [868, 252] width 949 height 30
type input "Easter Hol 3 (Sch Hol)"
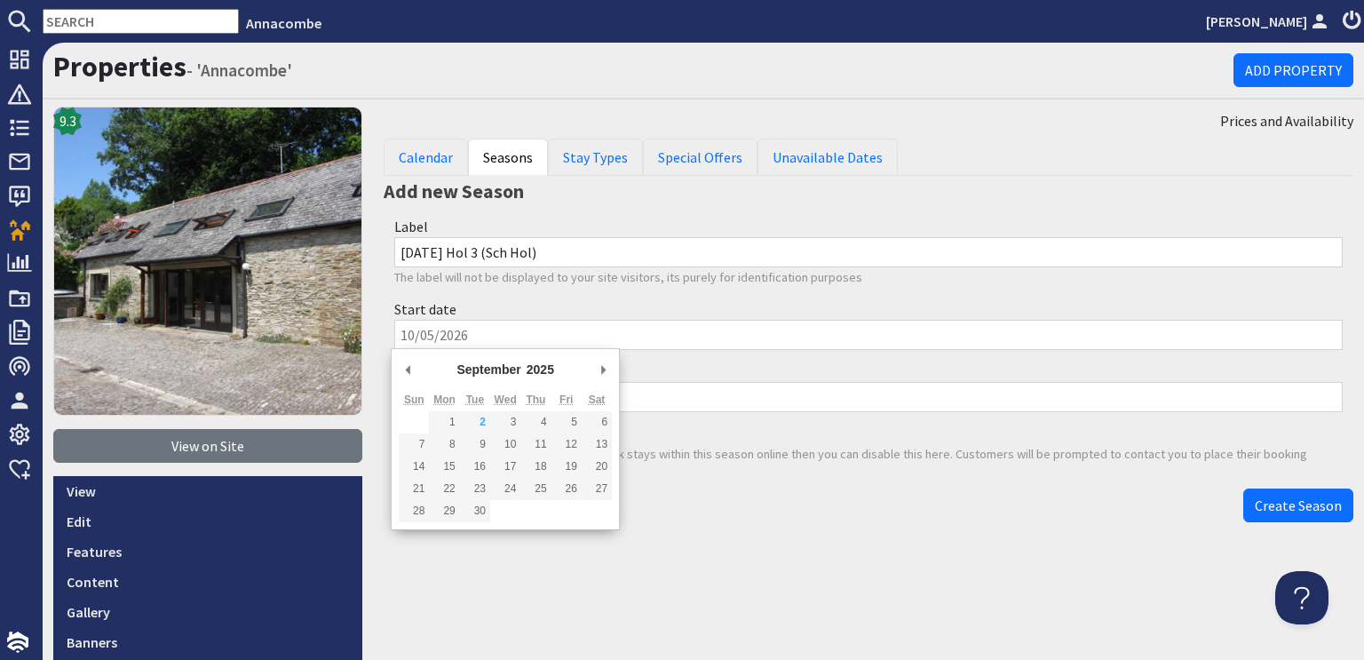
click at [416, 337] on input "Start date" at bounding box center [868, 335] width 949 height 30
type input "11/04/2026"
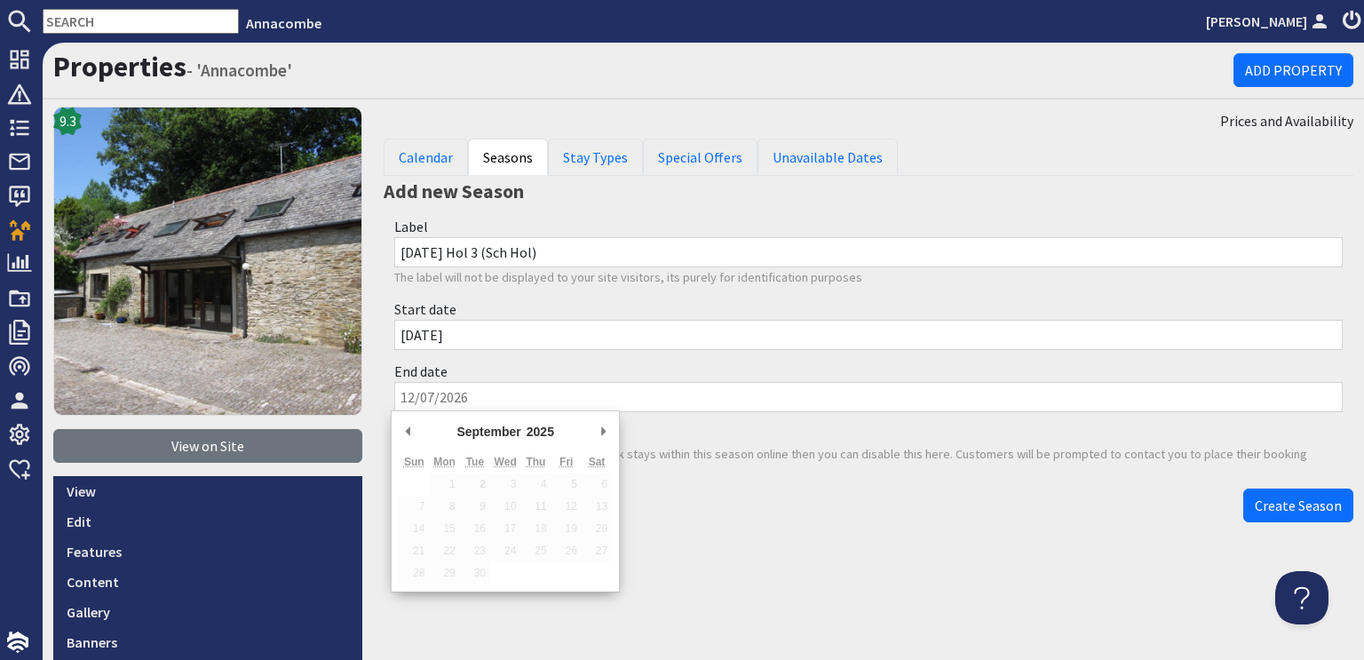
click at [410, 403] on input "End date" at bounding box center [868, 397] width 949 height 30
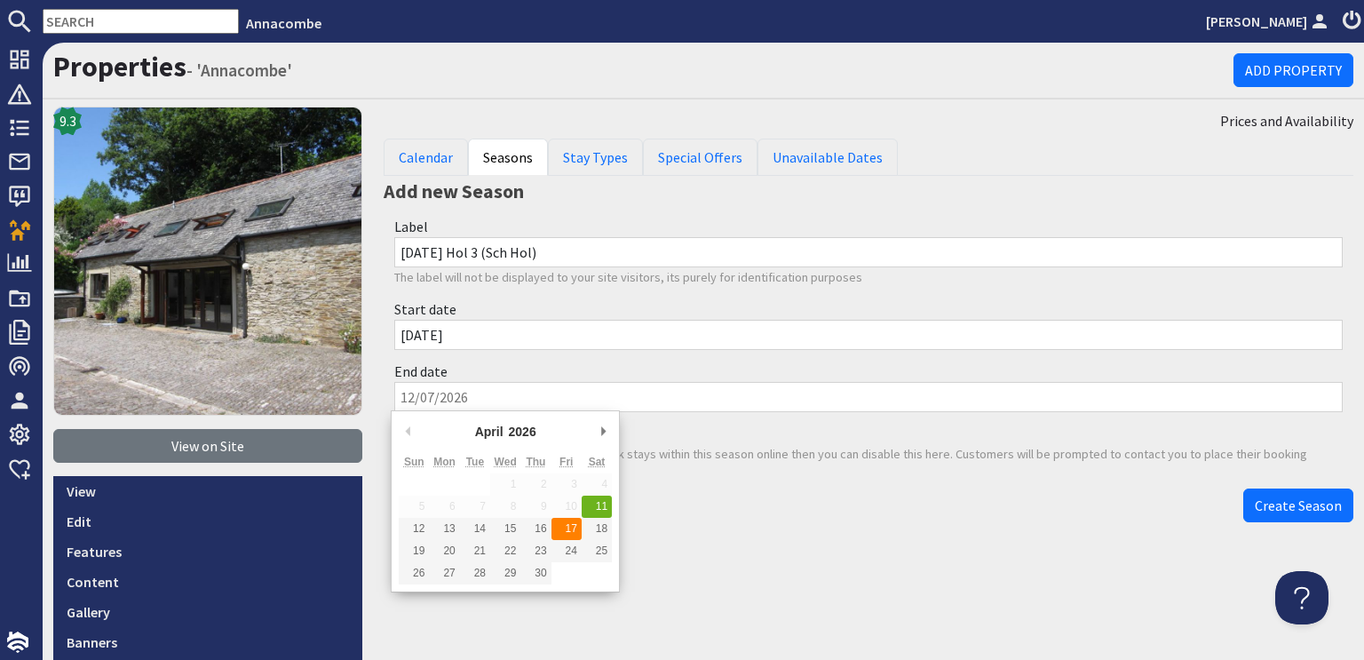
type input "17/04/2026"
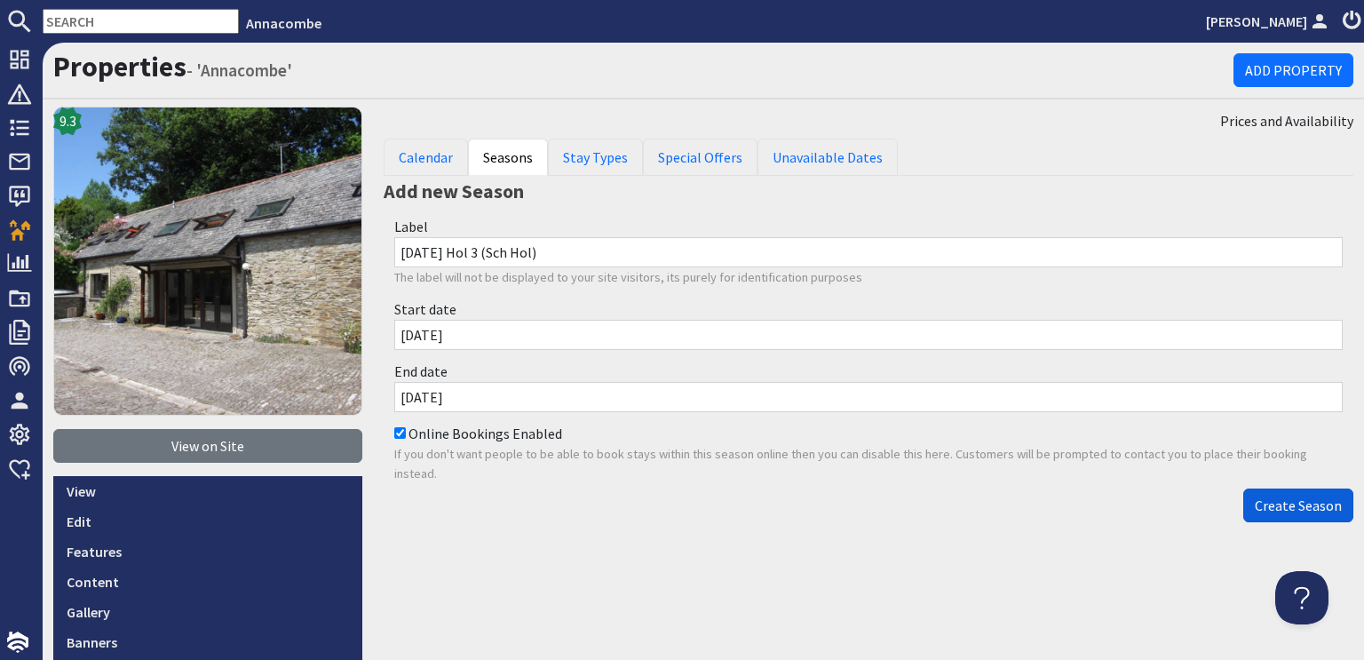
click at [1270, 503] on span "Create Season" at bounding box center [1298, 505] width 87 height 18
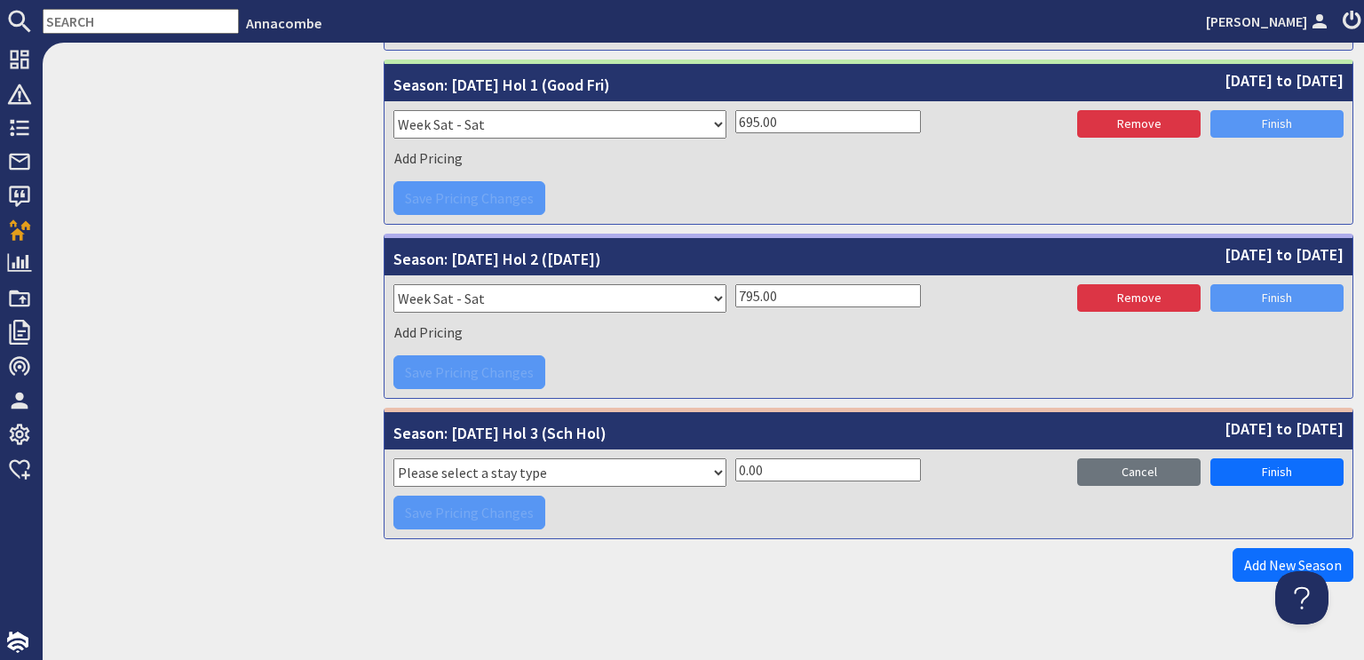
click at [736, 460] on input "0.00" at bounding box center [828, 469] width 186 height 23
click at [735, 461] on input "0.00" at bounding box center [828, 469] width 186 height 23
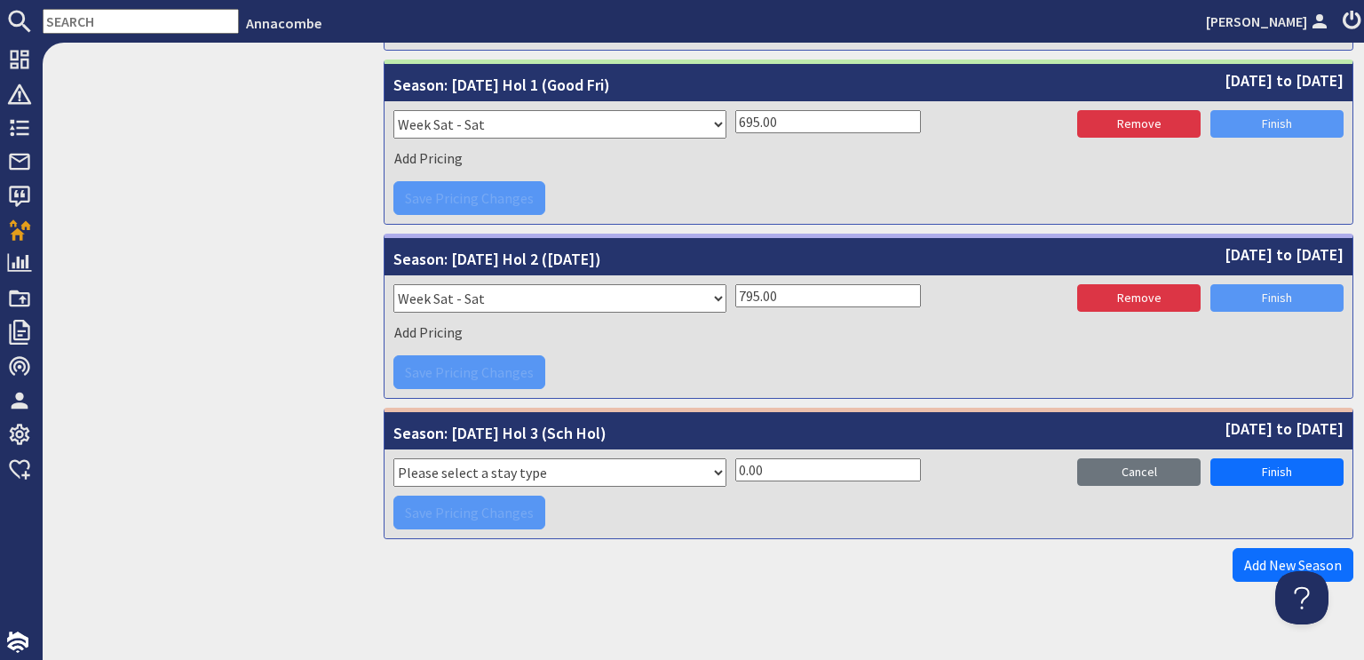
click at [735, 458] on input "0.00" at bounding box center [828, 469] width 186 height 23
type input "725.00"
click at [1258, 560] on link "Add New Season" at bounding box center [1293, 565] width 121 height 34
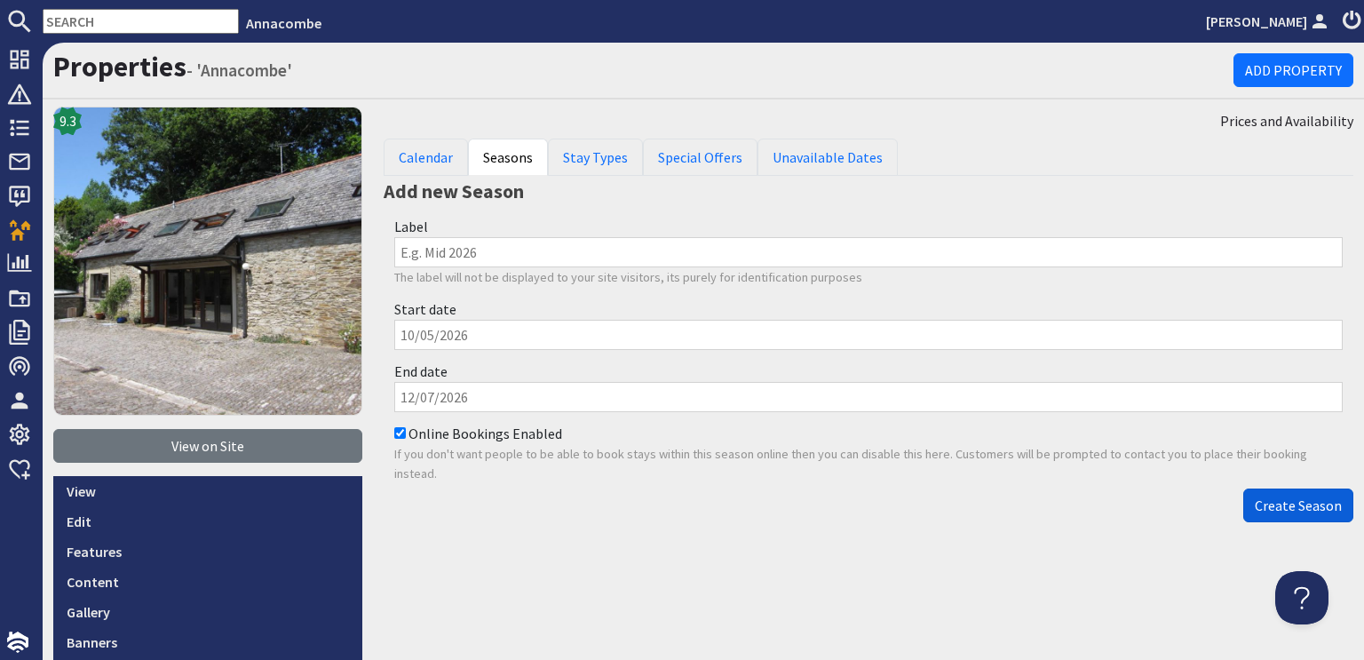
click at [1294, 507] on span "Create Season" at bounding box center [1298, 505] width 87 height 18
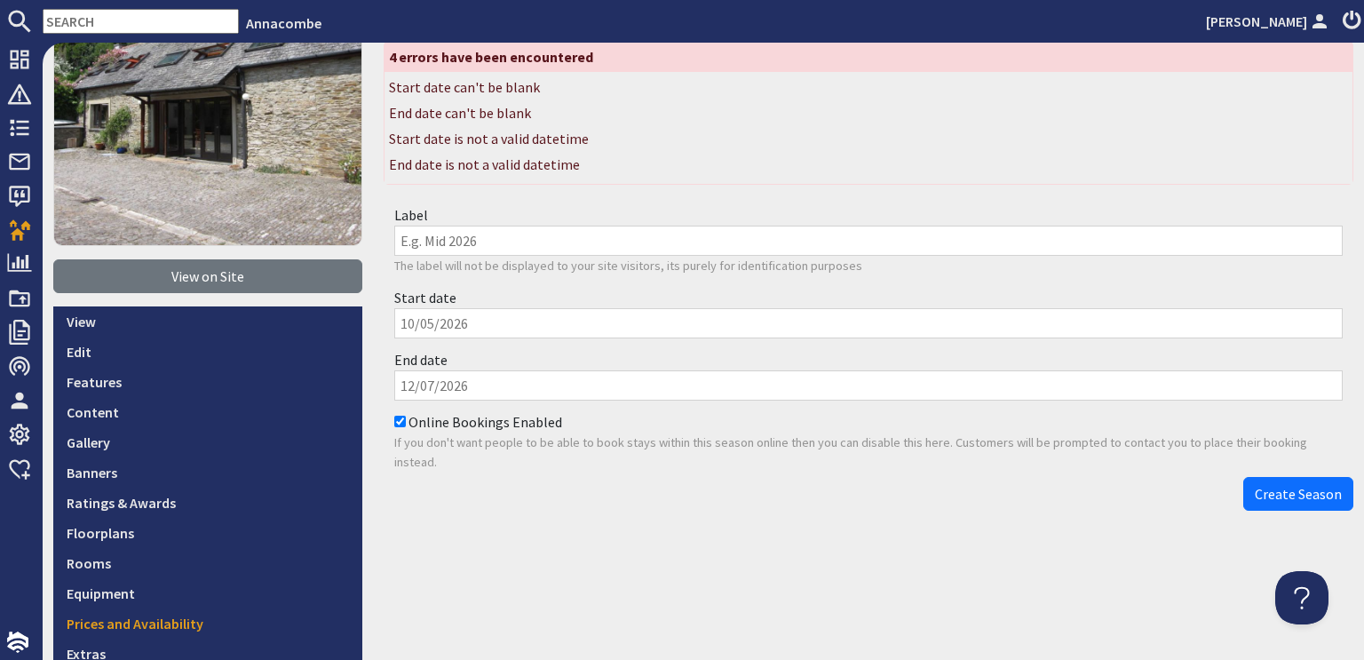
scroll to position [178, 0]
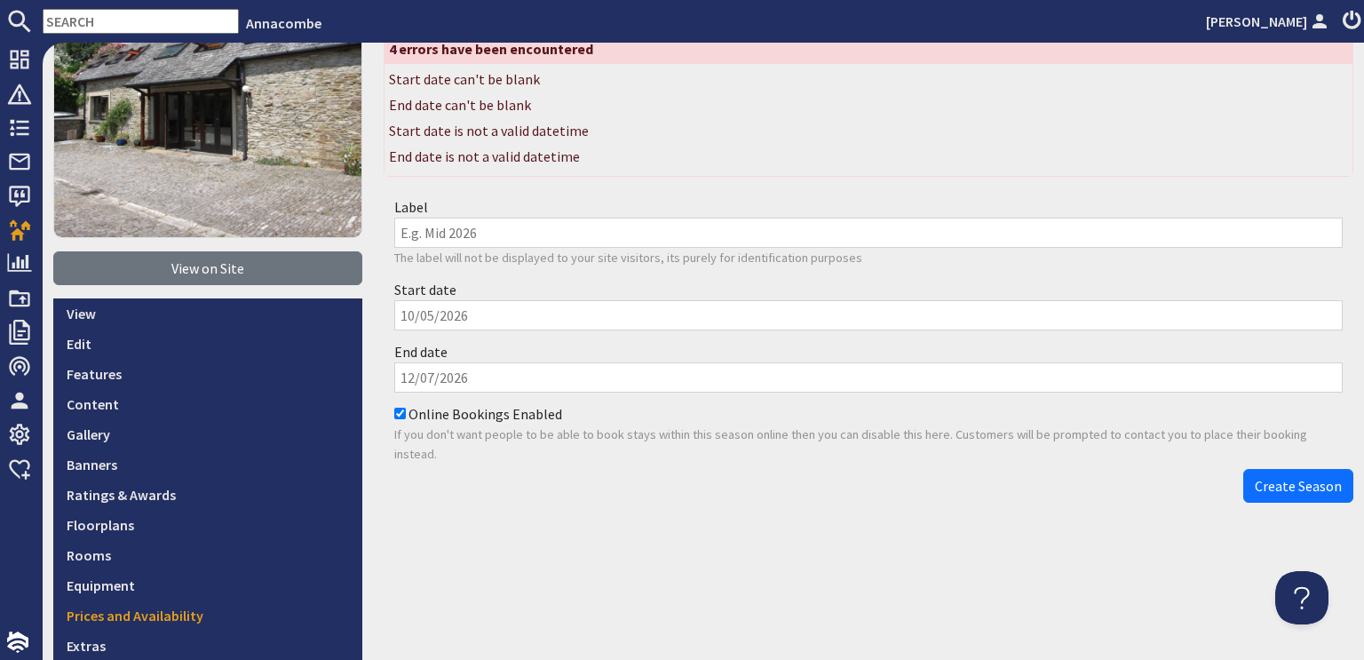
click at [401, 236] on input "Label" at bounding box center [868, 233] width 949 height 30
click at [412, 227] on input "Aopril- May" at bounding box center [868, 233] width 949 height 30
click at [433, 230] on input "April- May" at bounding box center [868, 233] width 949 height 30
type input "April-May"
click at [448, 312] on input "Start date" at bounding box center [868, 315] width 949 height 30
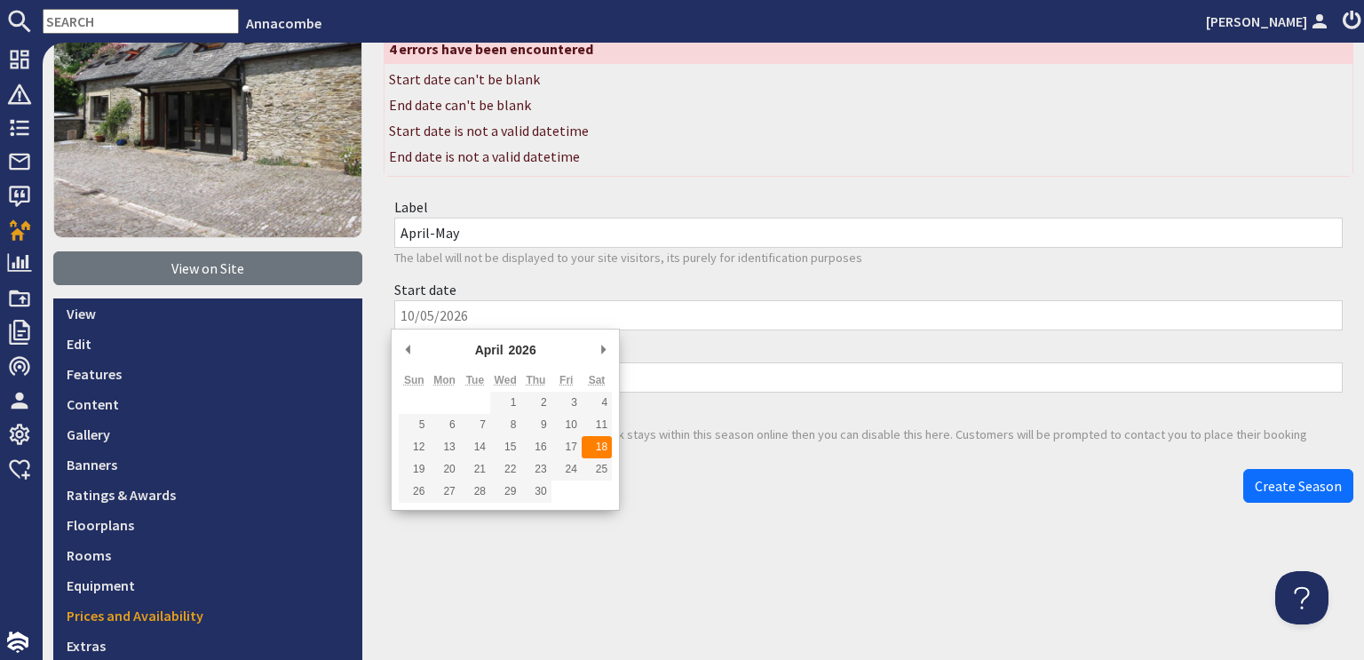
type input "18/04/2026"
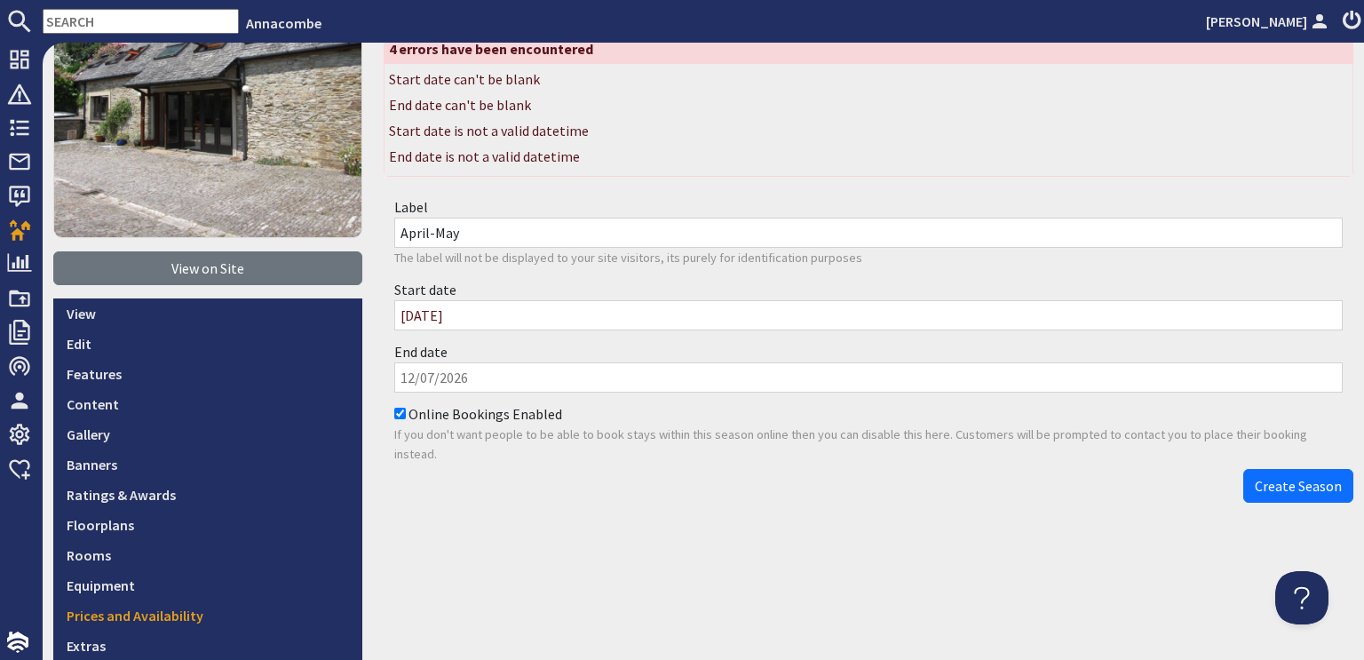
click at [401, 377] on input "End date" at bounding box center [868, 377] width 949 height 30
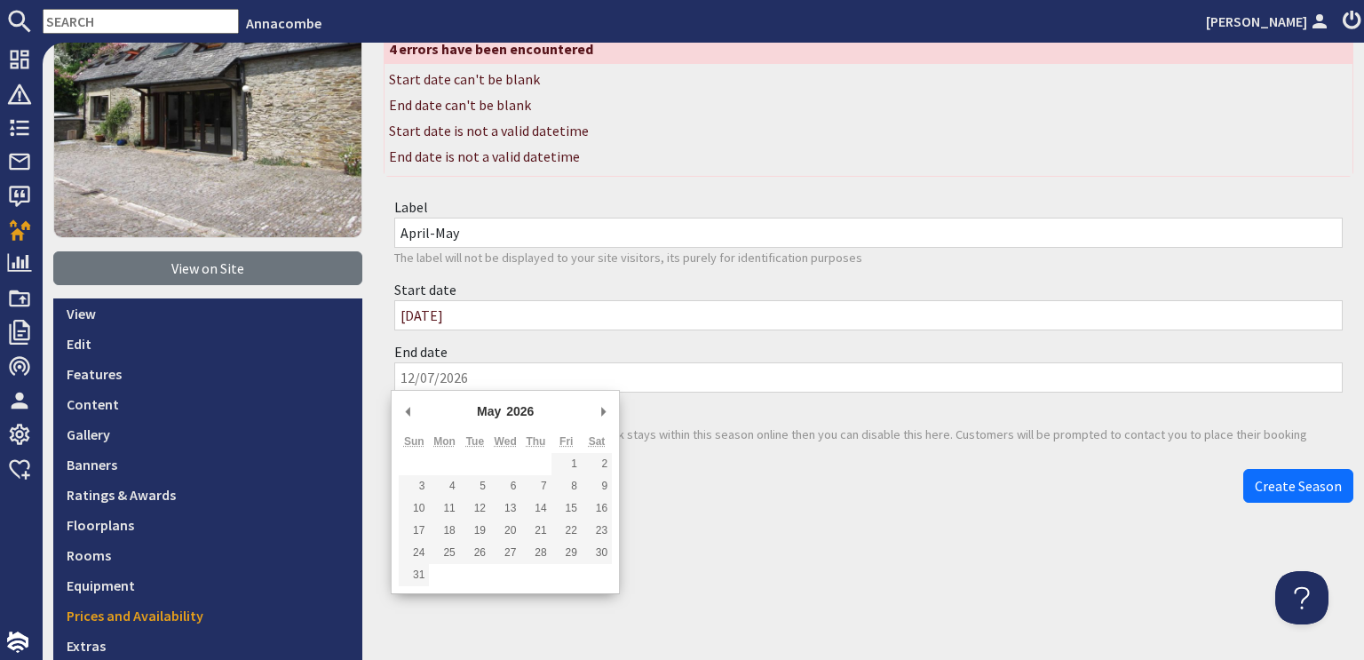
click at [409, 377] on input "End date" at bounding box center [868, 377] width 949 height 30
type input "08/05/2026"
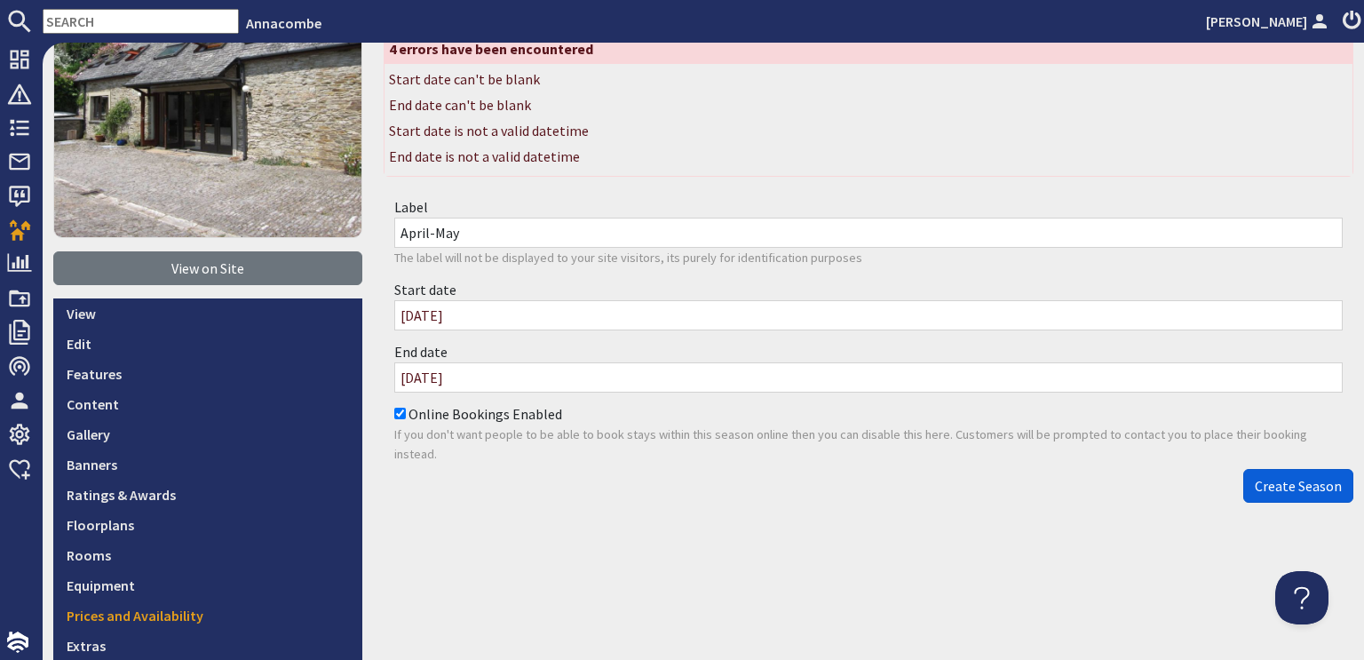
click at [1290, 486] on span "Create Season" at bounding box center [1298, 486] width 87 height 18
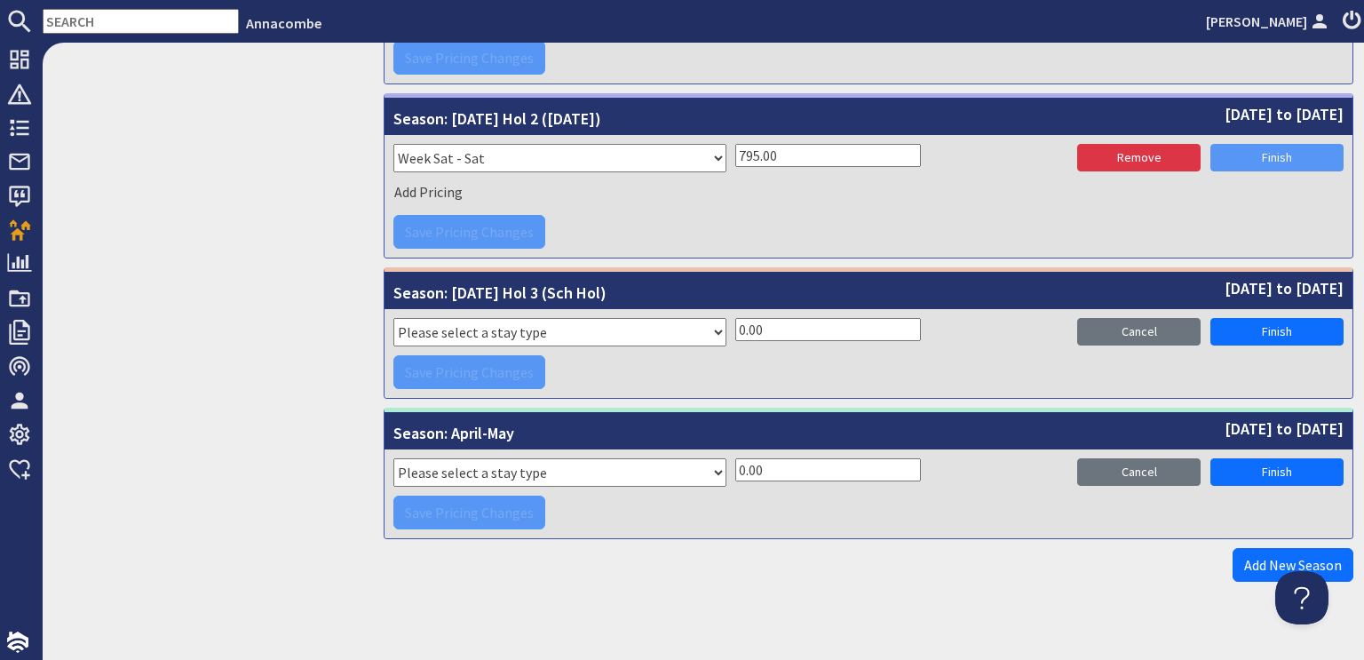
click at [443, 465] on select "Please select a stay type Week Sat - Sat 3 night stay Christmas New Year beg. W…" at bounding box center [559, 472] width 333 height 28
select select "2406"
click at [393, 458] on select "Please select a stay type Week Sat - Sat 3 night stay Christmas New Year beg. W…" at bounding box center [559, 472] width 333 height 28
click at [735, 464] on input "0.00" at bounding box center [828, 469] width 186 height 23
type input "660.00"
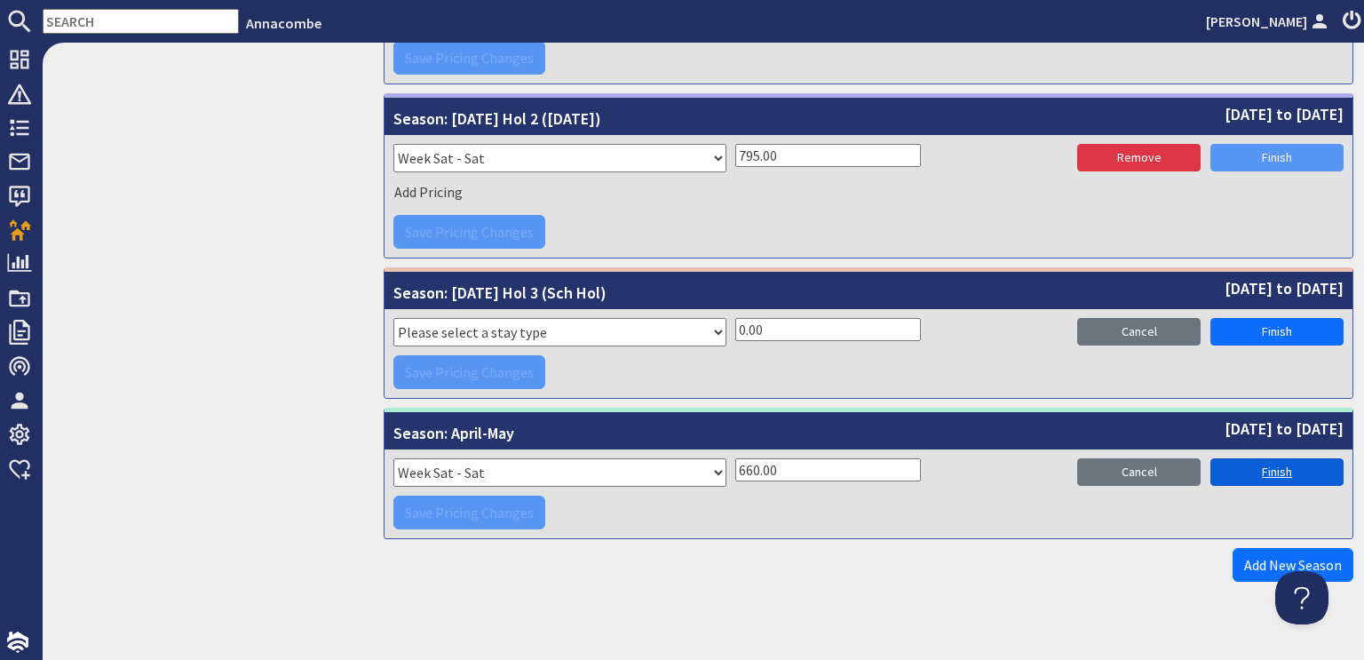
click at [1251, 465] on link "Finish" at bounding box center [1277, 472] width 133 height 28
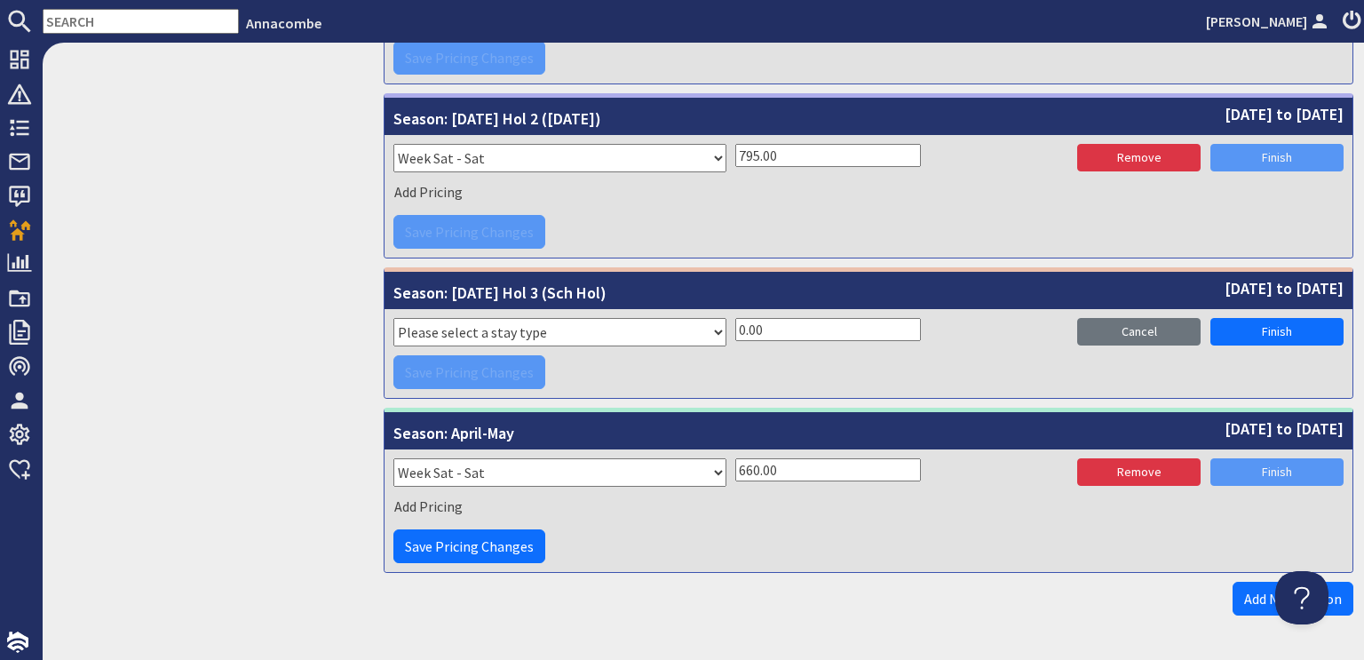
click at [738, 322] on input "0.00" at bounding box center [828, 329] width 186 height 23
click at [739, 318] on input "0725.00" at bounding box center [828, 329] width 186 height 23
type input "725.00"
click at [894, 361] on div "Save Pricing Changes" at bounding box center [868, 372] width 950 height 34
click at [1272, 322] on link "Finish" at bounding box center [1277, 332] width 133 height 28
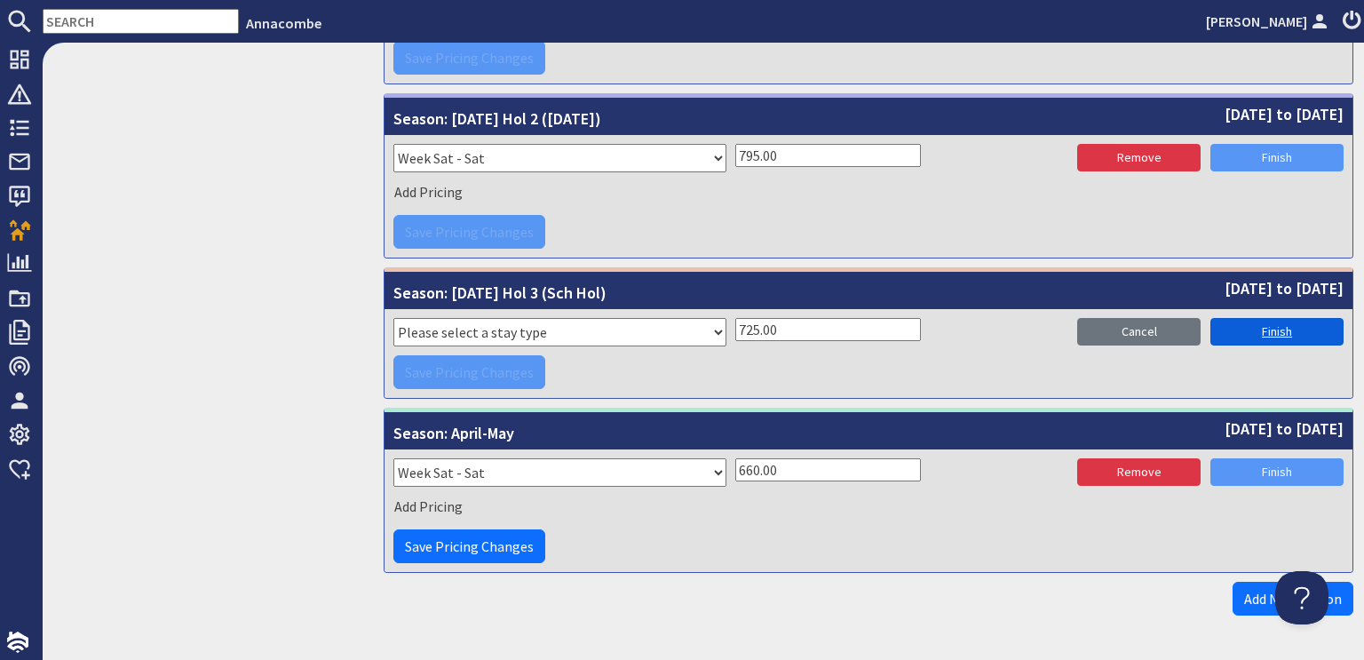
click at [1261, 319] on link "Finish" at bounding box center [1277, 332] width 133 height 28
click at [451, 541] on span "Save Pricing Changes" at bounding box center [469, 546] width 129 height 18
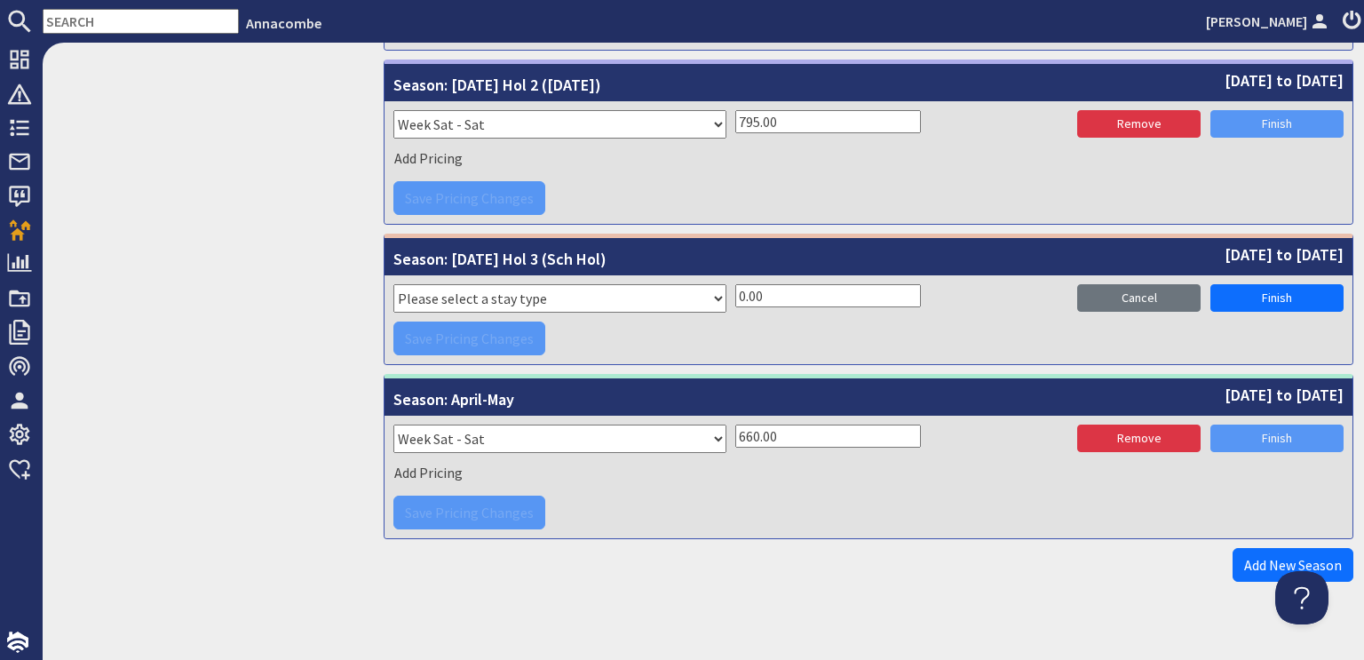
click at [707, 290] on select "Please select a stay type Week Sat - Sat 3 night stay Christmas New Year beg. W…" at bounding box center [559, 298] width 333 height 28
select select "2406"
click at [393, 284] on select "Please select a stay type Week Sat - Sat 3 night stay Christmas New Year beg. W…" at bounding box center [559, 298] width 333 height 28
click at [735, 284] on input "0.00" at bounding box center [828, 295] width 186 height 23
type input "725.00"
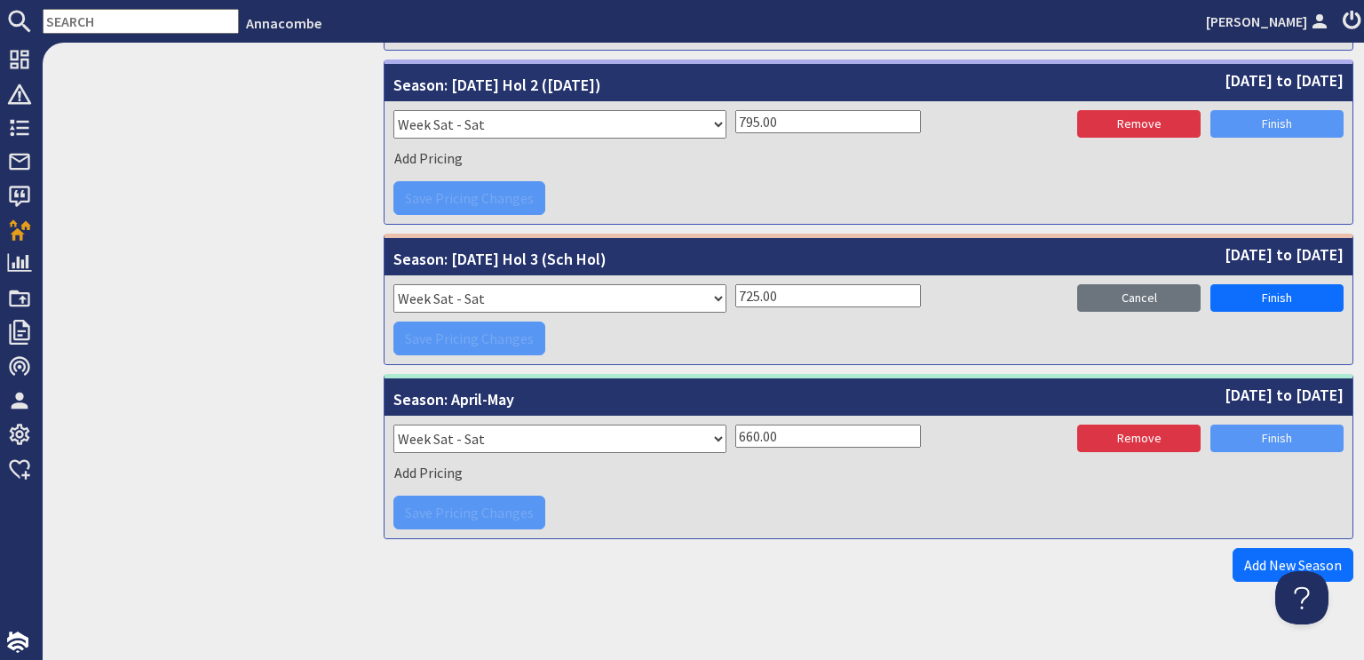
click at [963, 496] on div "Save Pricing Changes" at bounding box center [868, 513] width 950 height 34
click at [462, 326] on div "Save Pricing Changes" at bounding box center [868, 339] width 950 height 34
click at [447, 514] on div "Save Pricing Changes" at bounding box center [868, 513] width 950 height 34
click at [1275, 290] on link "Finish" at bounding box center [1277, 298] width 133 height 28
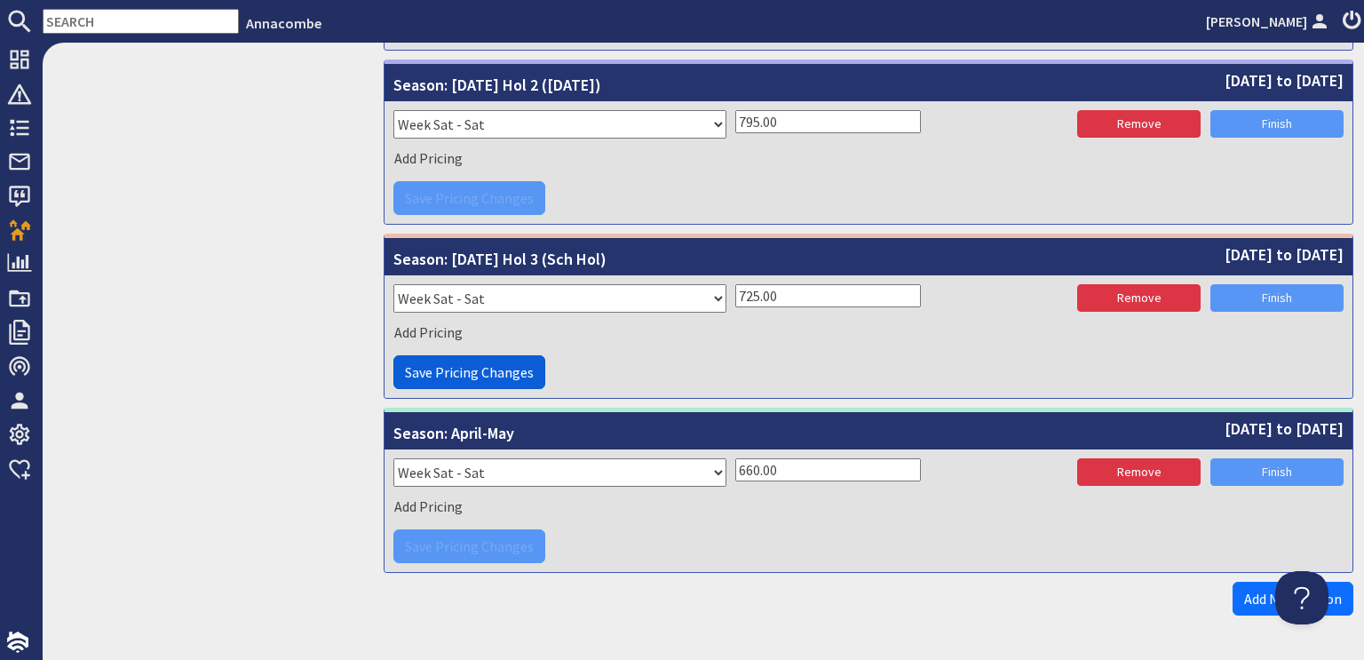
click at [405, 363] on span "Save Pricing Changes" at bounding box center [469, 372] width 129 height 18
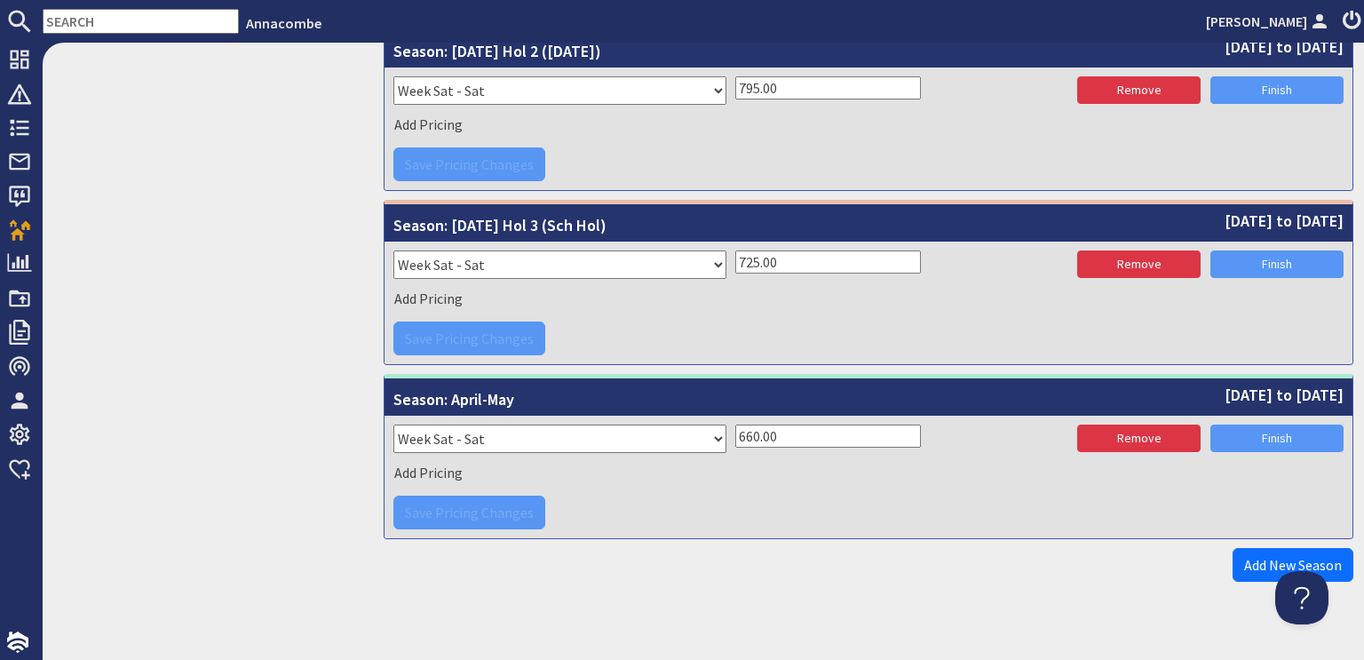
click at [490, 509] on div "Save Pricing Changes" at bounding box center [868, 513] width 950 height 34
click at [1301, 548] on link "Add New Season" at bounding box center [1293, 565] width 121 height 34
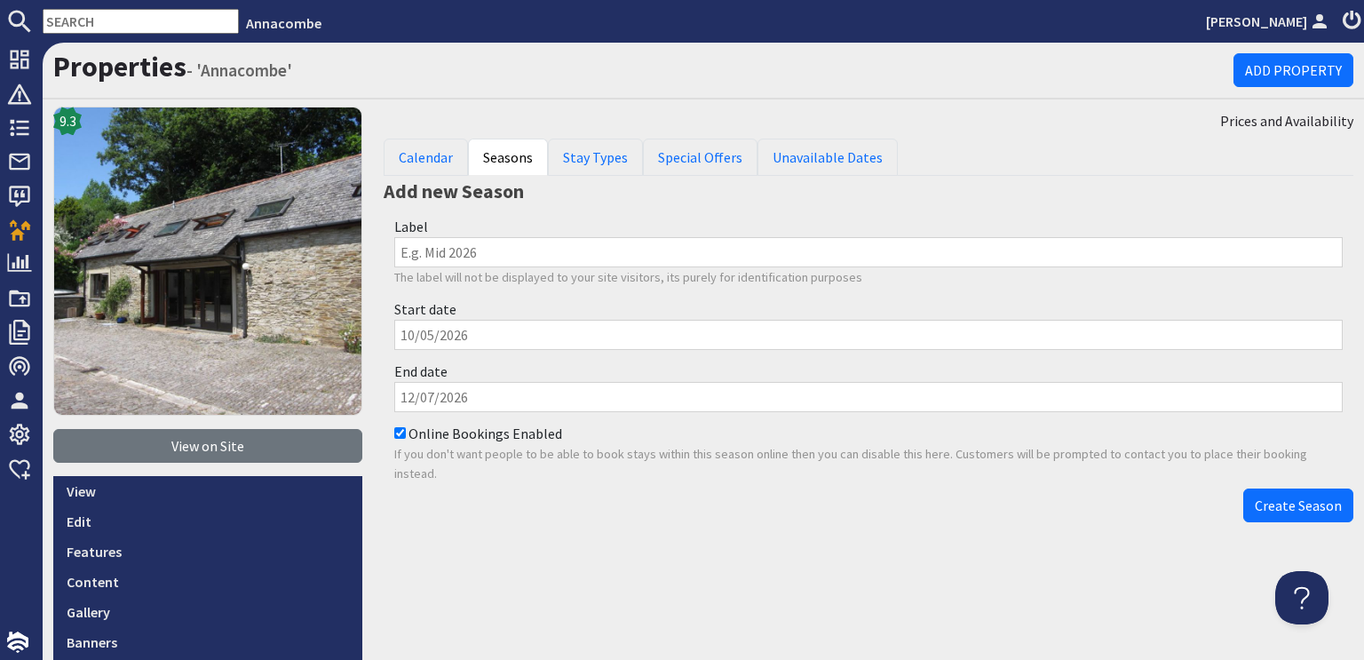
click at [403, 248] on input "Label" at bounding box center [868, 252] width 949 height 30
type input "Late May Bank Holiday"
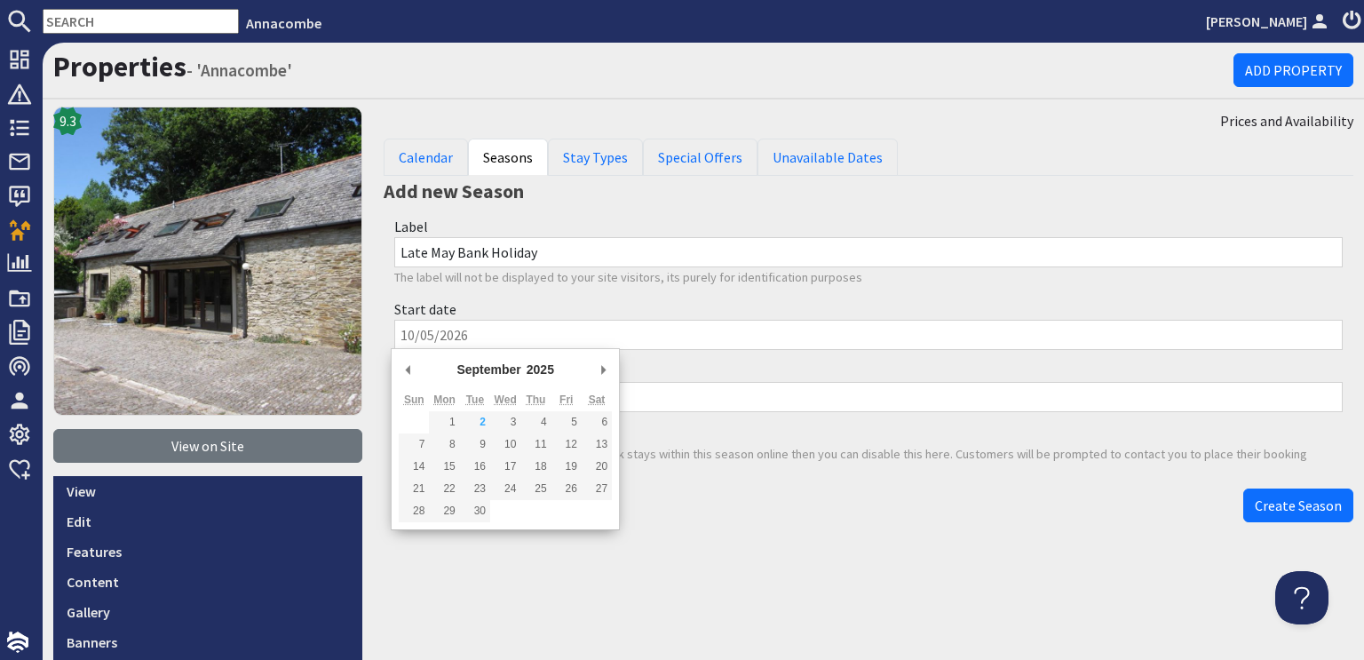
click at [412, 338] on input "Start date" at bounding box center [868, 335] width 949 height 30
type input "23/05/2026"
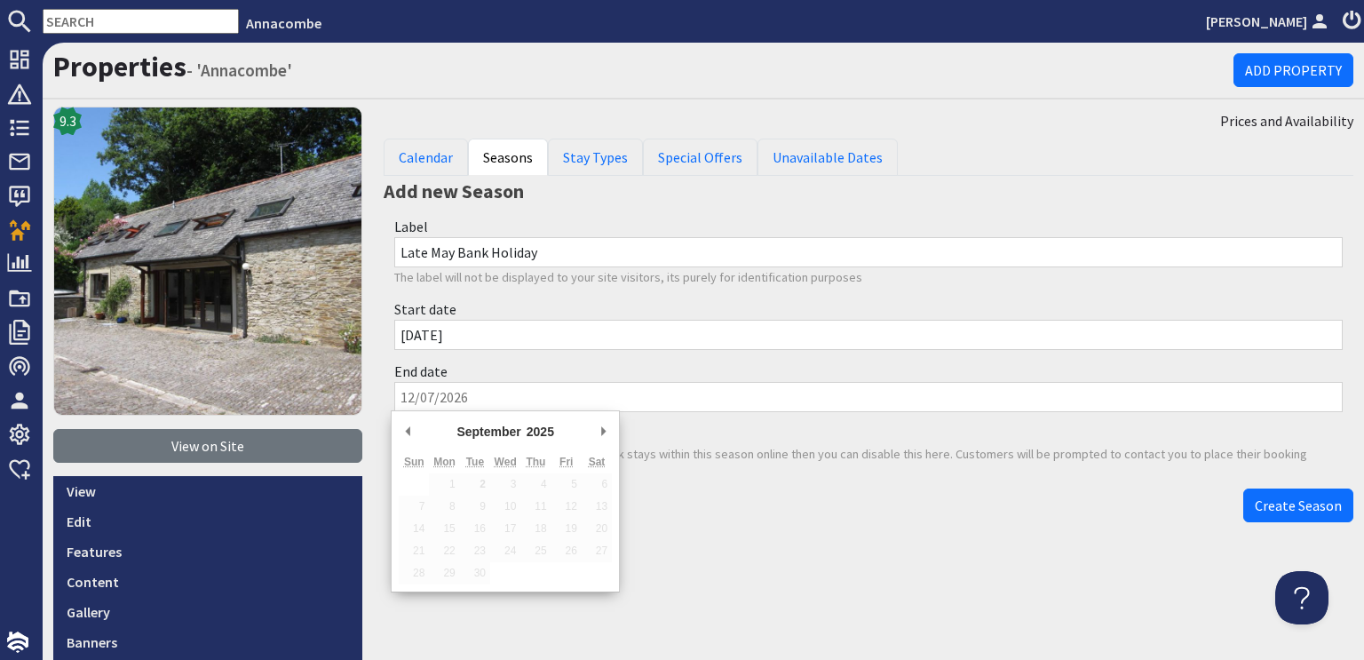
click at [429, 398] on input "End date" at bounding box center [868, 397] width 949 height 30
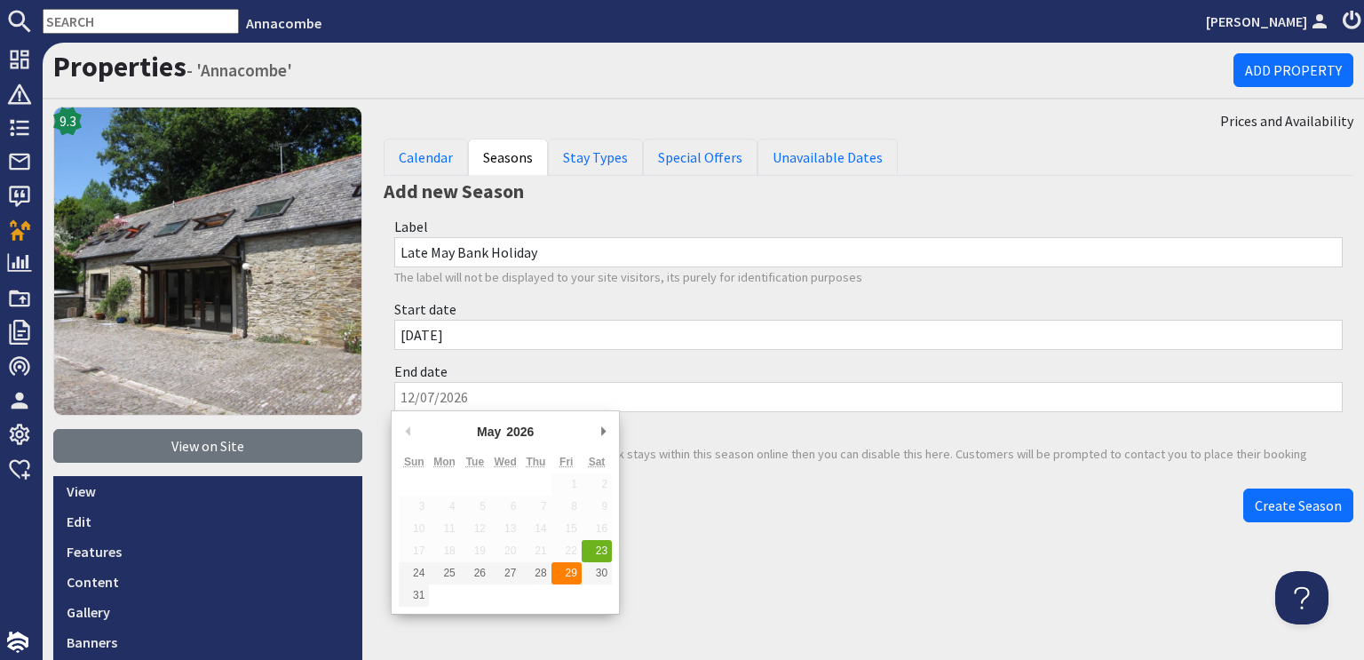
type input "29/05/2026"
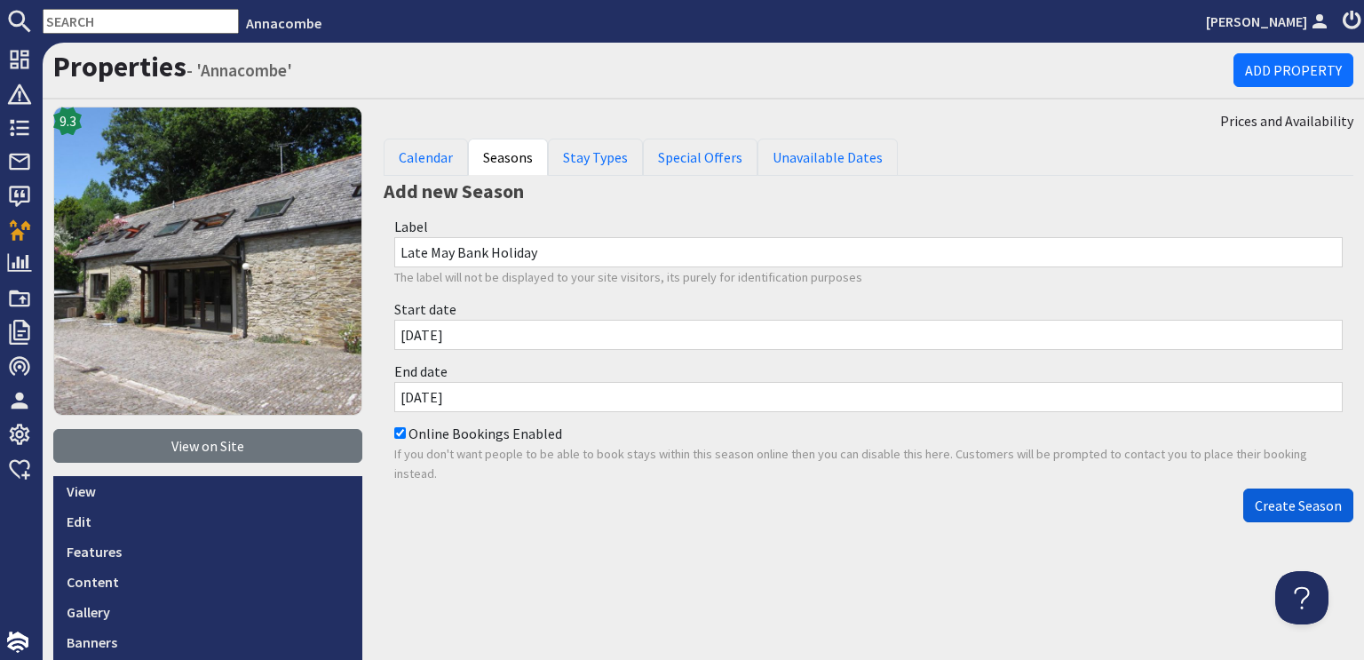
click at [1277, 497] on span "Create Season" at bounding box center [1298, 505] width 87 height 18
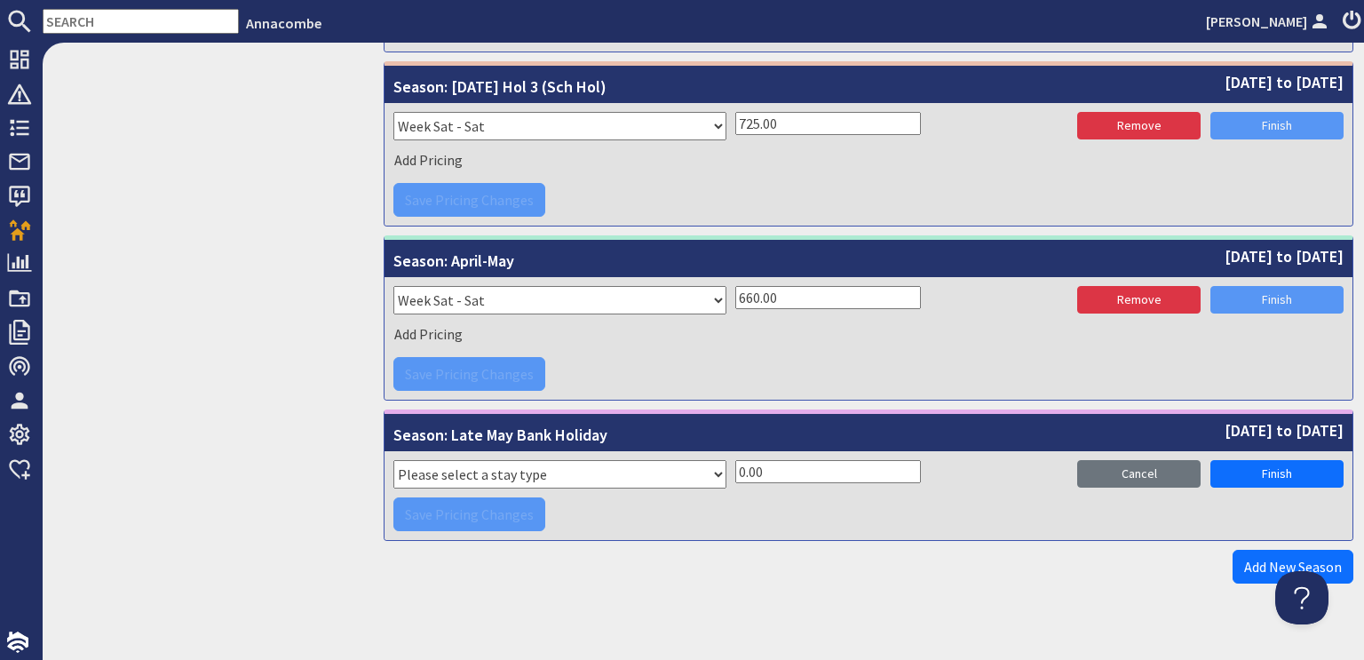
click at [708, 461] on select "Please select a stay type Week Sat - Sat 3 night stay Christmas New Year beg. W…" at bounding box center [559, 474] width 333 height 28
select select "2406"
click at [393, 460] on select "Please select a stay type Week Sat - Sat 3 night stay Christmas New Year beg. W…" at bounding box center [559, 474] width 333 height 28
click at [735, 460] on input "0.00" at bounding box center [828, 471] width 186 height 23
type input "1060.00"
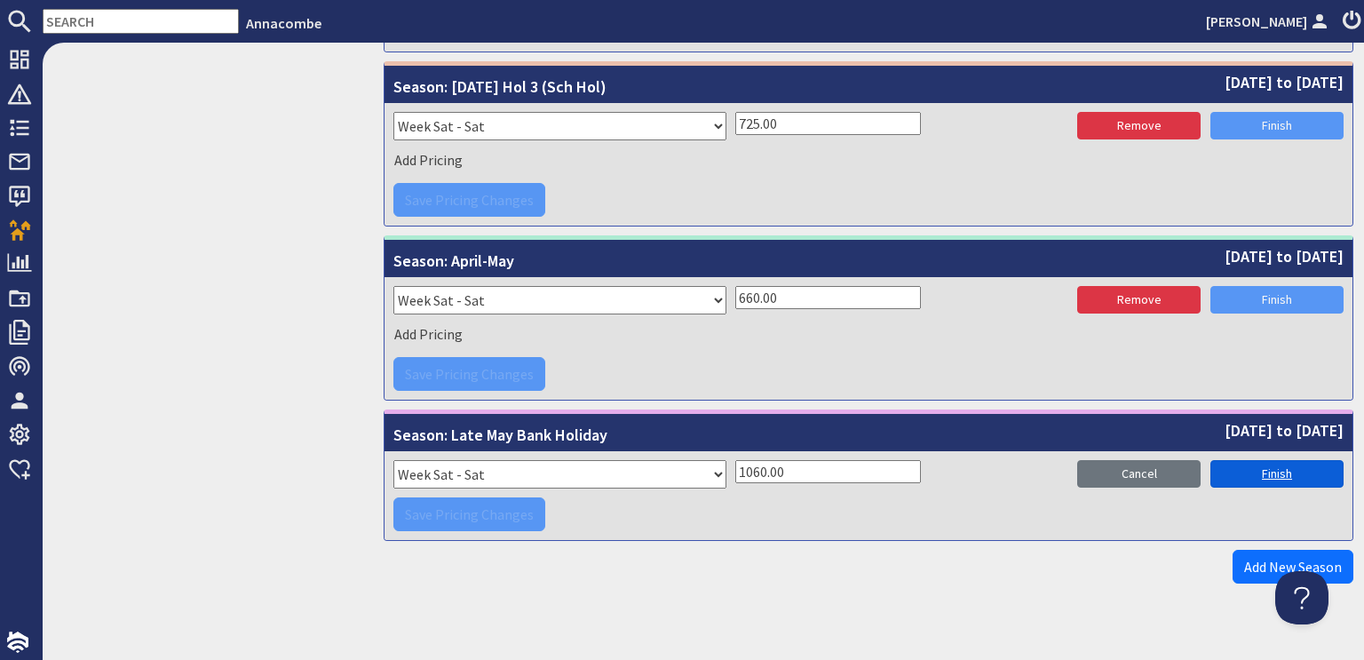
click at [1262, 460] on link "Finish" at bounding box center [1277, 474] width 133 height 28
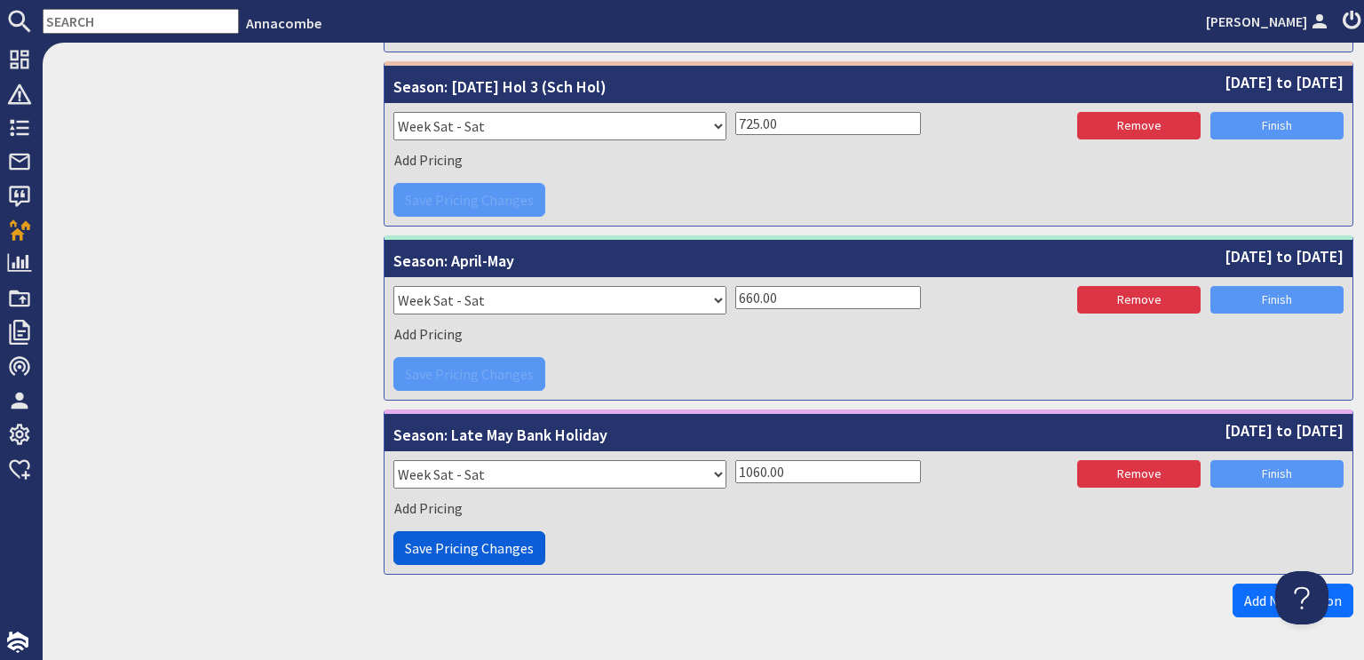
click at [467, 539] on span "Save Pricing Changes" at bounding box center [469, 548] width 129 height 18
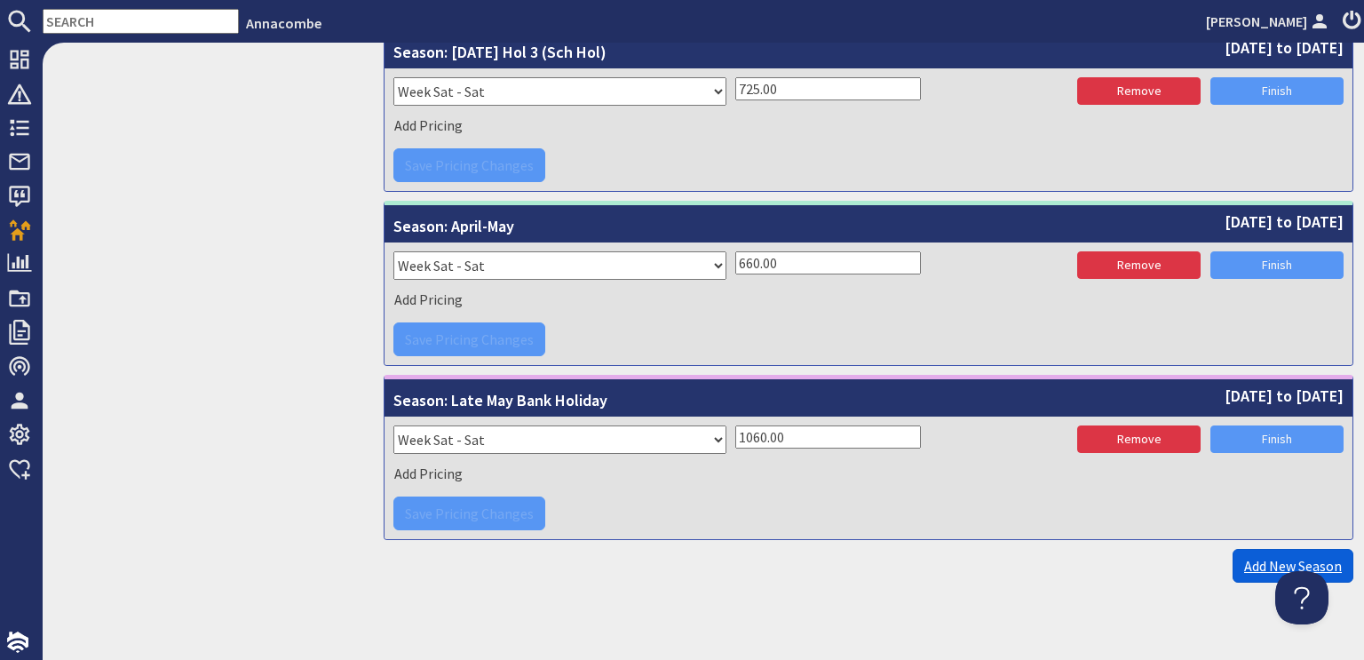
click at [1272, 560] on link "Add New Season" at bounding box center [1293, 566] width 121 height 34
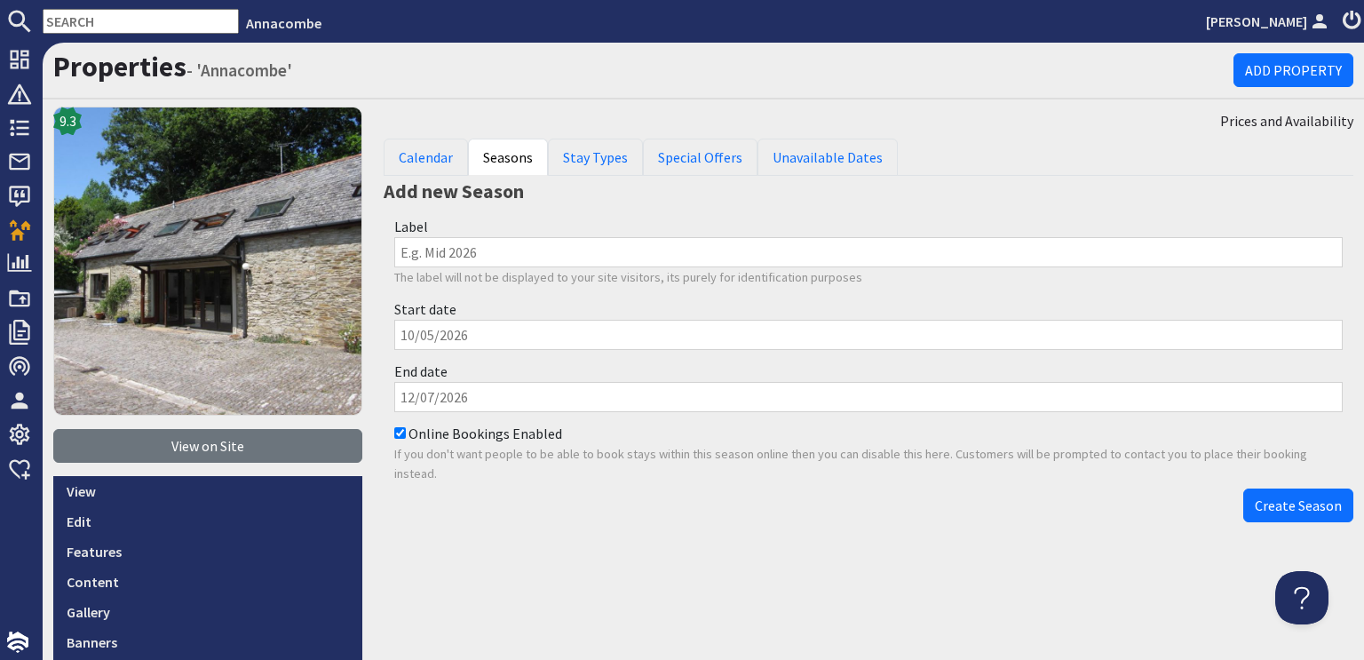
click at [413, 252] on input "Label" at bounding box center [868, 252] width 949 height 30
type input "Y"
type input "Mid-May"
click at [425, 337] on input "Start date" at bounding box center [868, 335] width 949 height 30
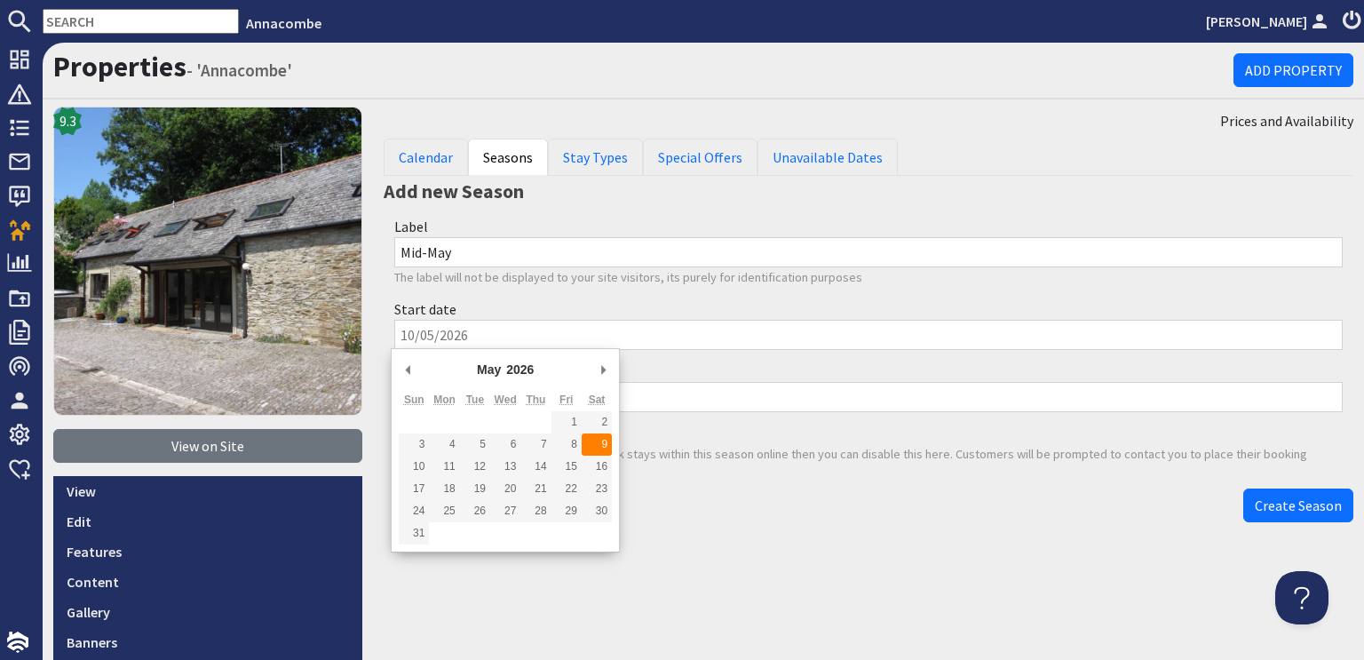
type input "09/05/2026"
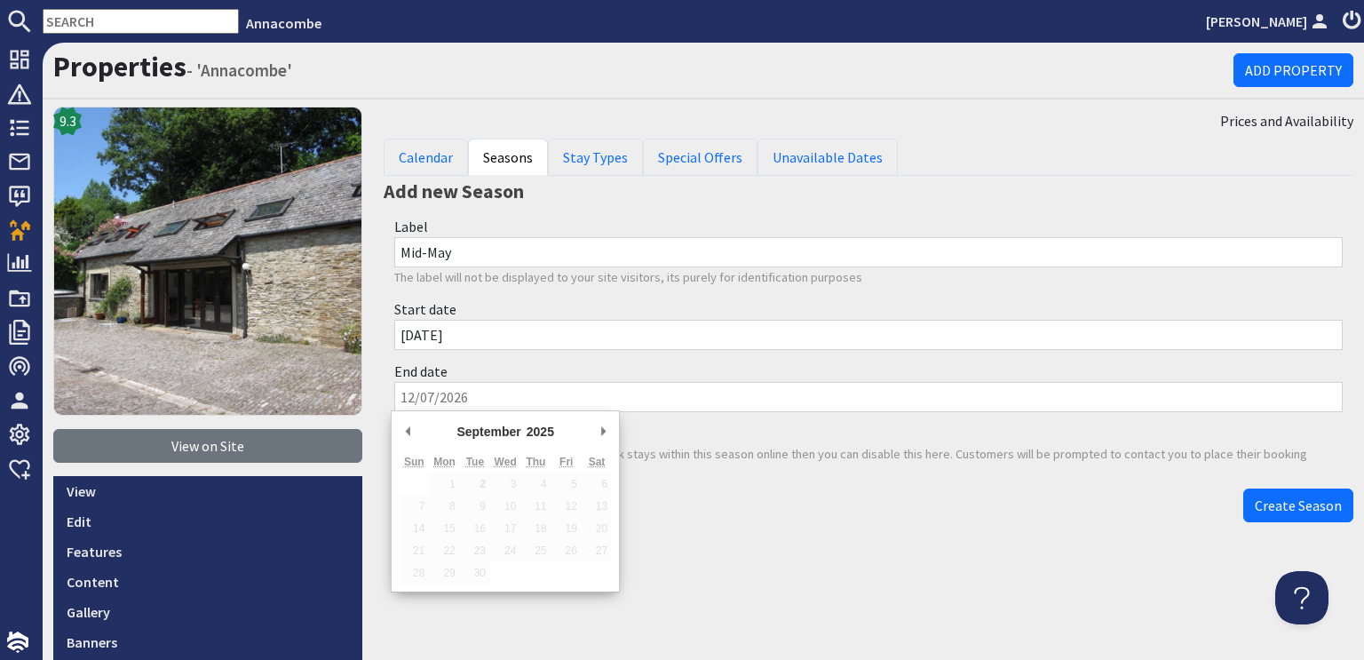
click at [455, 393] on input "End date" at bounding box center [868, 397] width 949 height 30
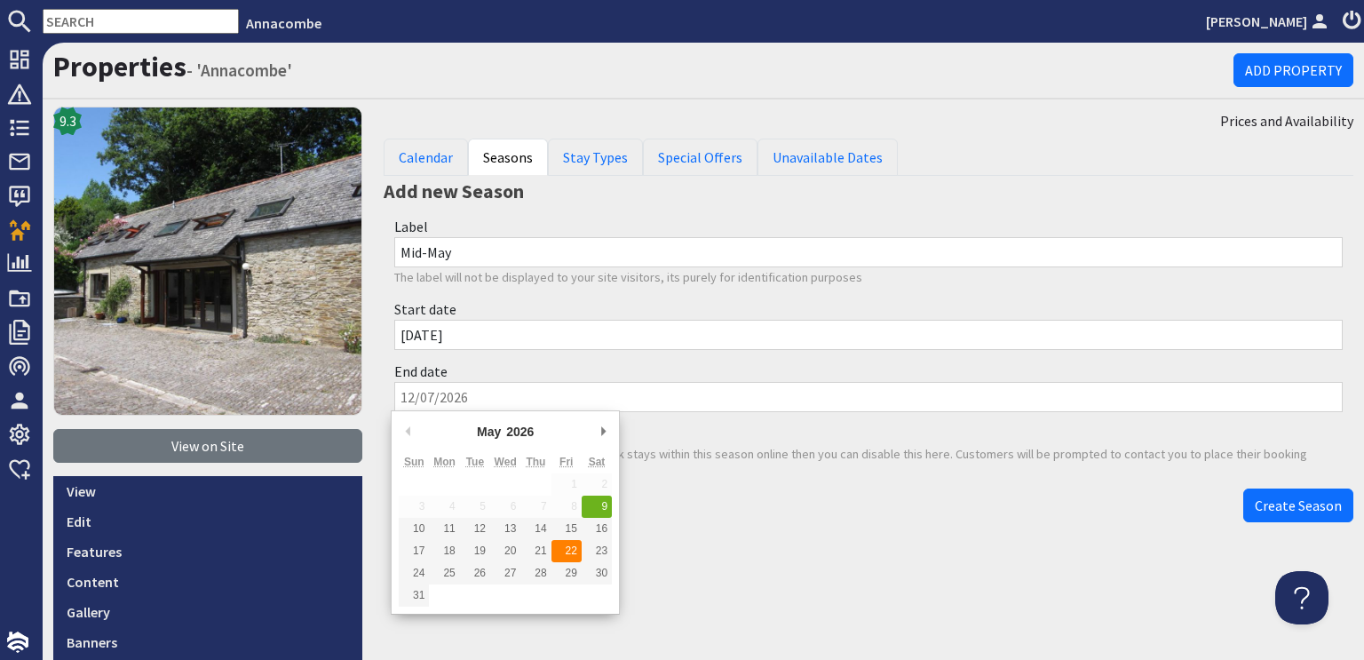
type input "22/05/2026"
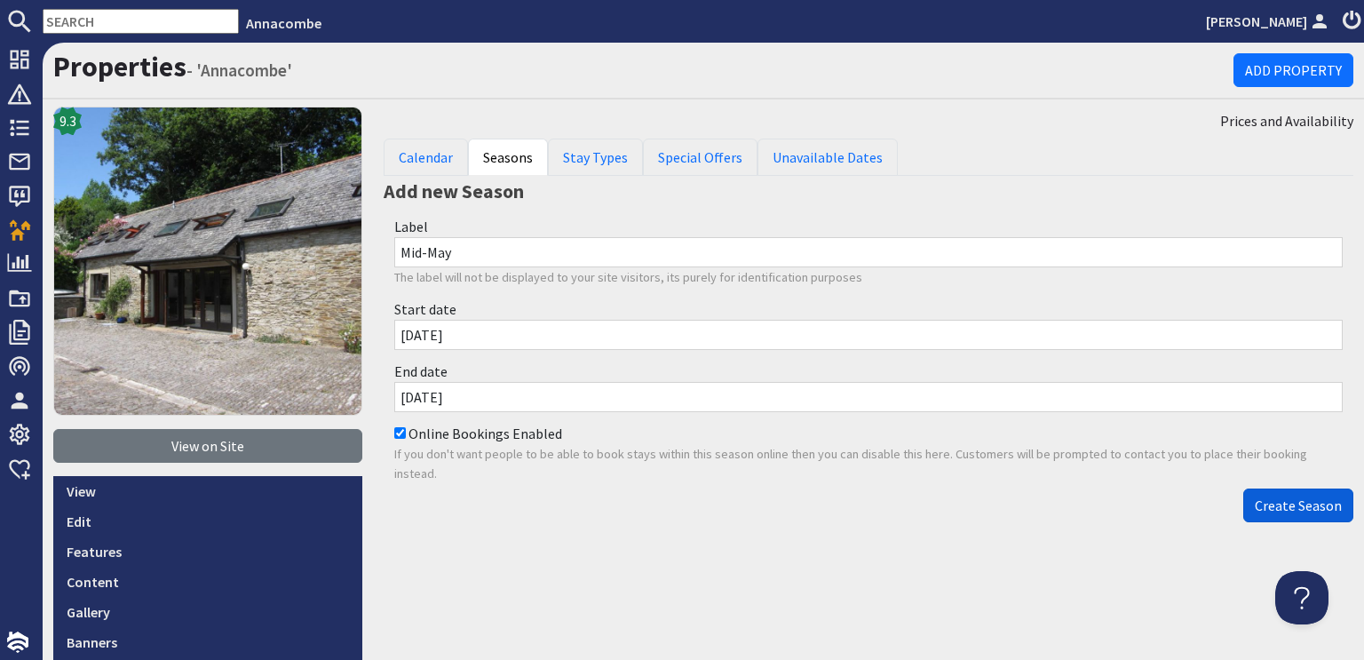
click at [1291, 510] on span "Create Season" at bounding box center [1298, 505] width 87 height 18
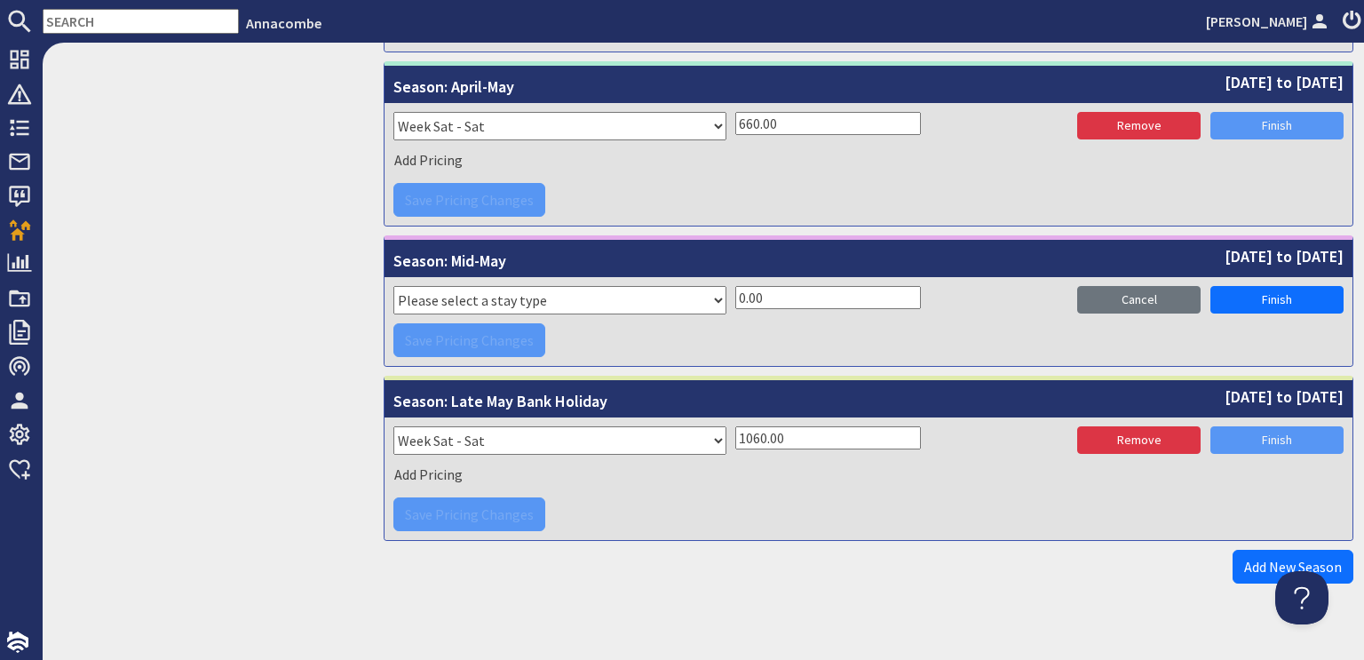
click at [426, 293] on select "Please select a stay type Week Sat - Sat 3 night stay Christmas New Year beg. W…" at bounding box center [559, 300] width 333 height 28
select select "2406"
click at [393, 286] on select "Please select a stay type Week Sat - Sat 3 night stay Christmas New Year beg. W…" at bounding box center [559, 300] width 333 height 28
click at [735, 287] on input "0.00" at bounding box center [828, 297] width 186 height 23
type input "680.00"
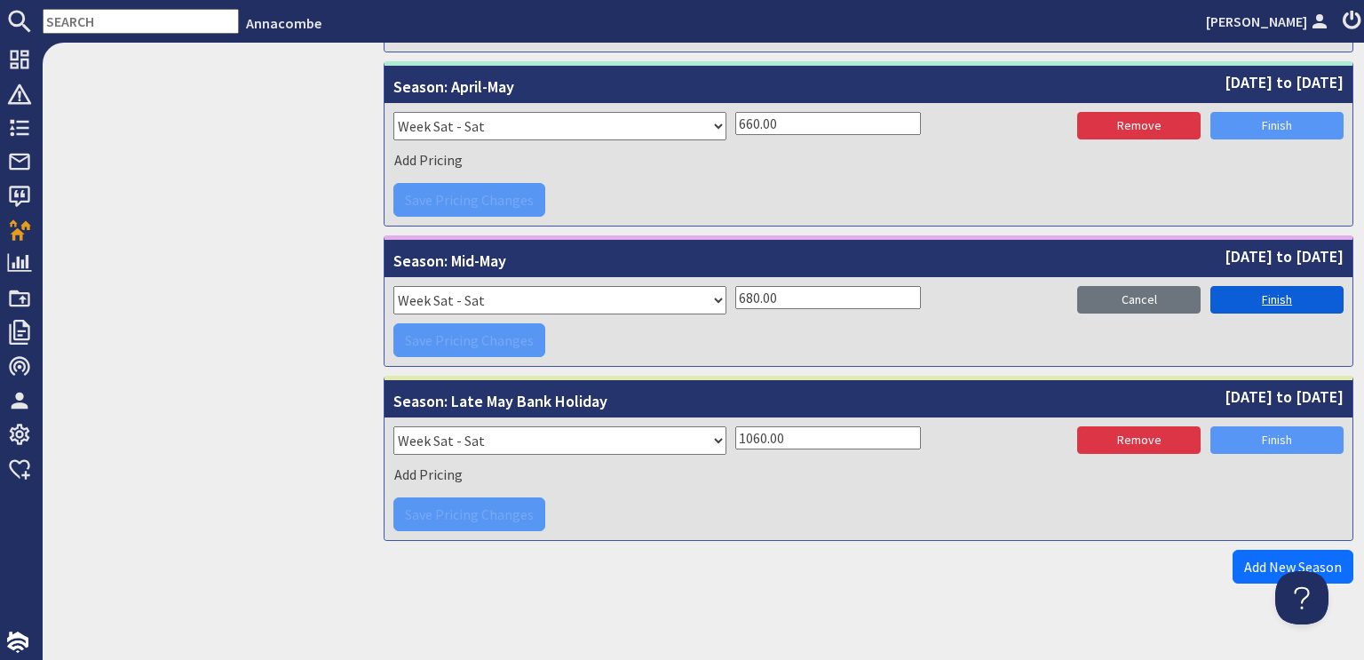
click at [1243, 290] on link "Finish" at bounding box center [1277, 300] width 133 height 28
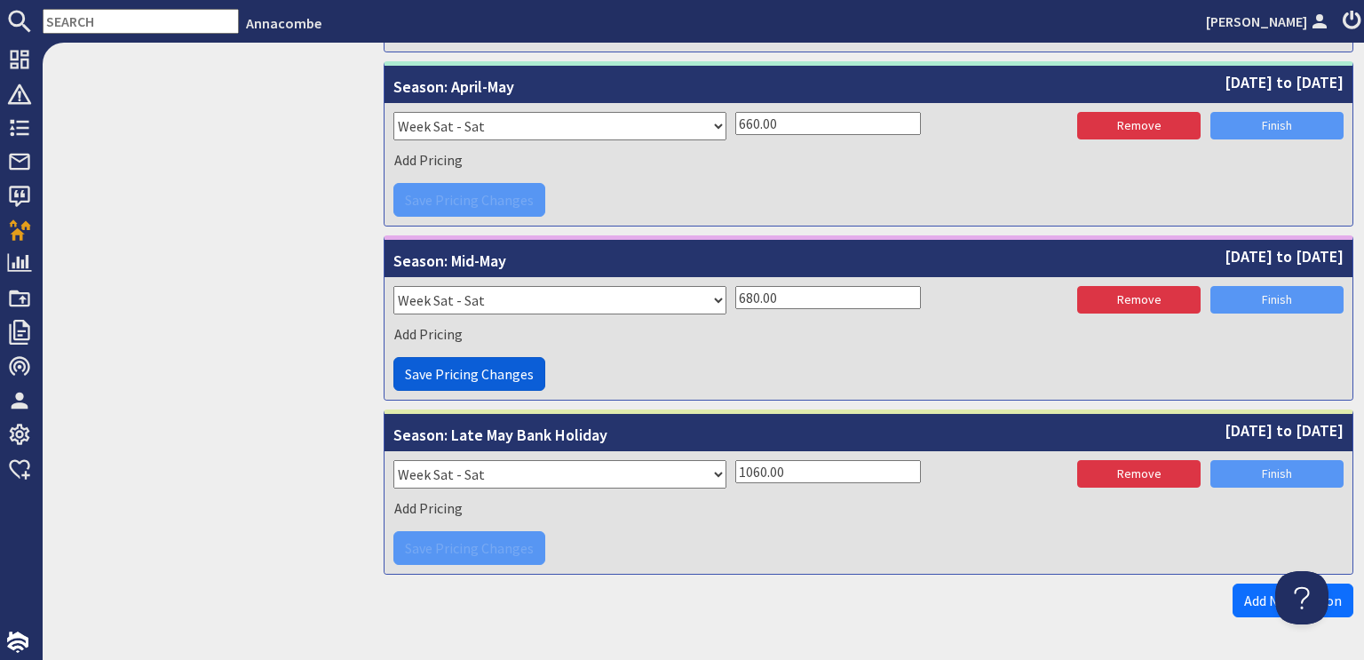
click at [470, 365] on span "Save Pricing Changes" at bounding box center [469, 374] width 129 height 18
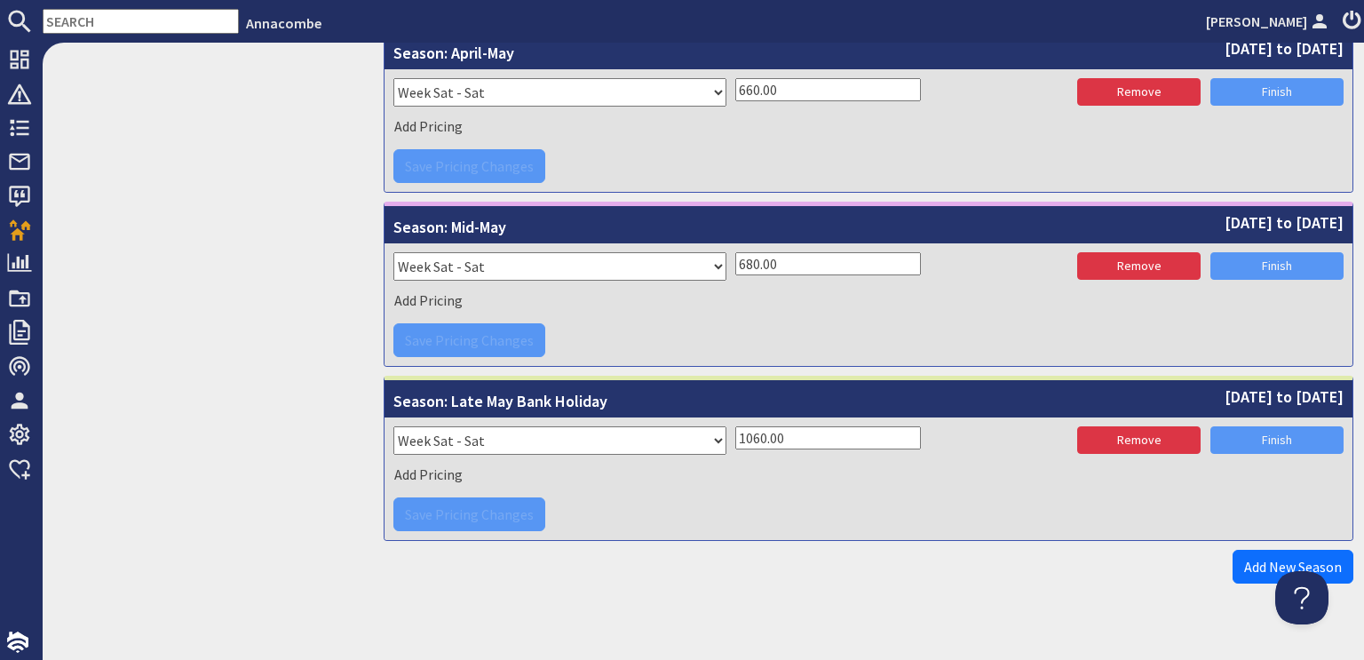
click at [588, 127] on div "Add Pricing" at bounding box center [868, 125] width 950 height 27
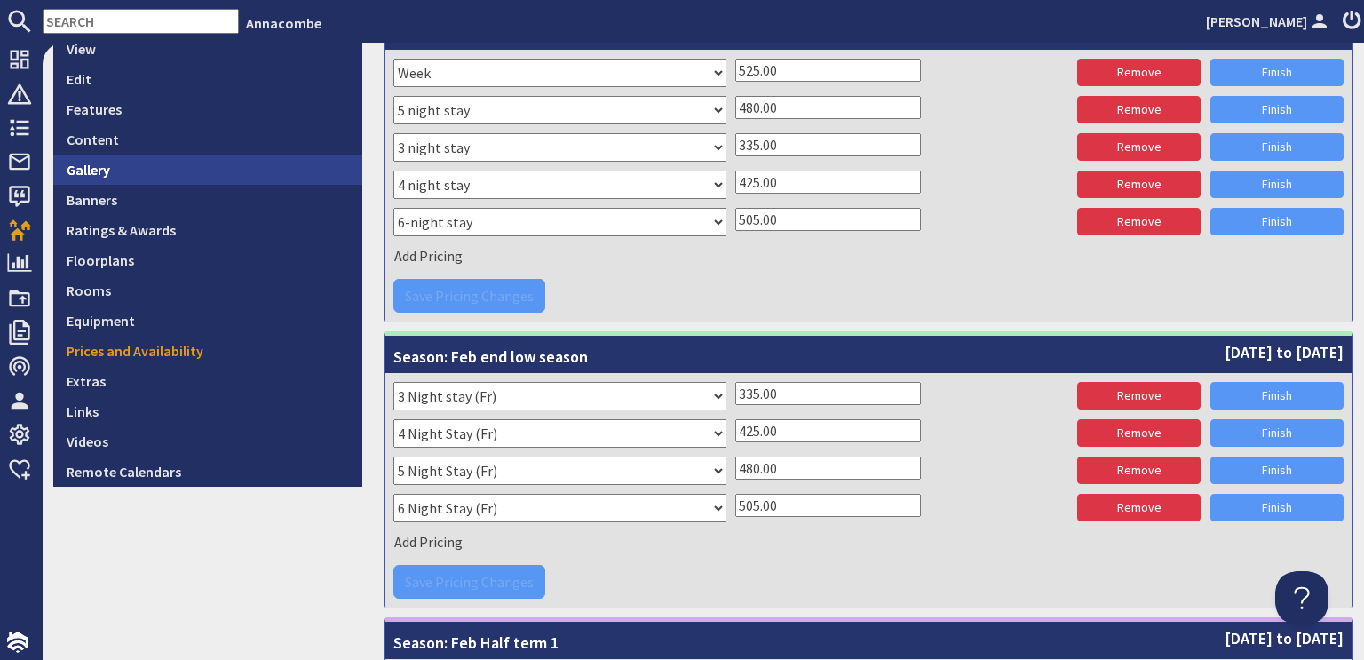
scroll to position [444, 0]
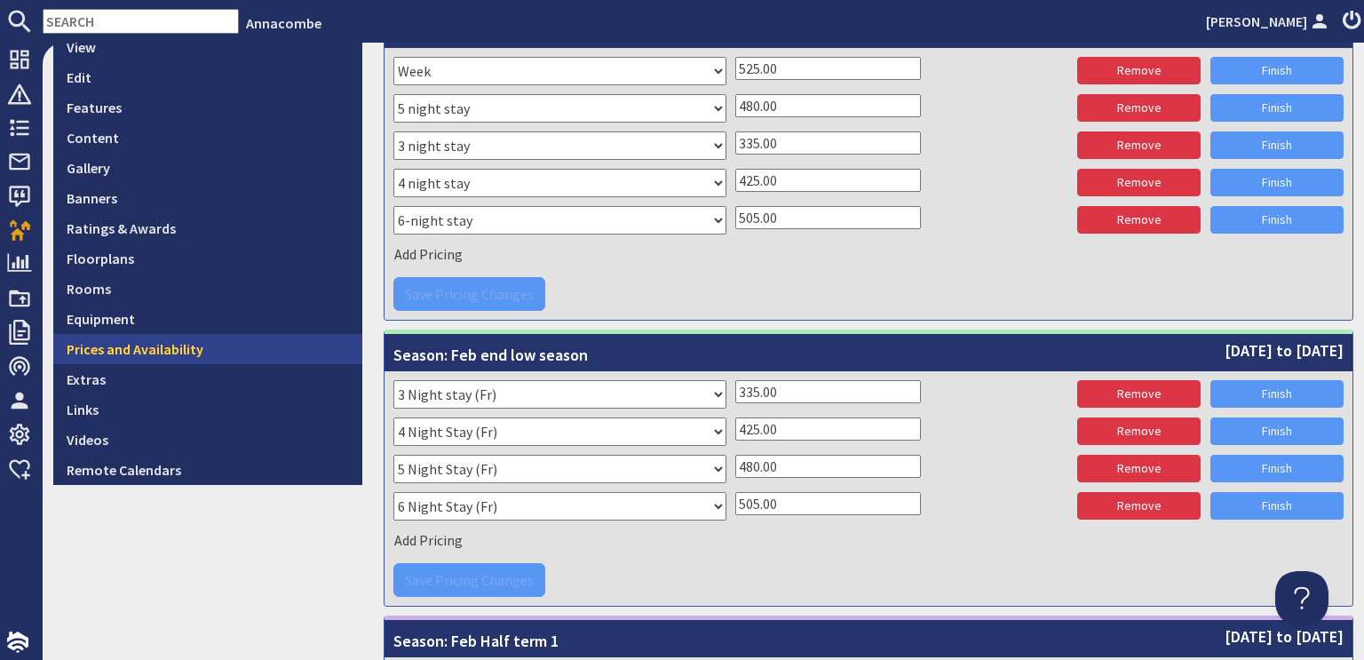
click at [163, 348] on link "Prices and Availability" at bounding box center [207, 349] width 309 height 30
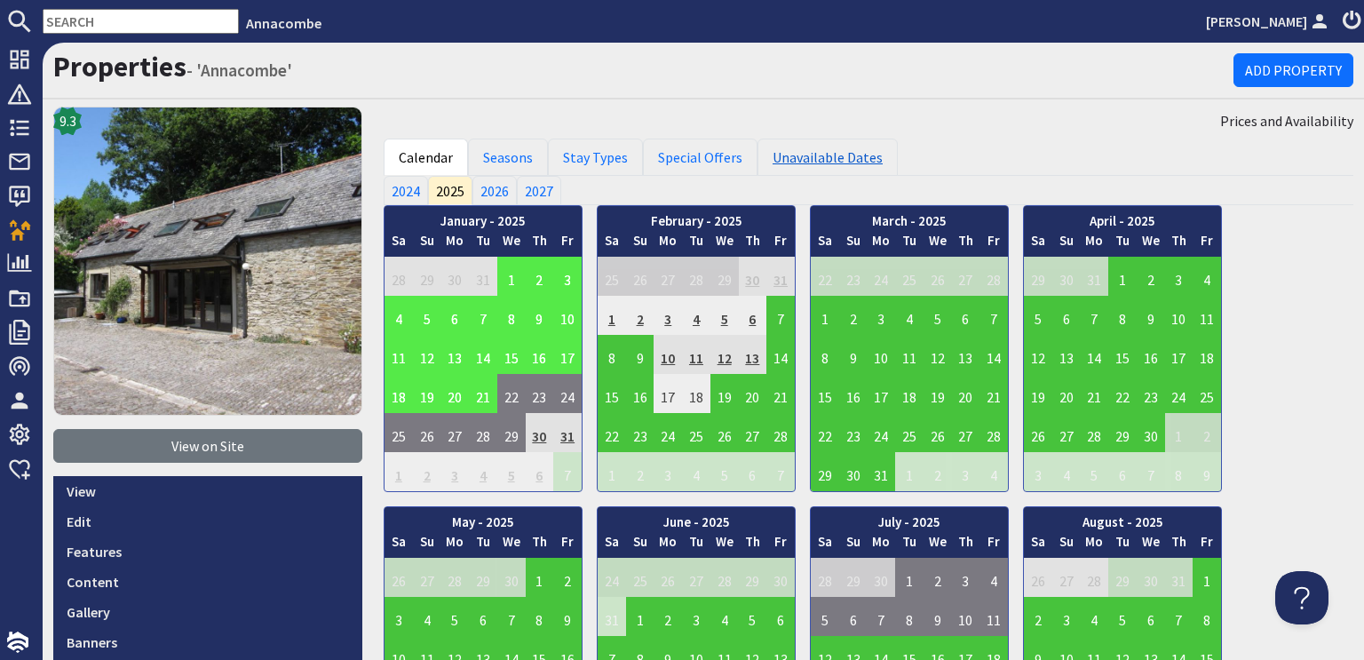
click at [804, 159] on link "Unavailable Dates" at bounding box center [828, 157] width 140 height 37
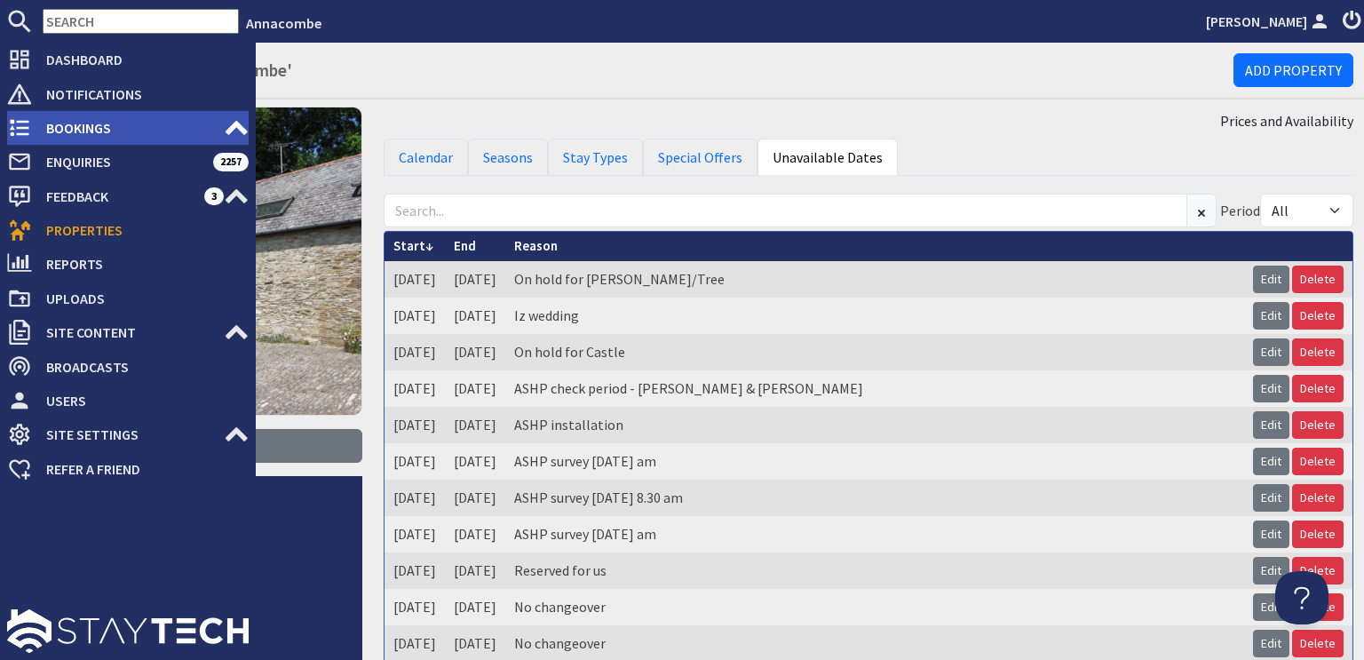
click at [68, 125] on span "Bookings" at bounding box center [128, 128] width 192 height 28
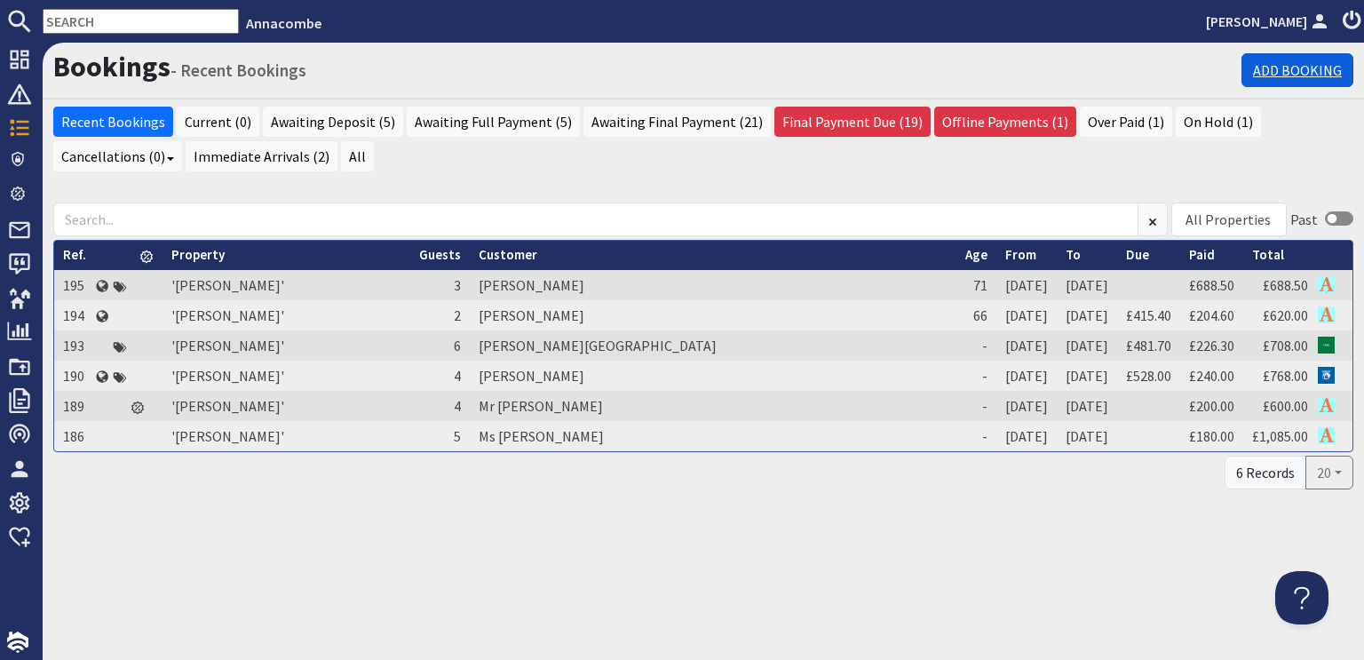
click at [1287, 68] on link "Add Booking" at bounding box center [1298, 70] width 112 height 34
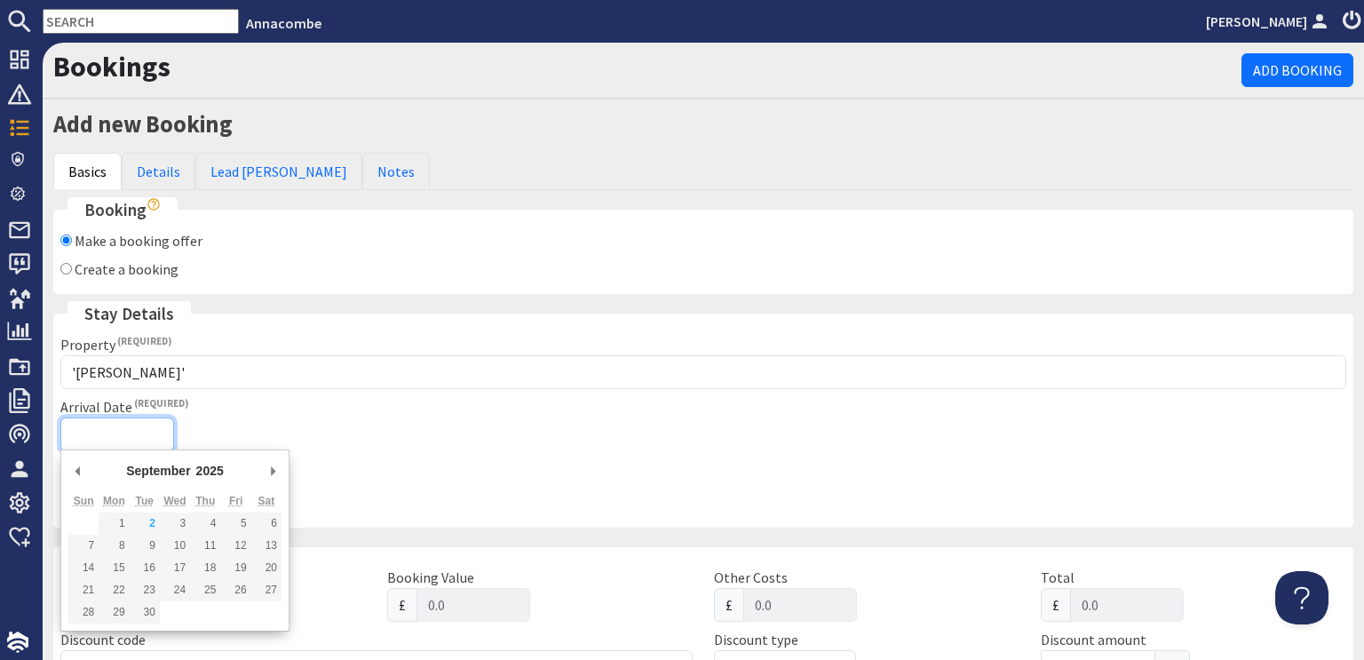
click at [74, 426] on input "Arrival Date" at bounding box center [117, 434] width 114 height 34
type input "[DATE]"
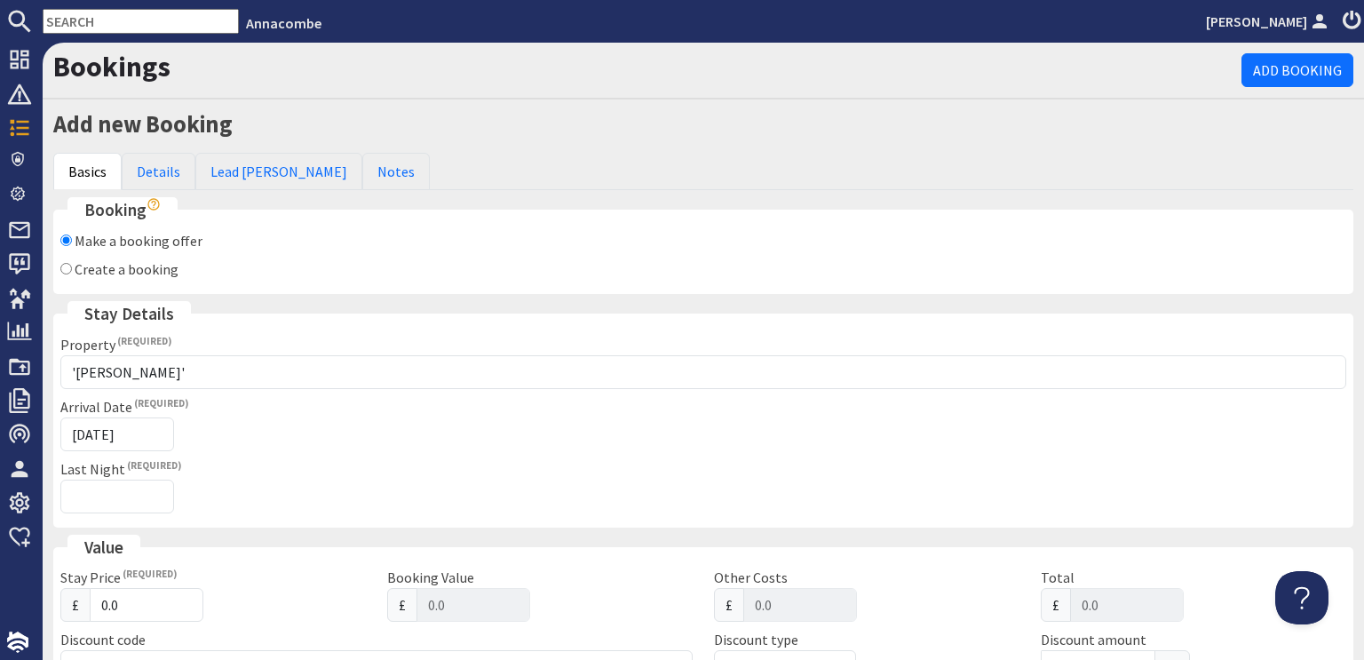
type input "[DATE]T23:59:59"
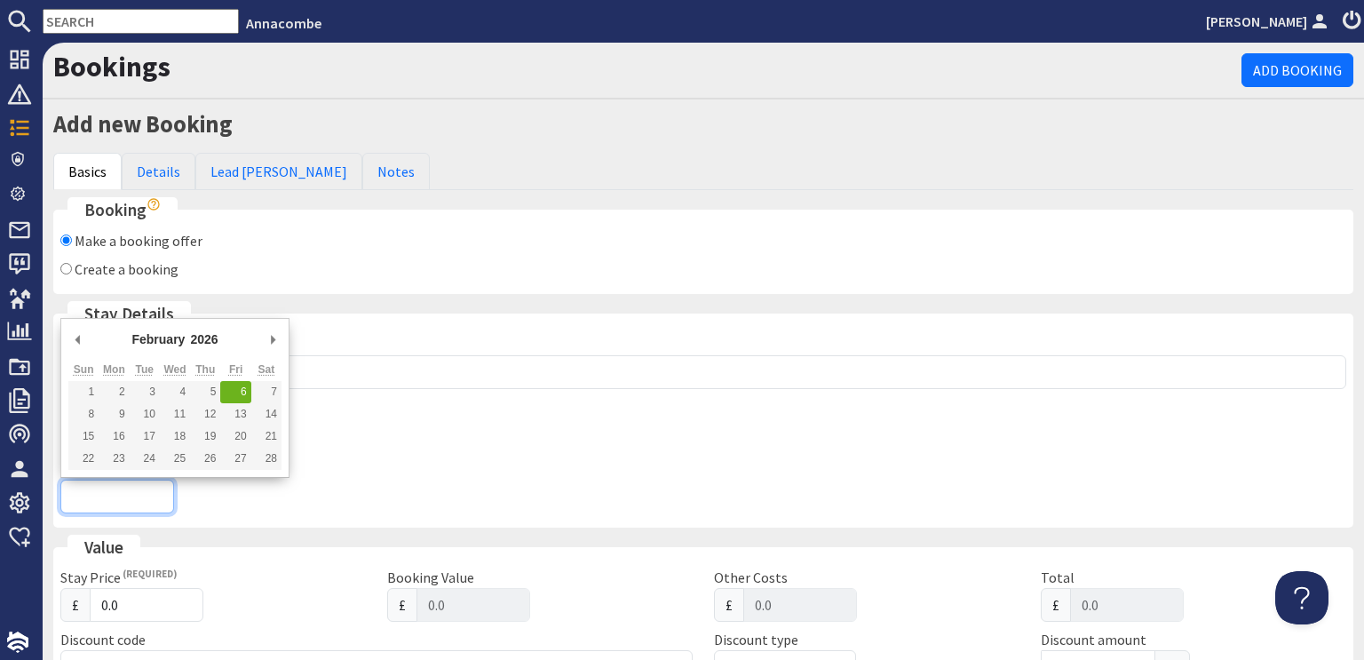
click at [107, 496] on input "Last Night" at bounding box center [117, 497] width 114 height 34
type input "[DATE]"
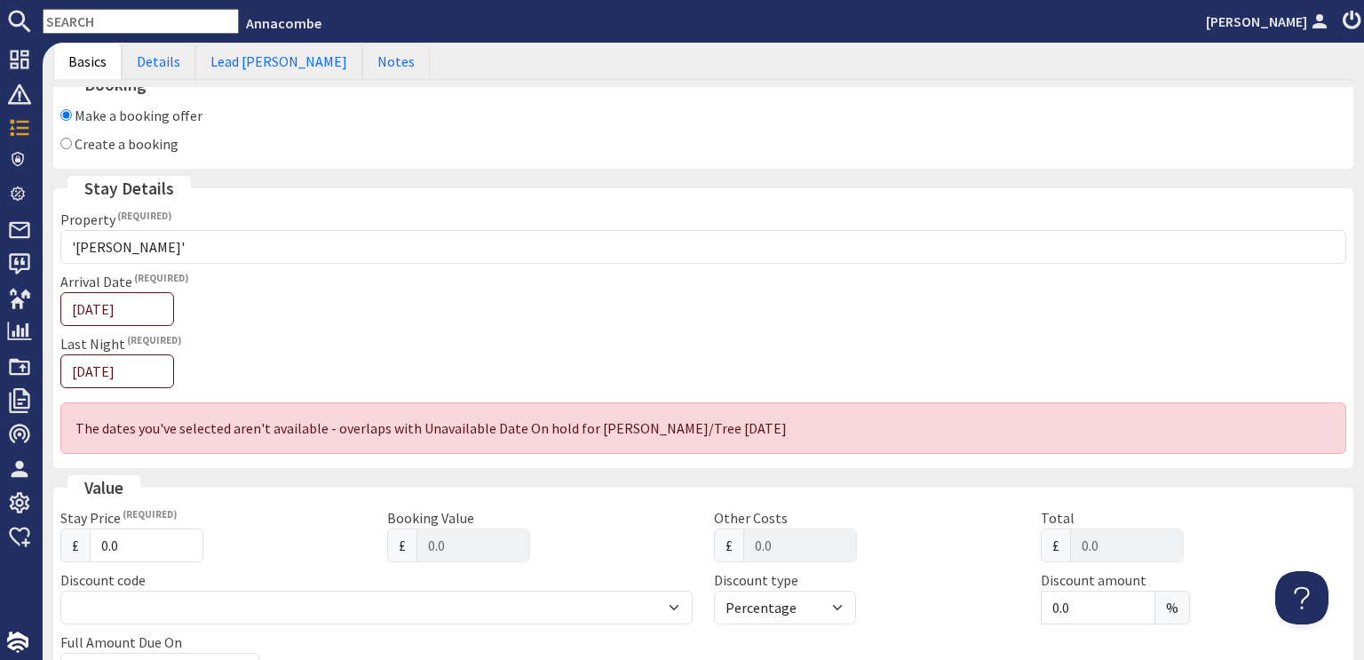
scroll to position [266, 0]
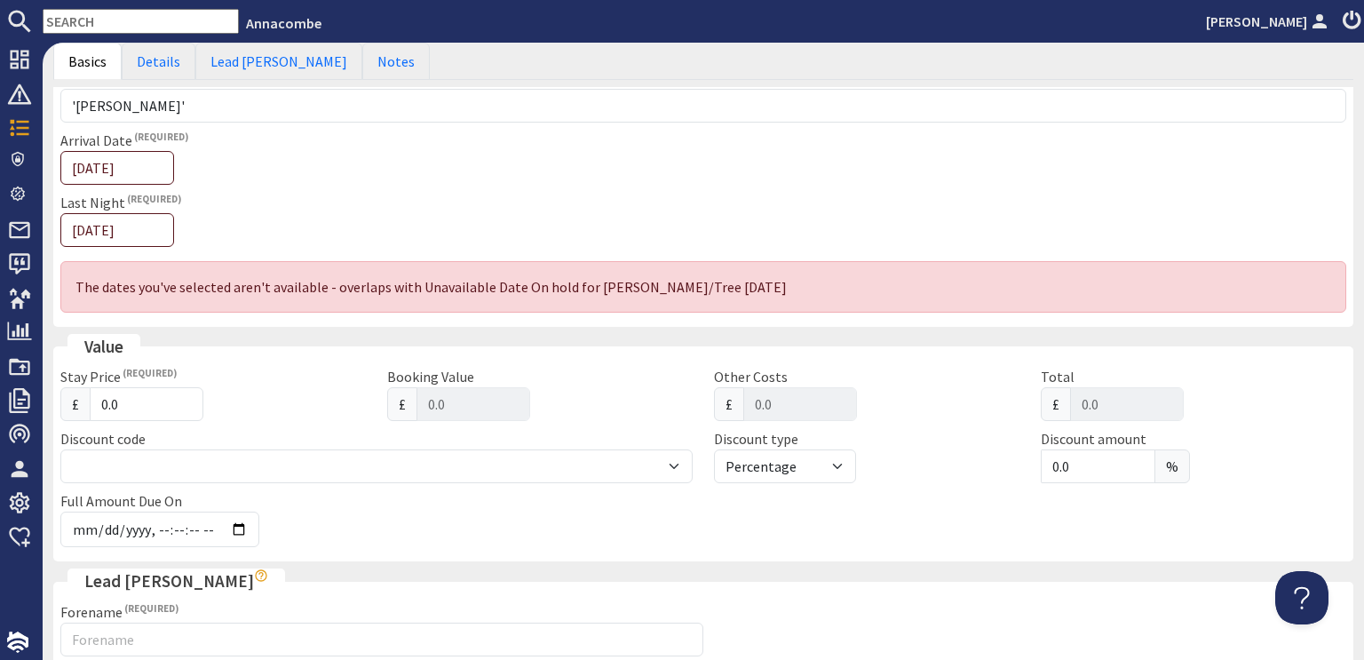
click at [747, 296] on div "The dates you've selected aren't available - overlaps with Unavailable Date On …" at bounding box center [703, 287] width 1286 height 52
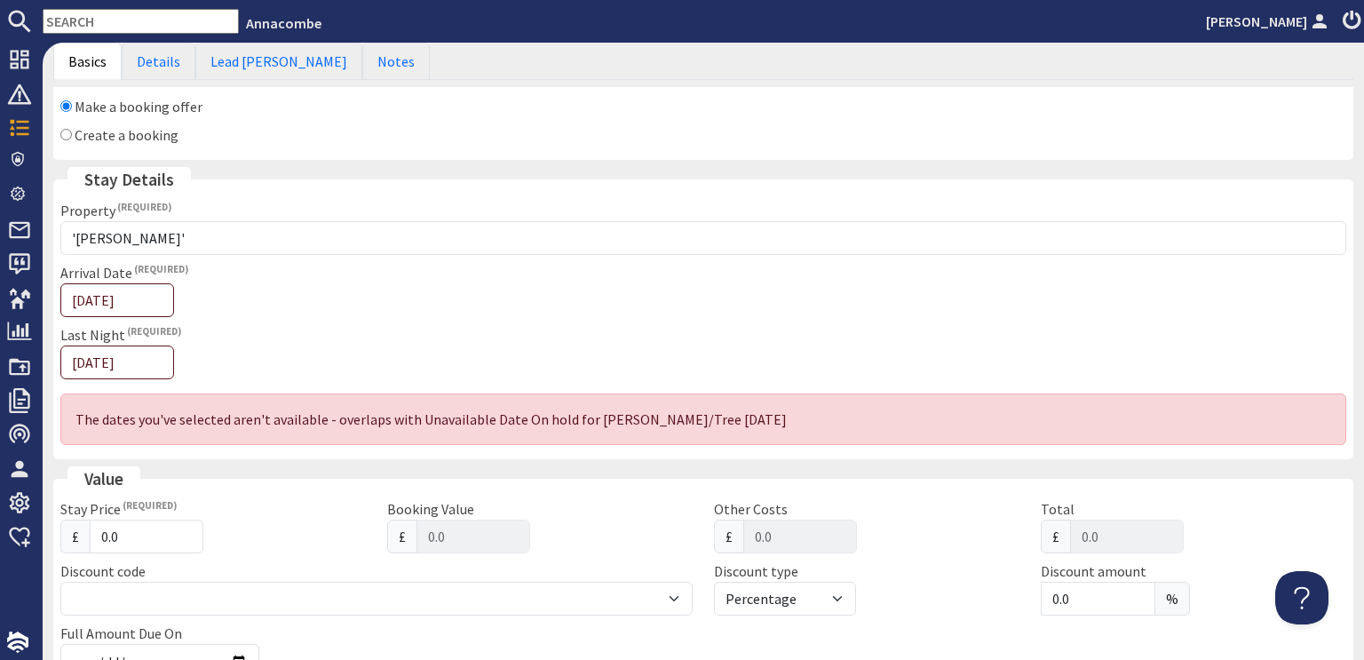
scroll to position [0, 0]
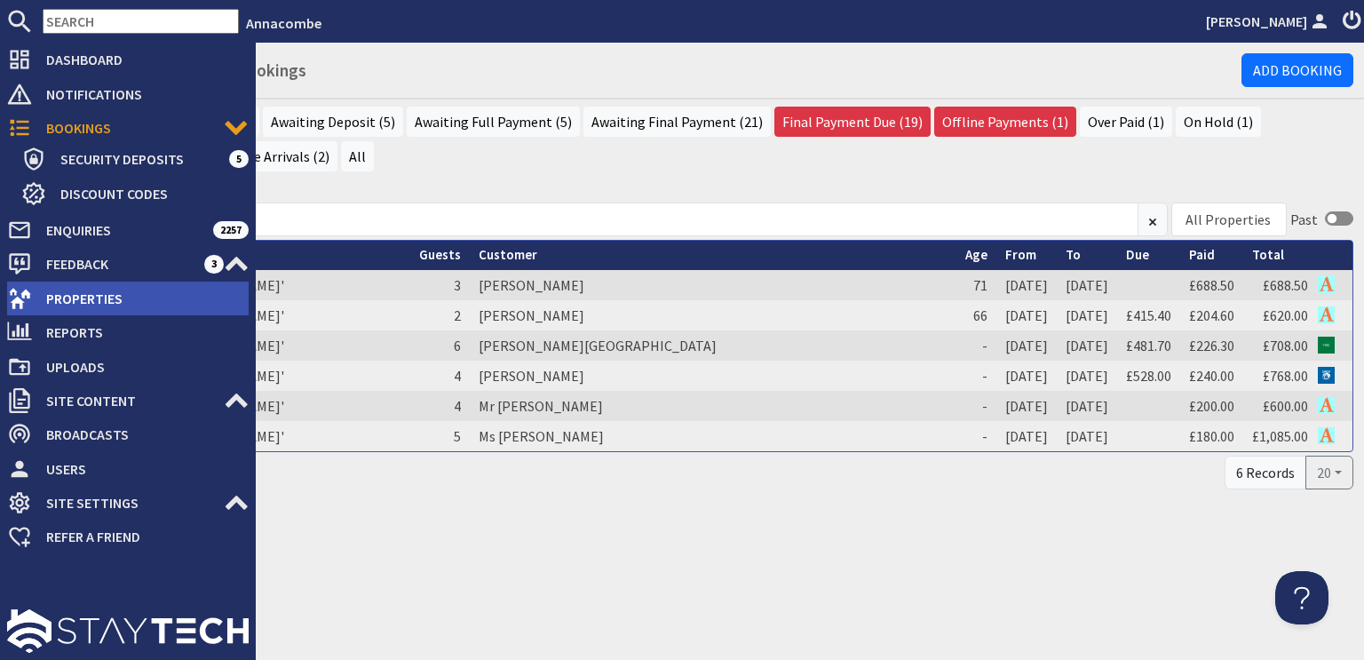
click at [22, 302] on use at bounding box center [20, 298] width 22 height 20
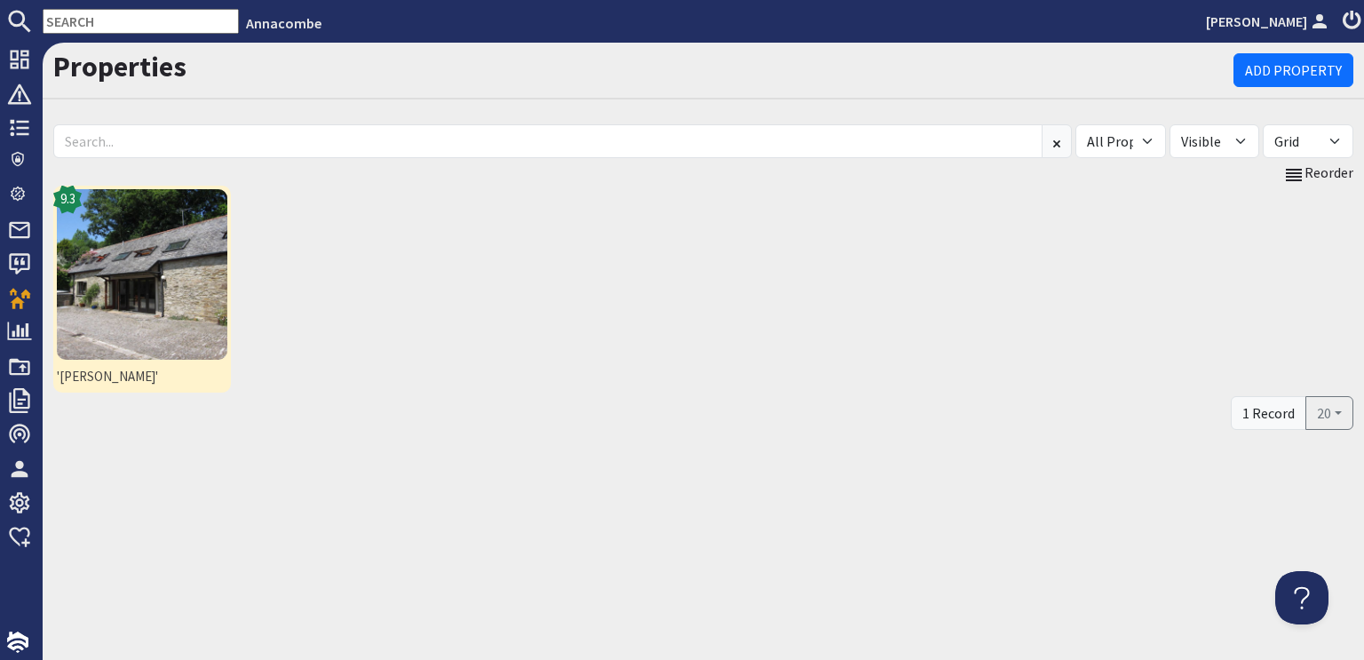
click at [191, 306] on img at bounding box center [142, 274] width 171 height 171
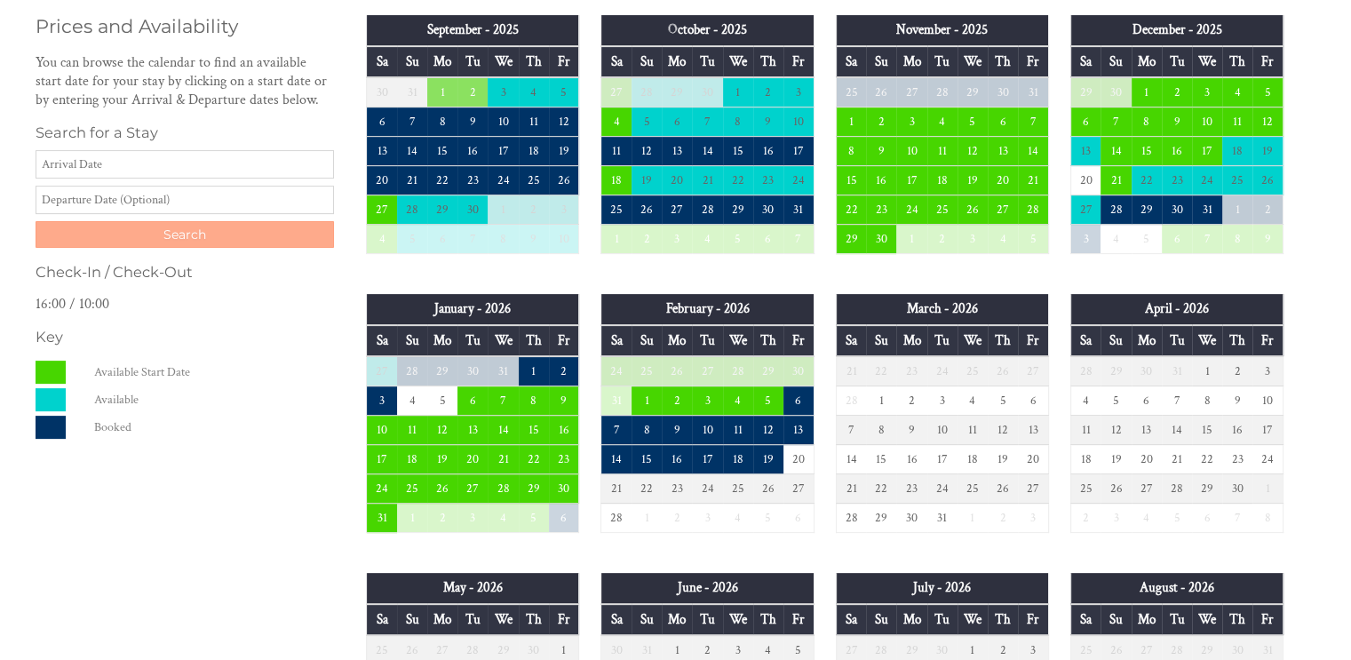
scroll to position [444, 0]
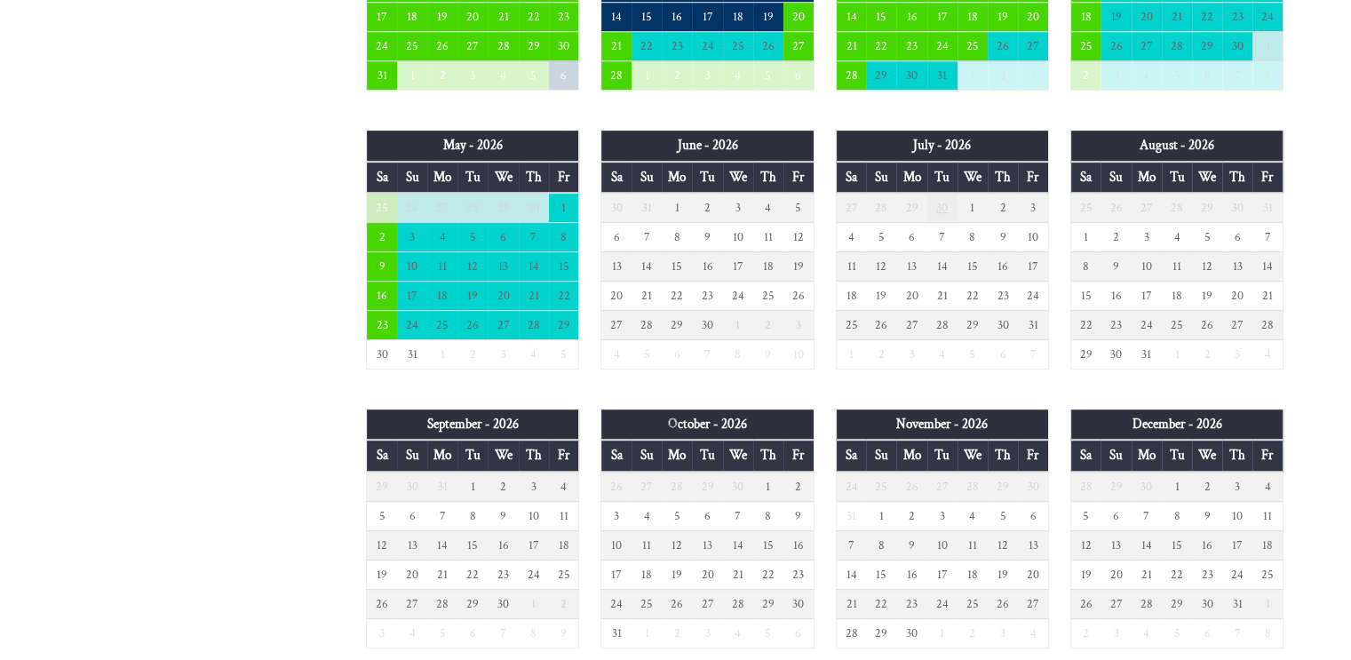
scroll to position [799, 0]
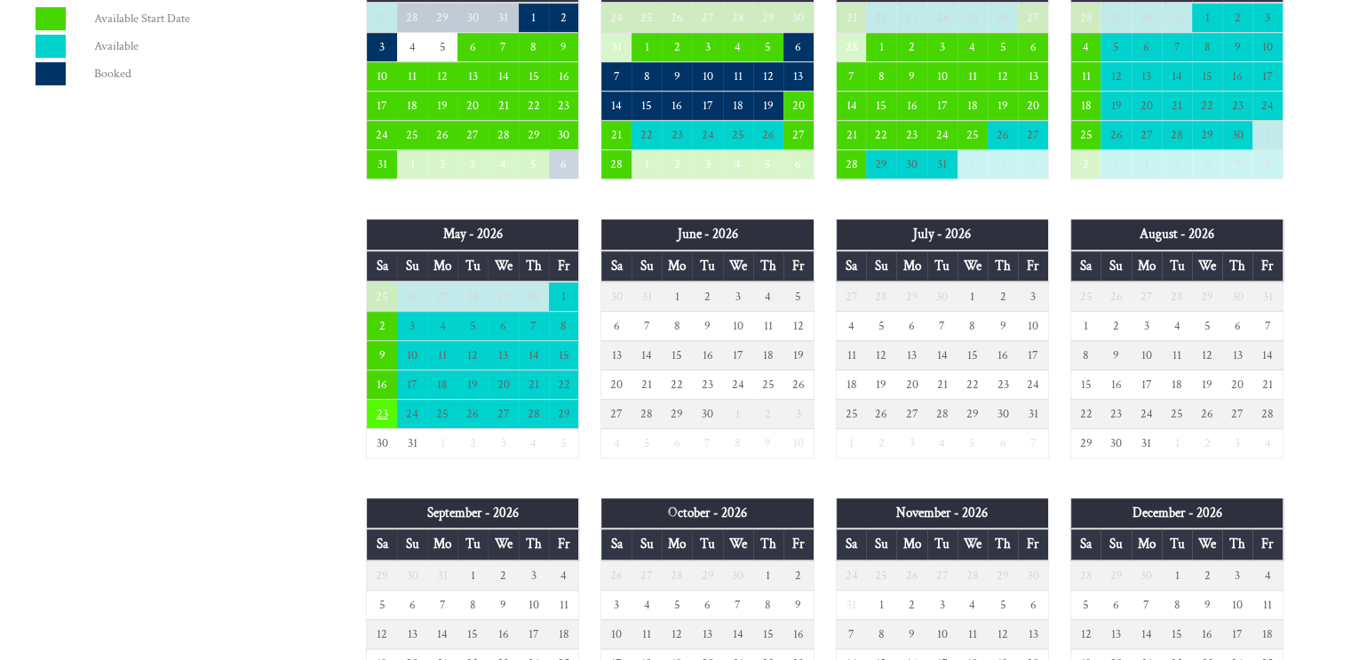
click at [377, 410] on td "23" at bounding box center [382, 413] width 30 height 29
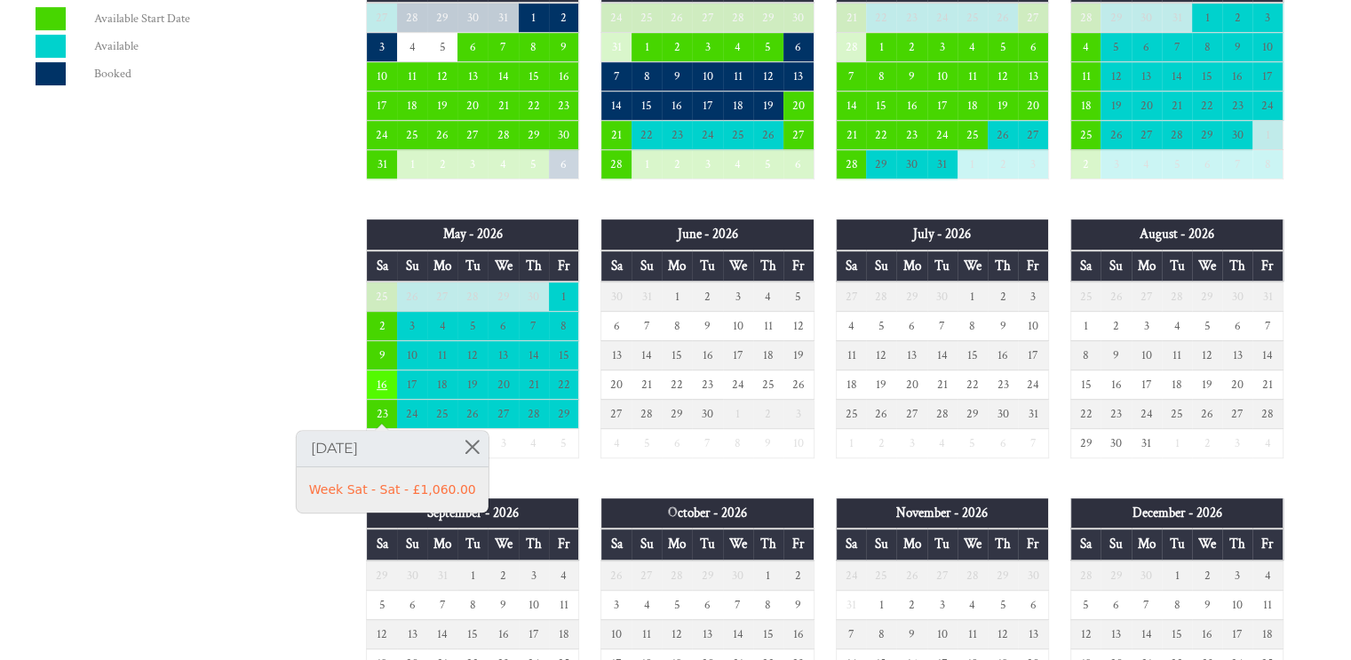
click at [378, 378] on td "16" at bounding box center [382, 383] width 30 height 29
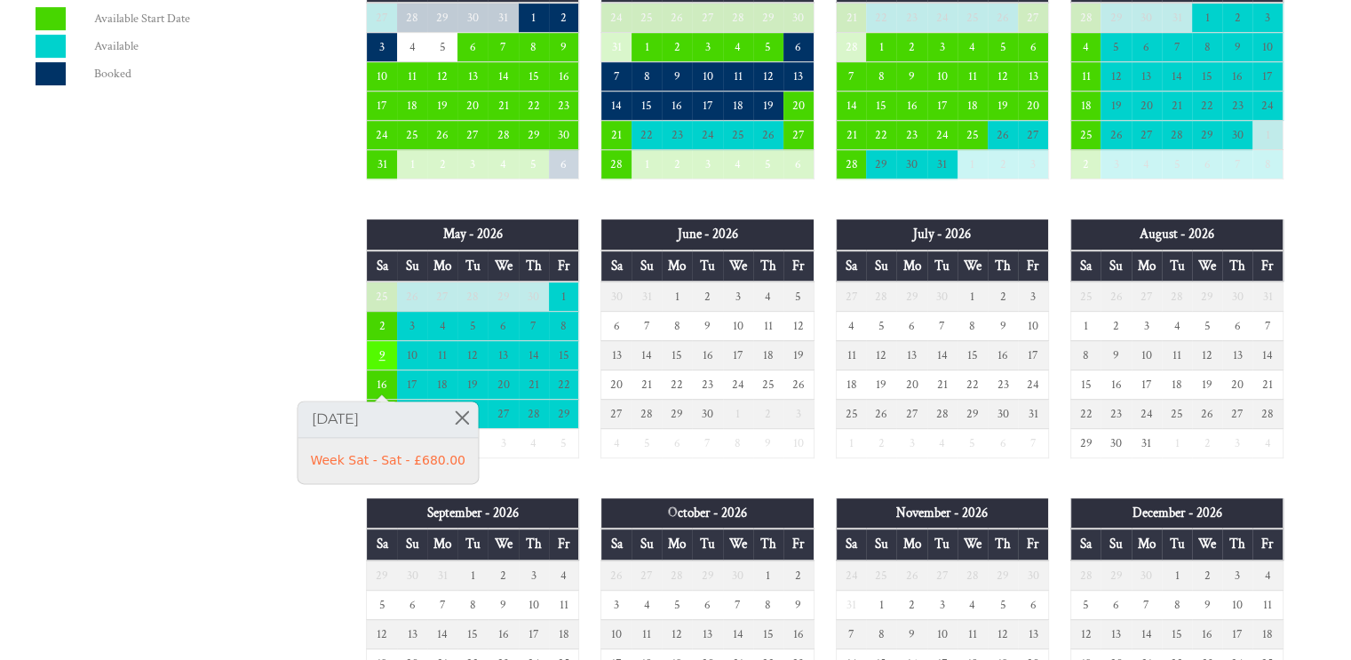
click at [378, 349] on td "9" at bounding box center [382, 354] width 30 height 29
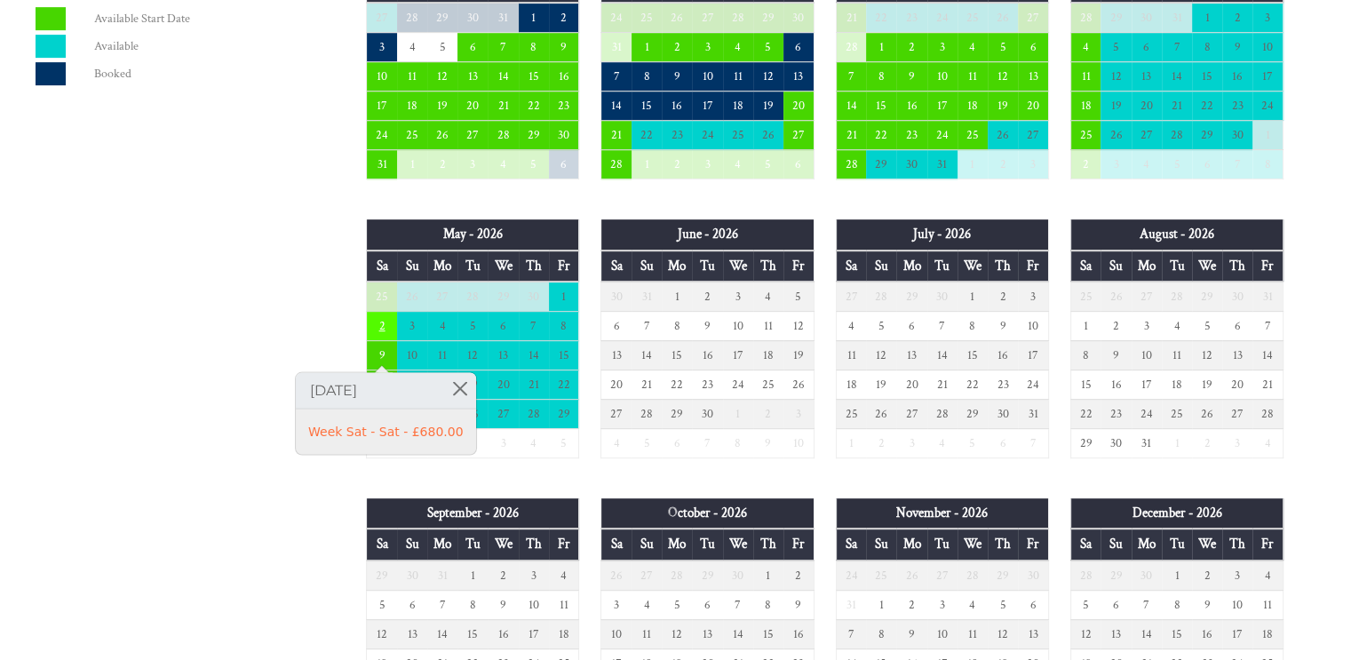
click at [372, 312] on td "2" at bounding box center [382, 325] width 30 height 29
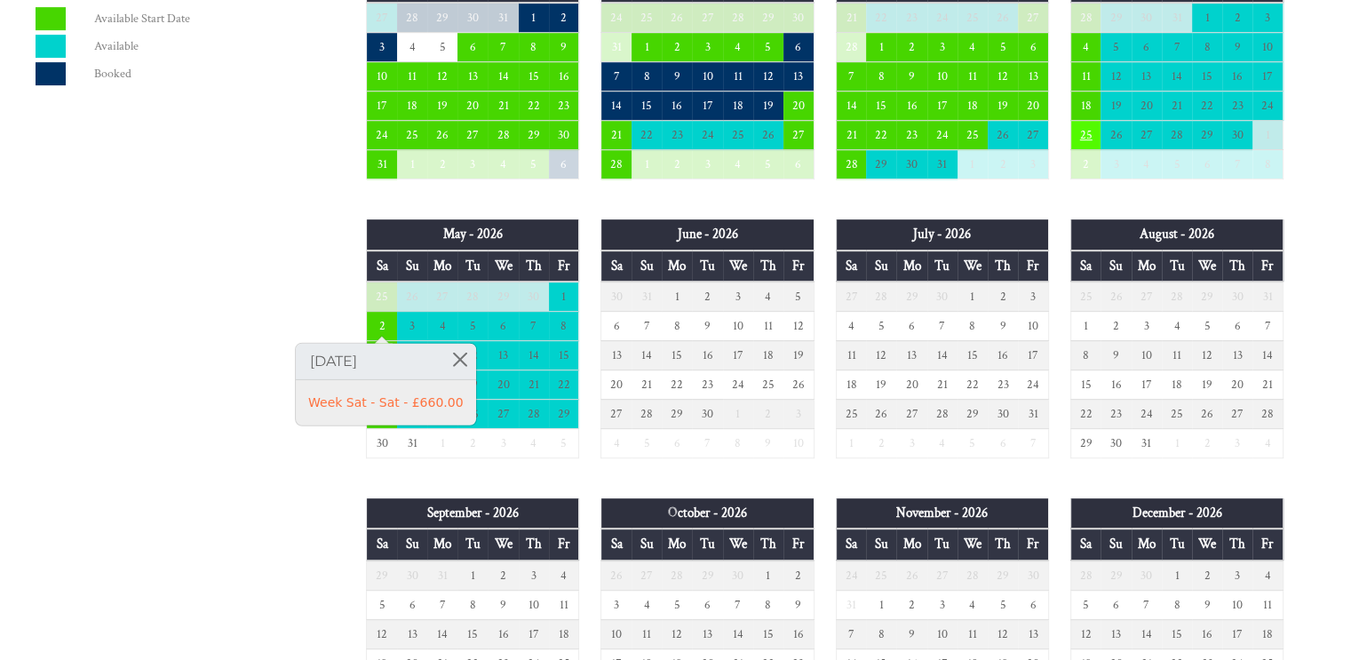
click at [1089, 127] on td "25" at bounding box center [1085, 135] width 30 height 29
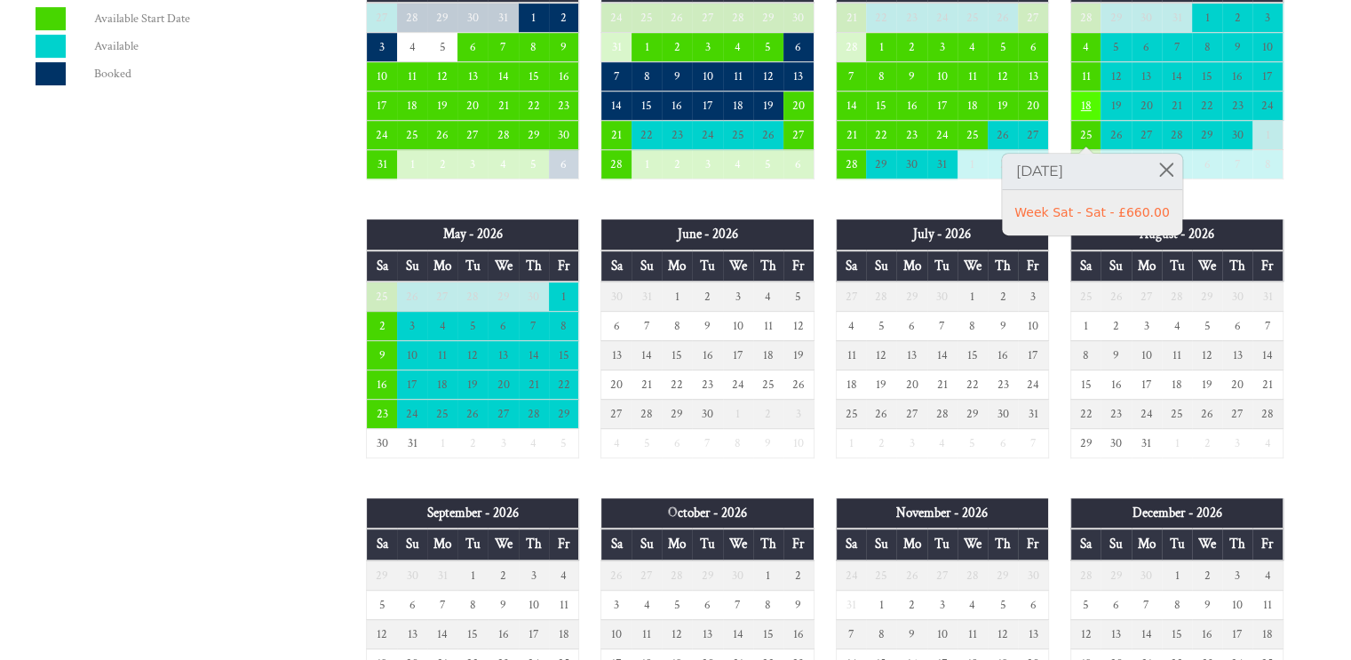
click at [1089, 100] on td "18" at bounding box center [1085, 105] width 30 height 29
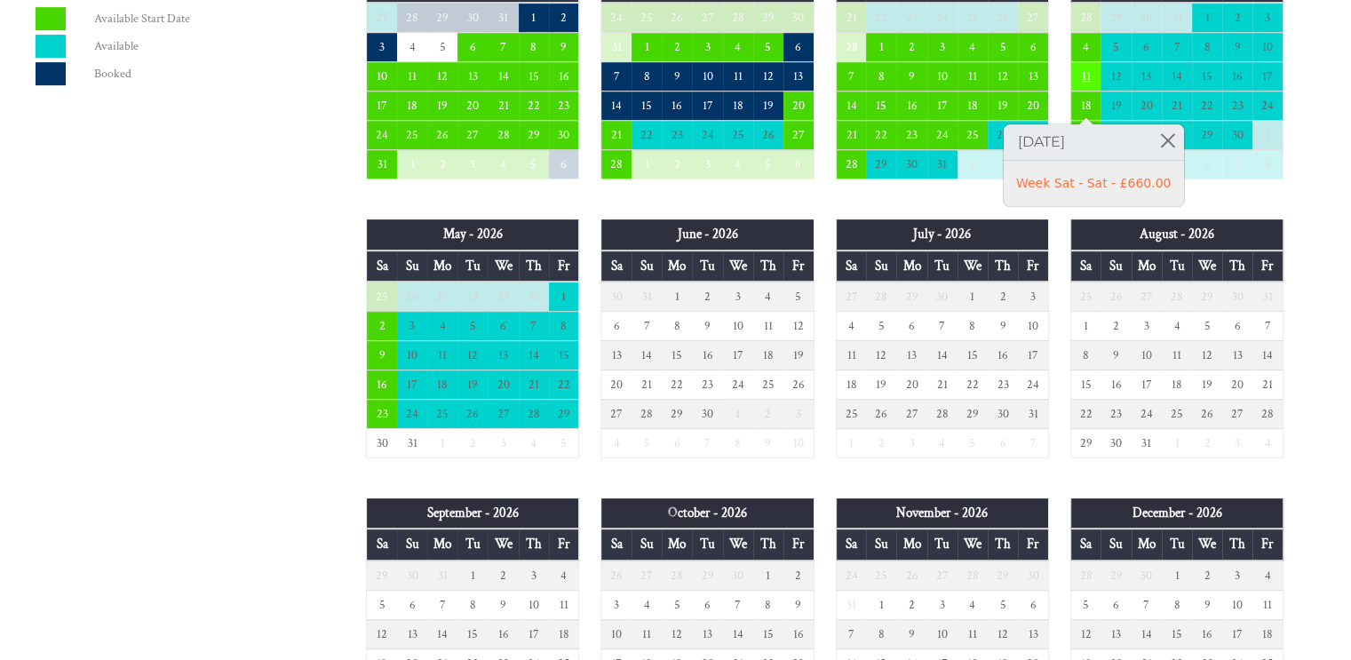
click at [1085, 77] on td "11" at bounding box center [1085, 76] width 30 height 29
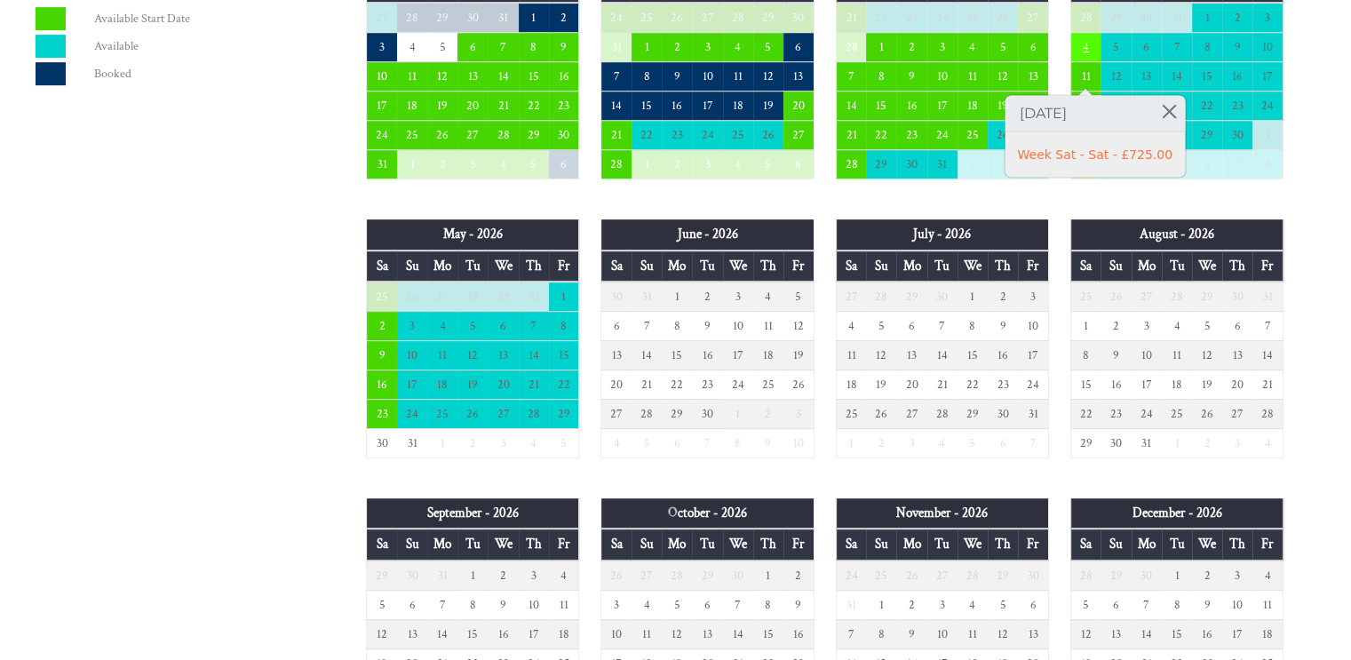
click at [1078, 40] on td "4" at bounding box center [1085, 47] width 30 height 29
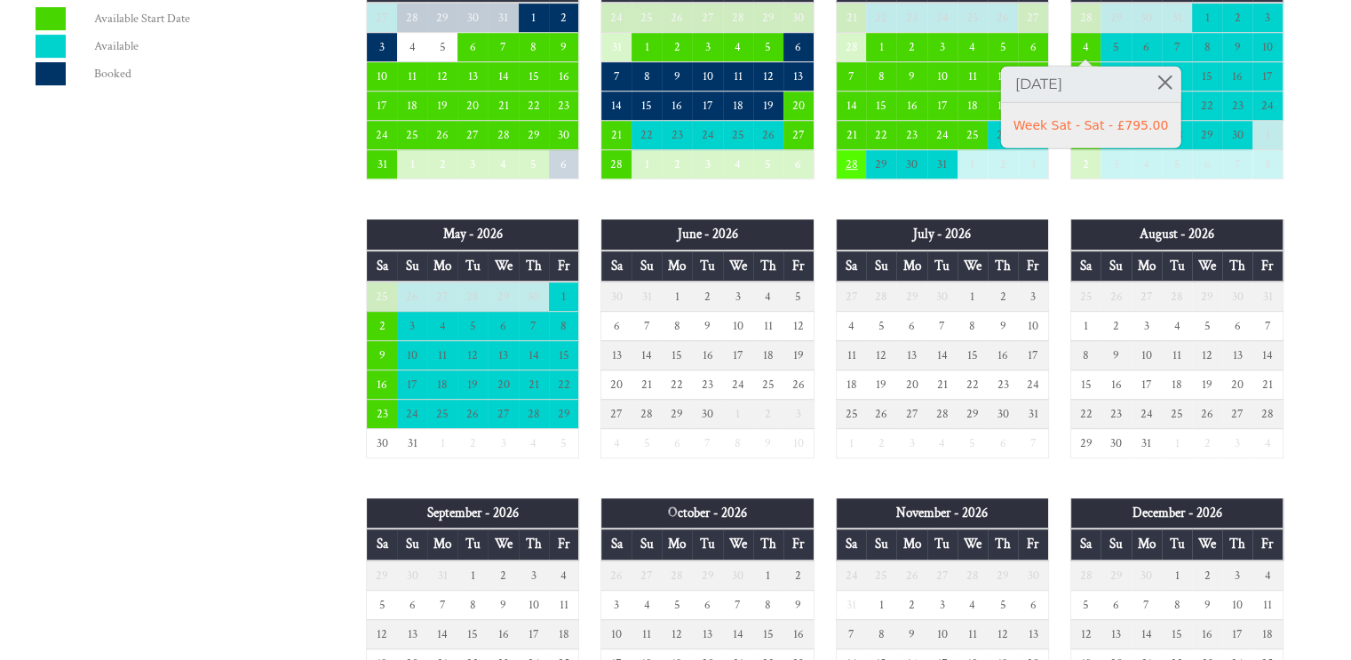
click at [847, 163] on td "28" at bounding box center [851, 164] width 30 height 29
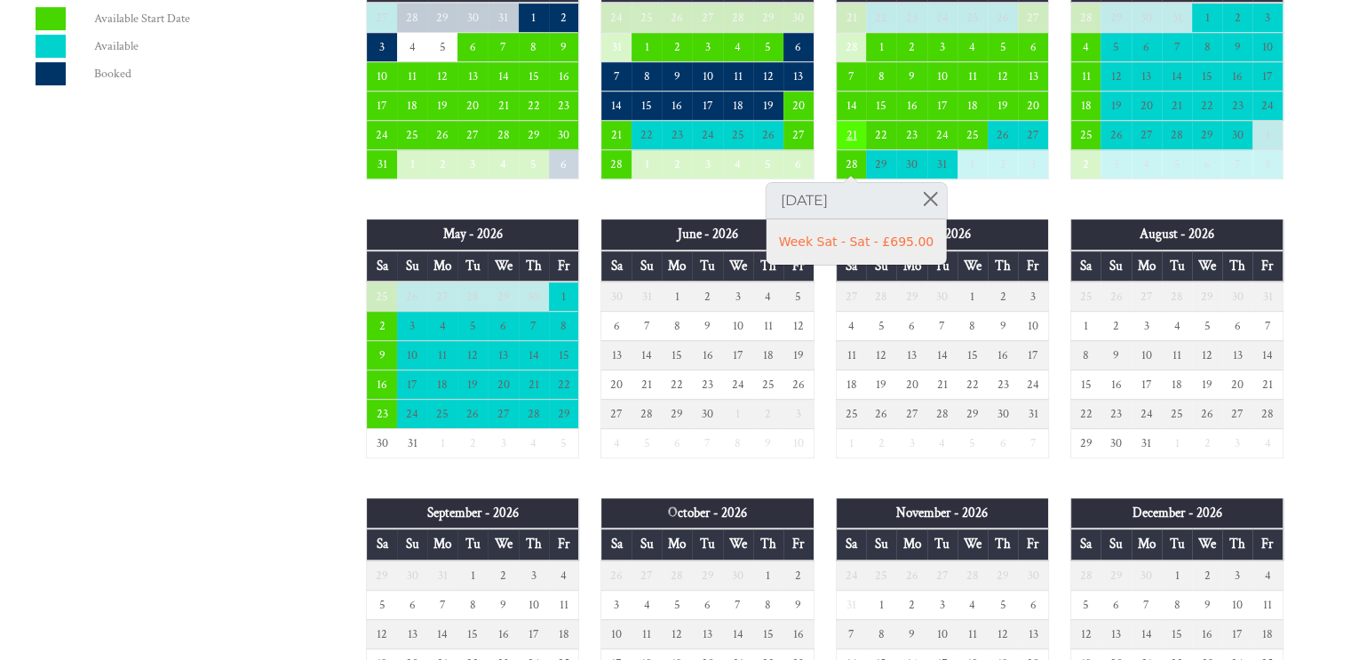
click at [851, 131] on td "21" at bounding box center [851, 135] width 30 height 29
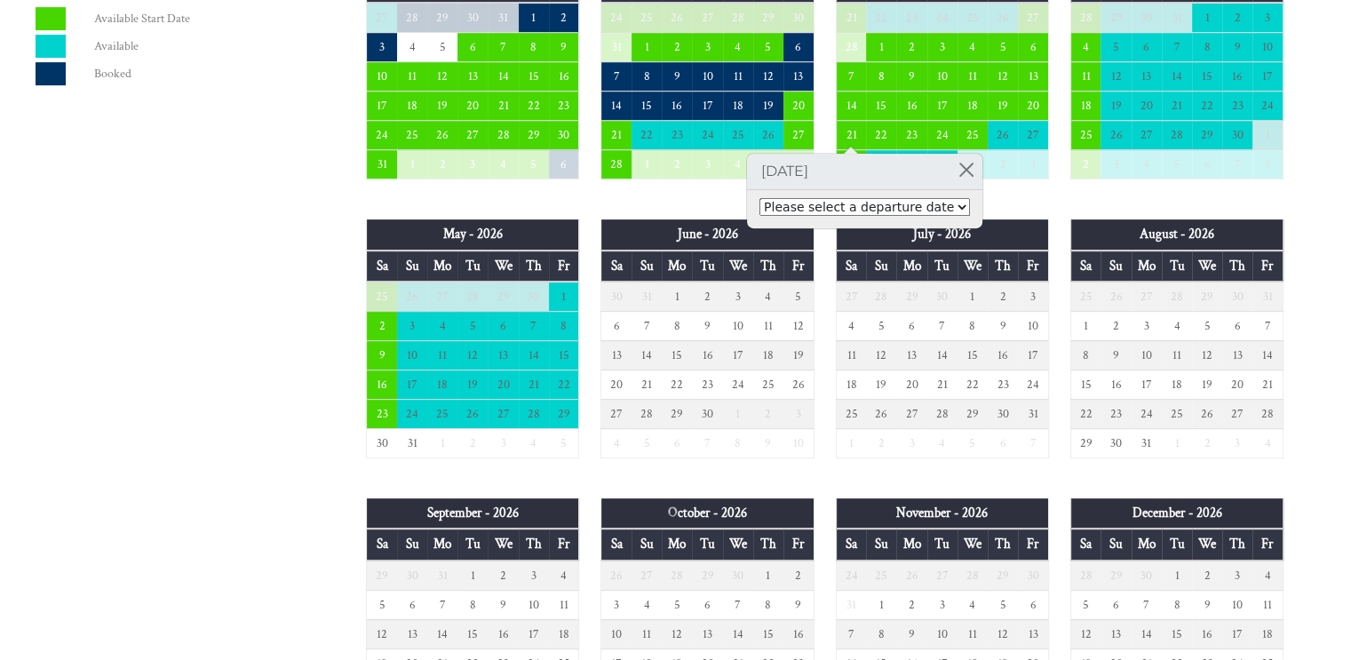
click at [931, 212] on select "Please select a departure date [DATE] - £360.00 [DATE] - £450.00 [DATE] - £510.…" at bounding box center [864, 207] width 210 height 18
click at [911, 133] on td "23" at bounding box center [911, 135] width 30 height 29
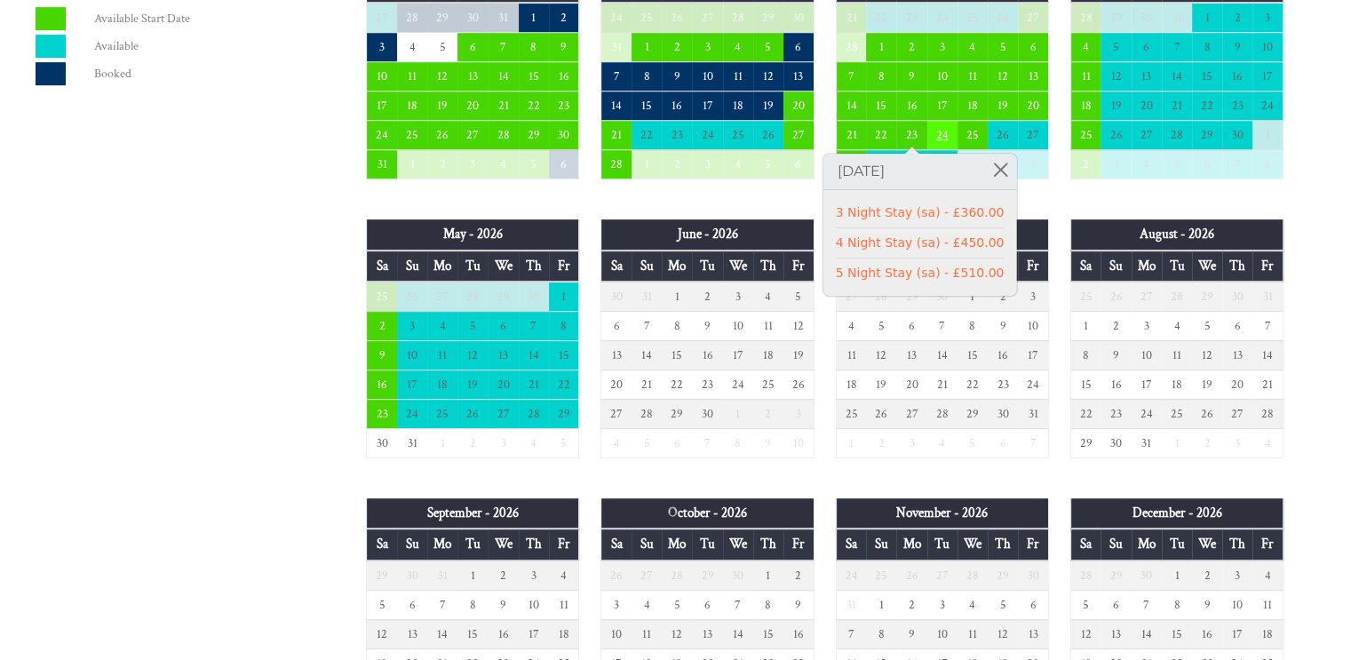
click at [950, 131] on td "24" at bounding box center [942, 135] width 30 height 29
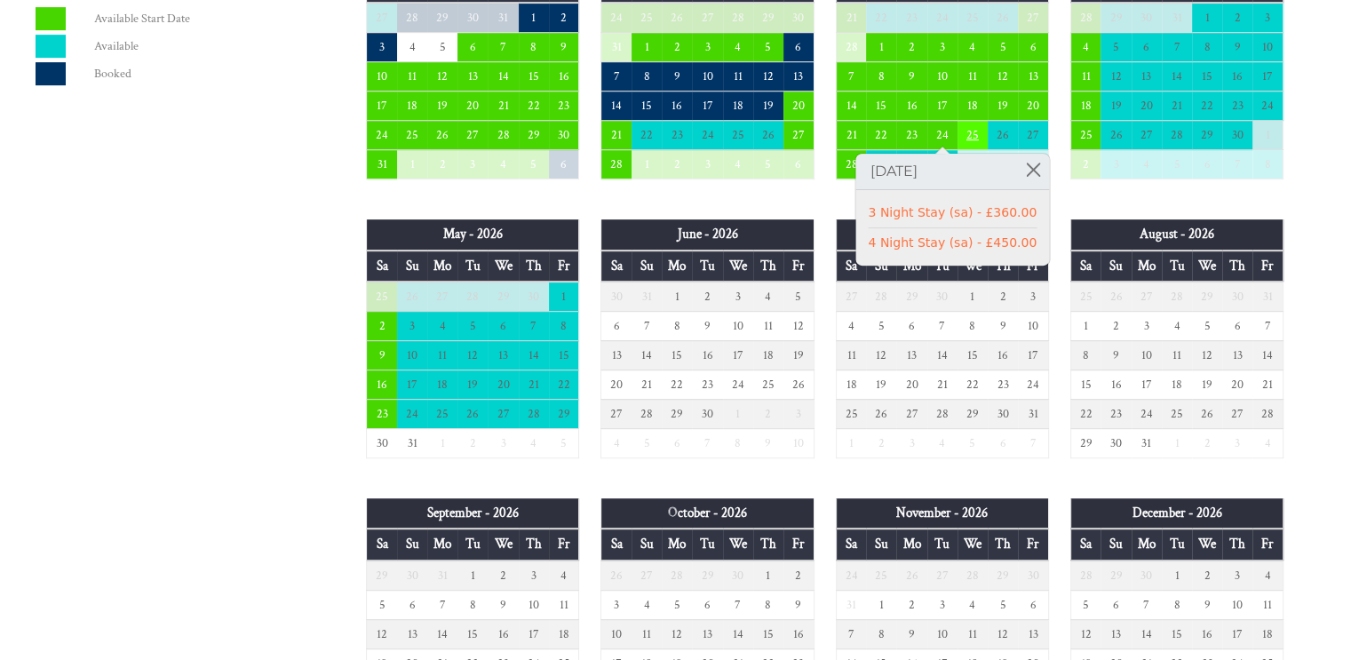
click at [970, 131] on td "25" at bounding box center [972, 135] width 30 height 29
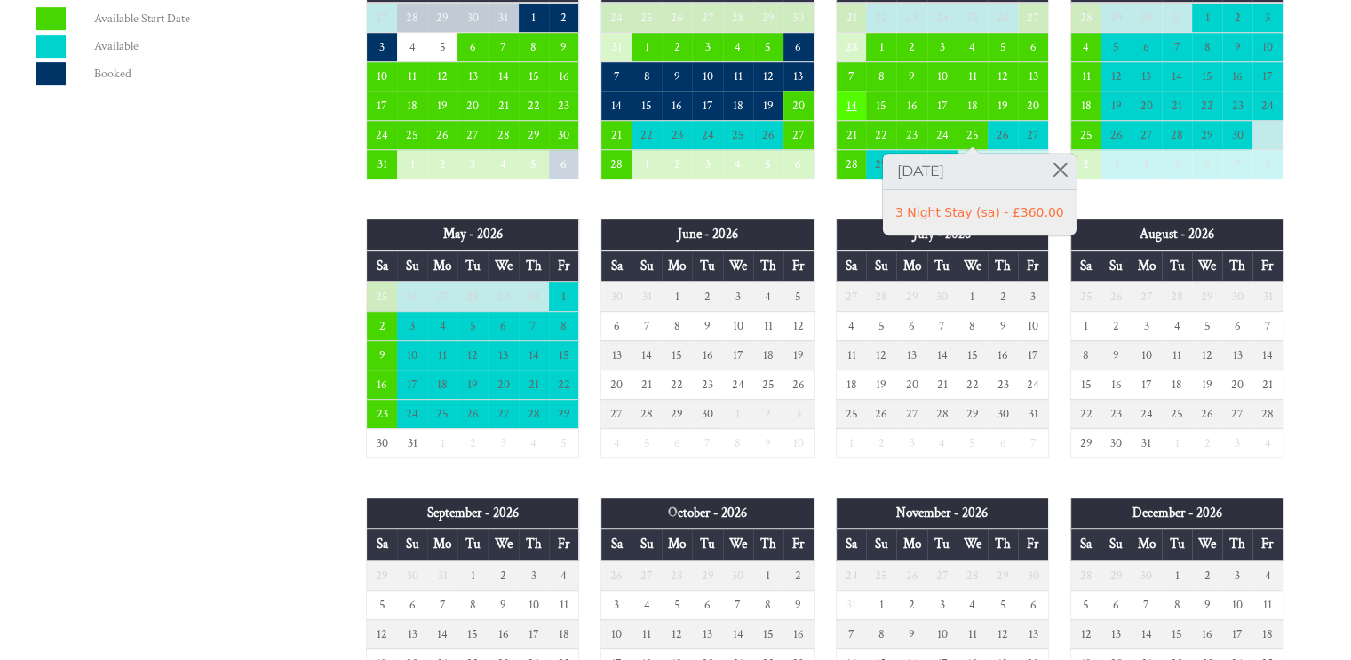
click at [851, 102] on td "14" at bounding box center [851, 105] width 30 height 29
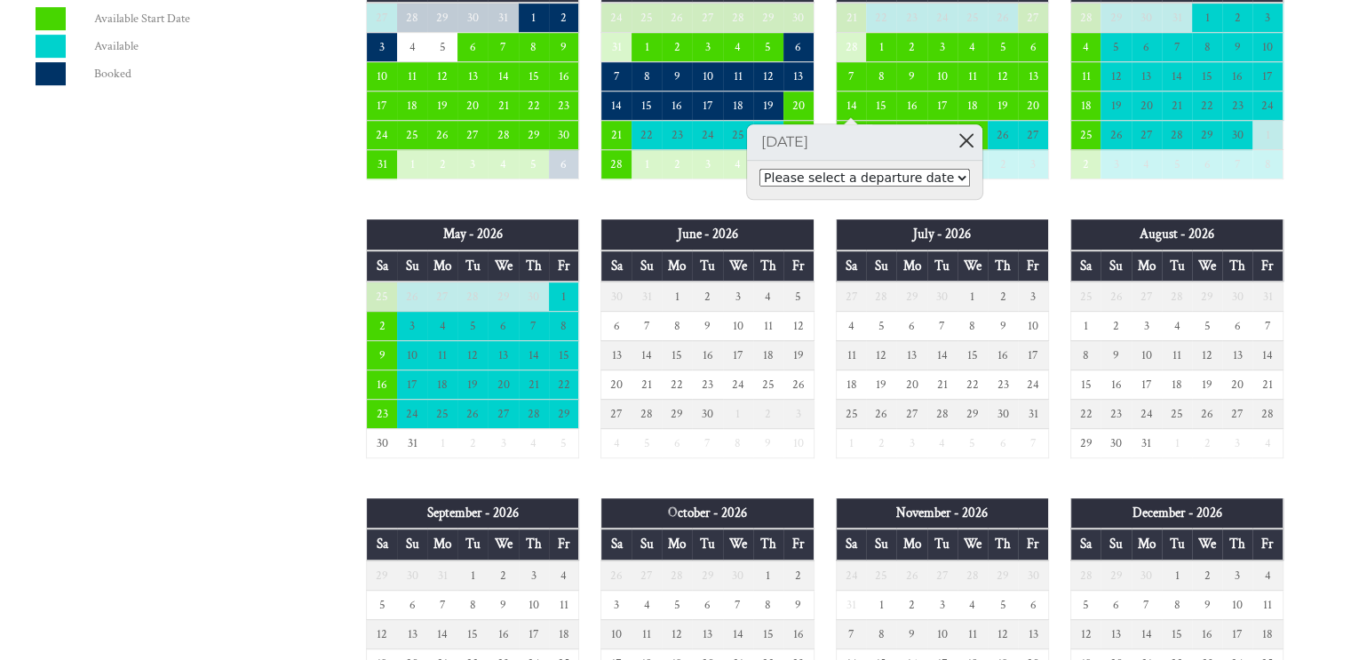
click at [951, 136] on link at bounding box center [966, 139] width 31 height 31
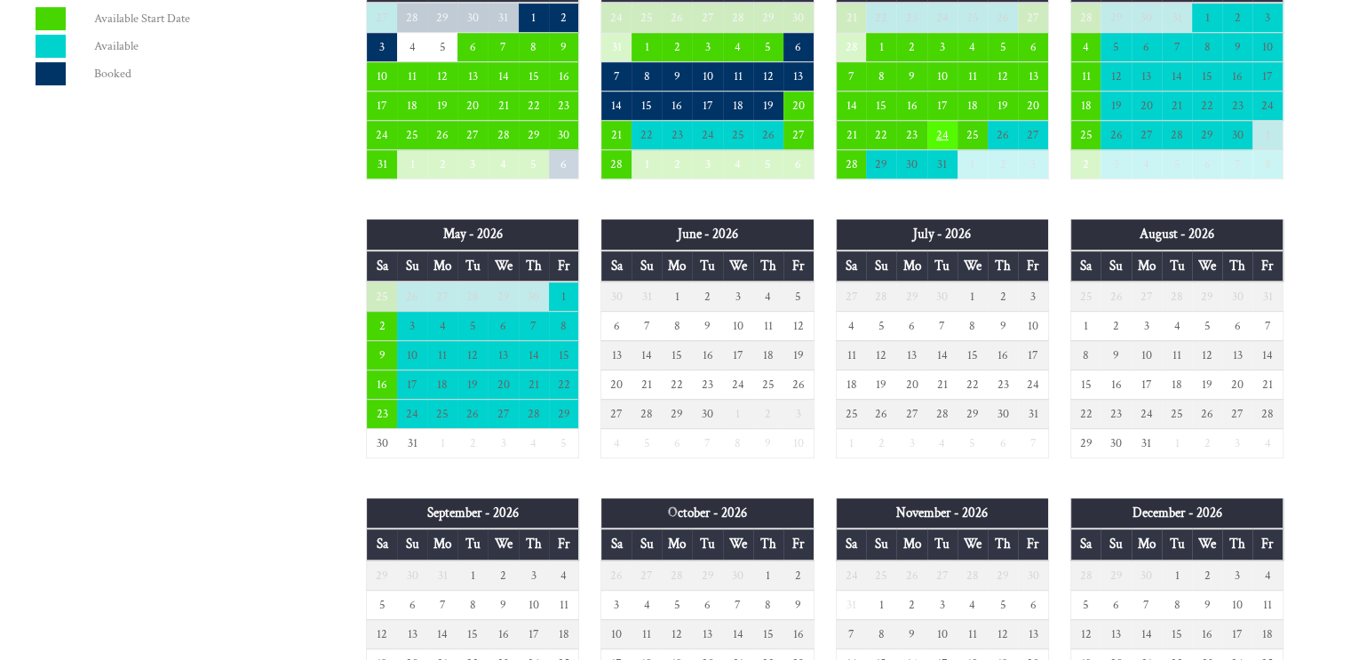
click at [934, 136] on td "24" at bounding box center [942, 135] width 30 height 29
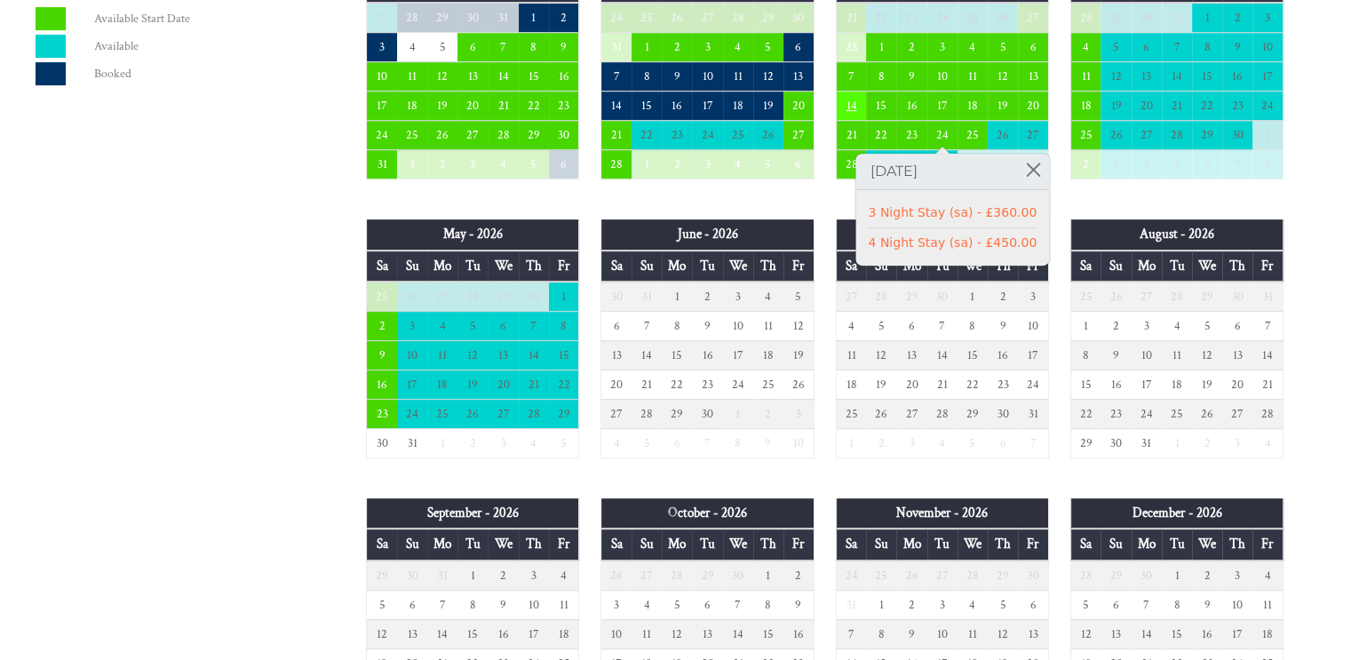
click at [845, 102] on td "14" at bounding box center [851, 105] width 30 height 29
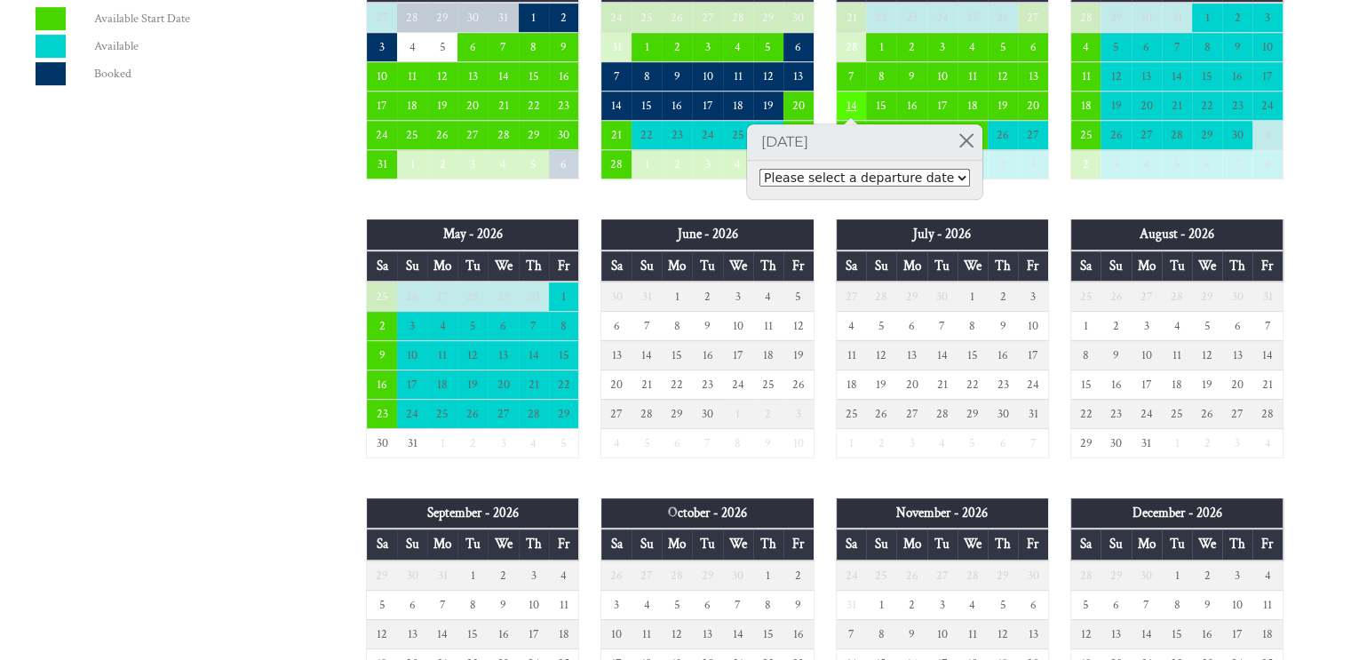
click at [845, 102] on td "14" at bounding box center [851, 105] width 30 height 29
click at [951, 139] on link at bounding box center [966, 139] width 31 height 31
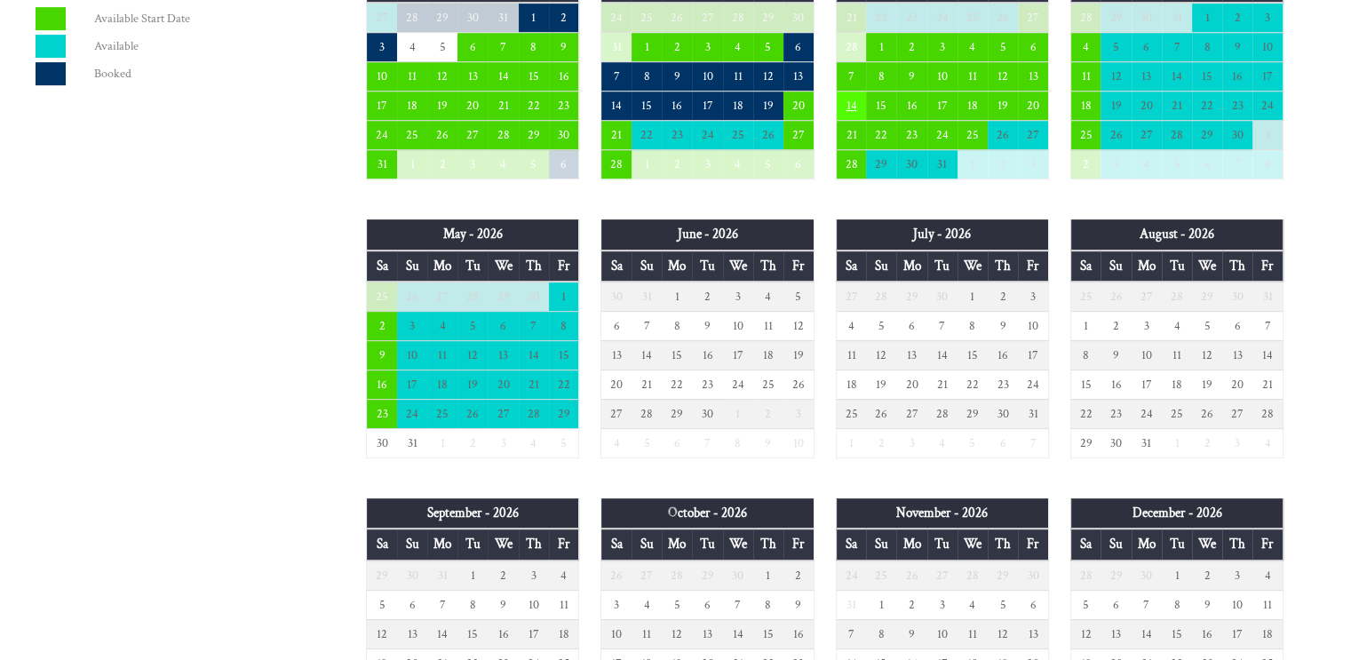
click at [849, 105] on td "14" at bounding box center [851, 105] width 30 height 29
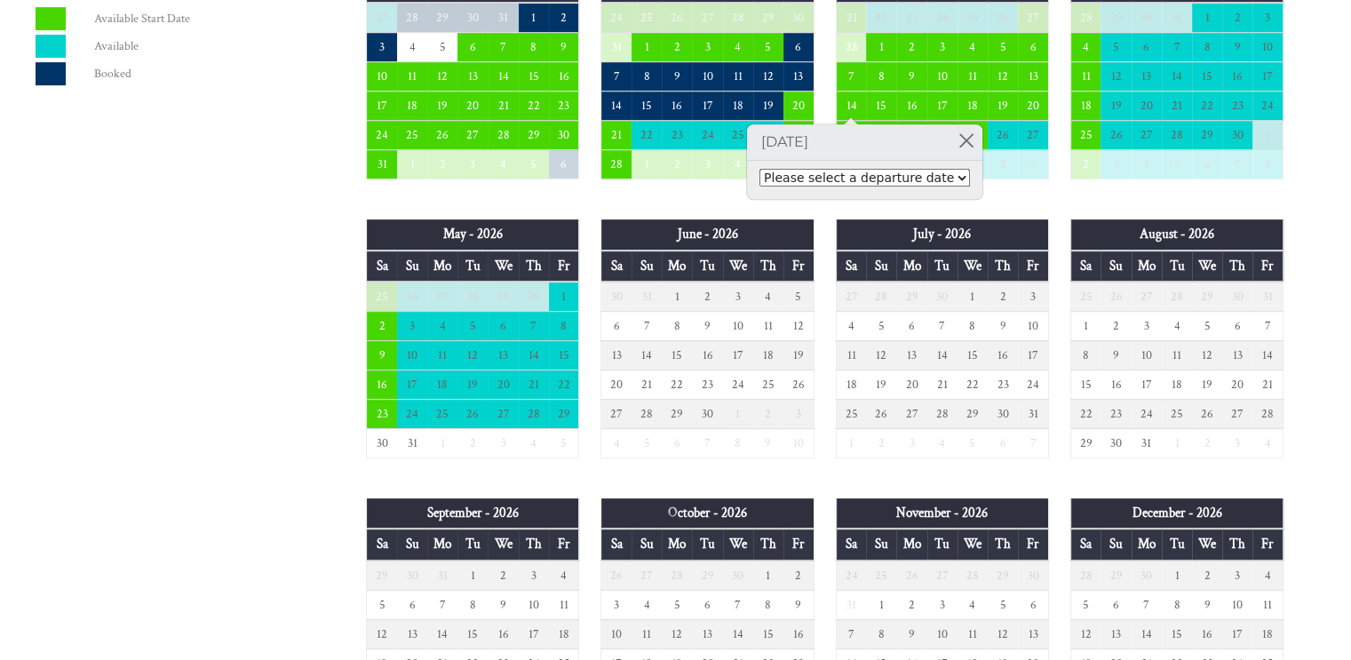
click at [895, 182] on select "Please select a departure date [DATE] - £360.00 [DATE] - £450.00 [DATE] - £510.…" at bounding box center [864, 178] width 210 height 18
click at [799, 52] on td "6" at bounding box center [798, 47] width 30 height 29
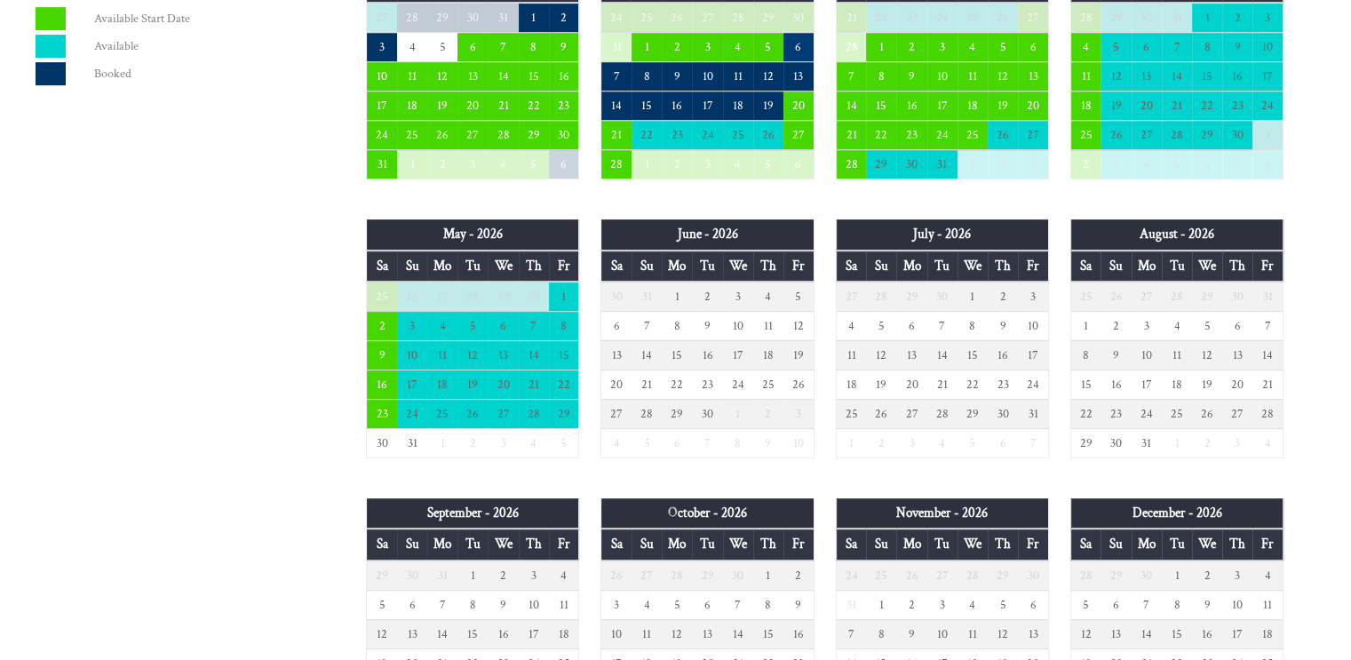
click at [803, 44] on td "6" at bounding box center [798, 47] width 30 height 29
click at [797, 97] on td "20" at bounding box center [798, 105] width 30 height 29
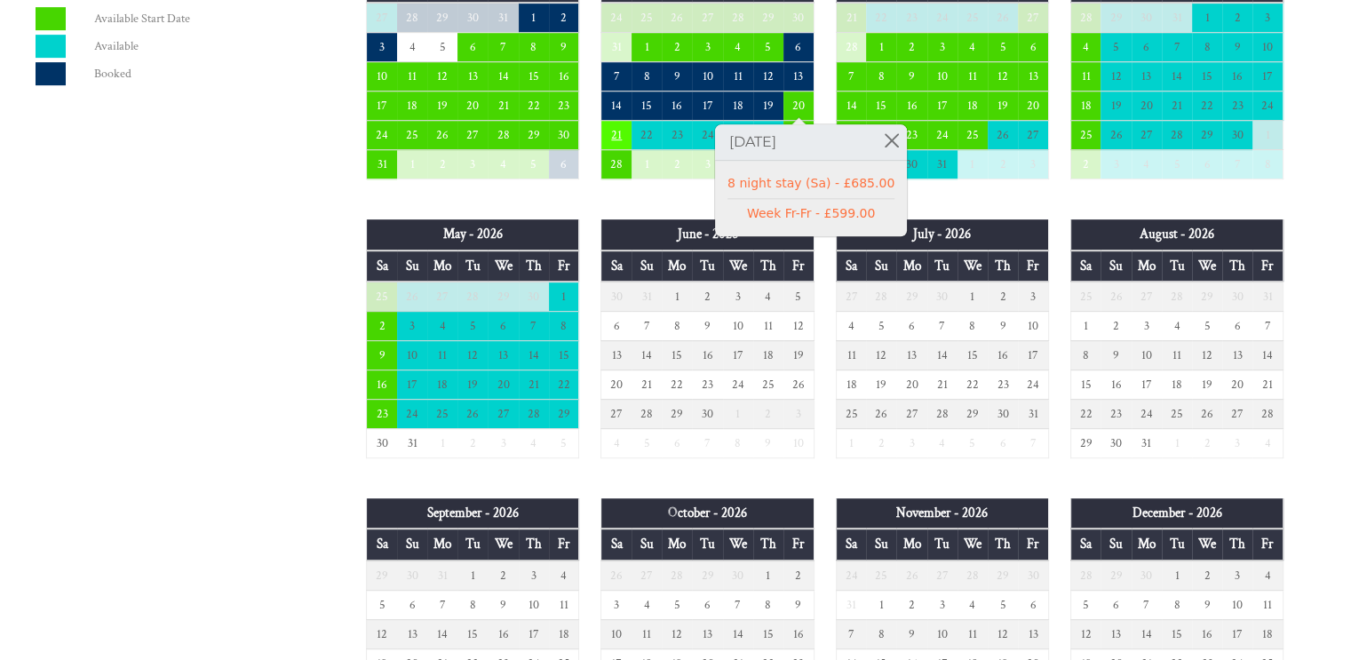
click at [614, 127] on td "21" at bounding box center [616, 135] width 30 height 29
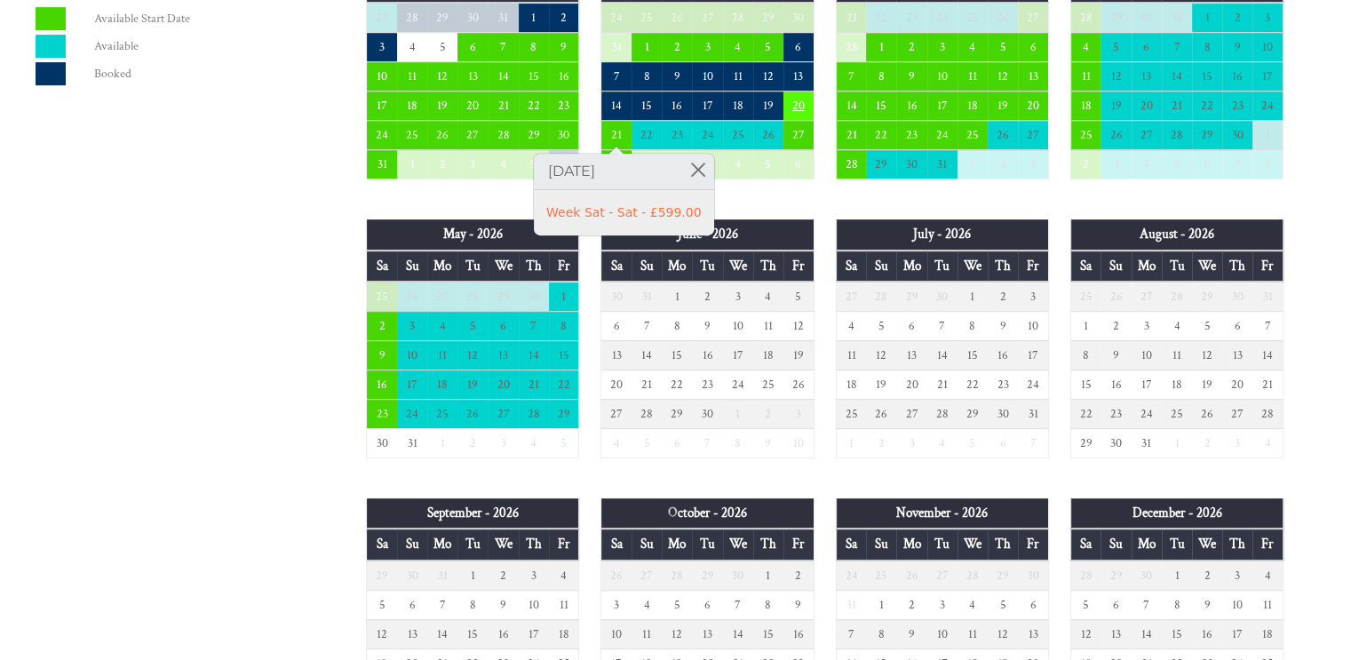
click at [805, 102] on td "20" at bounding box center [798, 105] width 30 height 29
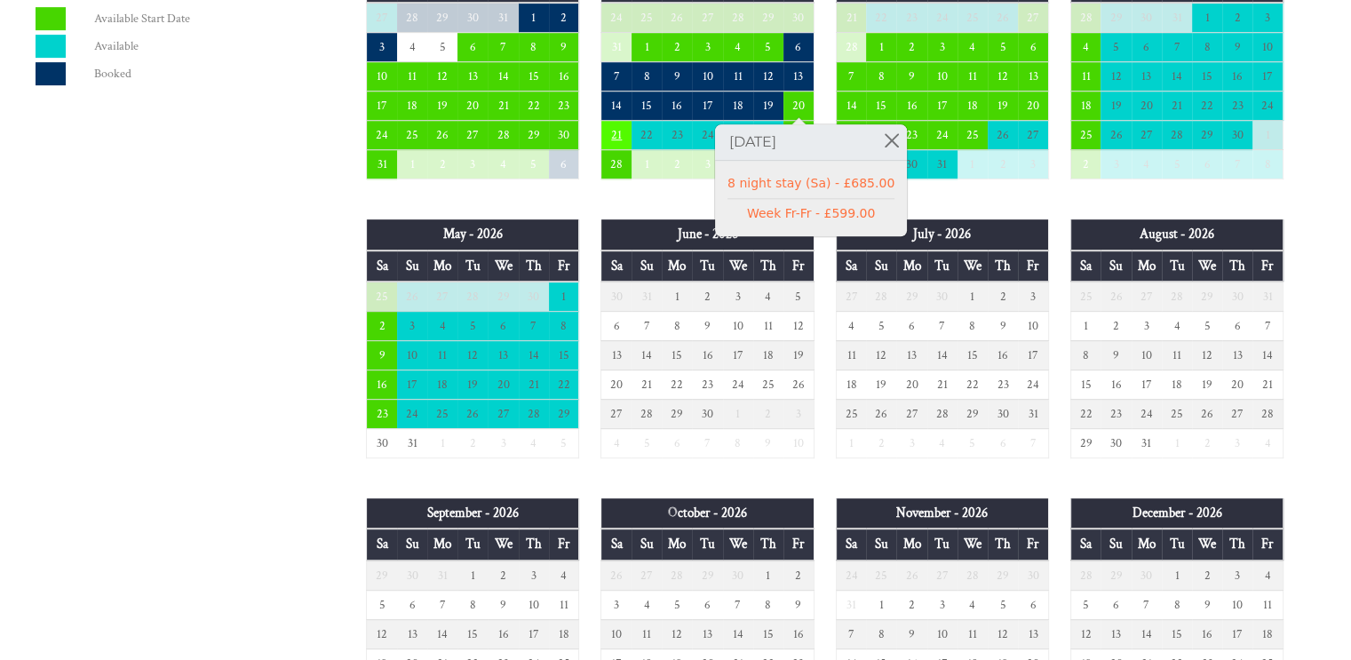
click at [623, 135] on td "21" at bounding box center [616, 135] width 30 height 29
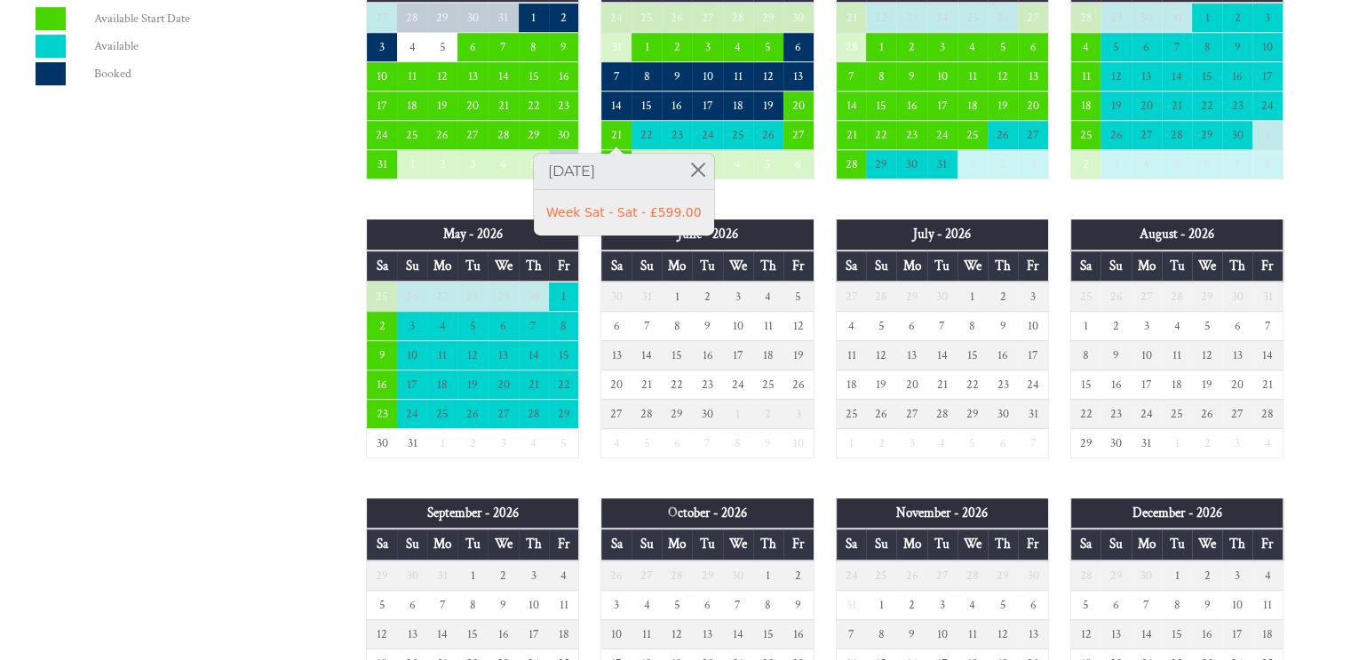
click at [805, 209] on div "September - 2025 Sa Su Mo Tu We Th Fr 30 31 1 2 3 4 5 6 7 8 9 10 11 12 13" at bounding box center [825, 356] width 960 height 1398
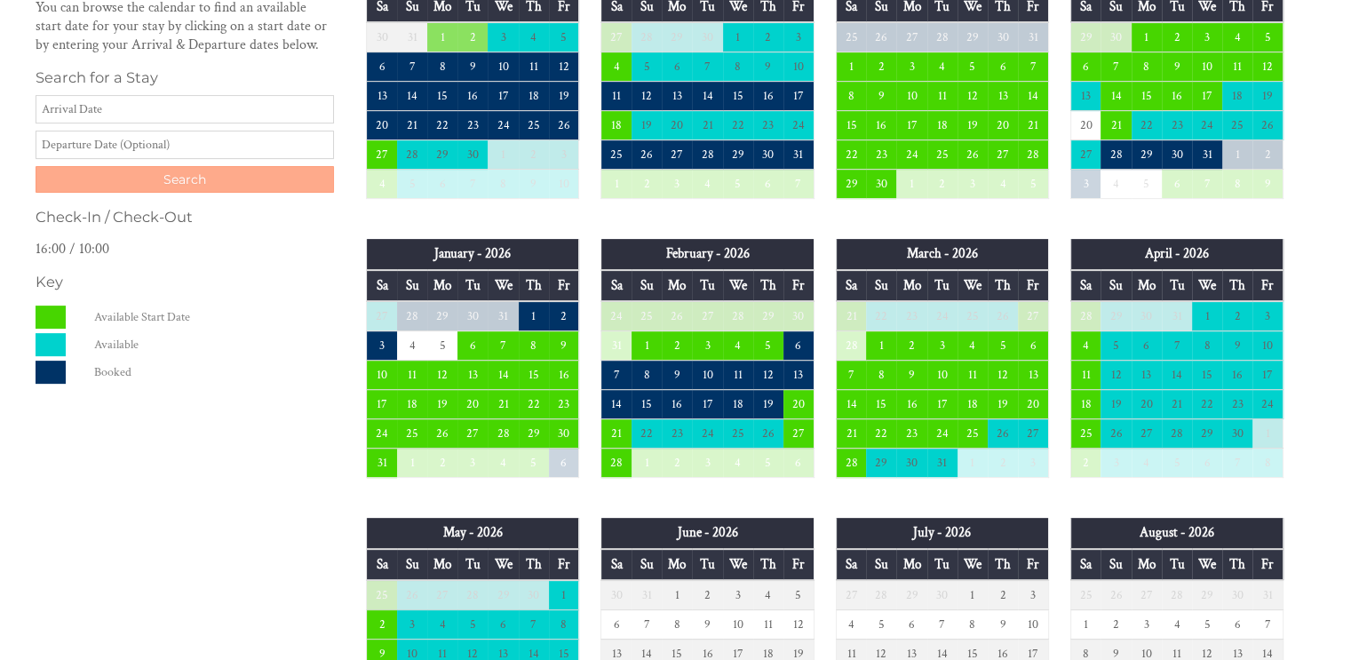
scroll to position [444, 0]
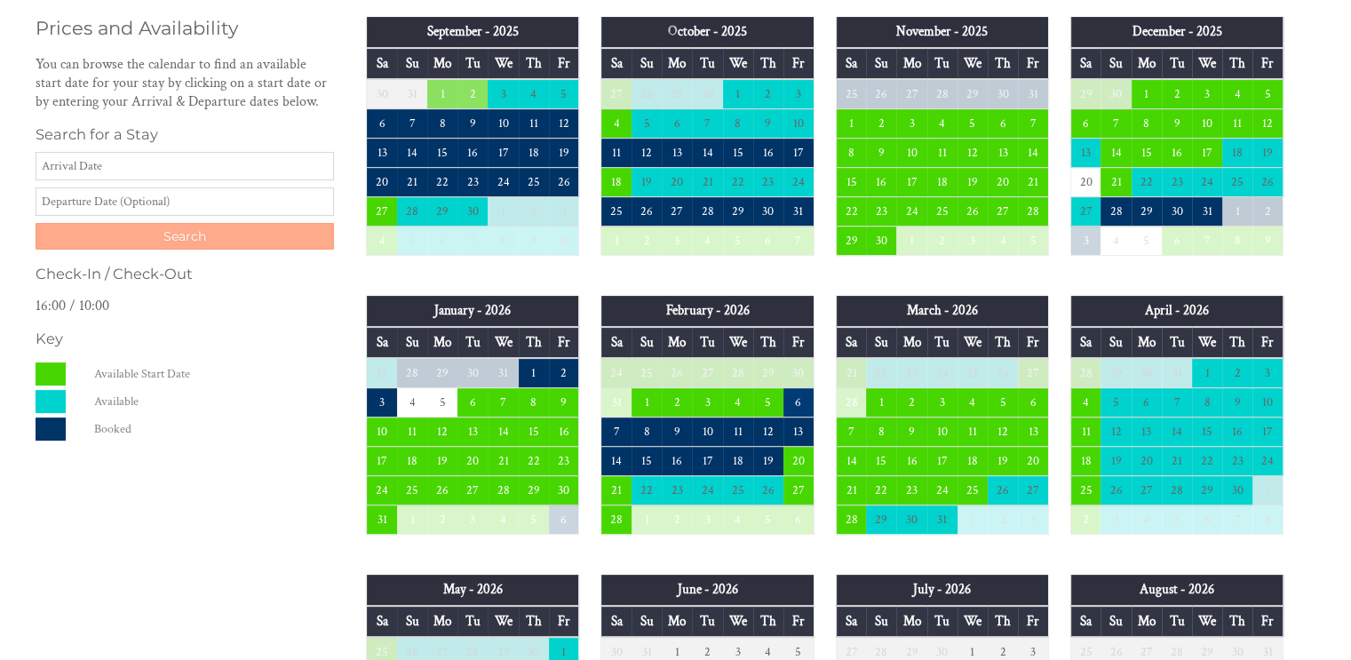
click at [804, 406] on td "6" at bounding box center [798, 402] width 30 height 29
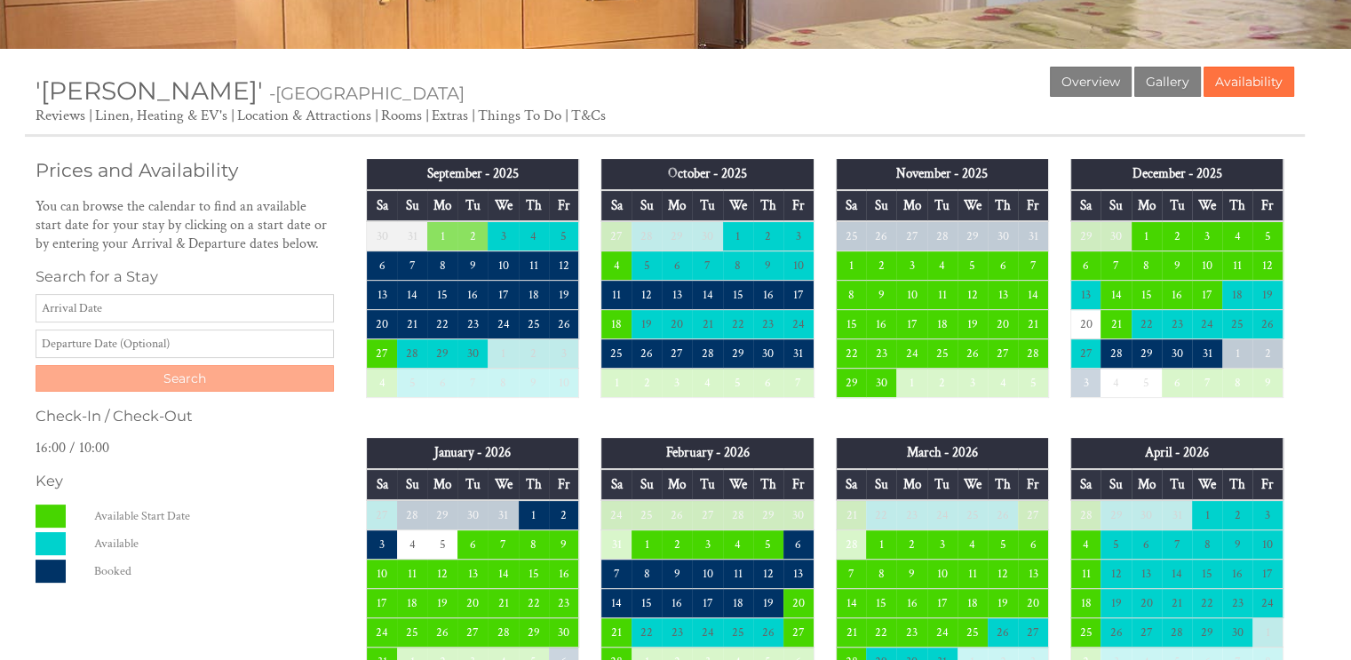
scroll to position [339, 0]
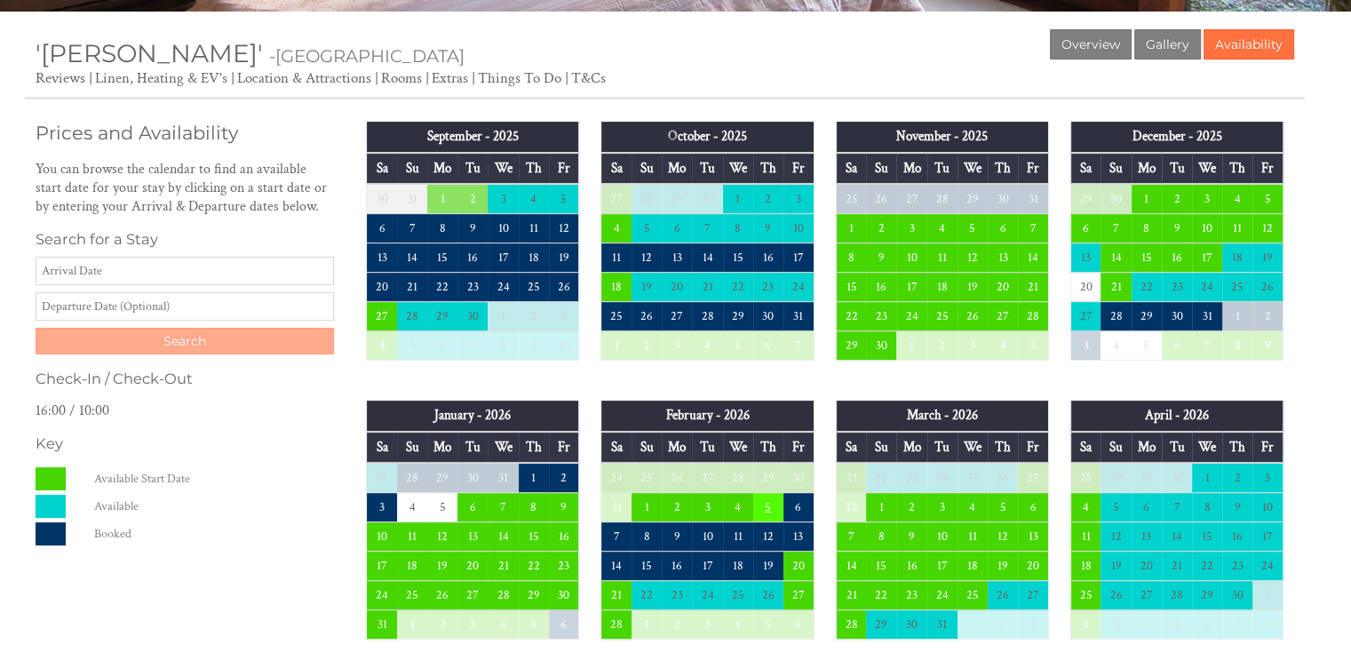
click at [765, 507] on td "5" at bounding box center [768, 507] width 30 height 29
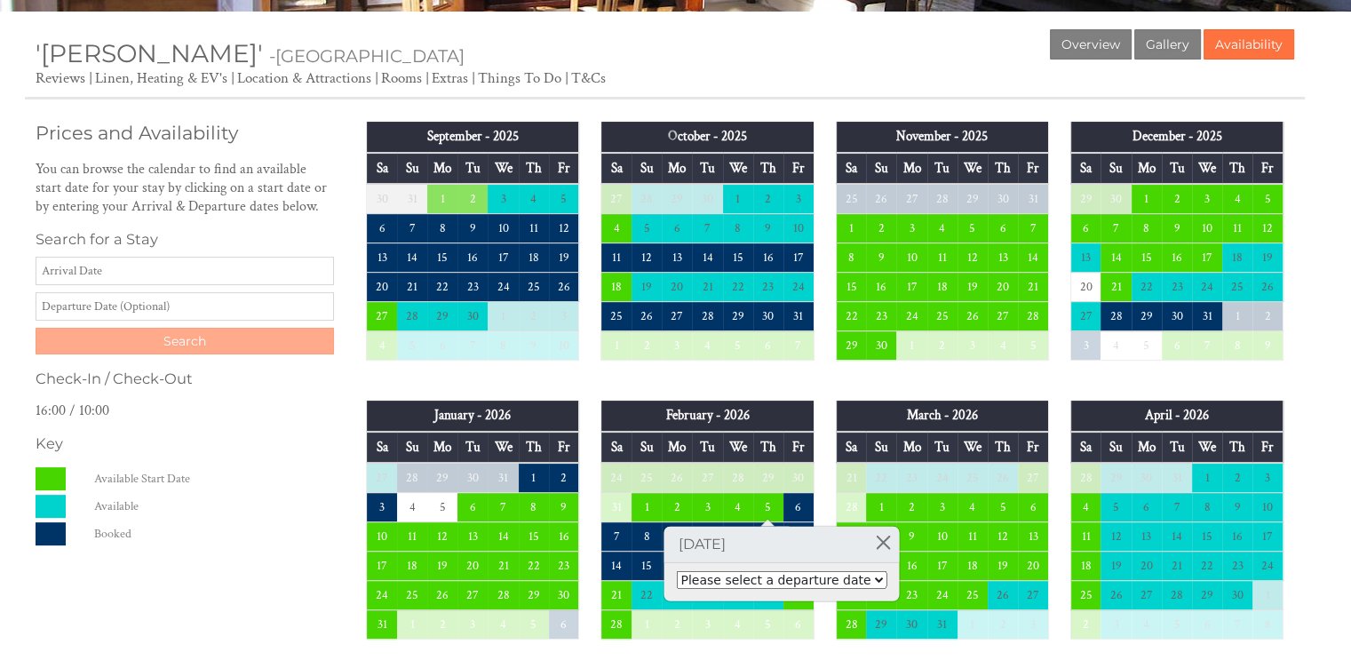
click at [850, 580] on select "Please select a departure date" at bounding box center [781, 580] width 210 height 18
click at [676, 571] on select "Please select a departure date" at bounding box center [781, 580] width 210 height 18
click at [853, 580] on select "Please select a departure date" at bounding box center [781, 580] width 210 height 18
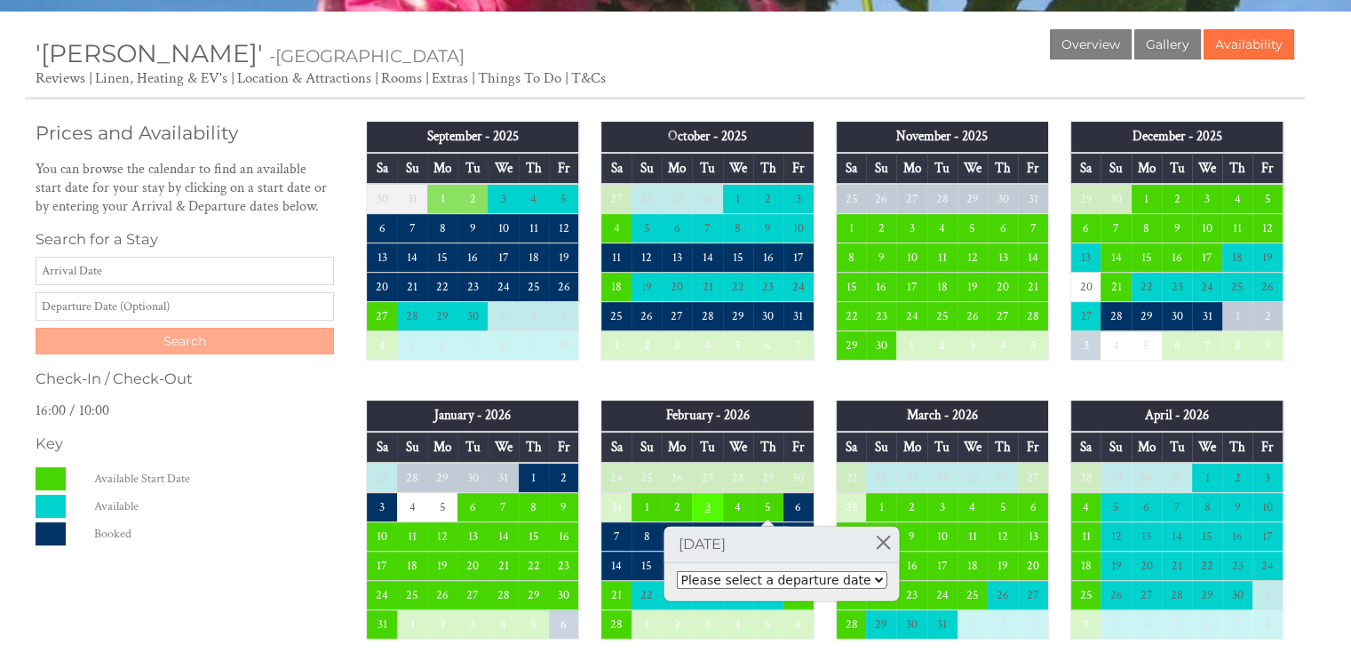
click at [699, 504] on td "3" at bounding box center [707, 507] width 30 height 29
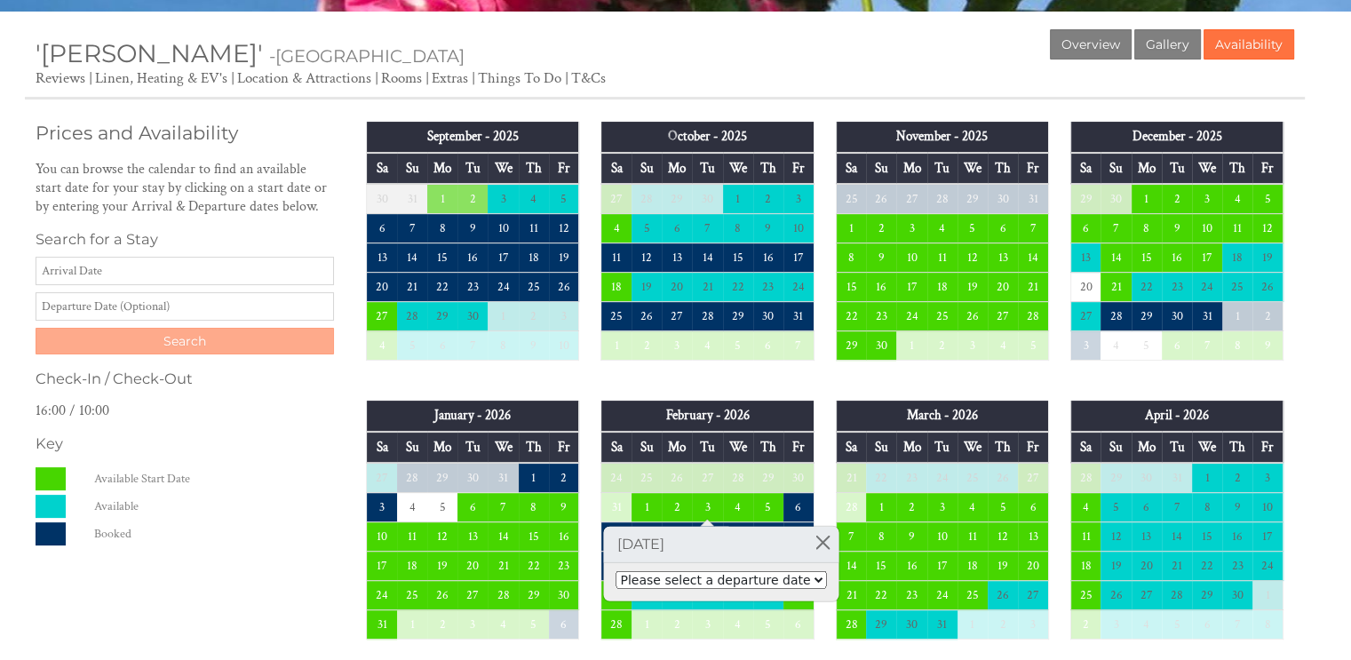
click at [780, 582] on select "Please select a departure date [DATE] - £335.00" at bounding box center [720, 580] width 210 height 18
click at [753, 500] on td "5" at bounding box center [768, 507] width 30 height 29
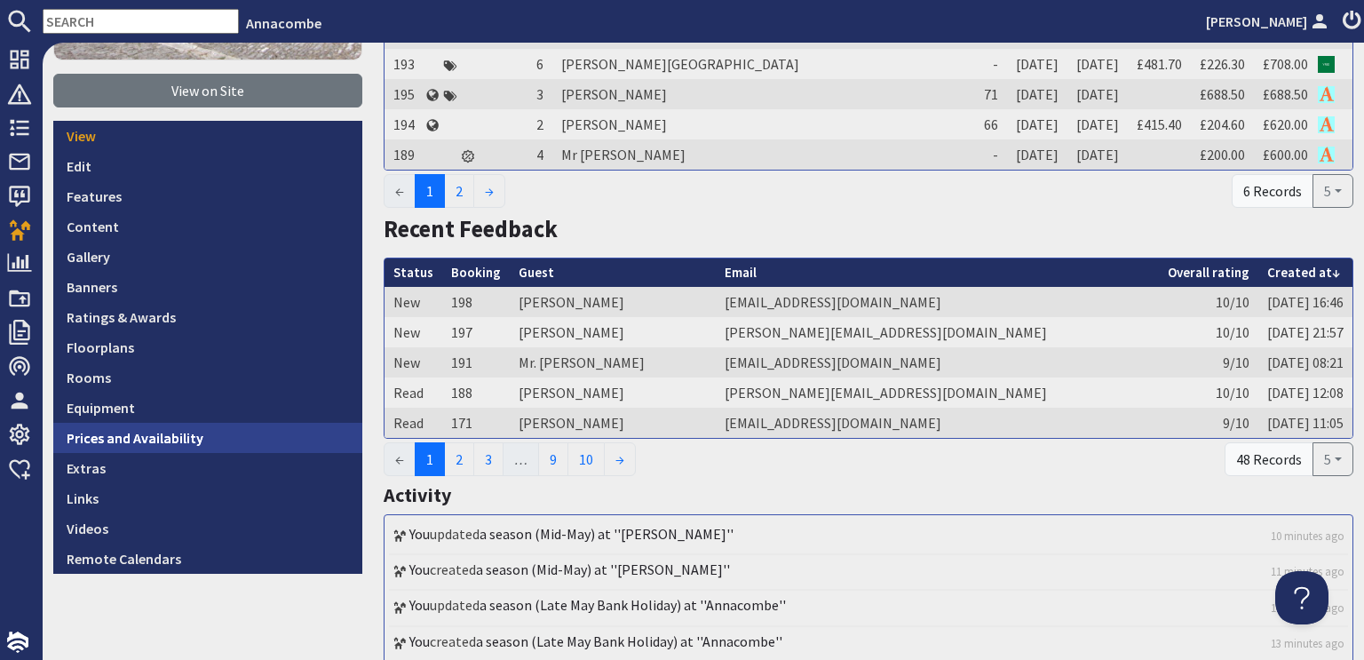
click at [171, 439] on link "Prices and Availability" at bounding box center [207, 438] width 309 height 30
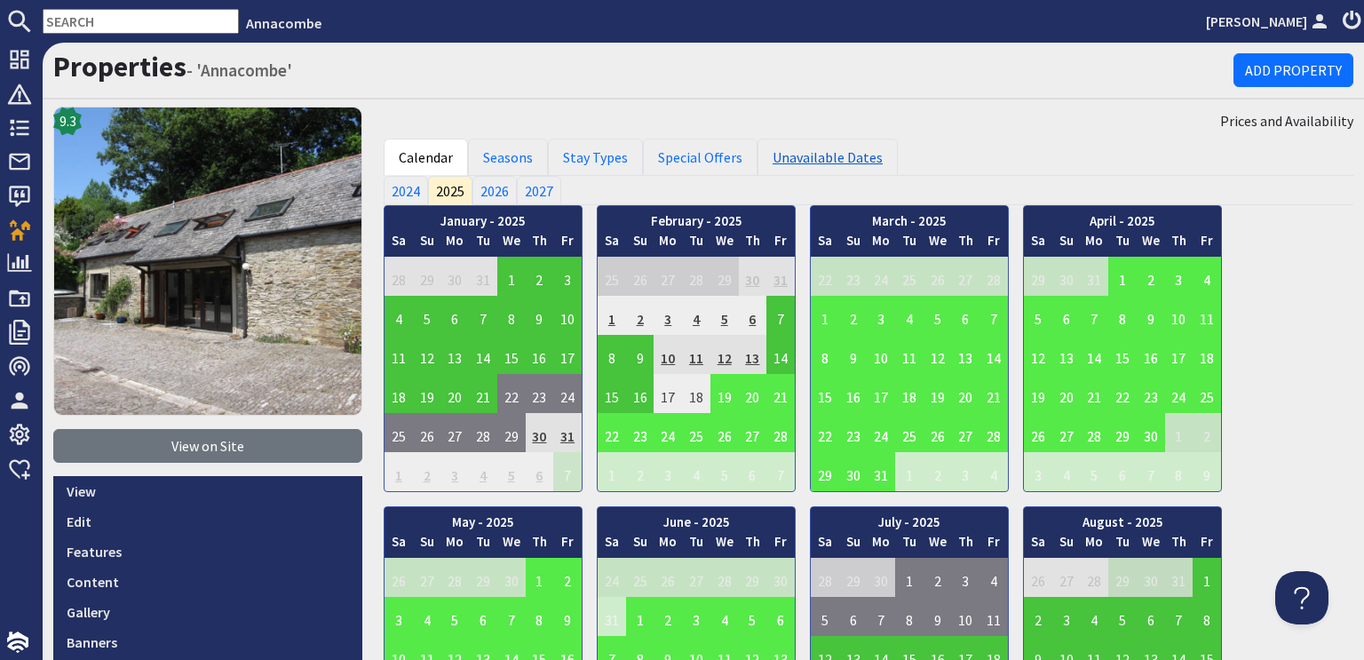
click at [788, 160] on link "Unavailable Dates" at bounding box center [828, 157] width 140 height 37
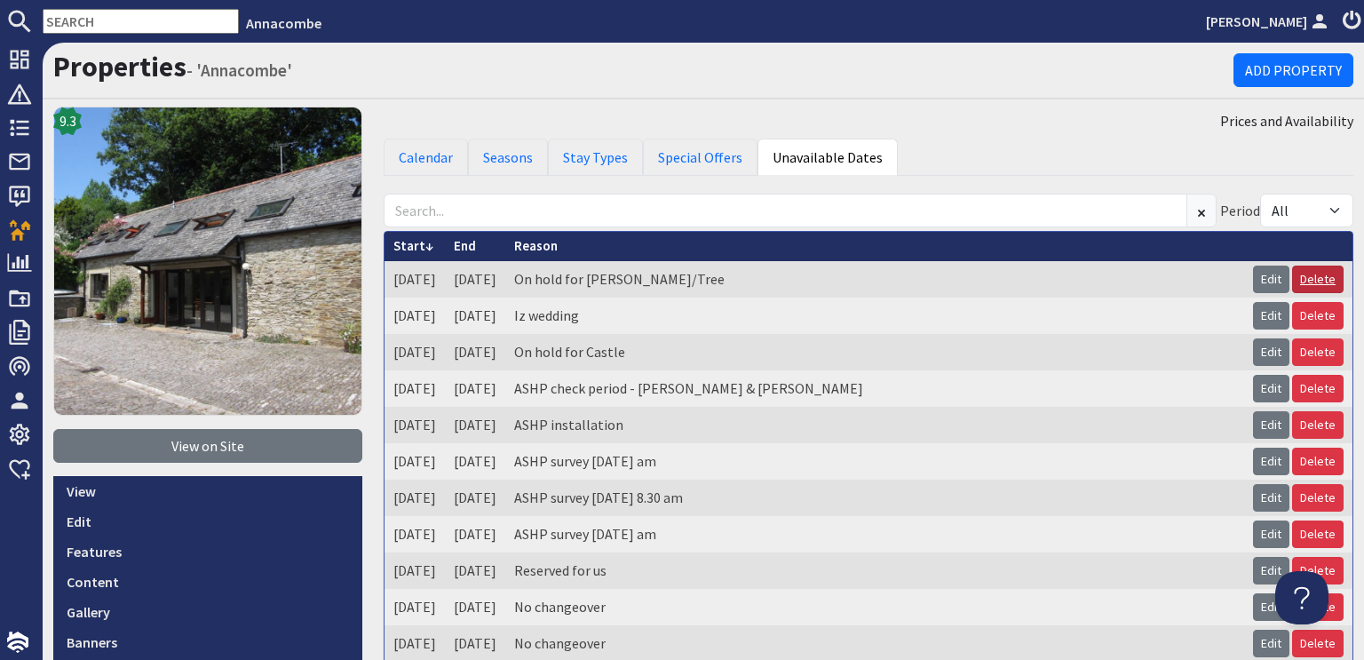
click at [1319, 281] on link "Delete" at bounding box center [1318, 280] width 52 height 28
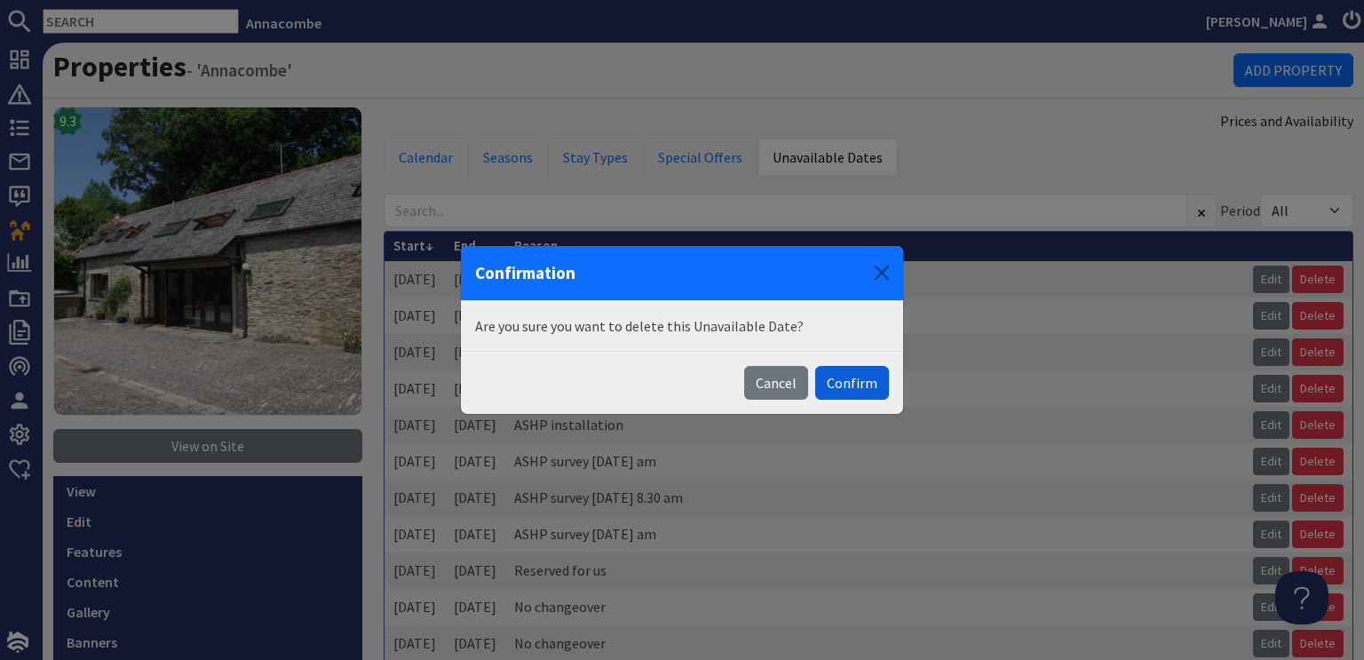
click at [851, 387] on button "Confirm" at bounding box center [852, 383] width 74 height 34
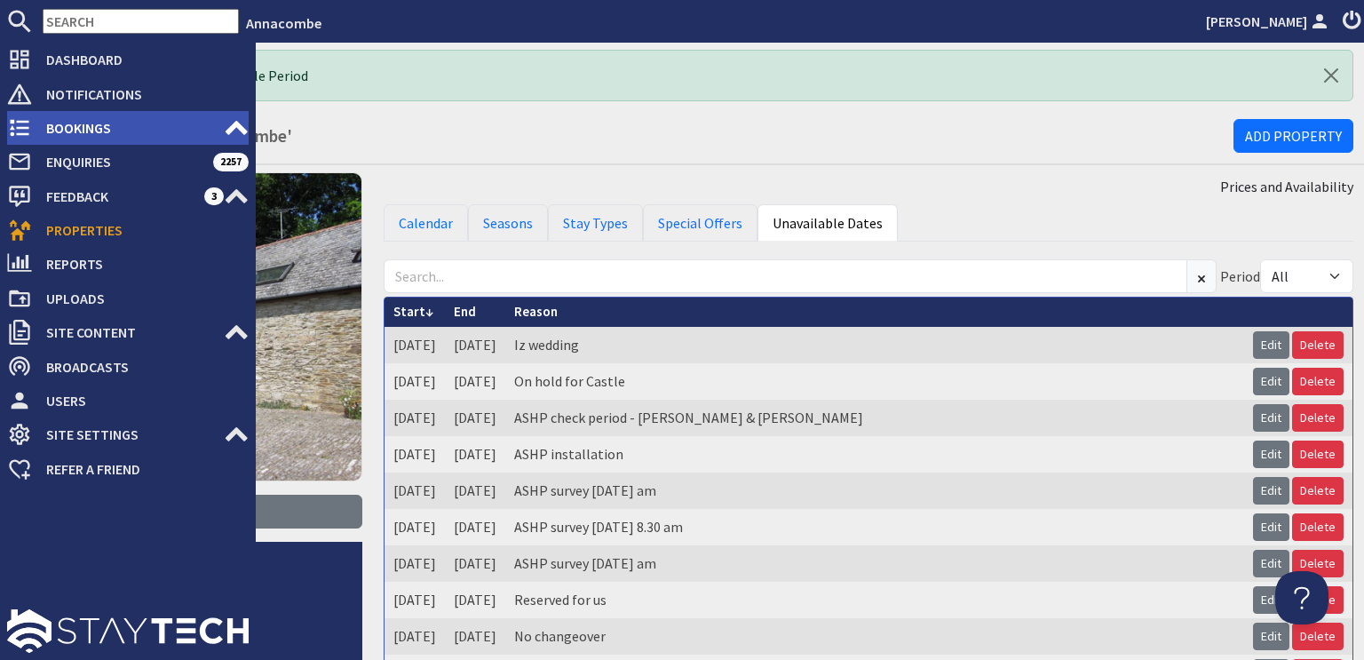
click at [72, 123] on span "Bookings" at bounding box center [128, 128] width 192 height 28
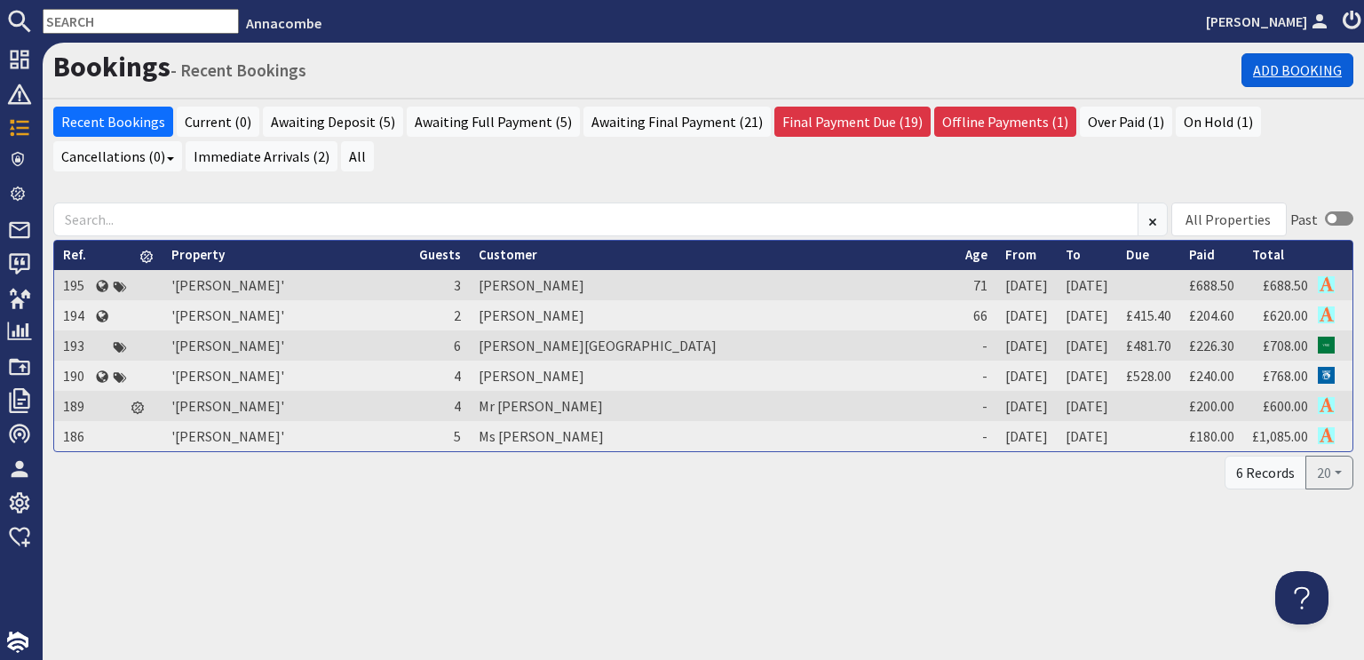
click at [1297, 65] on link "Add Booking" at bounding box center [1298, 70] width 112 height 34
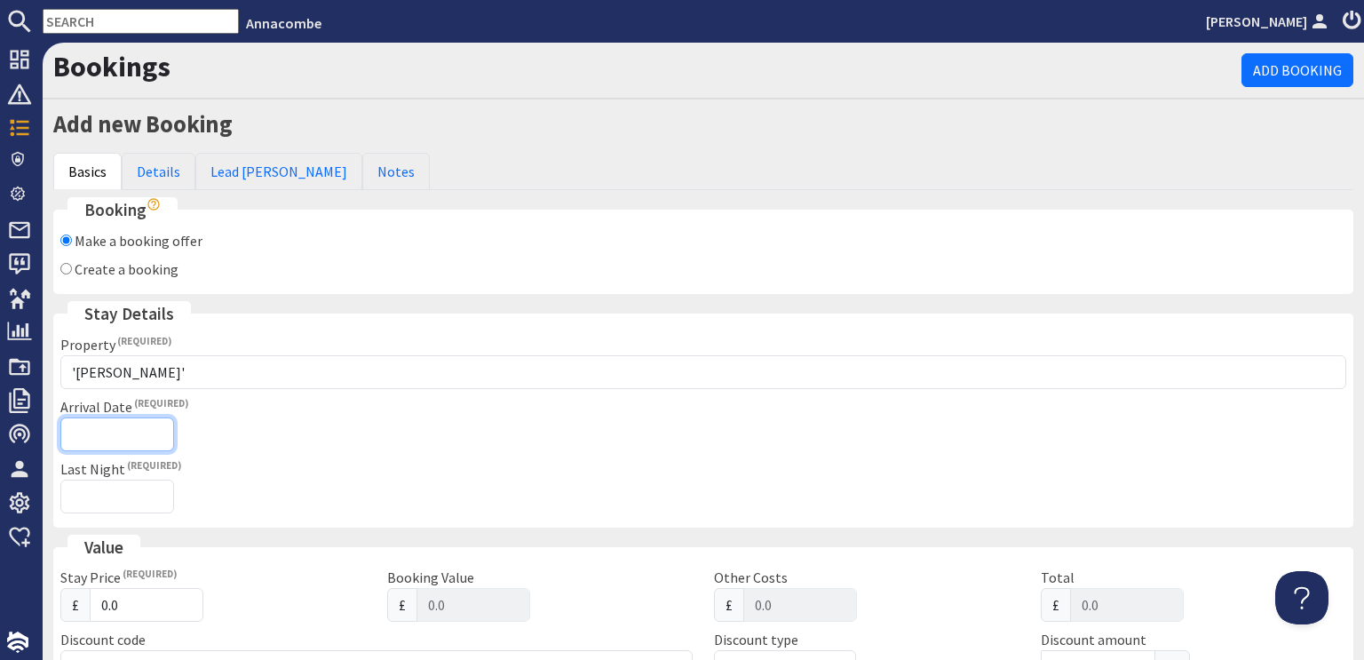
click at [80, 433] on input "Arrival Date" at bounding box center [117, 434] width 114 height 34
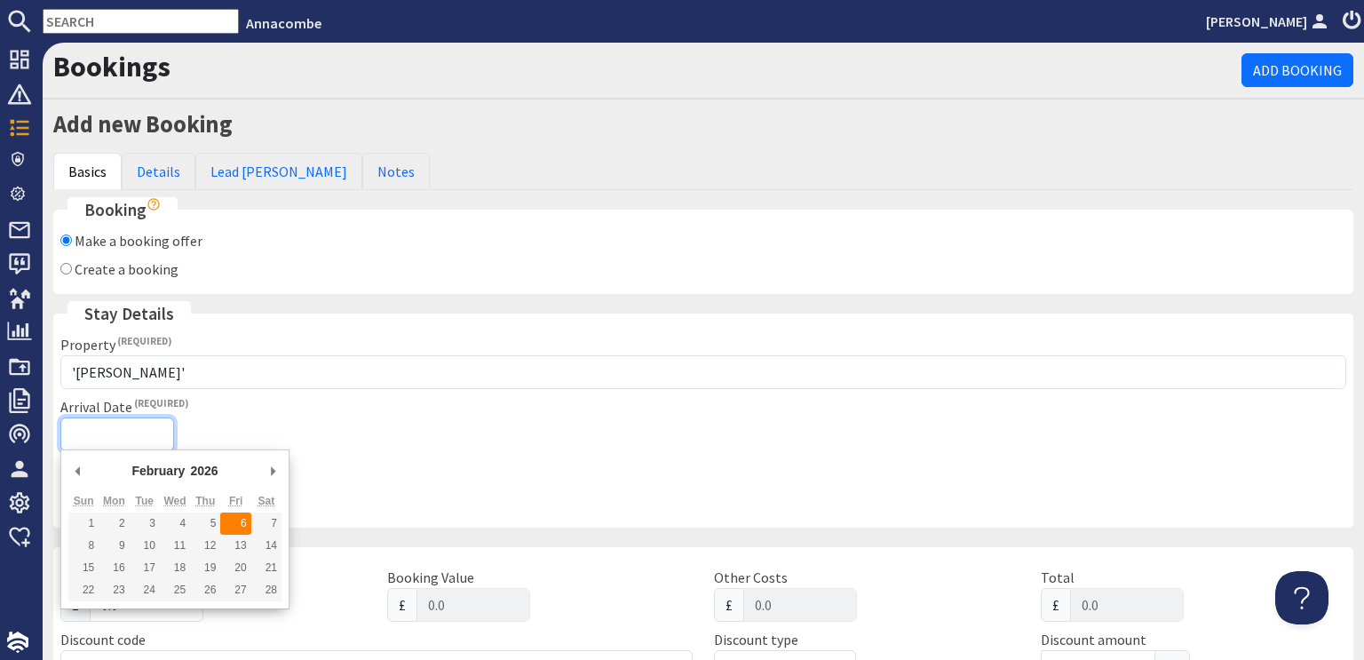
type input "[DATE]"
type input "[DATE]T23:59:59"
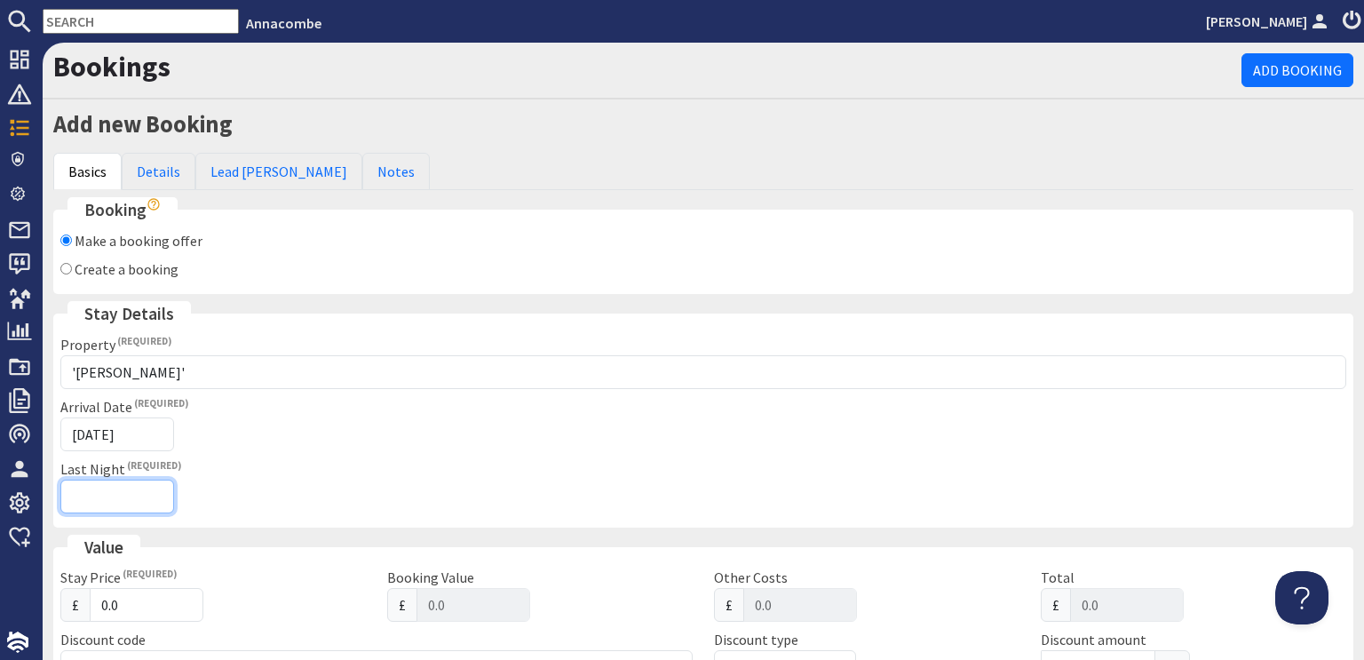
click at [150, 489] on input "Last Night" at bounding box center [117, 497] width 114 height 34
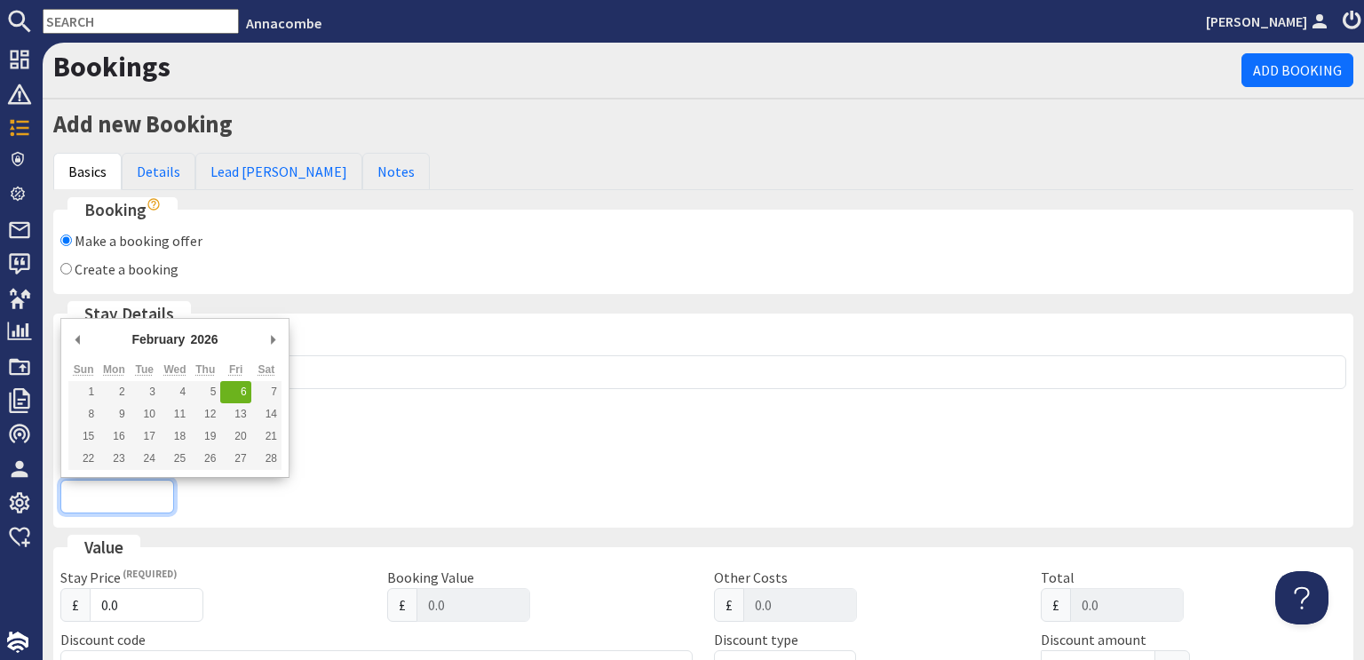
click at [149, 498] on input "Last Night" at bounding box center [117, 497] width 114 height 34
type input "[DATE]"
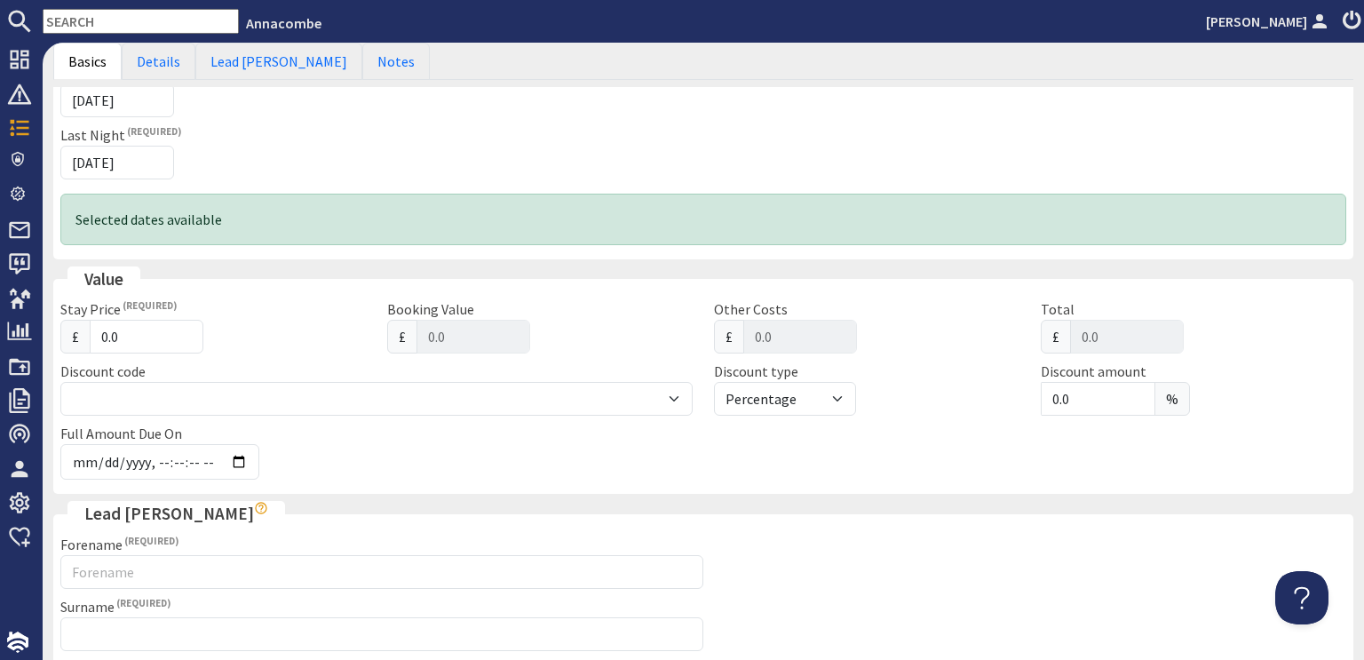
scroll to position [355, 0]
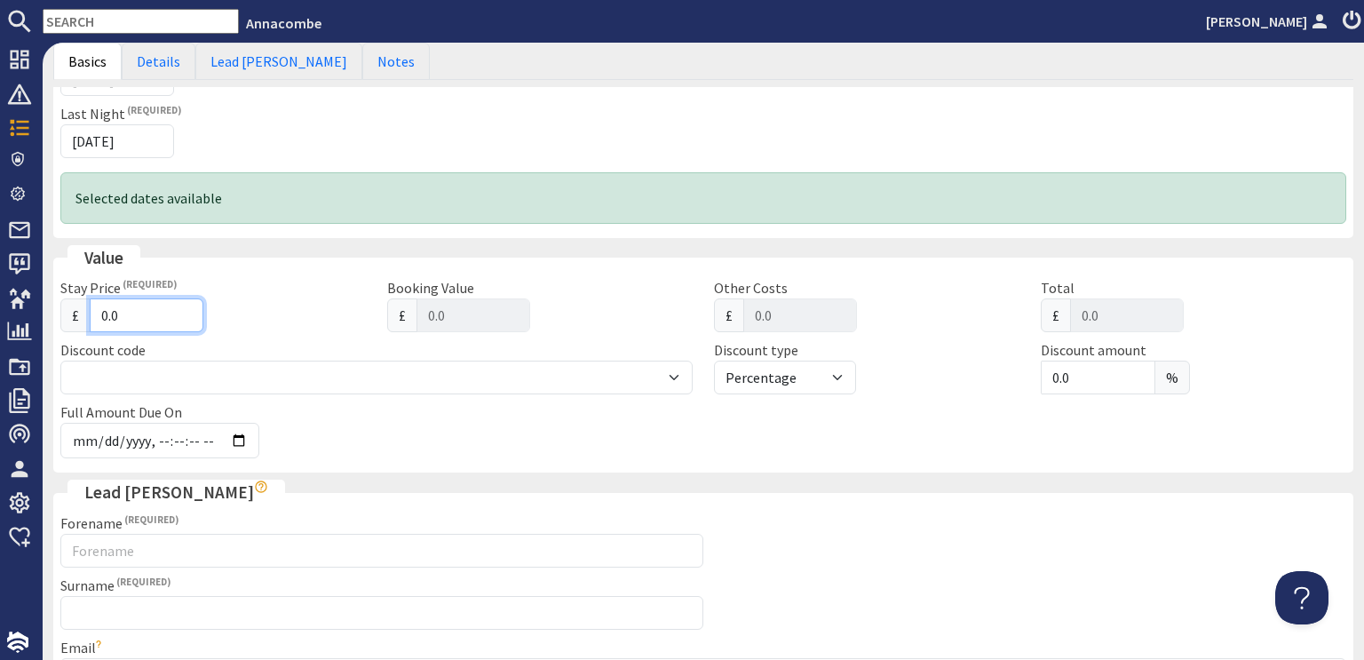
click at [103, 313] on input "0.0" at bounding box center [147, 315] width 114 height 34
type input "1.0"
type input "1"
type input "1.00"
type input "11.0"
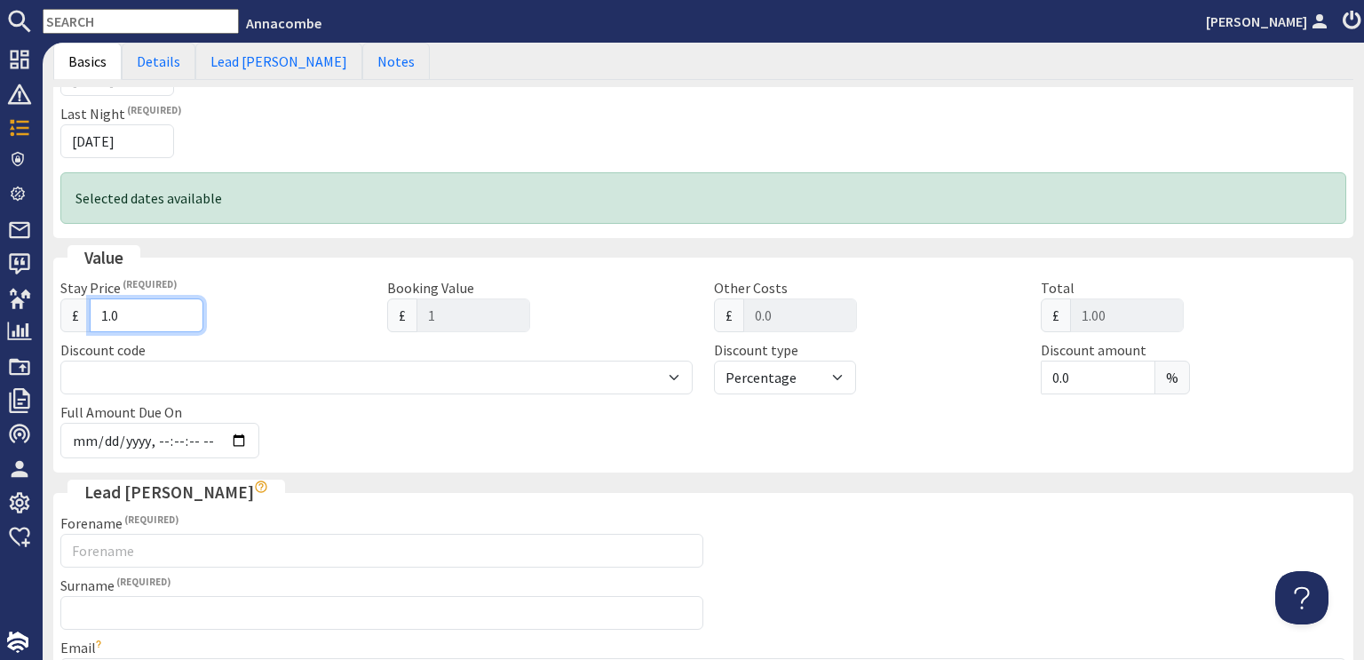
type input "11"
type input "11.00"
type input "115.0"
type input "115"
type input "115.00"
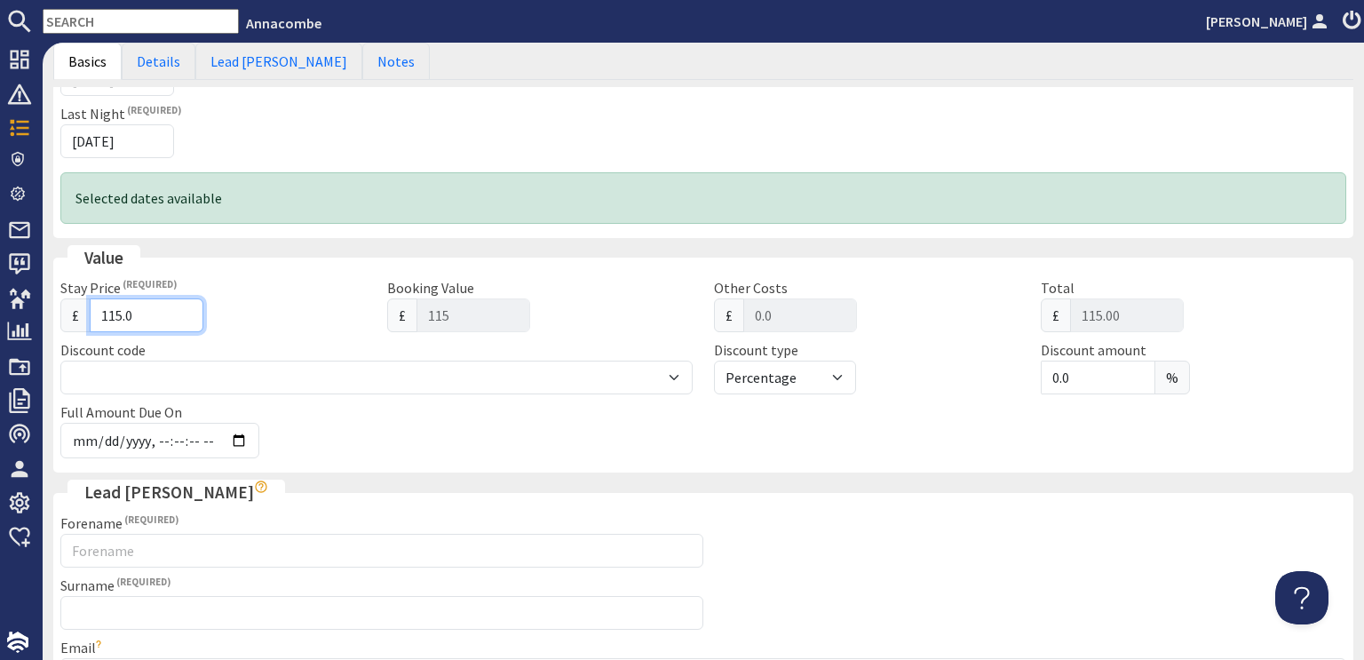
type input "1155.0"
type input "1155"
type input "1155.00"
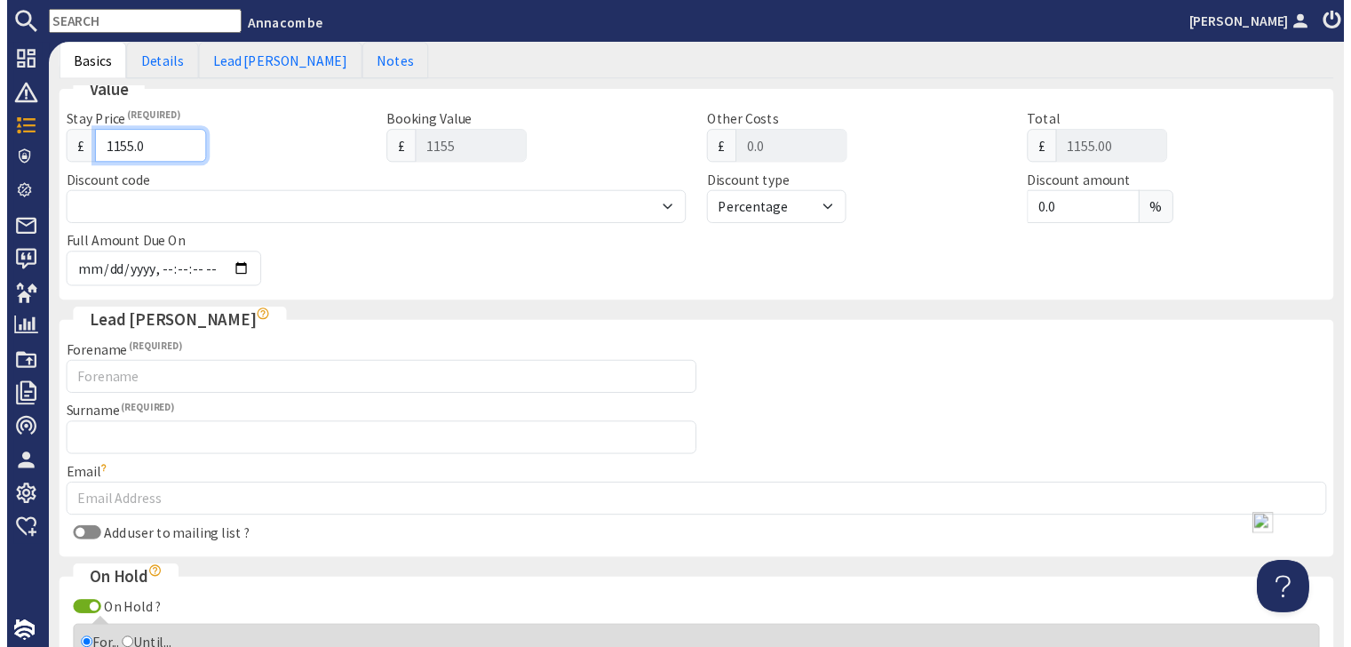
scroll to position [533, 0]
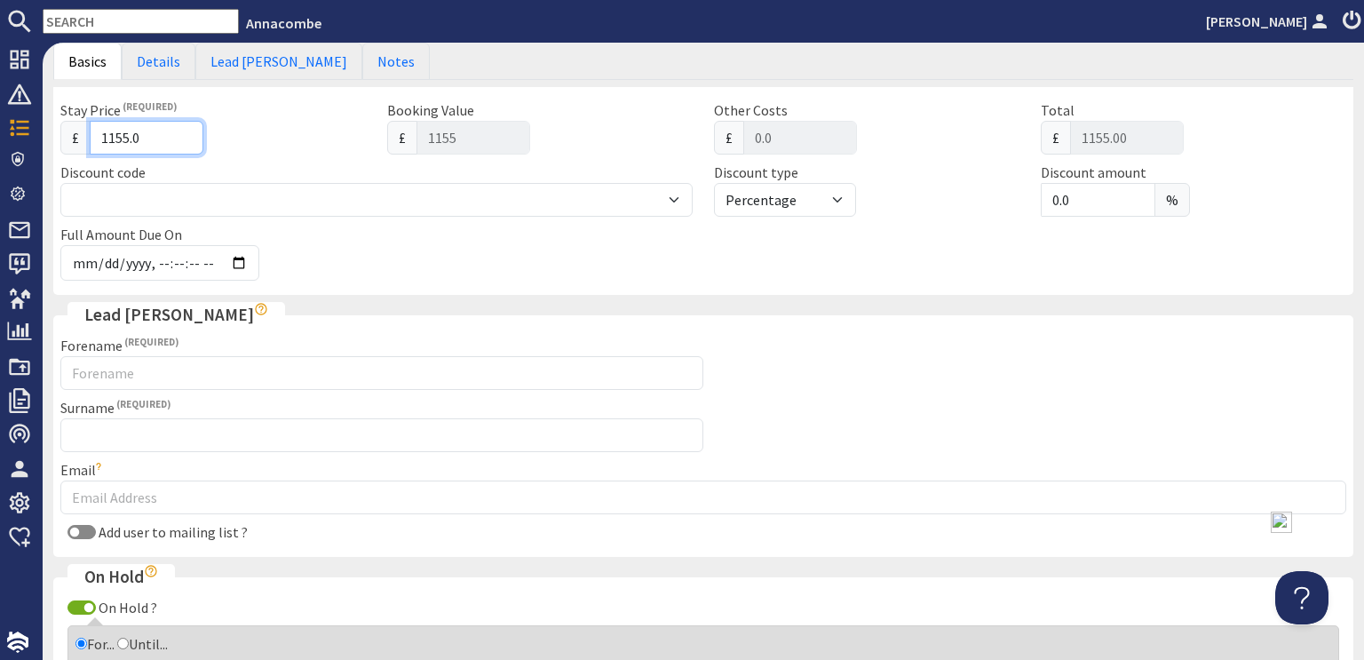
type input "1155.0"
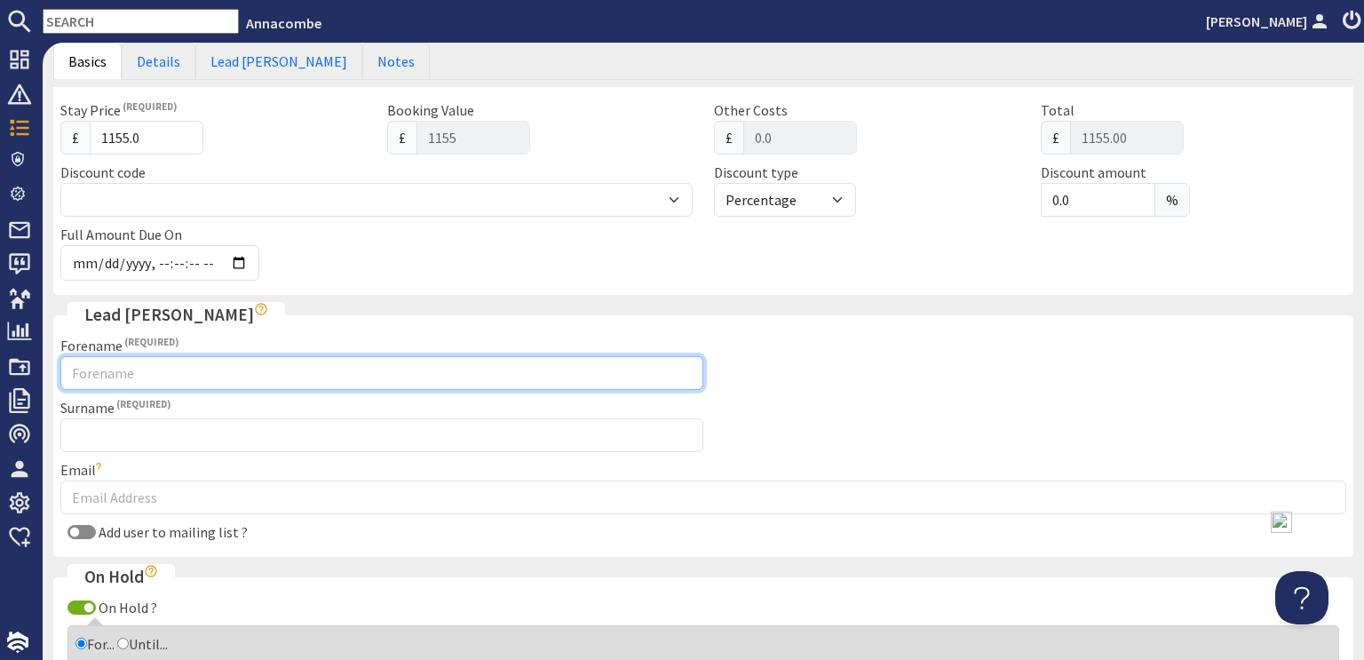
drag, startPoint x: 89, startPoint y: 367, endPoint x: 91, endPoint y: 379, distance: 12.6
click at [89, 367] on input "Forename" at bounding box center [381, 373] width 643 height 34
type input "[PERSON_NAME]"
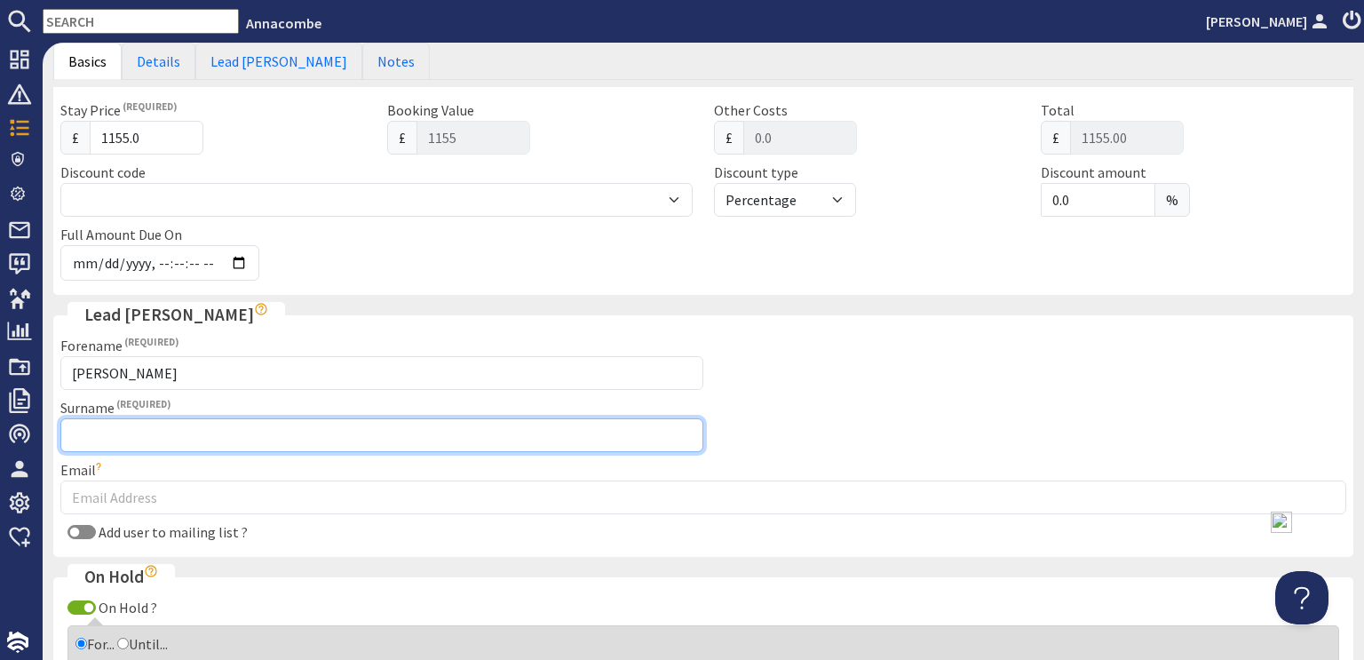
click at [412, 436] on input "Surname" at bounding box center [381, 435] width 643 height 34
type input "[PERSON_NAME]"
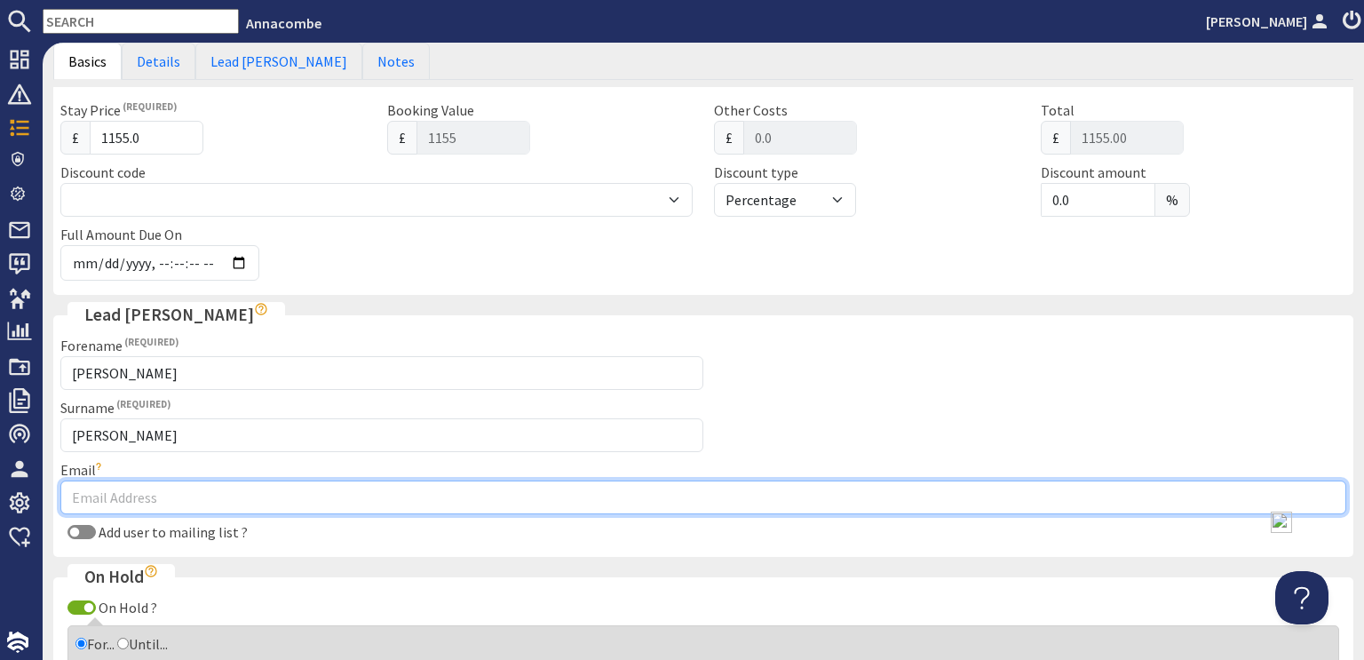
click at [310, 504] on input "Email" at bounding box center [703, 497] width 1286 height 34
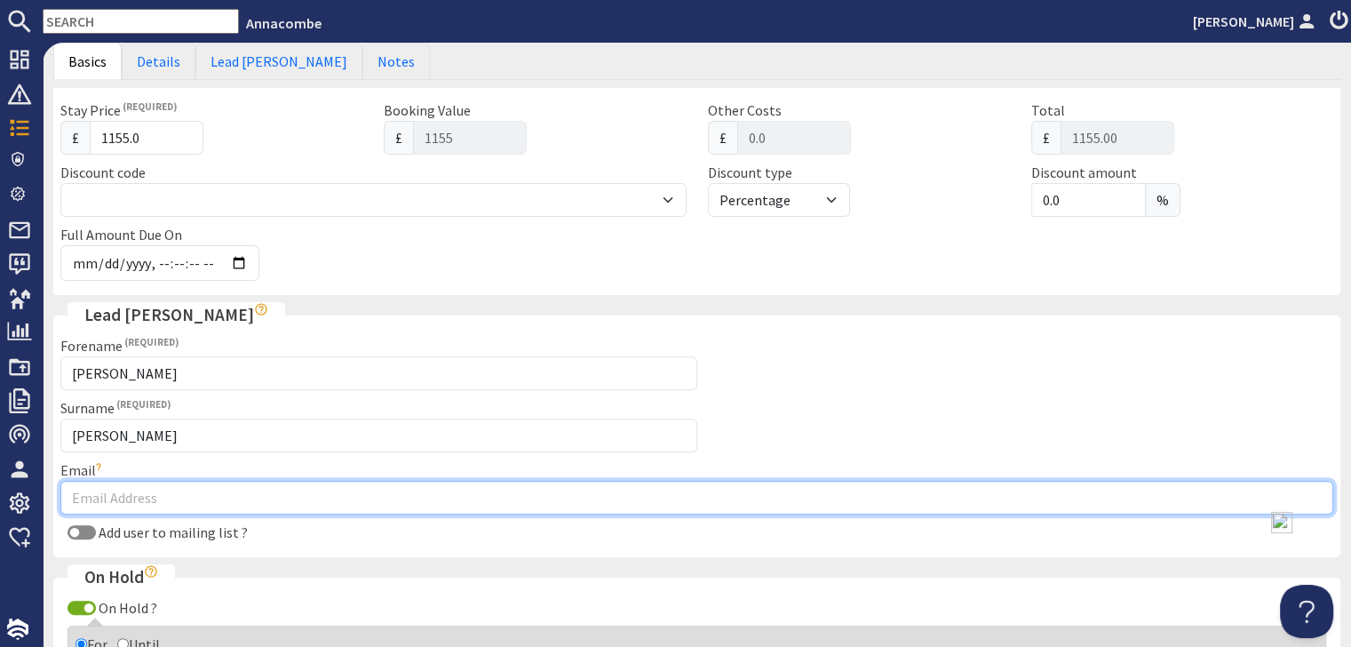
click at [124, 494] on input "Email" at bounding box center [696, 497] width 1273 height 34
paste input "[EMAIL_ADDRESS][DOMAIN_NAME]"
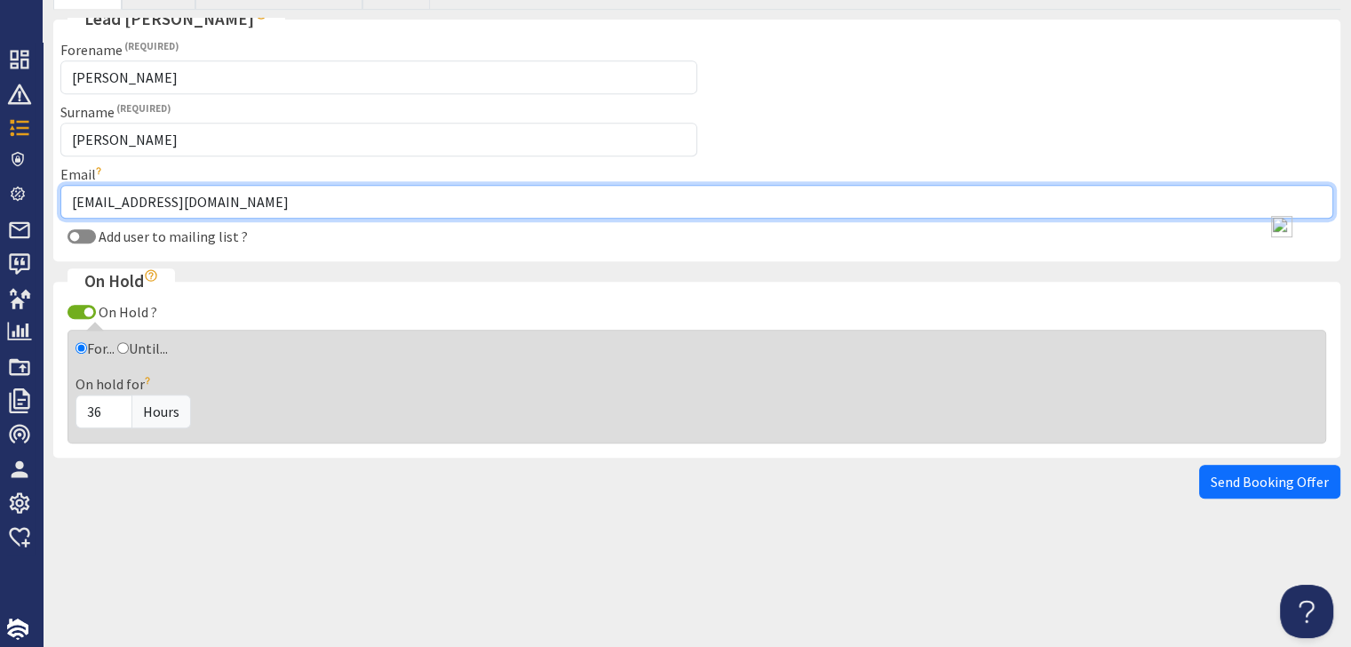
scroll to position [92, 0]
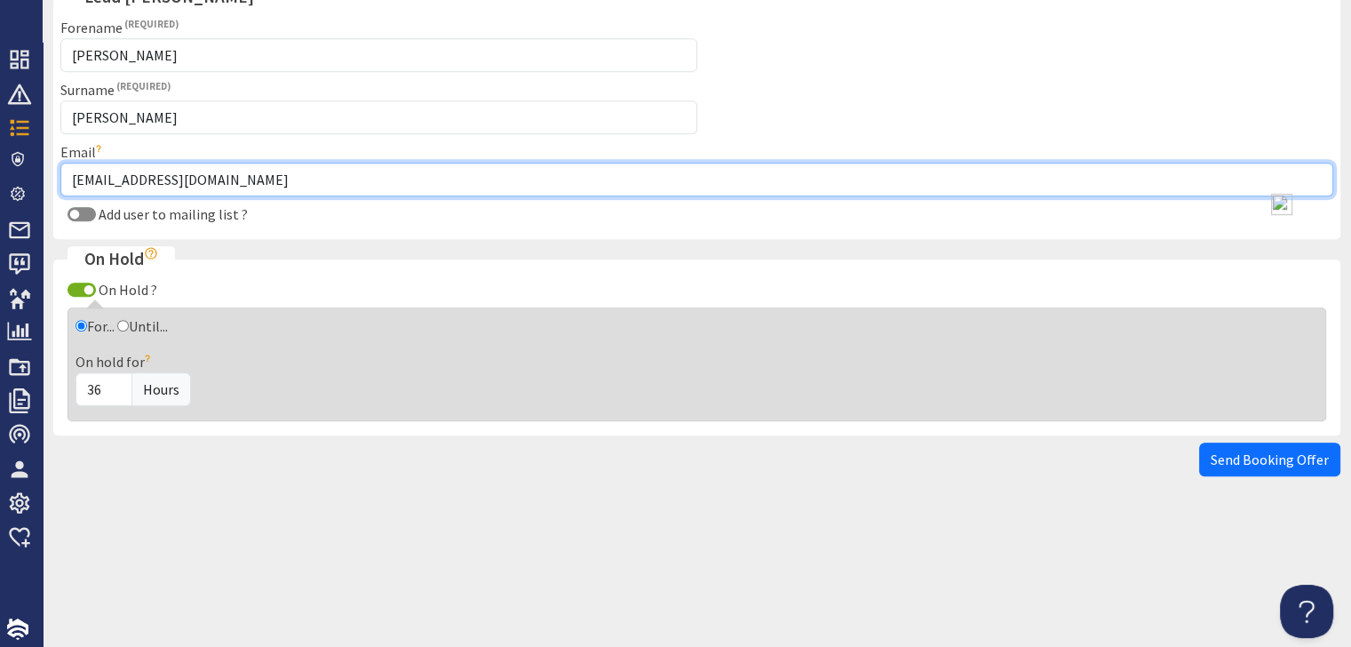
type input "[EMAIL_ADDRESS][DOMAIN_NAME]"
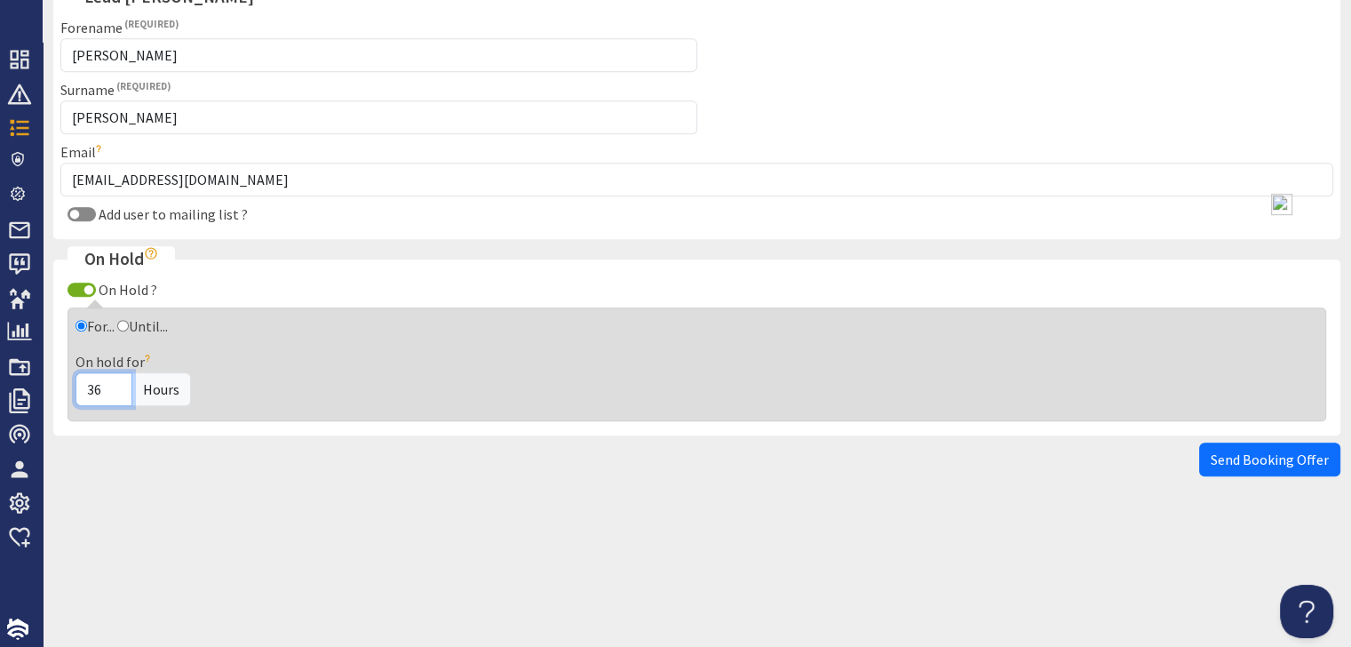
drag, startPoint x: 105, startPoint y: 385, endPoint x: 78, endPoint y: 385, distance: 26.6
click at [78, 385] on input "36" at bounding box center [103, 389] width 57 height 34
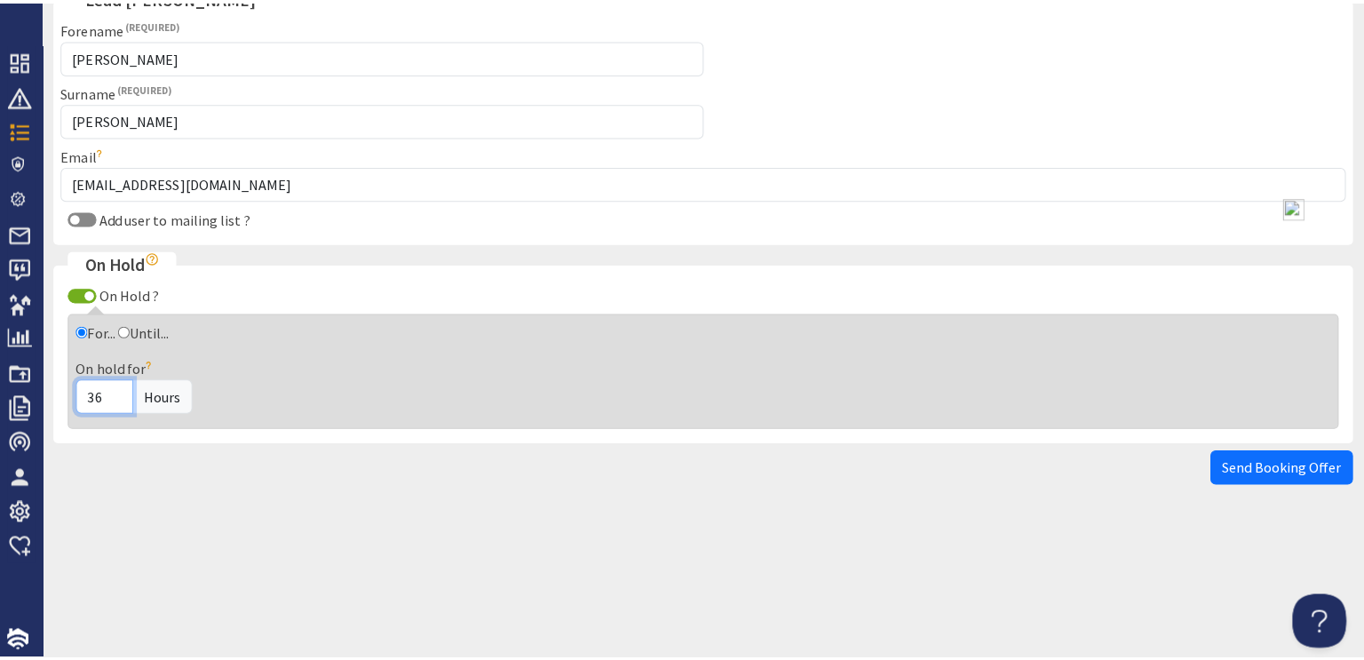
scroll to position [0, 0]
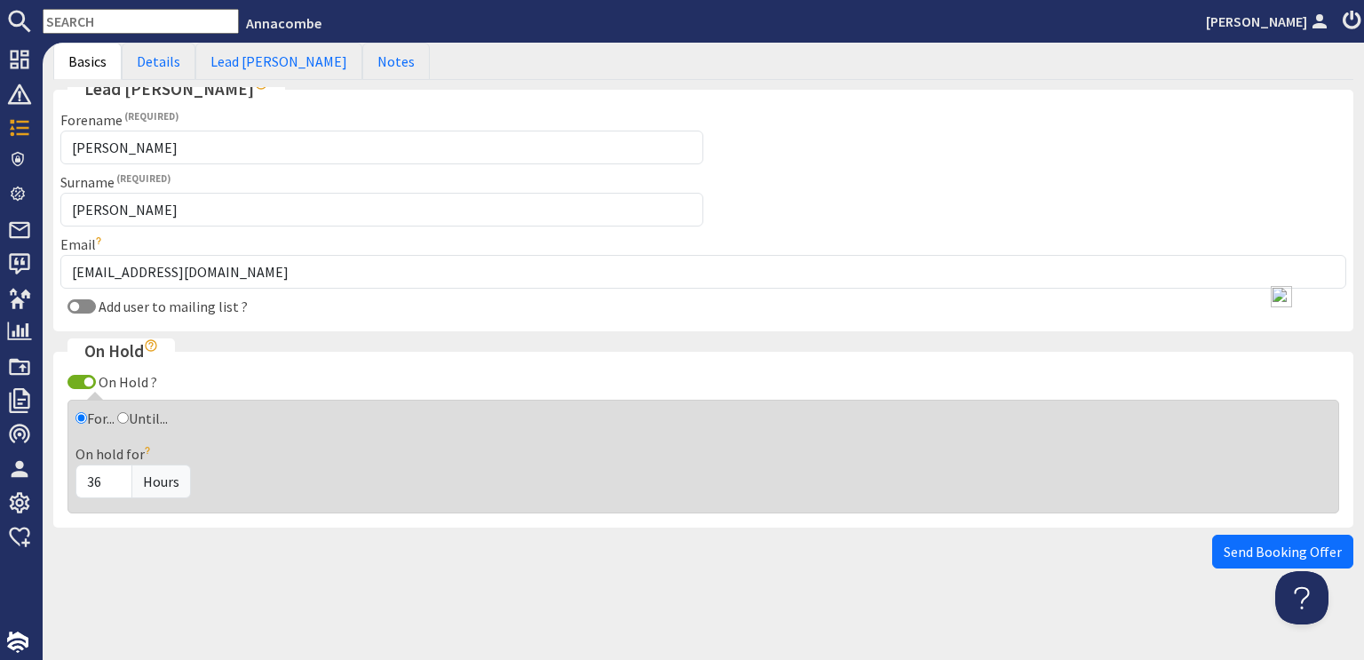
click at [159, 472] on span "Hours" at bounding box center [161, 482] width 60 height 34
click at [175, 483] on span "Hours" at bounding box center [161, 482] width 60 height 34
drag, startPoint x: 101, startPoint y: 470, endPoint x: 65, endPoint y: 475, distance: 36.8
click at [65, 475] on div "On hold for 36 Hours A booking offer will hold the dates for the hours selected…" at bounding box center [703, 470] width 1277 height 55
click at [328, 443] on div "On hold for 72 Hours" at bounding box center [703, 470] width 1256 height 55
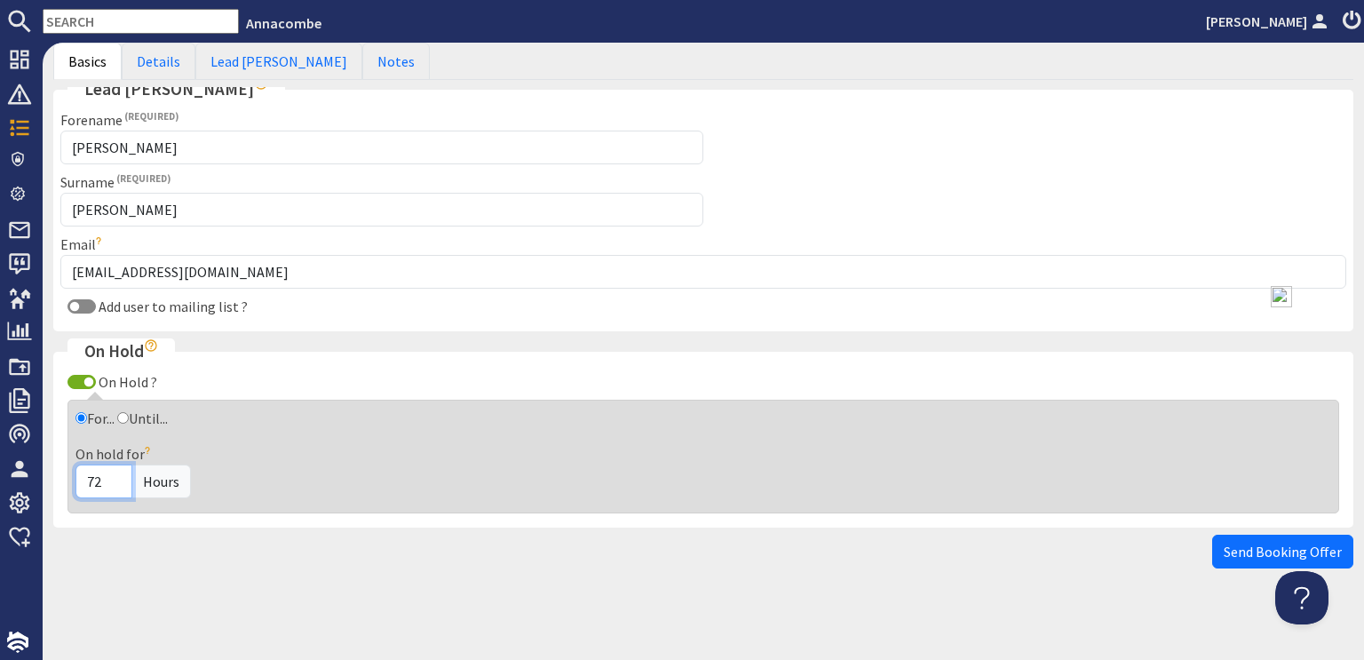
drag, startPoint x: 89, startPoint y: 477, endPoint x: 98, endPoint y: 471, distance: 10.8
click at [98, 471] on input "72" at bounding box center [103, 482] width 57 height 34
click at [400, 465] on div "4 Hours" at bounding box center [703, 482] width 1256 height 34
drag, startPoint x: 107, startPoint y: 475, endPoint x: 56, endPoint y: 480, distance: 50.9
click at [56, 480] on fieldset "On Hold On Hold ? For... Until... Hold Until A booking offer will hold the date…" at bounding box center [703, 432] width 1300 height 189
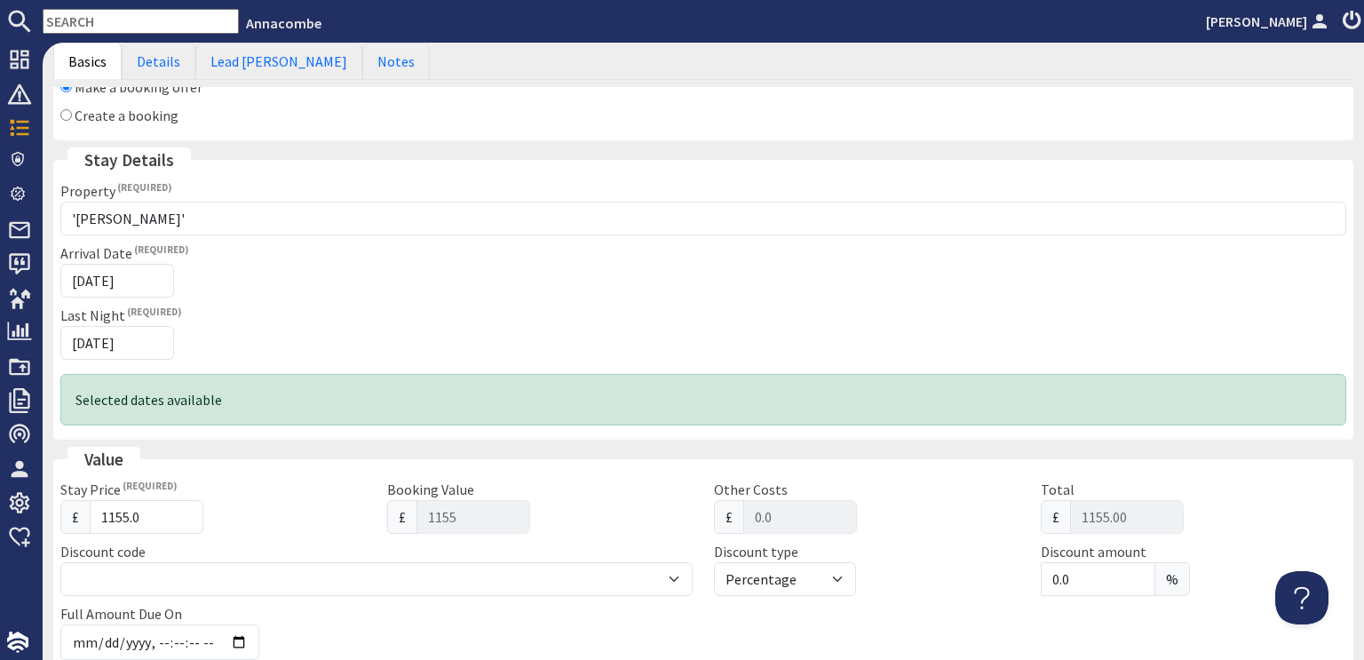
scroll to position [48, 0]
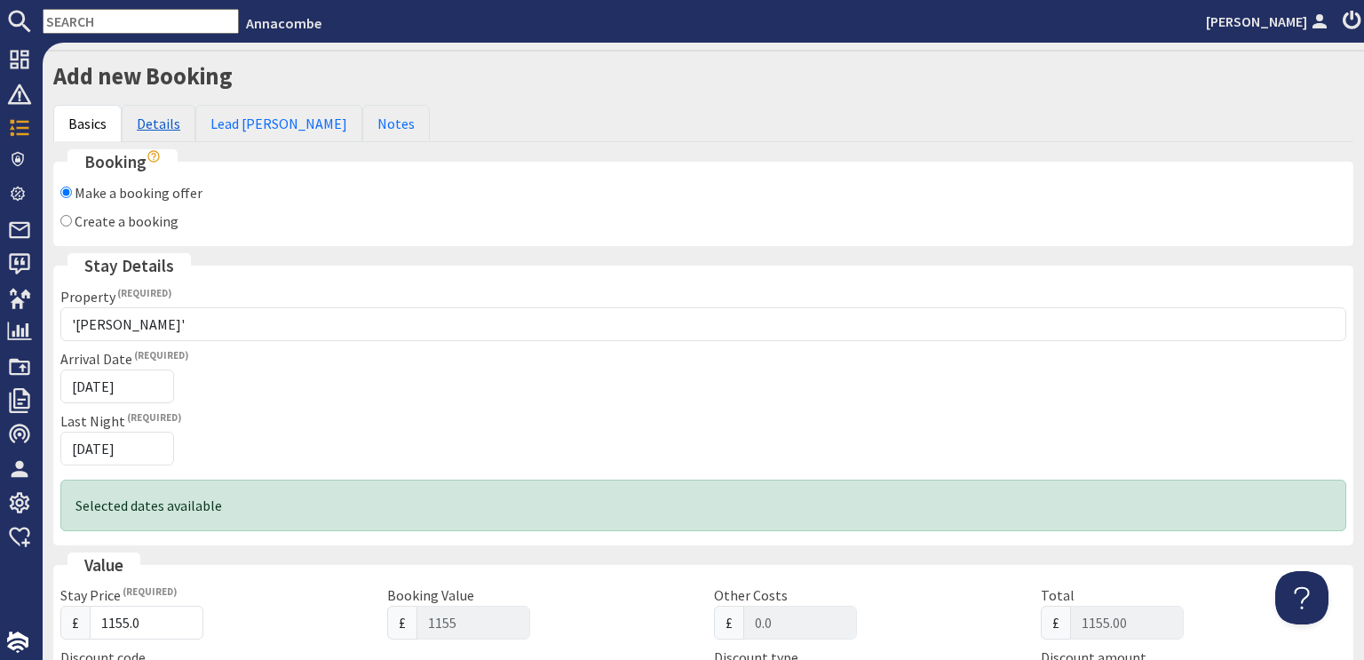
type input "72"
click at [153, 124] on link "Details" at bounding box center [159, 123] width 74 height 37
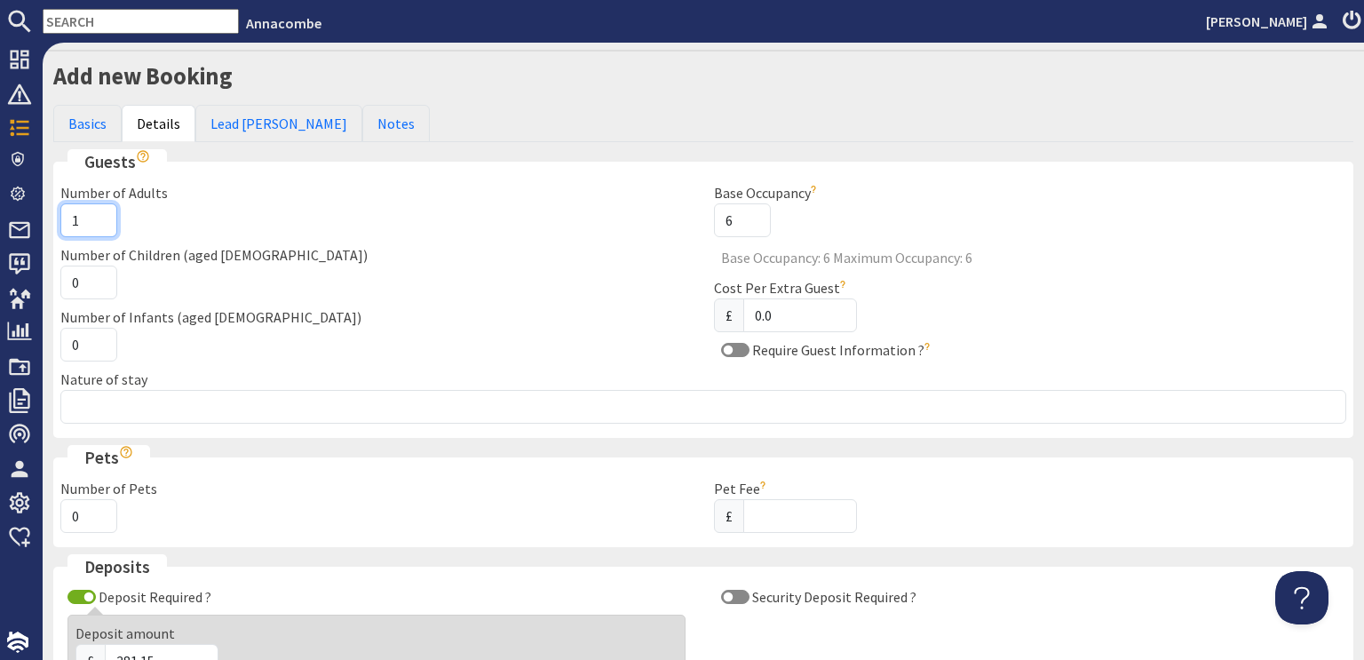
click at [102, 218] on input "1" at bounding box center [88, 220] width 57 height 34
type input "2"
click at [97, 214] on input "2" at bounding box center [88, 220] width 57 height 34
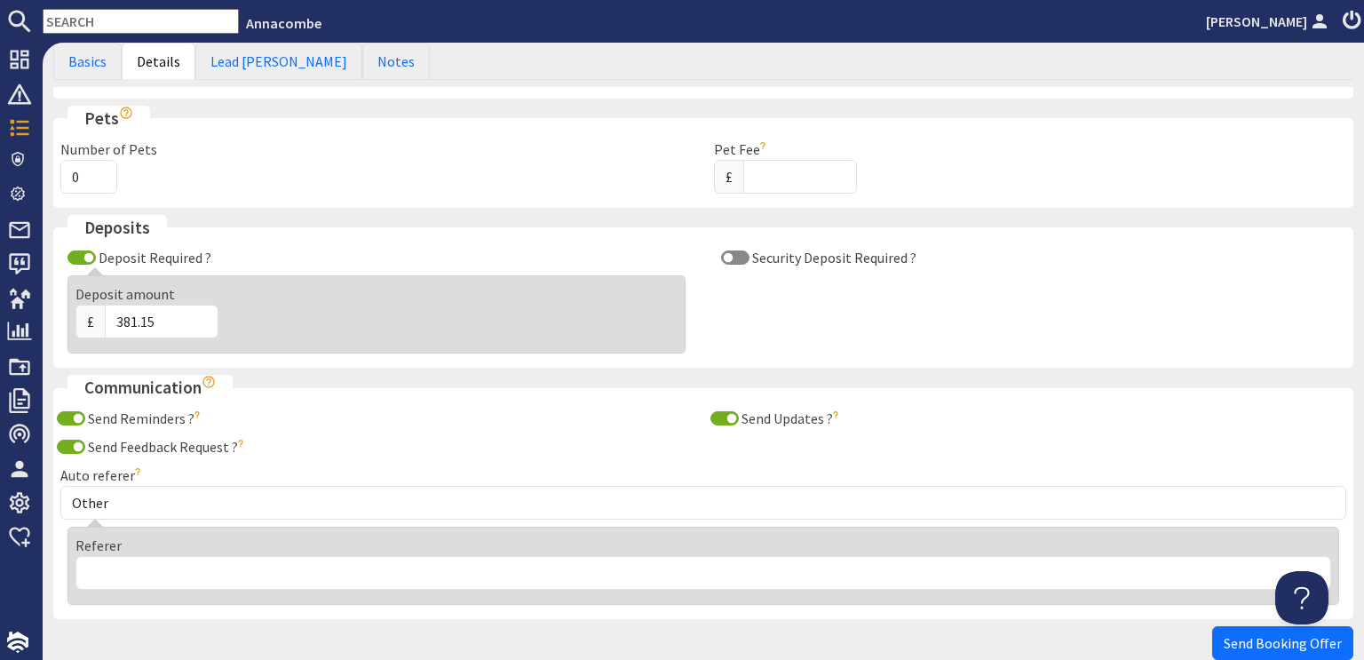
scroll to position [403, 0]
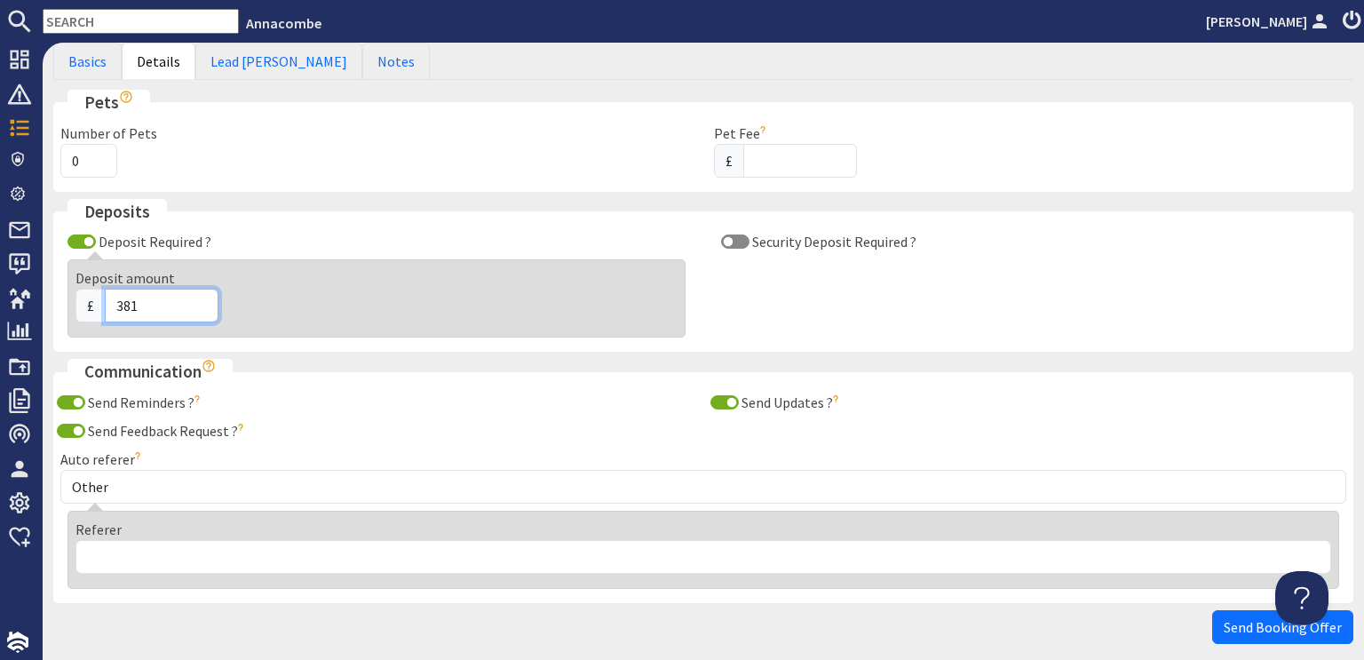
click at [199, 309] on input "381" at bounding box center [162, 306] width 114 height 34
click at [199, 309] on input "380" at bounding box center [162, 306] width 114 height 34
click at [135, 301] on input "380" at bounding box center [162, 306] width 114 height 34
type input "385"
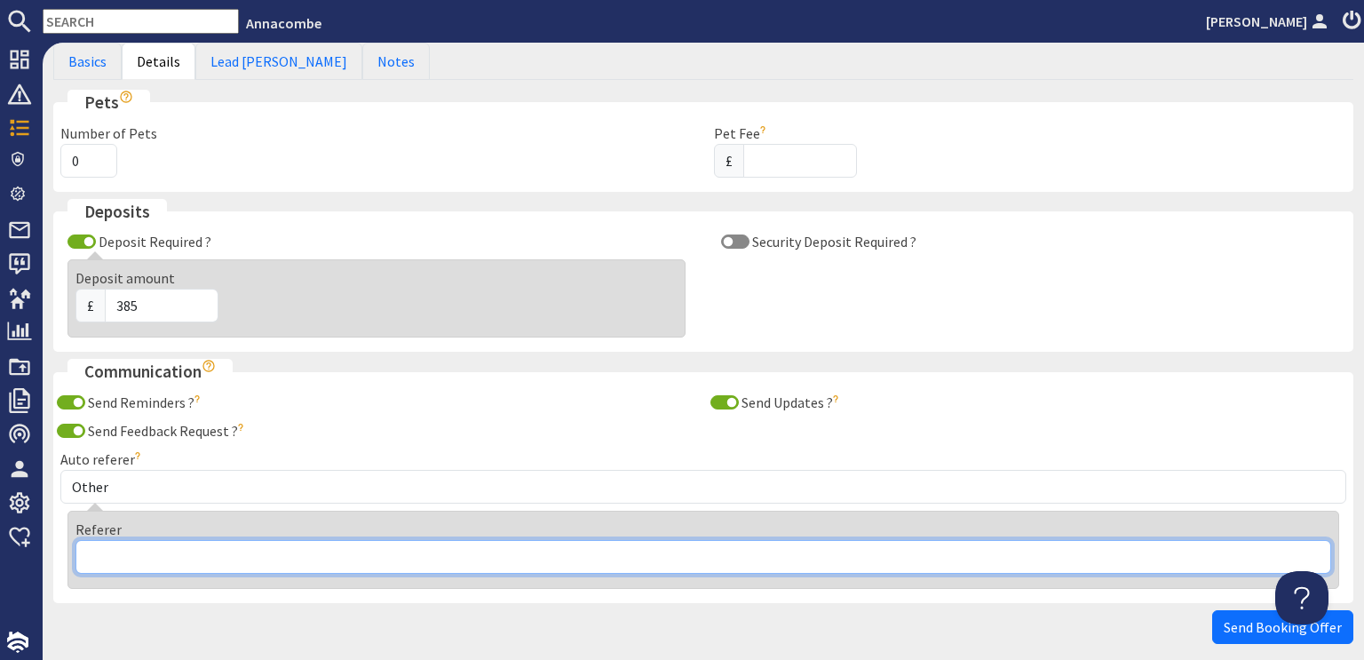
drag, startPoint x: 91, startPoint y: 552, endPoint x: 99, endPoint y: 562, distance: 13.3
click at [91, 552] on input "Referer" at bounding box center [703, 557] width 1256 height 34
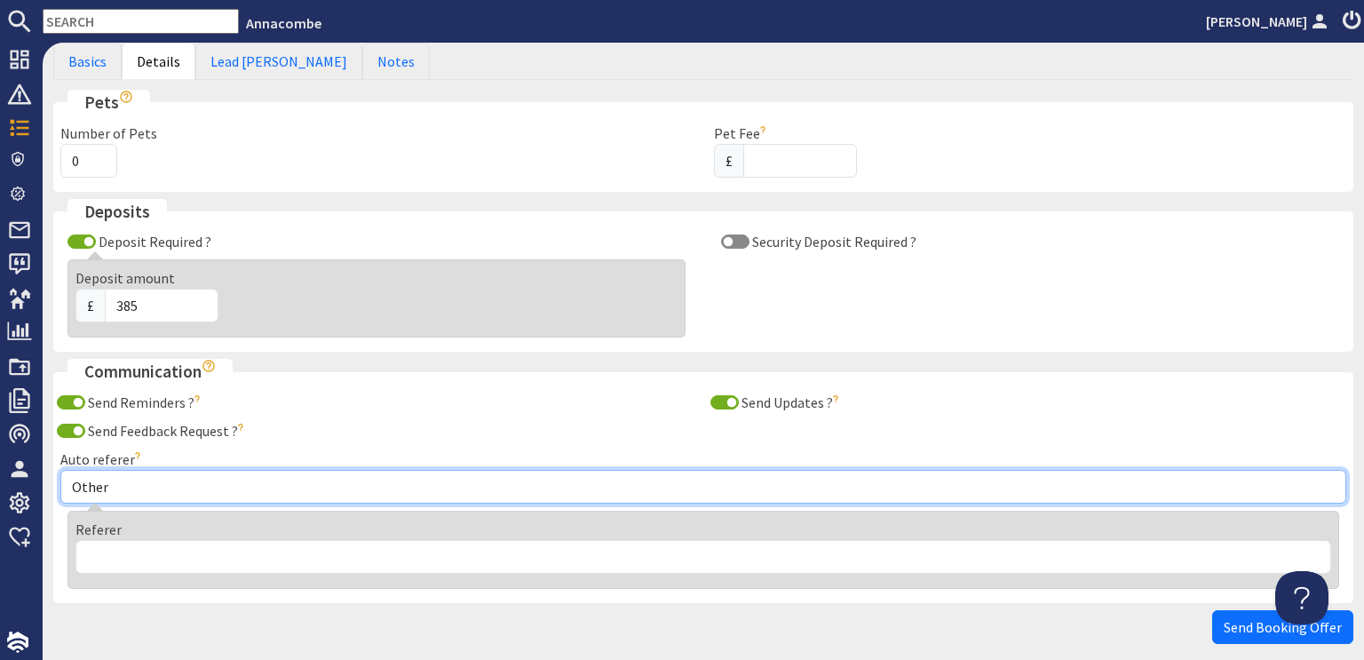
click at [117, 483] on select "Other Aber Cottage and Retreat Abritel Airbnb [PERSON_NAME] House A Moment Of S…" at bounding box center [703, 487] width 1286 height 34
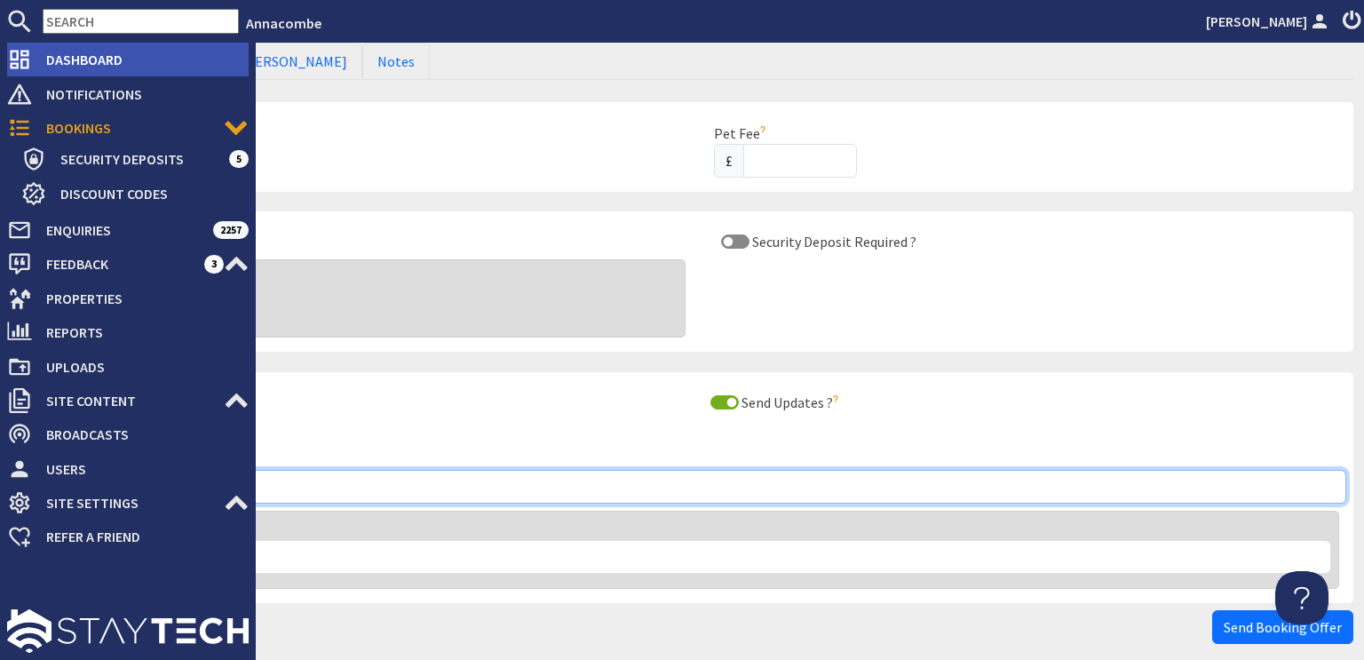
select select "255"
click at [60, 470] on select "Other Aber Cottage and Retreat Abritel Airbnb [PERSON_NAME] House A Moment Of S…" at bounding box center [703, 487] width 1286 height 34
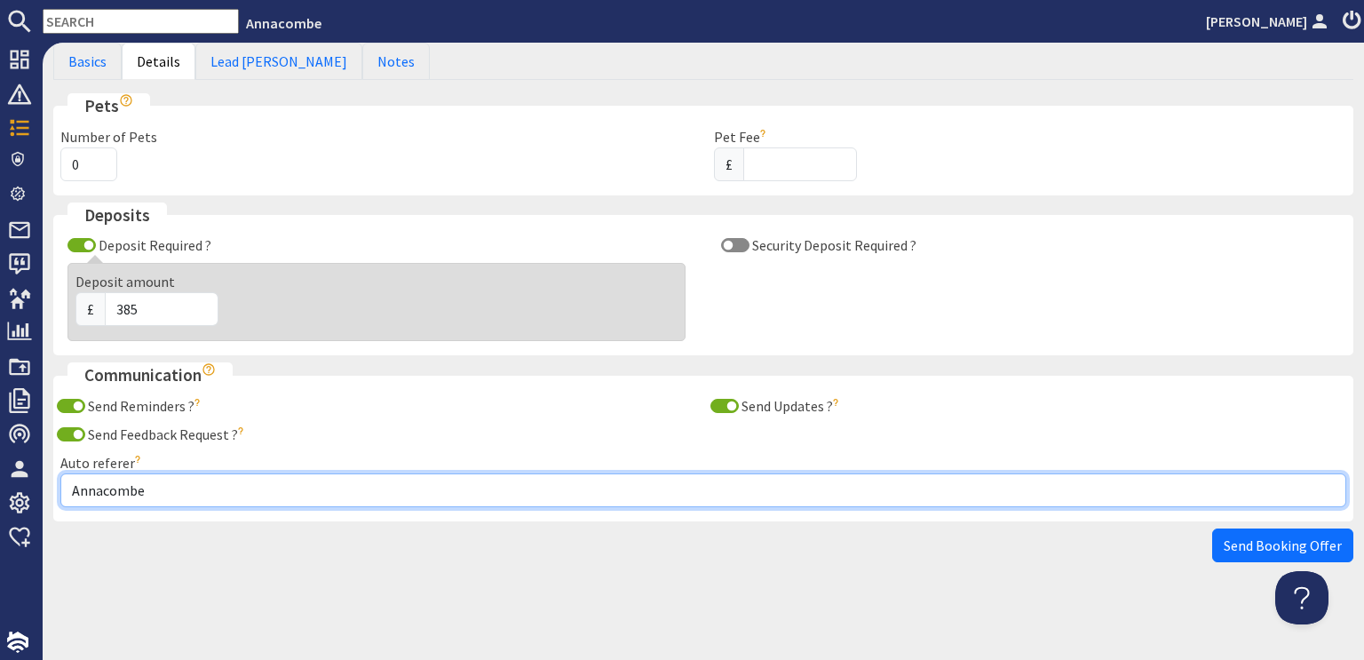
scroll to position [395, 0]
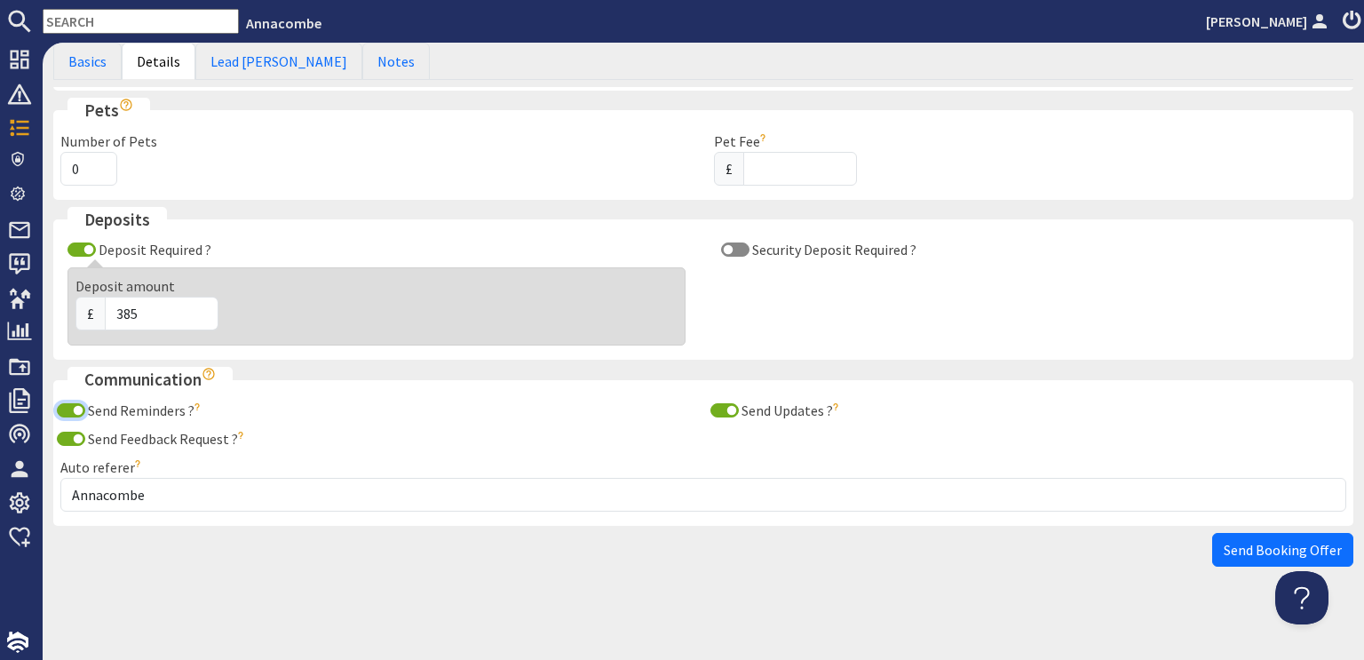
click at [72, 408] on input "Send Reminders ?" at bounding box center [71, 410] width 28 height 14
checkbox input "false"
click at [723, 408] on input "Send Updates ?" at bounding box center [725, 410] width 28 height 14
checkbox input "false"
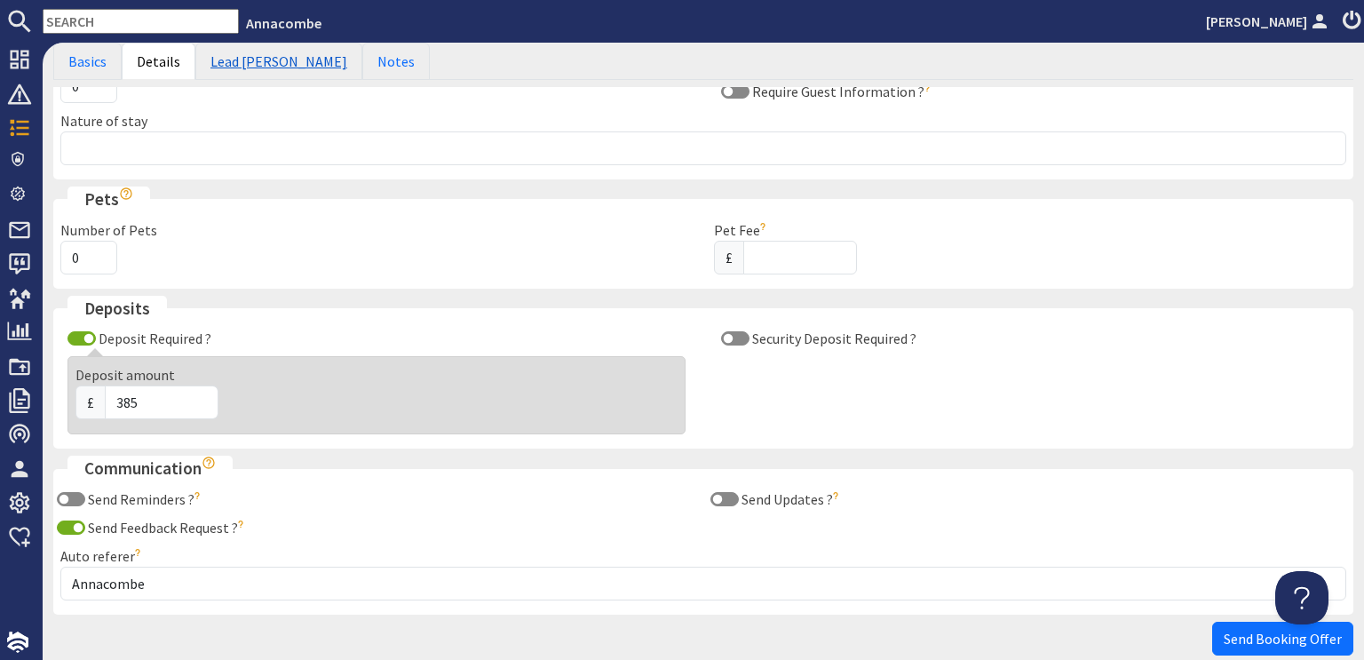
click at [245, 63] on link "Lead [PERSON_NAME]" at bounding box center [278, 61] width 167 height 37
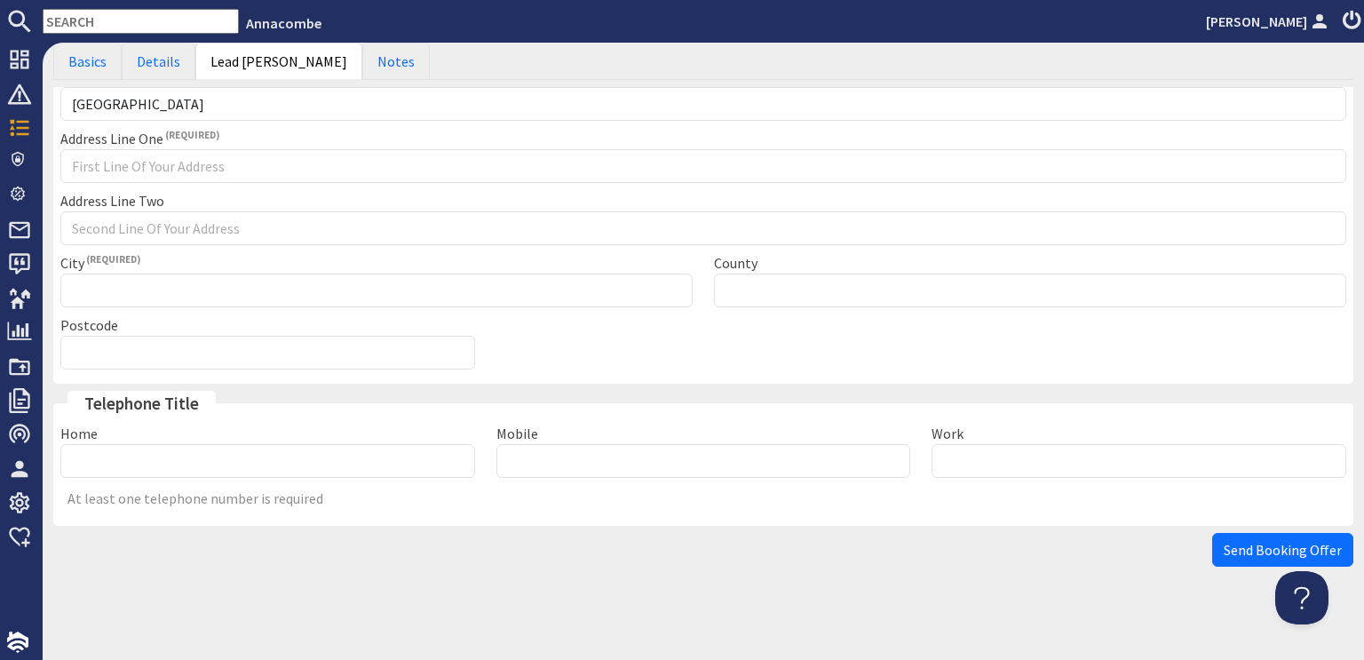
scroll to position [0, 0]
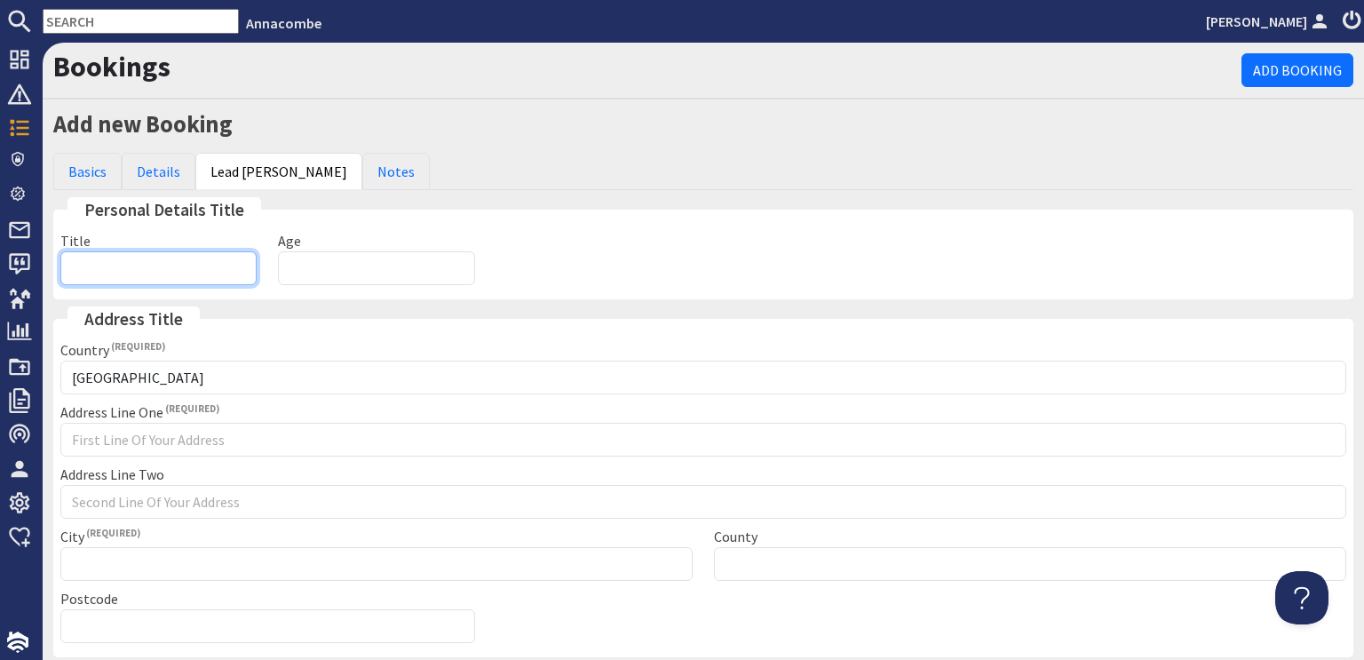
click at [110, 264] on input "Title" at bounding box center [158, 268] width 196 height 34
click at [115, 255] on input "Title" at bounding box center [158, 268] width 196 height 34
type input "s"
drag, startPoint x: 71, startPoint y: 267, endPoint x: 82, endPoint y: 267, distance: 10.7
click at [82, 267] on input "s" at bounding box center [158, 268] width 196 height 34
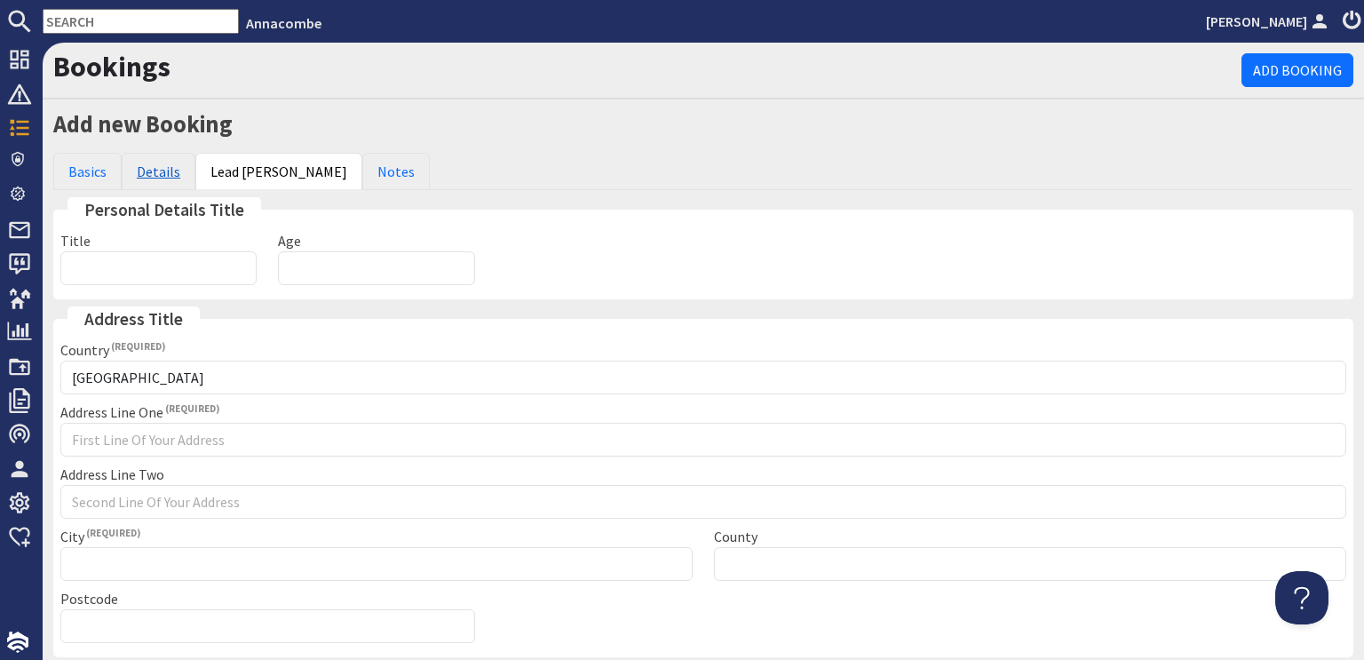
click at [159, 171] on link "Details" at bounding box center [159, 171] width 74 height 37
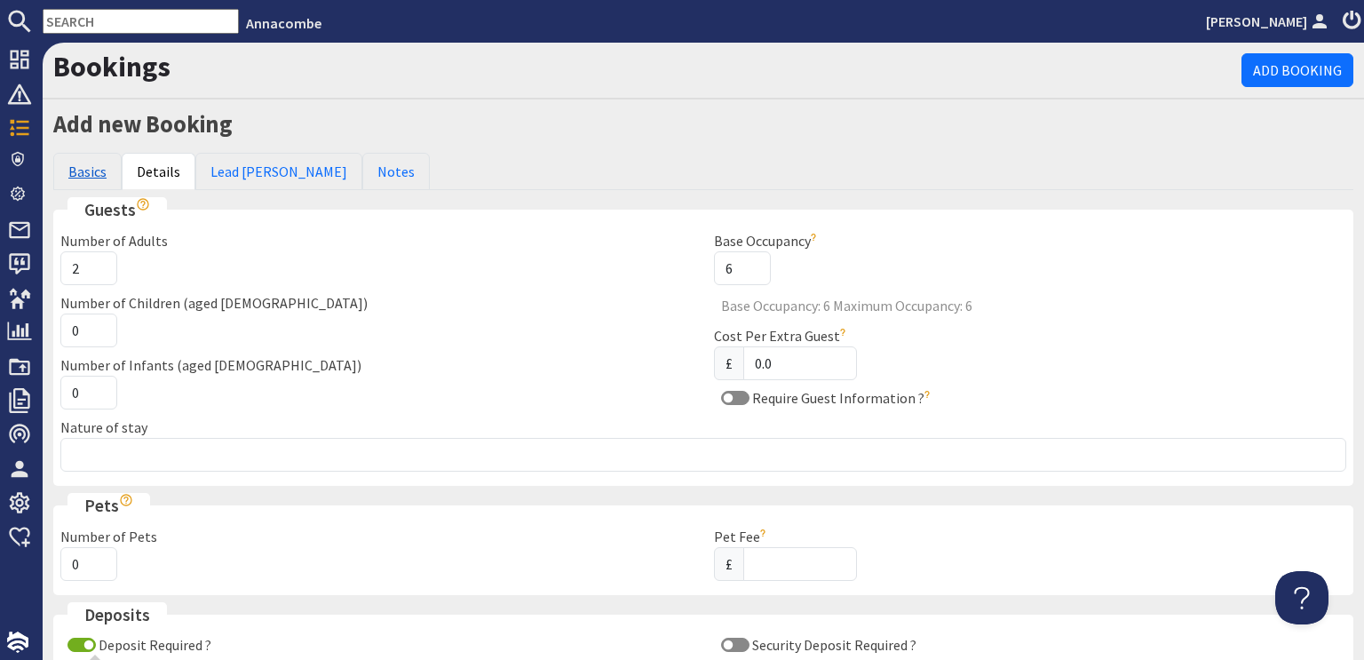
click at [75, 174] on link "Basics" at bounding box center [87, 171] width 68 height 37
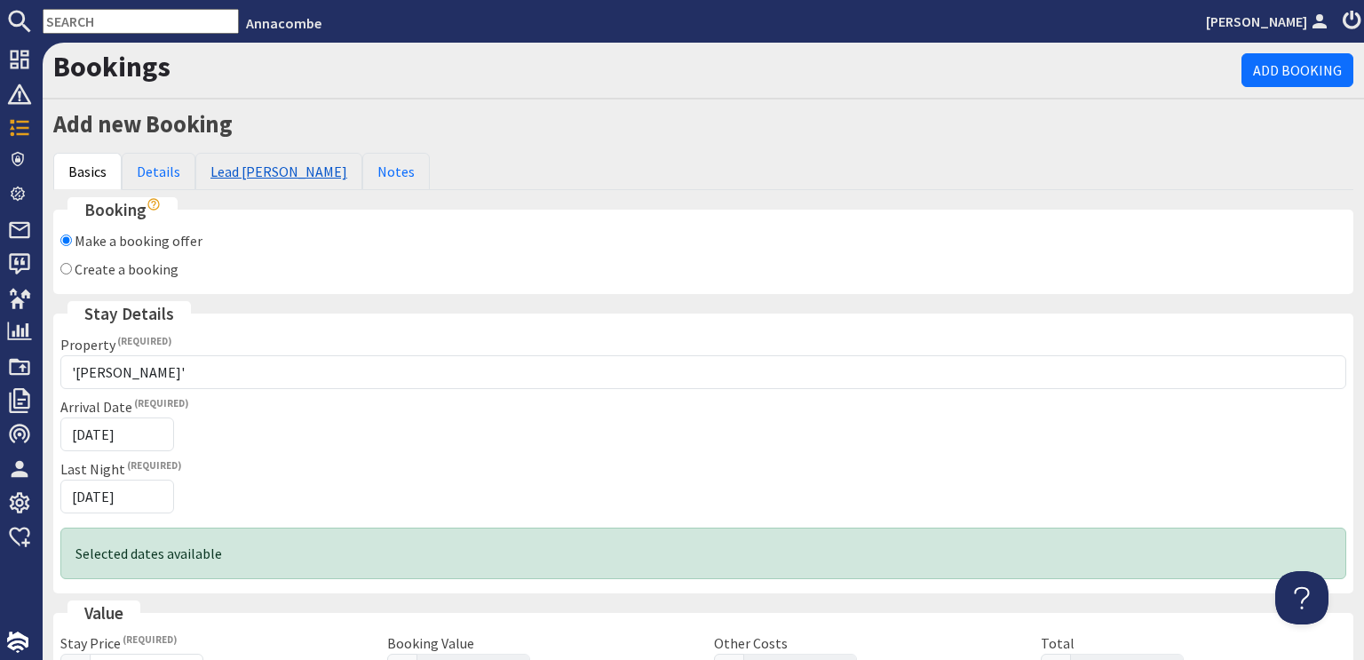
click at [251, 173] on link "Lead [PERSON_NAME]" at bounding box center [278, 171] width 167 height 37
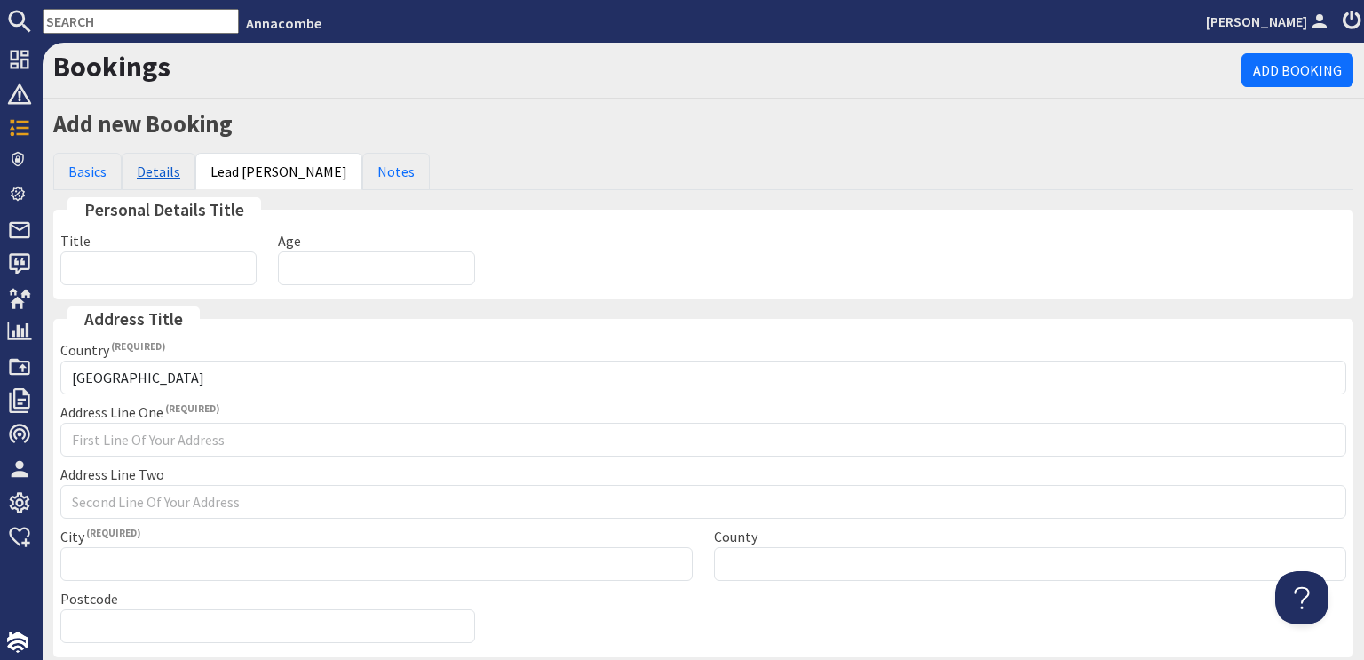
click at [162, 177] on link "Details" at bounding box center [159, 171] width 74 height 37
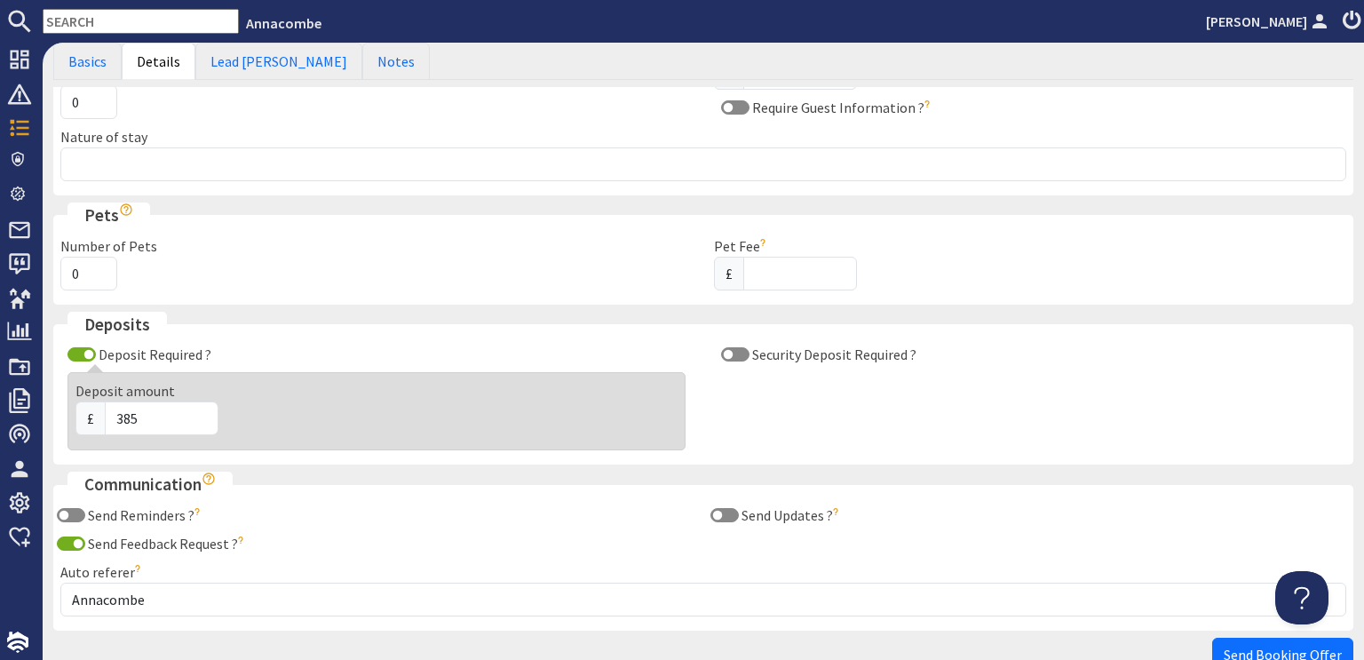
scroll to position [40, 0]
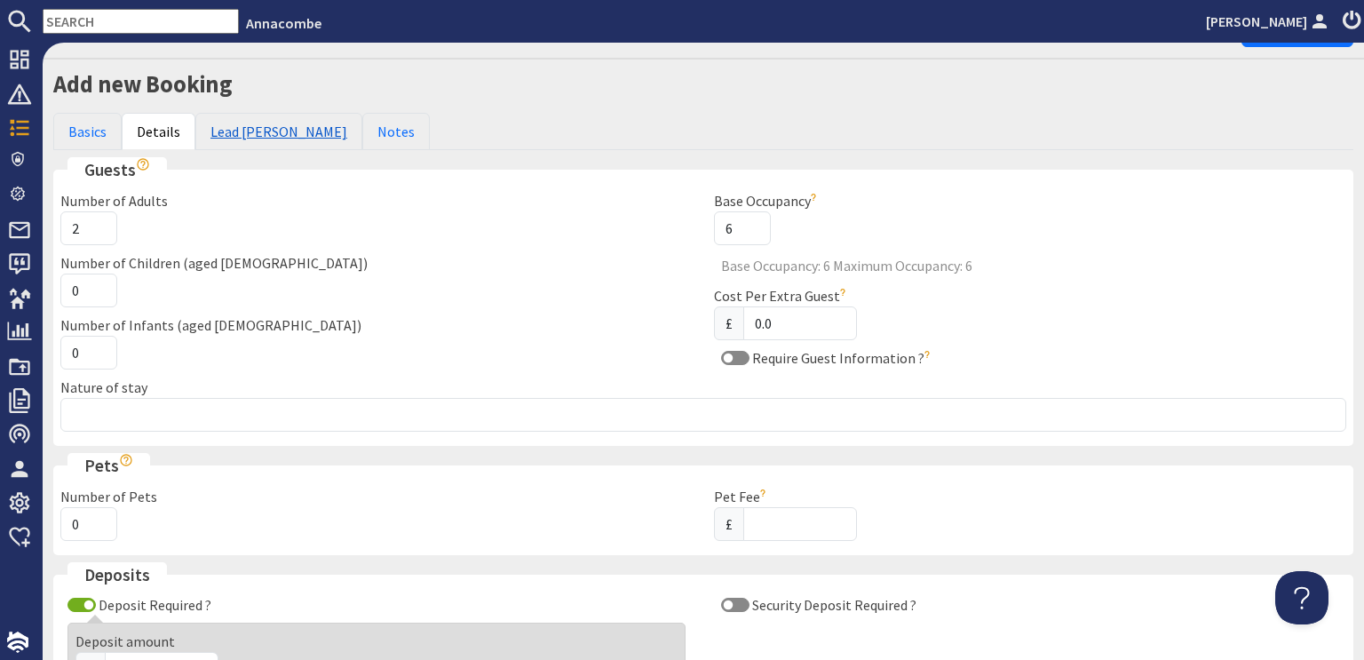
click at [240, 134] on link "Lead [PERSON_NAME]" at bounding box center [278, 131] width 167 height 37
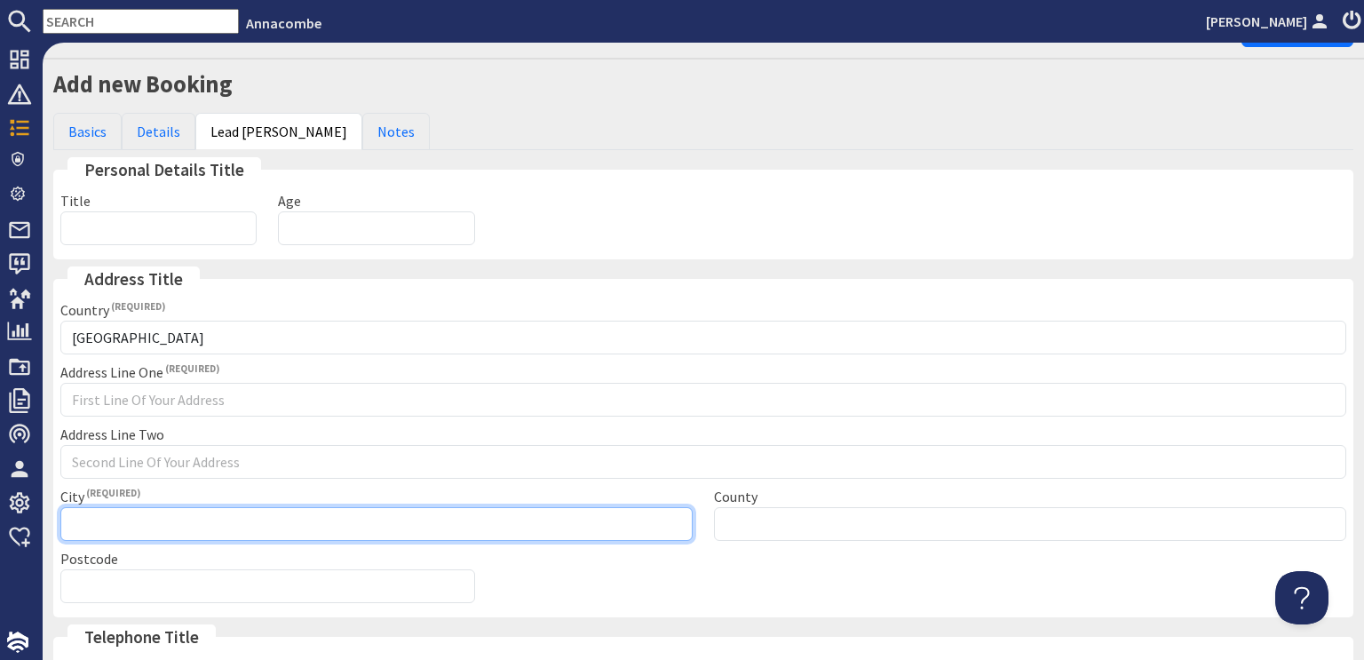
click at [90, 525] on input "City" at bounding box center [376, 524] width 632 height 34
type input "Ashburton"
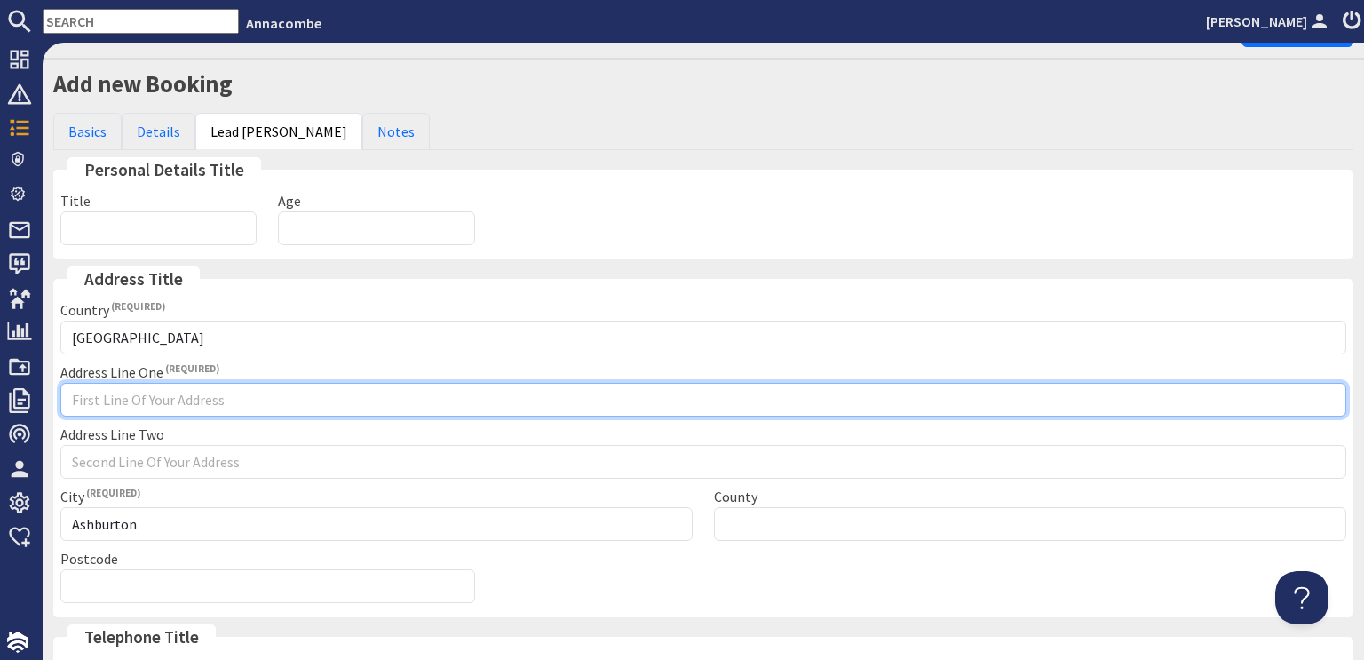
click at [66, 399] on input "Address Line One" at bounding box center [703, 400] width 1286 height 34
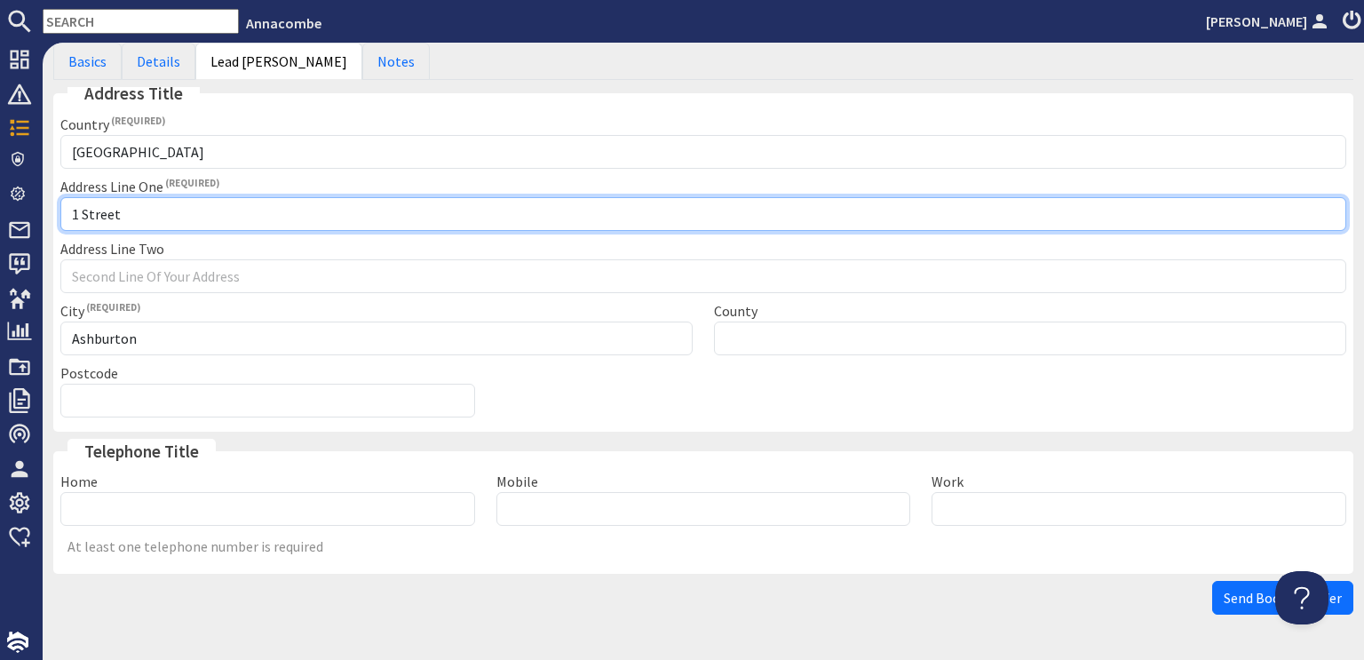
scroll to position [274, 0]
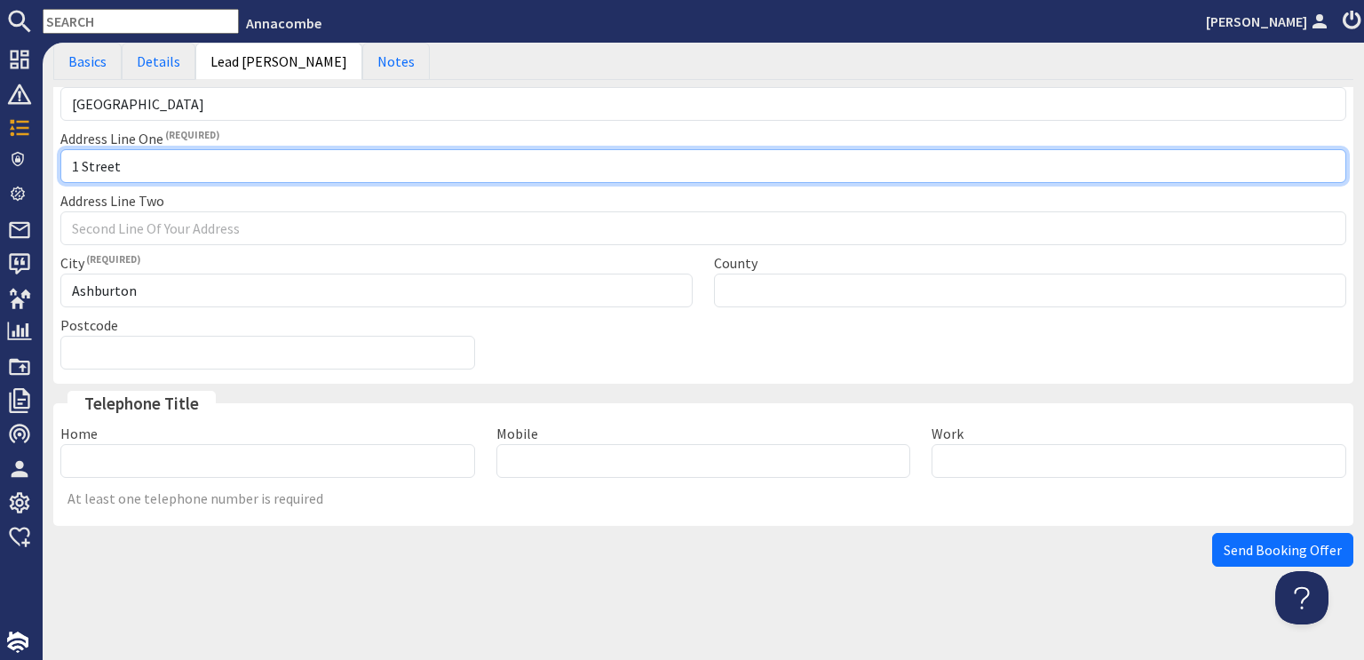
type input "1 Street"
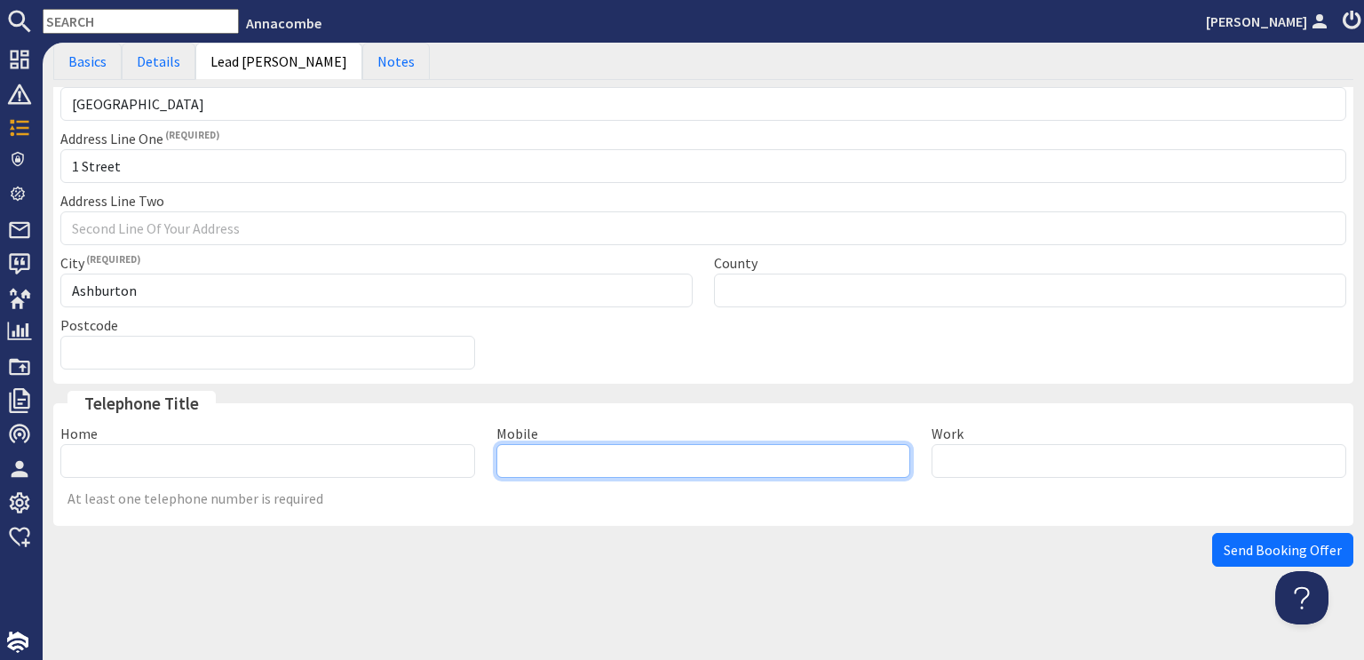
click at [570, 463] on input "Mobile" at bounding box center [703, 461] width 415 height 34
type input "07985 170 317"
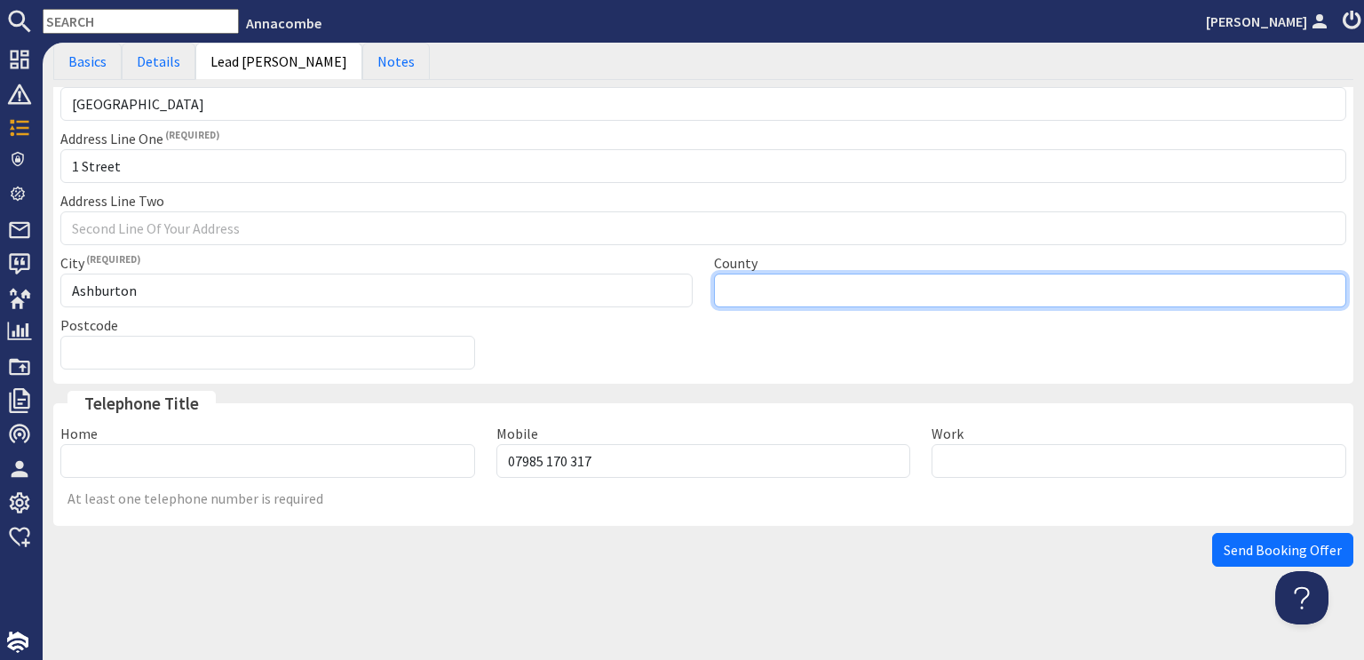
click at [741, 289] on input "County" at bounding box center [1030, 291] width 632 height 34
type input "[GEOGRAPHIC_DATA]"
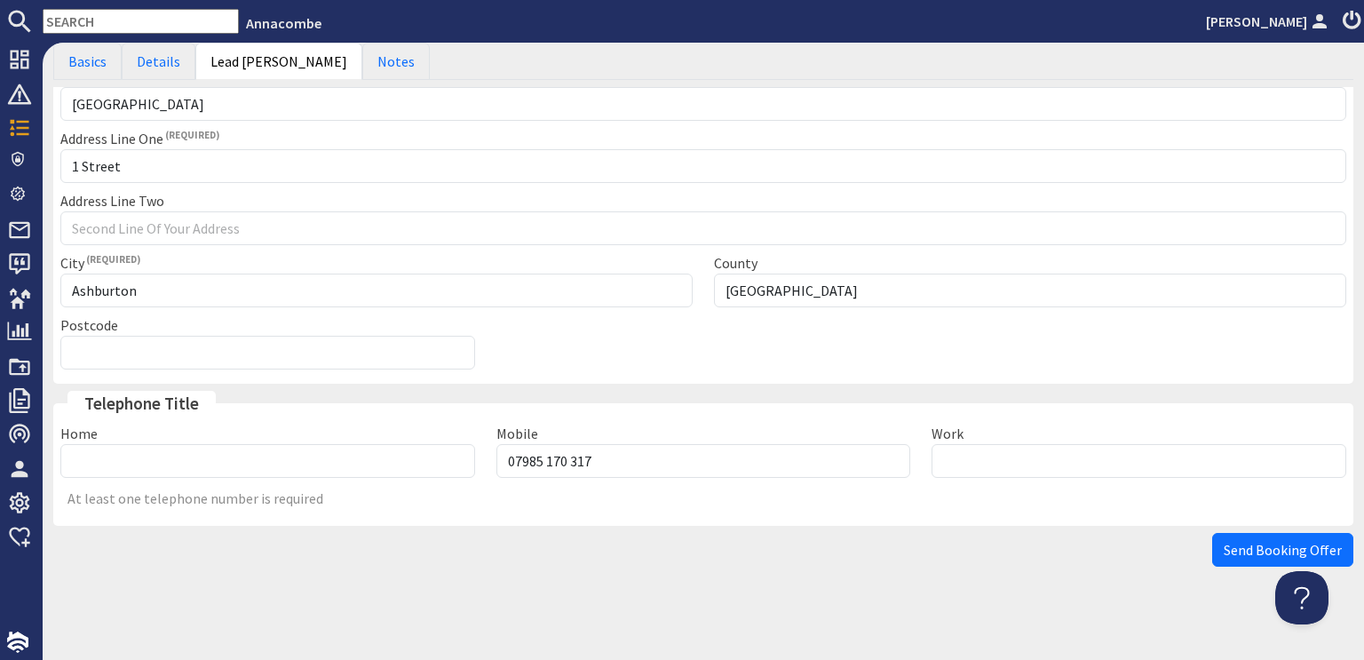
click at [1011, 348] on div "Country [GEOGRAPHIC_DATA] --------------- [GEOGRAPHIC_DATA] [GEOGRAPHIC_DATA] […" at bounding box center [703, 221] width 1307 height 311
click at [86, 58] on link "Basics" at bounding box center [87, 61] width 68 height 37
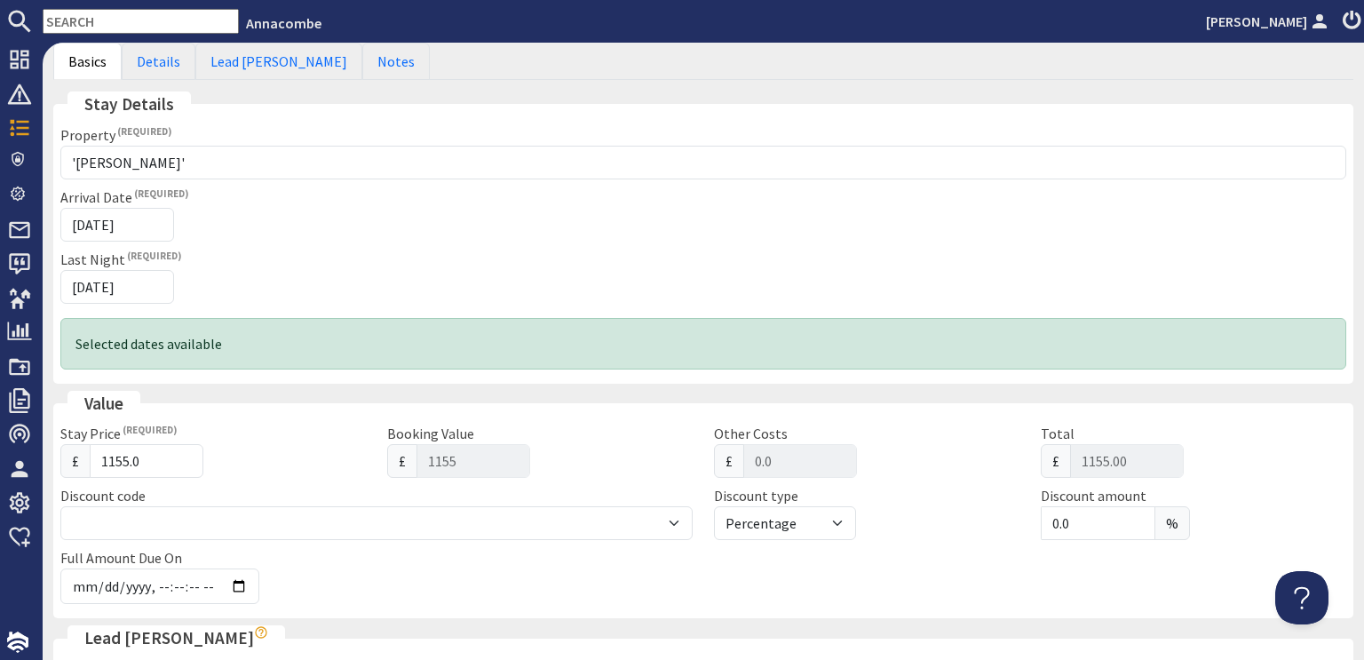
scroll to position [7, 0]
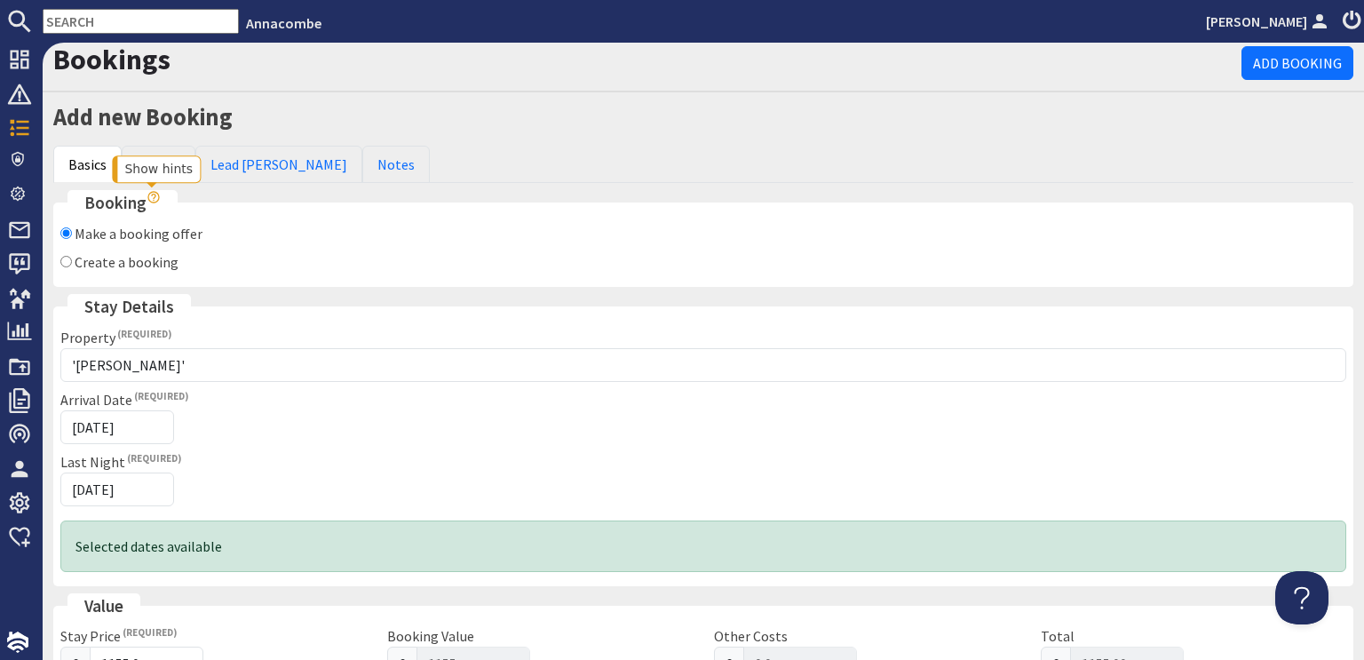
click at [153, 196] on use "Show hints" at bounding box center [154, 197] width 12 height 12
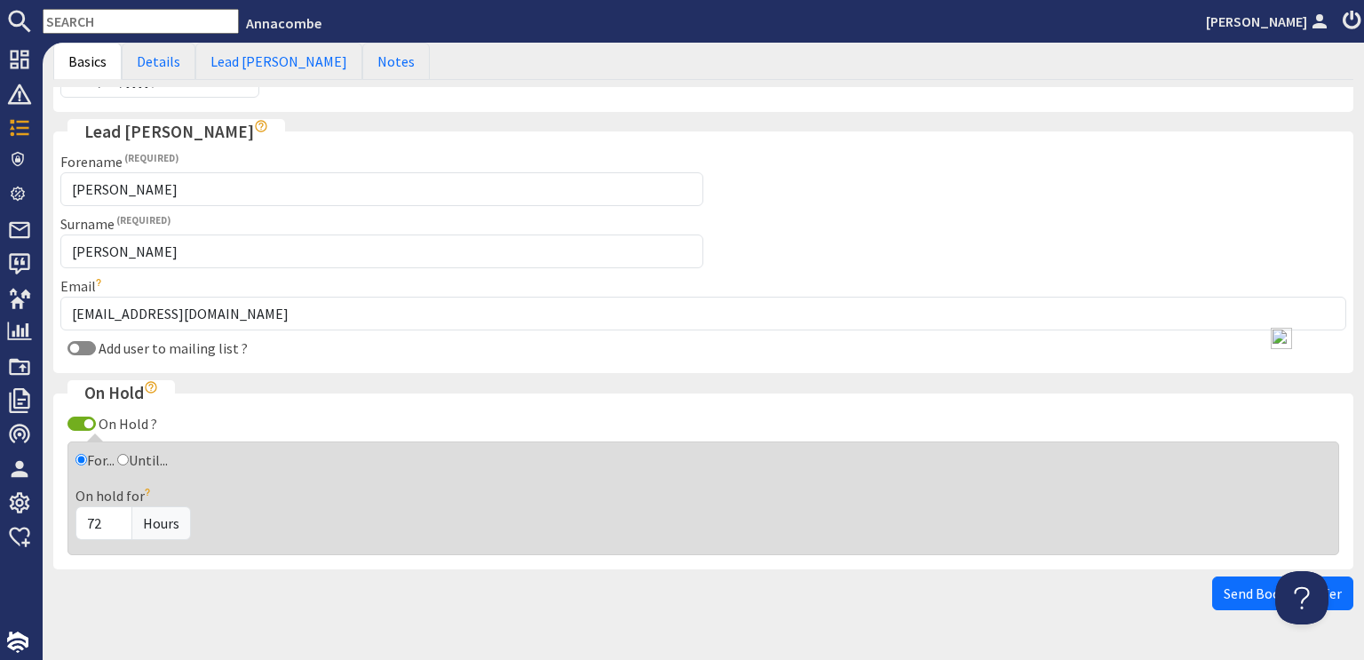
scroll to position [808, 0]
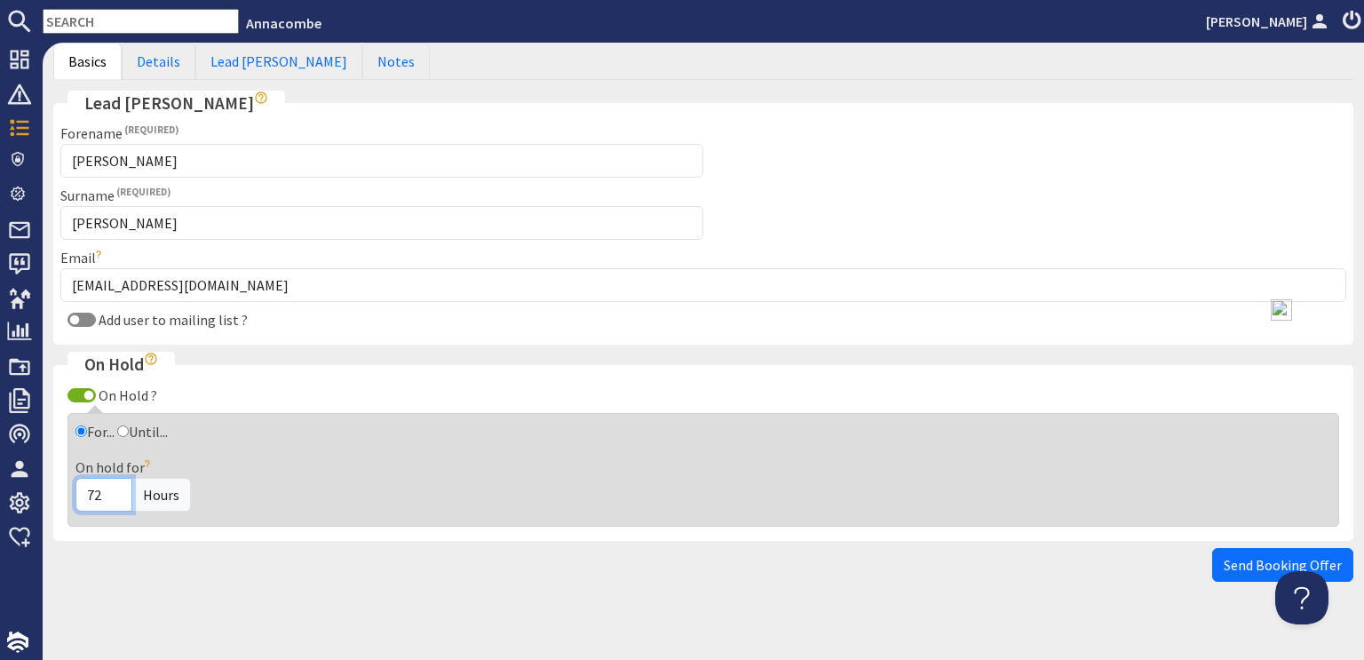
drag, startPoint x: 85, startPoint y: 471, endPoint x: 100, endPoint y: 470, distance: 15.1
click at [100, 478] on input "72" at bounding box center [103, 495] width 57 height 34
click at [503, 557] on div "Send Booking Offer" at bounding box center [703, 565] width 1300 height 34
drag, startPoint x: 94, startPoint y: 466, endPoint x: 101, endPoint y: 484, distance: 19.1
click at [101, 484] on input "60" at bounding box center [103, 495] width 57 height 34
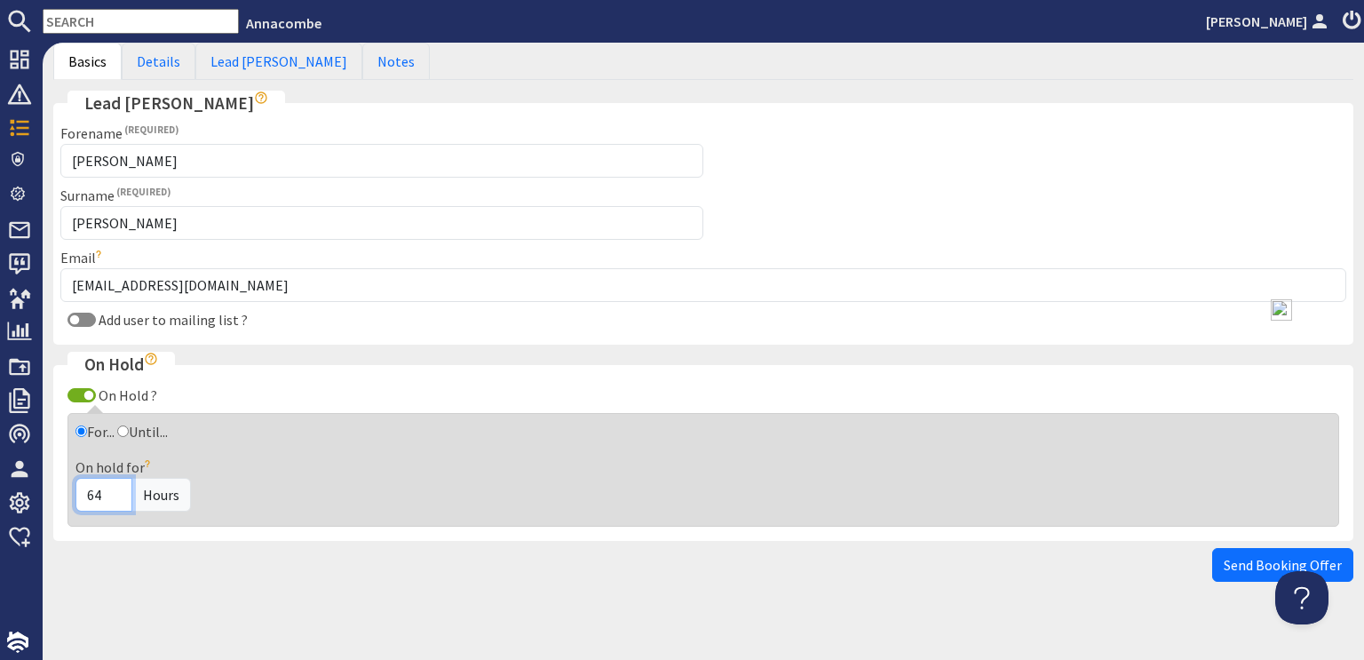
type input "64"
click at [277, 493] on div "Hold Until A booking offer will hold the dates until the time and date selected…" at bounding box center [703, 488] width 1277 height 62
click at [1246, 556] on span "Send Booking Offer" at bounding box center [1283, 565] width 118 height 18
